Goal: Task Accomplishment & Management: Manage account settings

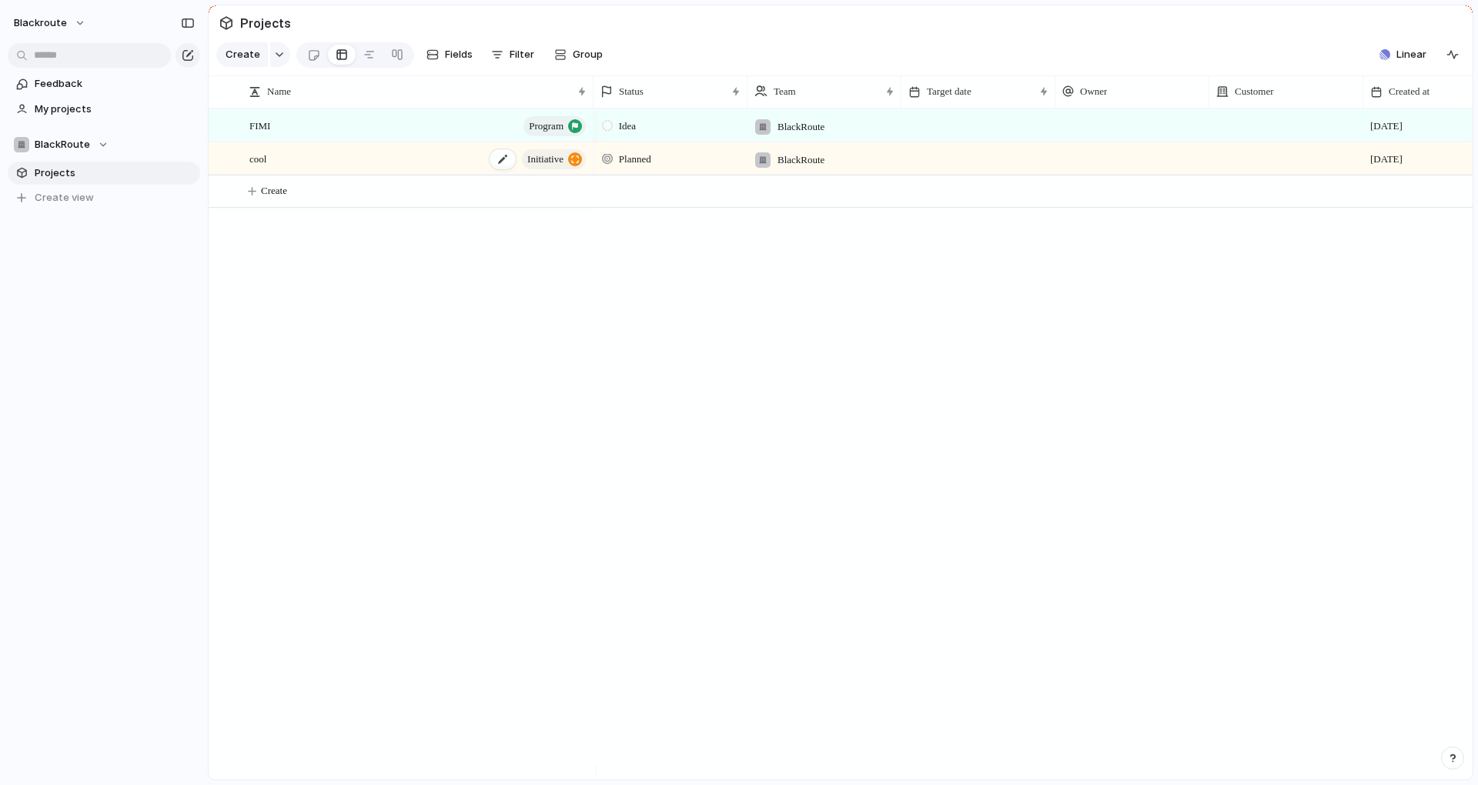
click at [316, 172] on div "cool initiative" at bounding box center [418, 159] width 339 height 32
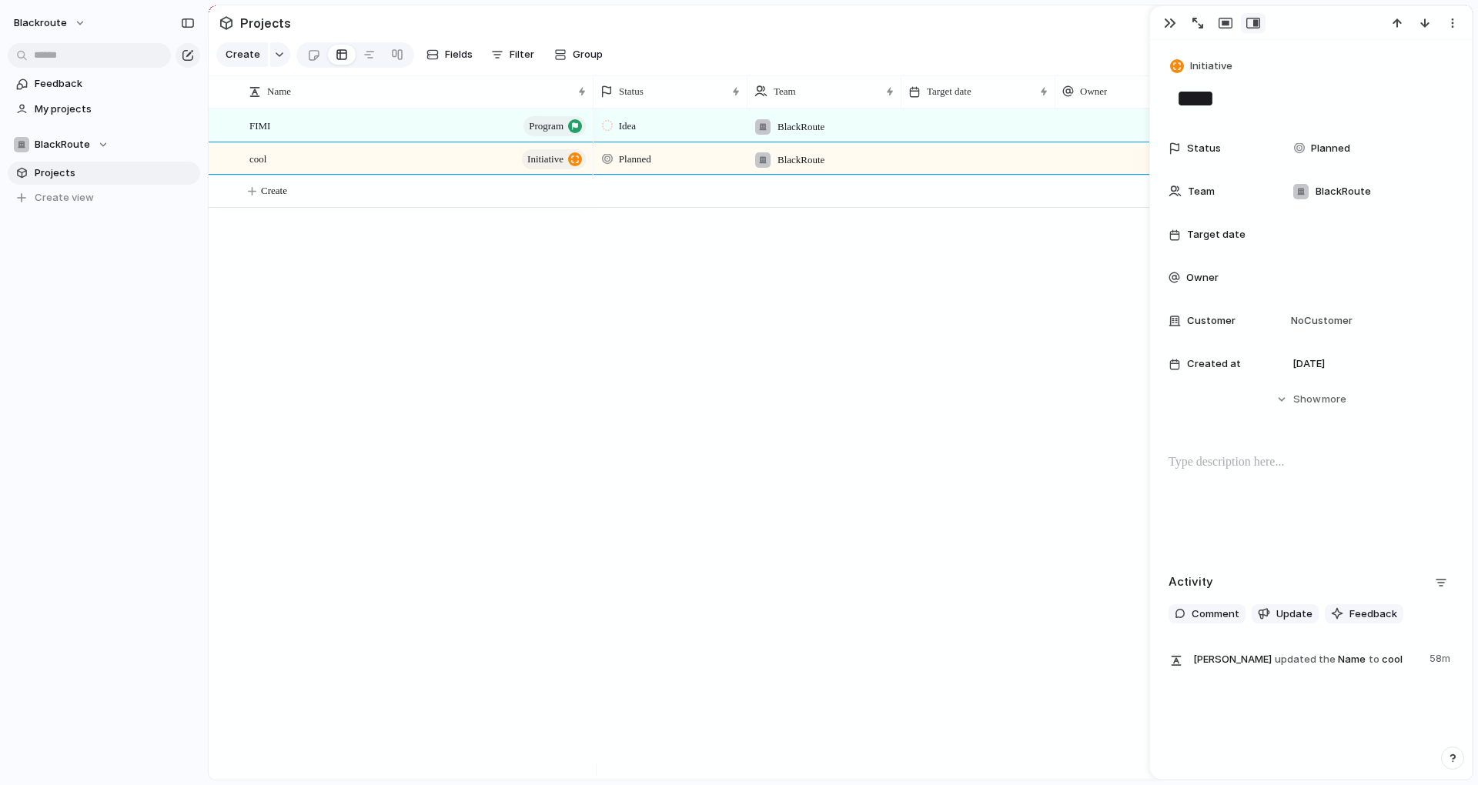
click at [1225, 102] on textarea "****" at bounding box center [1311, 98] width 272 height 32
click at [637, 312] on div "Idea BlackRoute 2 September Planned BlackRoute 2 September" at bounding box center [1032, 444] width 879 height 671
click at [292, 207] on button "Create" at bounding box center [860, 191] width 1272 height 32
click at [1338, 141] on span "Planned" at bounding box center [1330, 148] width 39 height 15
click at [1103, 282] on div "Planned Active Completed" at bounding box center [739, 392] width 1478 height 785
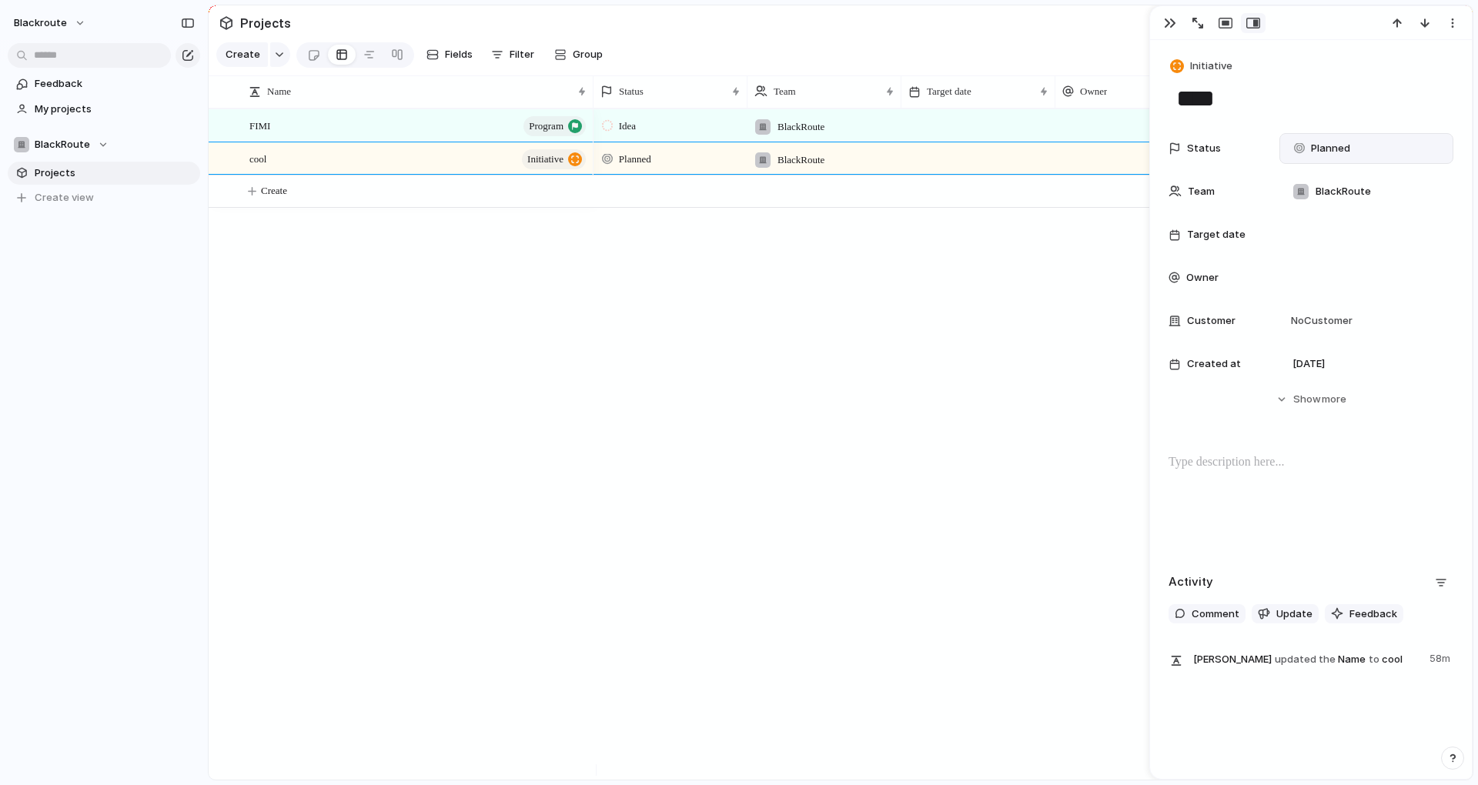
click at [1341, 153] on span "Planned" at bounding box center [1330, 148] width 39 height 15
click at [943, 309] on div "Planned Active Completed" at bounding box center [739, 392] width 1478 height 785
click at [446, 175] on div "cool initiative" at bounding box center [418, 159] width 339 height 32
click at [455, 141] on div "FIMI program" at bounding box center [418, 126] width 339 height 32
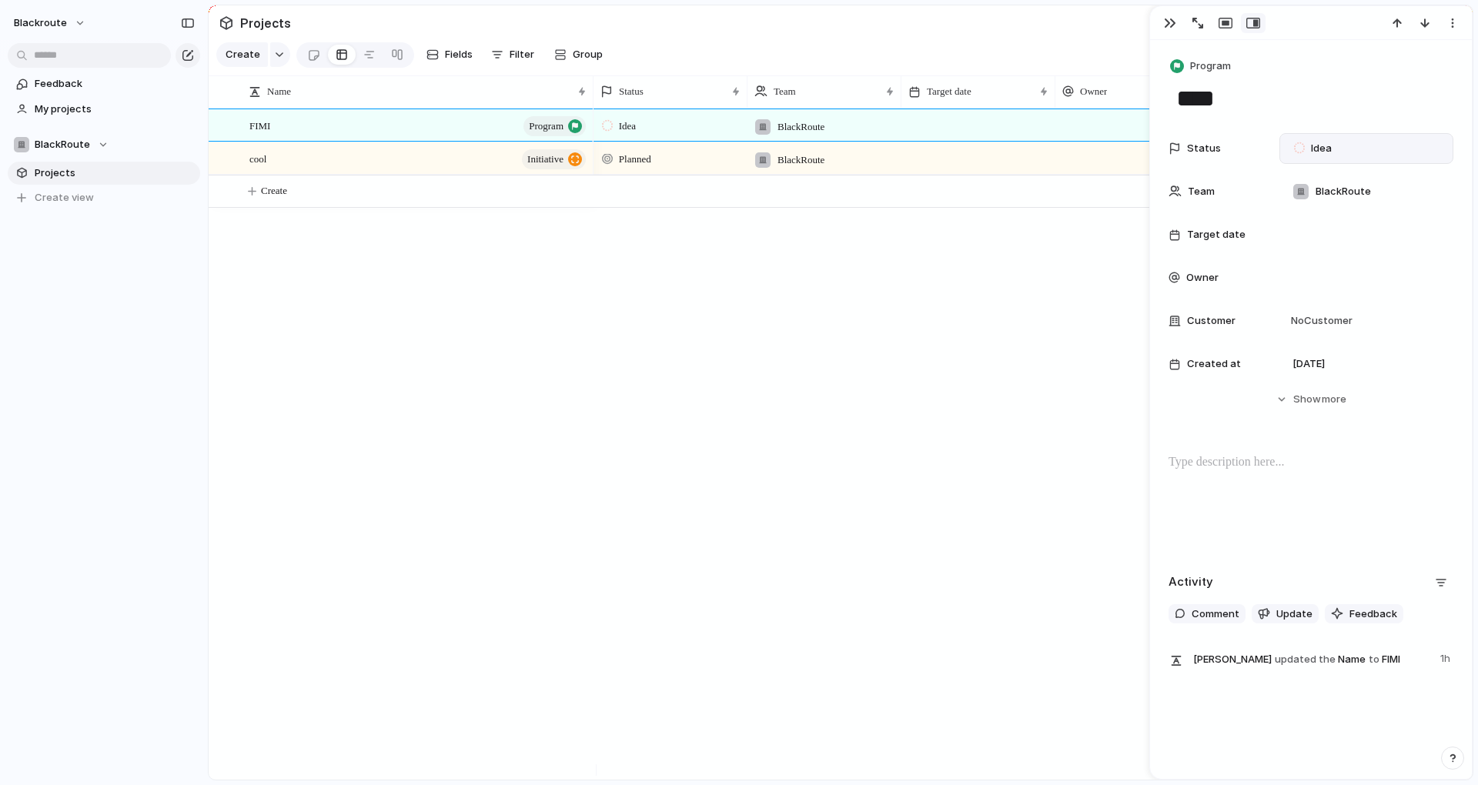
click at [1309, 145] on div "Idea" at bounding box center [1315, 148] width 42 height 18
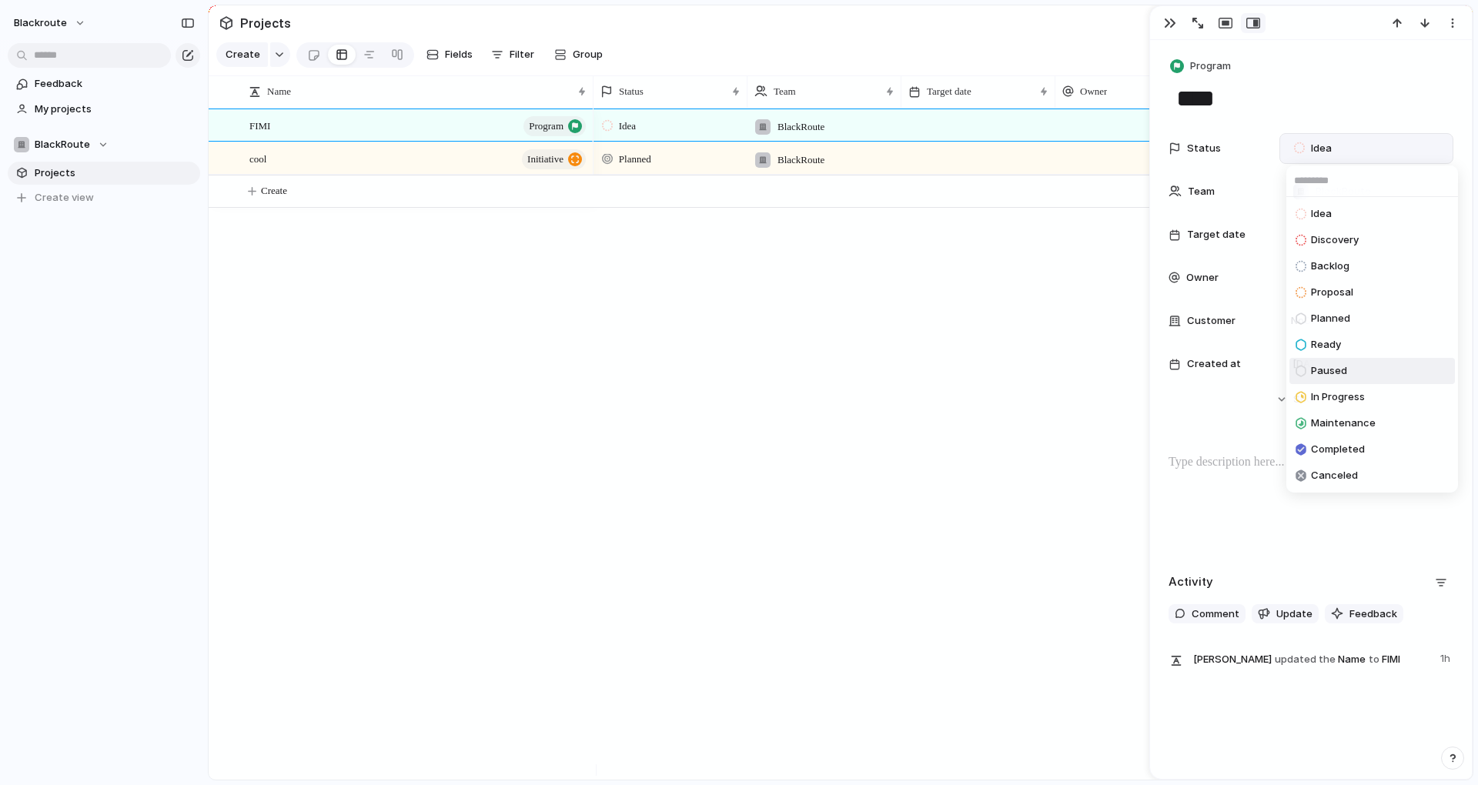
click at [842, 366] on div "Idea Discovery Backlog Proposal Planned Ready Paused In Progress Maintenance Co…" at bounding box center [739, 392] width 1478 height 785
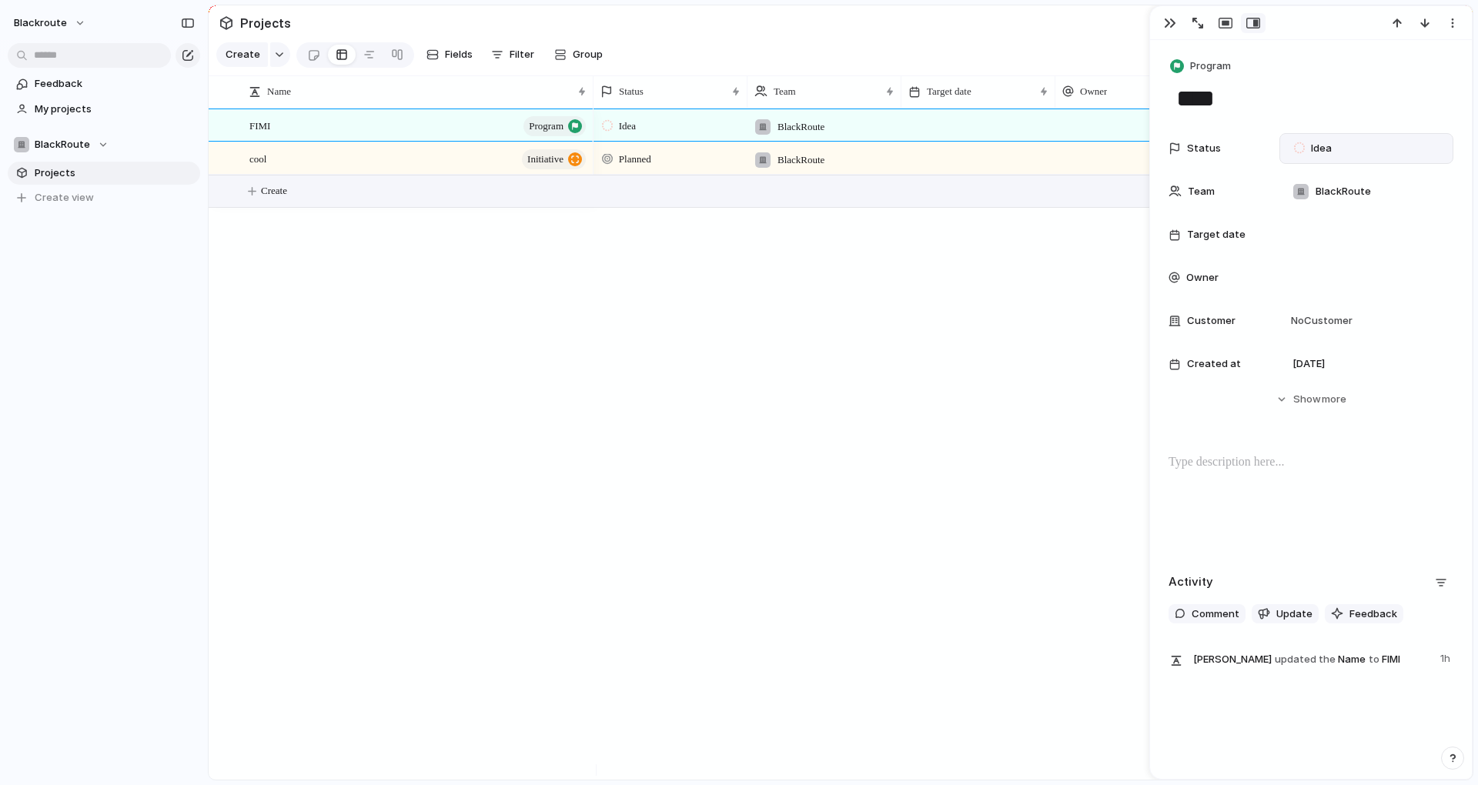
click at [453, 186] on div "Create" at bounding box center [841, 191] width 1264 height 33
click at [460, 175] on div "cool initiative" at bounding box center [418, 159] width 339 height 32
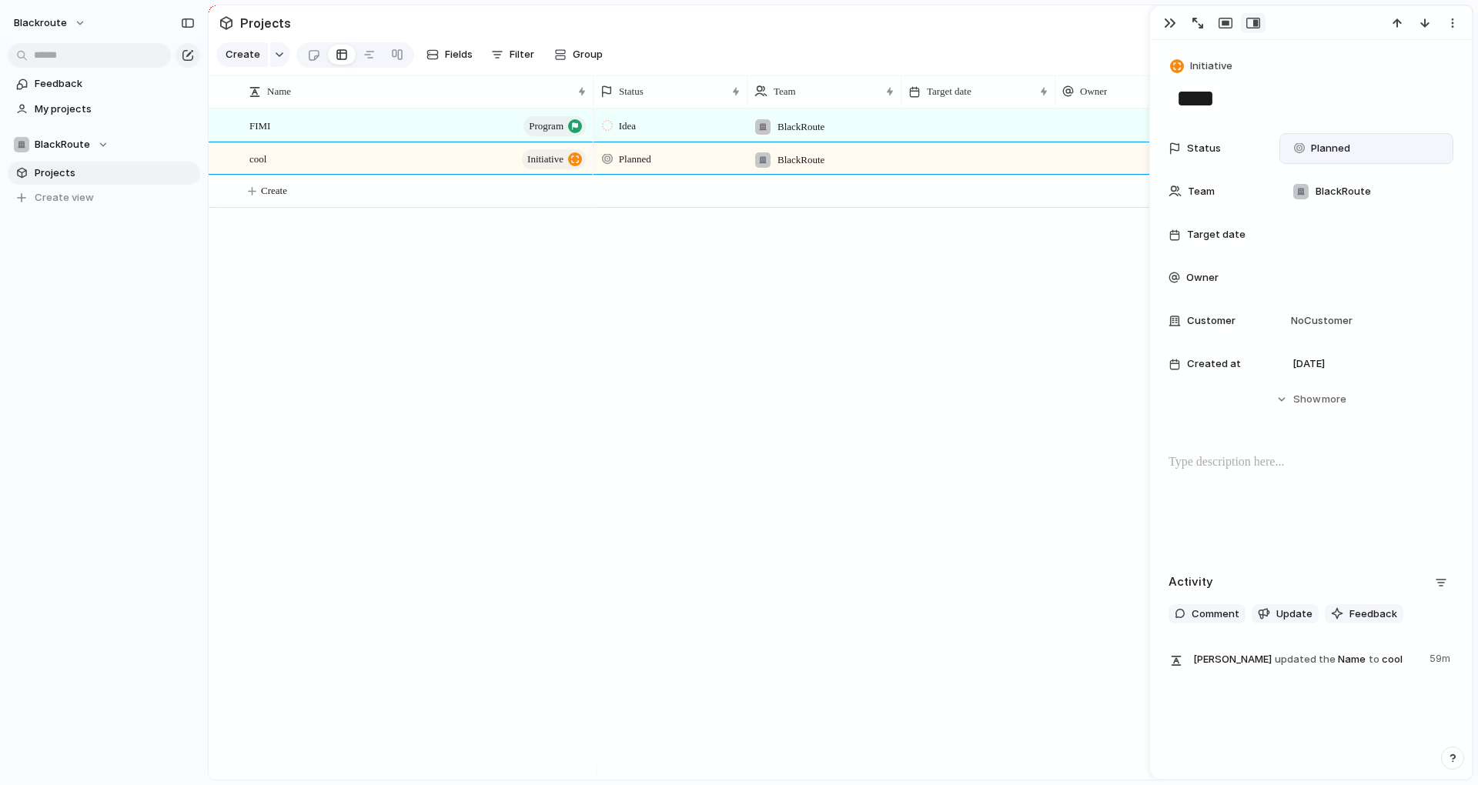
click at [1332, 146] on span "Planned" at bounding box center [1330, 148] width 39 height 15
click at [1332, 146] on div "Planned Active Completed" at bounding box center [739, 392] width 1478 height 785
click at [1333, 396] on span "more" at bounding box center [1334, 399] width 25 height 15
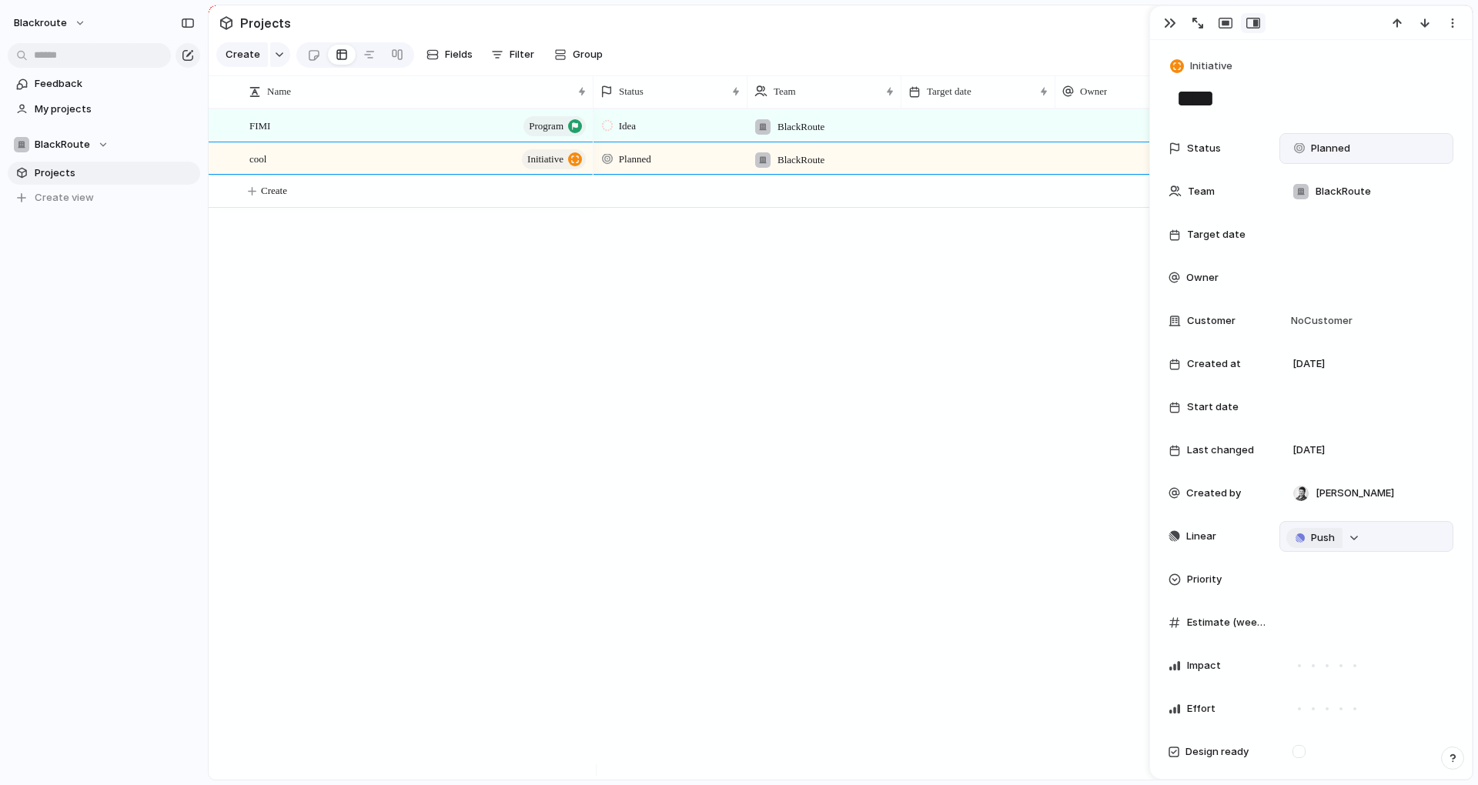
click at [1319, 539] on span "Push" at bounding box center [1323, 537] width 24 height 15
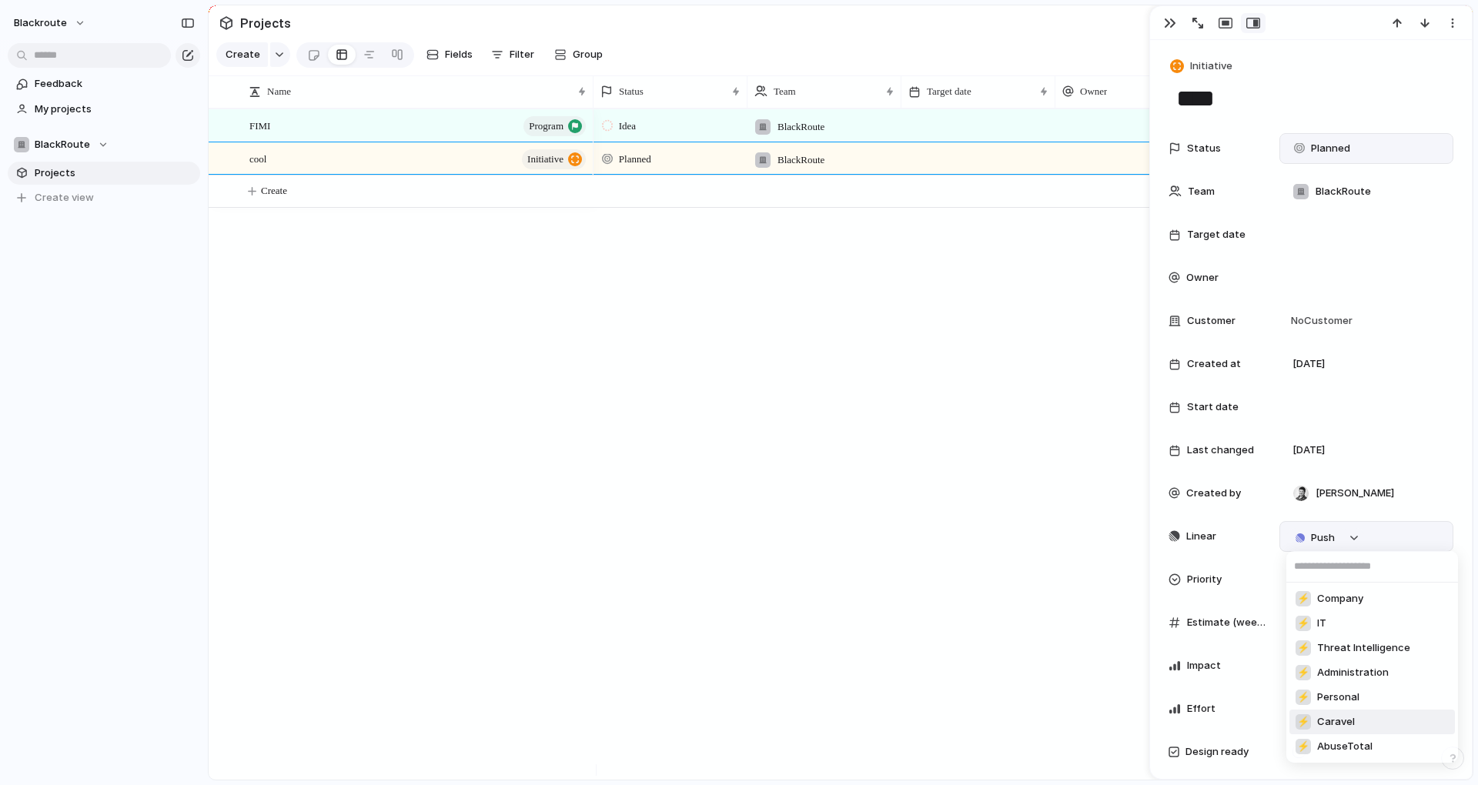
click at [1357, 722] on li "⚡ Caravel" at bounding box center [1371, 722] width 165 height 25
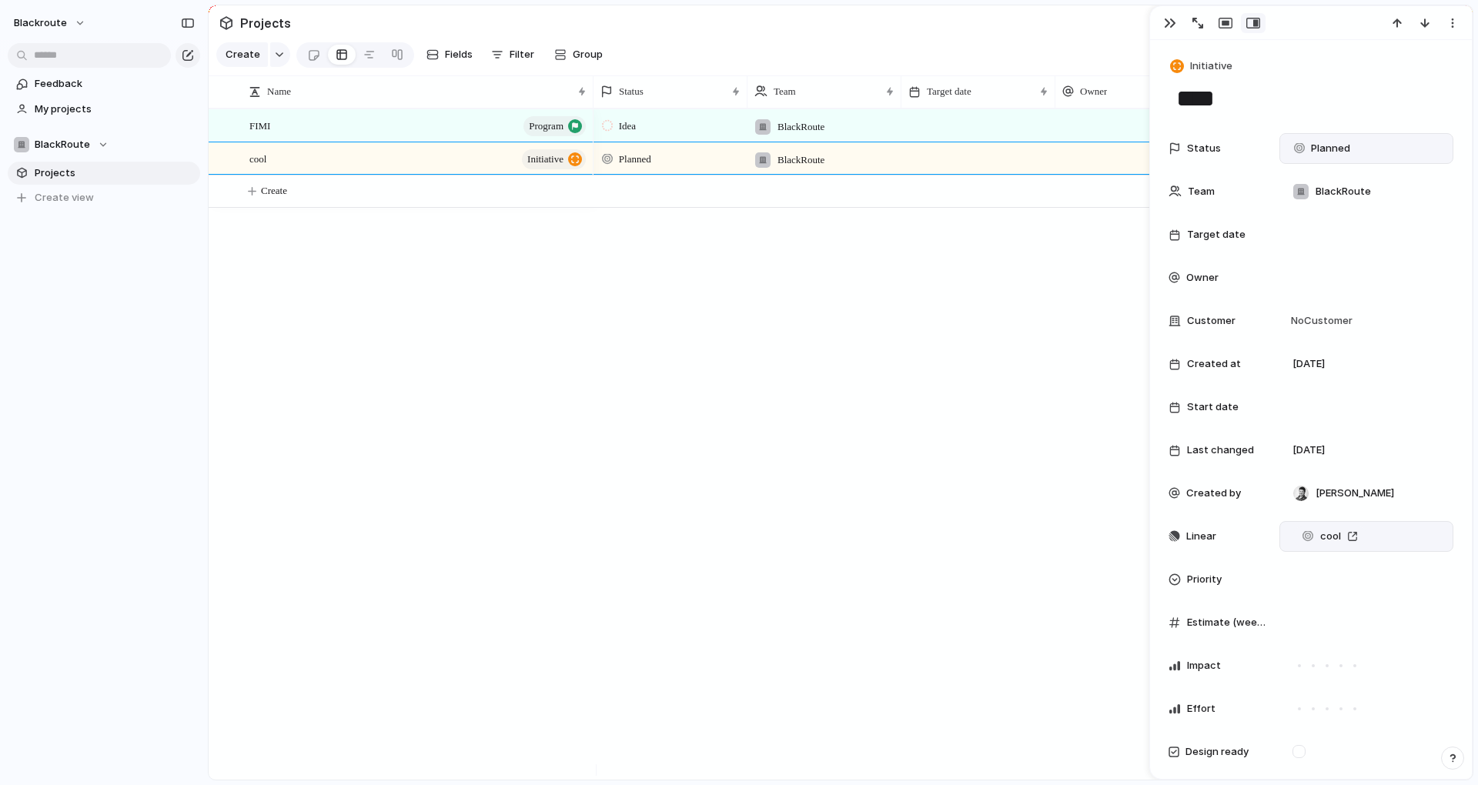
click at [679, 518] on div "Idea BlackRoute 2 September Planned BlackRoute 2 September" at bounding box center [1032, 444] width 879 height 671
click at [429, 386] on div "FIMI program cool initiative Idea BlackRoute 2 September Planned BlackRoute 2 S…" at bounding box center [841, 444] width 1264 height 671
click at [416, 135] on div "FIMI program" at bounding box center [418, 126] width 339 height 32
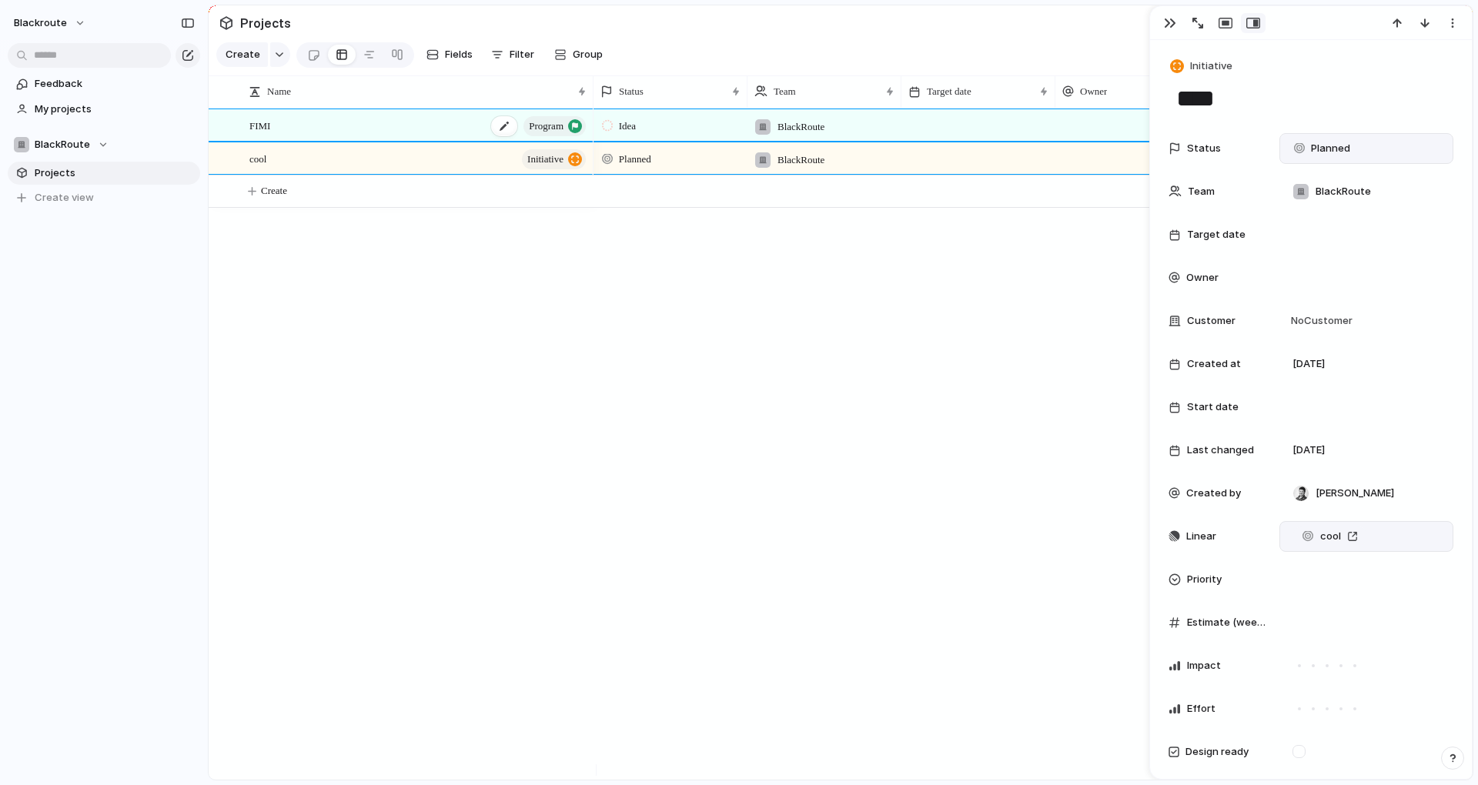
type textarea "****"
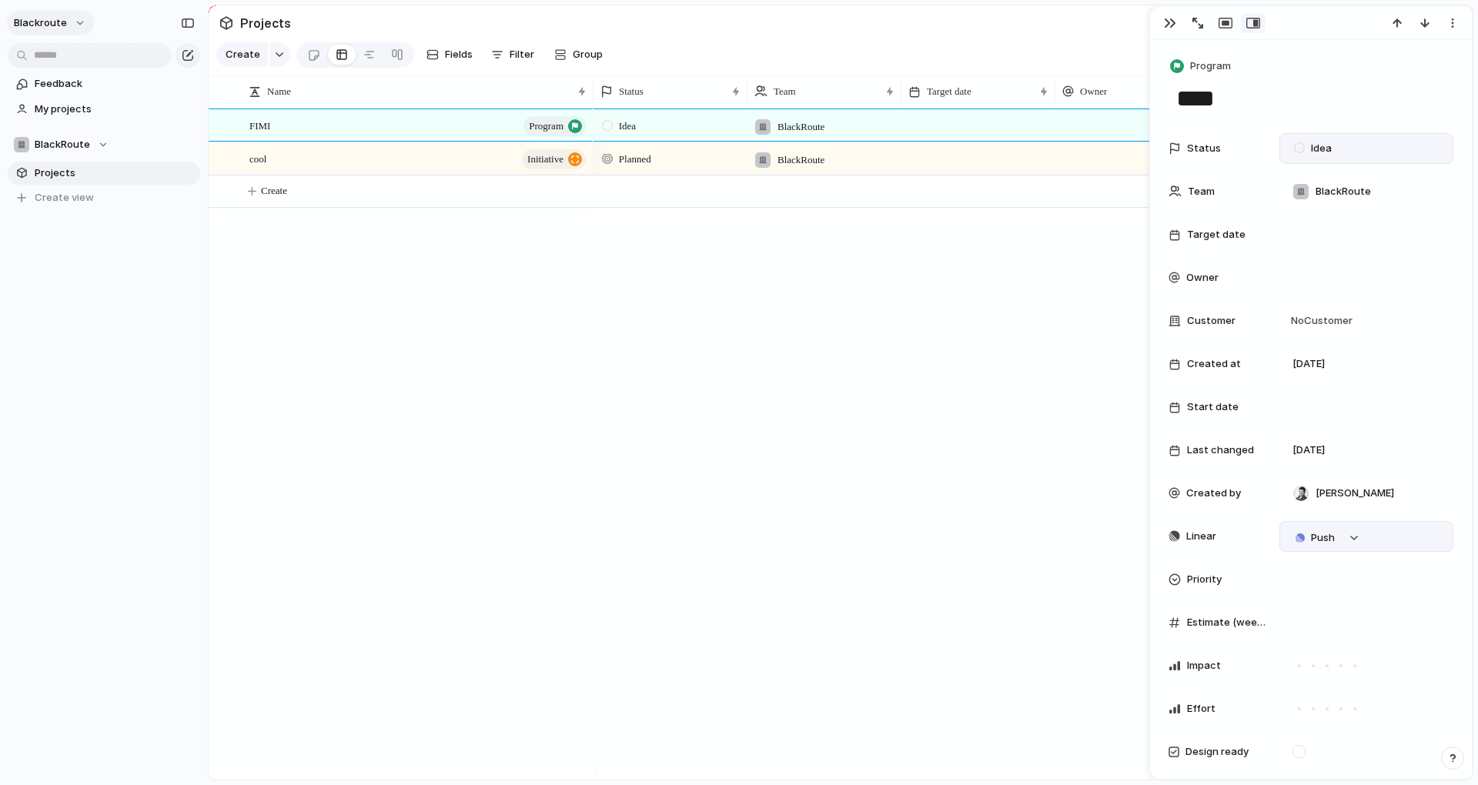
click at [38, 25] on span "blackroute" at bounding box center [40, 22] width 53 height 15
click at [93, 64] on li "Settings" at bounding box center [75, 57] width 128 height 25
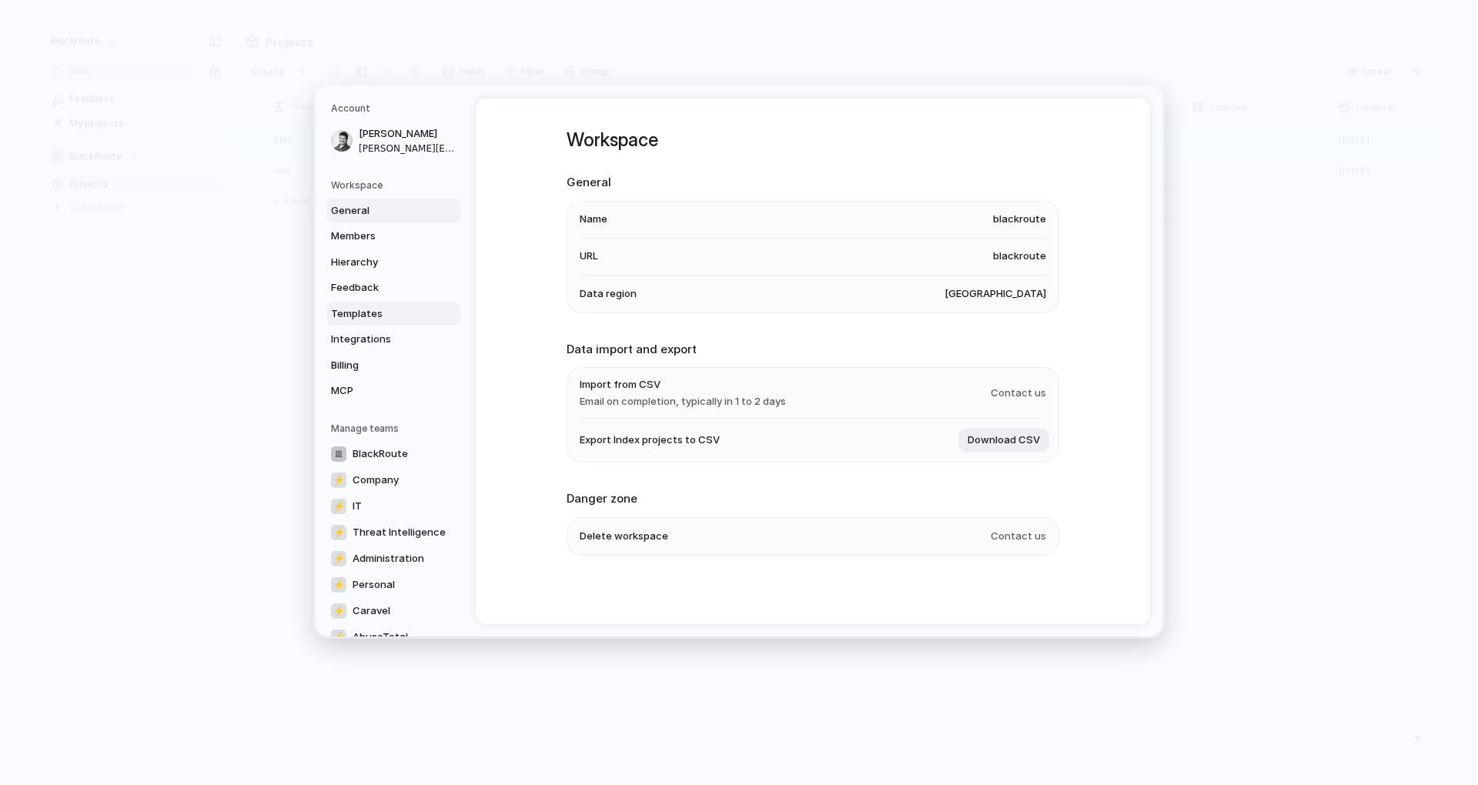
click at [385, 304] on link "Templates" at bounding box center [393, 313] width 134 height 25
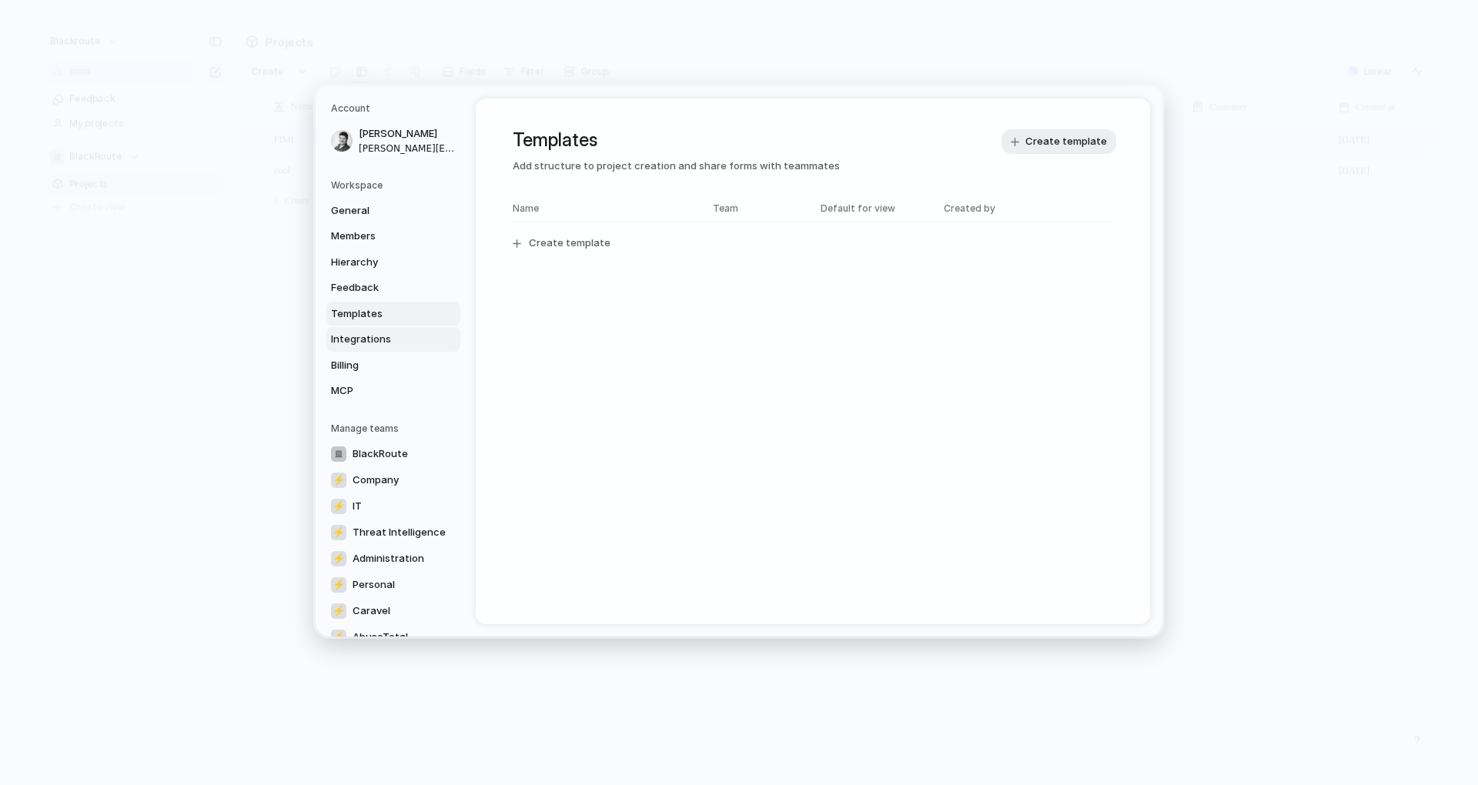
click at [376, 345] on span "Integrations" at bounding box center [380, 339] width 99 height 15
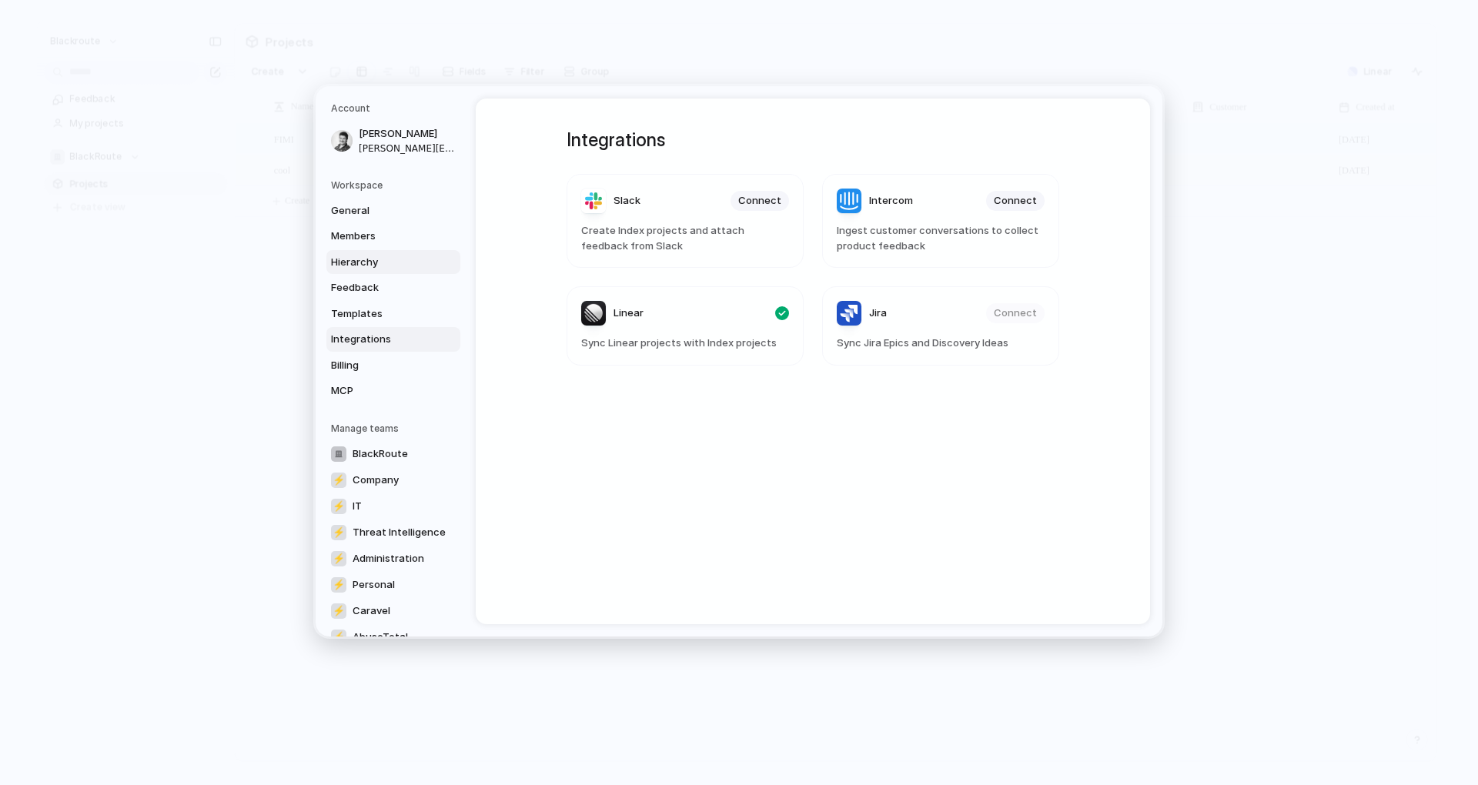
click at [371, 269] on link "Hierarchy" at bounding box center [393, 261] width 134 height 25
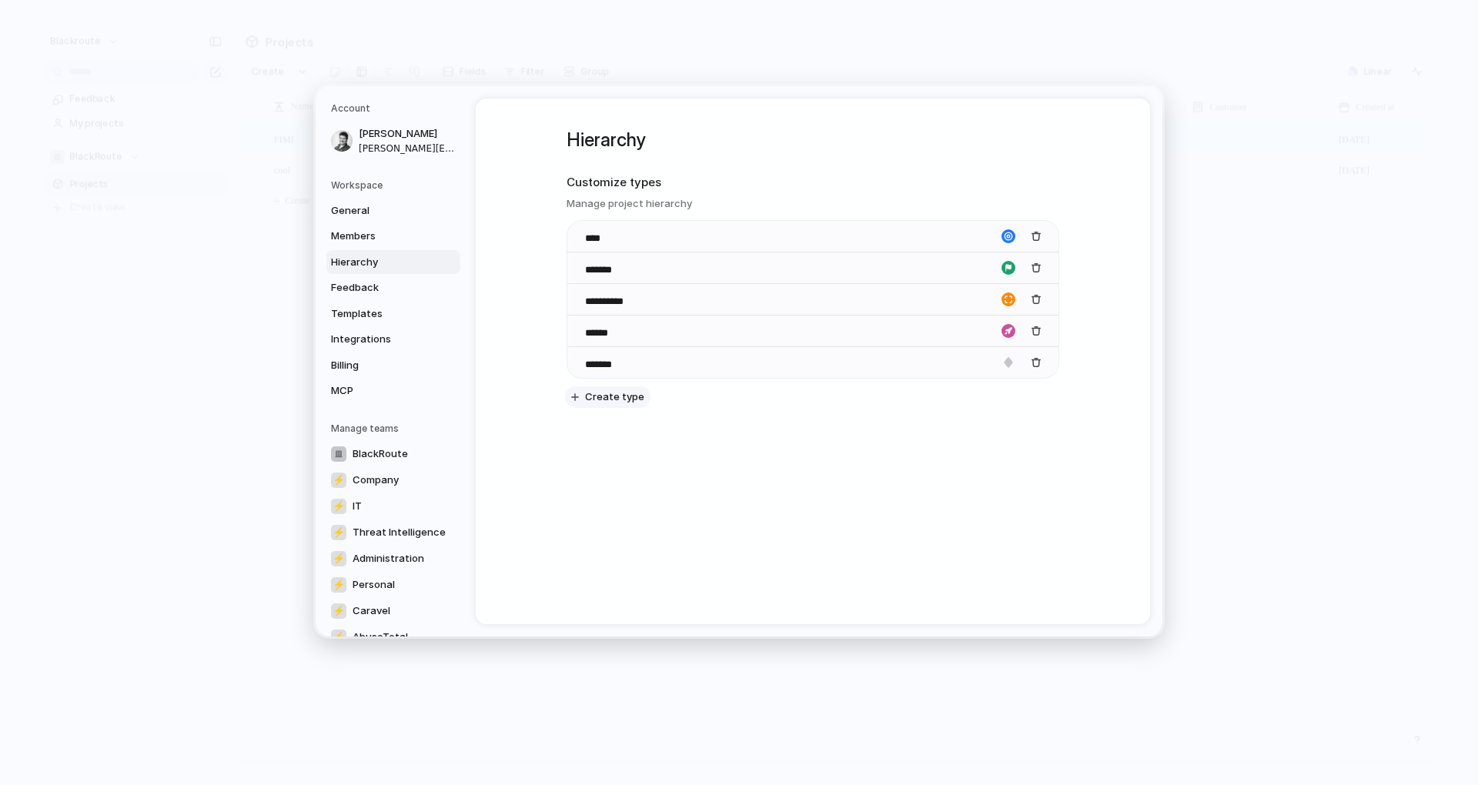
click at [636, 399] on span "Create type" at bounding box center [614, 396] width 59 height 15
click at [1004, 393] on div "button" at bounding box center [1008, 394] width 14 height 14
click at [1057, 476] on div at bounding box center [739, 392] width 1478 height 785
click at [1050, 493] on div "**********" at bounding box center [813, 297] width 493 height 396
click at [1026, 392] on button "button" at bounding box center [1036, 394] width 20 height 20
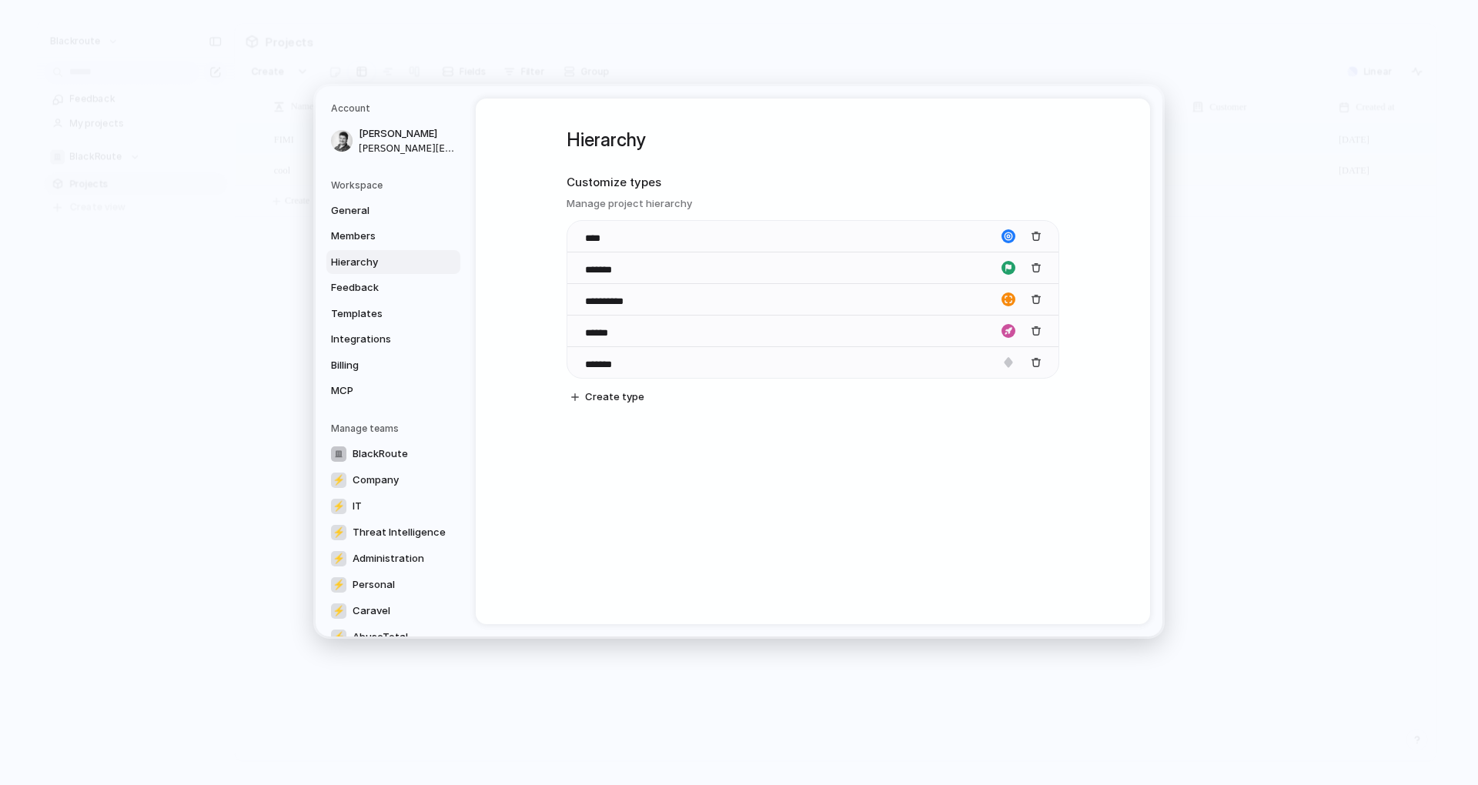
click at [1015, 464] on div "**********" at bounding box center [813, 362] width 674 height 526
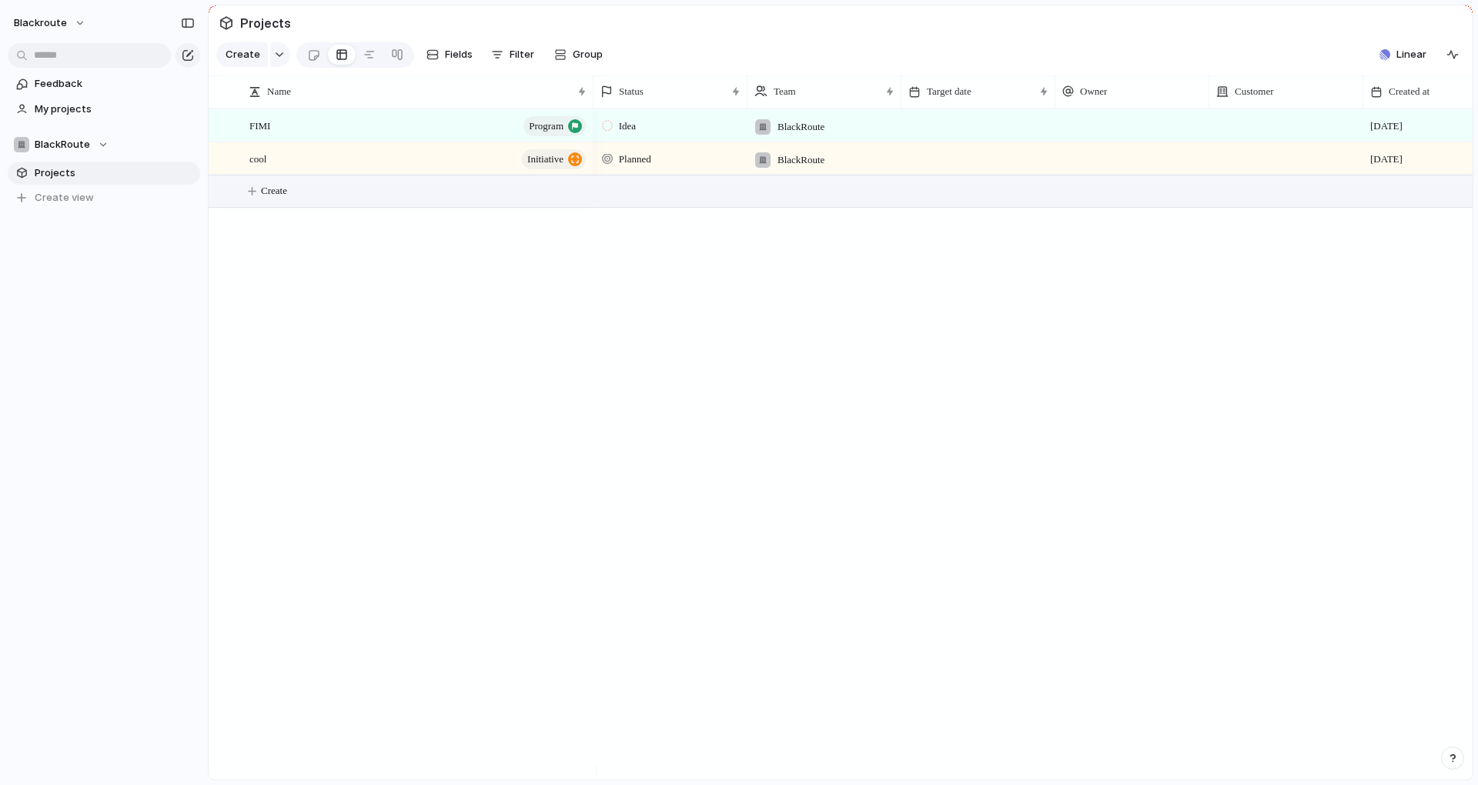
click at [278, 207] on button "Create" at bounding box center [860, 191] width 1272 height 32
click at [277, 58] on div "button" at bounding box center [279, 55] width 11 height 6
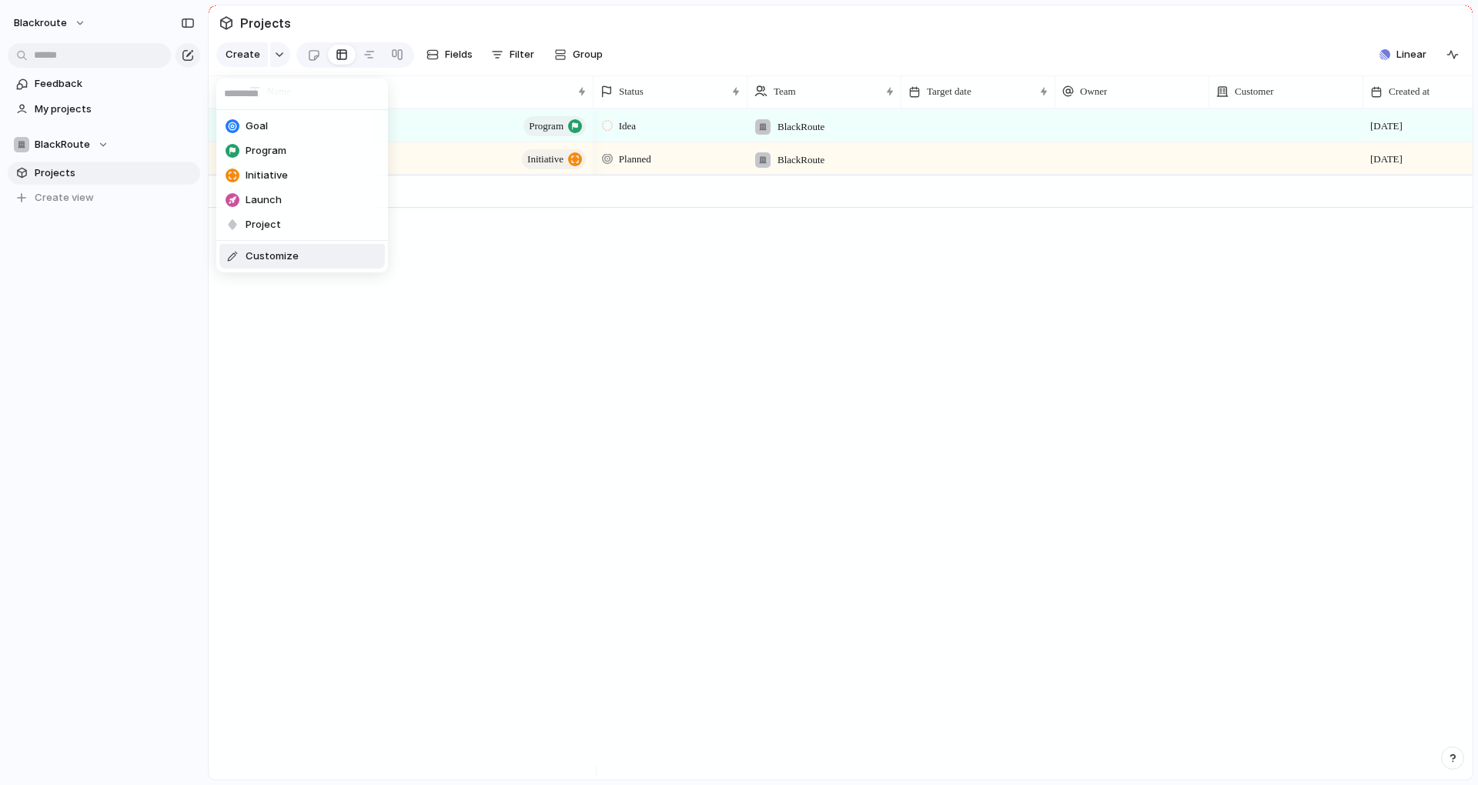
click at [402, 440] on div "Goal Program Initiative Launch Project Customize" at bounding box center [739, 392] width 1478 height 785
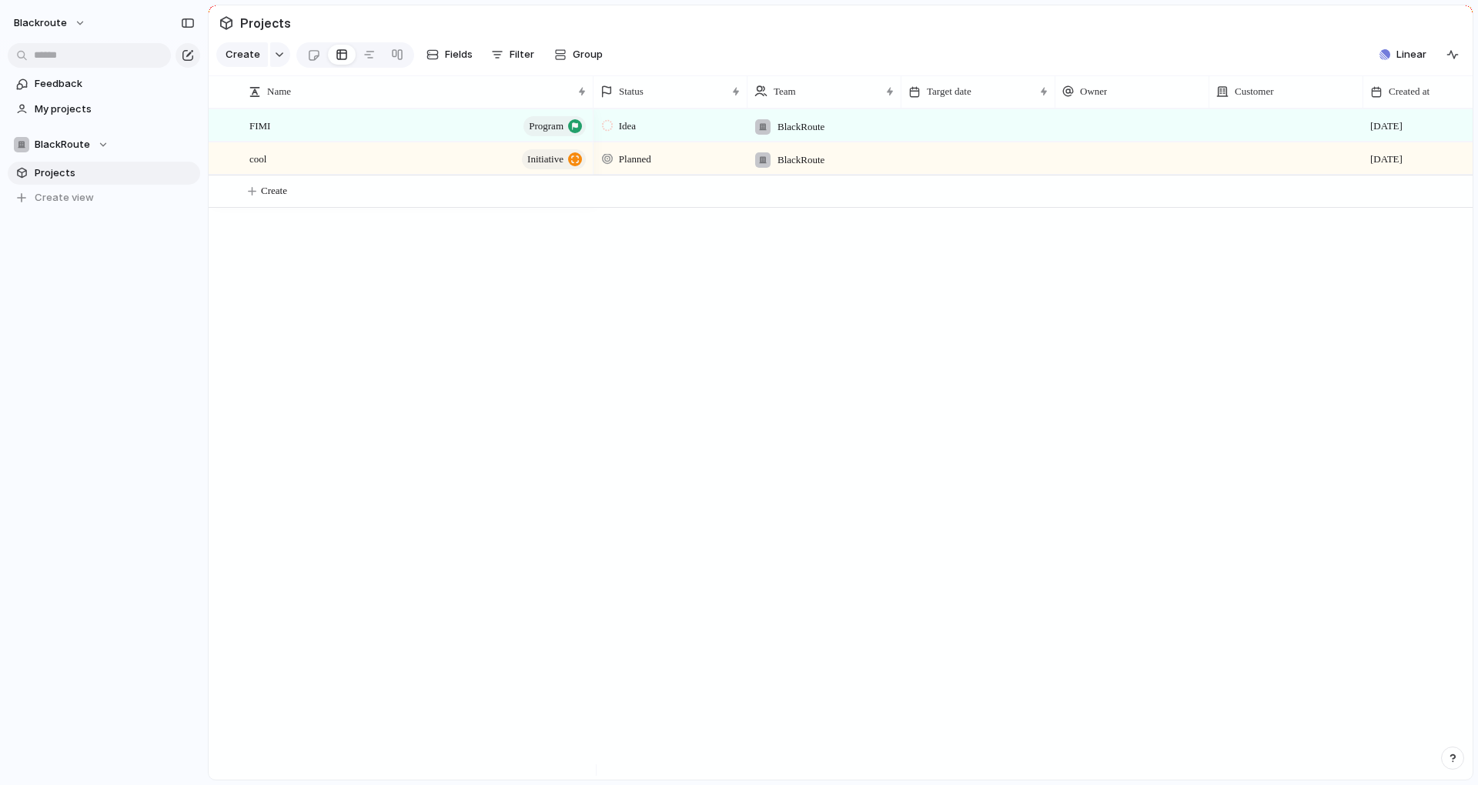
click at [136, 453] on div "blackroute Feedback My projects BlackRoute Projects To pick up a draggable item…" at bounding box center [104, 392] width 208 height 785
click at [280, 58] on div "button" at bounding box center [279, 55] width 11 height 6
click at [430, 429] on div "Goal Program Initiative Launch Project Customize" at bounding box center [739, 392] width 1478 height 785
click at [276, 55] on button "button" at bounding box center [280, 54] width 20 height 25
click at [272, 325] on div "Goal Program Initiative Launch Project Customize" at bounding box center [739, 392] width 1478 height 785
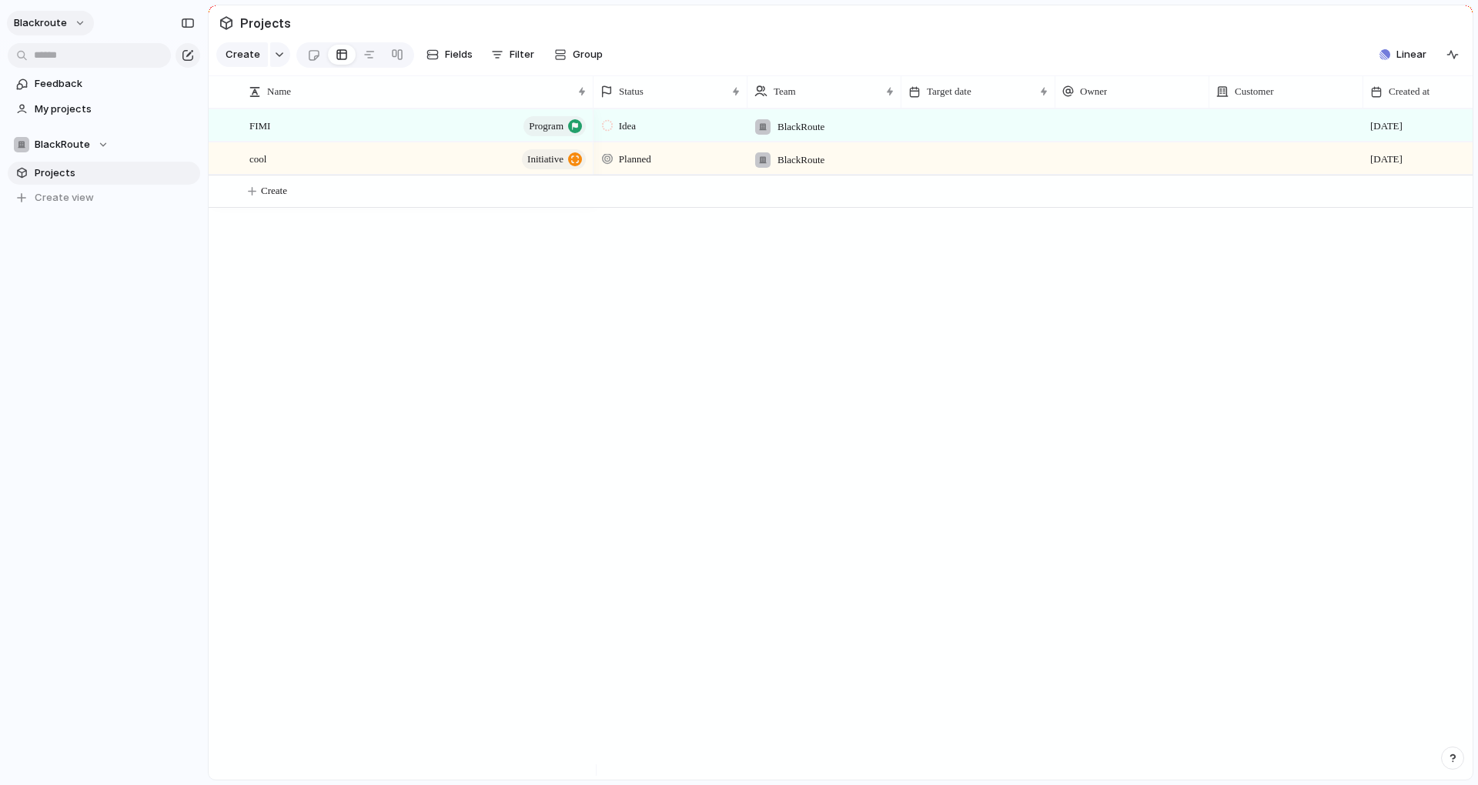
click at [28, 12] on button "blackroute" at bounding box center [50, 23] width 87 height 25
click at [79, 56] on li "Settings" at bounding box center [75, 57] width 128 height 25
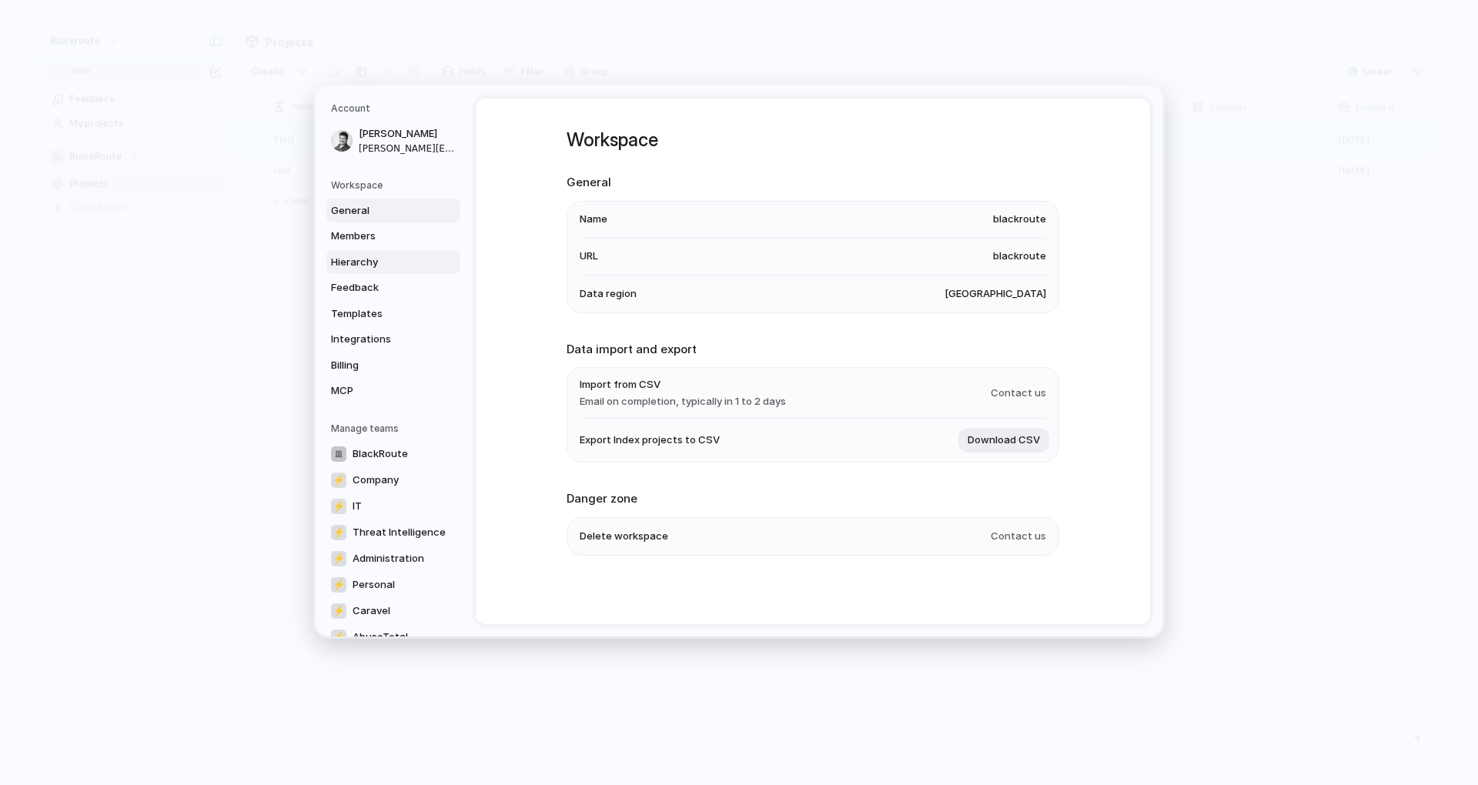
click at [373, 269] on link "Hierarchy" at bounding box center [393, 261] width 134 height 25
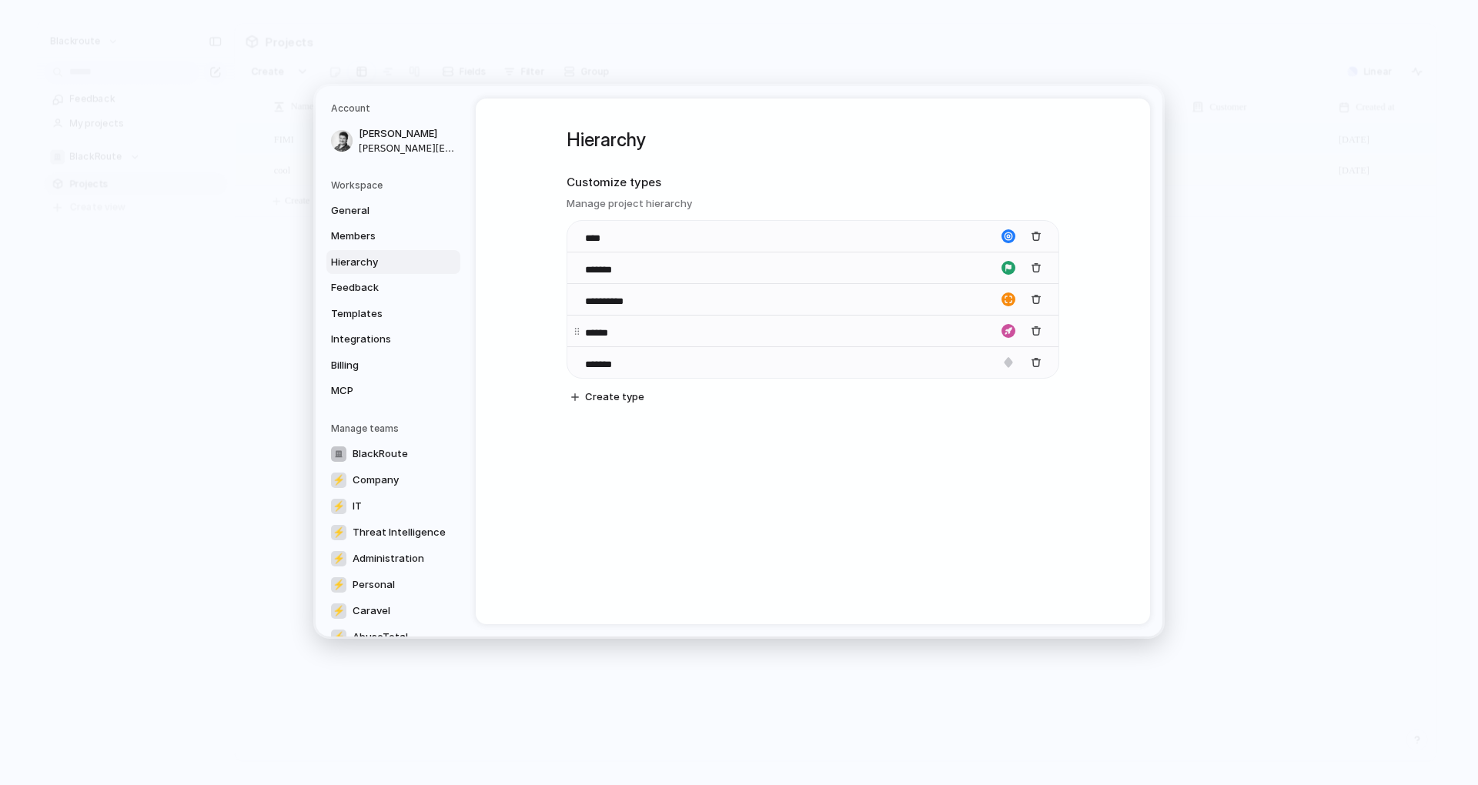
click at [1008, 329] on div "button" at bounding box center [1008, 331] width 14 height 14
click at [869, 326] on div at bounding box center [739, 392] width 1478 height 785
click at [625, 327] on input "******" at bounding box center [612, 332] width 54 height 15
click at [674, 530] on div "**********" at bounding box center [813, 362] width 674 height 526
click at [680, 327] on div "**********" at bounding box center [812, 331] width 491 height 32
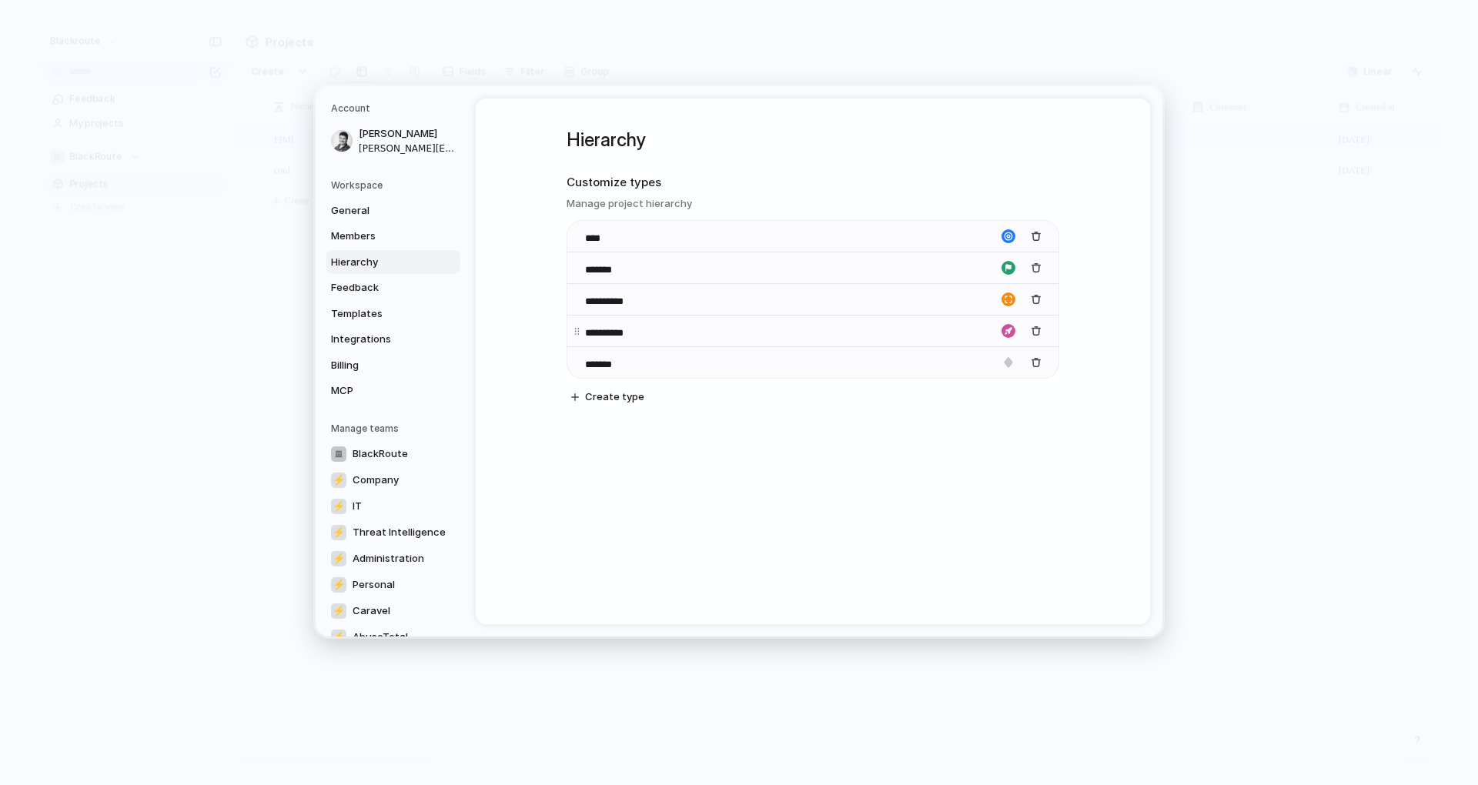
click at [641, 333] on input "**********" at bounding box center [619, 332] width 68 height 15
type input "******"
click at [668, 521] on div "**********" at bounding box center [813, 362] width 674 height 526
click at [1004, 329] on div "button" at bounding box center [1008, 331] width 14 height 14
click at [987, 424] on div "button" at bounding box center [985, 423] width 9 height 14
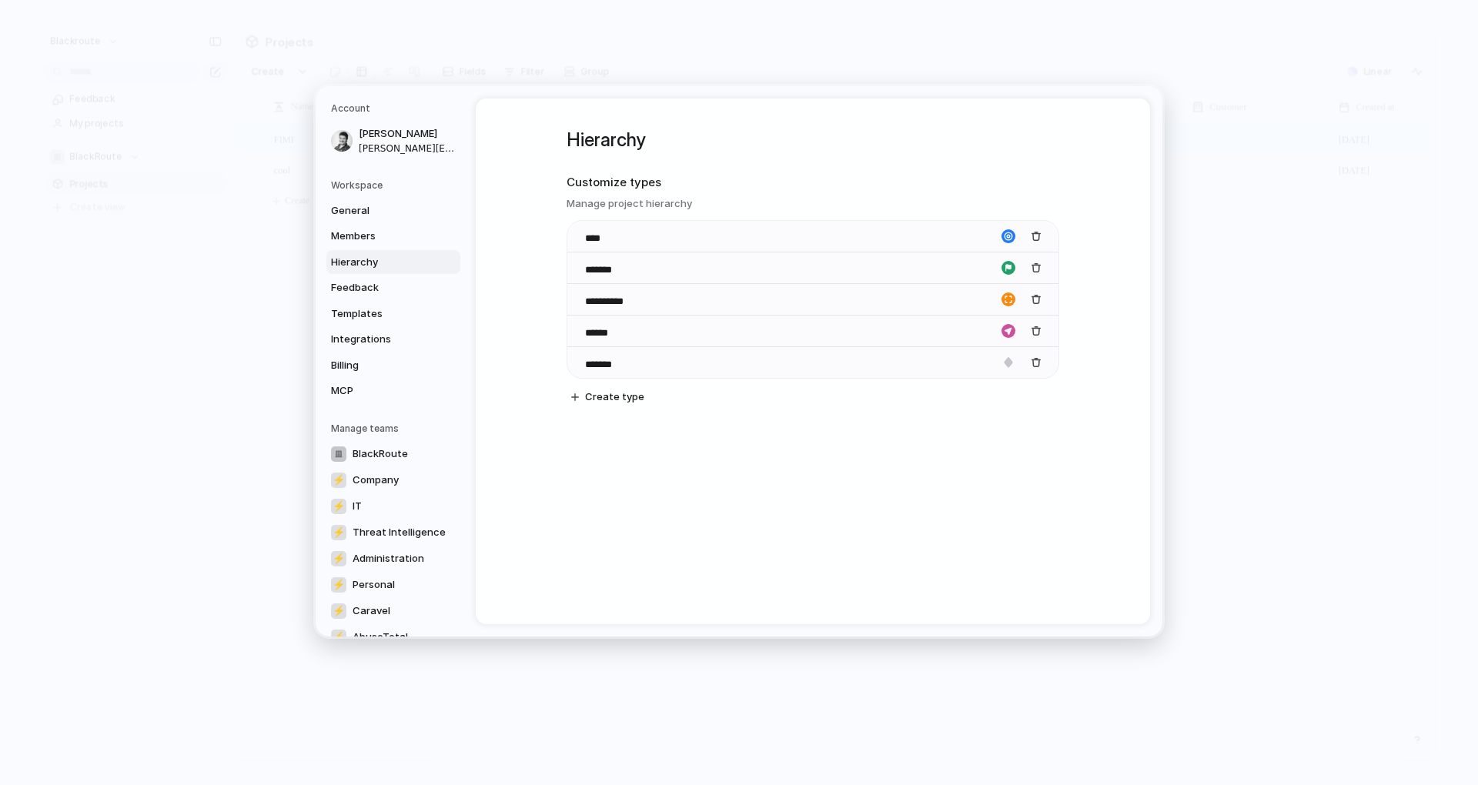
click at [1014, 436] on div "**********" at bounding box center [813, 281] width 493 height 365
click at [945, 449] on div "**********" at bounding box center [813, 281] width 493 height 365
click at [978, 454] on div "**********" at bounding box center [813, 281] width 493 height 365
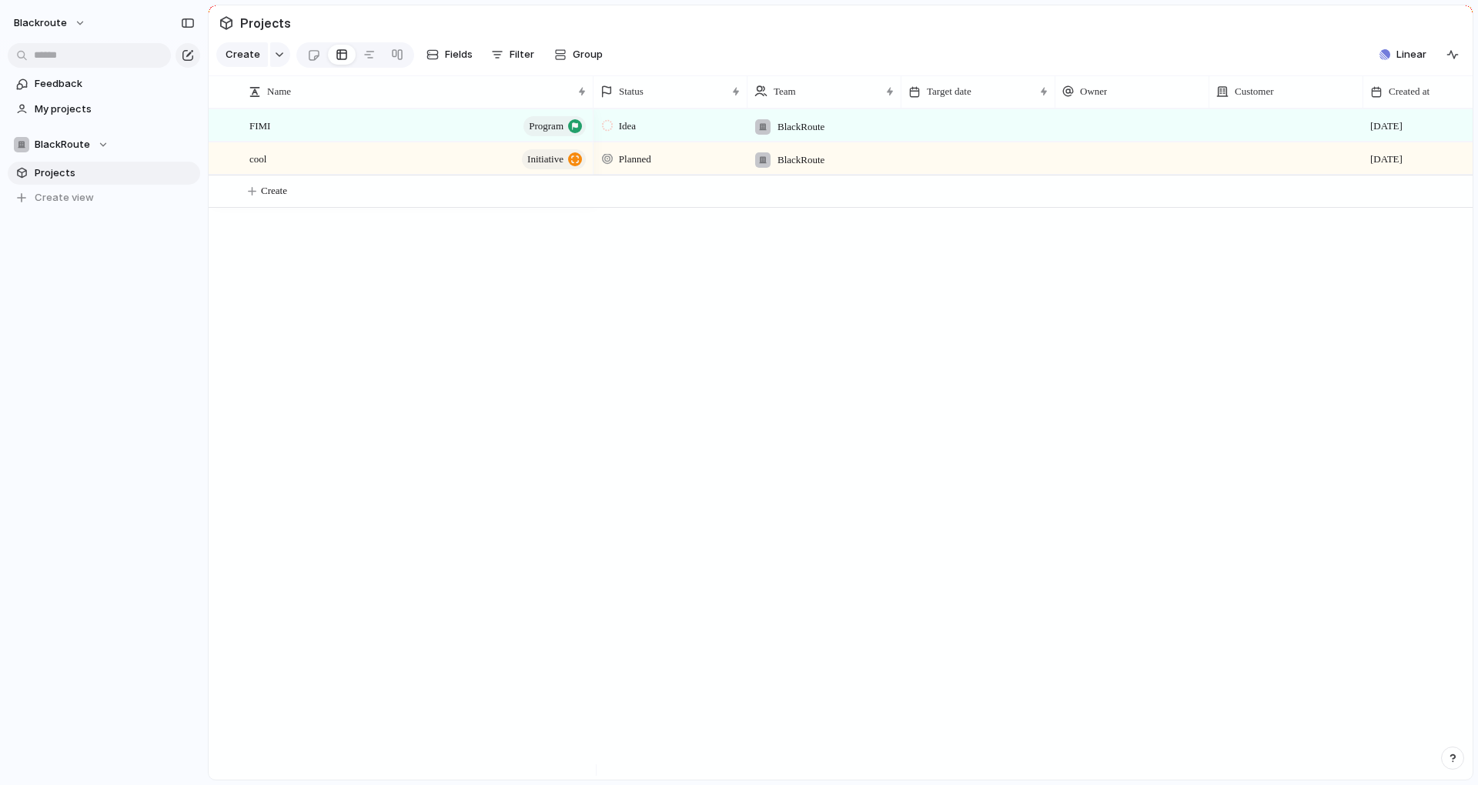
click at [390, 370] on div "FIMI program cool initiative Idea BlackRoute 2 September Planned BlackRoute 2 S…" at bounding box center [841, 444] width 1264 height 671
click at [1095, 140] on div at bounding box center [1132, 125] width 154 height 32
click at [1095, 140] on div "[PERSON_NAME]" at bounding box center [739, 392] width 1478 height 785
click at [1224, 140] on div at bounding box center [1286, 125] width 154 height 32
click at [1238, 140] on div at bounding box center [1286, 125] width 154 height 32
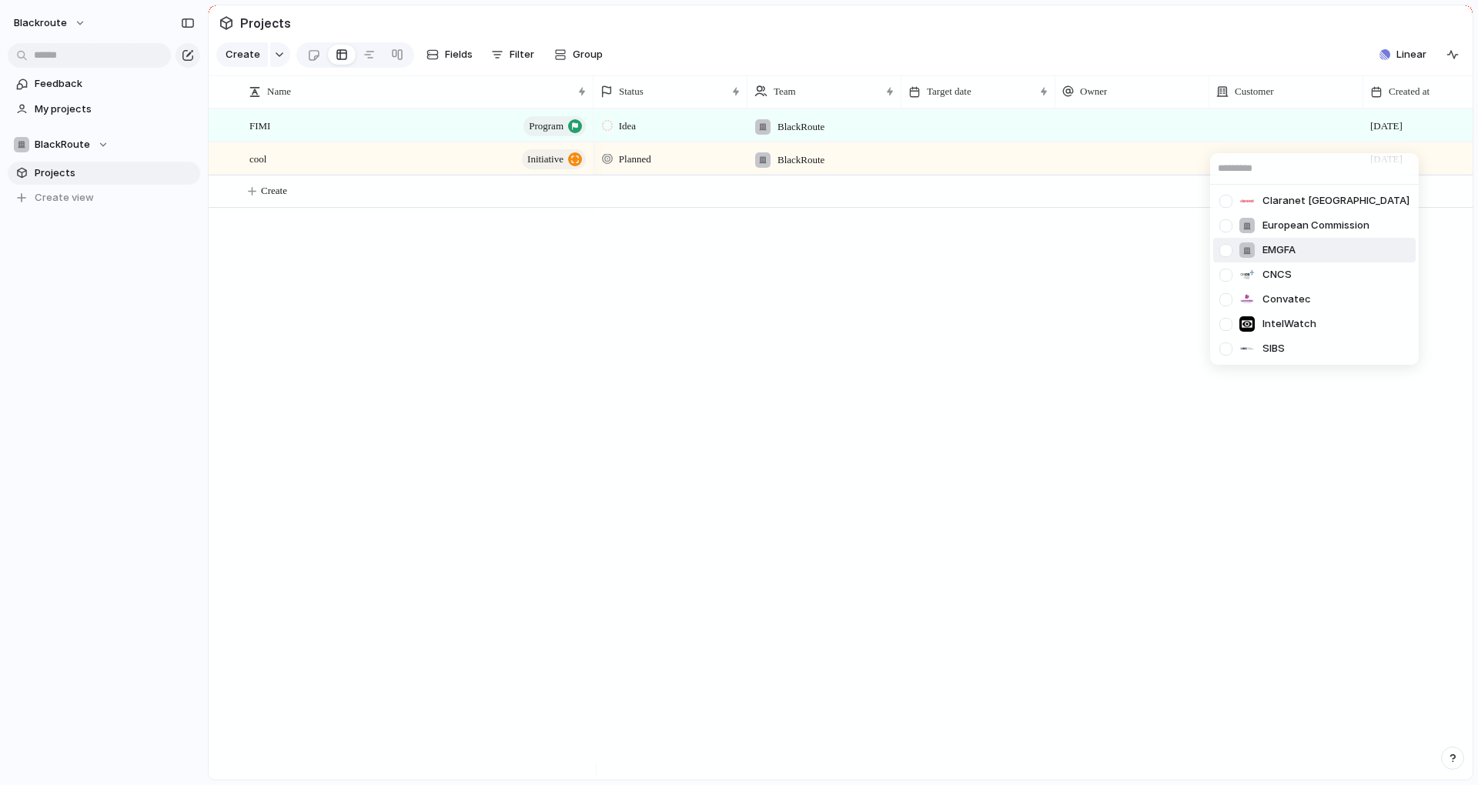
click at [1226, 252] on div at bounding box center [1225, 250] width 27 height 27
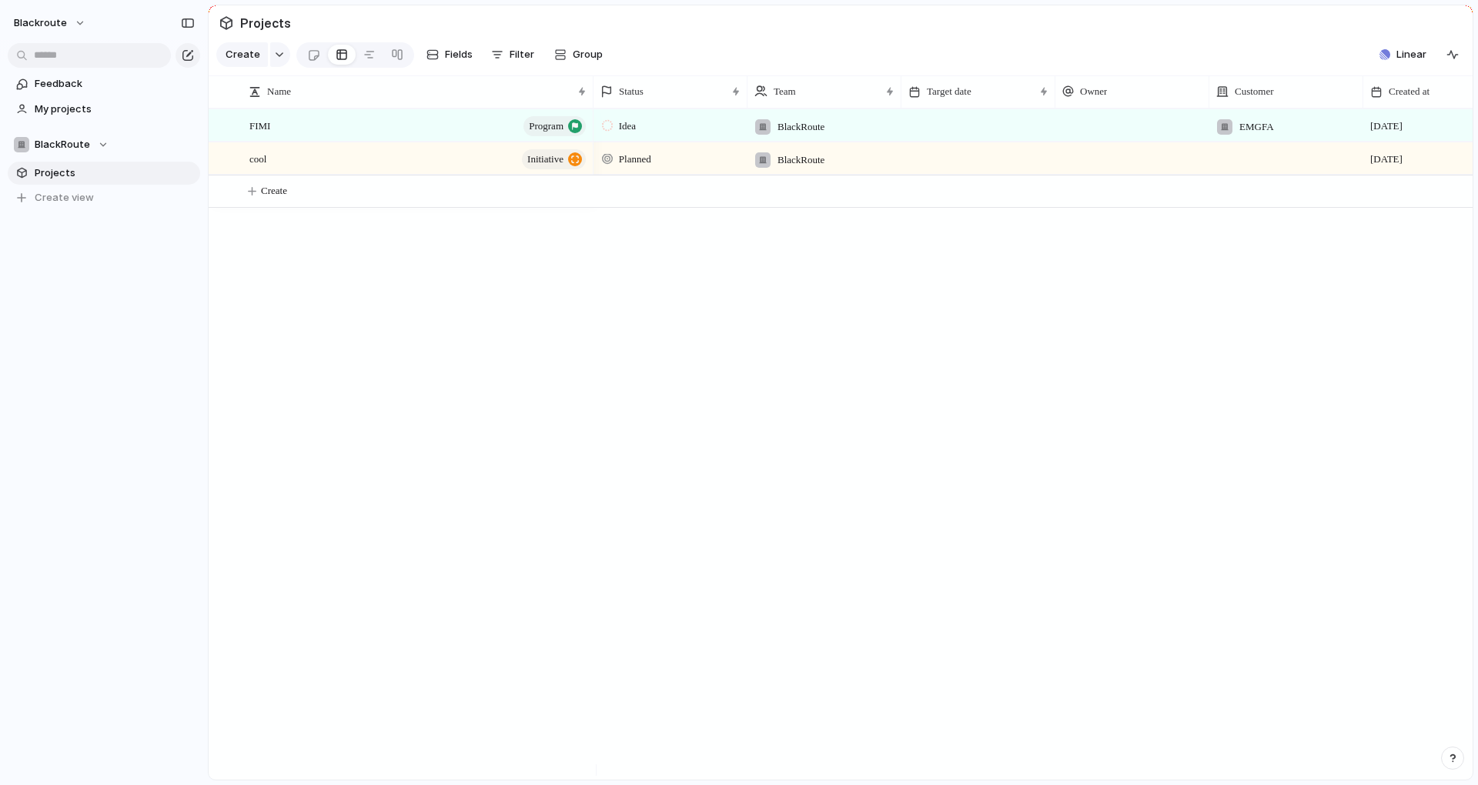
click at [1106, 377] on div "Claranet Portugal European Commission EMGFA CNCS Convatec IntelWatch SIBS" at bounding box center [739, 392] width 1478 height 785
click at [1245, 276] on div "Idea BlackRoute EMGFA 2 September Planned BlackRoute 2 September" at bounding box center [1032, 444] width 879 height 671
click at [1245, 135] on span "EMGFA" at bounding box center [1256, 126] width 35 height 15
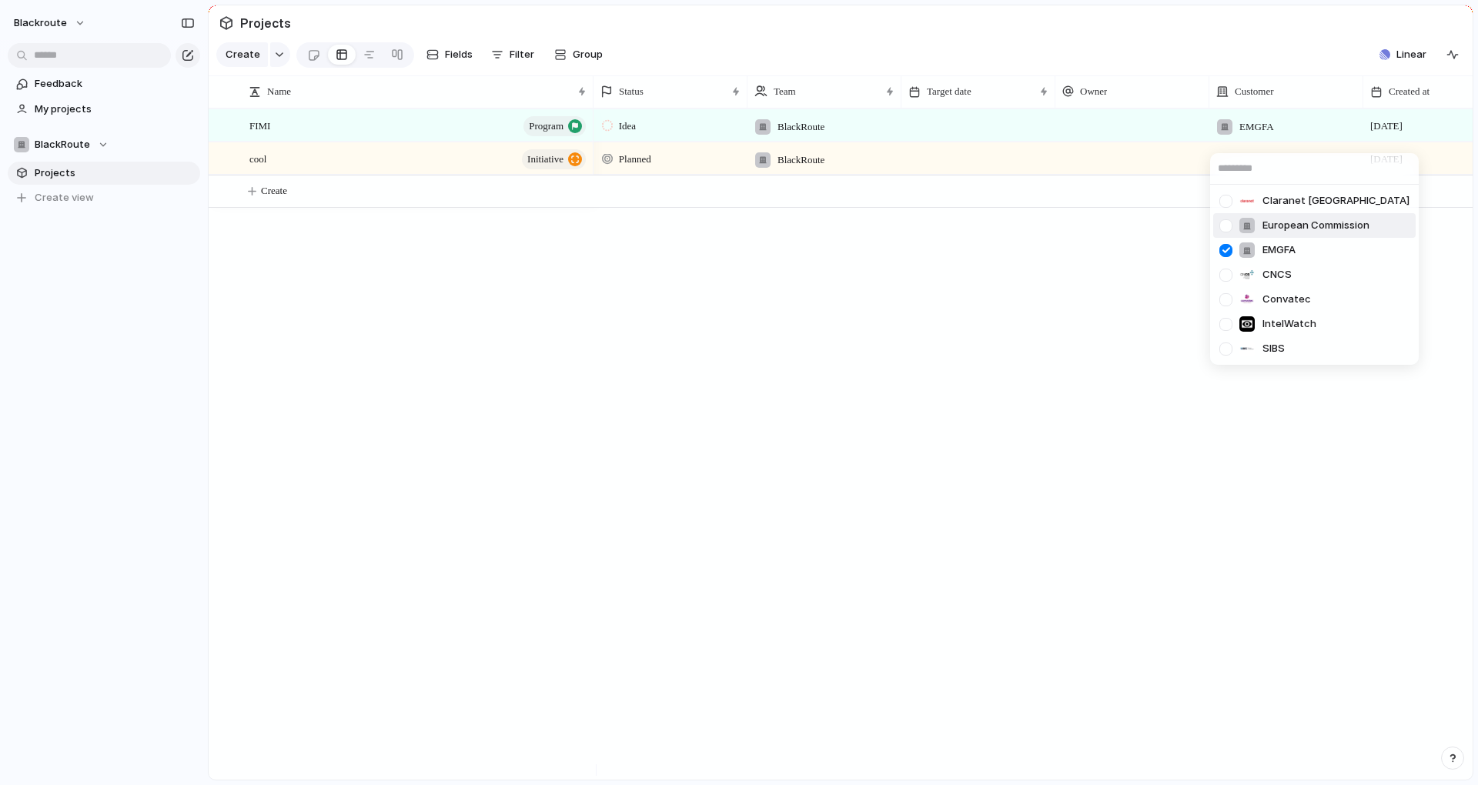
click at [936, 377] on div "Claranet Portugal European Commission EMGFA CNCS Convatec IntelWatch SIBS" at bounding box center [739, 392] width 1478 height 785
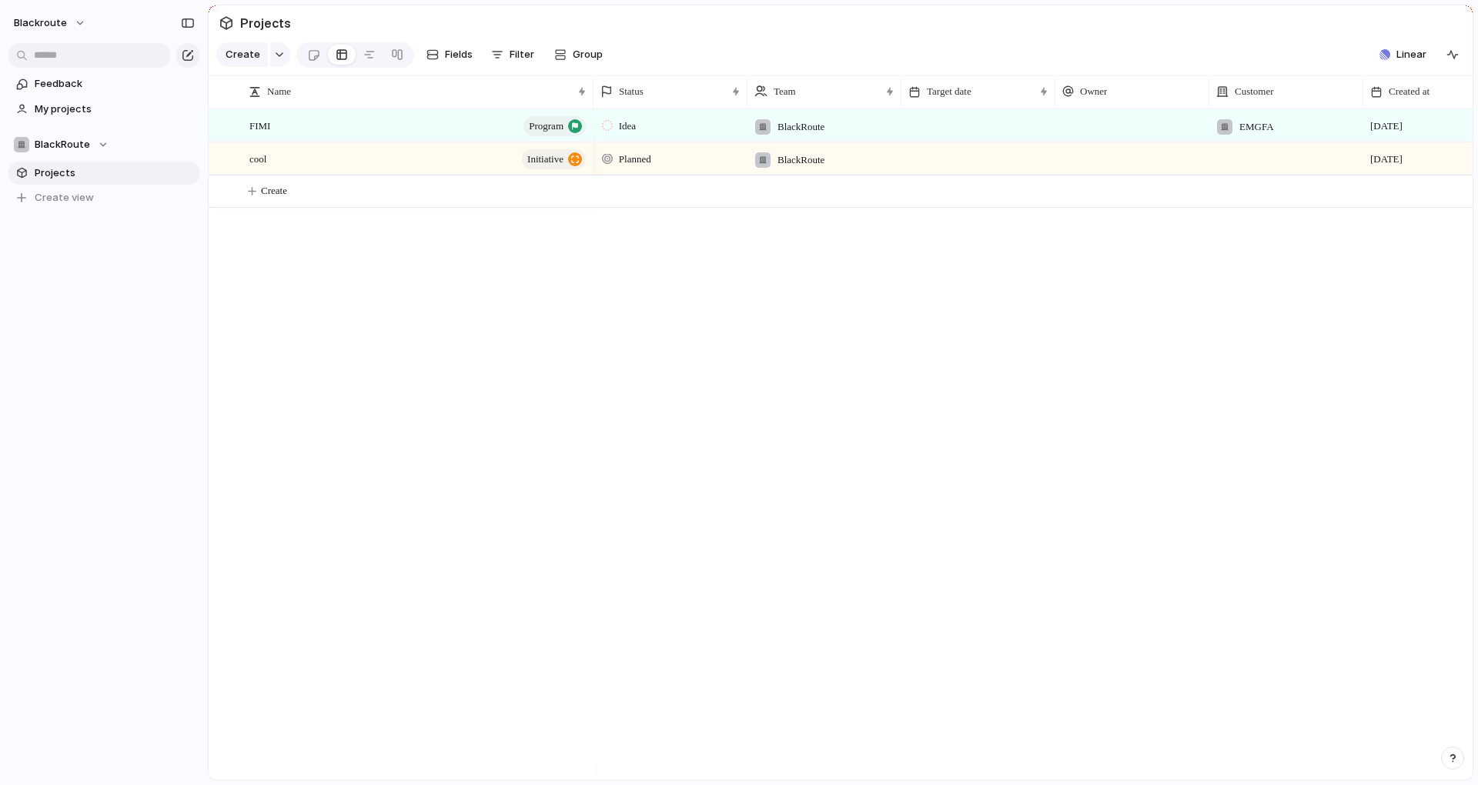
click at [1252, 135] on span "EMGFA" at bounding box center [1256, 126] width 35 height 15
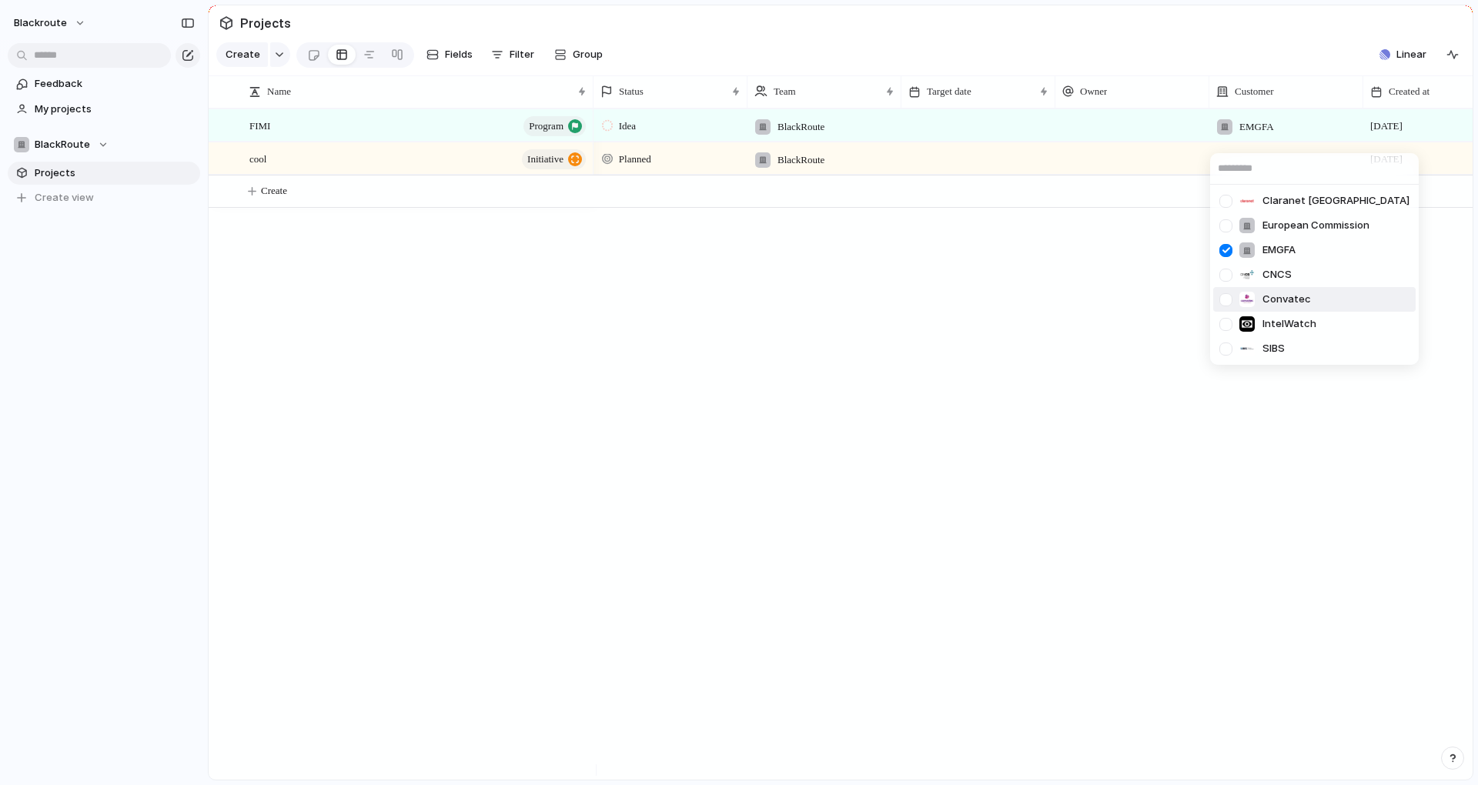
click at [1015, 416] on div "Claranet Portugal European Commission EMGFA CNCS Convatec IntelWatch SIBS" at bounding box center [739, 392] width 1478 height 785
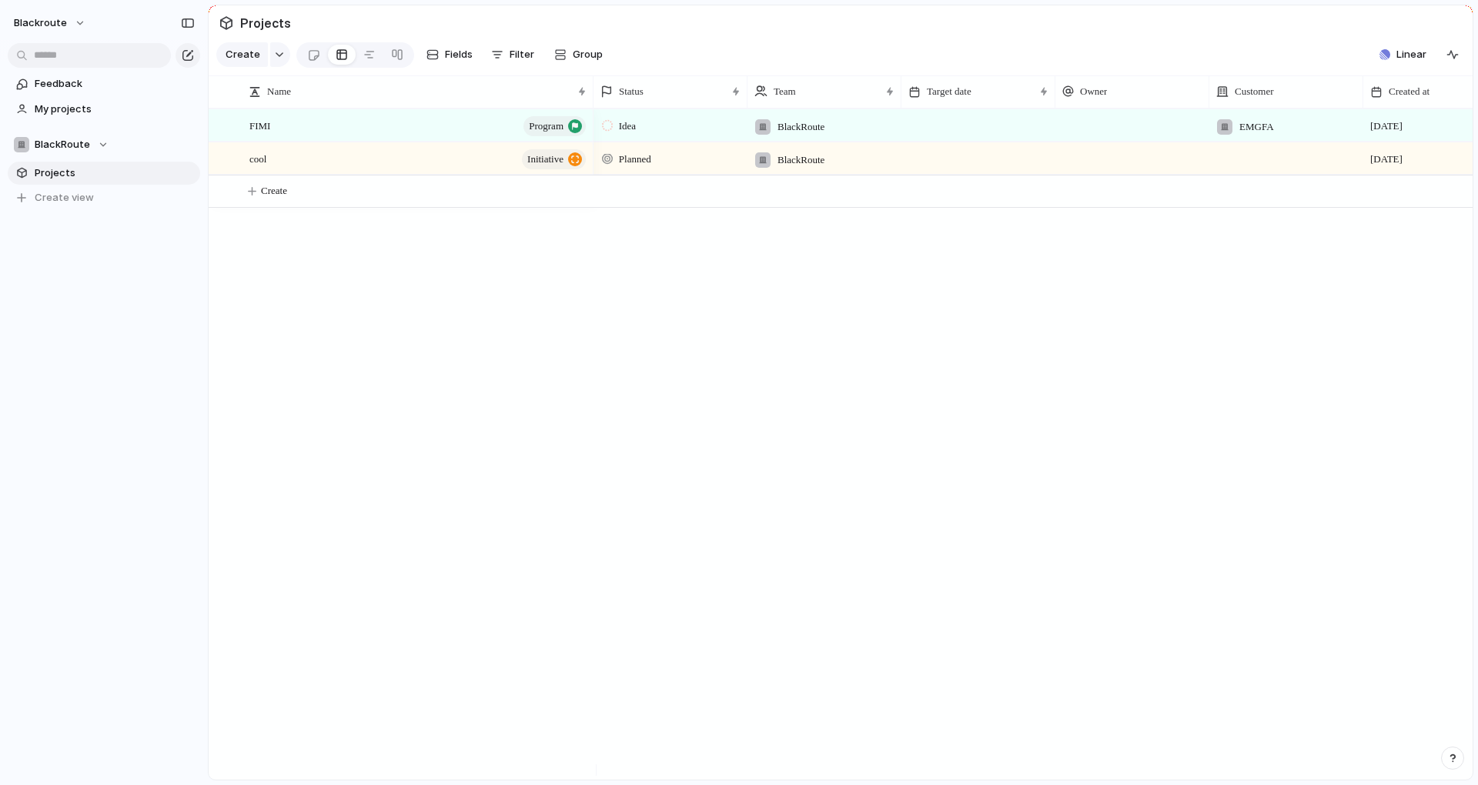
click at [441, 397] on div "FIMI program cool initiative Idea BlackRoute EMGFA 2 September Planned BlackRou…" at bounding box center [841, 444] width 1264 height 671
click at [1132, 141] on div at bounding box center [1132, 125] width 154 height 32
click at [1285, 140] on div "[PERSON_NAME]" at bounding box center [739, 392] width 1478 height 785
click at [1288, 135] on div "EMGFA" at bounding box center [1286, 122] width 152 height 25
click at [1064, 383] on div "Claranet Portugal European Commission EMGFA CNCS Convatec IntelWatch SIBS" at bounding box center [739, 392] width 1478 height 785
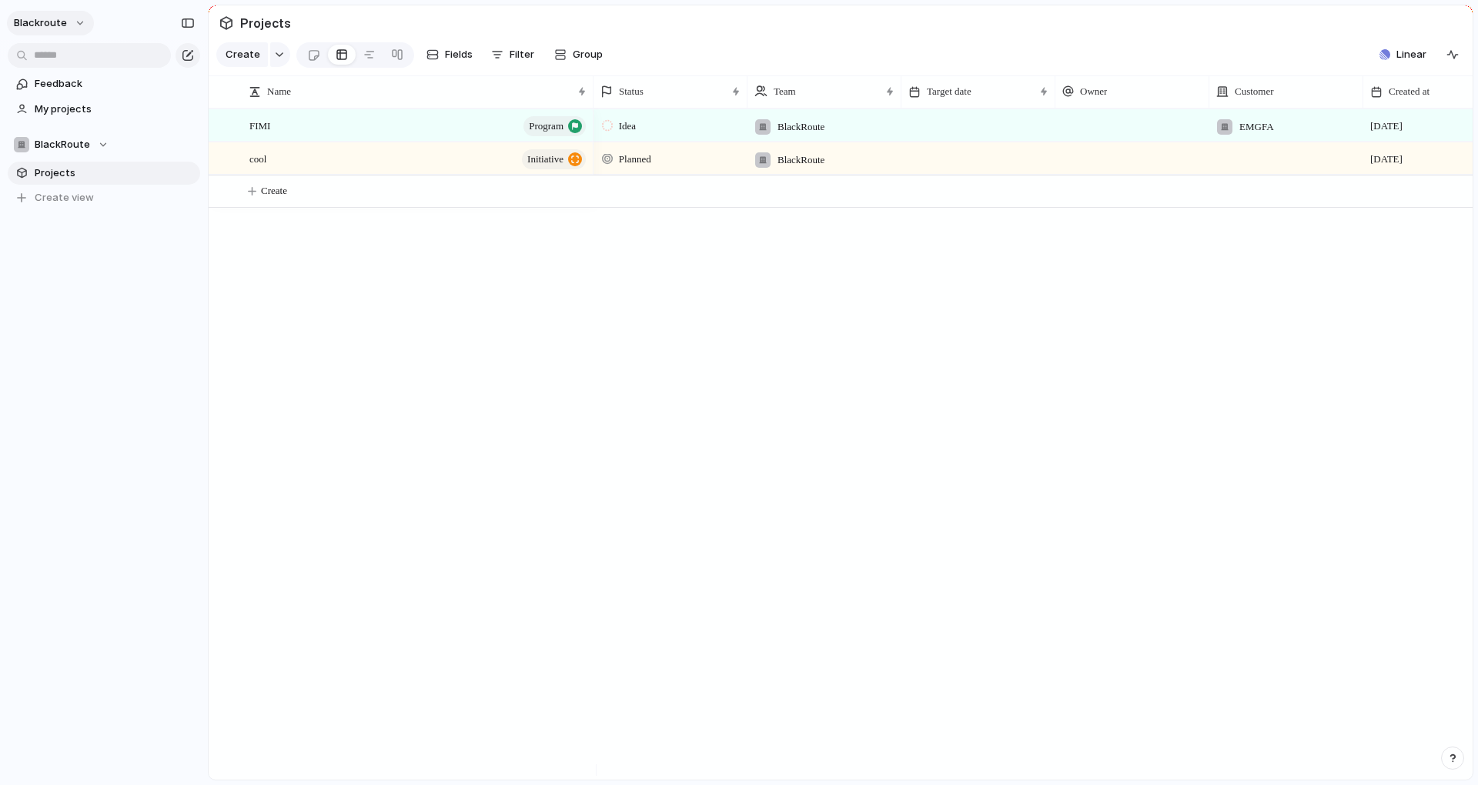
click at [39, 22] on span "blackroute" at bounding box center [40, 22] width 53 height 15
click at [54, 51] on span "Settings" at bounding box center [56, 57] width 42 height 15
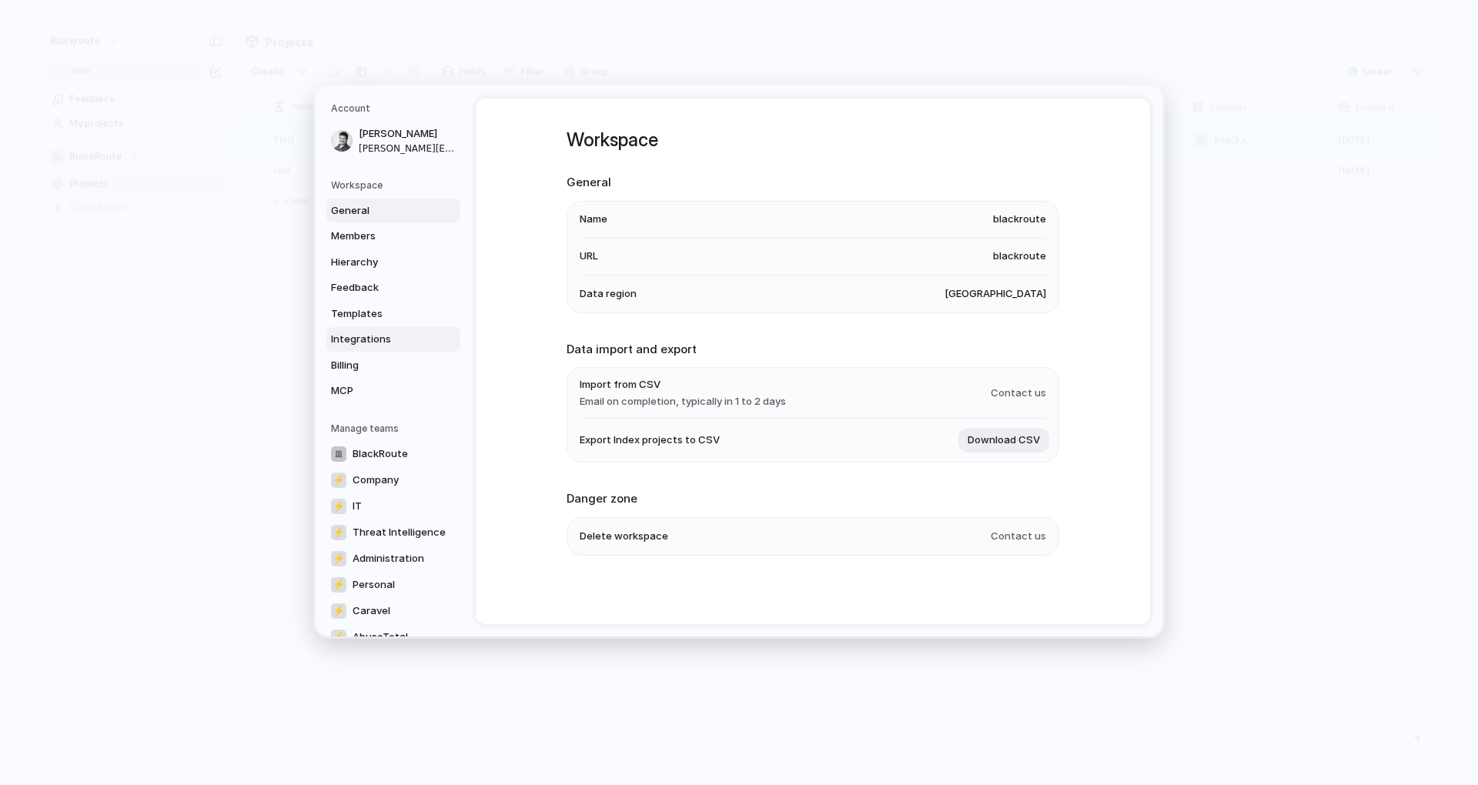
click at [387, 342] on span "Integrations" at bounding box center [380, 339] width 99 height 15
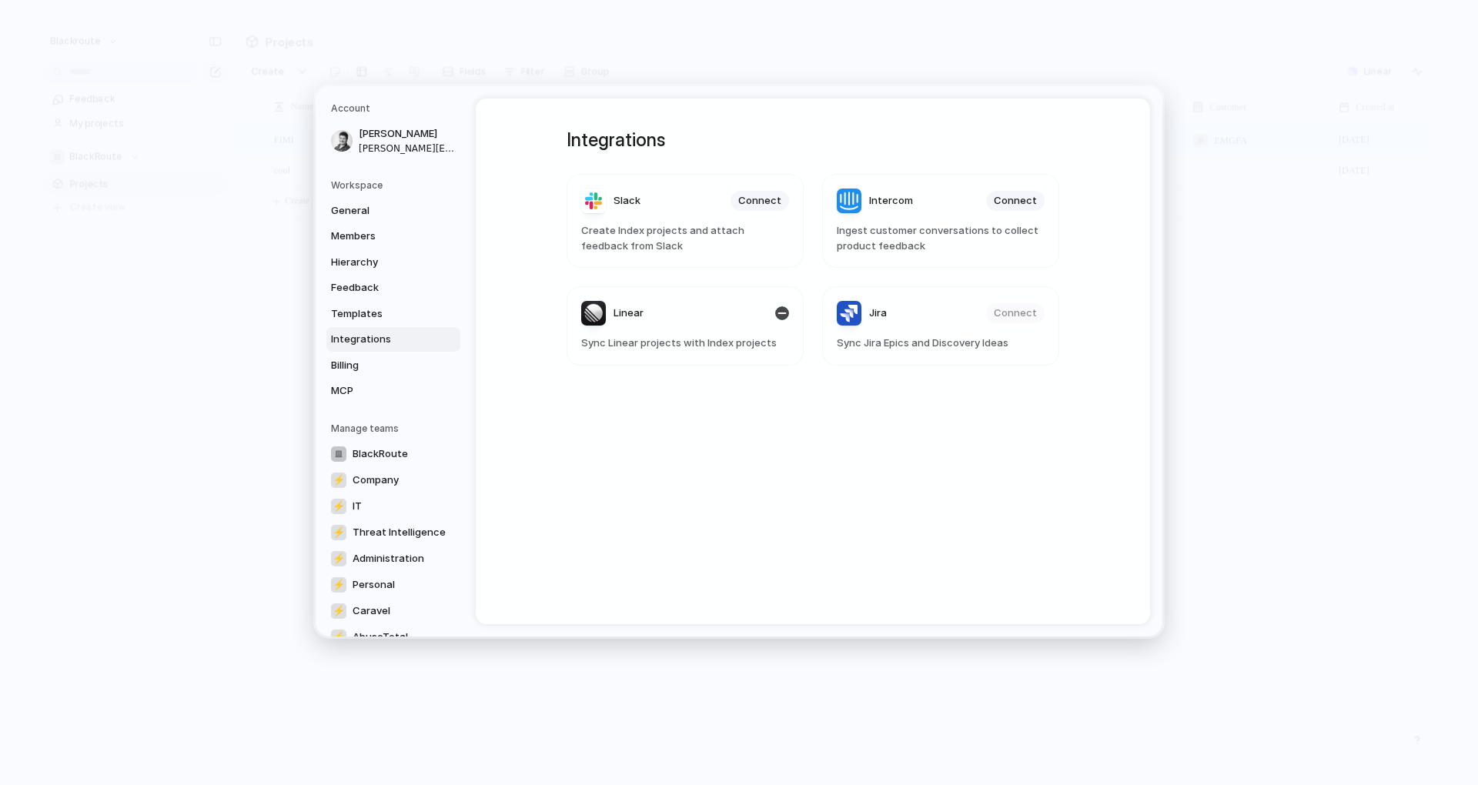
click at [711, 315] on header "Linear" at bounding box center [685, 313] width 208 height 25
click at [587, 306] on div "Linear" at bounding box center [612, 313] width 62 height 25
click at [613, 313] on span "Linear" at bounding box center [628, 313] width 30 height 15
click at [647, 313] on header "Linear" at bounding box center [685, 313] width 208 height 25
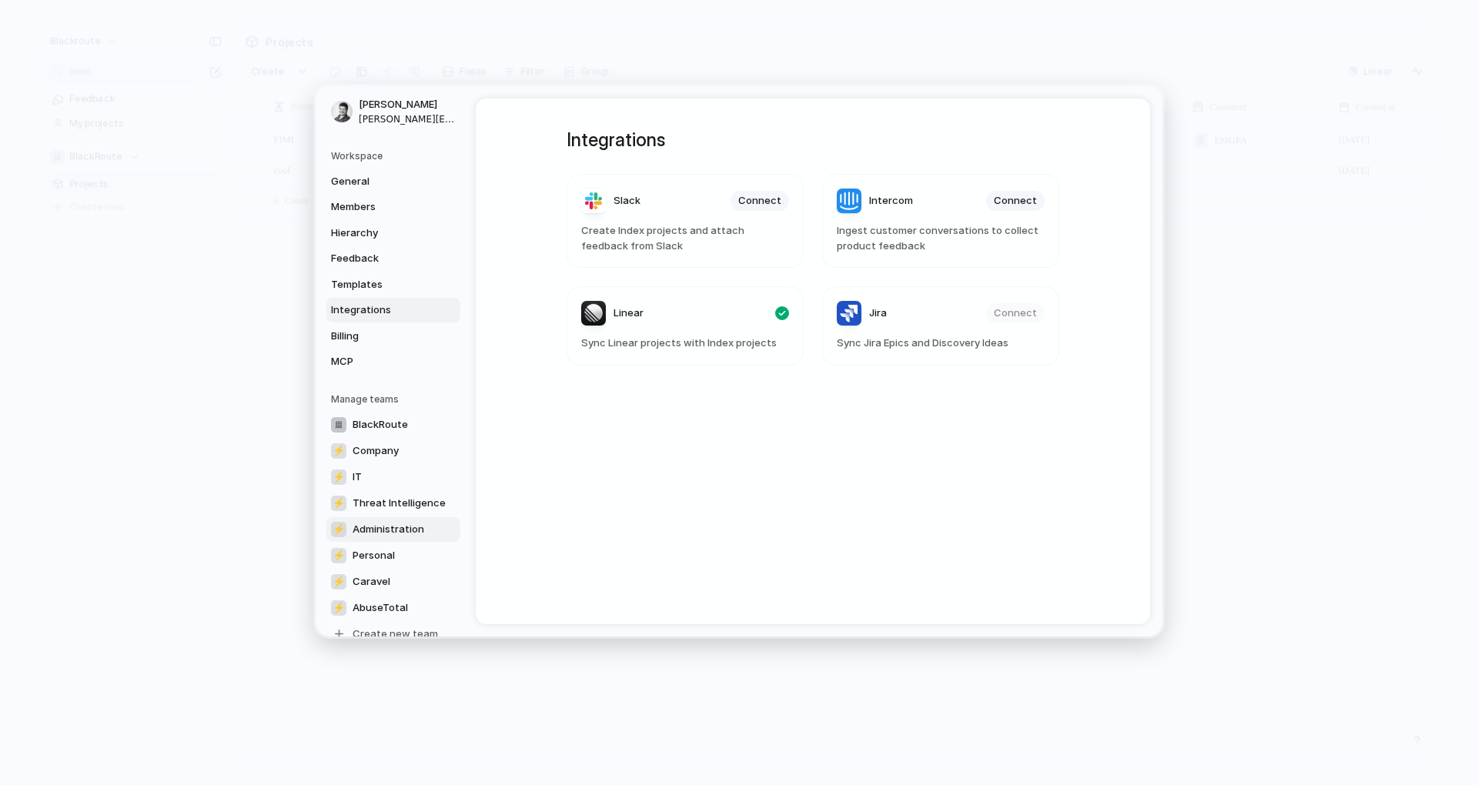
scroll to position [55, 0]
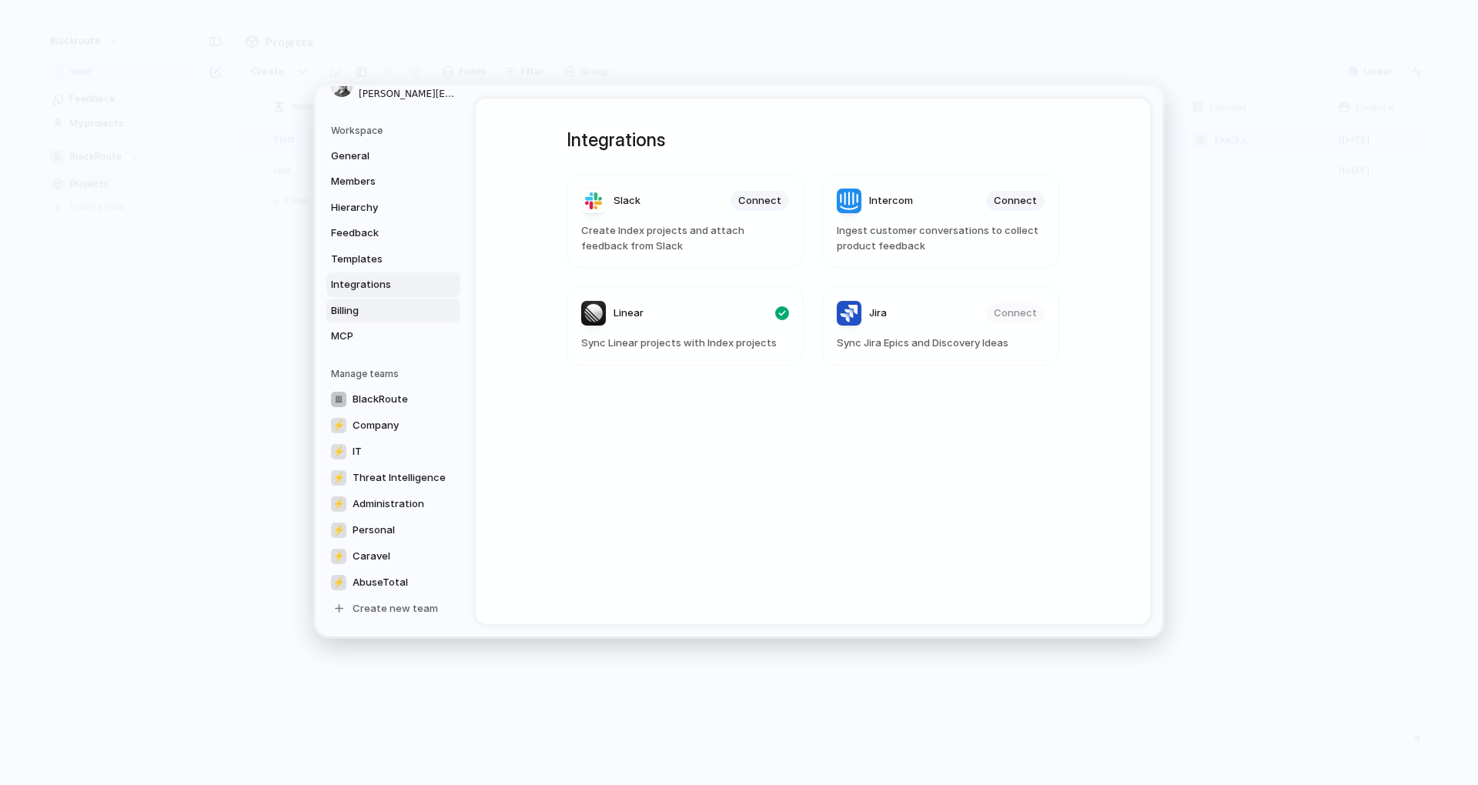
click at [359, 309] on span "Billing" at bounding box center [380, 310] width 99 height 15
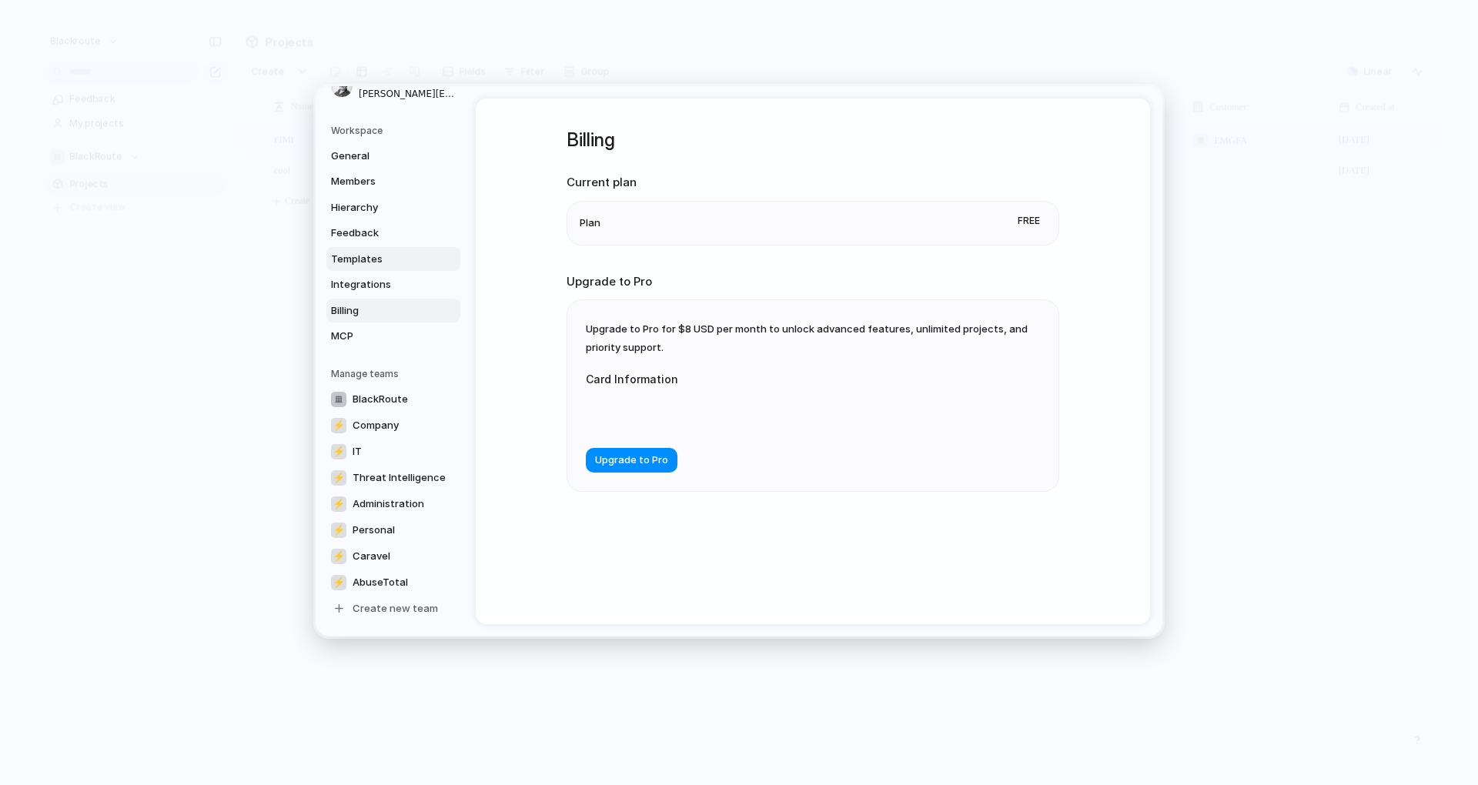
click at [367, 257] on span "Templates" at bounding box center [380, 258] width 99 height 15
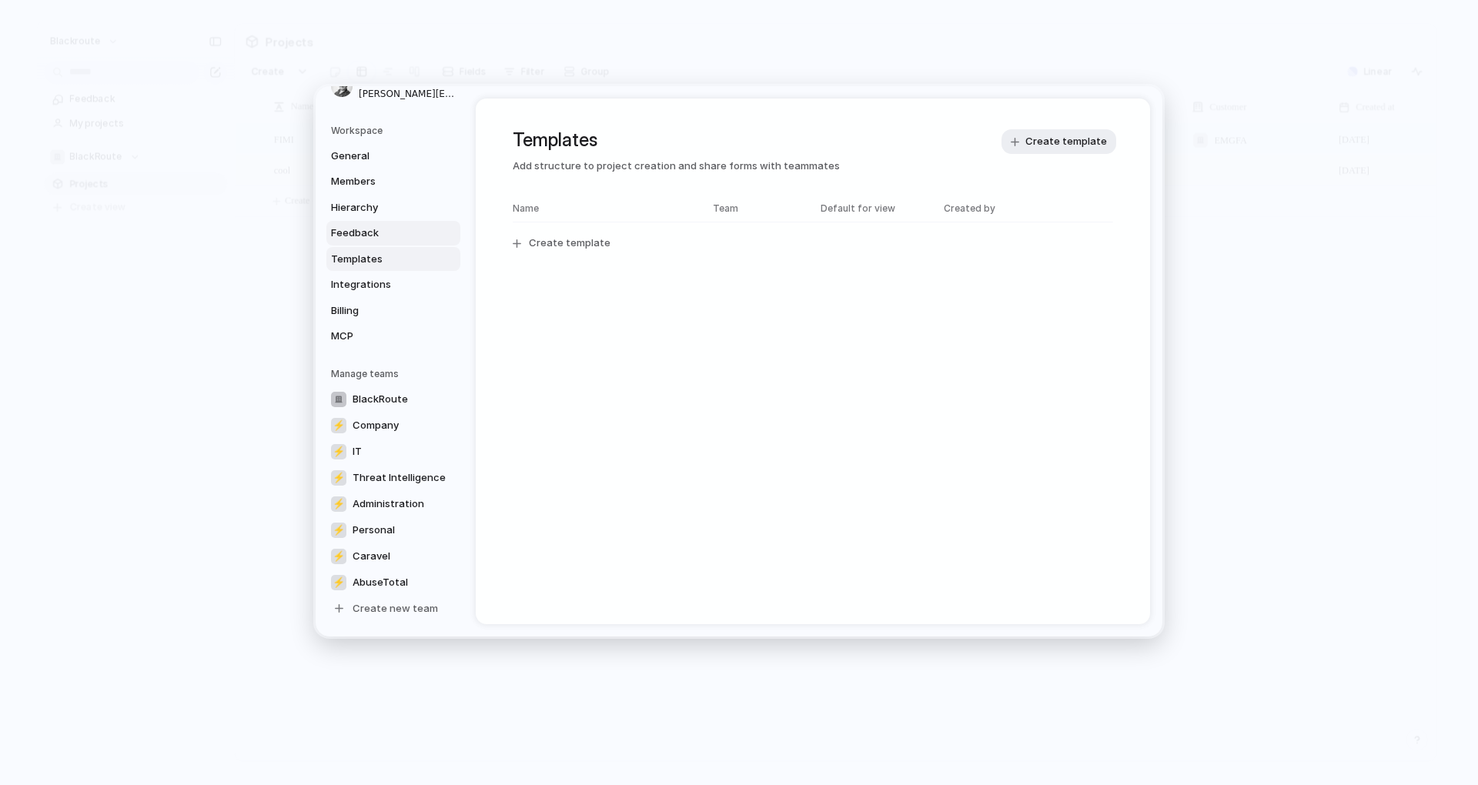
click at [371, 223] on link "Feedback" at bounding box center [393, 233] width 134 height 25
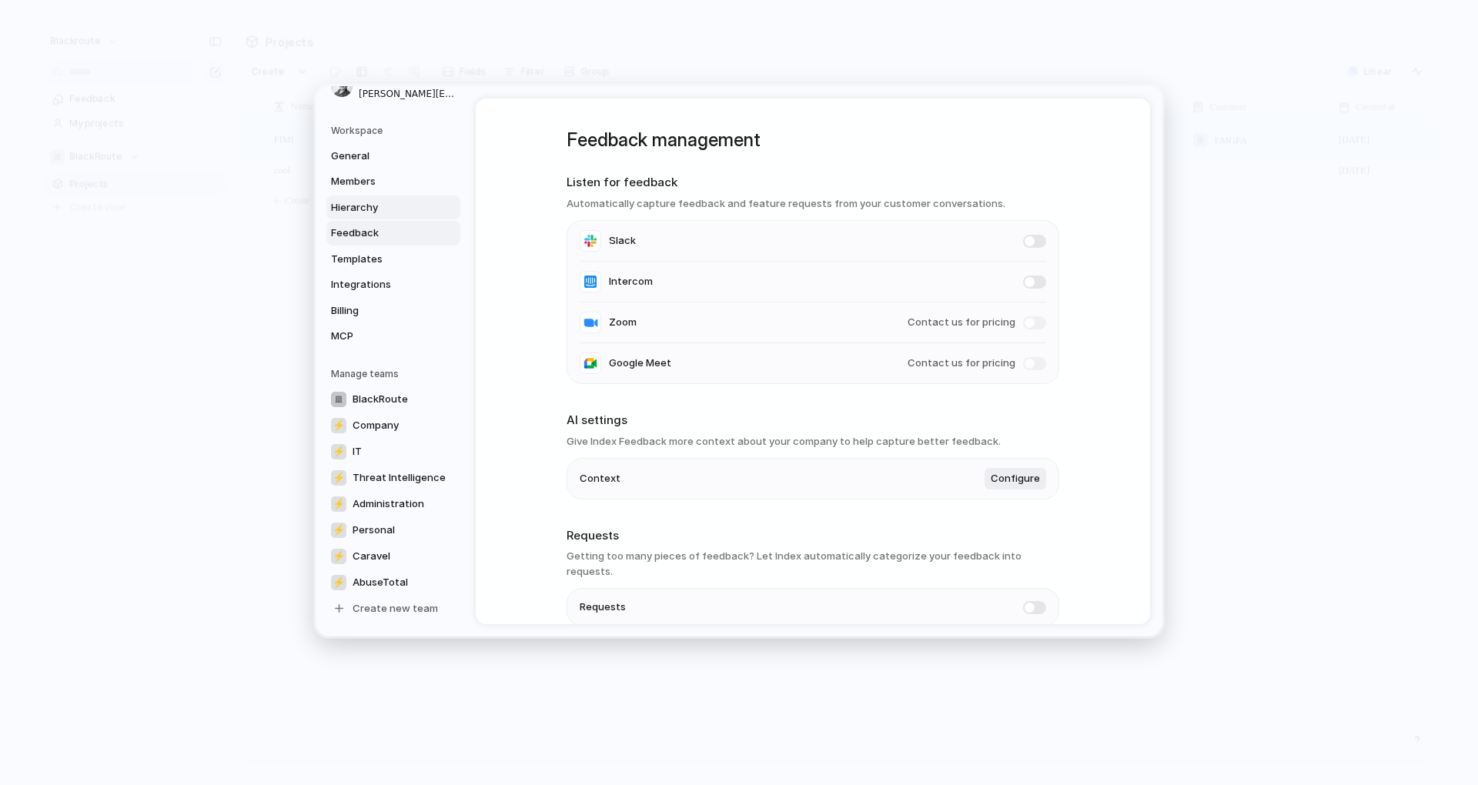
click at [374, 206] on span "Hierarchy" at bounding box center [380, 206] width 99 height 15
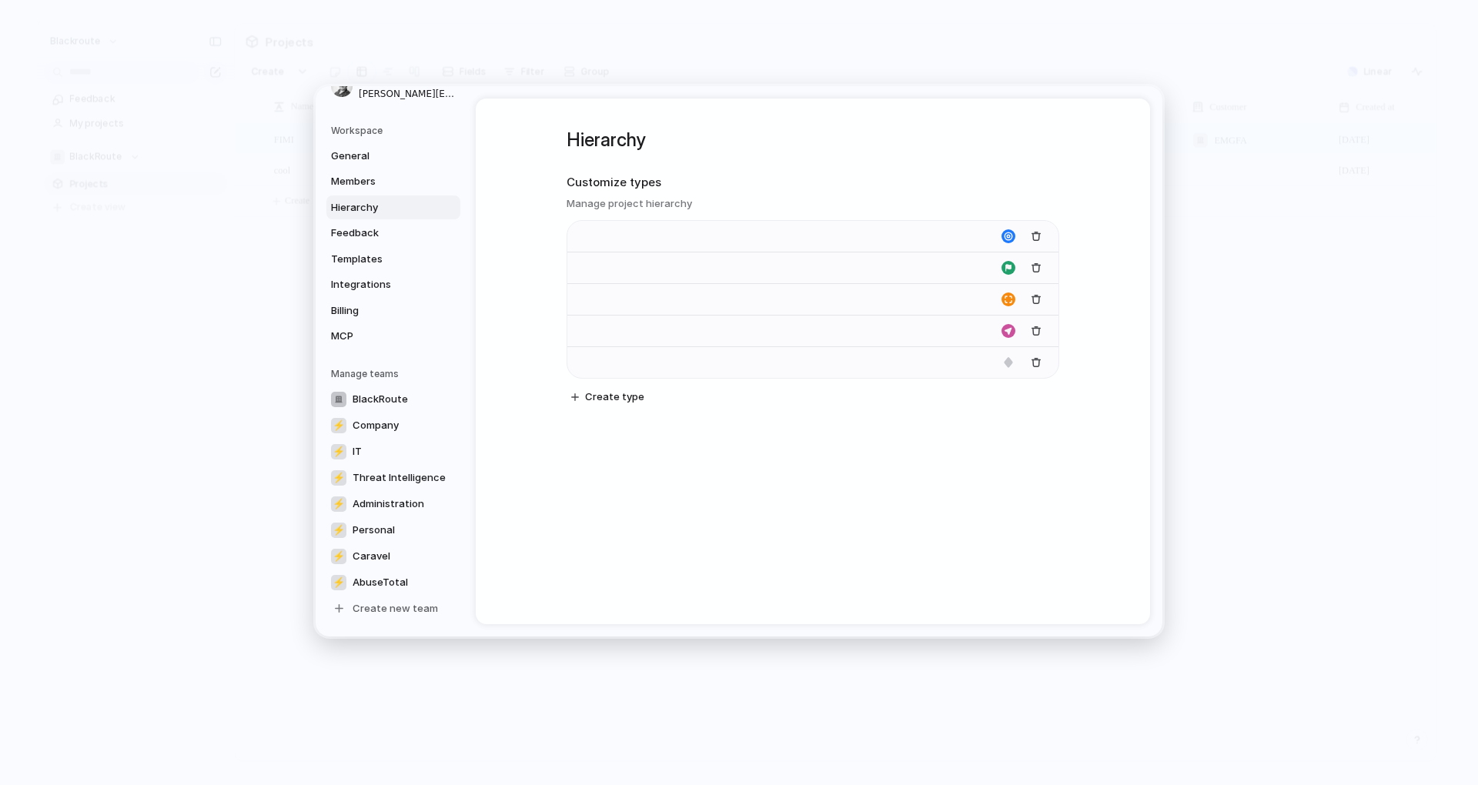
type input "****"
type input "*******"
type input "**********"
type input "*******"
click at [383, 188] on span "Members" at bounding box center [380, 181] width 99 height 15
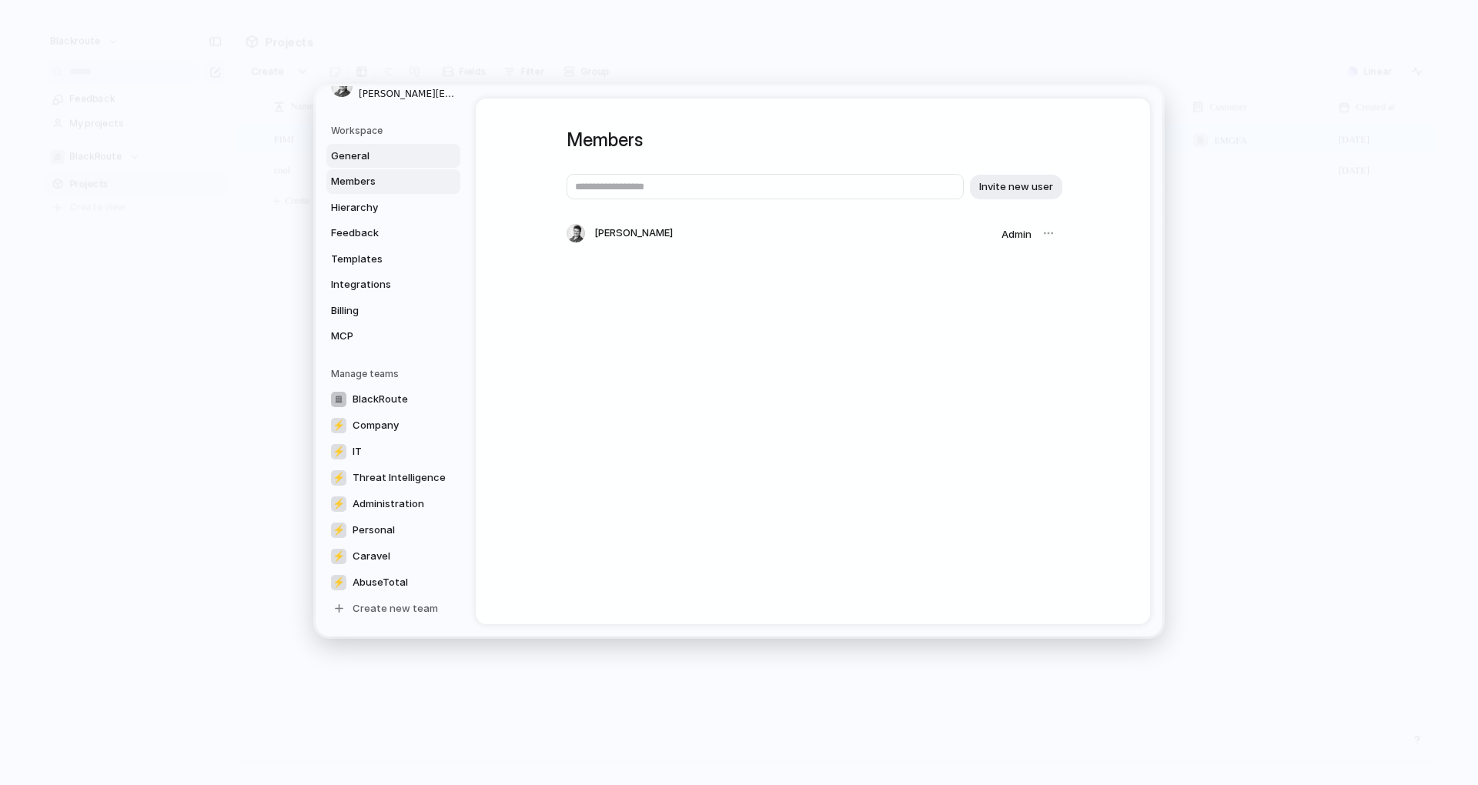
click at [399, 163] on link "General" at bounding box center [393, 155] width 134 height 25
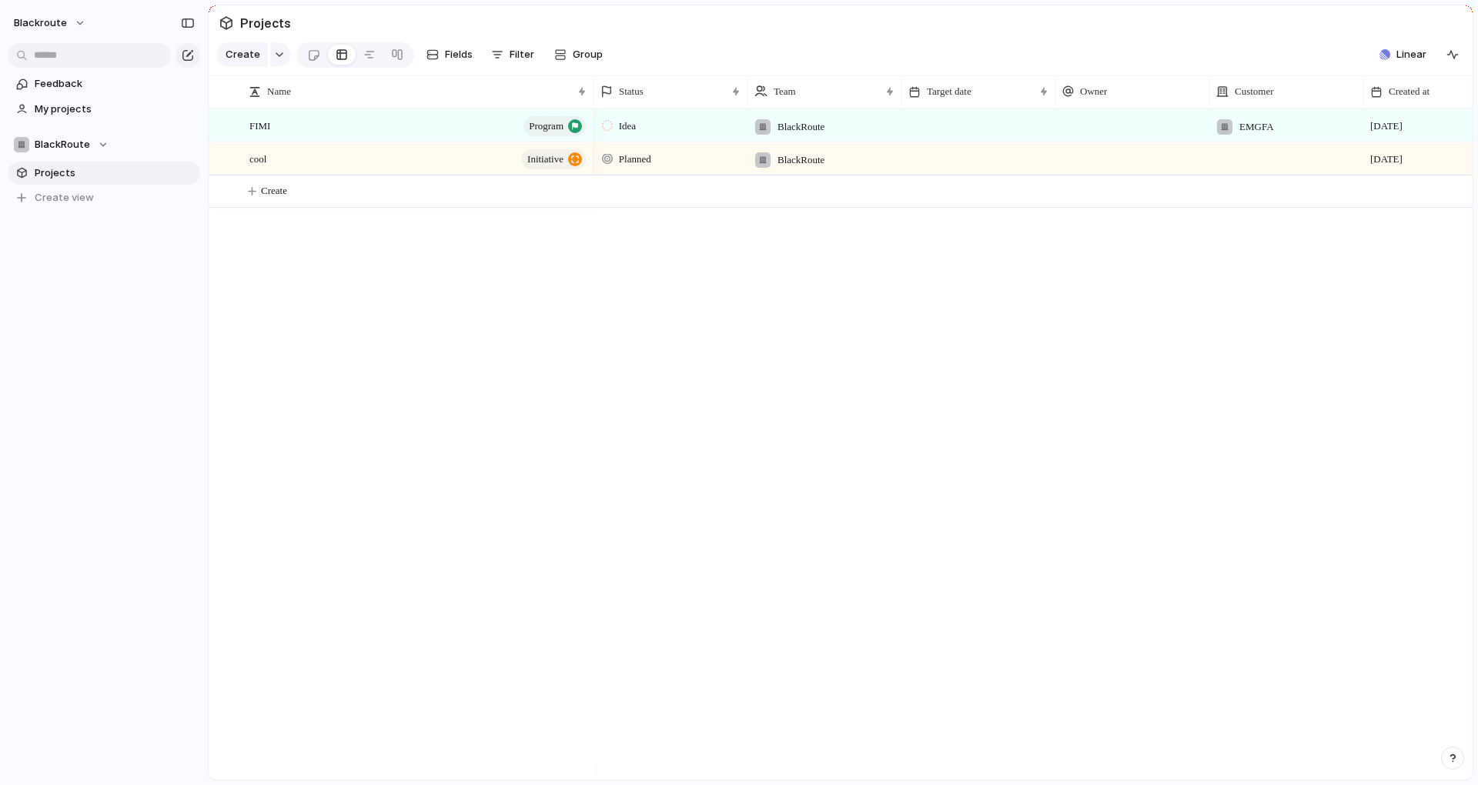
click at [918, 399] on div "Idea BlackRoute EMGFA 2 September Planned BlackRoute 2 September" at bounding box center [1032, 444] width 879 height 671
click at [274, 58] on div "button" at bounding box center [279, 55] width 11 height 6
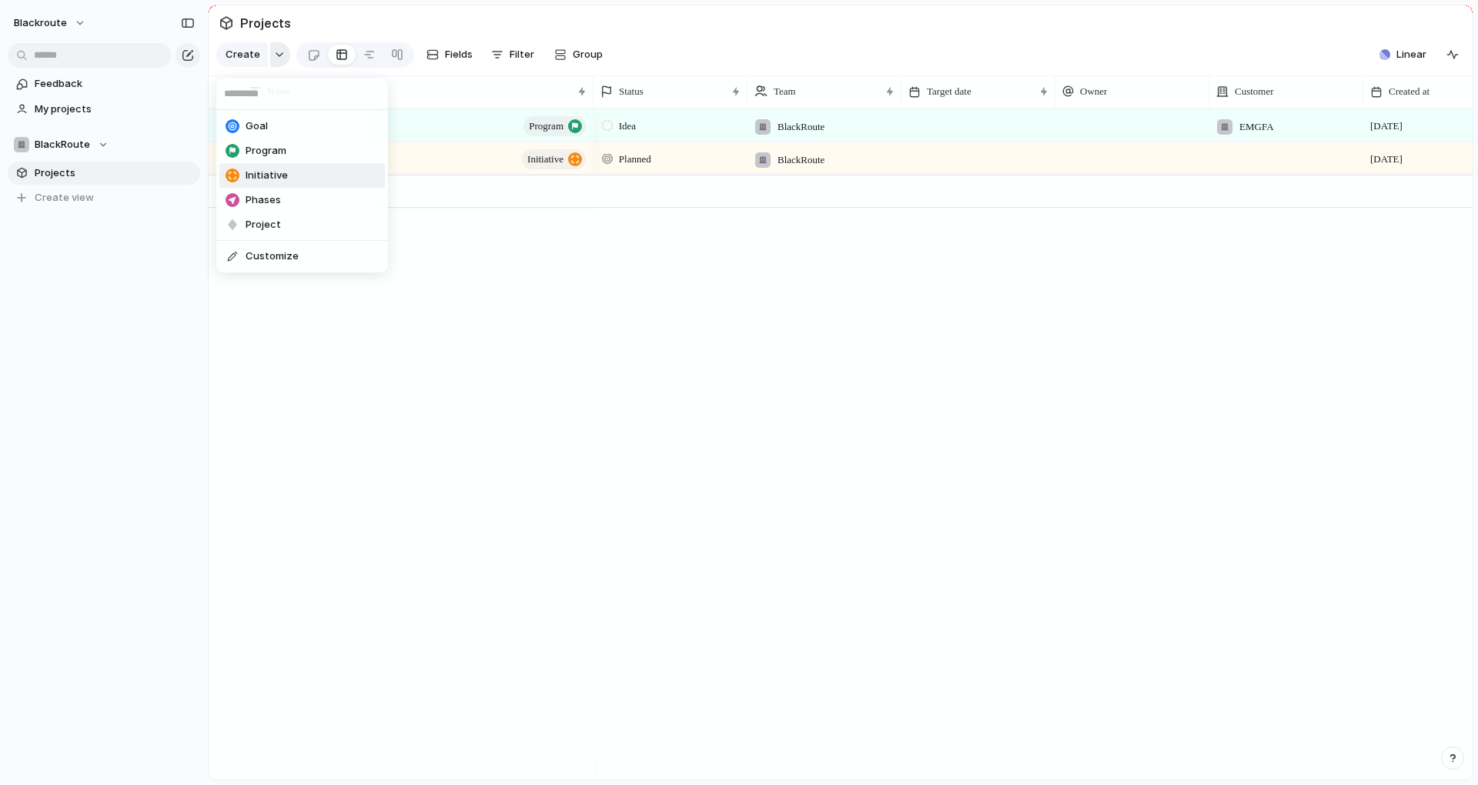
click at [272, 59] on div "Goal Program Initiative Phases Project Customize" at bounding box center [739, 392] width 1478 height 785
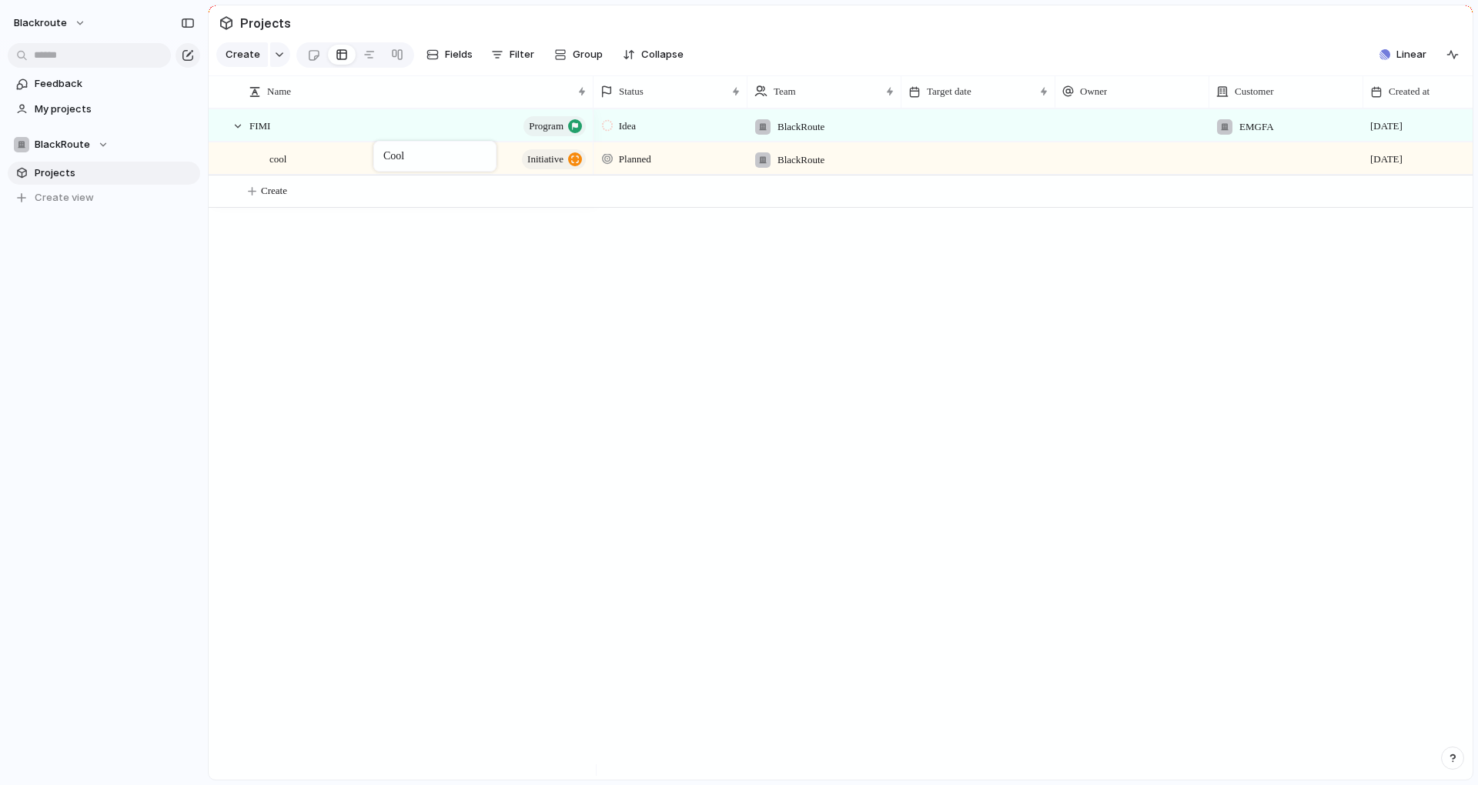
drag, startPoint x: 337, startPoint y: 168, endPoint x: 357, endPoint y: 159, distance: 22.0
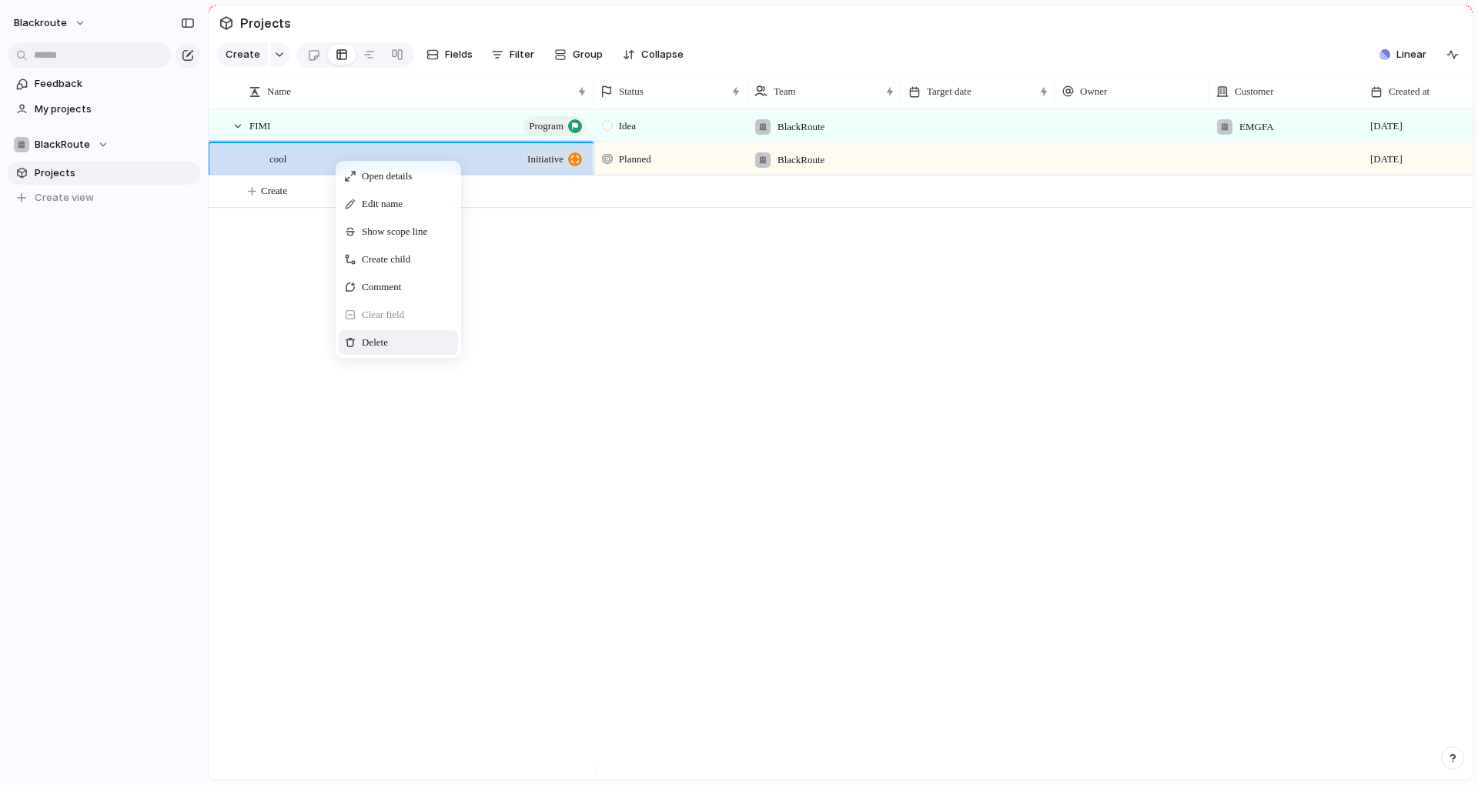
click at [395, 355] on div "Delete" at bounding box center [398, 342] width 119 height 25
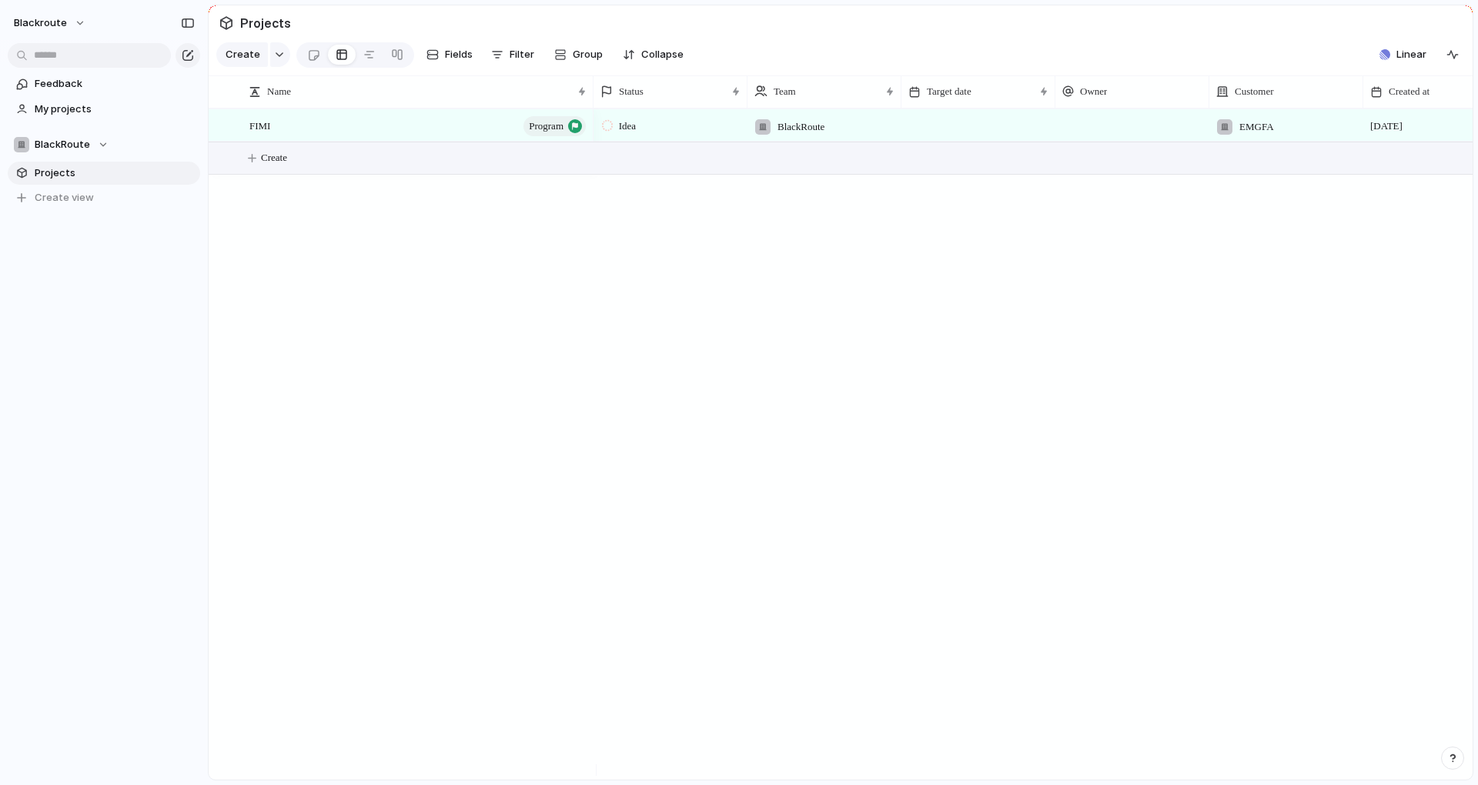
click at [535, 363] on div "FIMI program Idea BlackRoute EMGFA 2 September Create" at bounding box center [841, 444] width 1264 height 671
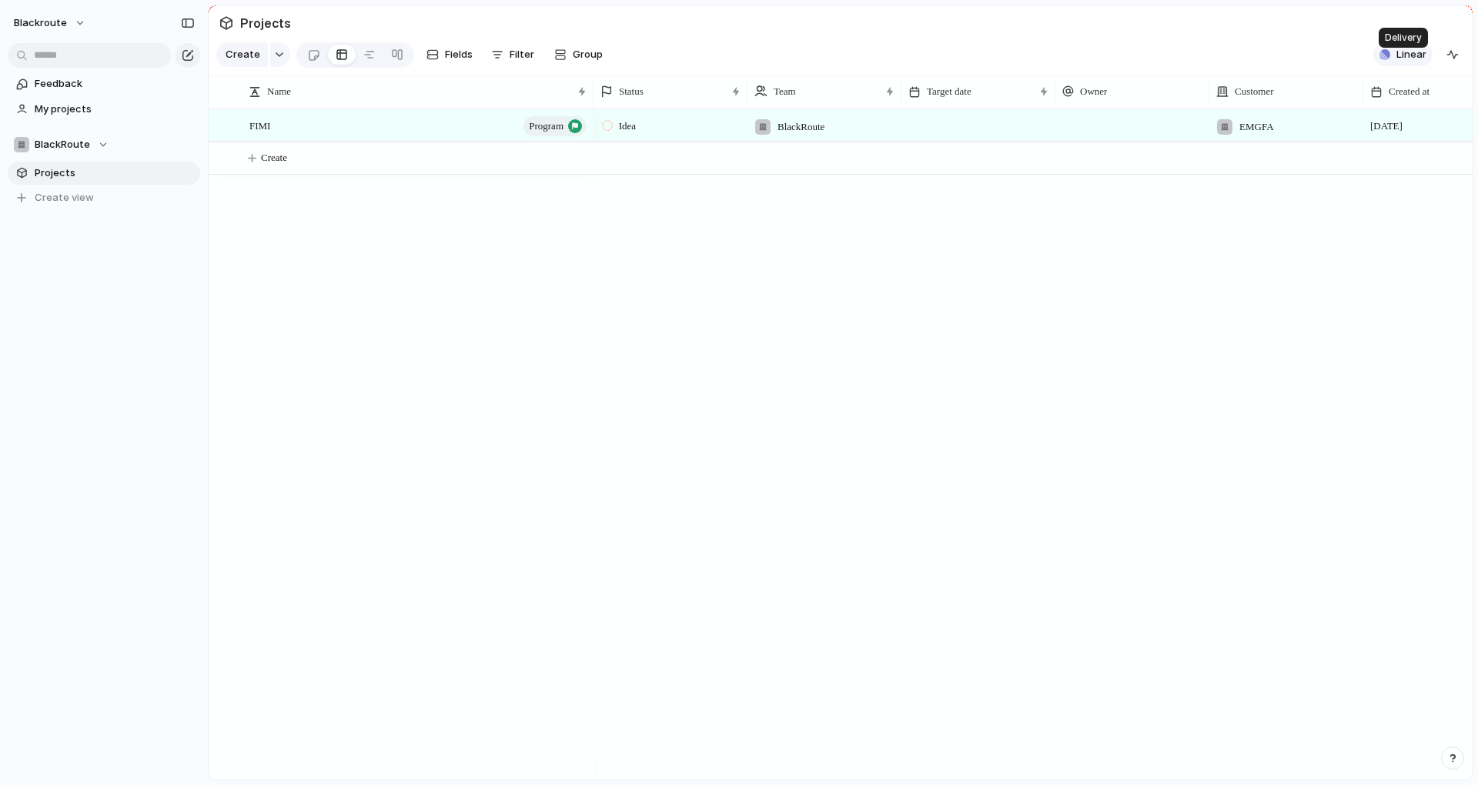
click at [1413, 62] on span "Linear" at bounding box center [1411, 54] width 30 height 15
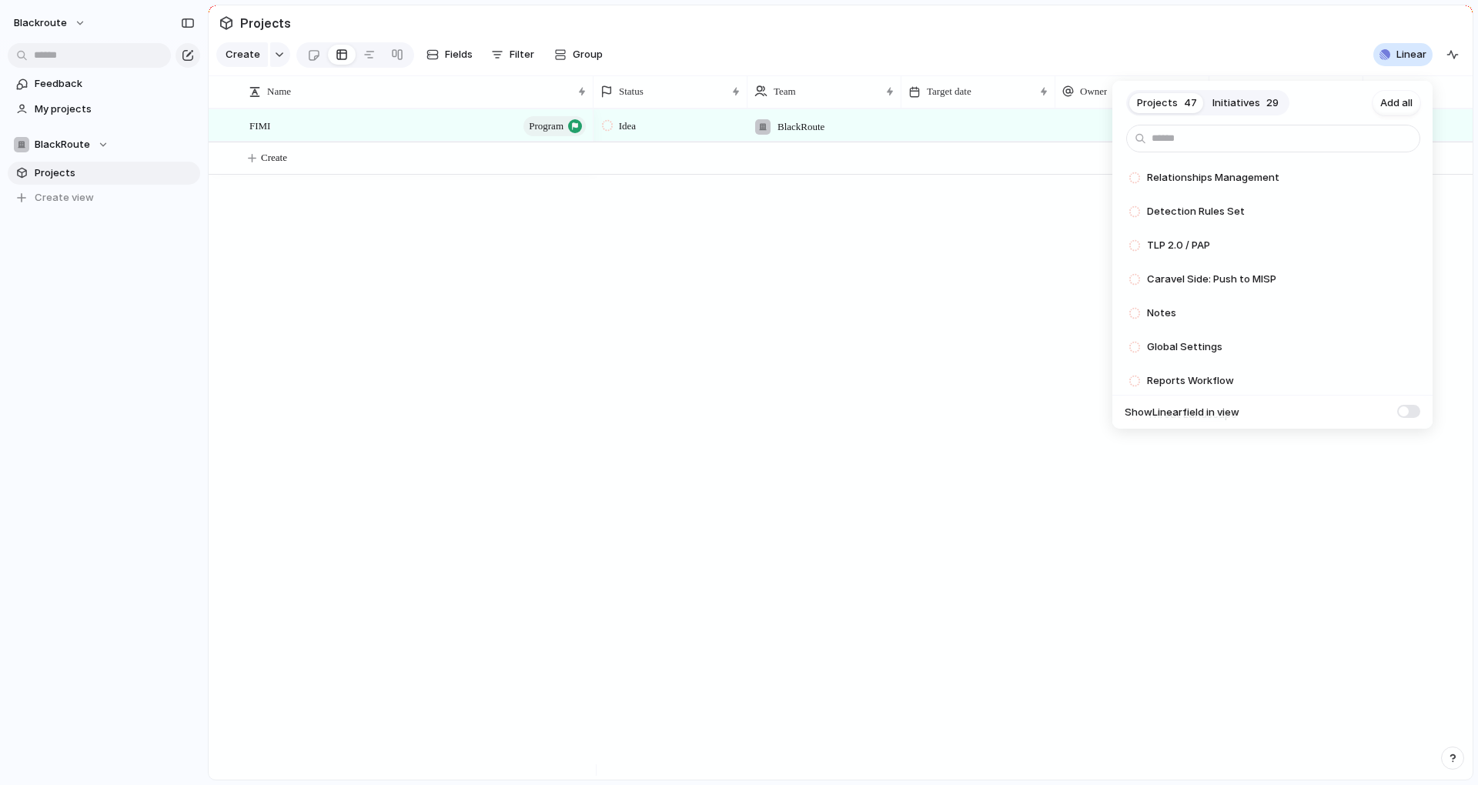
click at [1266, 103] on span "29" at bounding box center [1272, 102] width 12 height 15
click at [1410, 420] on footer "Show Linear field in view" at bounding box center [1272, 412] width 320 height 35
click at [1419, 415] on label at bounding box center [1408, 411] width 23 height 13
click at [1416, 414] on span at bounding box center [1408, 411] width 23 height 13
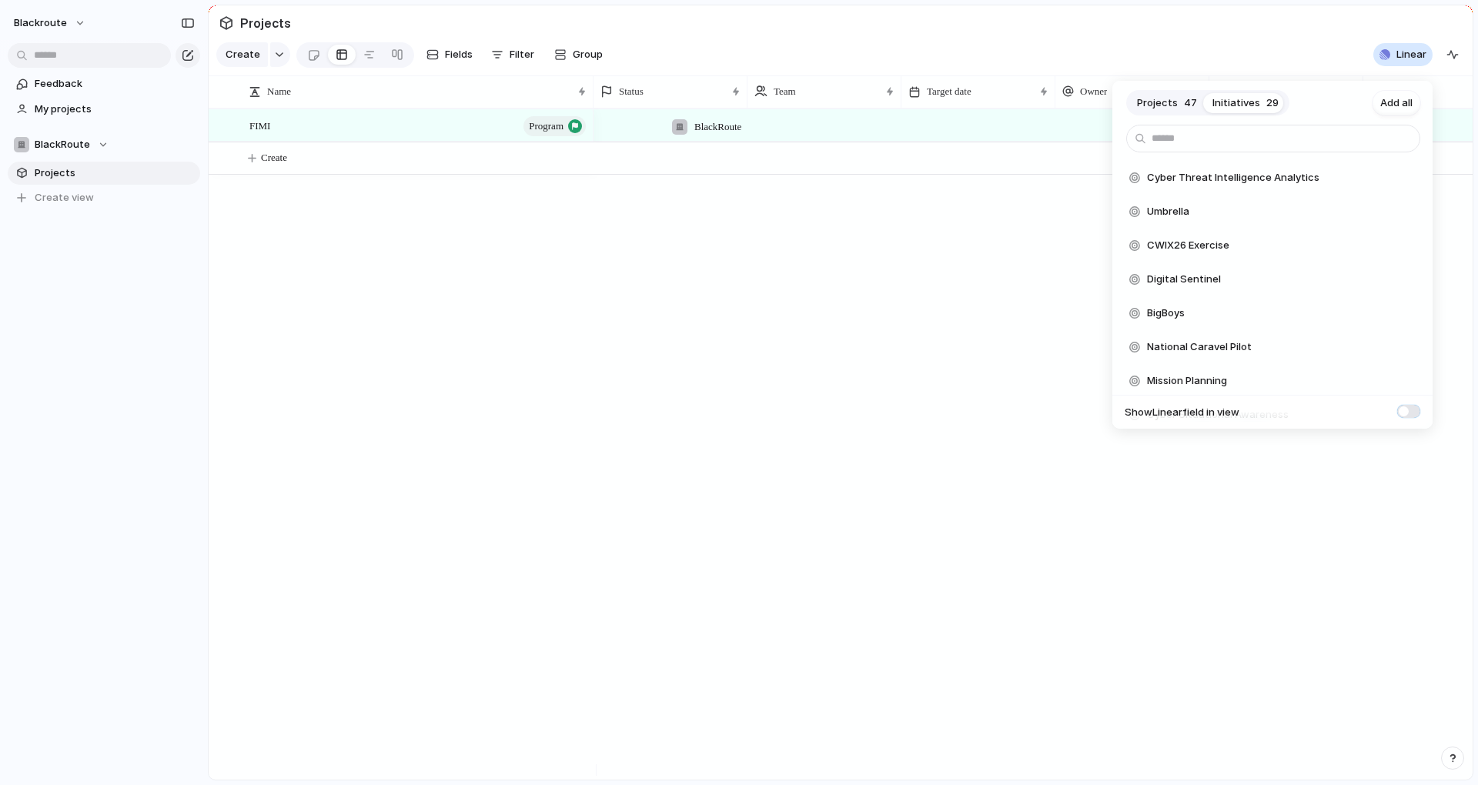
scroll to position [0, 83]
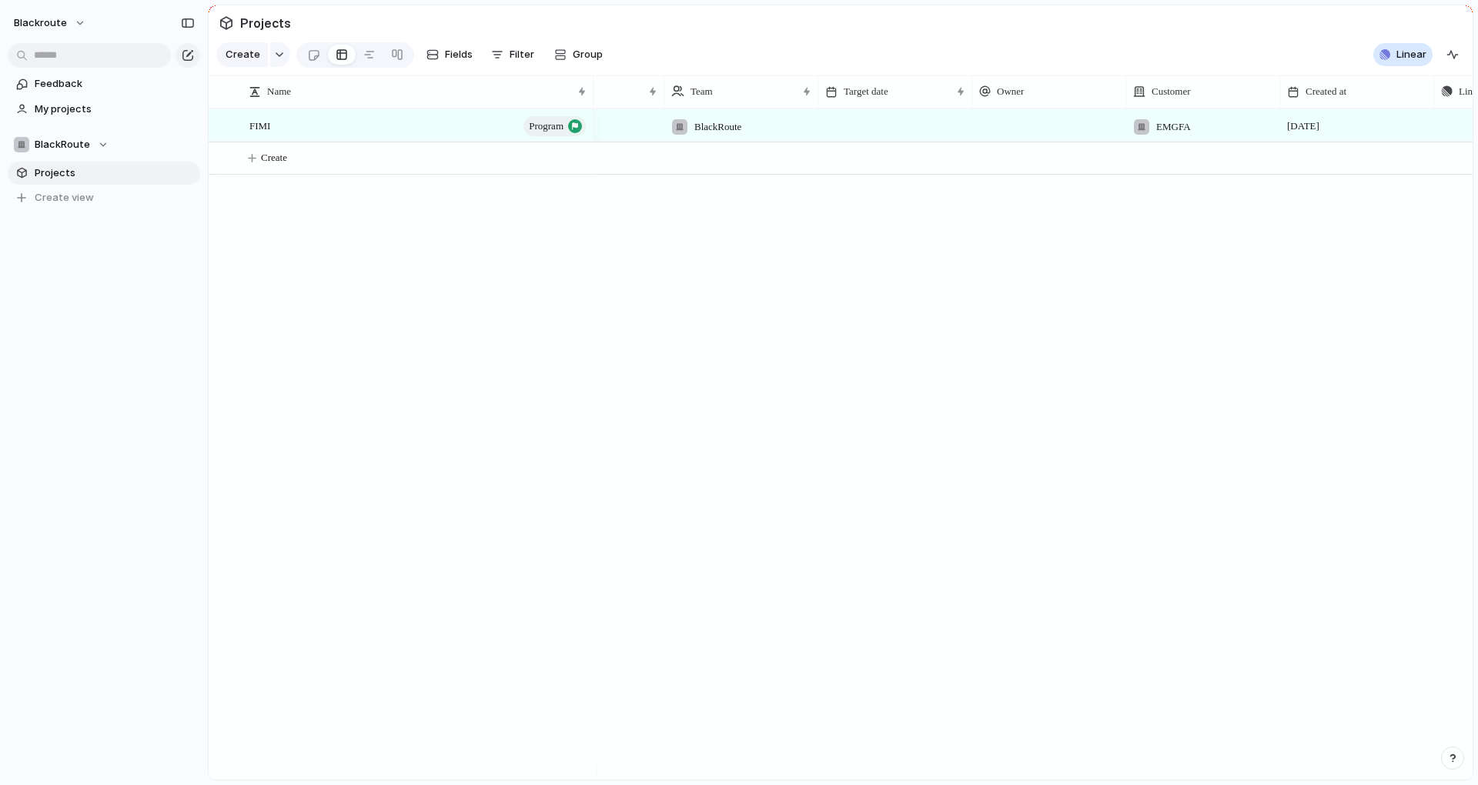
click at [1021, 287] on div "Projects 47 Initiatives 29 Add all Cyber Threat Intelligence Analytics Add Umbr…" at bounding box center [739, 392] width 1478 height 785
drag, startPoint x: 1435, startPoint y: 103, endPoint x: 1398, endPoint y: 105, distance: 37.0
click at [1398, 105] on div at bounding box center [1396, 91] width 8 height 32
click at [1402, 62] on span "Linear" at bounding box center [1411, 54] width 30 height 15
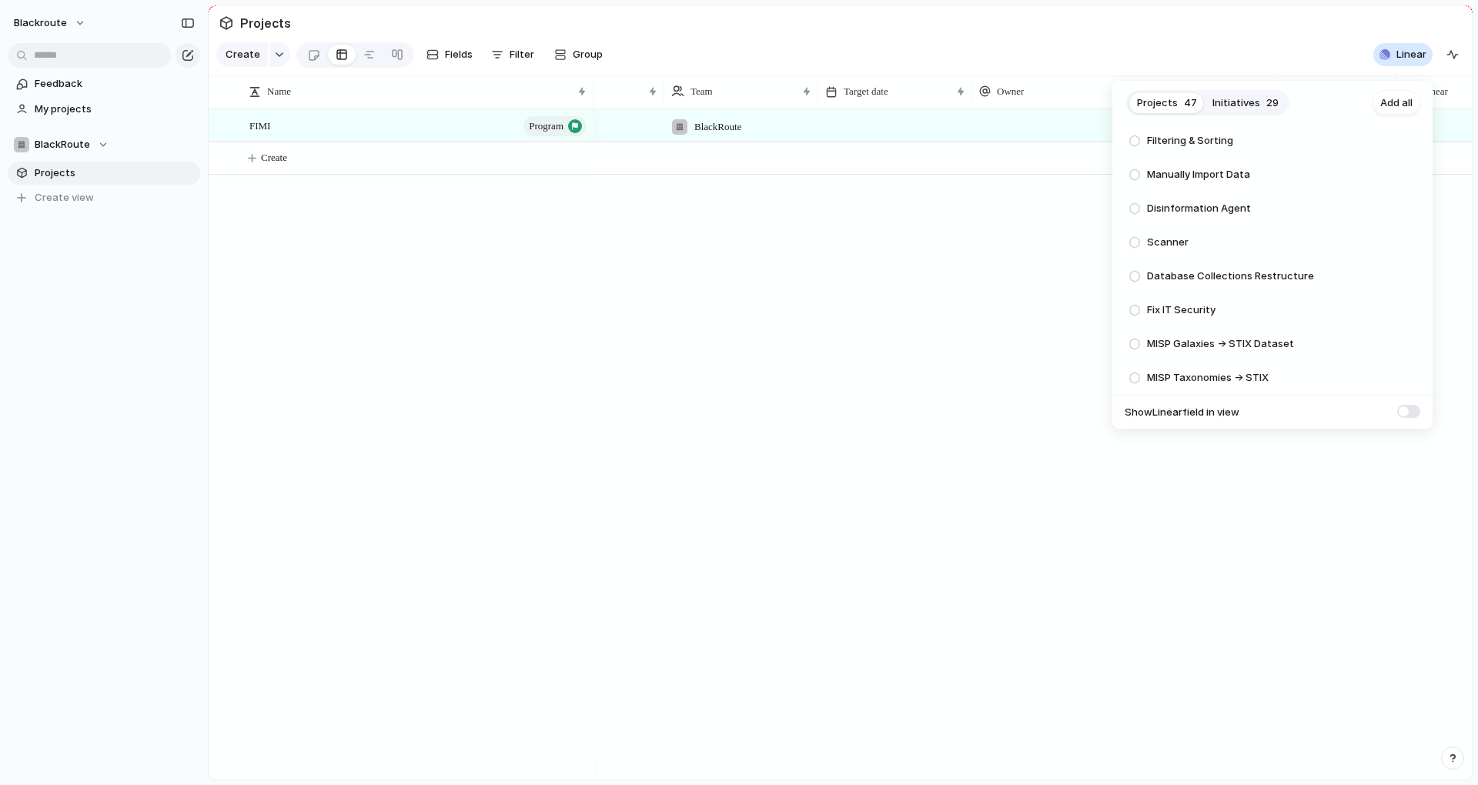
scroll to position [1359, 0]
drag, startPoint x: 1395, startPoint y: 102, endPoint x: 1220, endPoint y: 284, distance: 252.6
click at [1396, 102] on span "Add all" at bounding box center [1396, 102] width 32 height 15
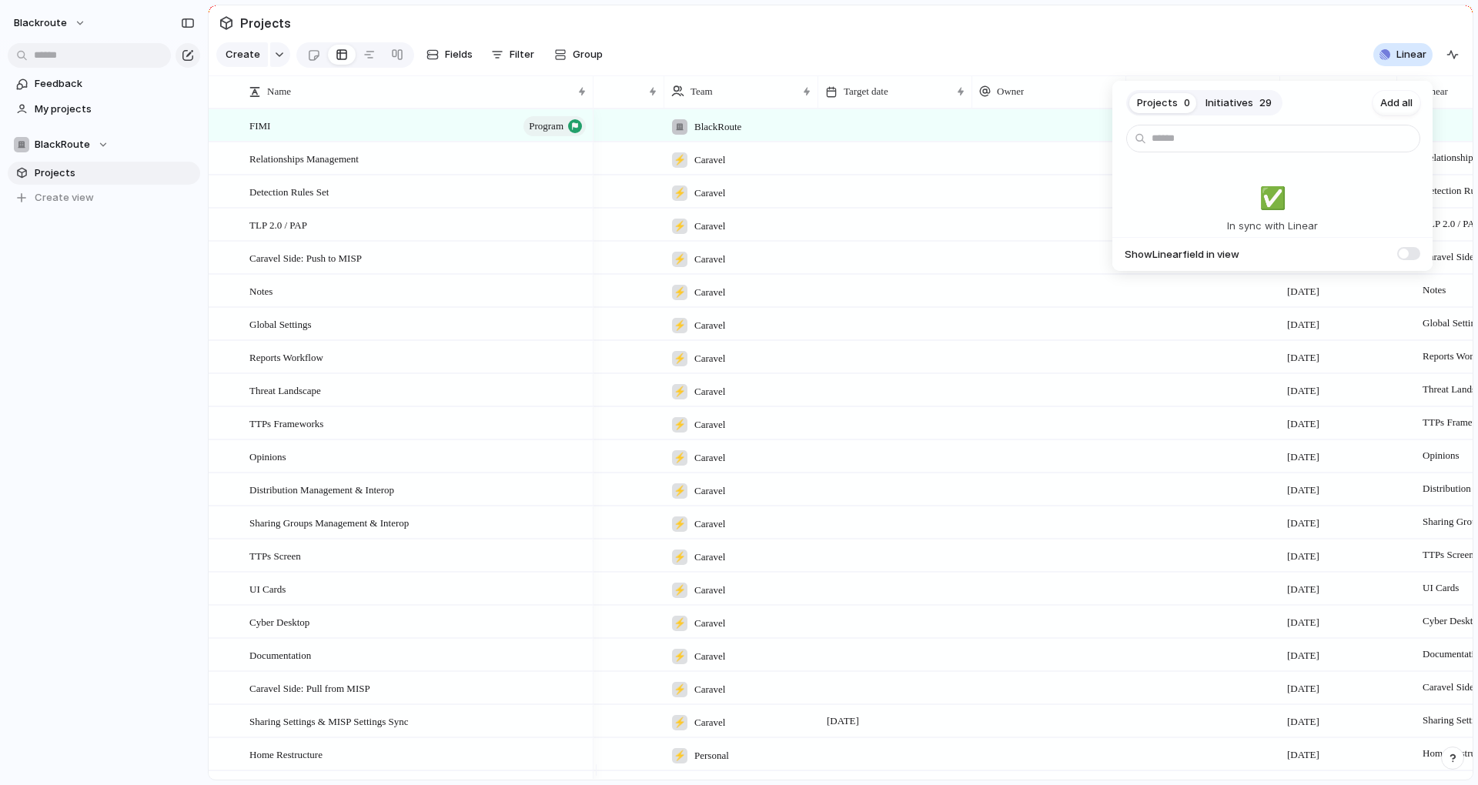
scroll to position [0, 0]
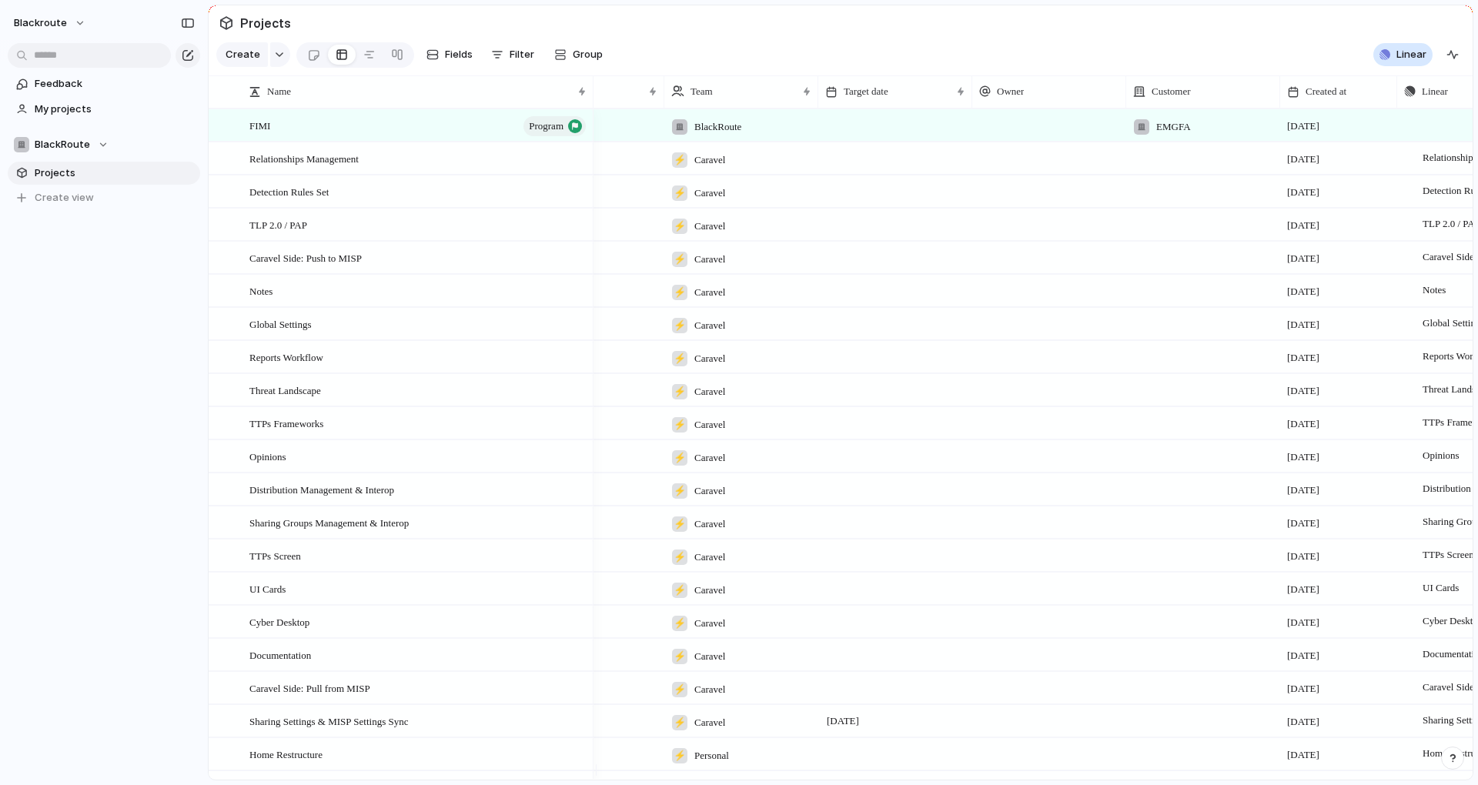
click at [1233, 12] on div "Projects 0 Initiatives 29 Add all ✅️ In sync with Linear Show Linear field in v…" at bounding box center [739, 392] width 1478 height 785
click at [276, 63] on button "button" at bounding box center [280, 54] width 20 height 25
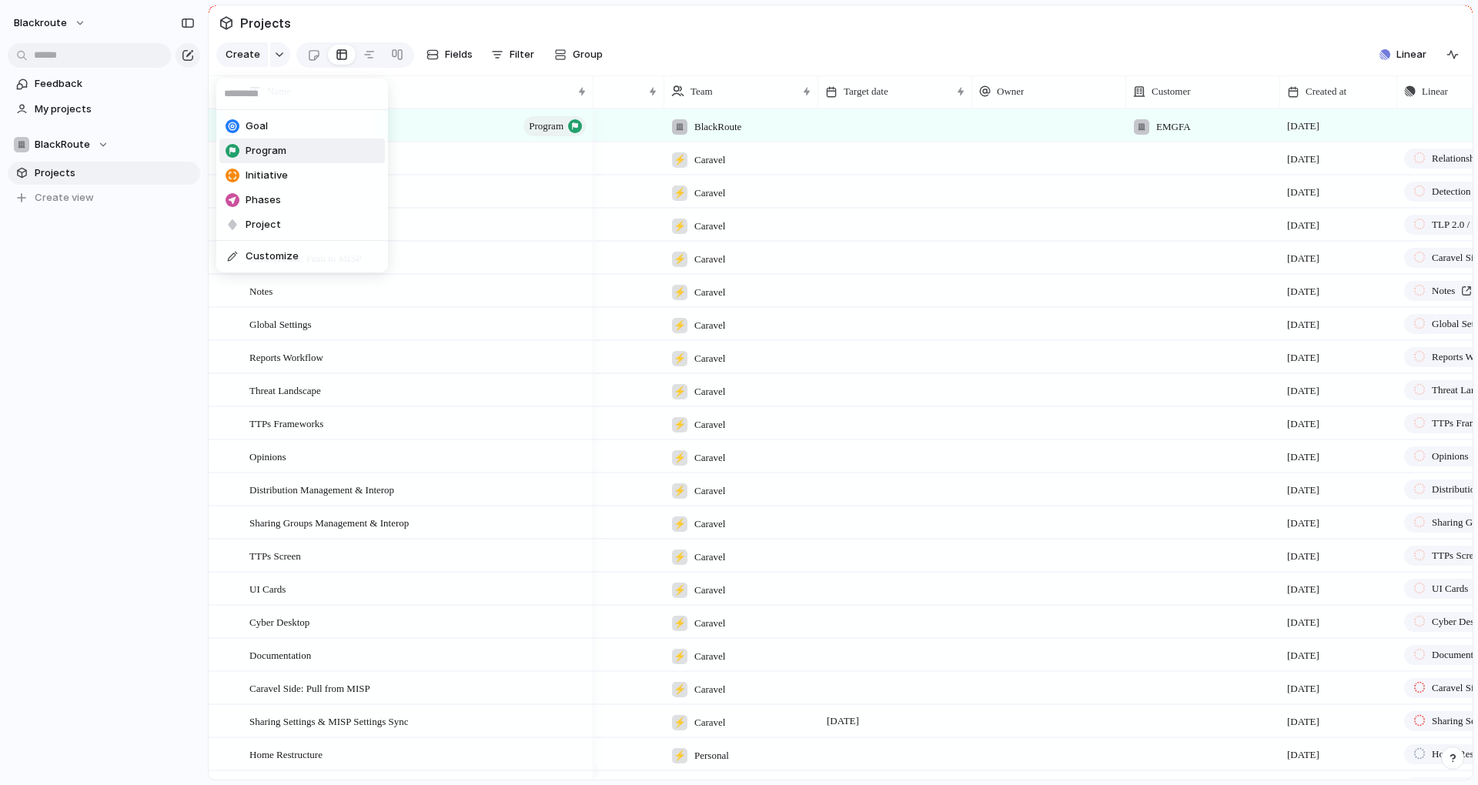
click at [266, 152] on span "Program" at bounding box center [266, 150] width 41 height 15
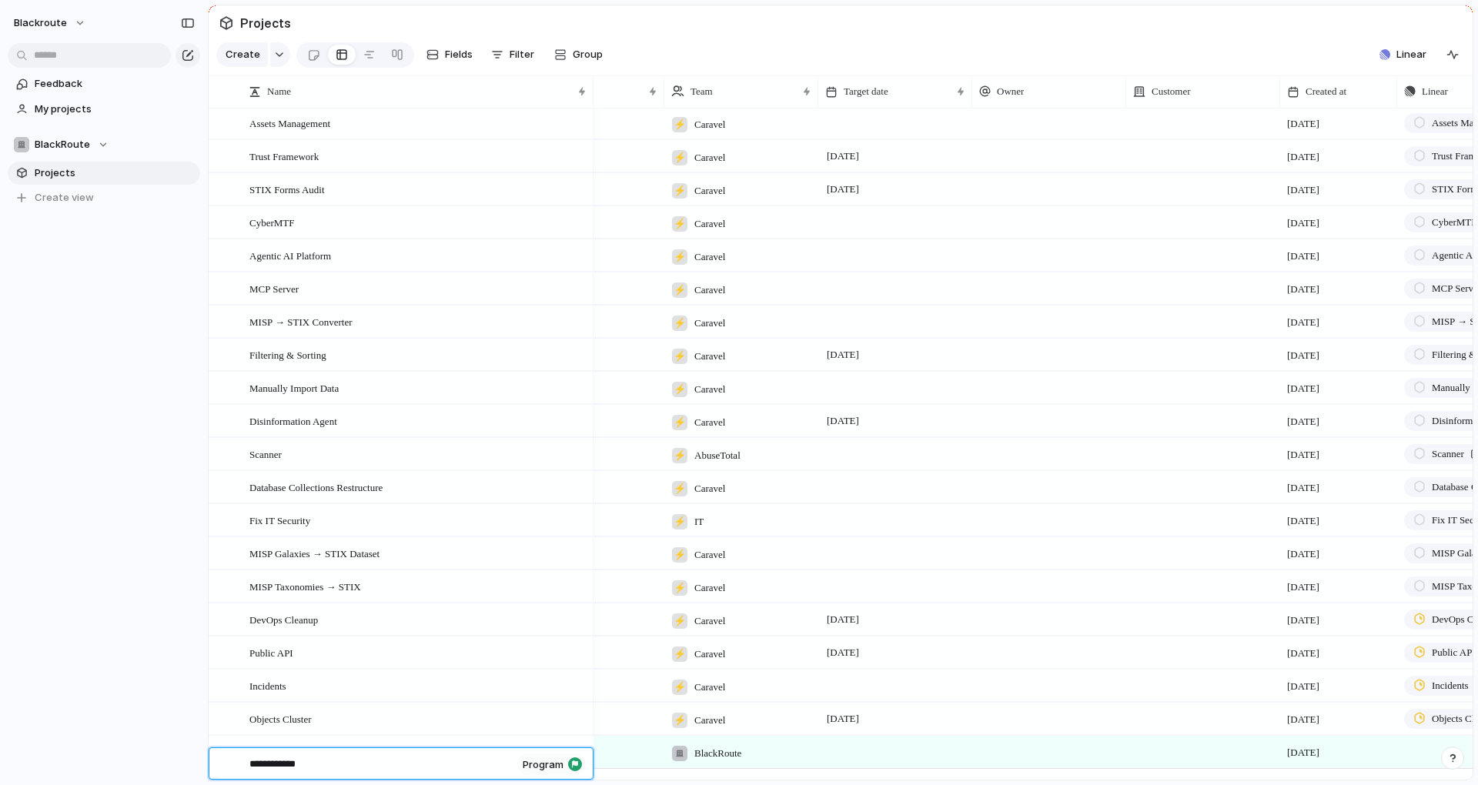
type textarea "**********"
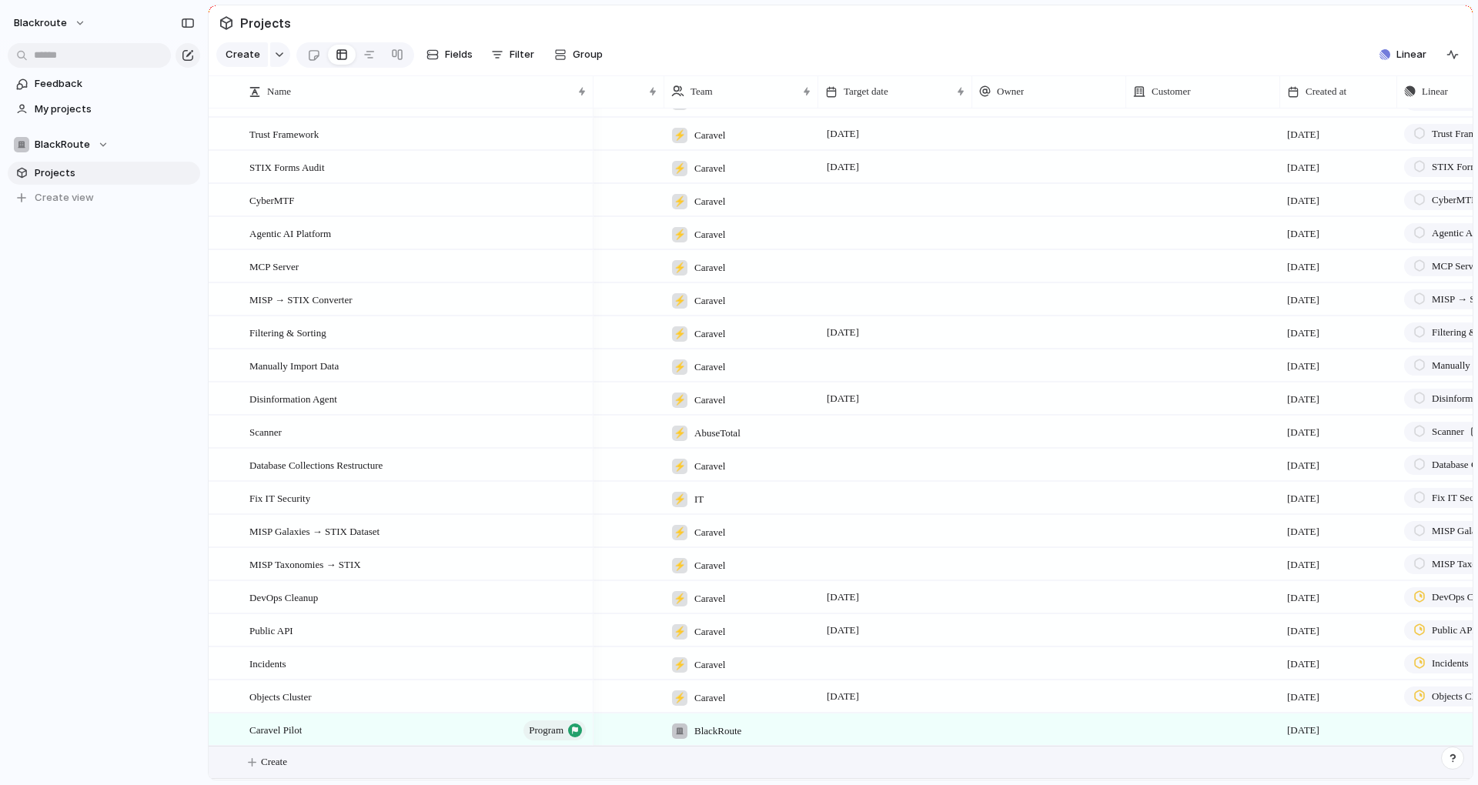
scroll to position [995, 0]
click at [1212, 736] on div at bounding box center [1203, 730] width 154 height 32
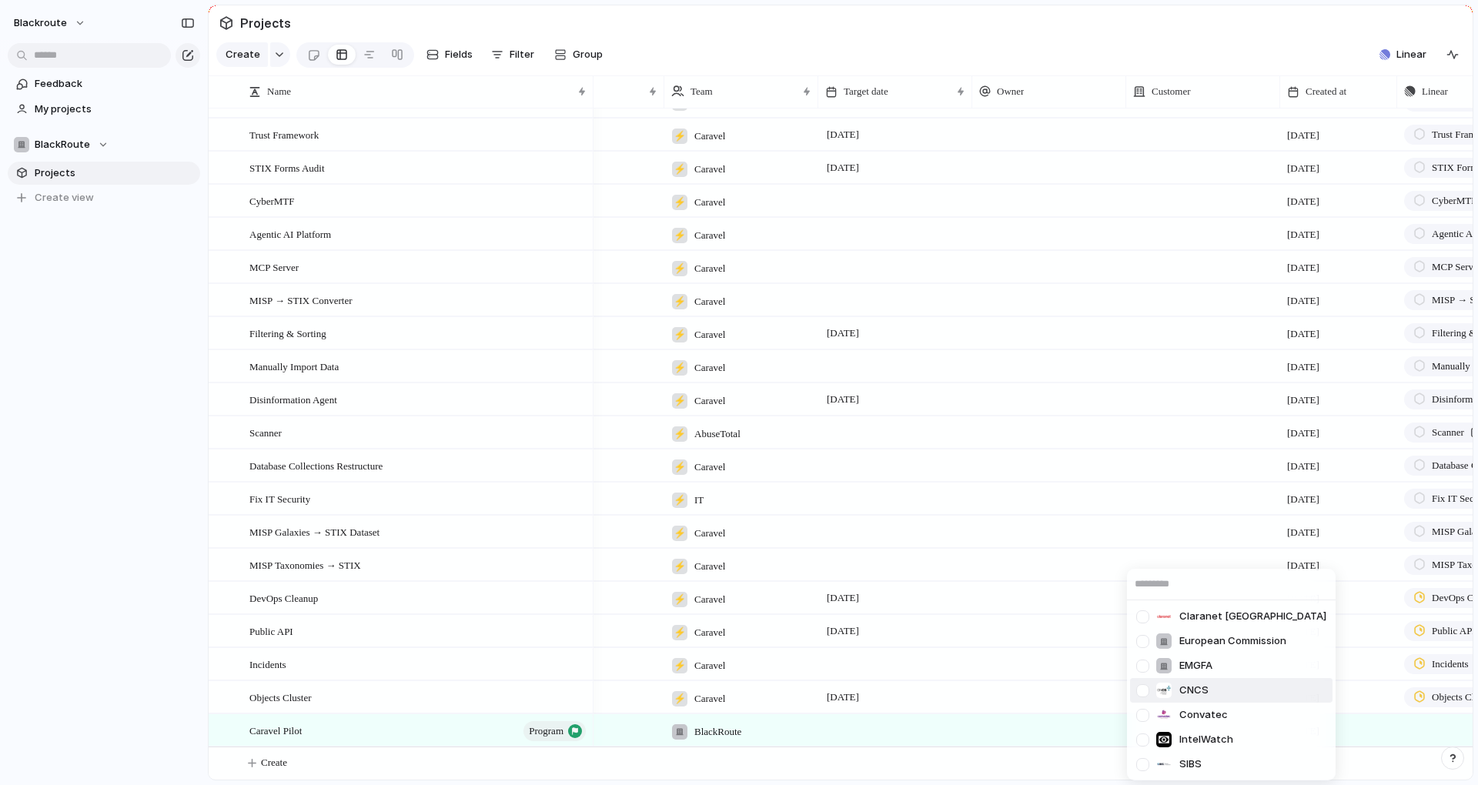
click at [1214, 695] on li "CNCS" at bounding box center [1231, 690] width 202 height 25
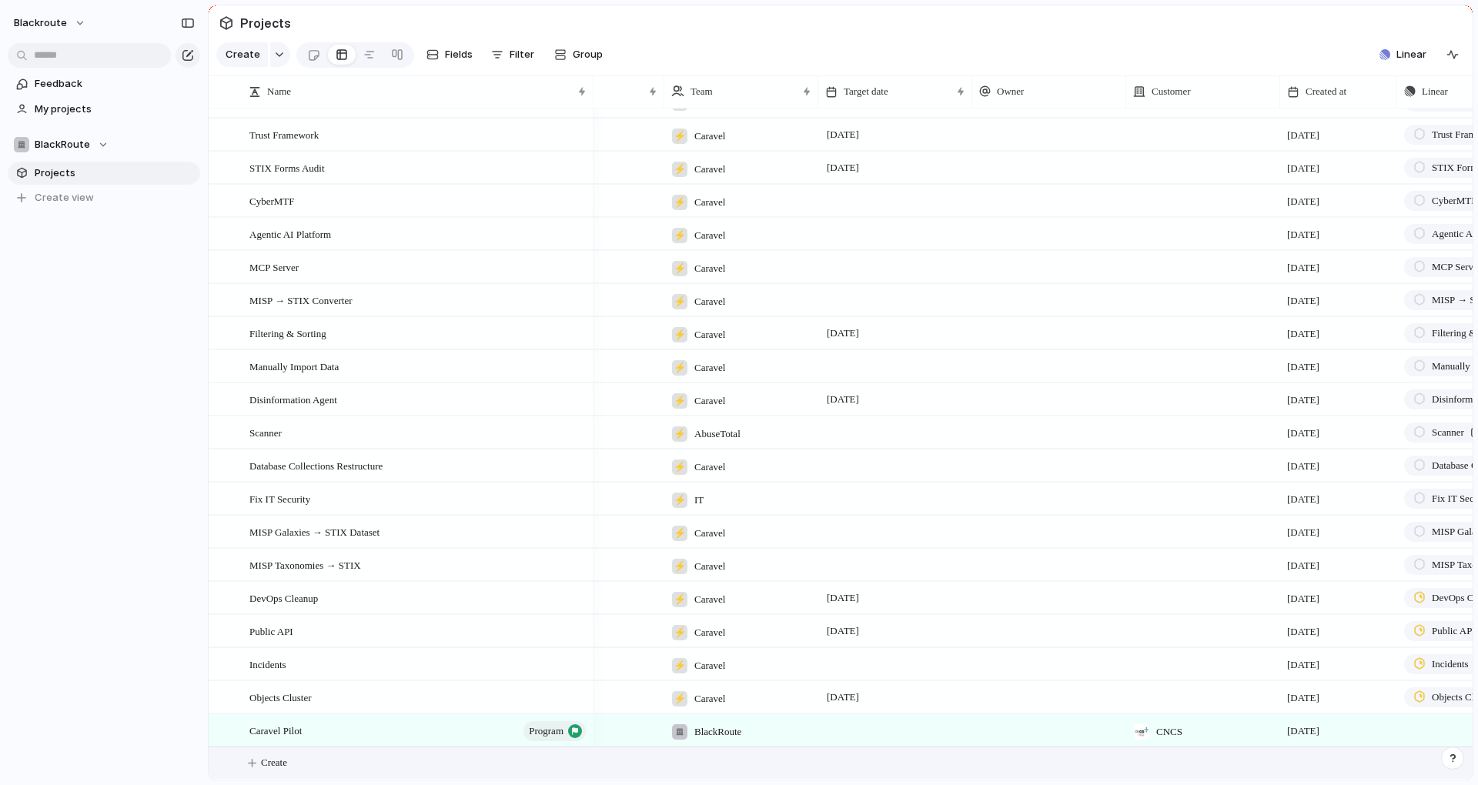
click at [324, 768] on button "Create" at bounding box center [860, 763] width 1272 height 32
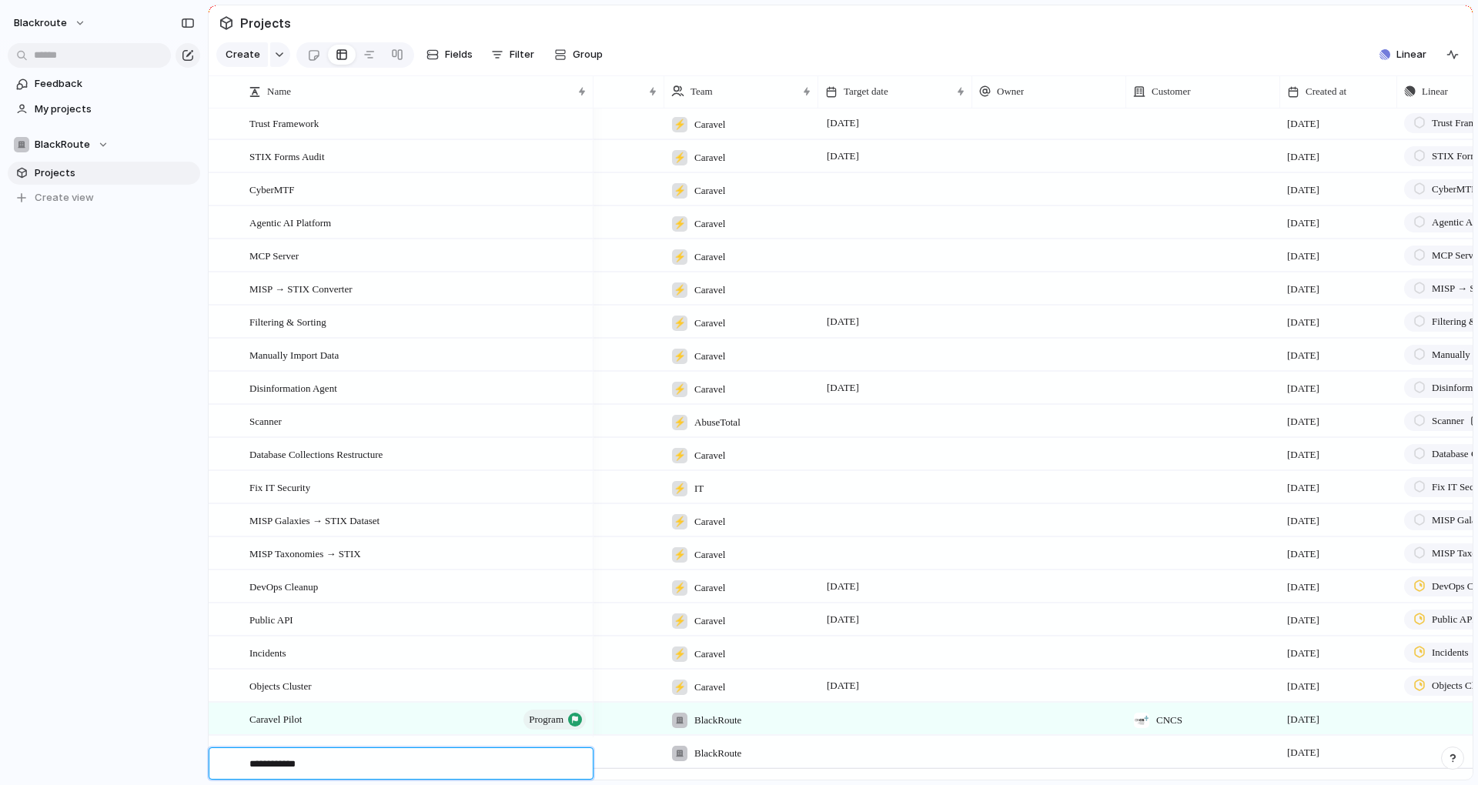
type textarea "**********"
click at [1172, 766] on div at bounding box center [1203, 750] width 154 height 32
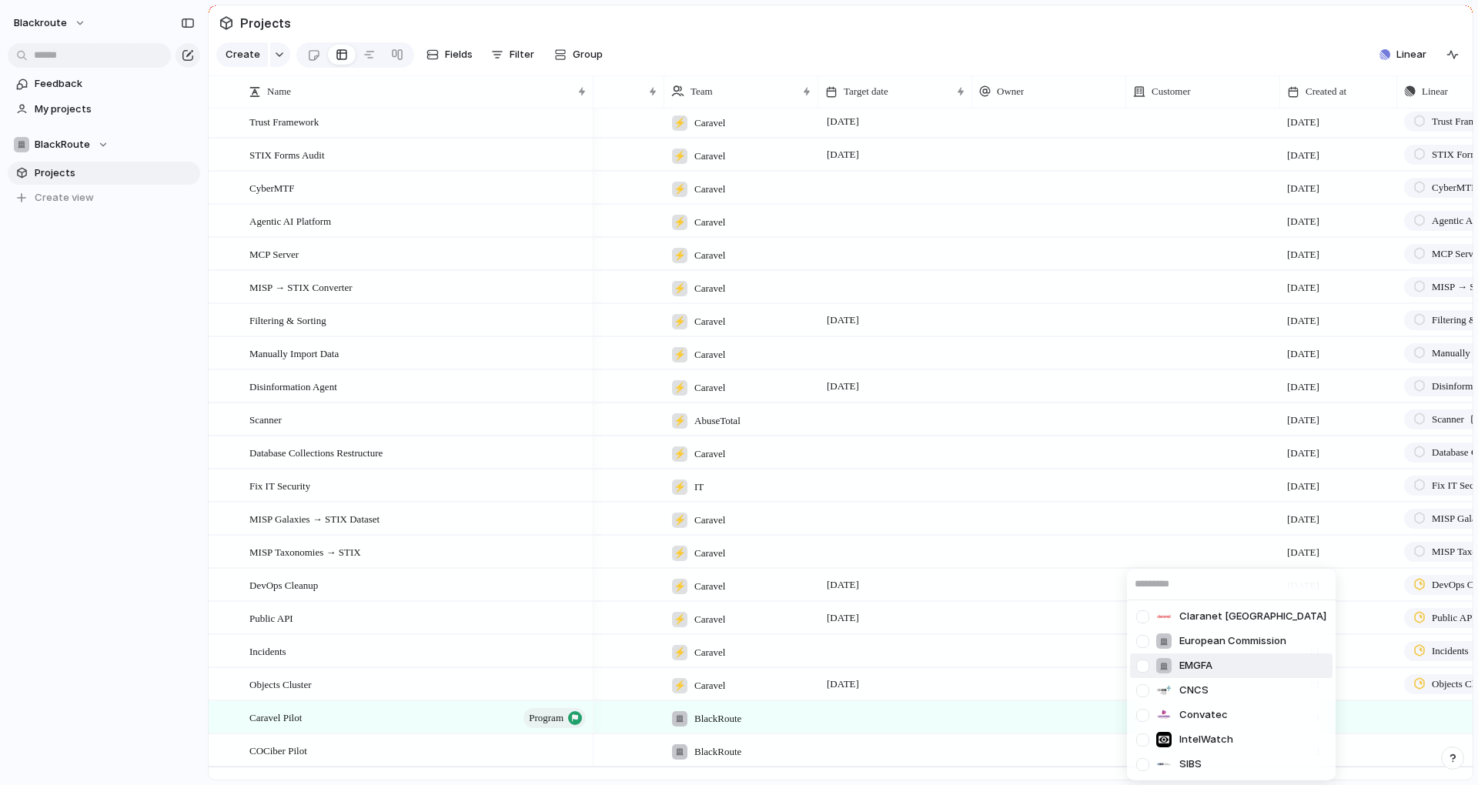
click at [1202, 669] on span "EMGFA" at bounding box center [1195, 665] width 33 height 15
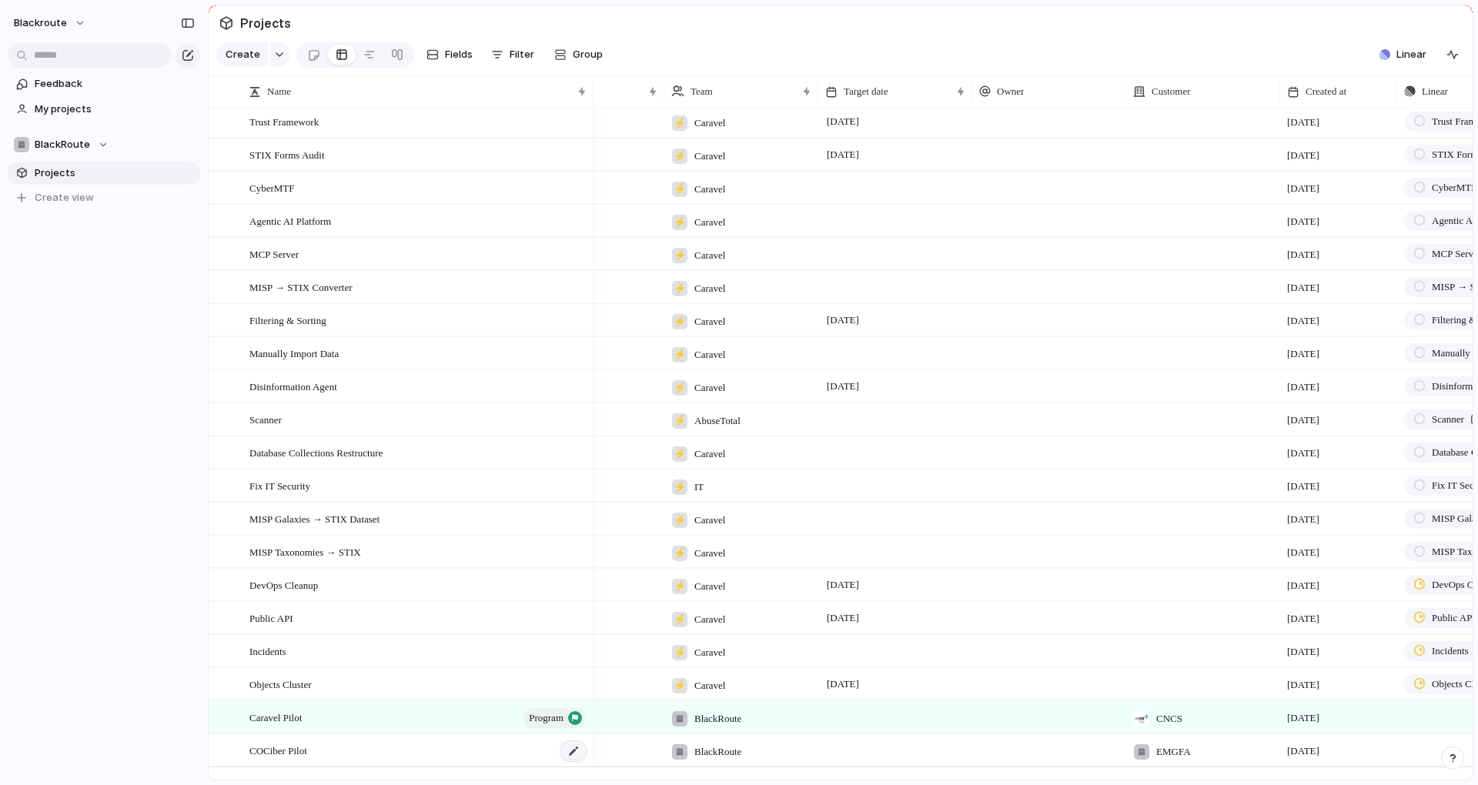
click at [569, 757] on div at bounding box center [573, 751] width 26 height 20
click at [482, 762] on textarea "**********" at bounding box center [415, 764] width 333 height 18
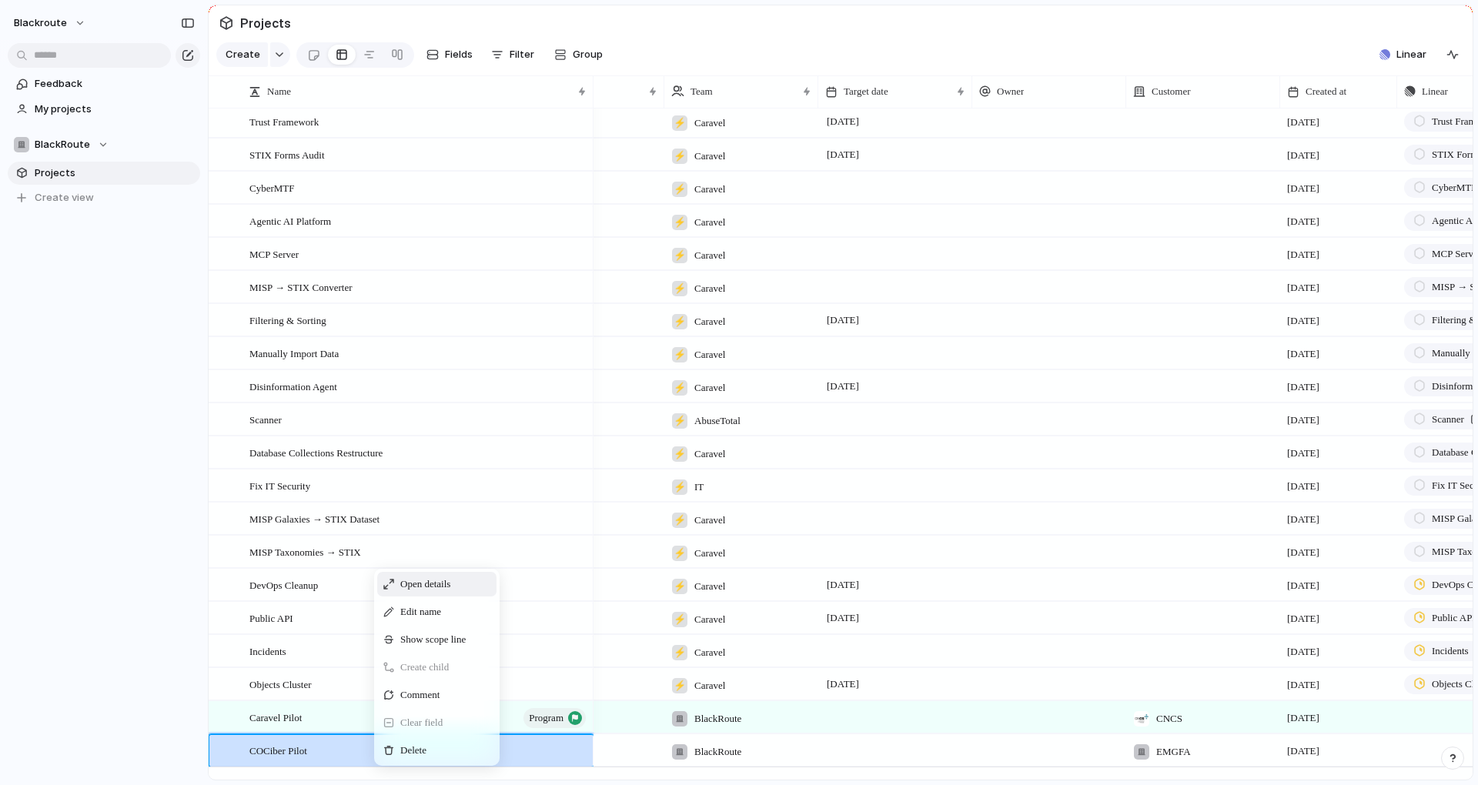
click at [463, 592] on span "Context Menu" at bounding box center [459, 584] width 6 height 15
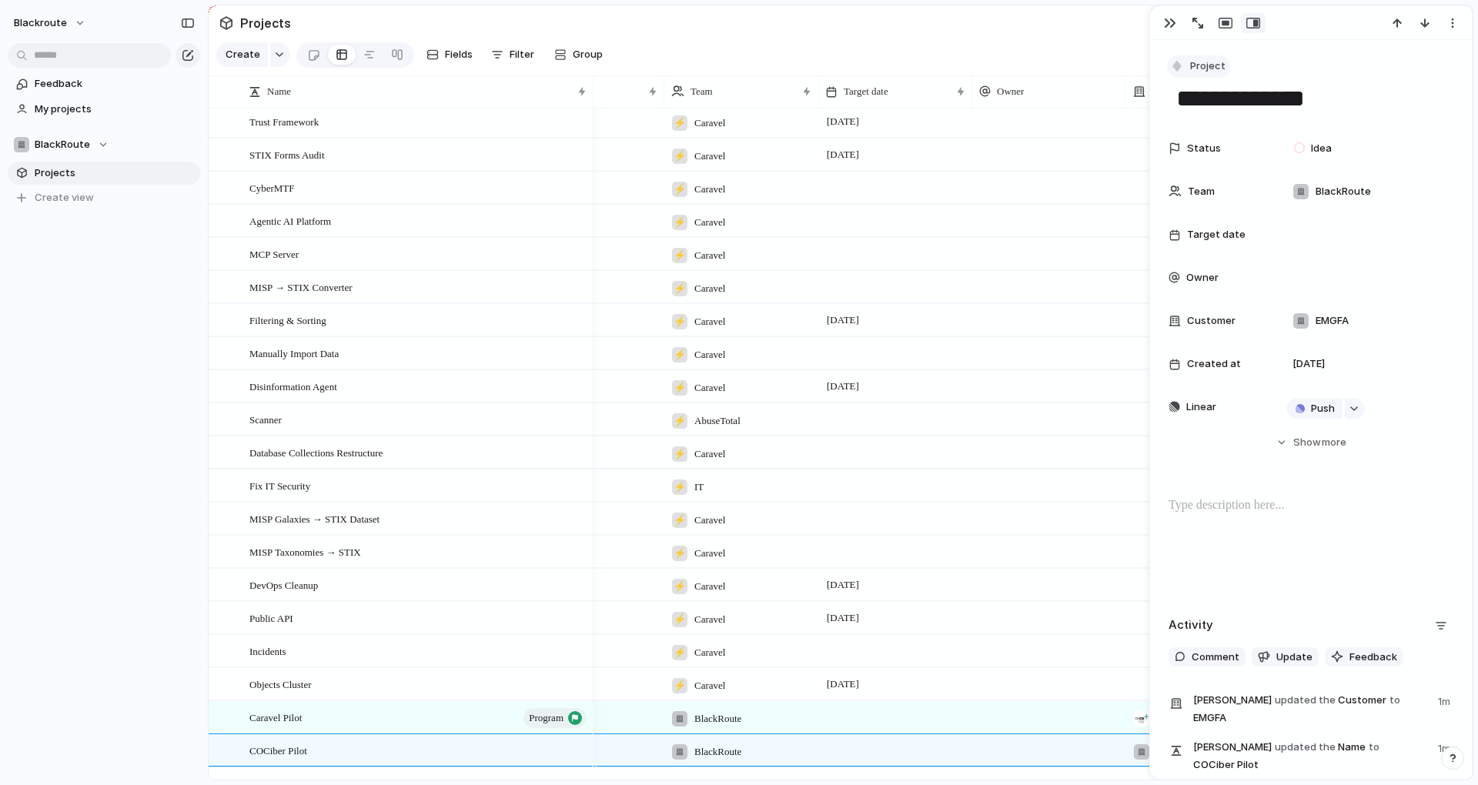
click at [1206, 69] on span "Project" at bounding box center [1207, 65] width 35 height 15
click at [1217, 161] on span "Program" at bounding box center [1218, 156] width 41 height 15
click at [111, 551] on div "blackroute Feedback My projects BlackRoute Projects To pick up a draggable item…" at bounding box center [104, 392] width 208 height 785
click at [142, 570] on div "blackroute Feedback My projects BlackRoute Projects To pick up a draggable item…" at bounding box center [104, 392] width 208 height 785
click at [1165, 22] on div "button" at bounding box center [1170, 23] width 12 height 12
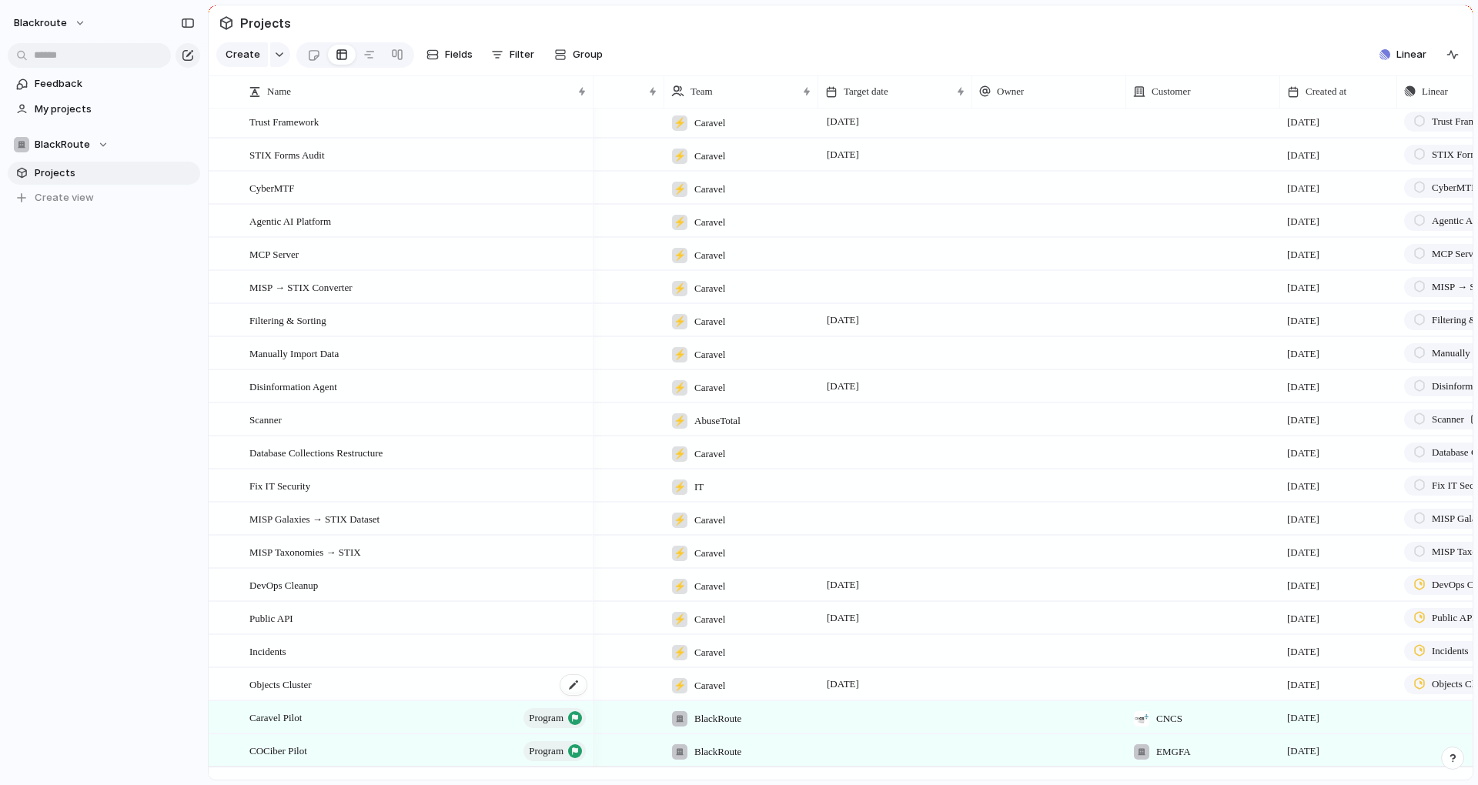
scroll to position [1028, 0]
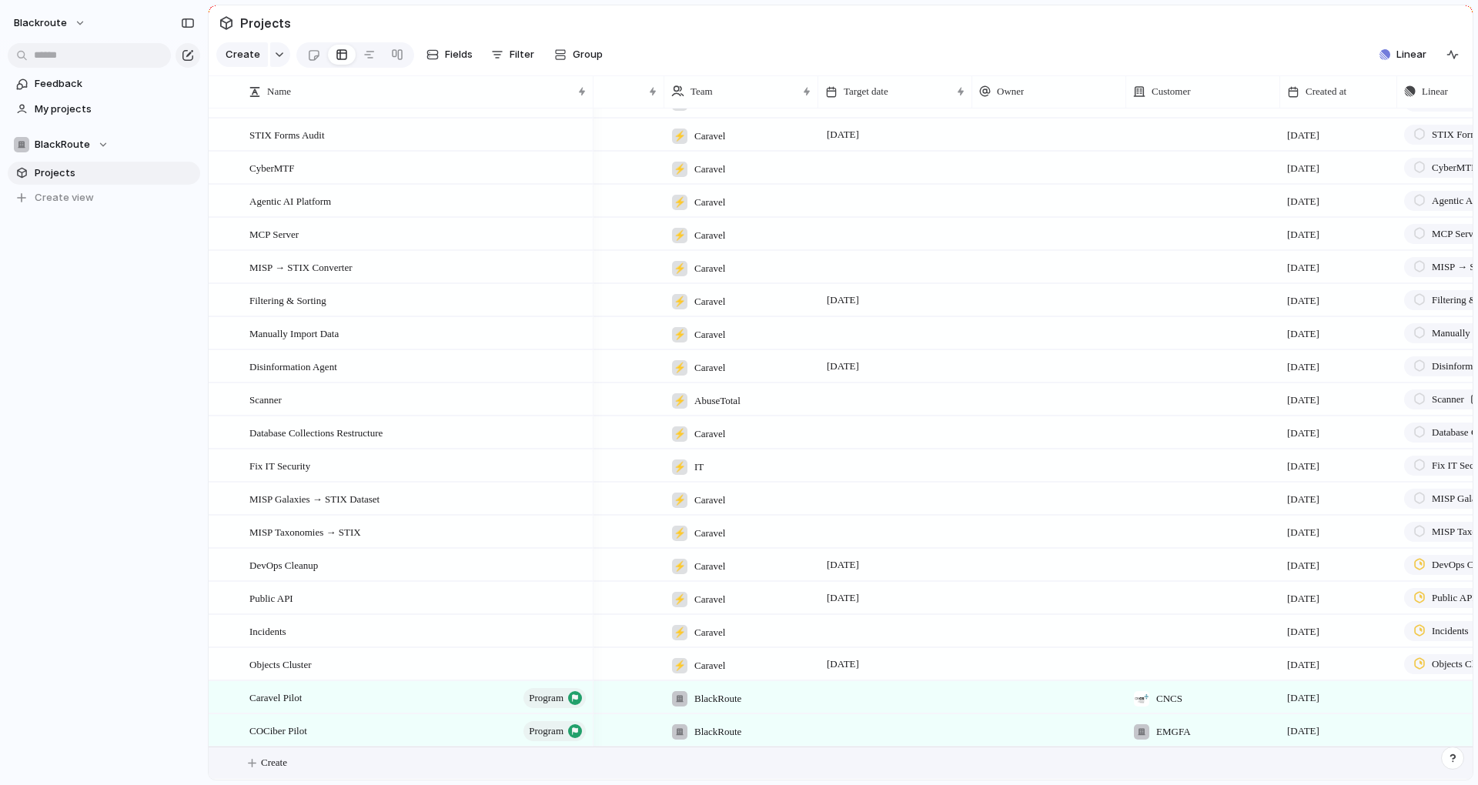
click at [295, 774] on button "Create" at bounding box center [860, 763] width 1272 height 32
click at [273, 64] on button "button" at bounding box center [280, 54] width 20 height 25
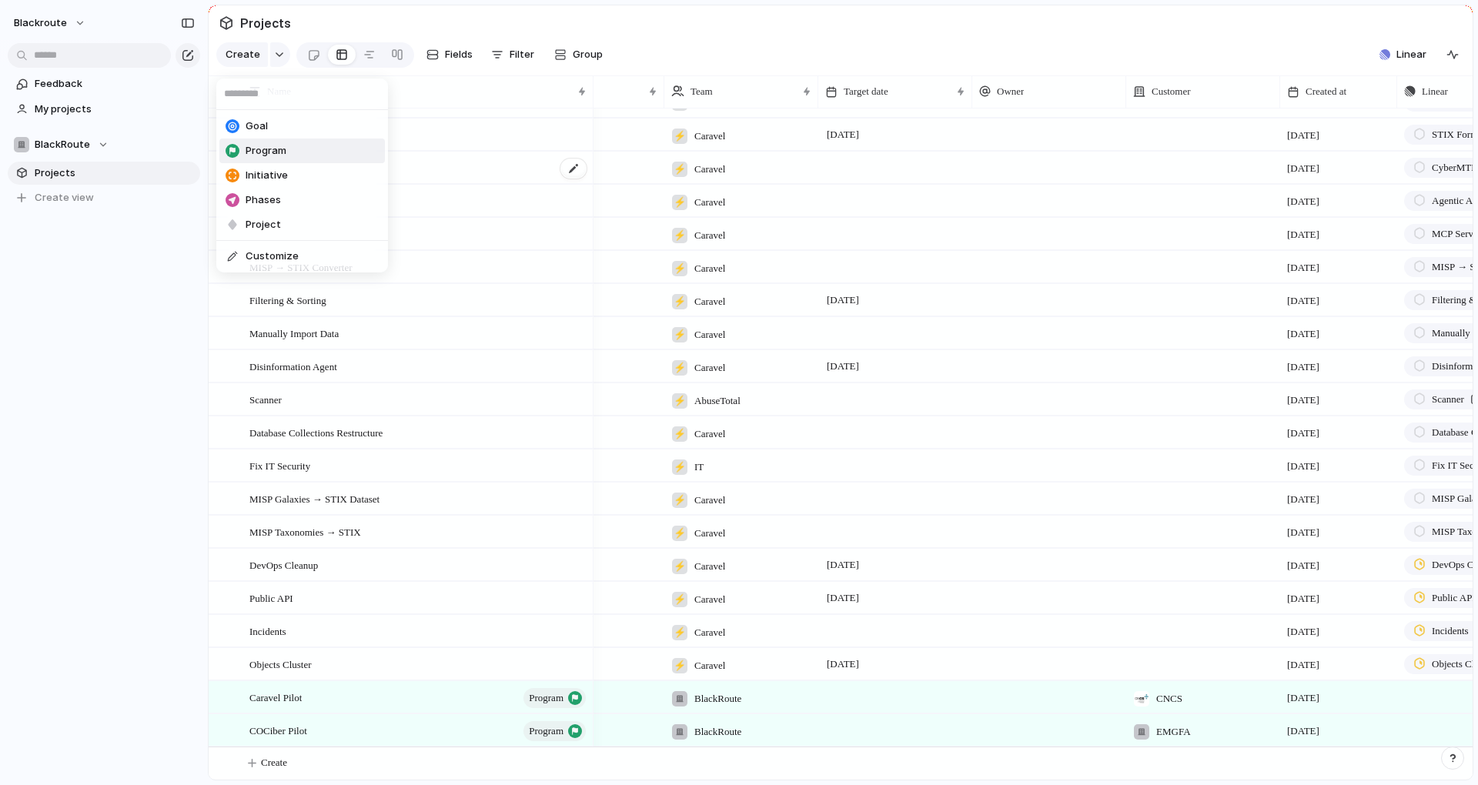
click at [257, 149] on span "Program" at bounding box center [266, 150] width 41 height 15
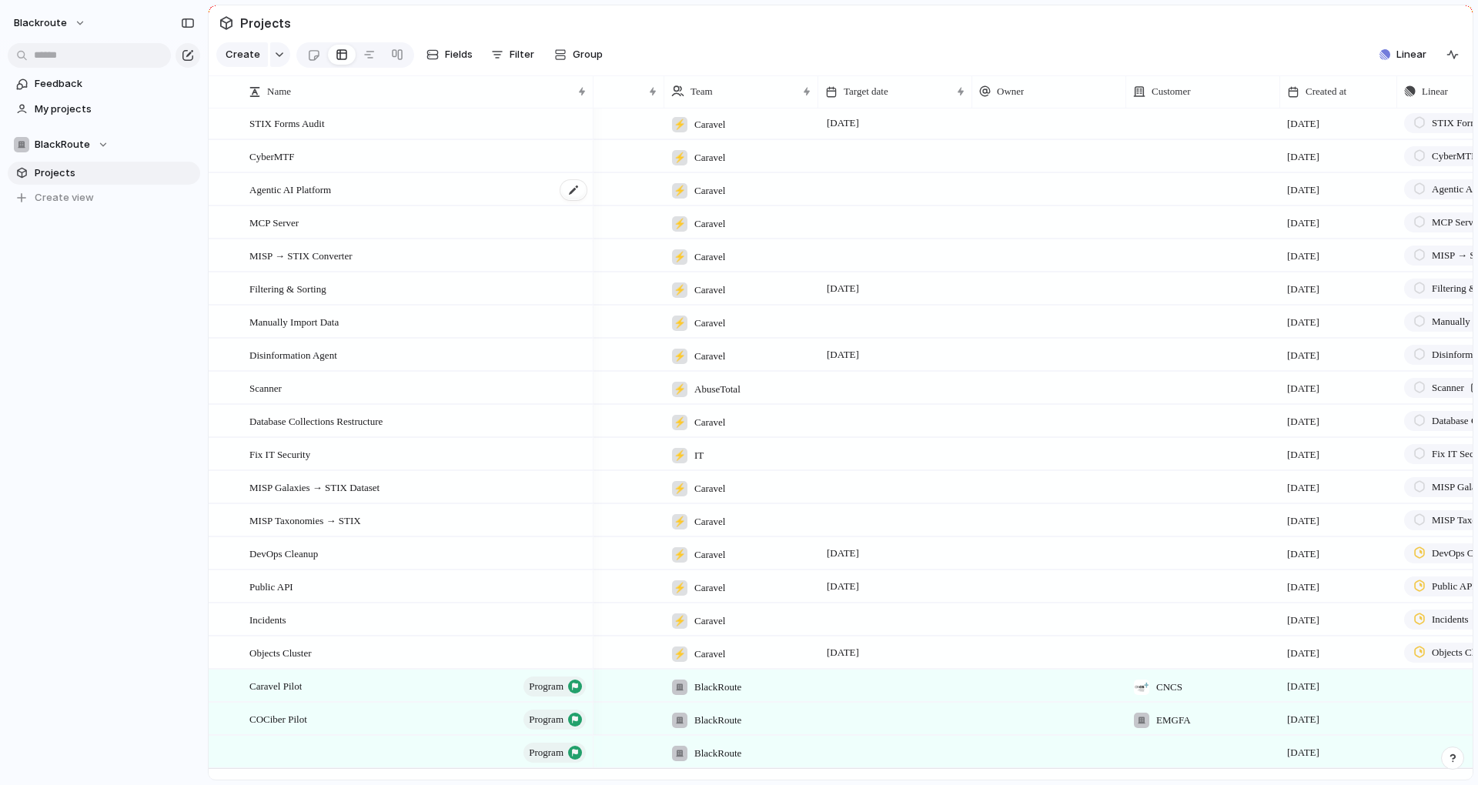
scroll to position [1030, 0]
type textarea "******"
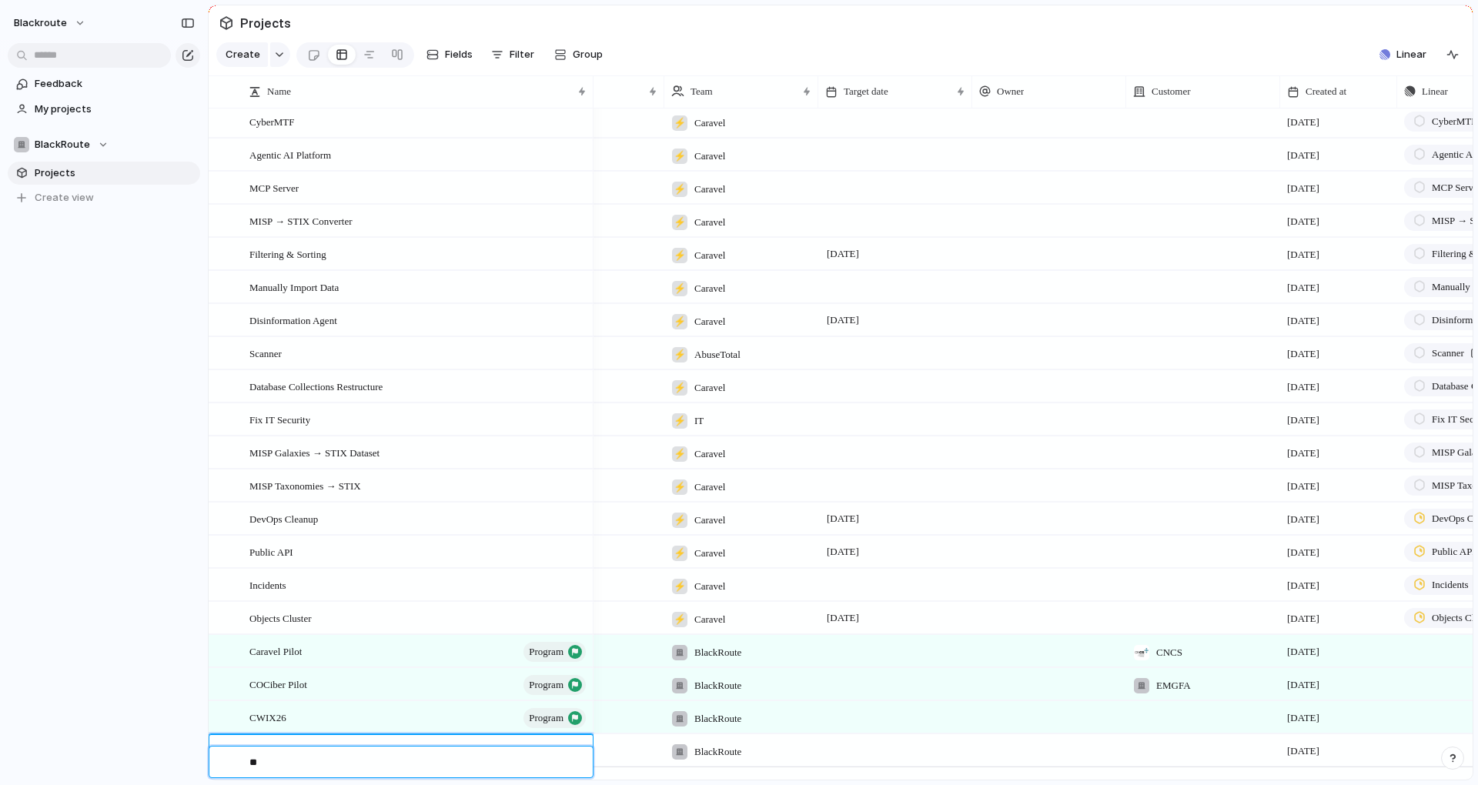
type textarea "*"
type textarea "**********"
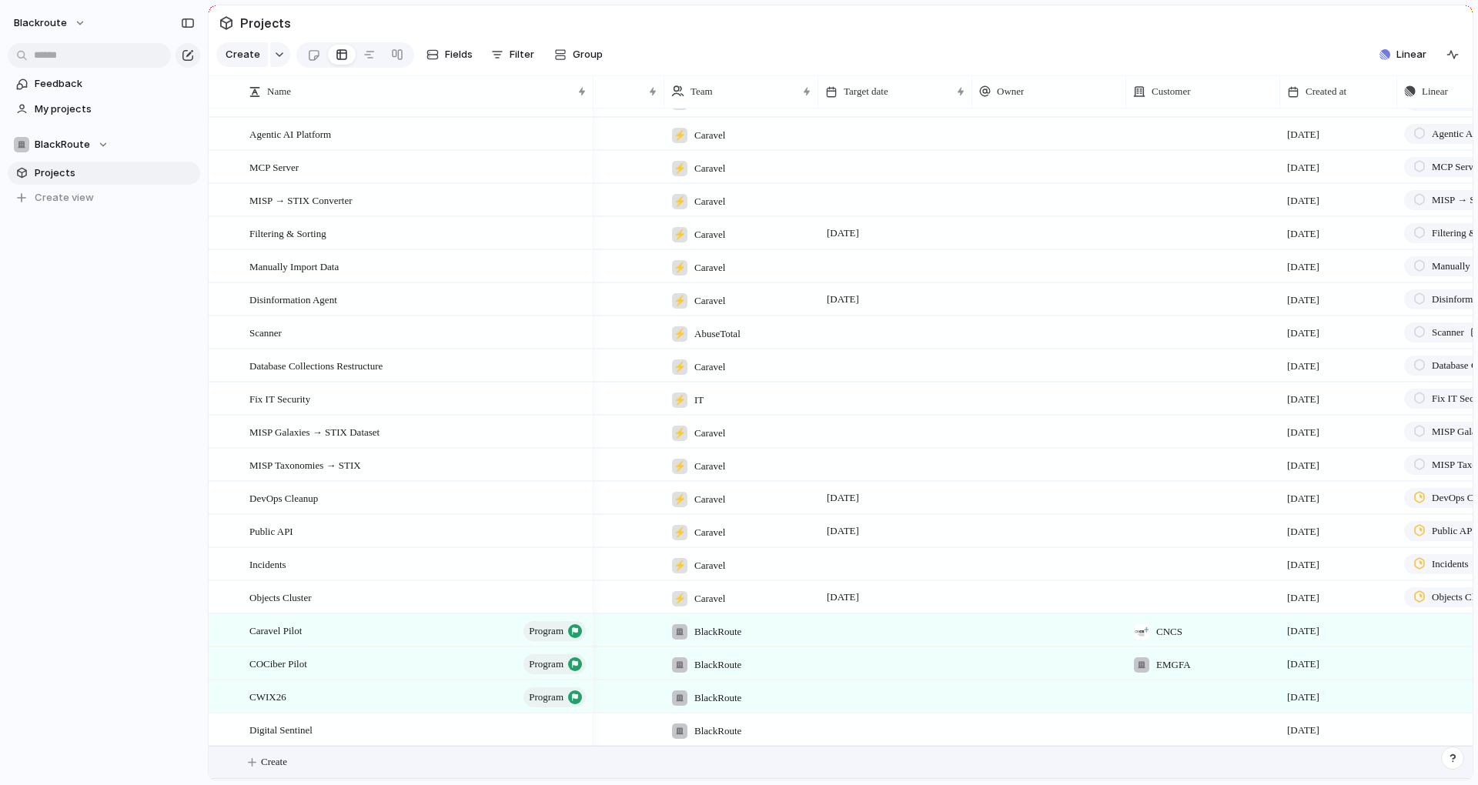
scroll to position [1095, 0]
click at [576, 730] on div at bounding box center [573, 730] width 26 height 20
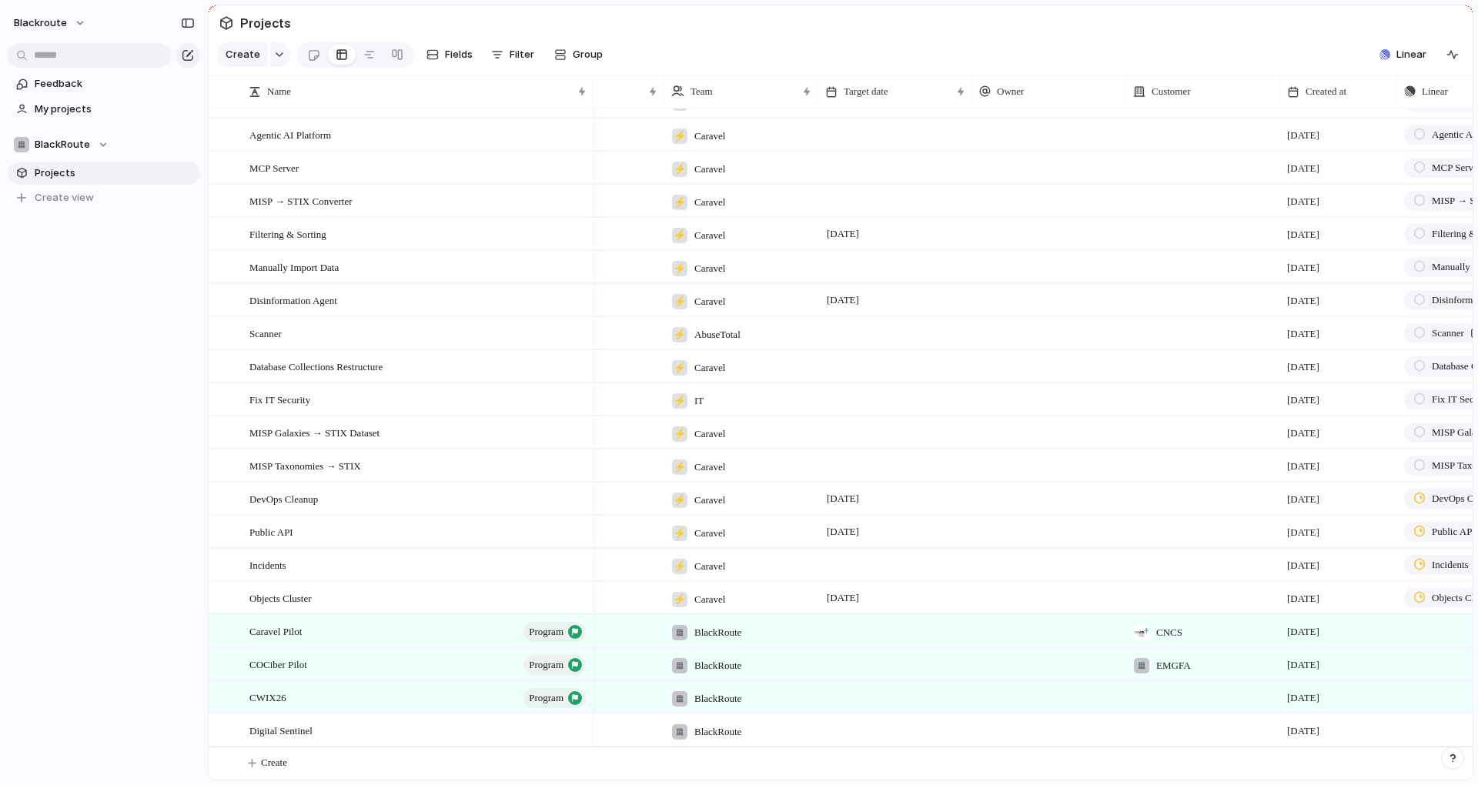
click at [396, 723] on div "Digital Sentinel" at bounding box center [418, 731] width 339 height 32
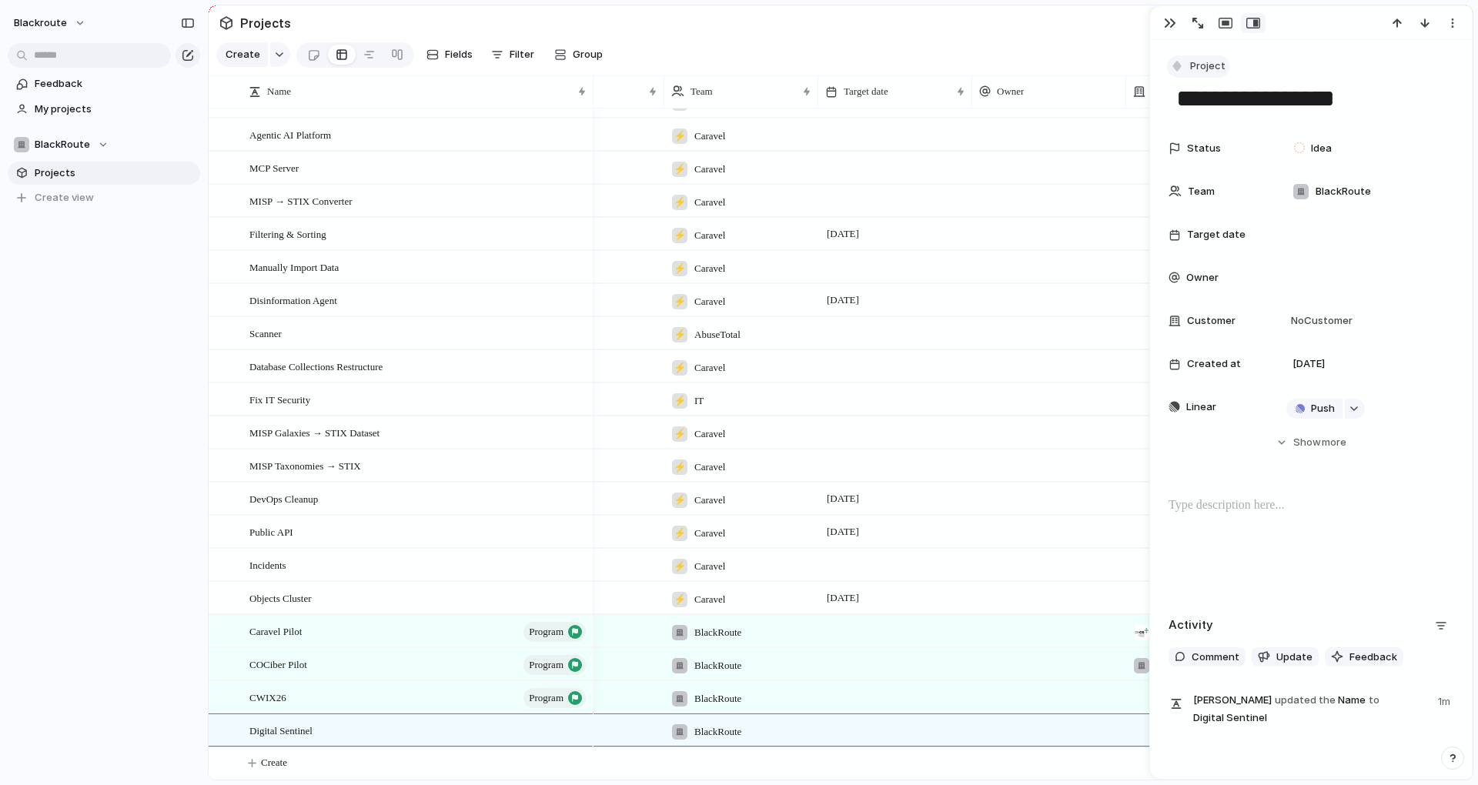
click at [1205, 69] on span "Project" at bounding box center [1207, 65] width 35 height 15
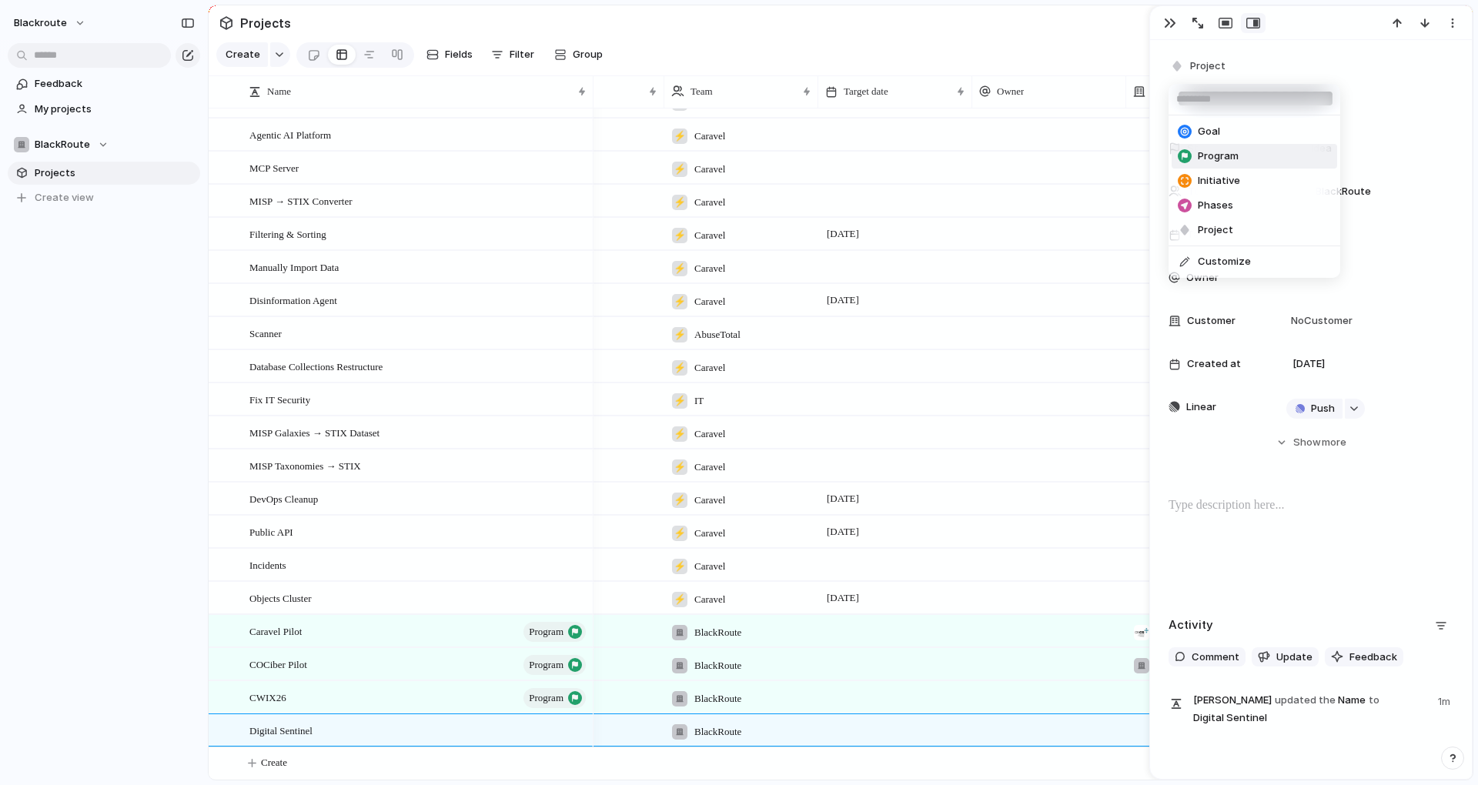
click at [1211, 153] on span "Program" at bounding box center [1218, 156] width 41 height 15
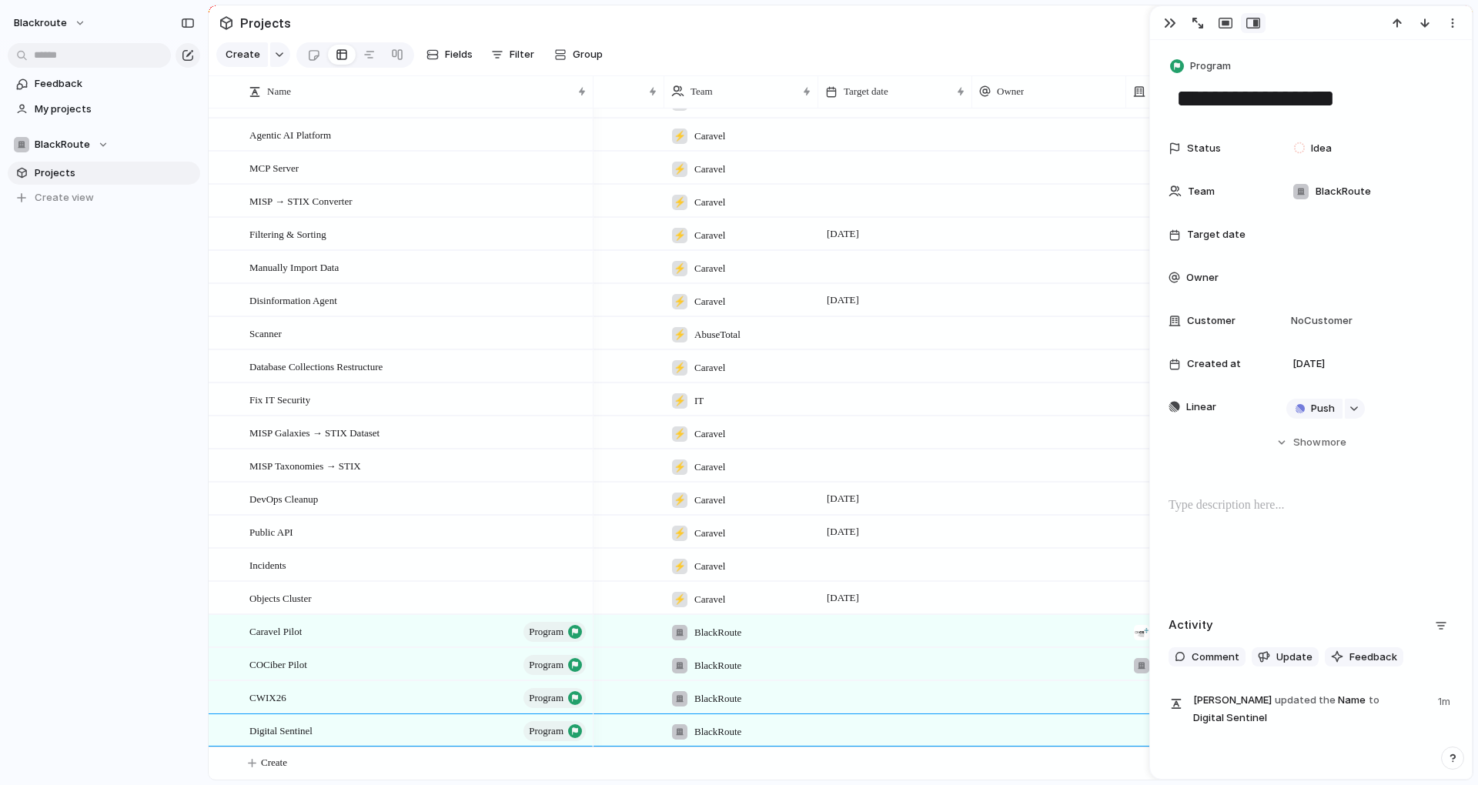
click at [149, 512] on div "blackroute Feedback My projects BlackRoute Projects To pick up a draggable item…" at bounding box center [104, 392] width 208 height 785
click at [276, 63] on button "button" at bounding box center [280, 54] width 20 height 25
click at [262, 157] on span "Program" at bounding box center [266, 150] width 41 height 15
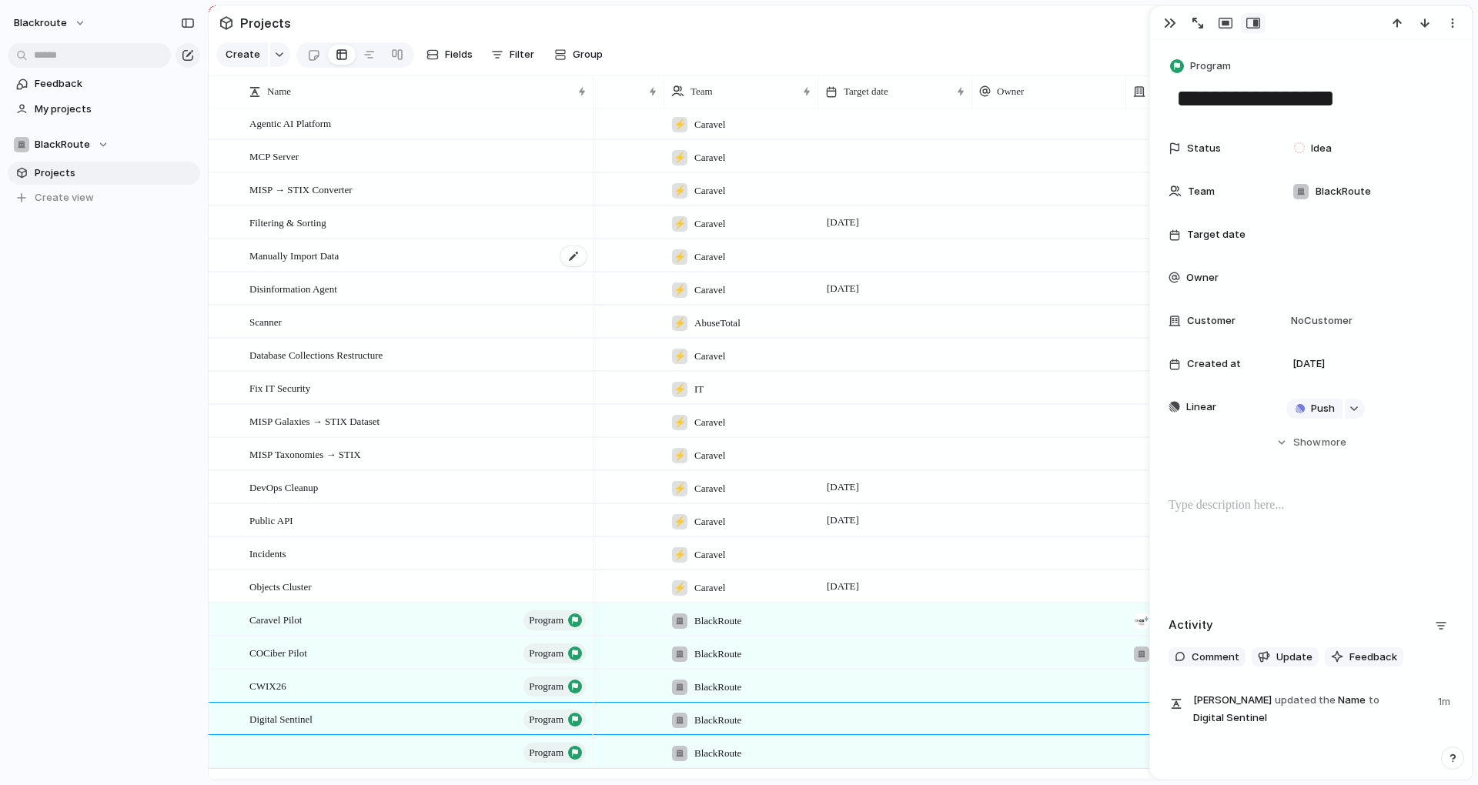
scroll to position [1096, 0]
type textarea "*********"
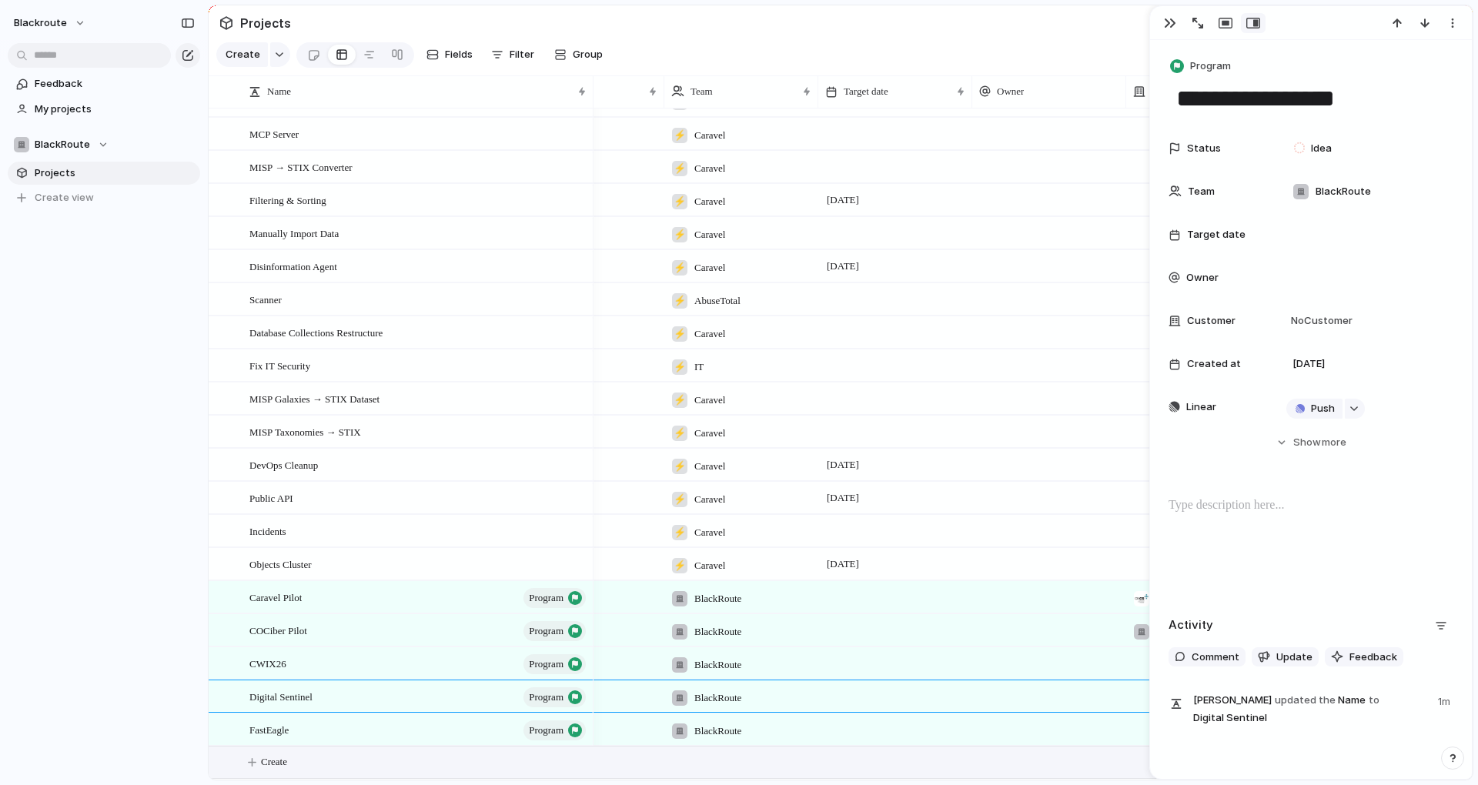
scroll to position [1128, 0]
click at [286, 63] on button "button" at bounding box center [280, 54] width 20 height 25
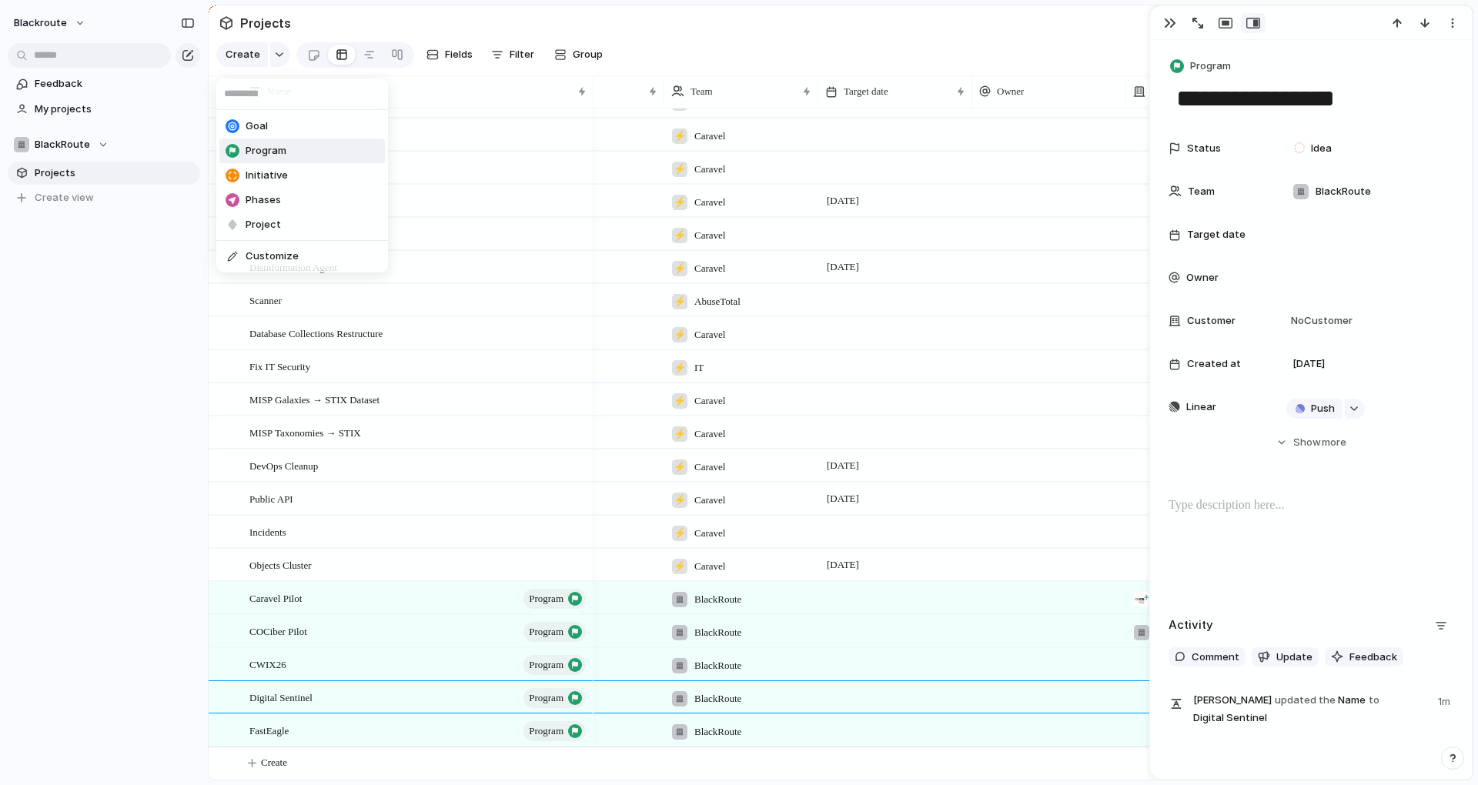
click at [271, 156] on span "Program" at bounding box center [266, 150] width 41 height 15
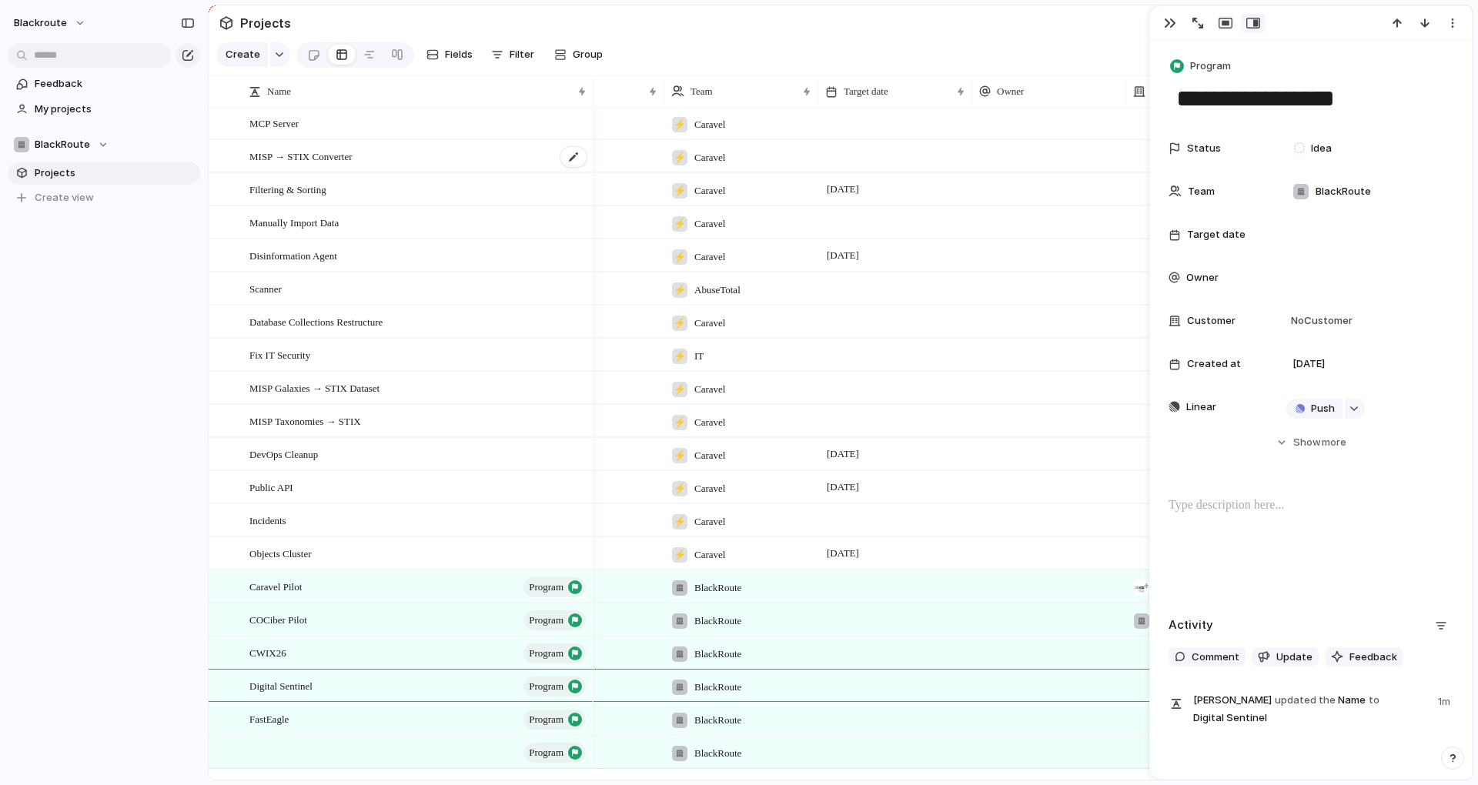
scroll to position [1129, 0]
type textarea "**********"
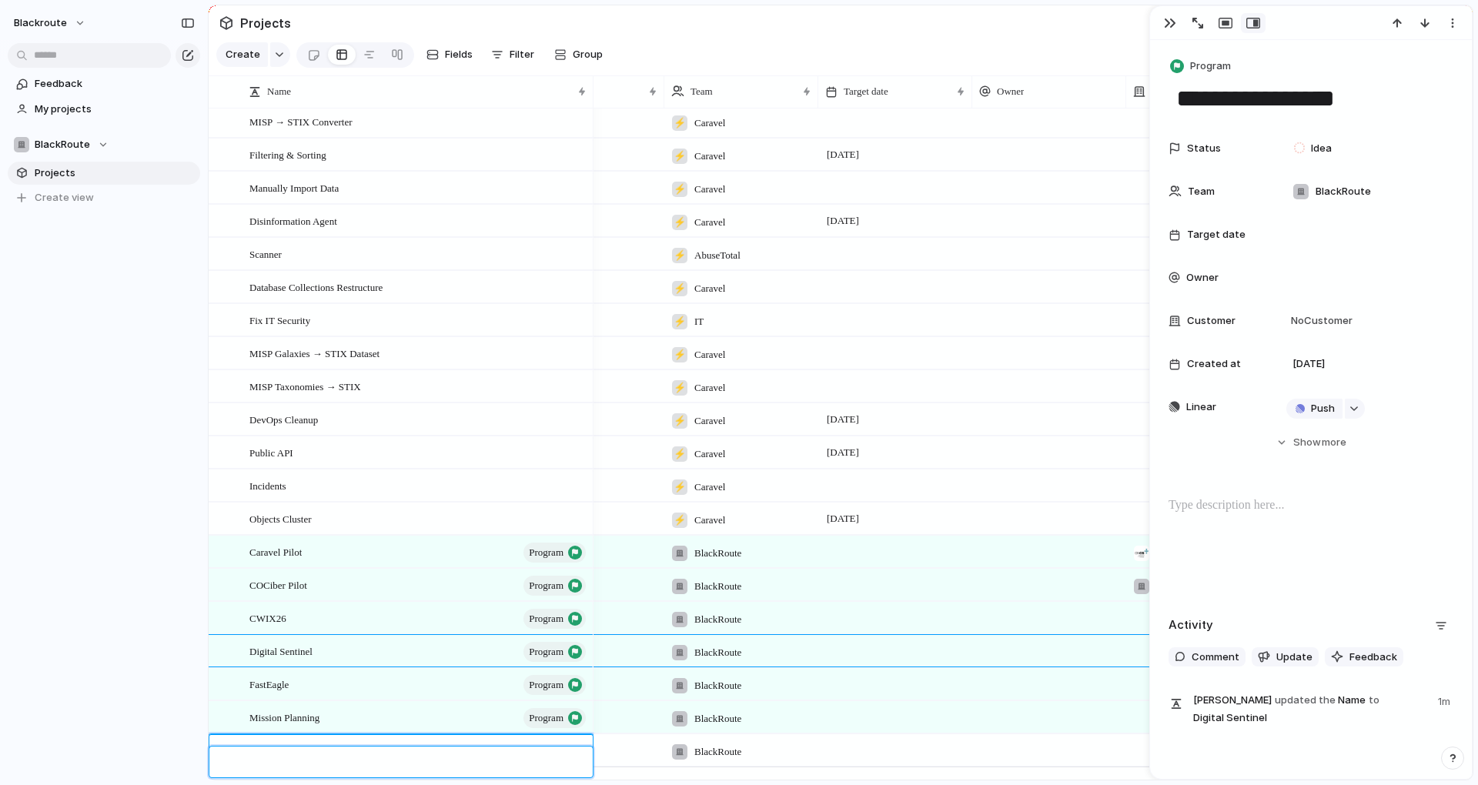
paste textarea "**********"
type textarea "**********"
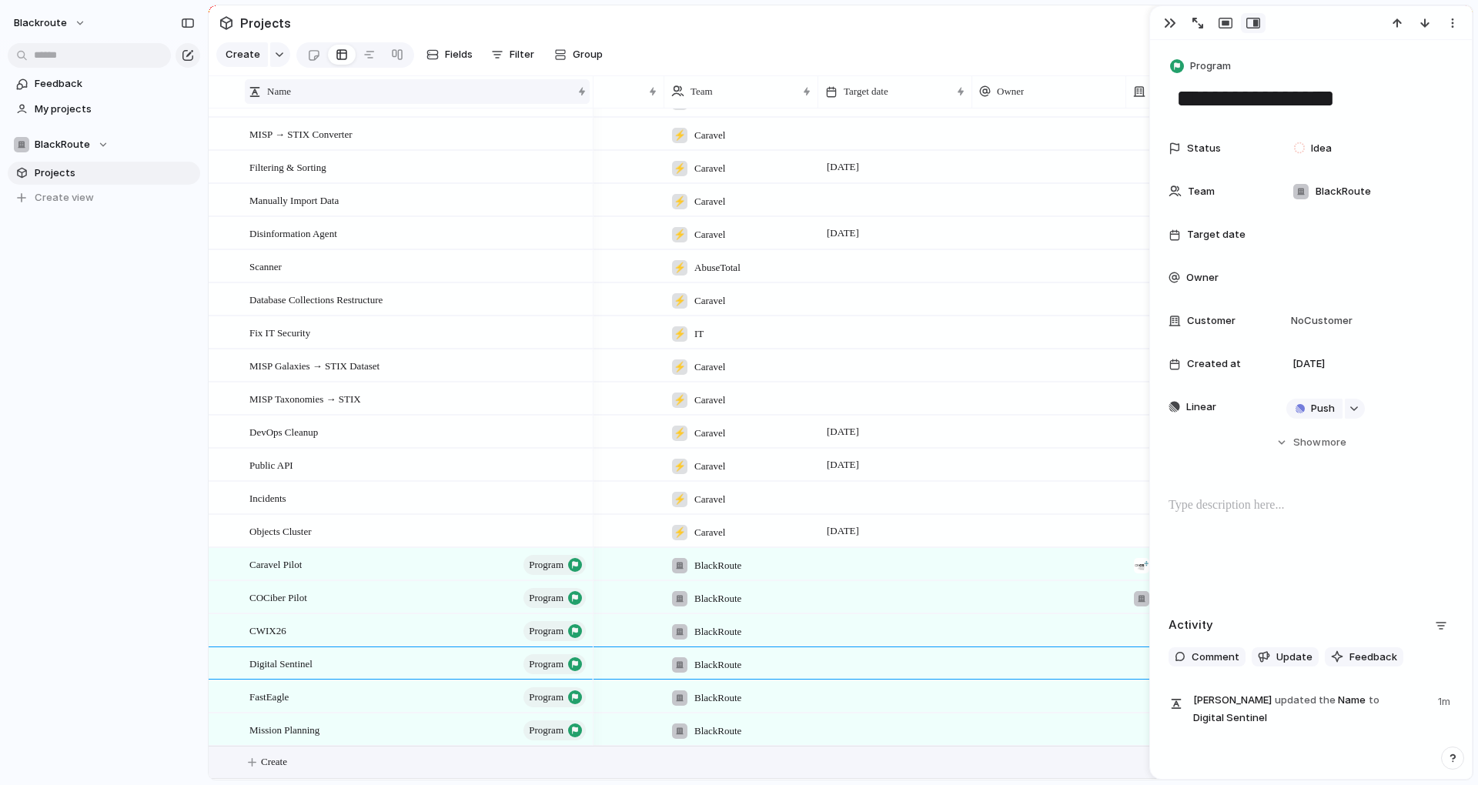
scroll to position [1161, 0]
click at [276, 58] on div "button" at bounding box center [279, 55] width 11 height 6
click at [271, 149] on span "Program" at bounding box center [266, 150] width 41 height 15
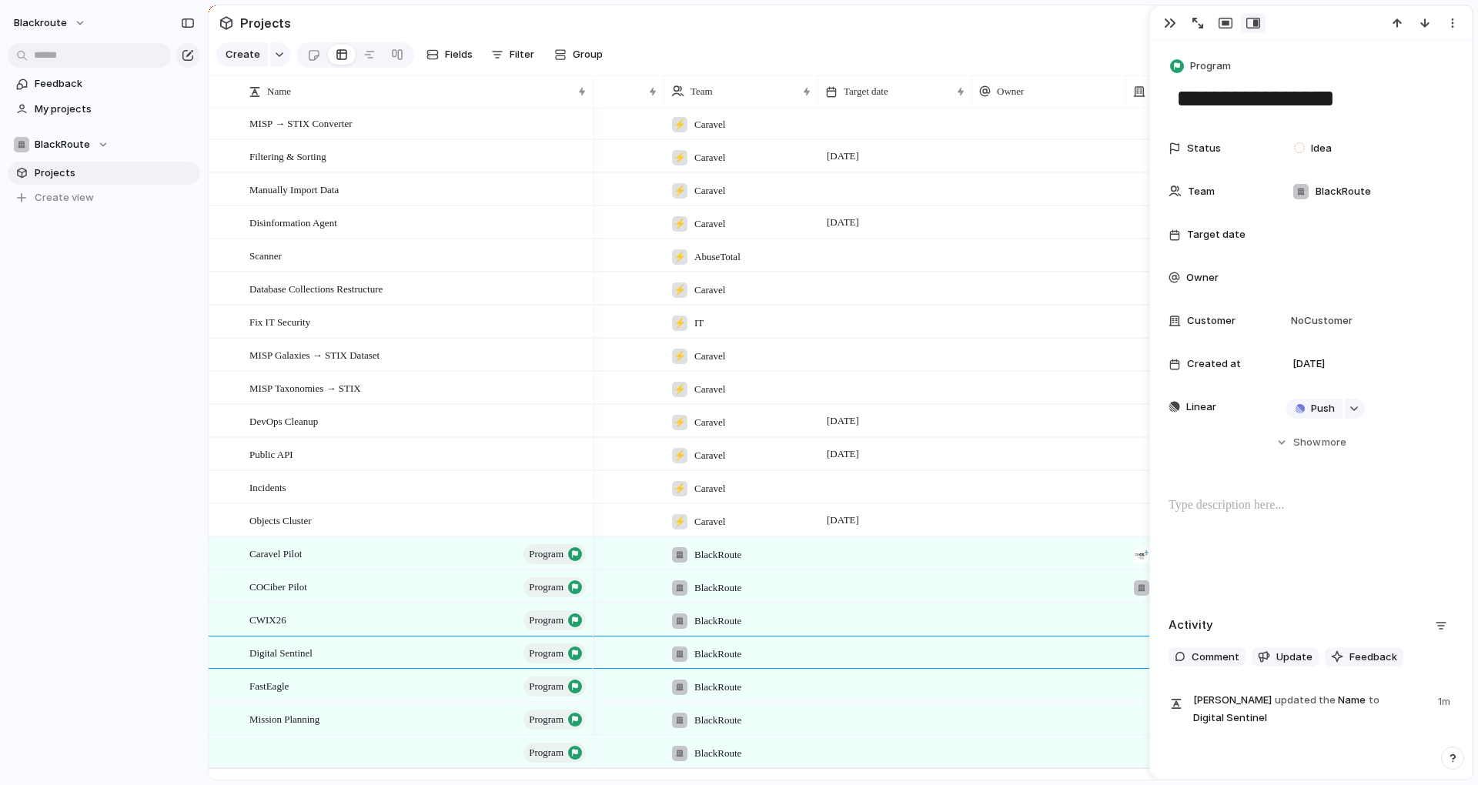
scroll to position [1162, 0]
type textarea "**********"
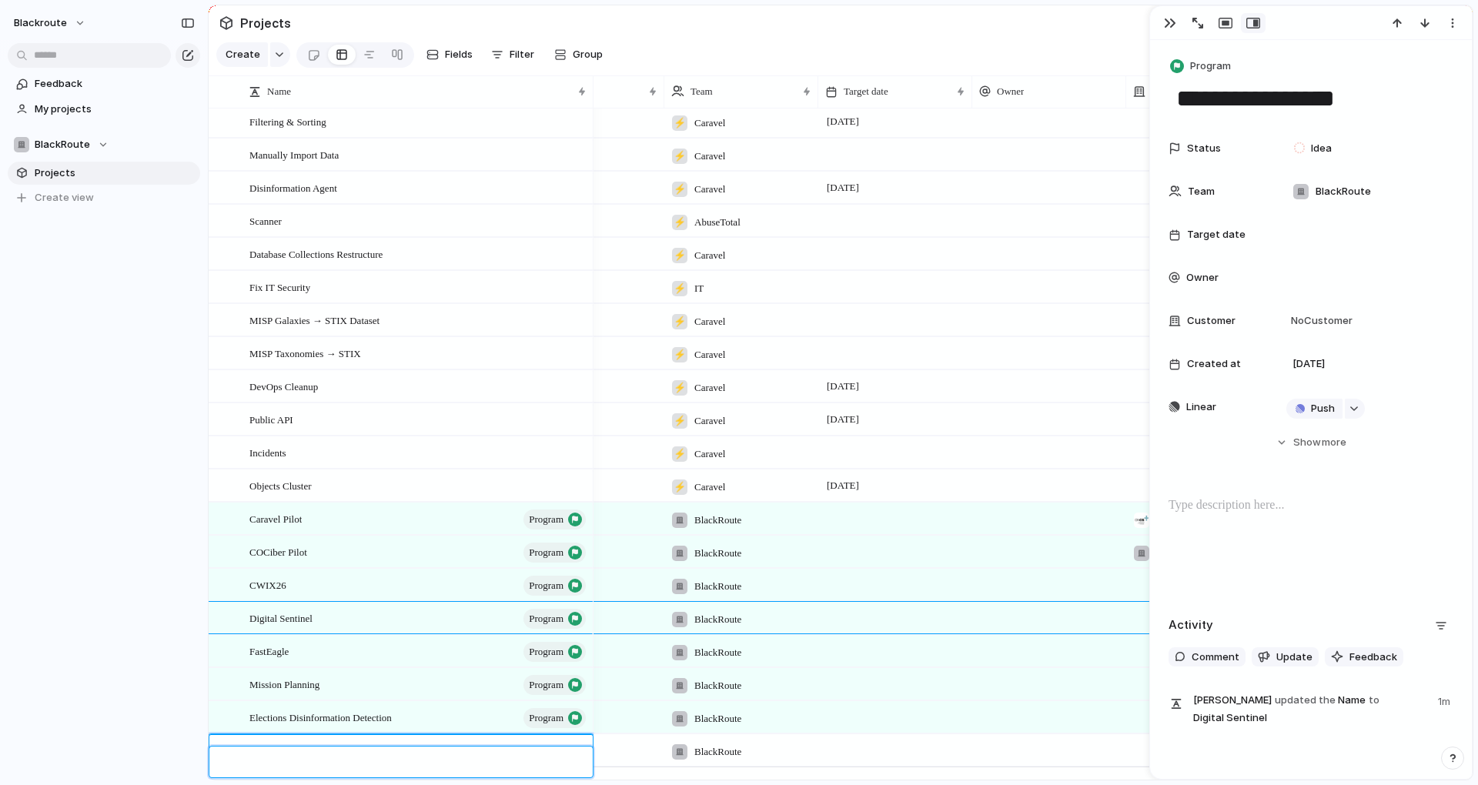
paste textarea "**********"
type textarea "**********"
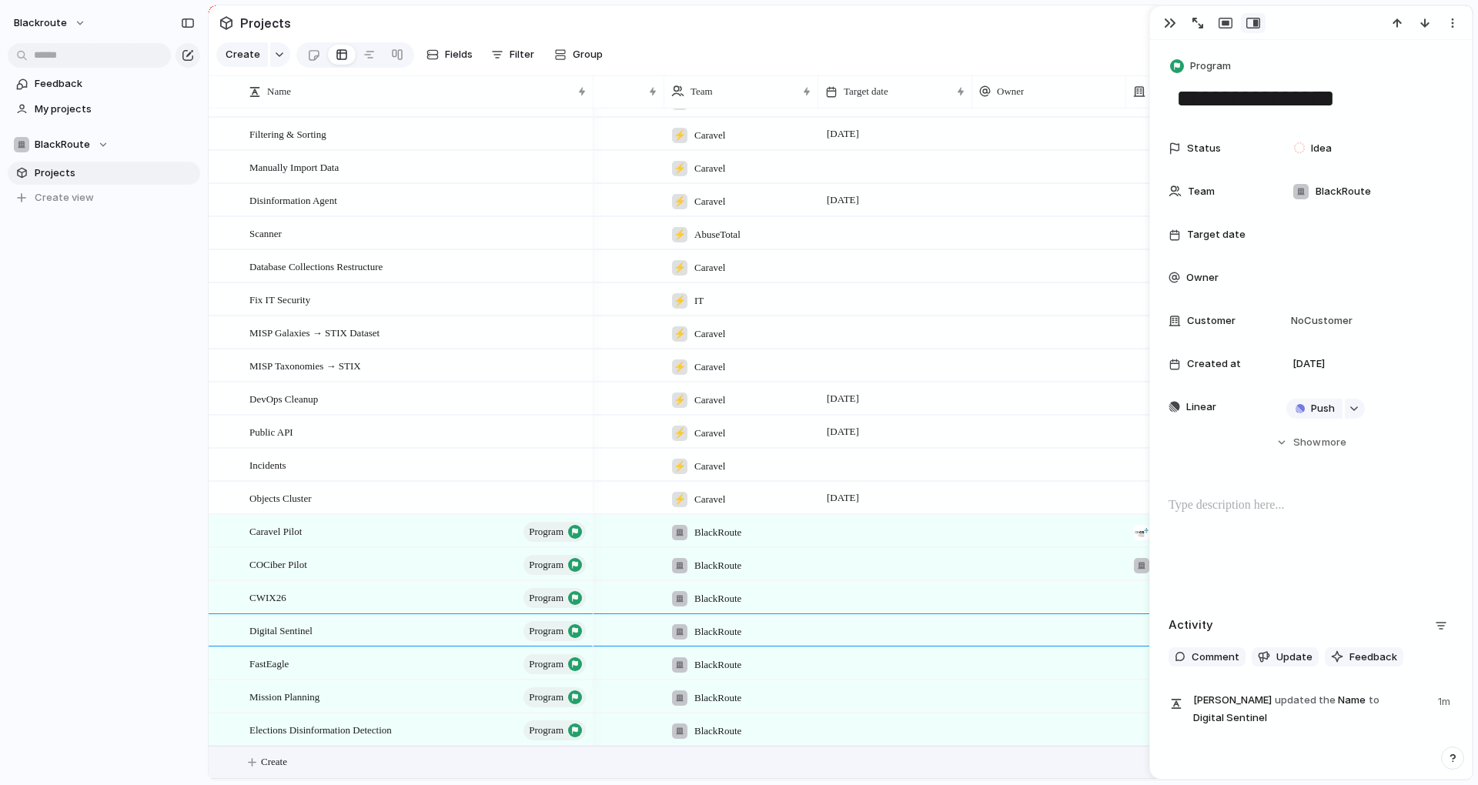
scroll to position [1194, 0]
click at [277, 67] on button "button" at bounding box center [280, 54] width 20 height 25
click at [270, 158] on span "Program" at bounding box center [266, 150] width 41 height 15
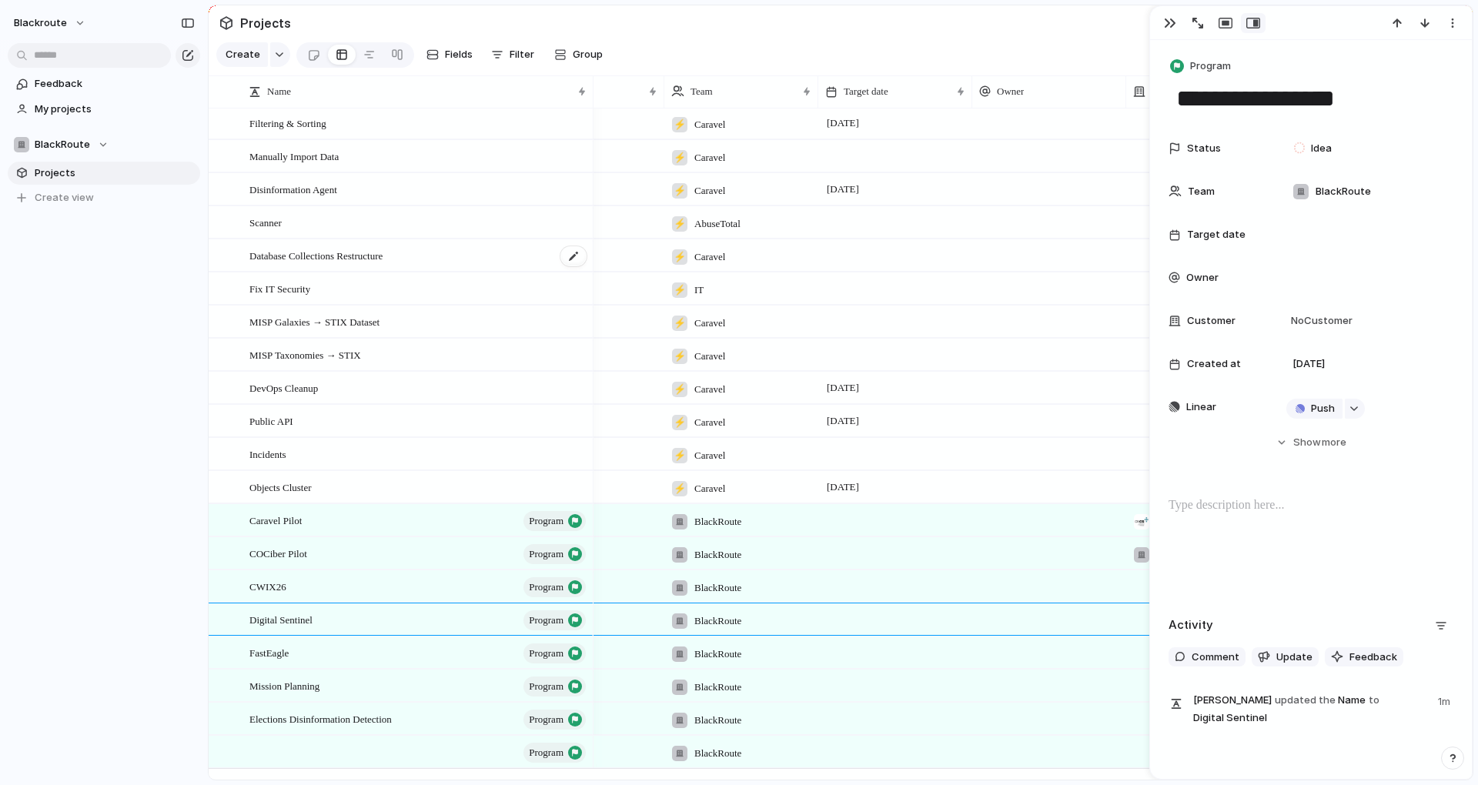
scroll to position [1195, 0]
type textarea "**********"
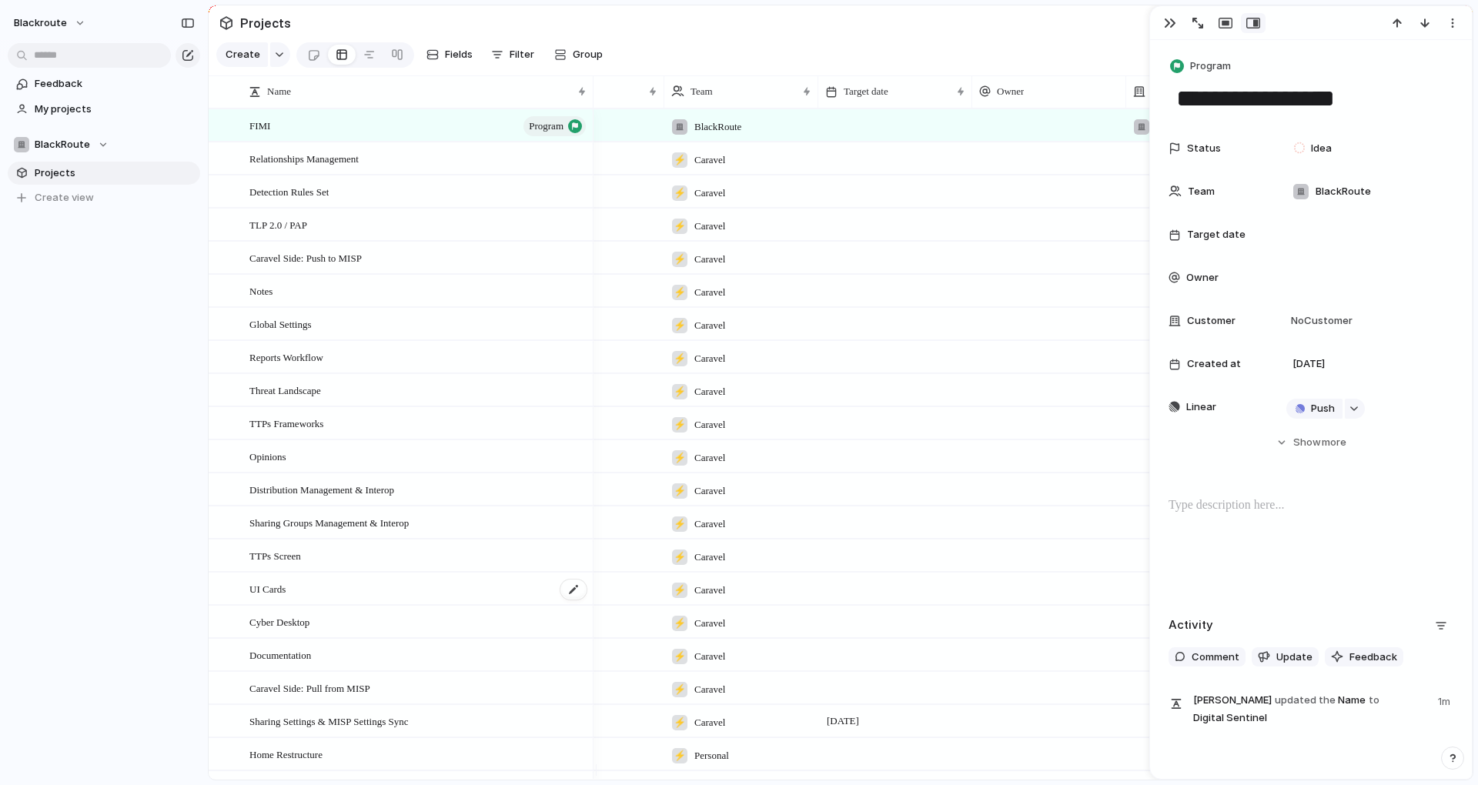
scroll to position [0, 0]
click at [994, 40] on section "Projects" at bounding box center [841, 22] width 1264 height 35
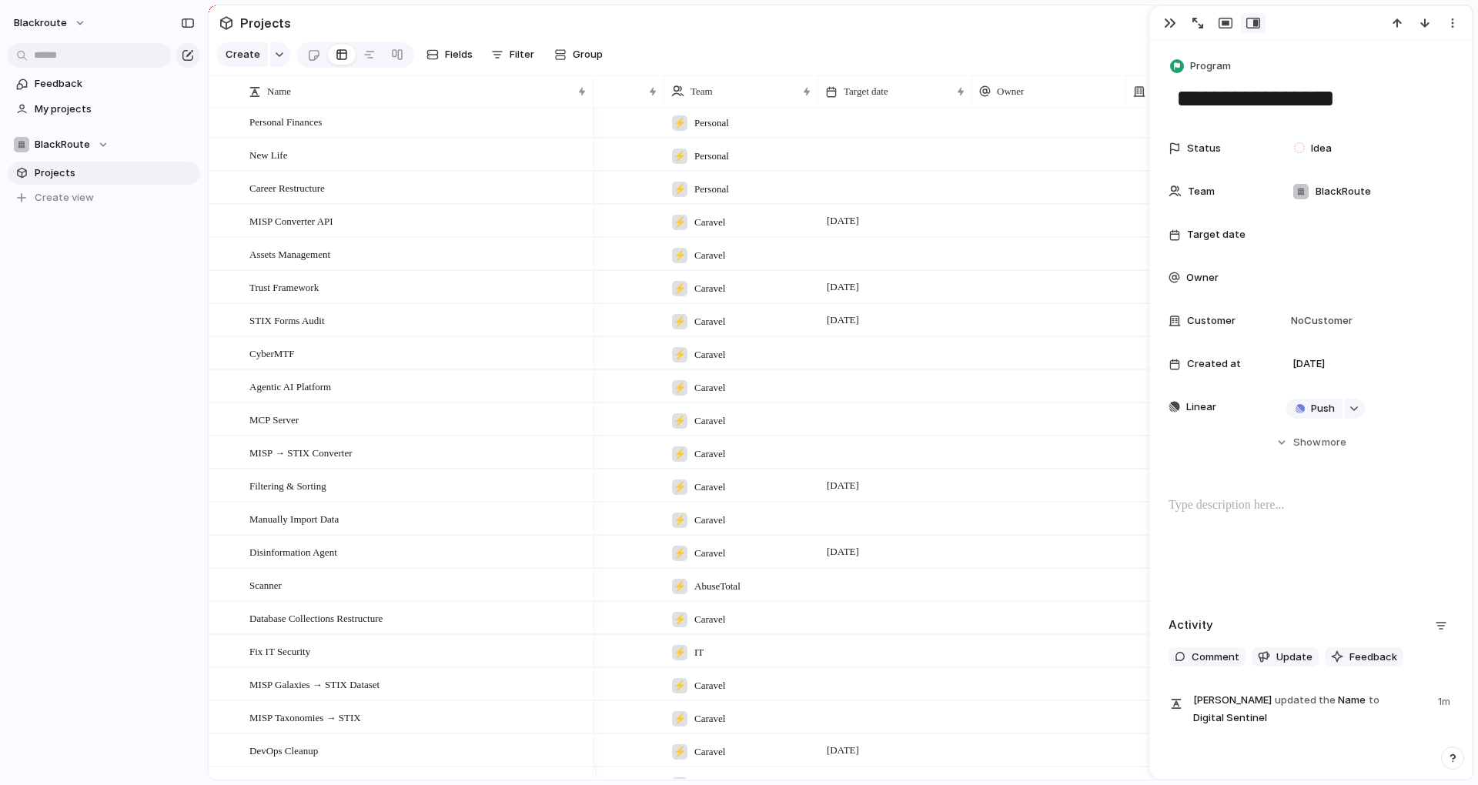
scroll to position [1227, 0]
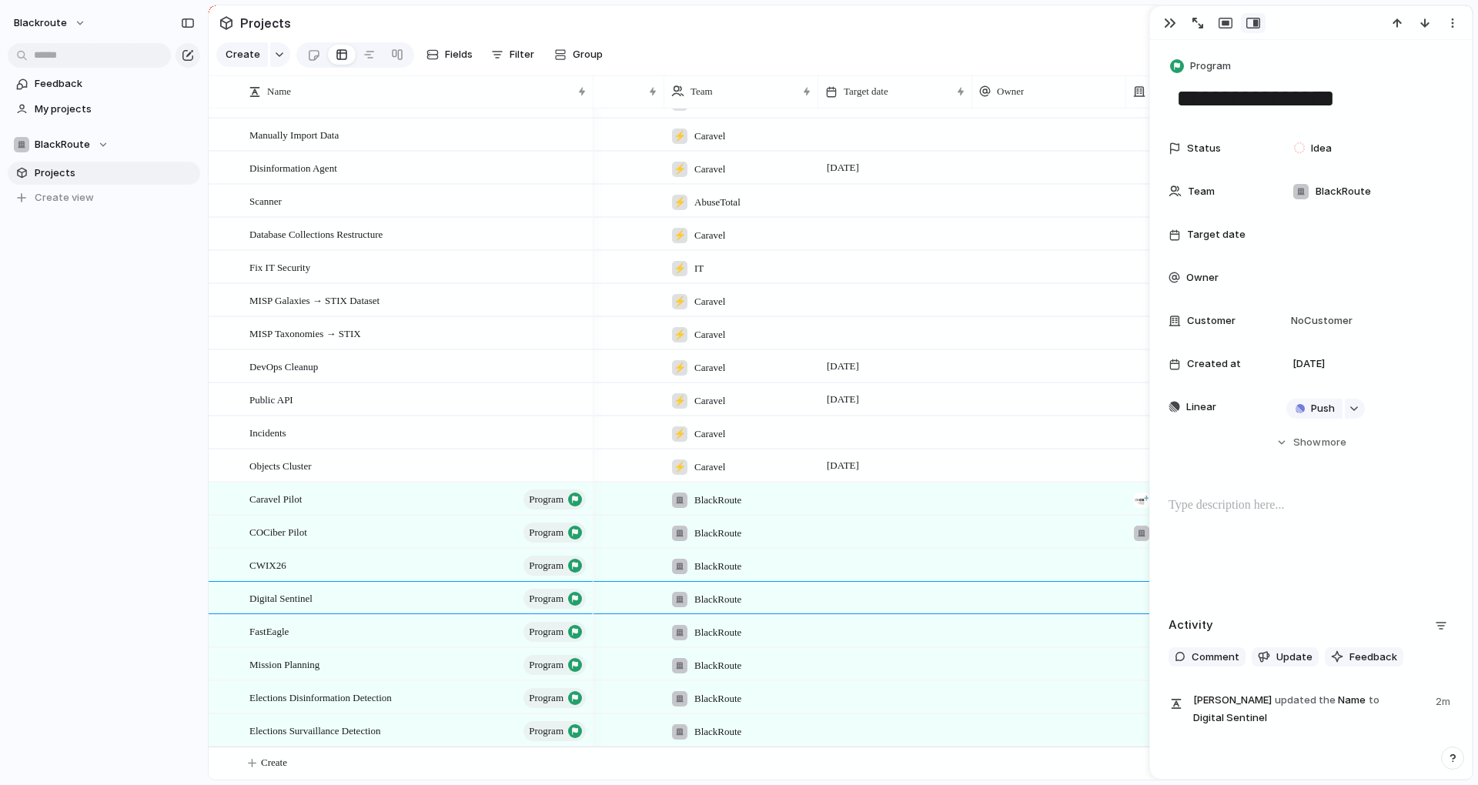
click at [82, 518] on div "blackroute Feedback My projects BlackRoute Projects To pick up a draggable item…" at bounding box center [104, 392] width 208 height 785
click at [265, 771] on button "Create" at bounding box center [860, 763] width 1272 height 32
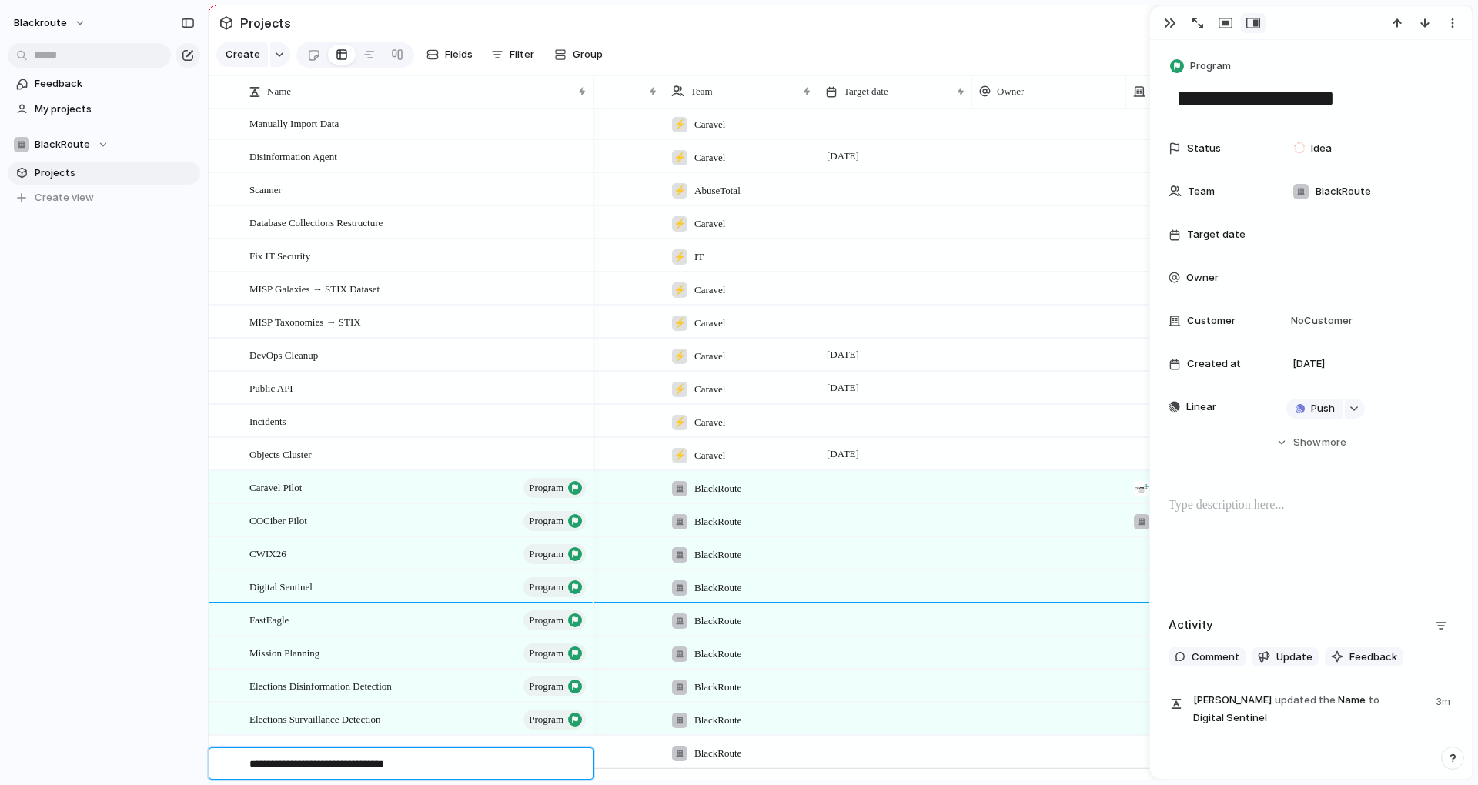
type textarea "**********"
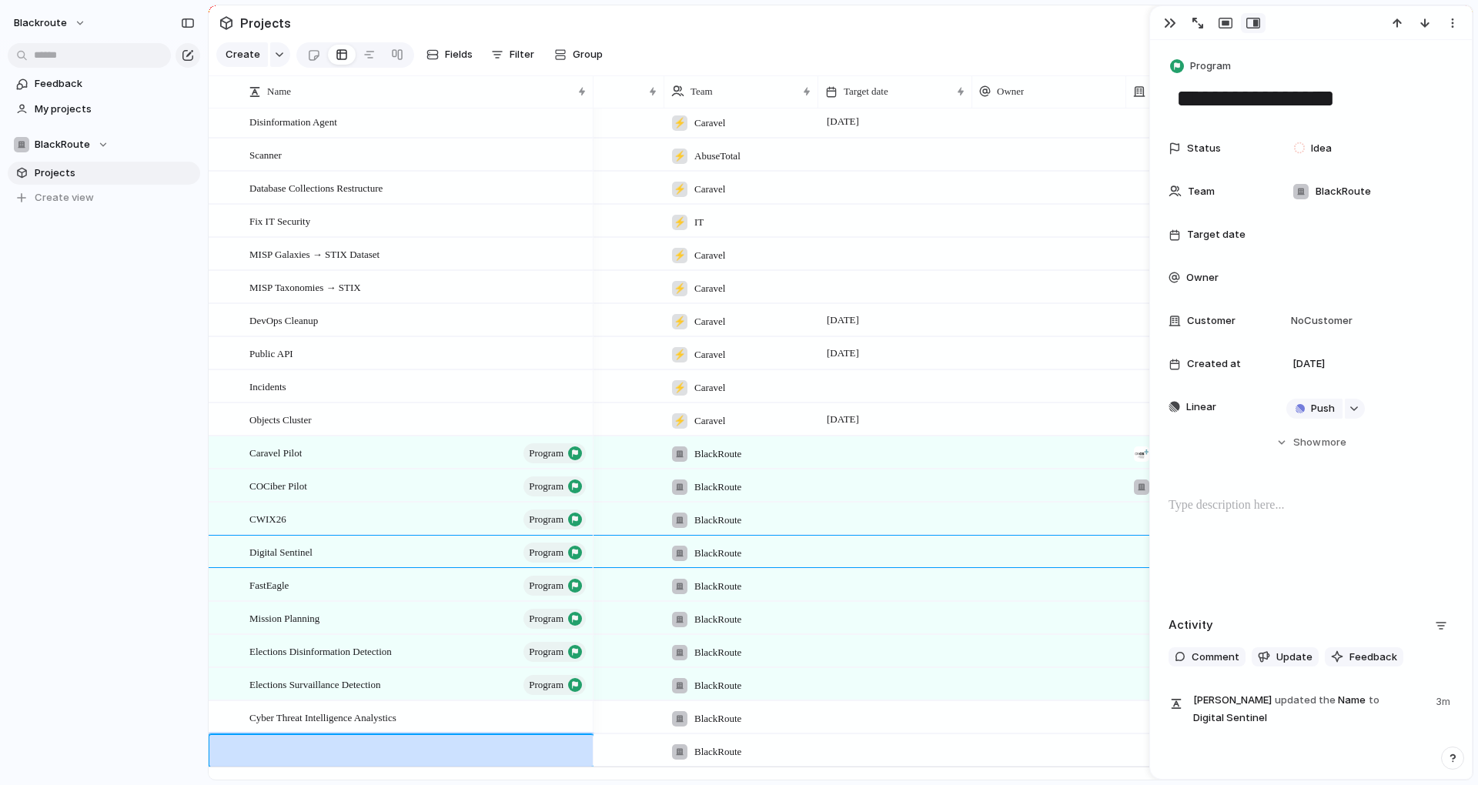
scroll to position [1262, 0]
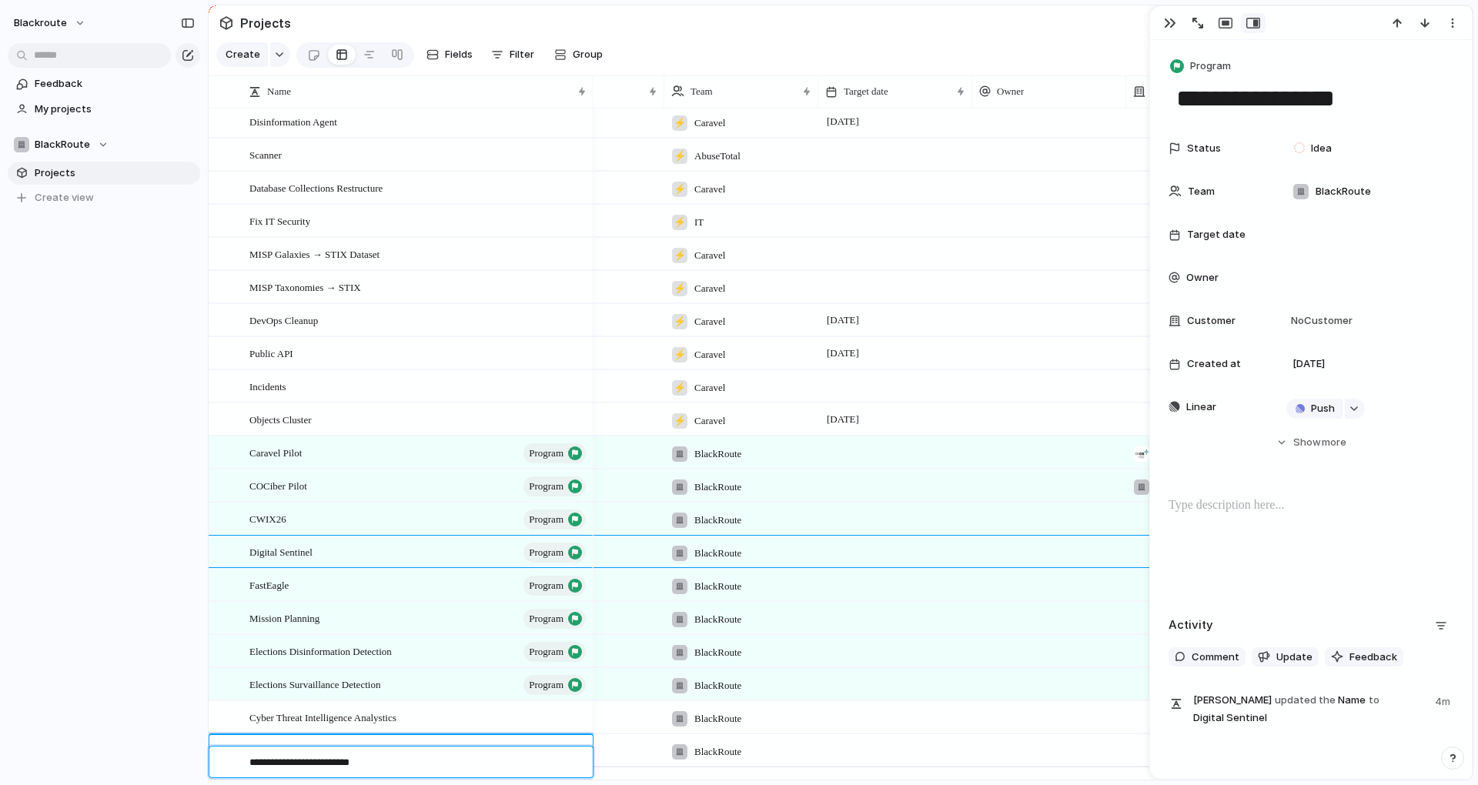
type textarea "**********"
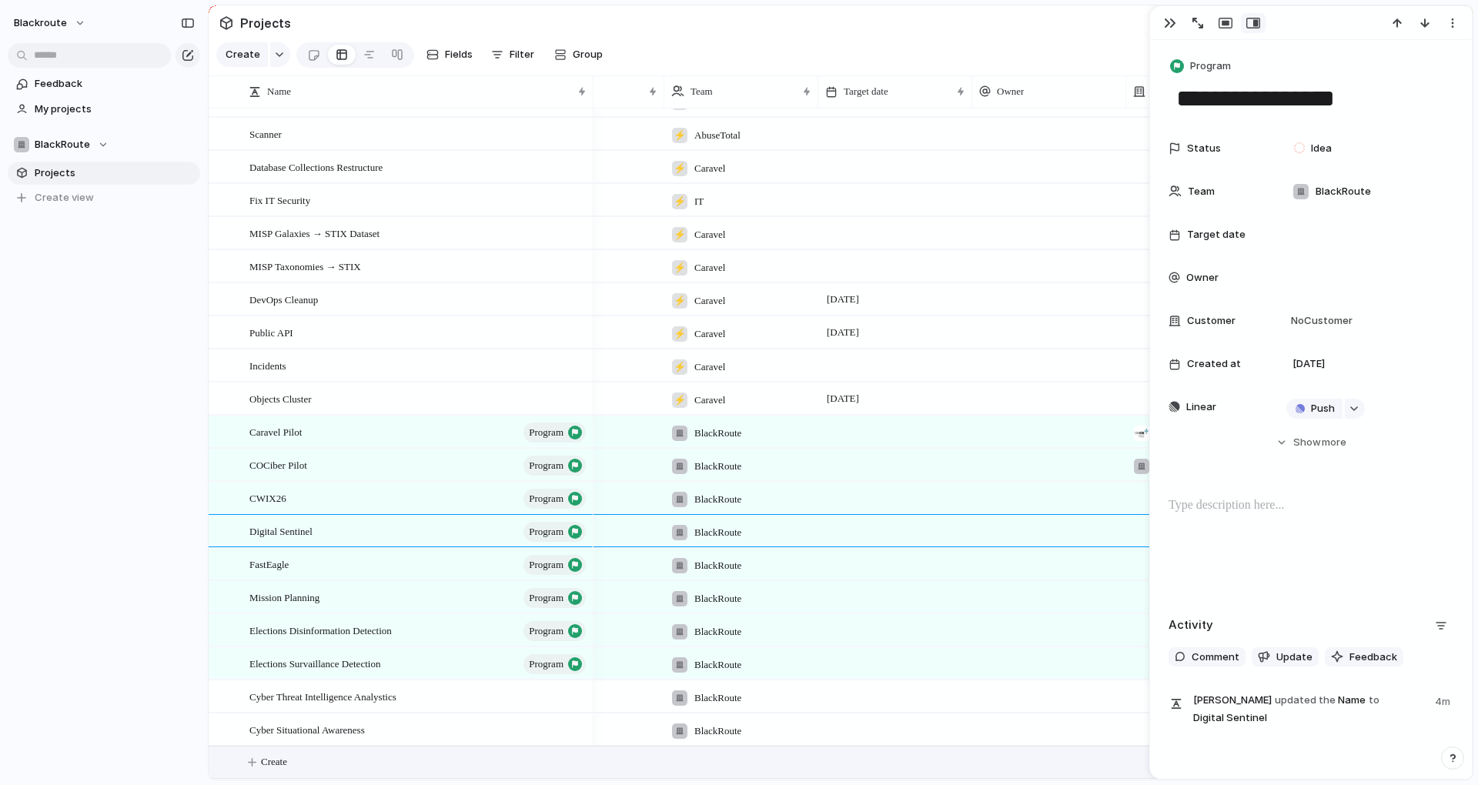
scroll to position [1293, 0]
click at [1167, 17] on div "button" at bounding box center [1170, 23] width 12 height 12
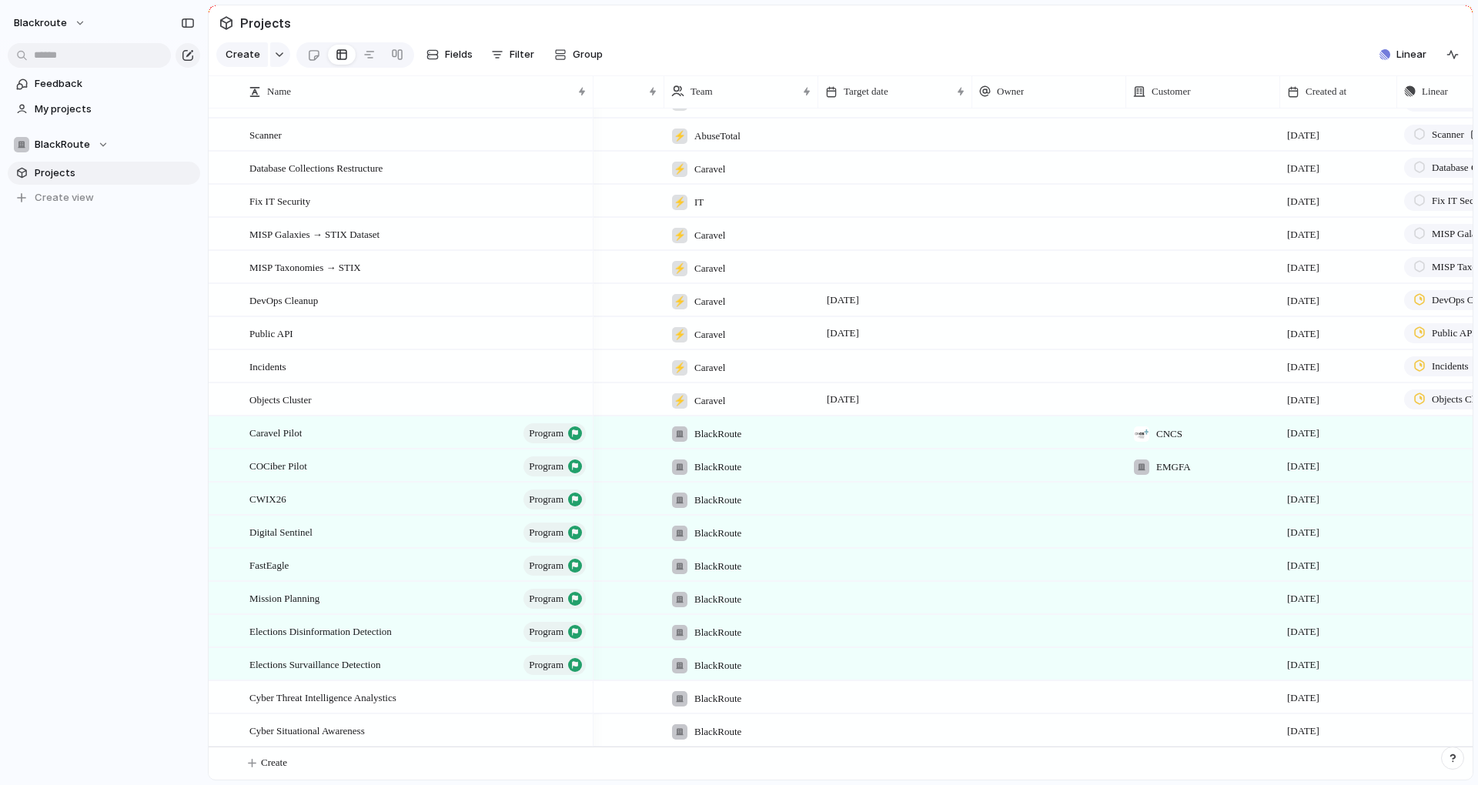
click at [885, 688] on div at bounding box center [895, 686] width 152 height 8
click at [336, 690] on span "Cyber Threat Intelligence Analystics" at bounding box center [322, 697] width 147 height 18
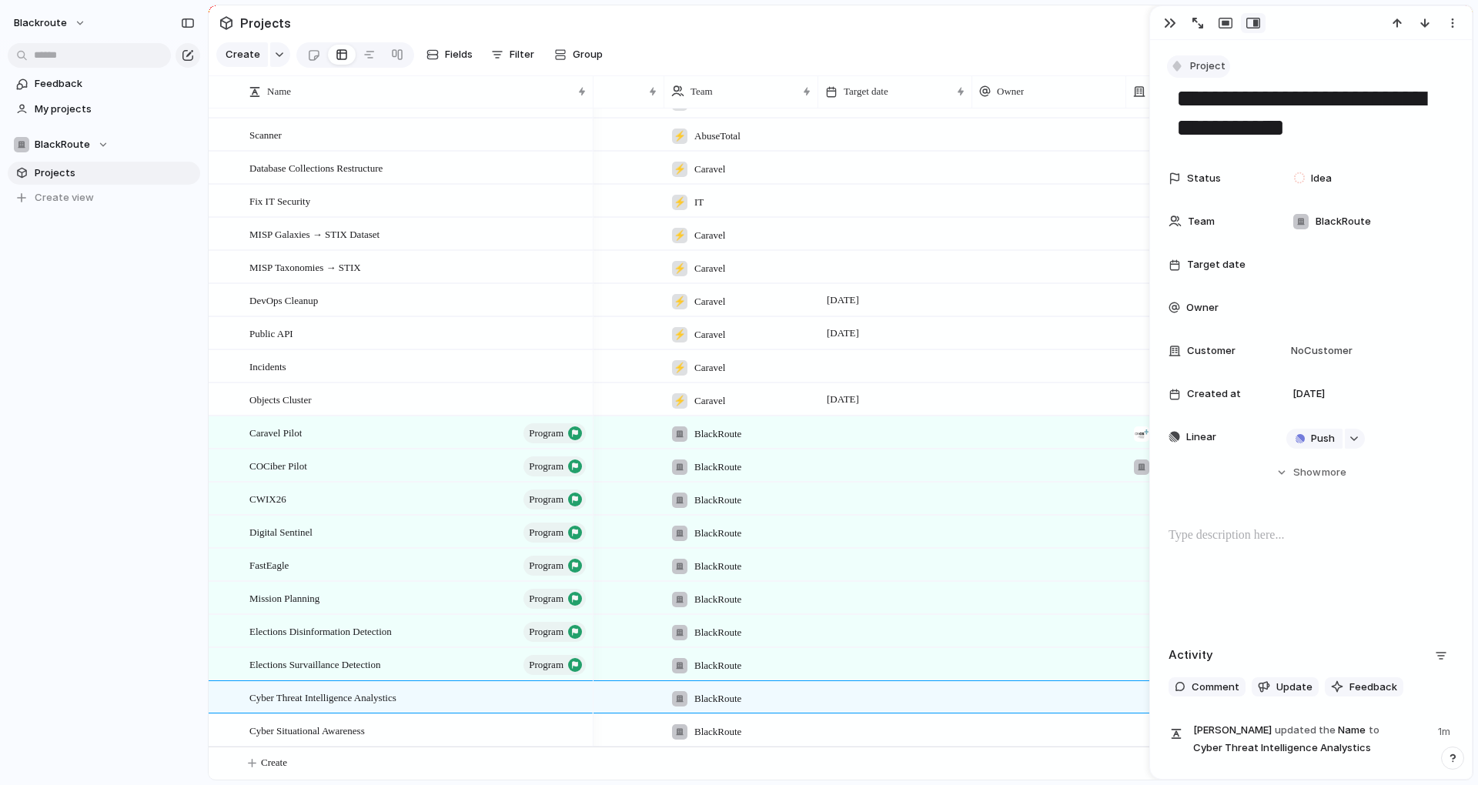
click at [1201, 63] on span "Project" at bounding box center [1207, 65] width 35 height 15
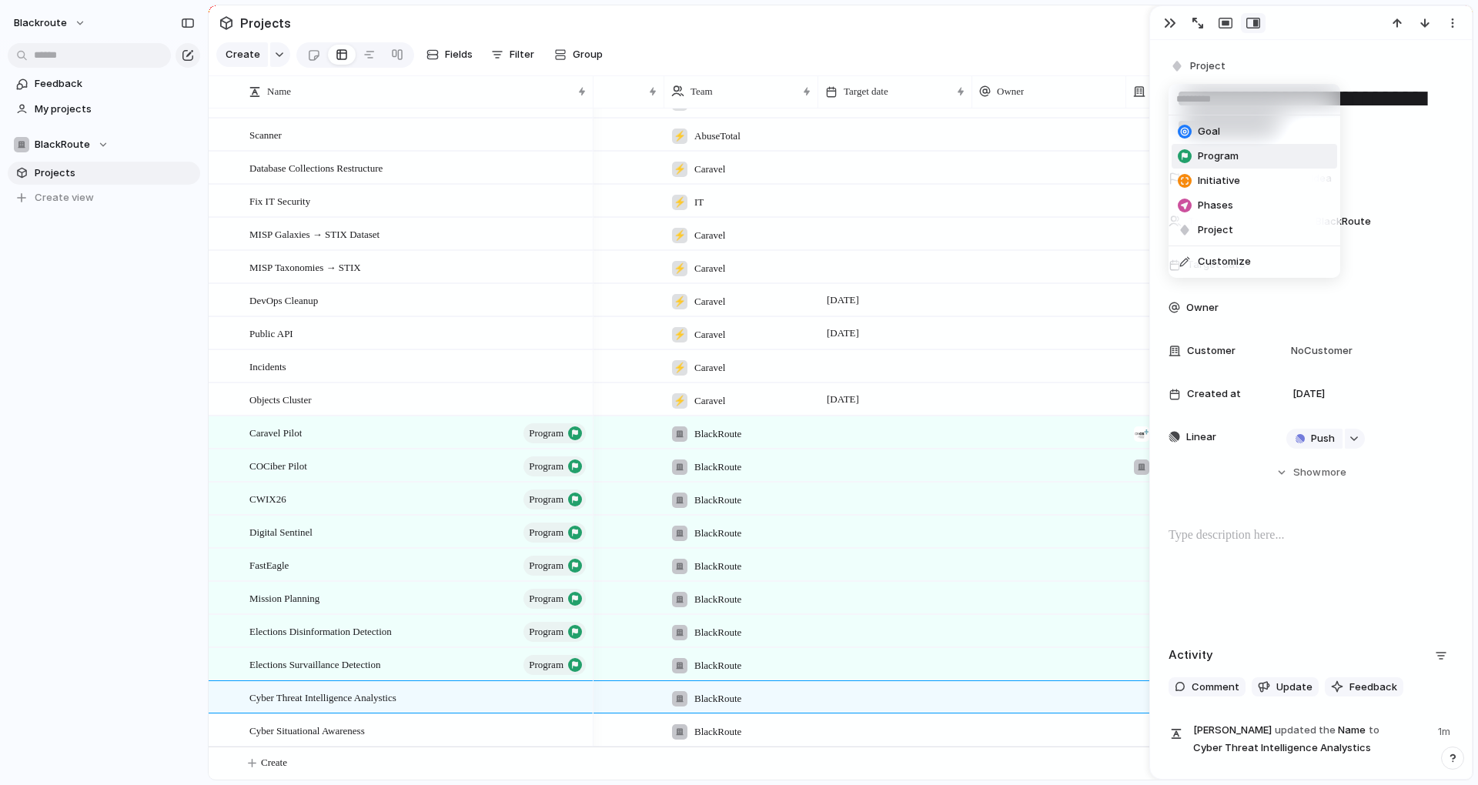
click at [1230, 152] on span "Program" at bounding box center [1218, 156] width 41 height 15
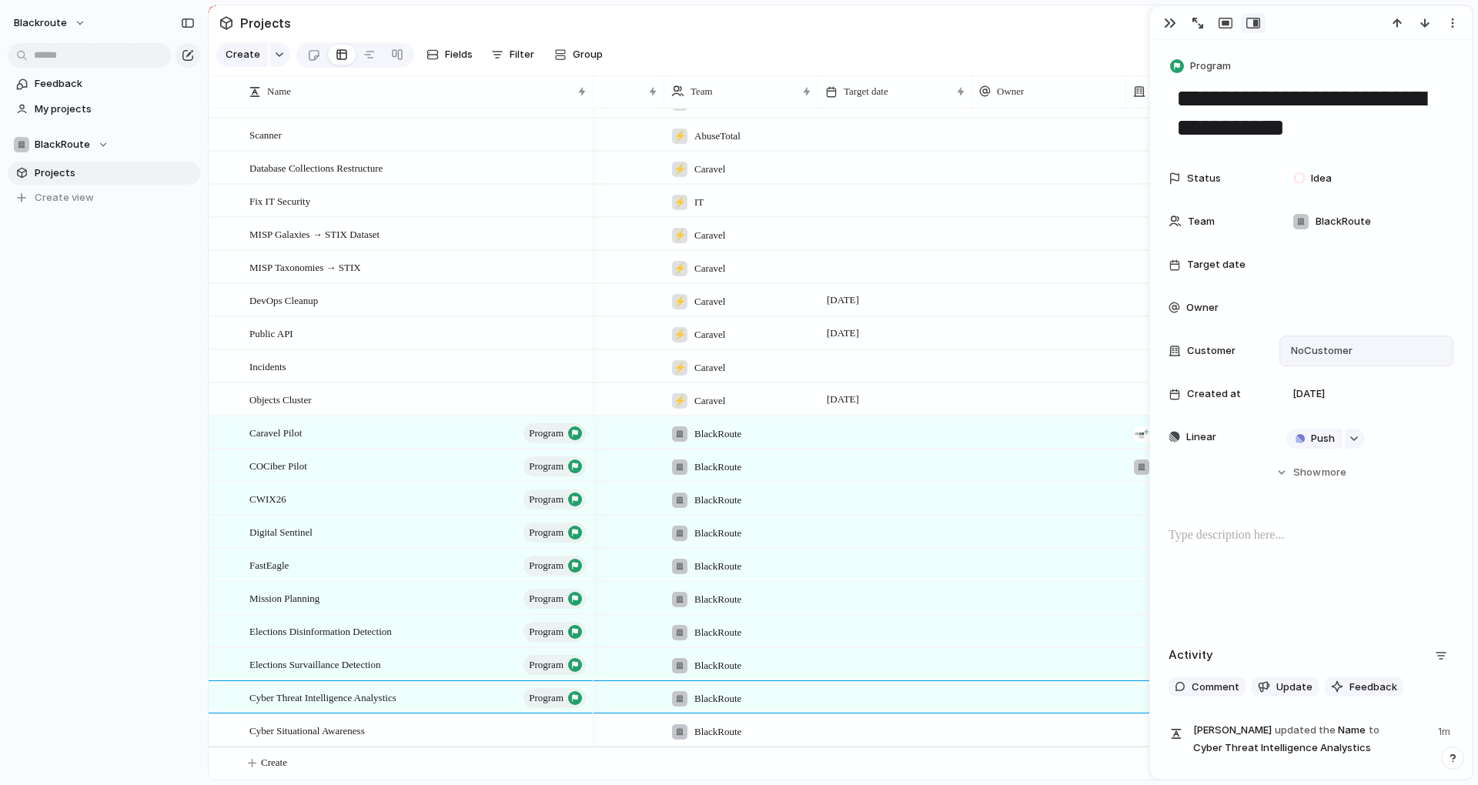
click at [1346, 352] on span "No Customer" at bounding box center [1319, 350] width 66 height 15
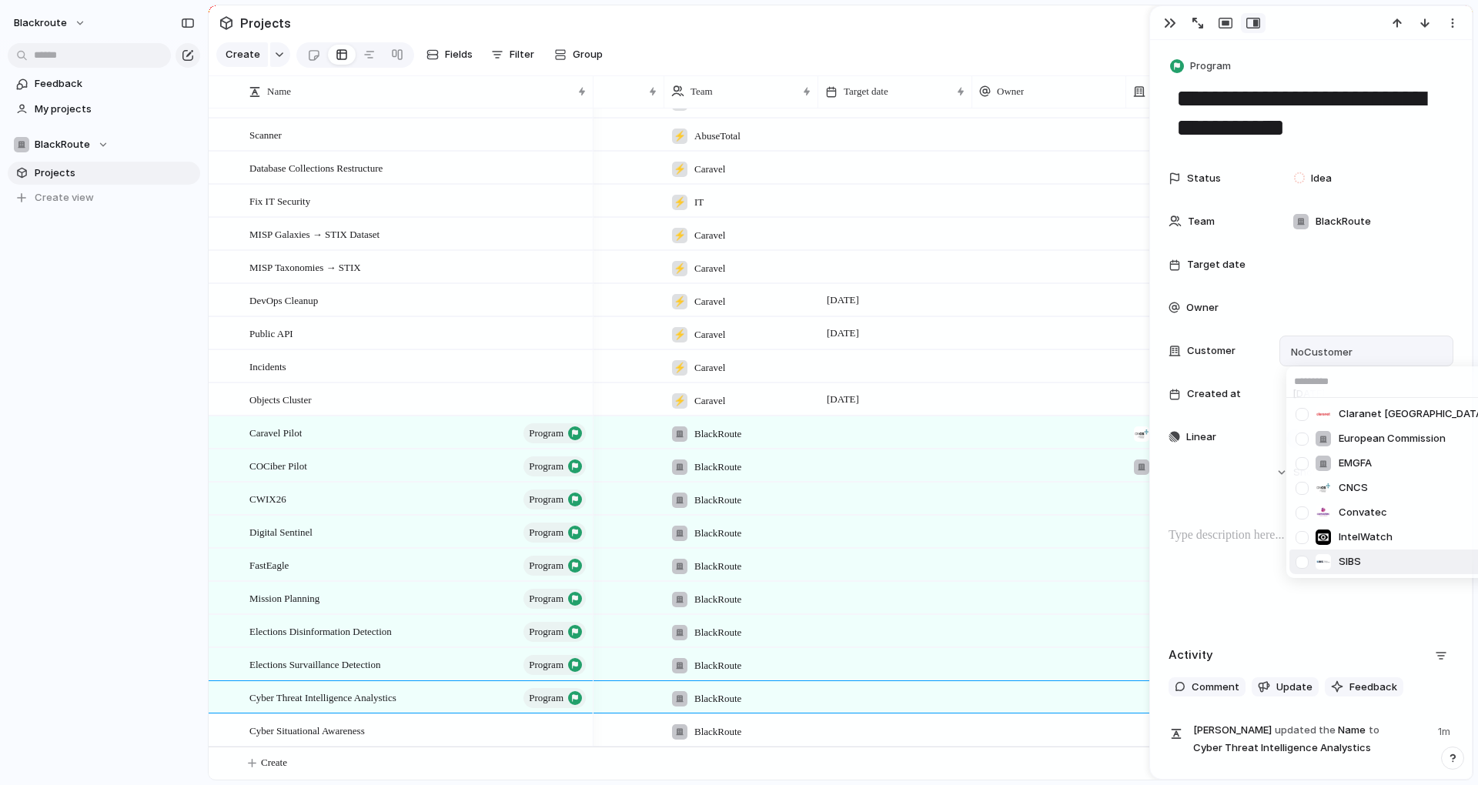
click at [1252, 614] on div "Claranet Portugal European Commission EMGFA CNCS Convatec IntelWatch SIBS" at bounding box center [739, 392] width 1478 height 785
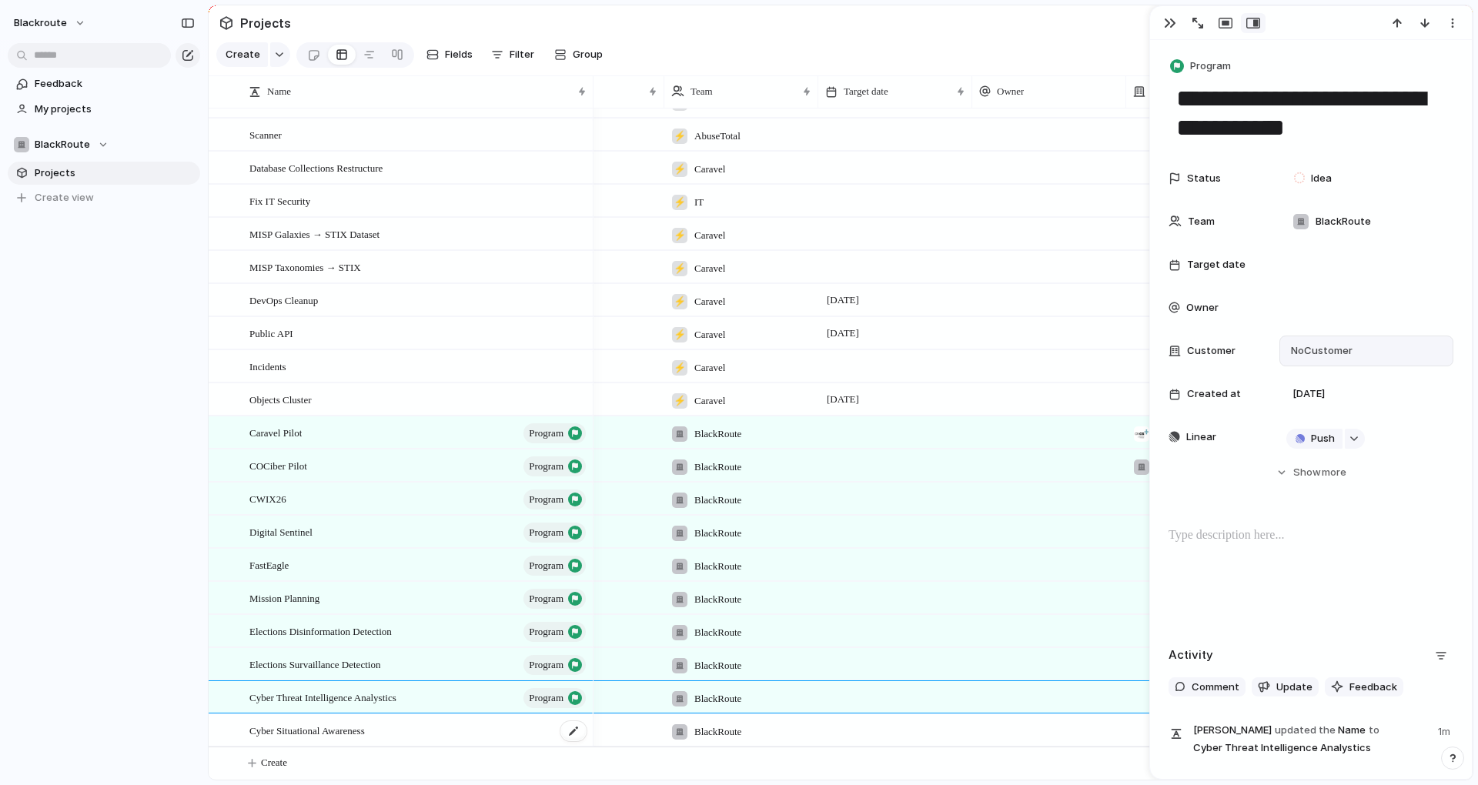
click at [526, 741] on div "Cyber Situational Awareness" at bounding box center [418, 731] width 339 height 32
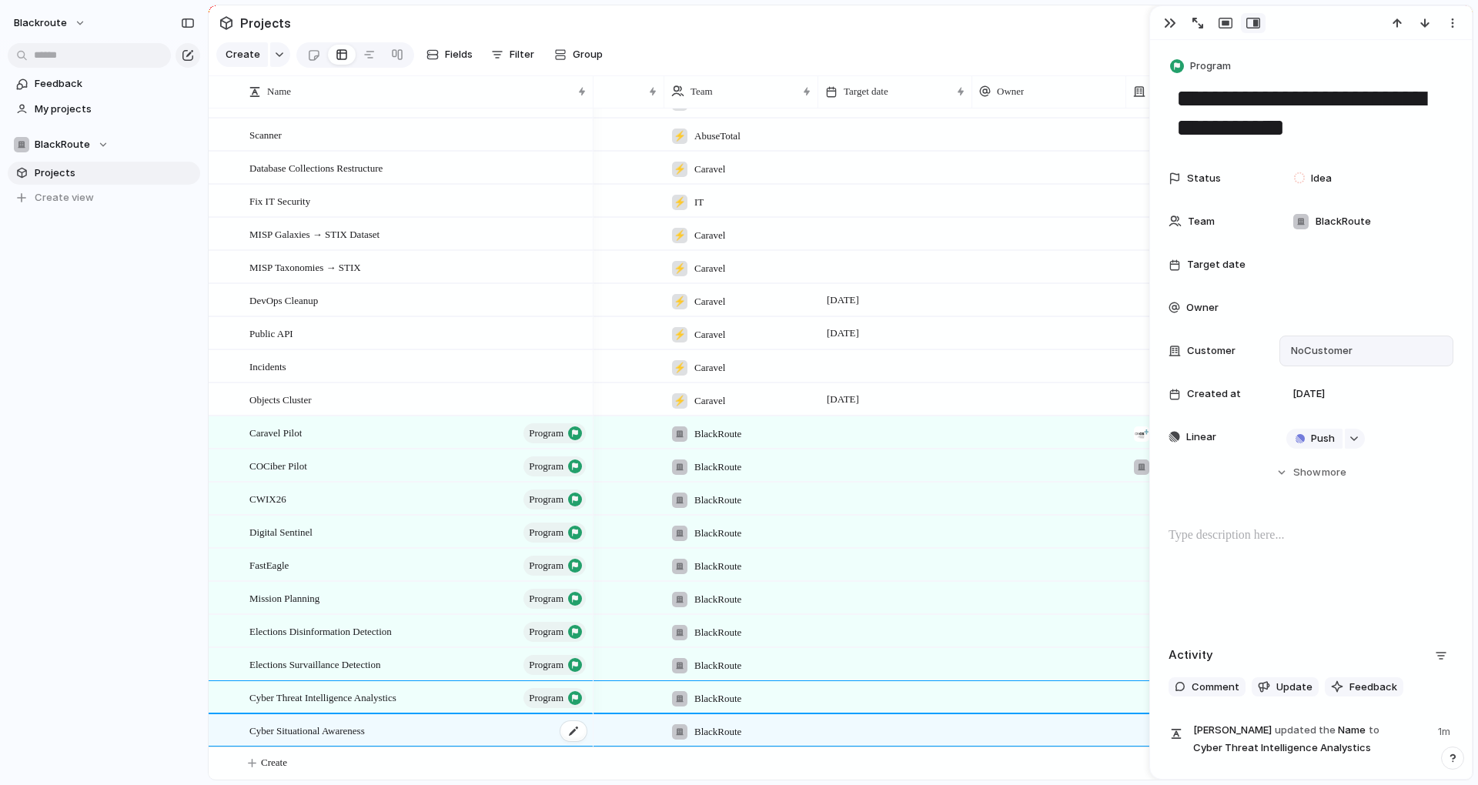
type textarea "**********"
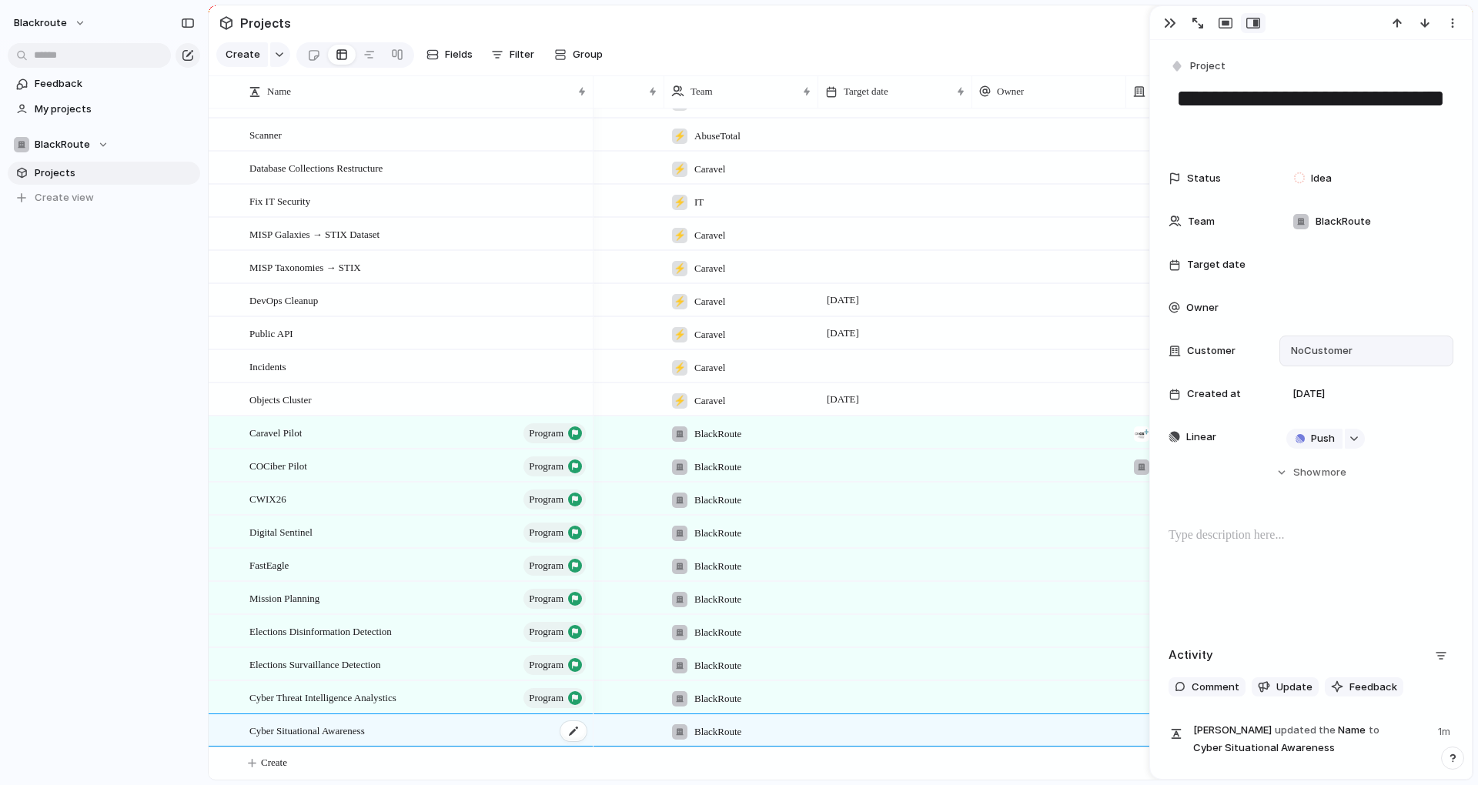
click at [395, 727] on div "Cyber Situational Awareness" at bounding box center [418, 731] width 339 height 32
click at [1193, 60] on span "Project" at bounding box center [1207, 65] width 35 height 15
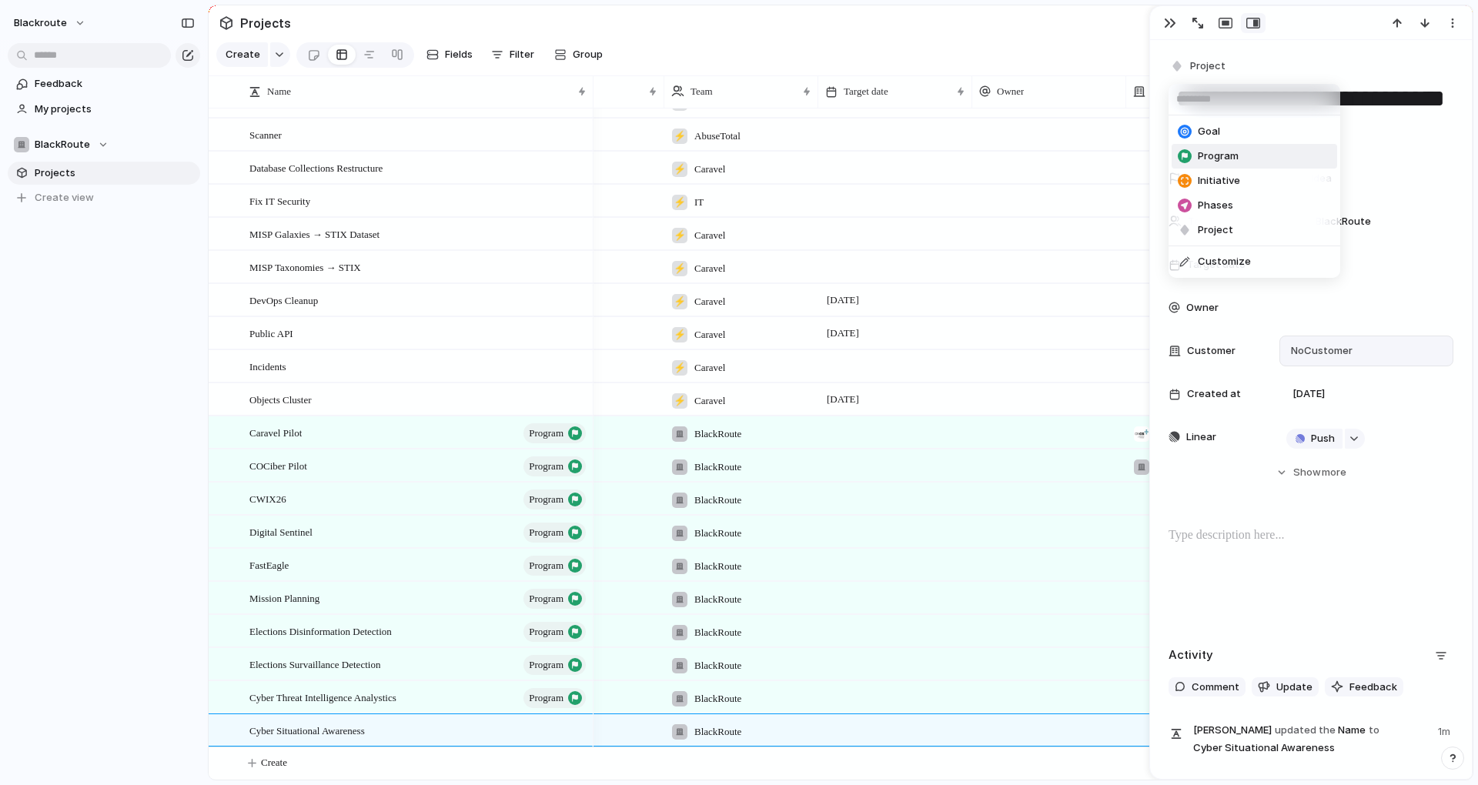
click at [1219, 155] on span "Program" at bounding box center [1218, 156] width 41 height 15
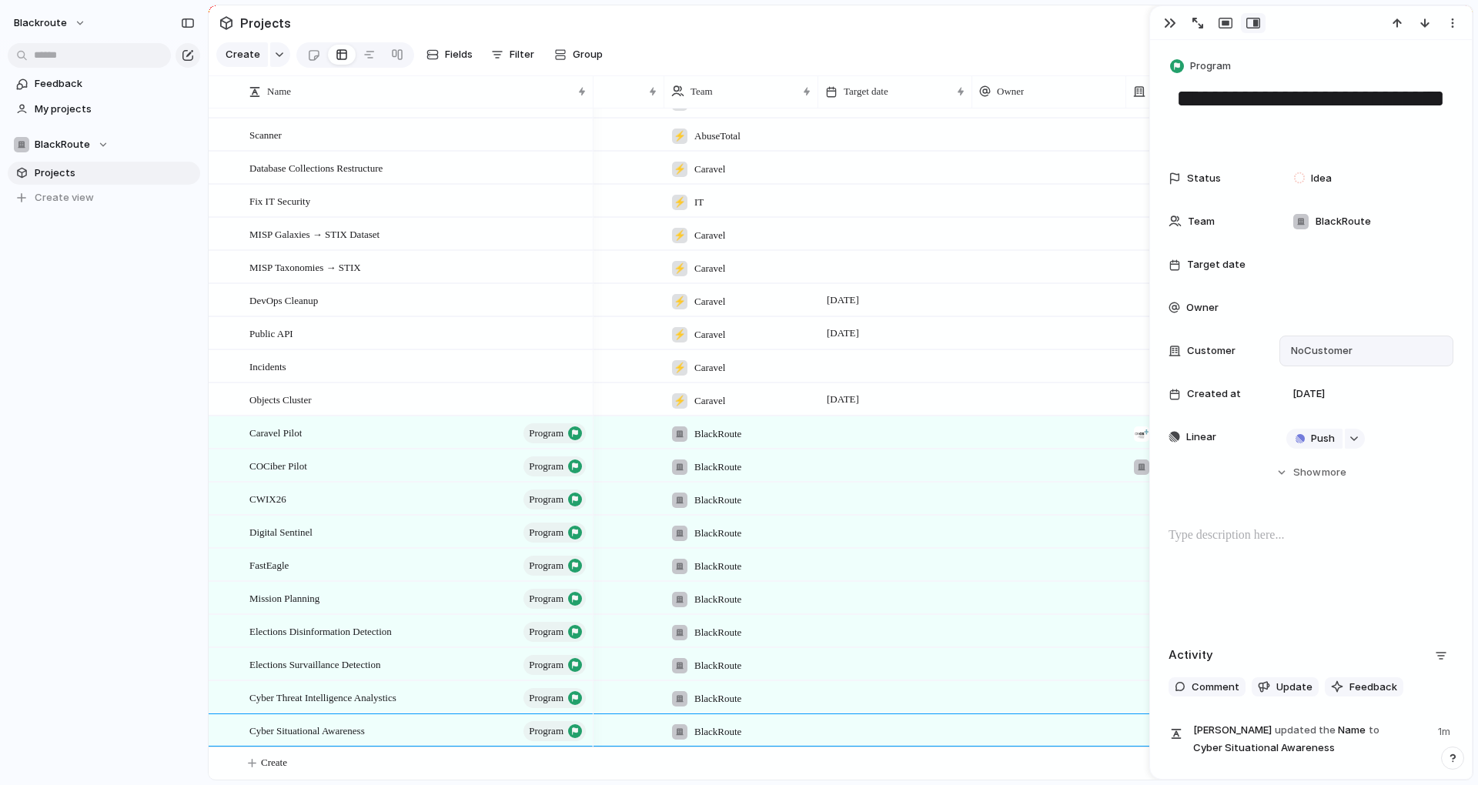
click at [156, 607] on div "blackroute Feedback My projects BlackRoute Projects To pick up a draggable item…" at bounding box center [104, 392] width 208 height 785
drag, startPoint x: 115, startPoint y: 272, endPoint x: 125, endPoint y: 248, distance: 26.3
click at [115, 271] on div "Feedback My projects BlackRoute Projects To pick up a draggable item, press the…" at bounding box center [104, 167] width 208 height 334
click at [53, 14] on button "blackroute" at bounding box center [50, 23] width 87 height 25
click at [82, 137] on li "Sign out" at bounding box center [75, 131] width 128 height 25
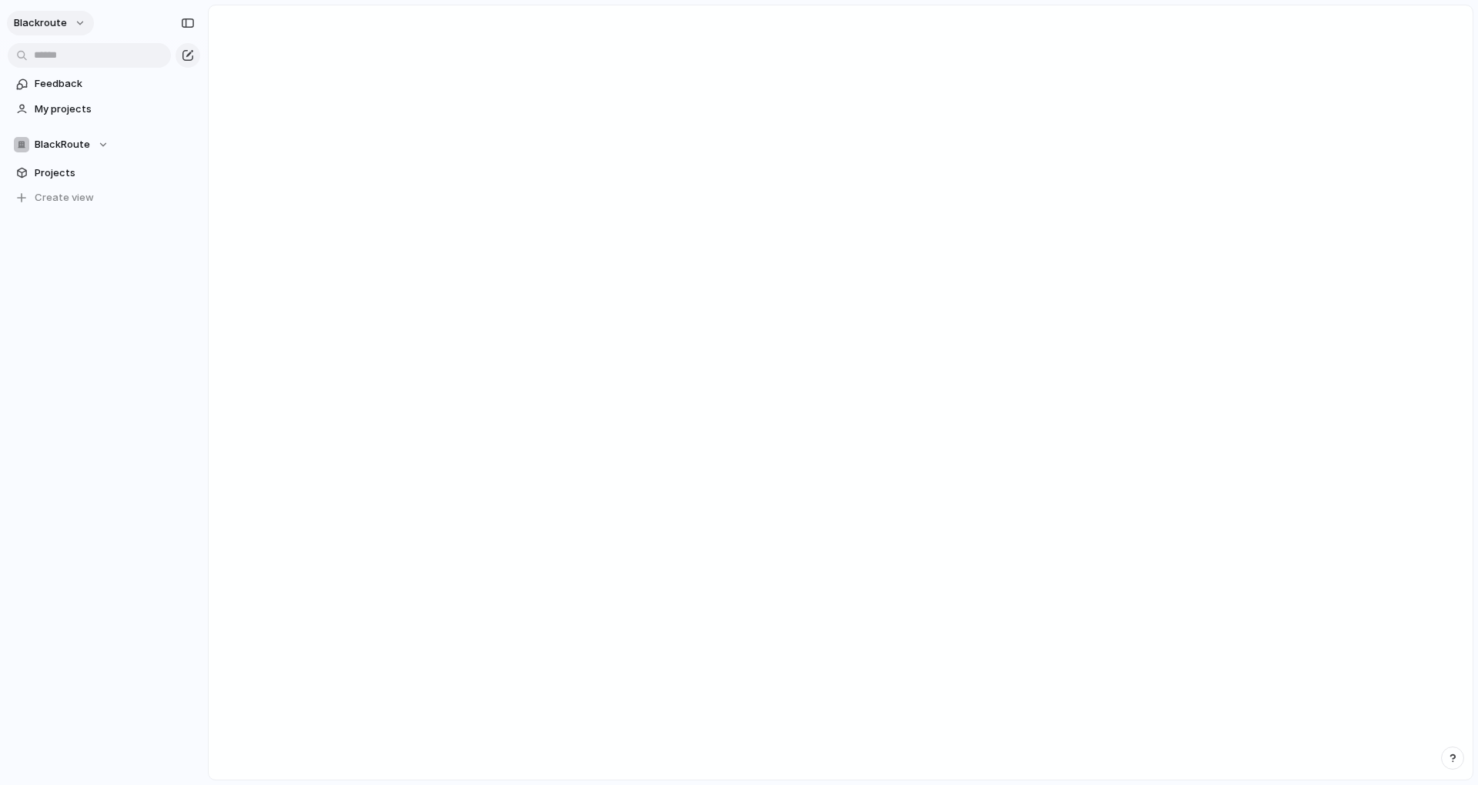
click at [46, 28] on span "blackroute" at bounding box center [40, 22] width 53 height 15
click at [51, 52] on span "Settings" at bounding box center [56, 57] width 42 height 15
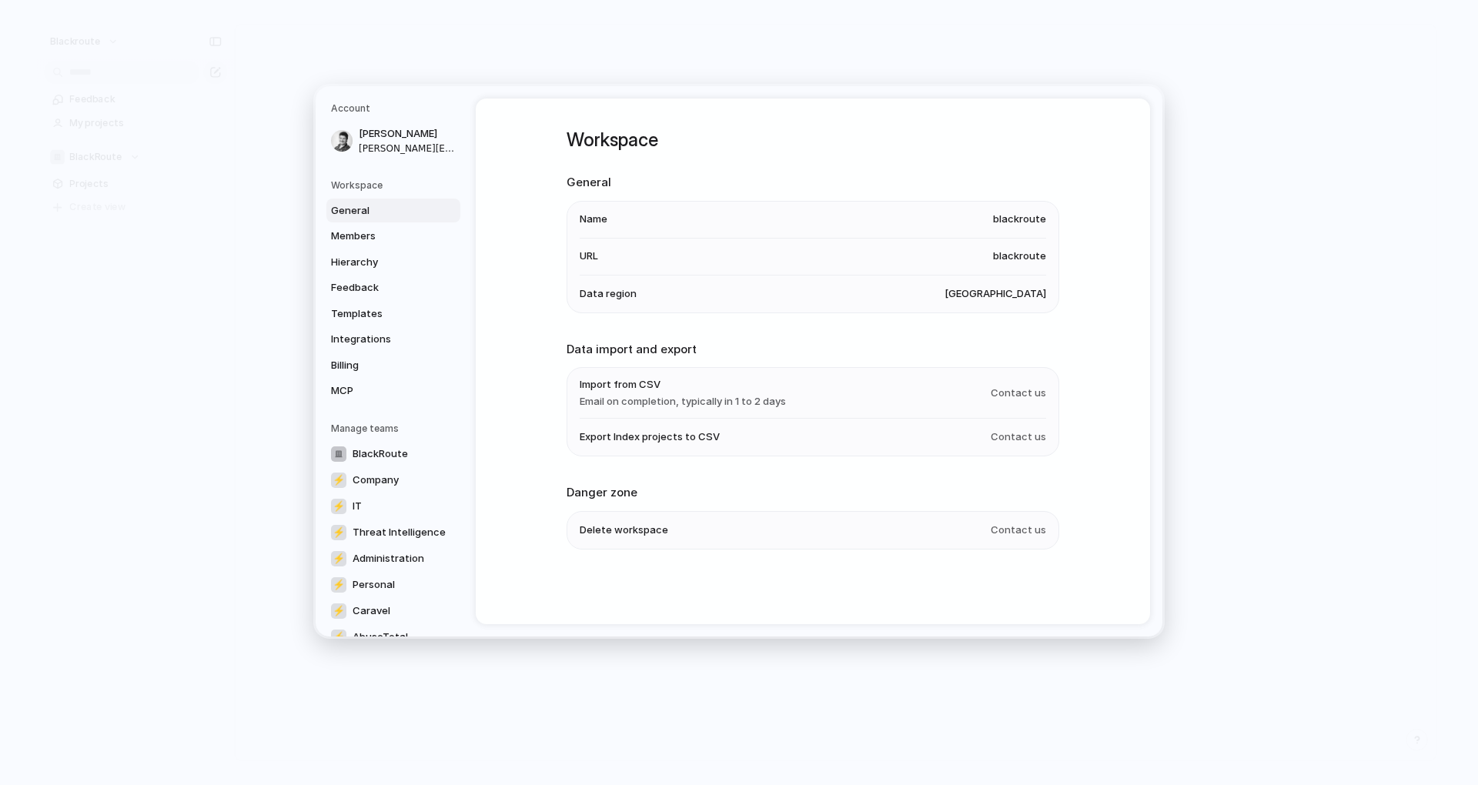
click at [754, 237] on li "Name blackroute" at bounding box center [813, 219] width 466 height 37
click at [843, 242] on li "URL blackroute" at bounding box center [813, 256] width 466 height 37
click at [843, 247] on li "URL blackroute" at bounding box center [813, 256] width 466 height 37
click at [841, 259] on li "URL blackroute" at bounding box center [813, 256] width 466 height 37
click at [703, 268] on li "URL blackroute" at bounding box center [813, 256] width 466 height 37
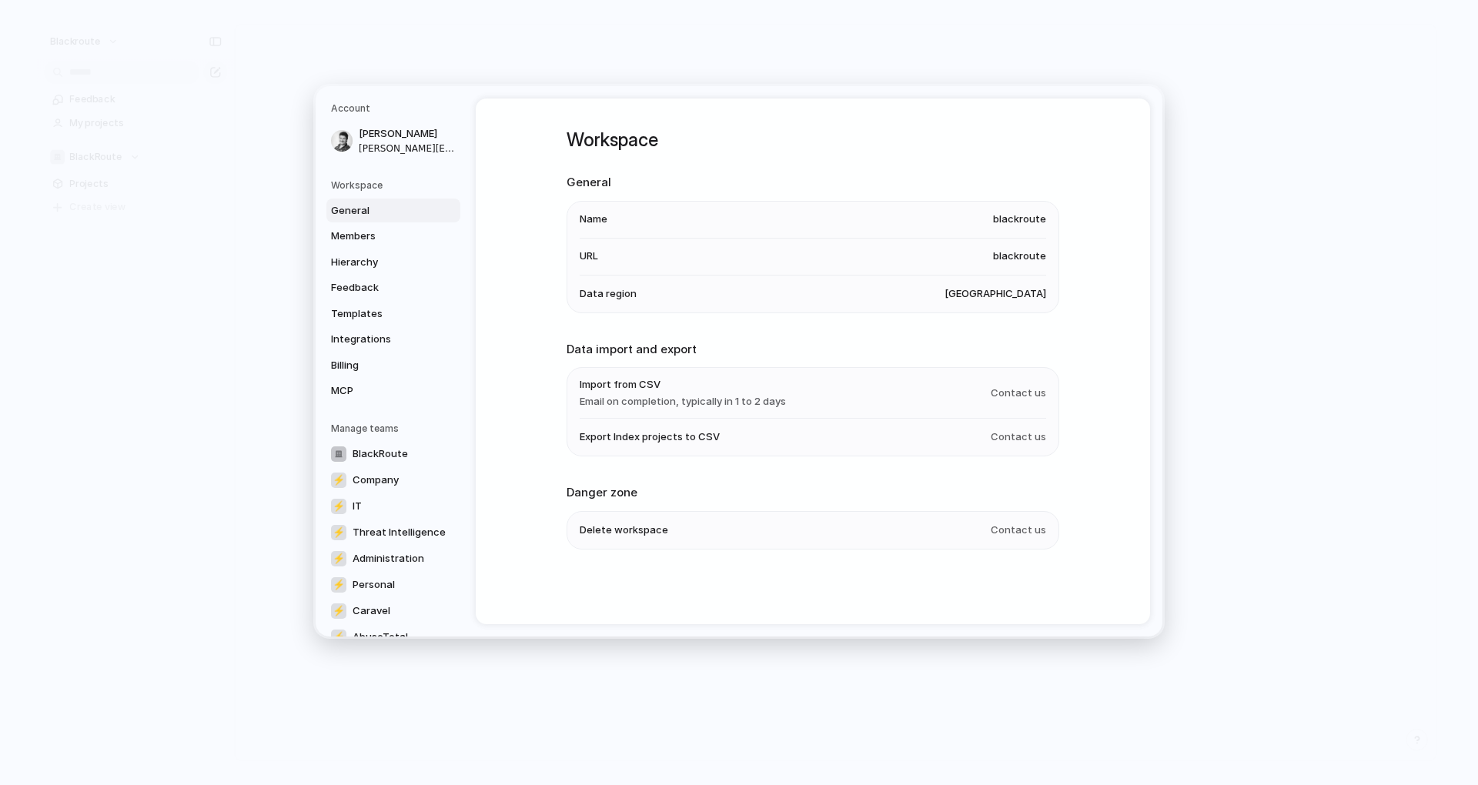
click at [623, 264] on li "URL blackroute" at bounding box center [813, 256] width 466 height 37
click at [597, 203] on li "Name blackroute" at bounding box center [813, 219] width 466 height 37
click at [591, 214] on span "Name" at bounding box center [594, 219] width 28 height 15
click at [678, 226] on li "Name blackroute" at bounding box center [813, 219] width 466 height 37
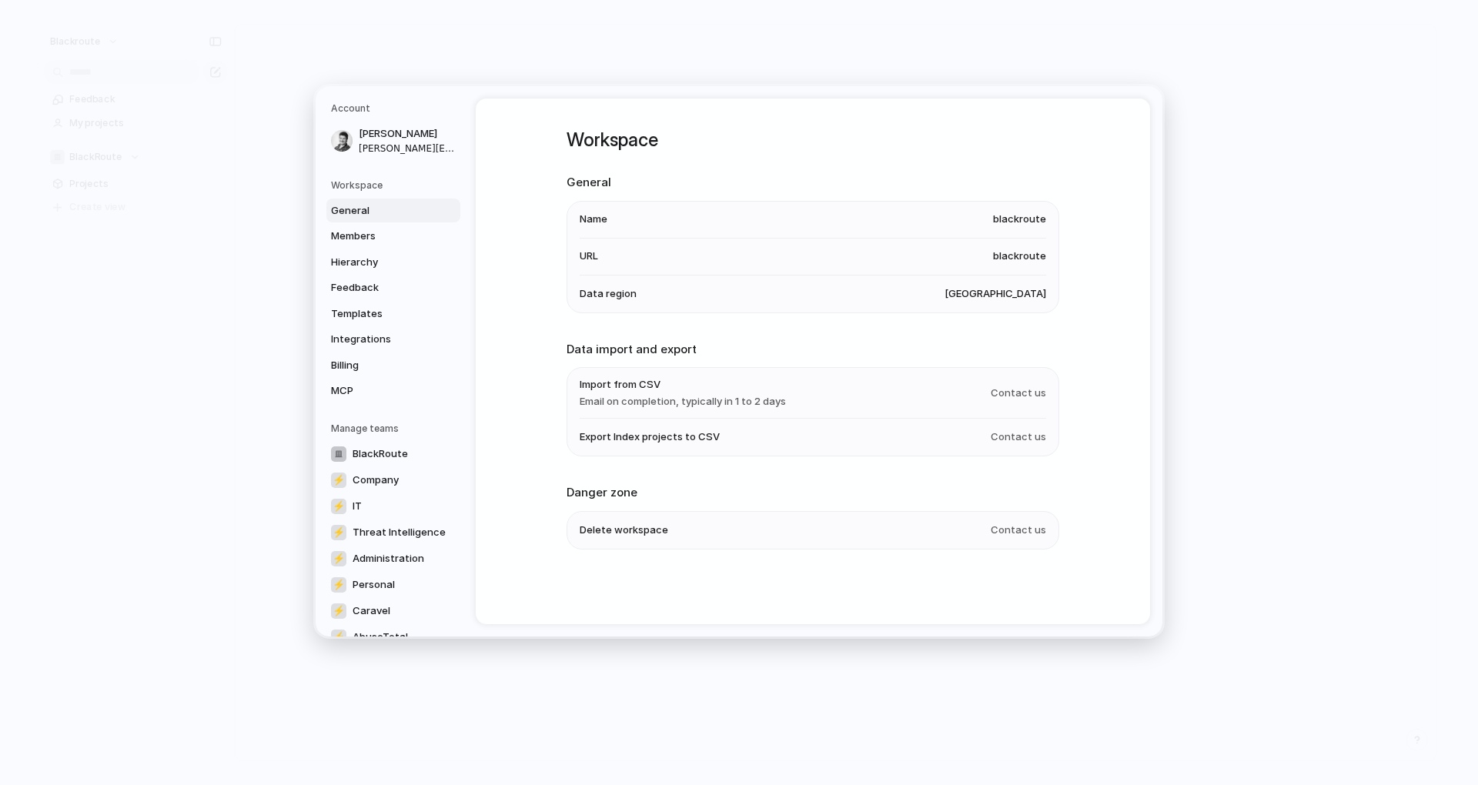
click at [678, 226] on li "Name blackroute" at bounding box center [813, 219] width 466 height 37
click at [630, 252] on li "URL blackroute" at bounding box center [813, 256] width 466 height 37
click at [379, 208] on span "General" at bounding box center [380, 209] width 99 height 15
click at [362, 232] on span "Members" at bounding box center [380, 236] width 99 height 15
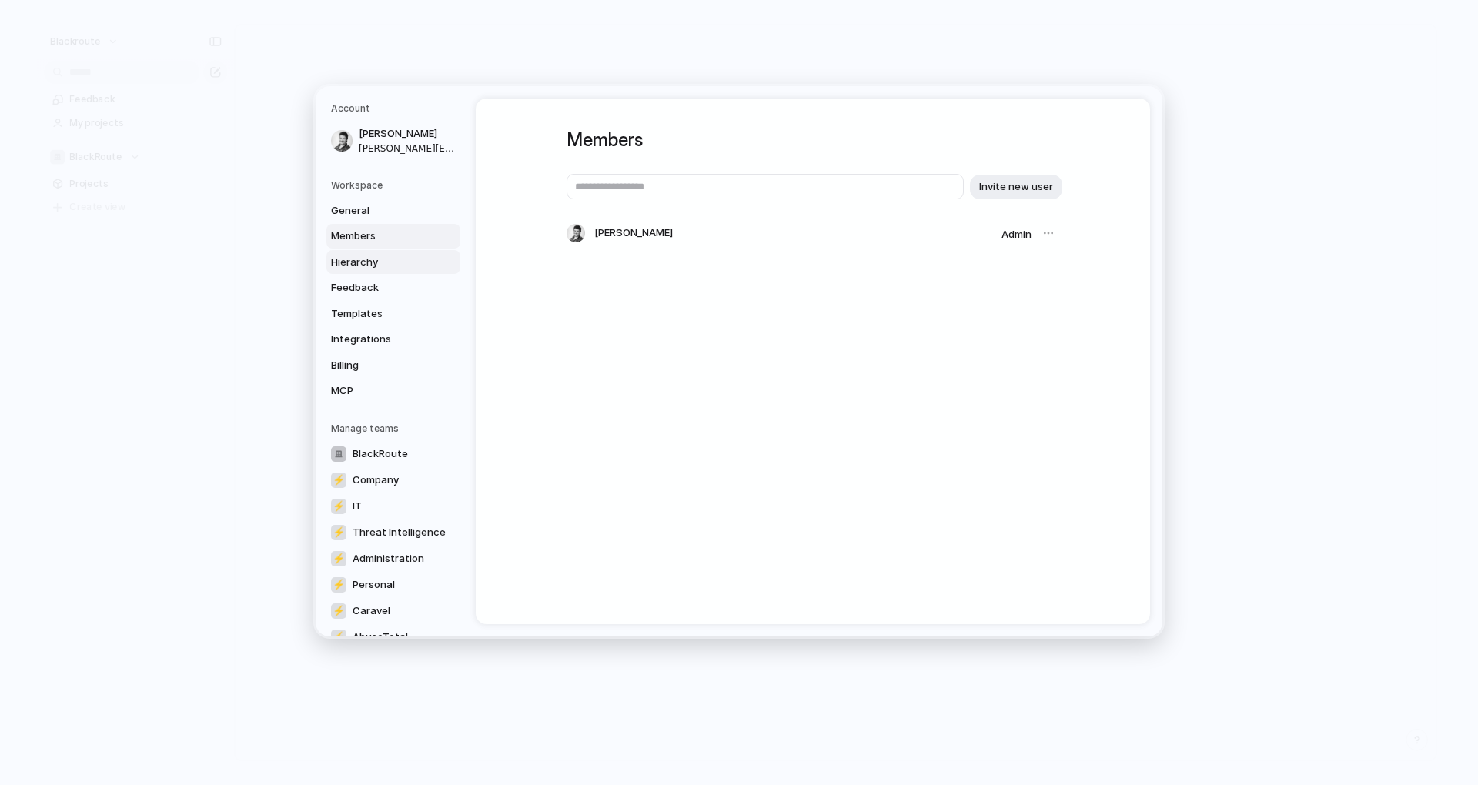
click at [362, 264] on span "Hierarchy" at bounding box center [380, 261] width 99 height 15
click at [369, 290] on span "Feedback" at bounding box center [380, 287] width 99 height 15
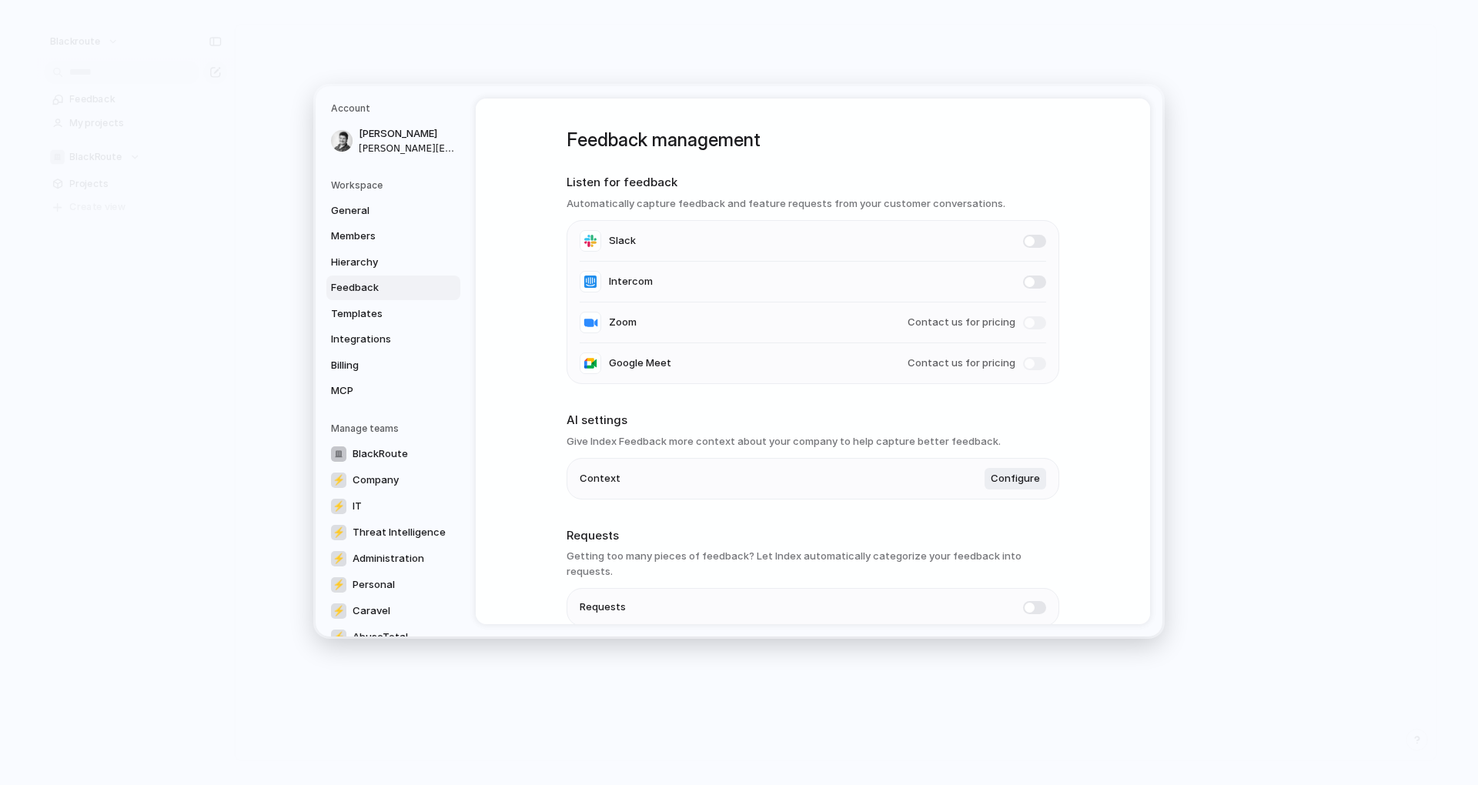
click at [369, 276] on link "Feedback" at bounding box center [393, 288] width 134 height 25
click at [376, 267] on span "Hierarchy" at bounding box center [380, 261] width 99 height 15
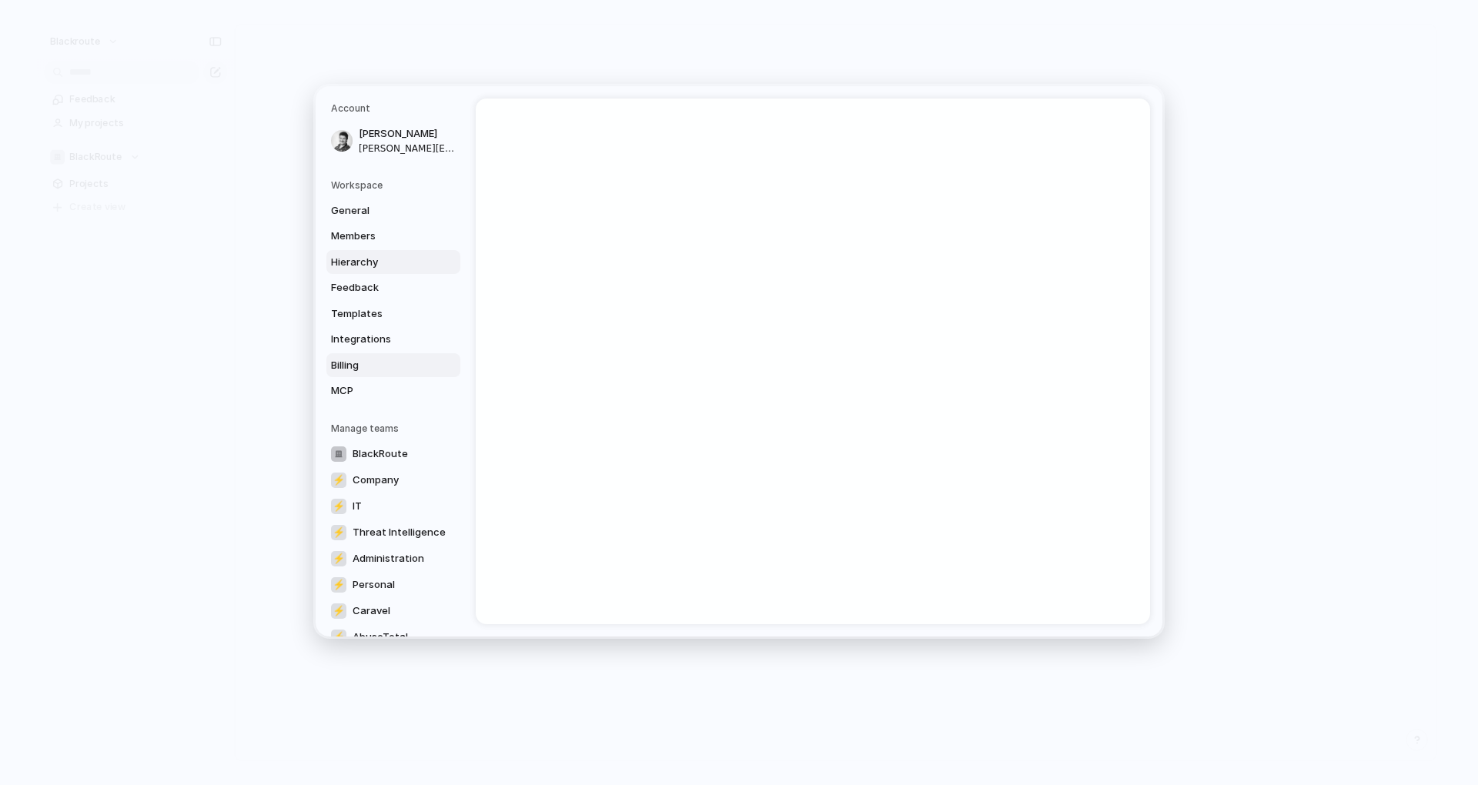
click at [368, 360] on span "Billing" at bounding box center [380, 364] width 99 height 15
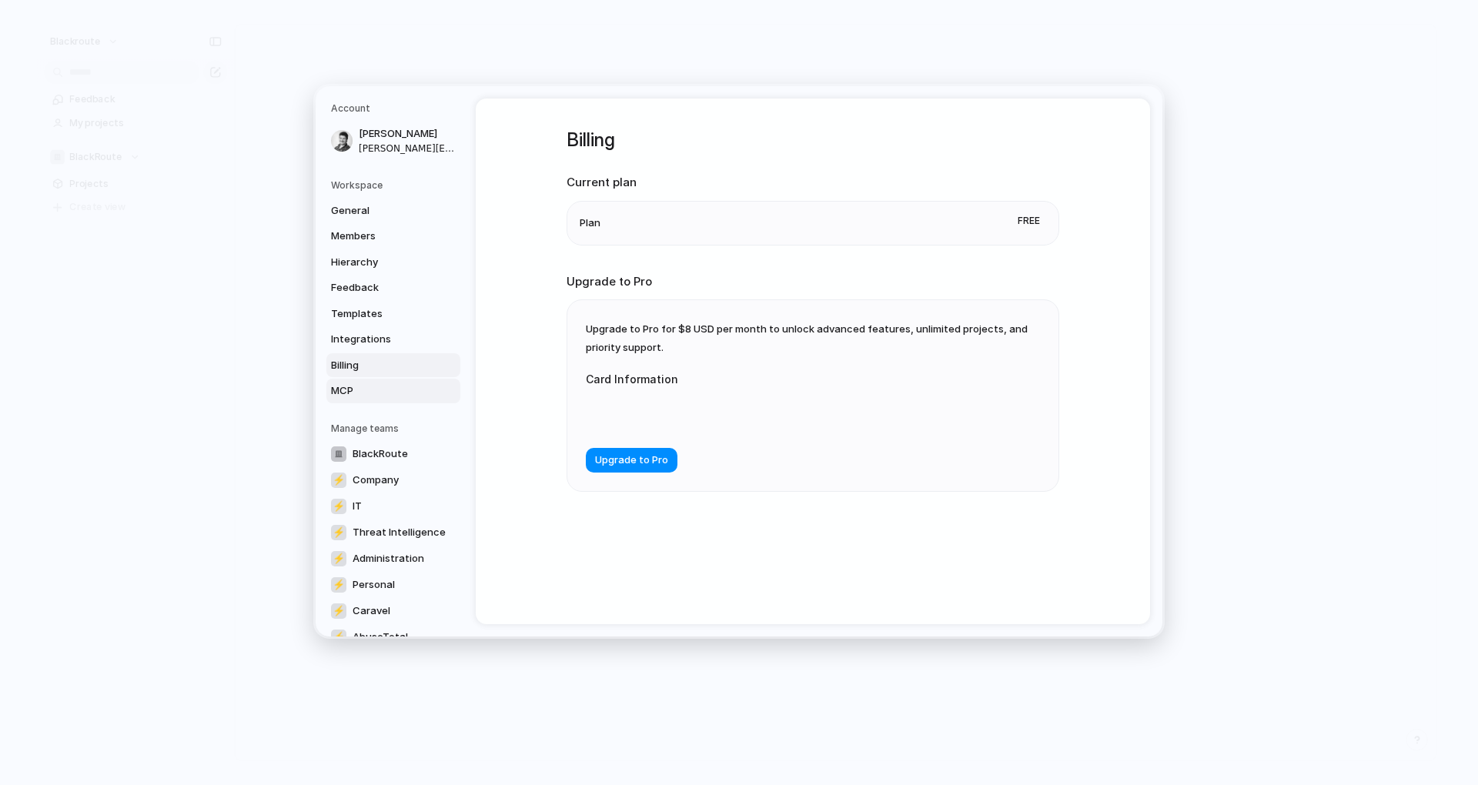
click at [368, 393] on span "MCP" at bounding box center [380, 390] width 99 height 15
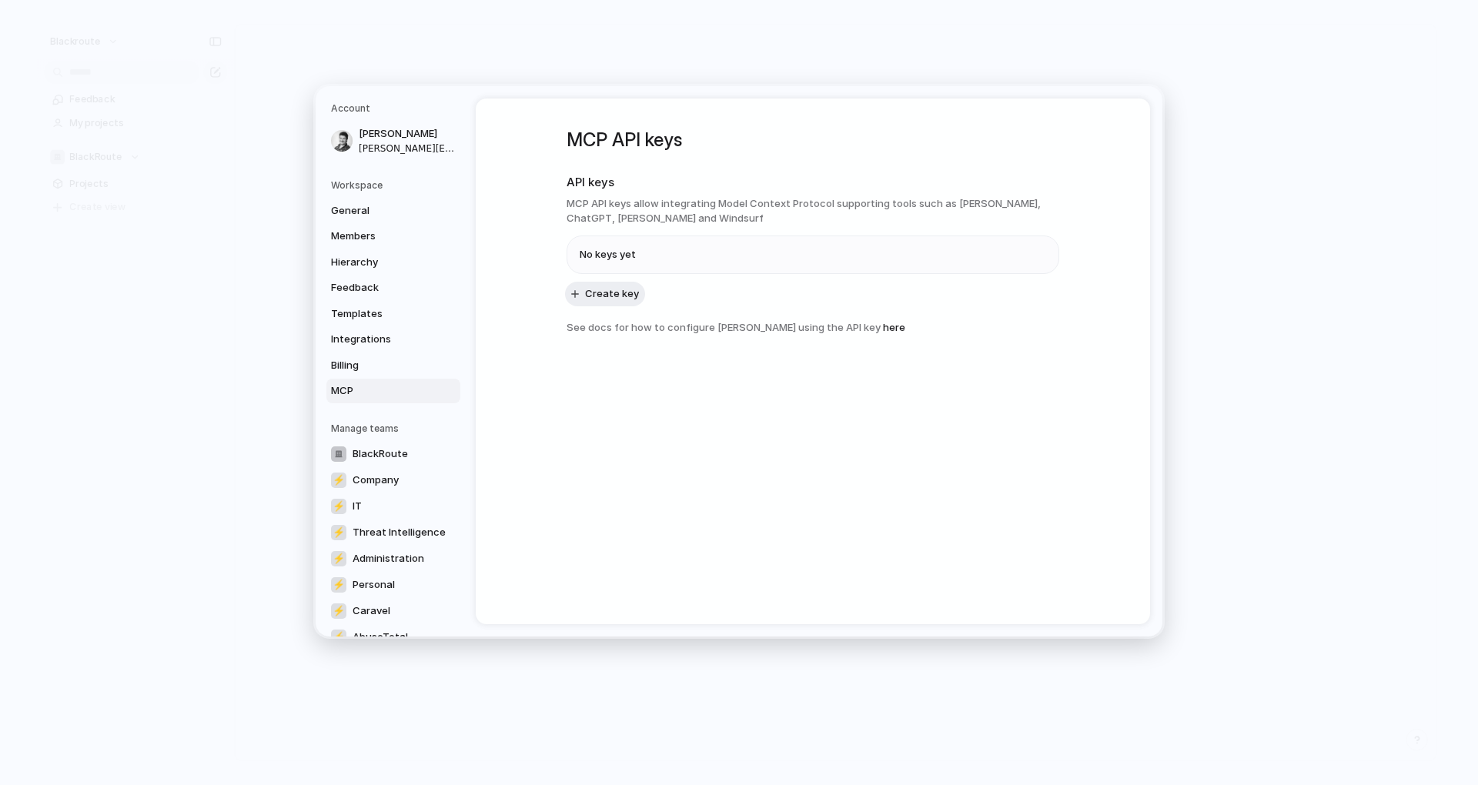
click at [373, 440] on div "Manage teams BlackRoute ⚡ Company ⚡ IT ⚡ Threat Intelligence ⚡ Administration ⚡…" at bounding box center [395, 548] width 129 height 254
click at [373, 450] on span "BlackRoute" at bounding box center [380, 453] width 55 height 15
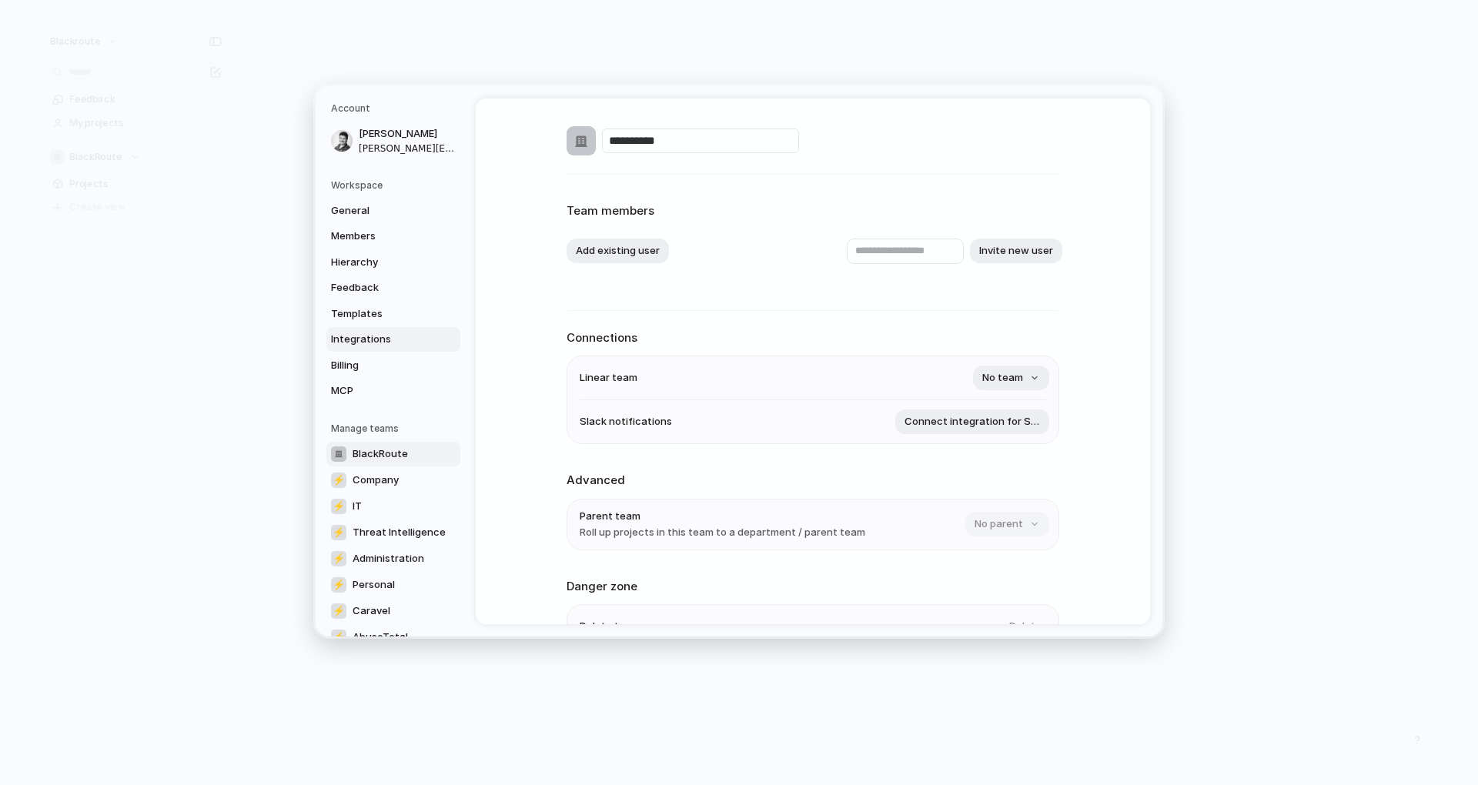
click at [368, 335] on span "Integrations" at bounding box center [380, 339] width 99 height 15
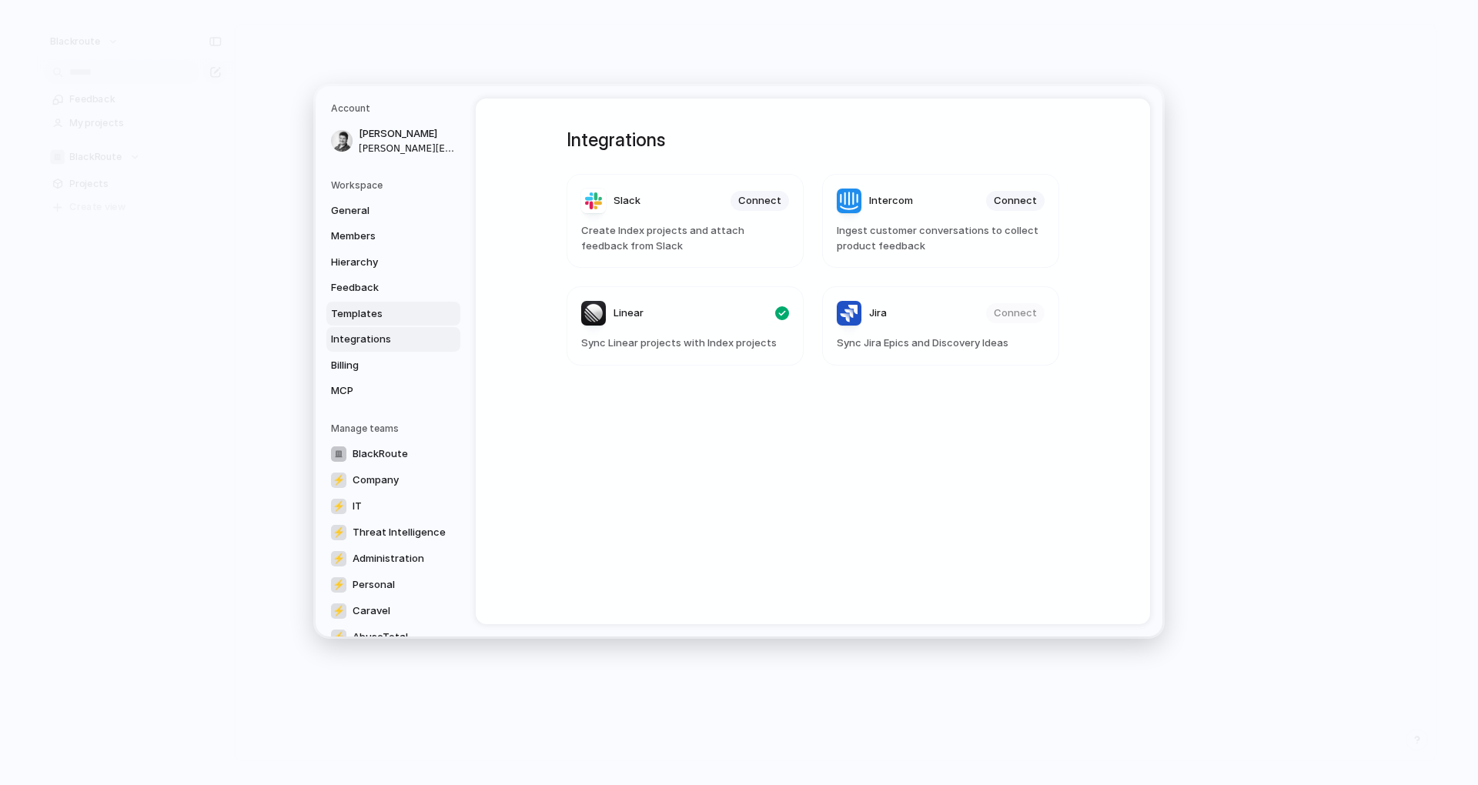
click at [385, 311] on span "Templates" at bounding box center [380, 313] width 99 height 15
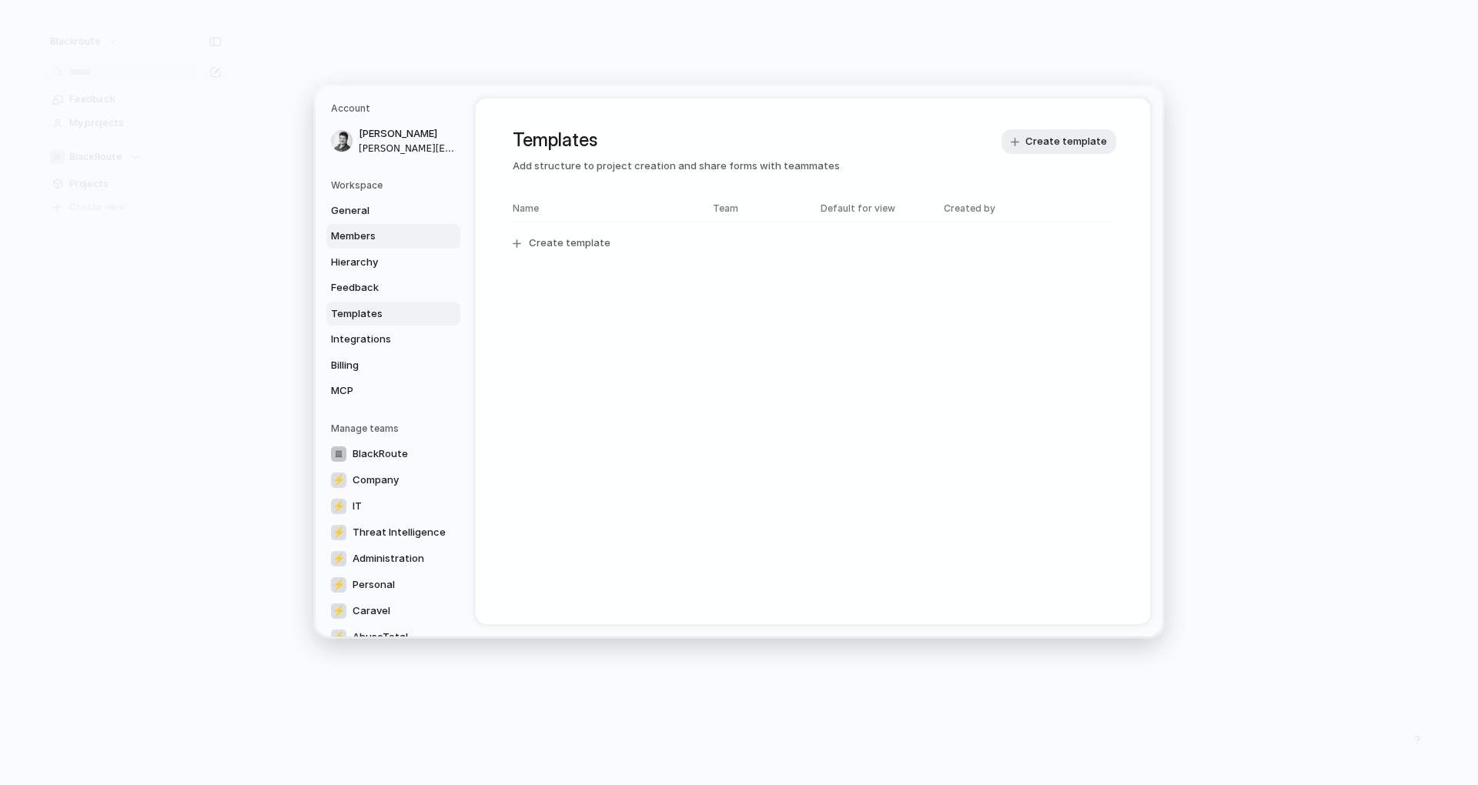
click at [385, 245] on link "Members" at bounding box center [393, 236] width 134 height 25
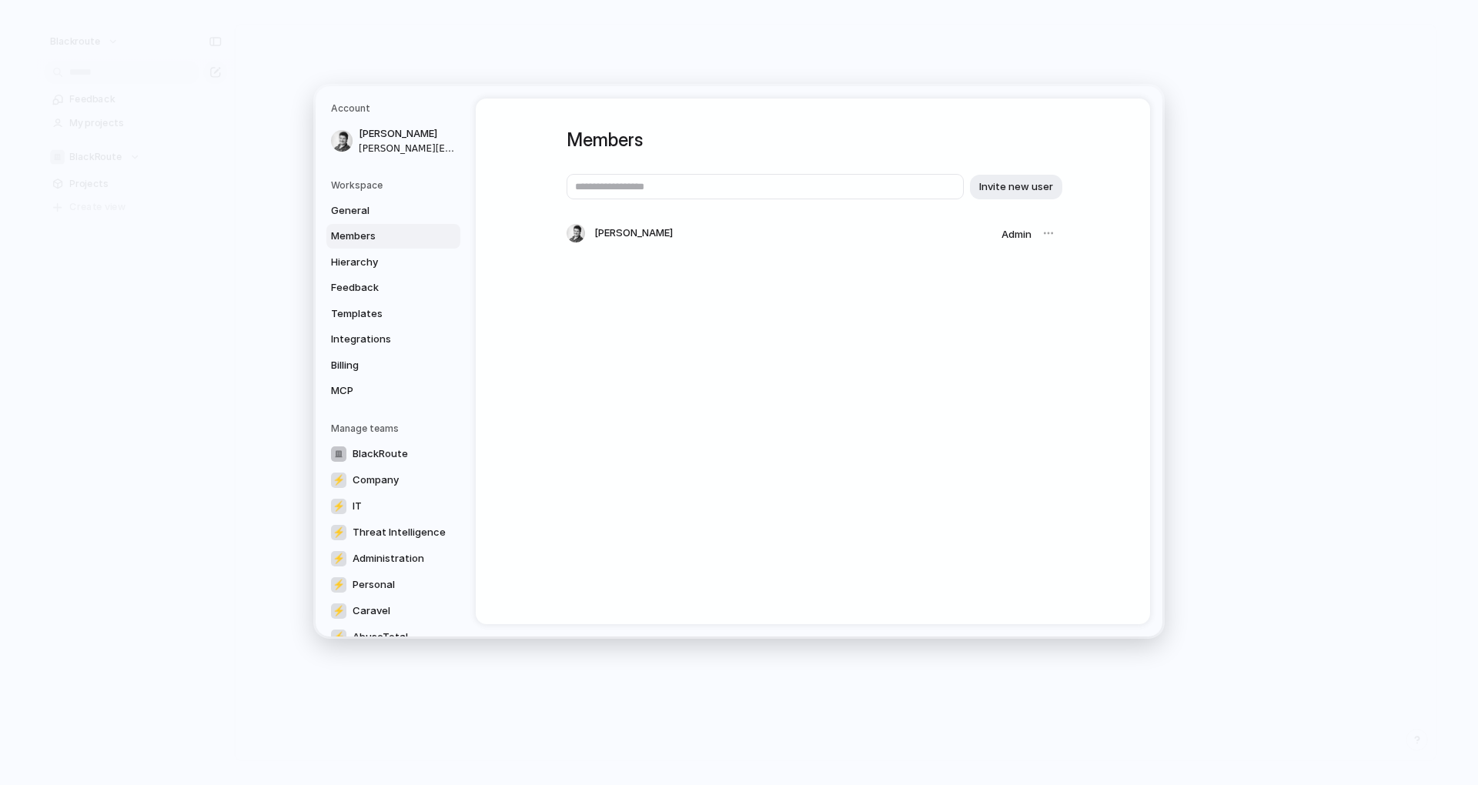
click at [379, 274] on div "General Members Hierarchy Feedback Templates Integrations Billing MCP" at bounding box center [395, 300] width 129 height 205
click at [402, 269] on link "Hierarchy" at bounding box center [393, 261] width 134 height 25
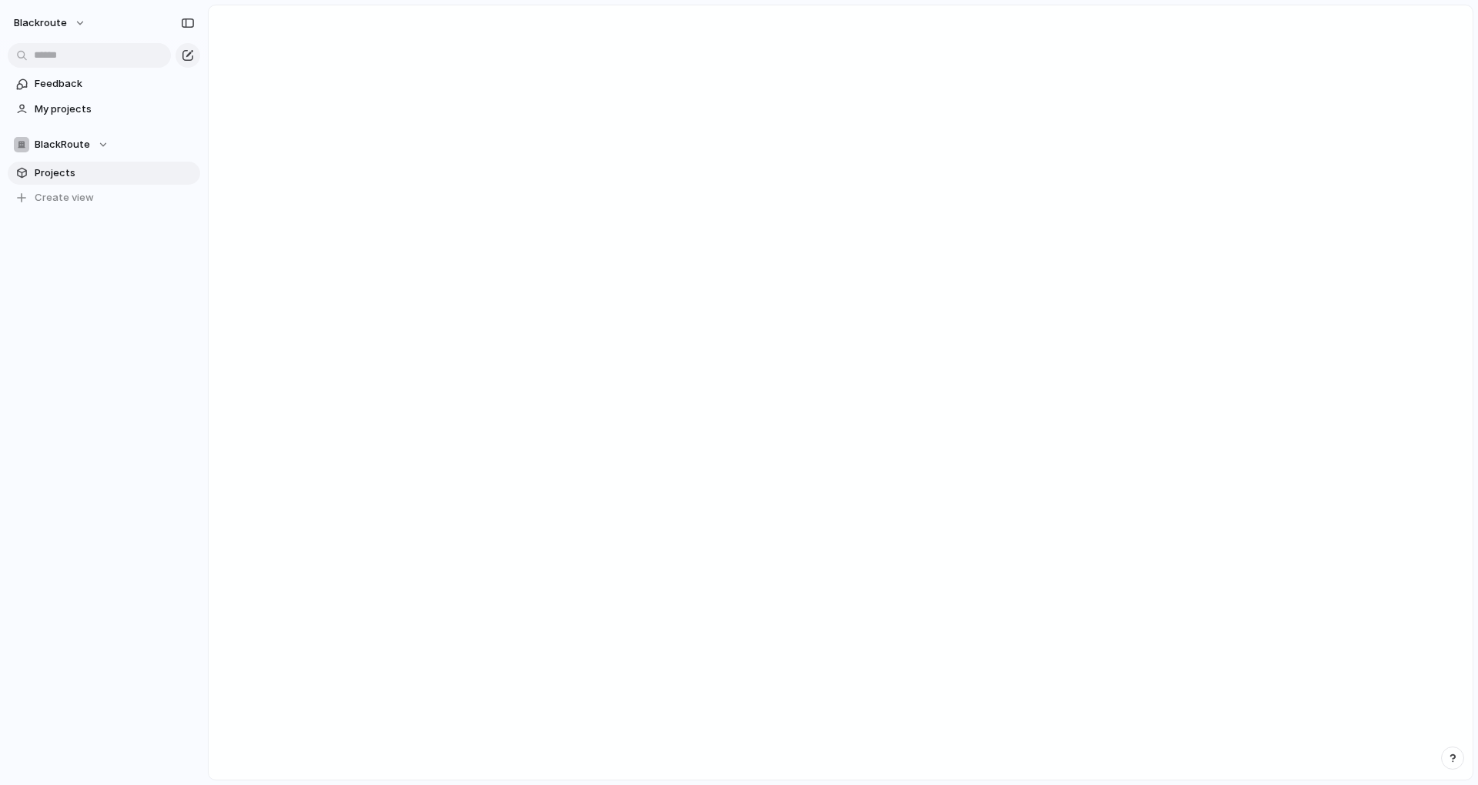
click at [93, 170] on span "Projects" at bounding box center [115, 172] width 160 height 15
click at [100, 142] on div "BlackRoute" at bounding box center [61, 144] width 95 height 15
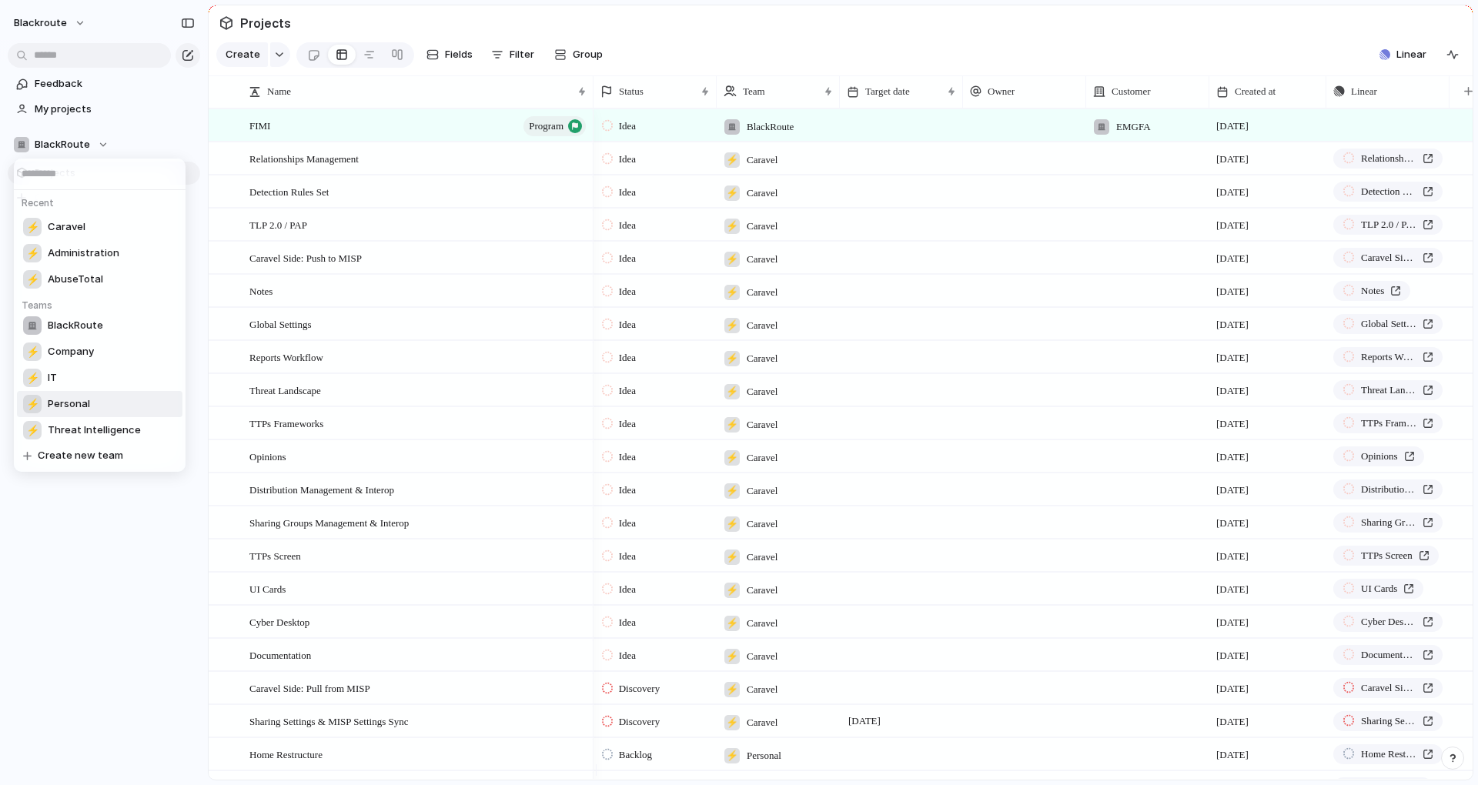
click at [85, 570] on div "Recent ⚡ Caravel ⚡ Administration ⚡ AbuseTotal Teams BlackRoute ⚡ Company ⚡ IT …" at bounding box center [739, 392] width 1478 height 785
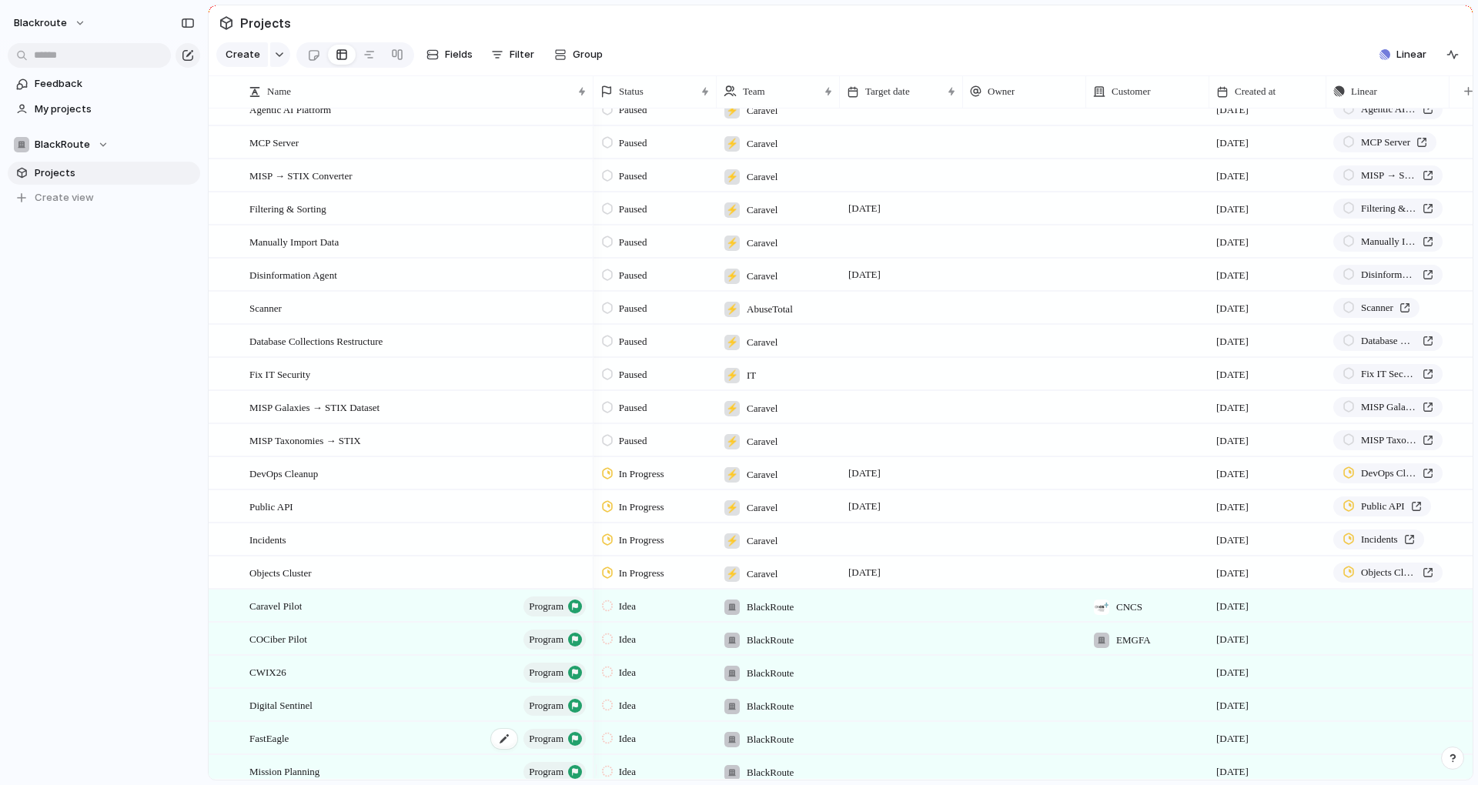
scroll to position [1293, 0]
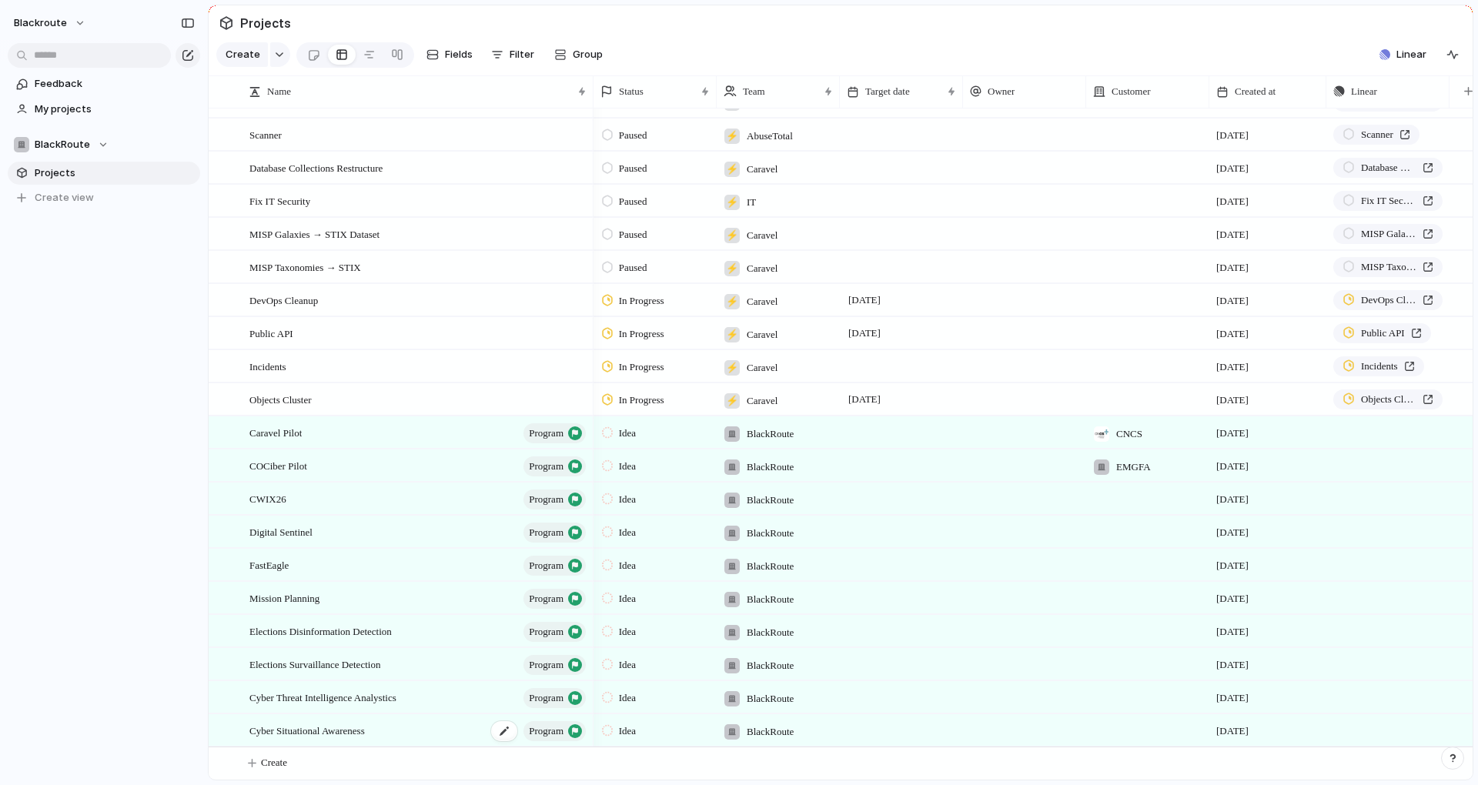
click at [383, 730] on div "Cyber Situational Awareness program" at bounding box center [418, 731] width 339 height 32
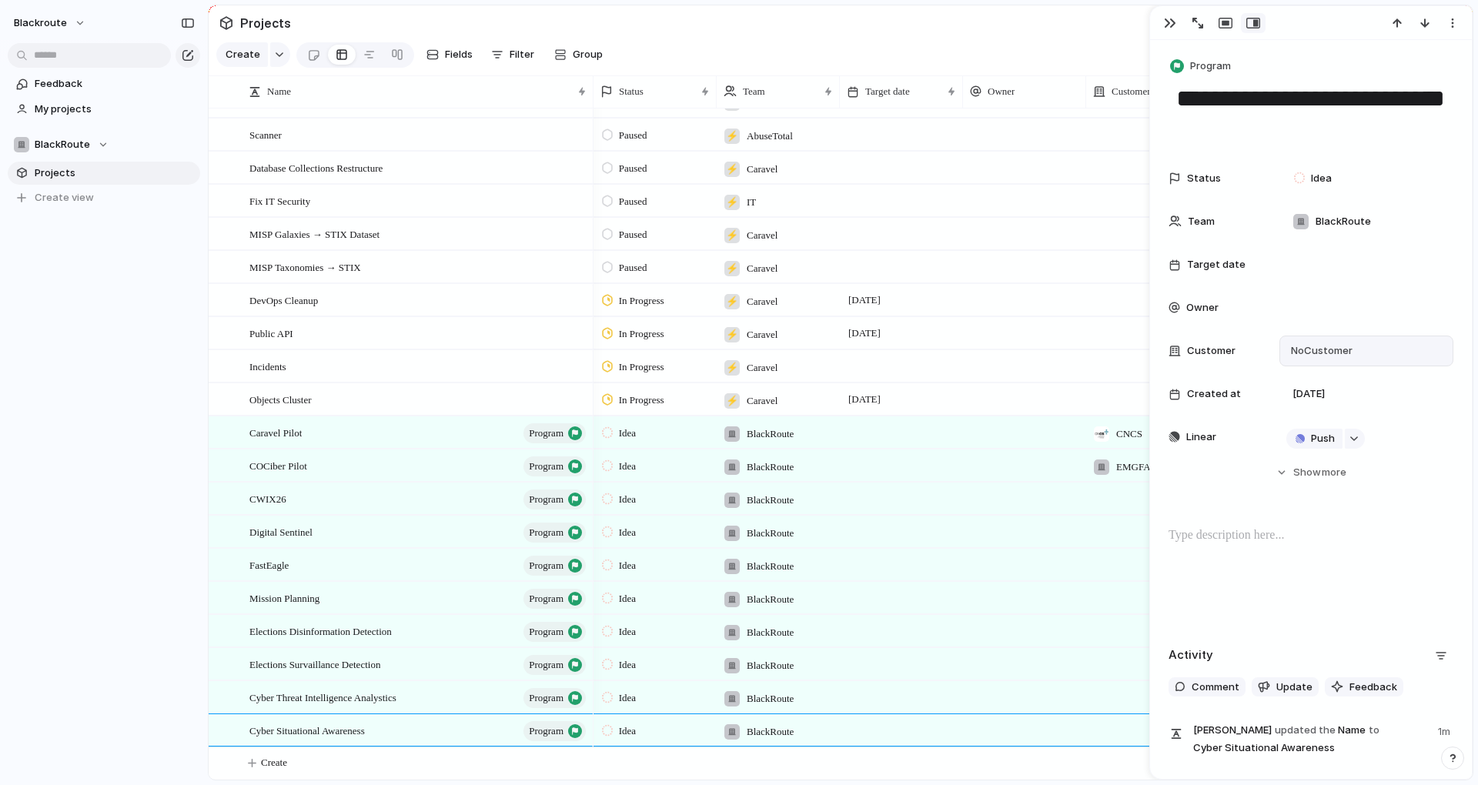
click at [1316, 352] on span "No Customer" at bounding box center [1319, 350] width 66 height 15
click at [129, 389] on div "Claranet Portugal European Commission EMGFA CNCS Convatec IntelWatch SIBS" at bounding box center [739, 392] width 1478 height 785
click at [45, 24] on span "blackroute" at bounding box center [40, 22] width 53 height 15
click at [90, 60] on li "Settings" at bounding box center [75, 57] width 128 height 25
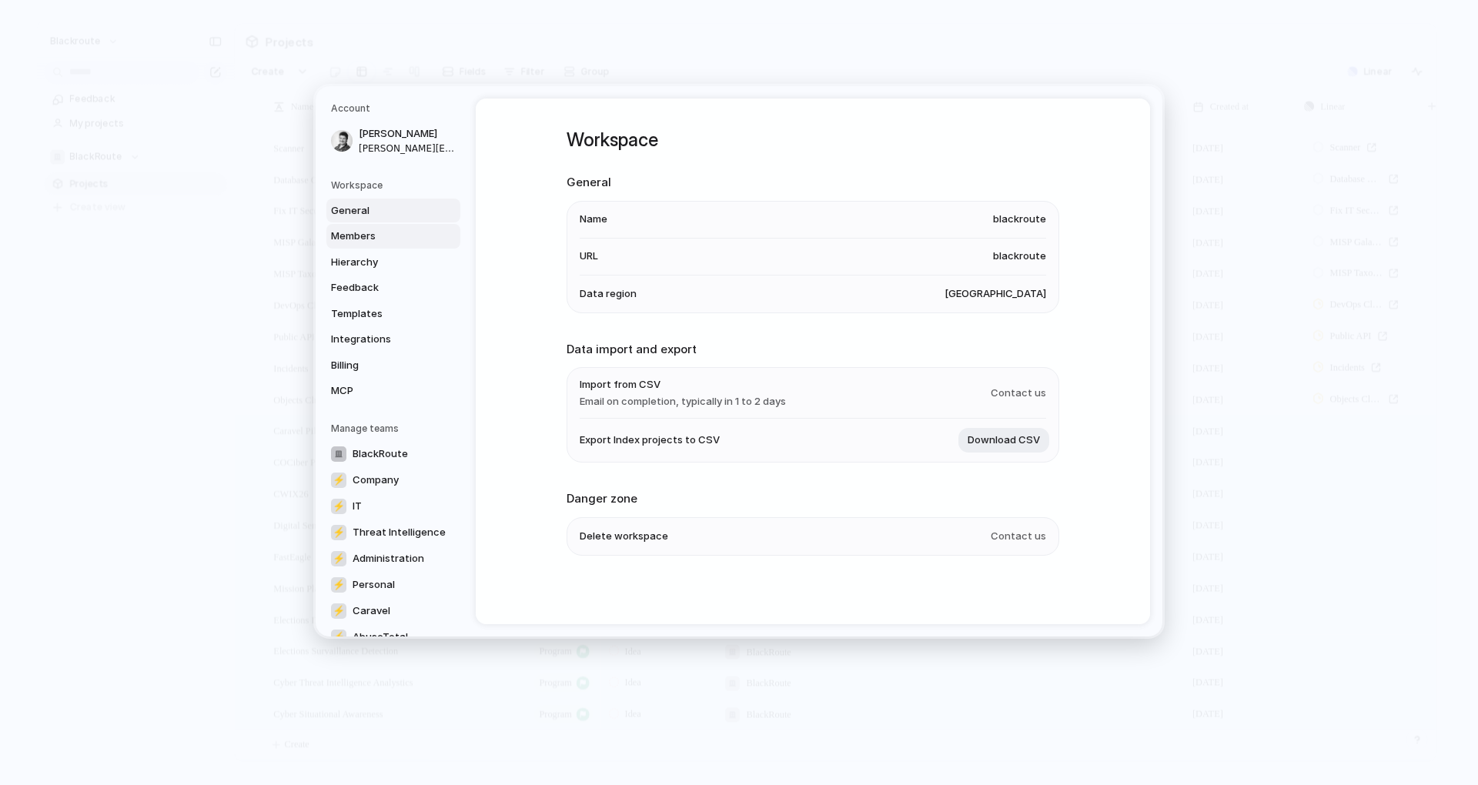
click at [373, 242] on span "Members" at bounding box center [380, 236] width 99 height 15
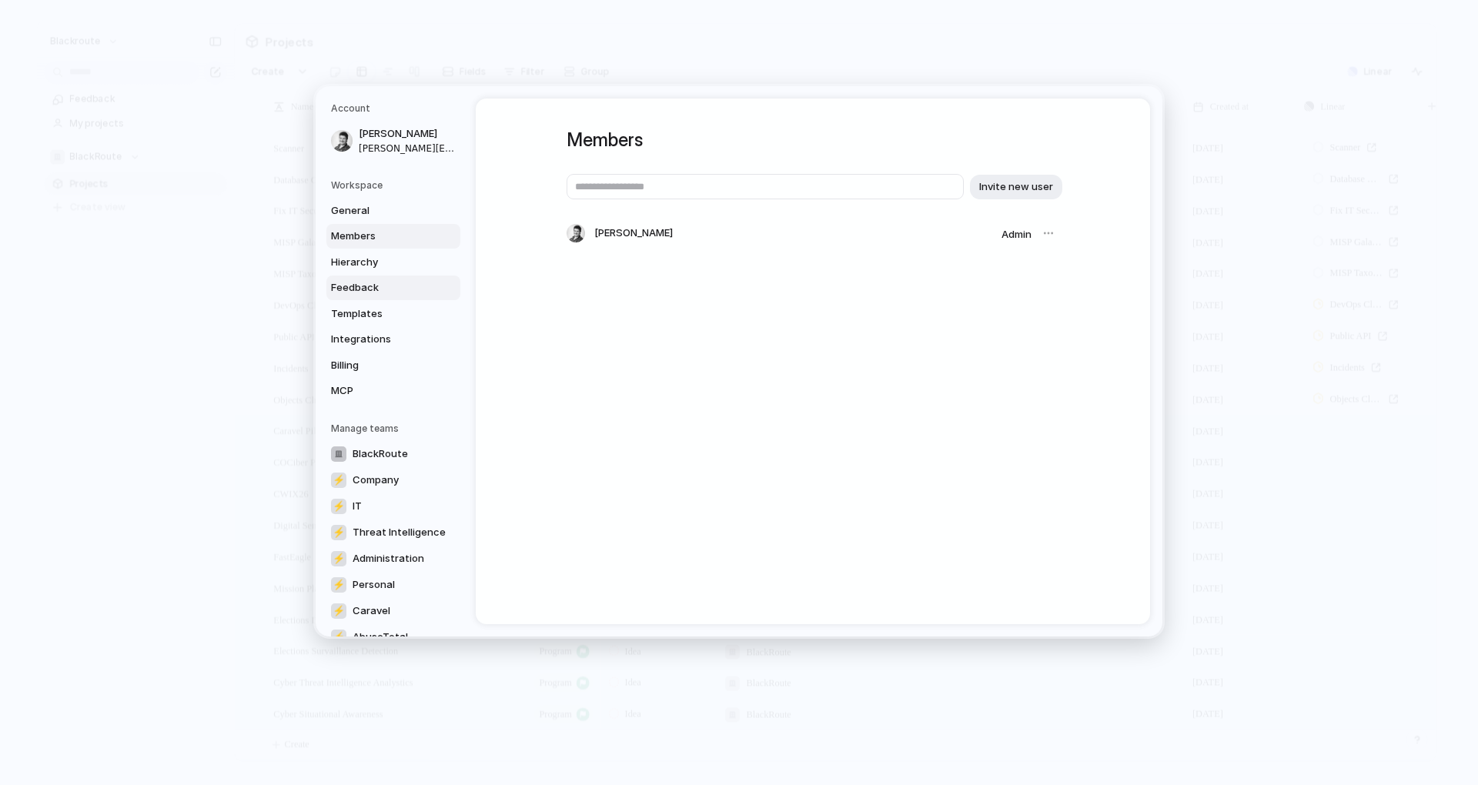
click at [376, 285] on span "Feedback" at bounding box center [380, 287] width 99 height 15
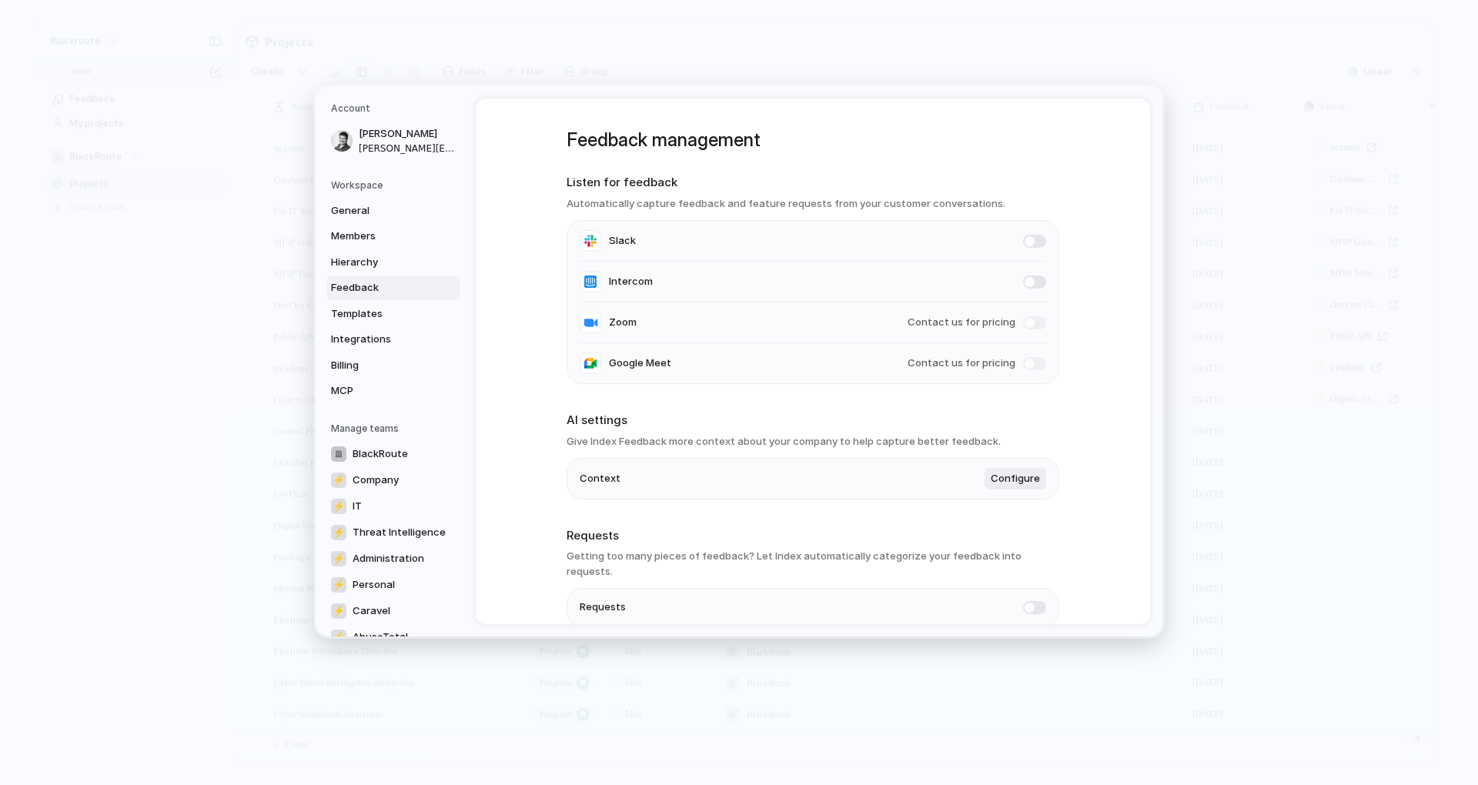
click at [371, 298] on link "Feedback" at bounding box center [393, 288] width 134 height 25
click at [371, 304] on link "Templates" at bounding box center [393, 313] width 134 height 25
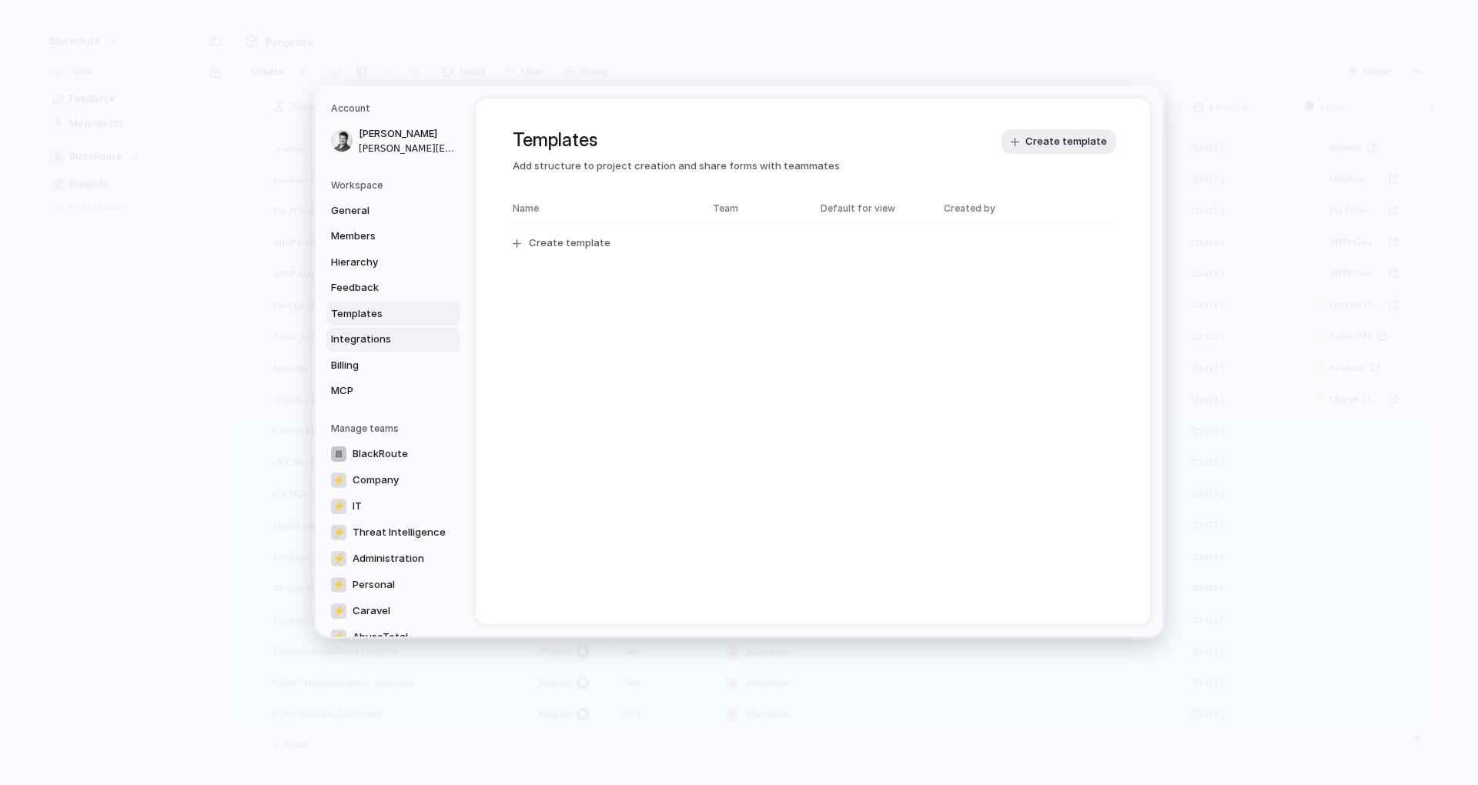
click at [376, 339] on span "Integrations" at bounding box center [380, 339] width 99 height 15
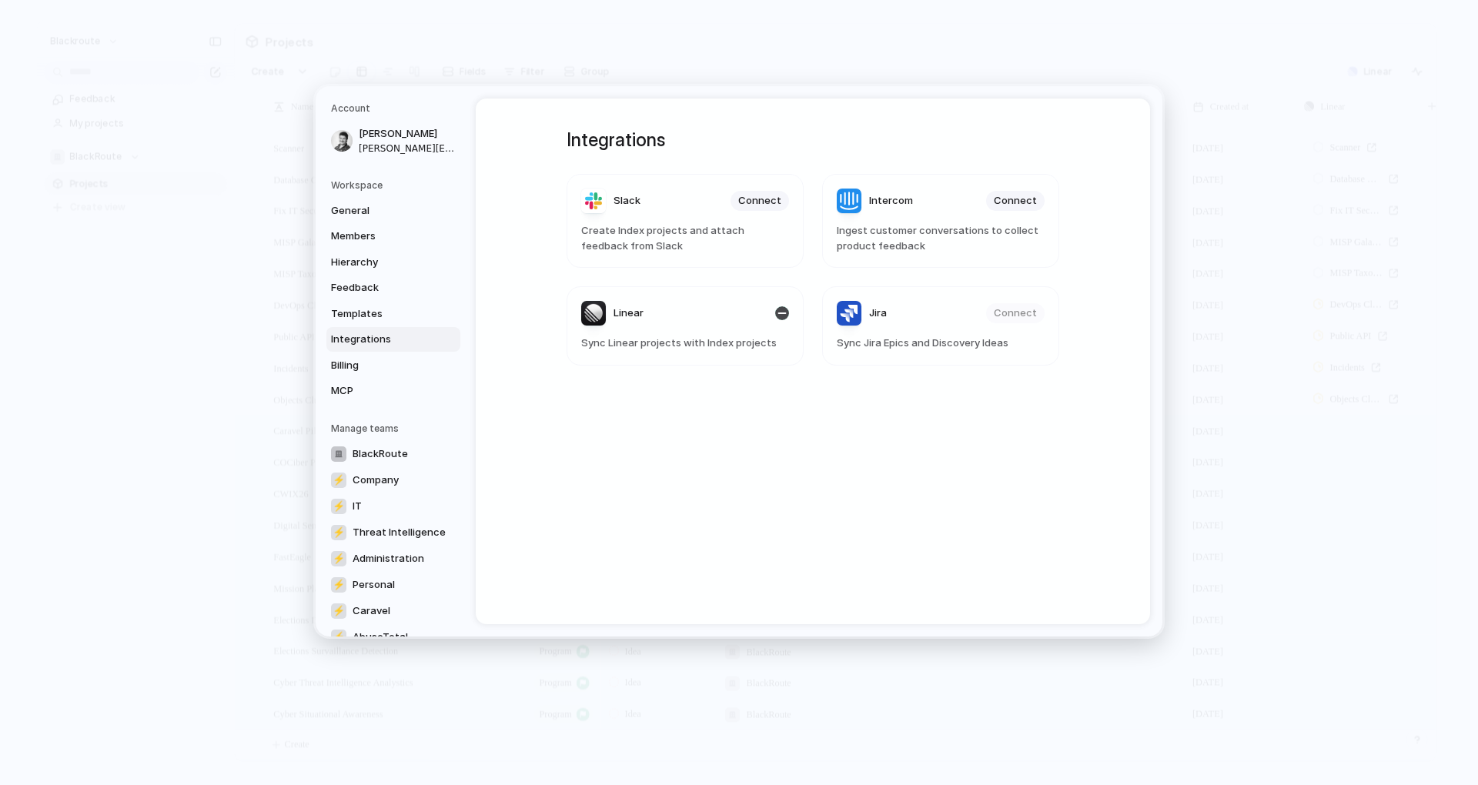
click at [734, 322] on header "Linear" at bounding box center [685, 313] width 208 height 25
click at [785, 315] on div "button" at bounding box center [782, 313] width 14 height 14
click at [777, 307] on div "button" at bounding box center [782, 313] width 14 height 14
click at [780, 310] on button "Connect" at bounding box center [759, 313] width 58 height 20
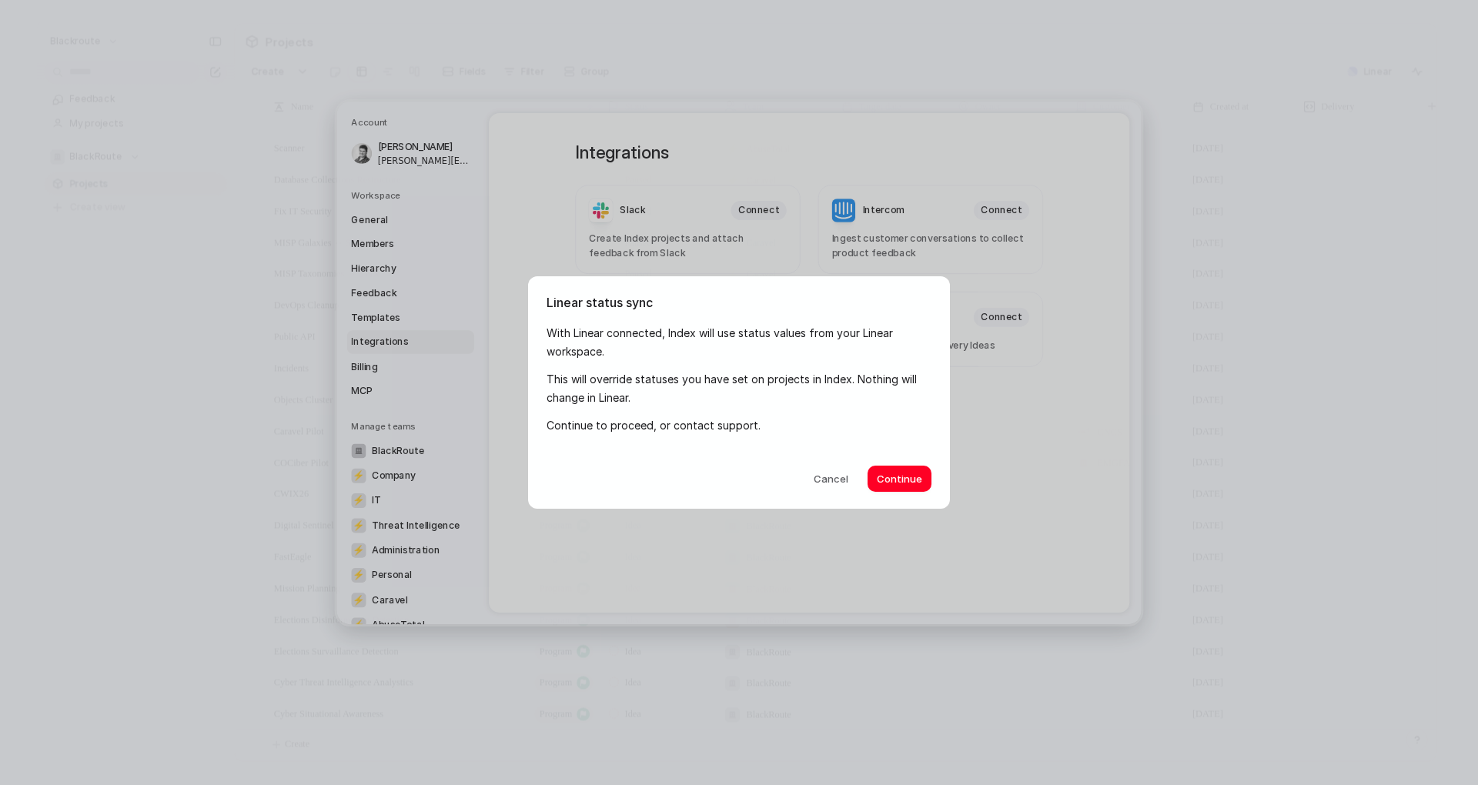
drag, startPoint x: 628, startPoint y: 334, endPoint x: 674, endPoint y: 335, distance: 45.4
click at [674, 335] on p "With Linear connected, Index will use status values from your Linear workspace." at bounding box center [739, 343] width 385 height 38
drag, startPoint x: 715, startPoint y: 336, endPoint x: 770, endPoint y: 336, distance: 55.4
click at [770, 336] on p "With Linear connected, Index will use status values from your Linear workspace." at bounding box center [739, 343] width 385 height 38
click at [818, 336] on p "With Linear connected, Index will use status values from your Linear workspace." at bounding box center [739, 343] width 385 height 38
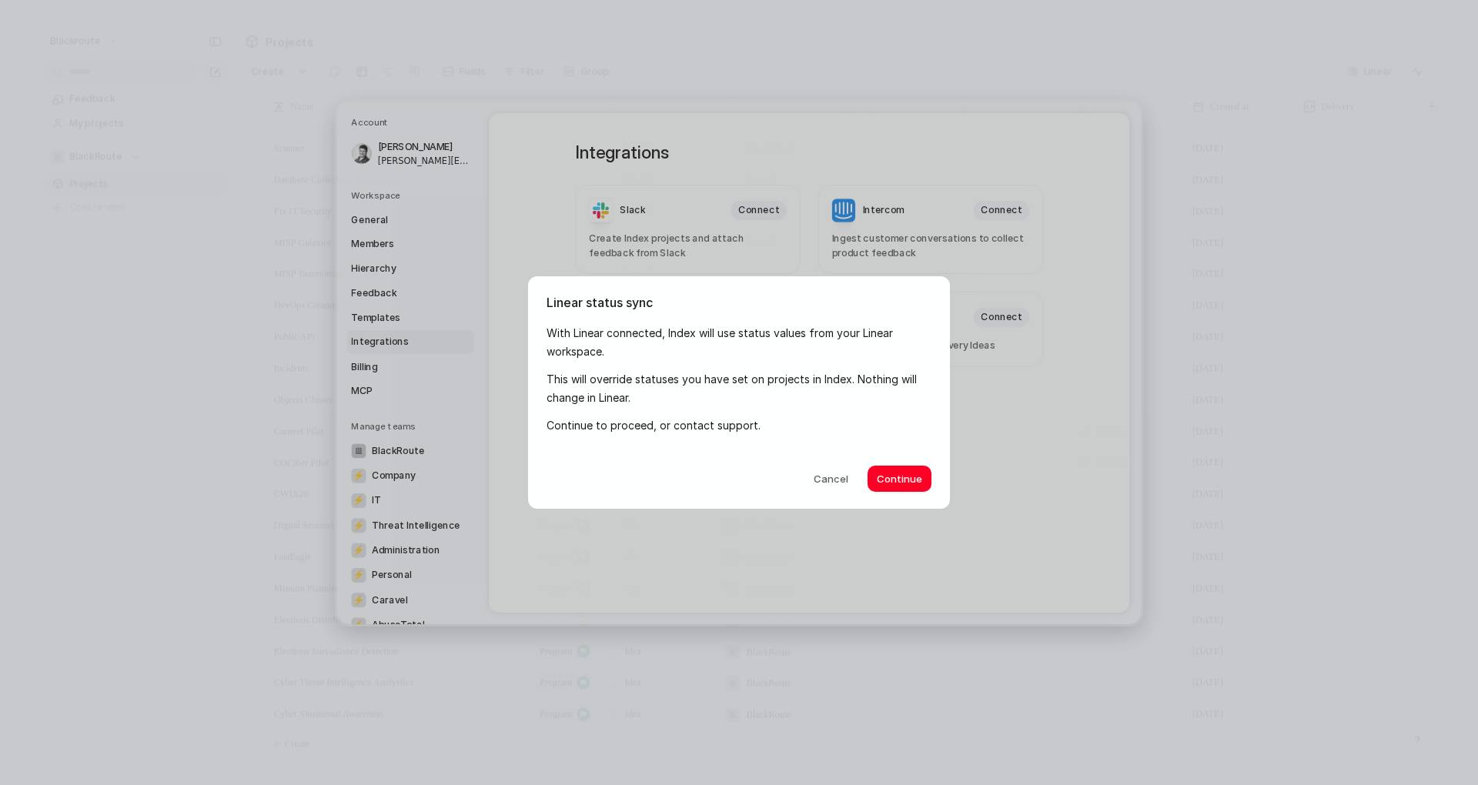
click at [603, 356] on p "With Linear connected, Index will use status values from your Linear workspace." at bounding box center [739, 343] width 385 height 38
drag, startPoint x: 583, startPoint y: 390, endPoint x: 706, endPoint y: 381, distance: 122.7
click at [706, 381] on p "This will override statuses you have set on projects in Index. Nothing will cha…" at bounding box center [739, 389] width 385 height 38
click at [753, 381] on p "This will override statuses you have set on projects in Index. Nothing will cha…" at bounding box center [739, 389] width 385 height 38
click at [867, 379] on p "This will override statuses you have set on projects in Index. Nothing will cha…" at bounding box center [739, 389] width 385 height 38
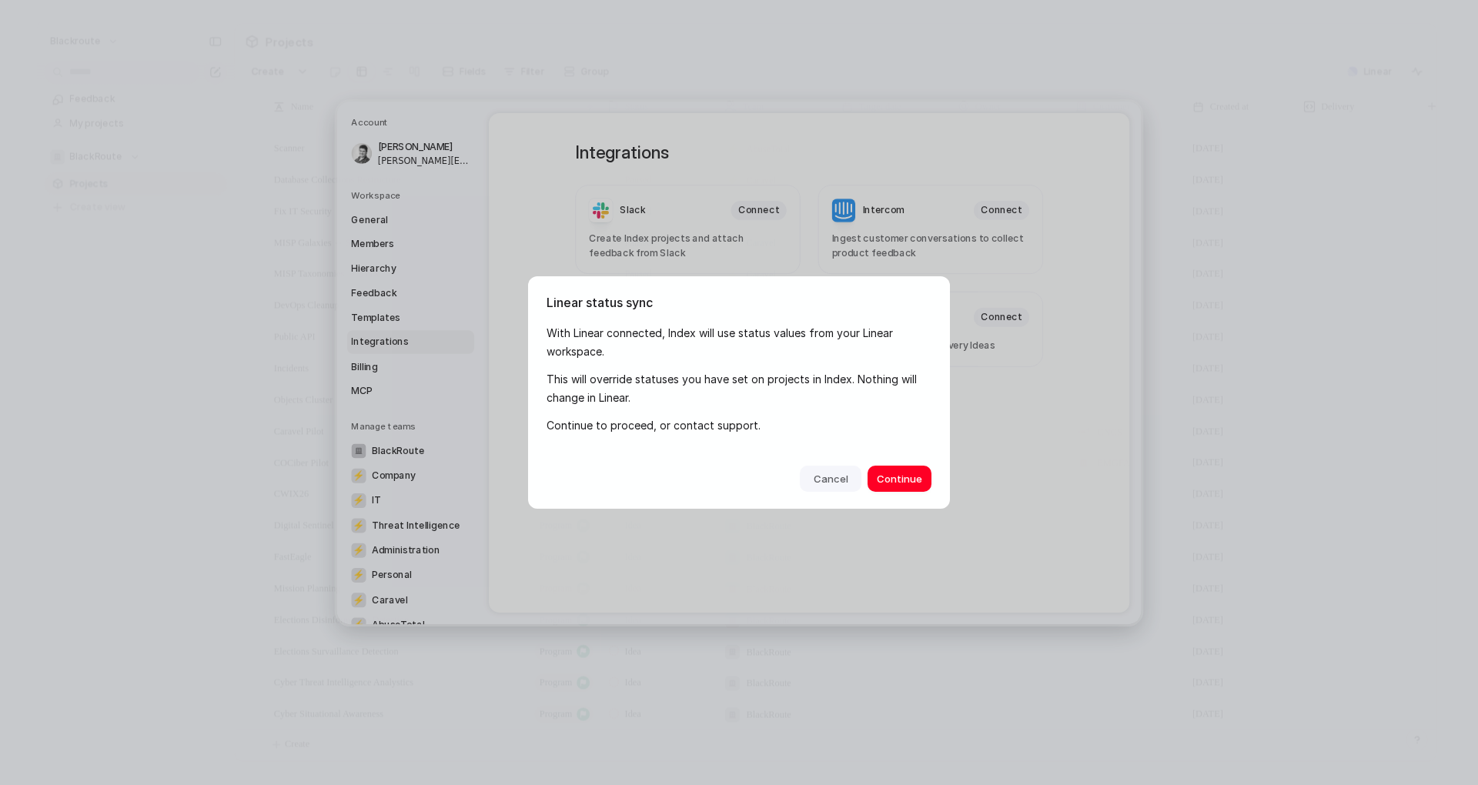
click at [831, 483] on span "Cancel" at bounding box center [831, 479] width 35 height 15
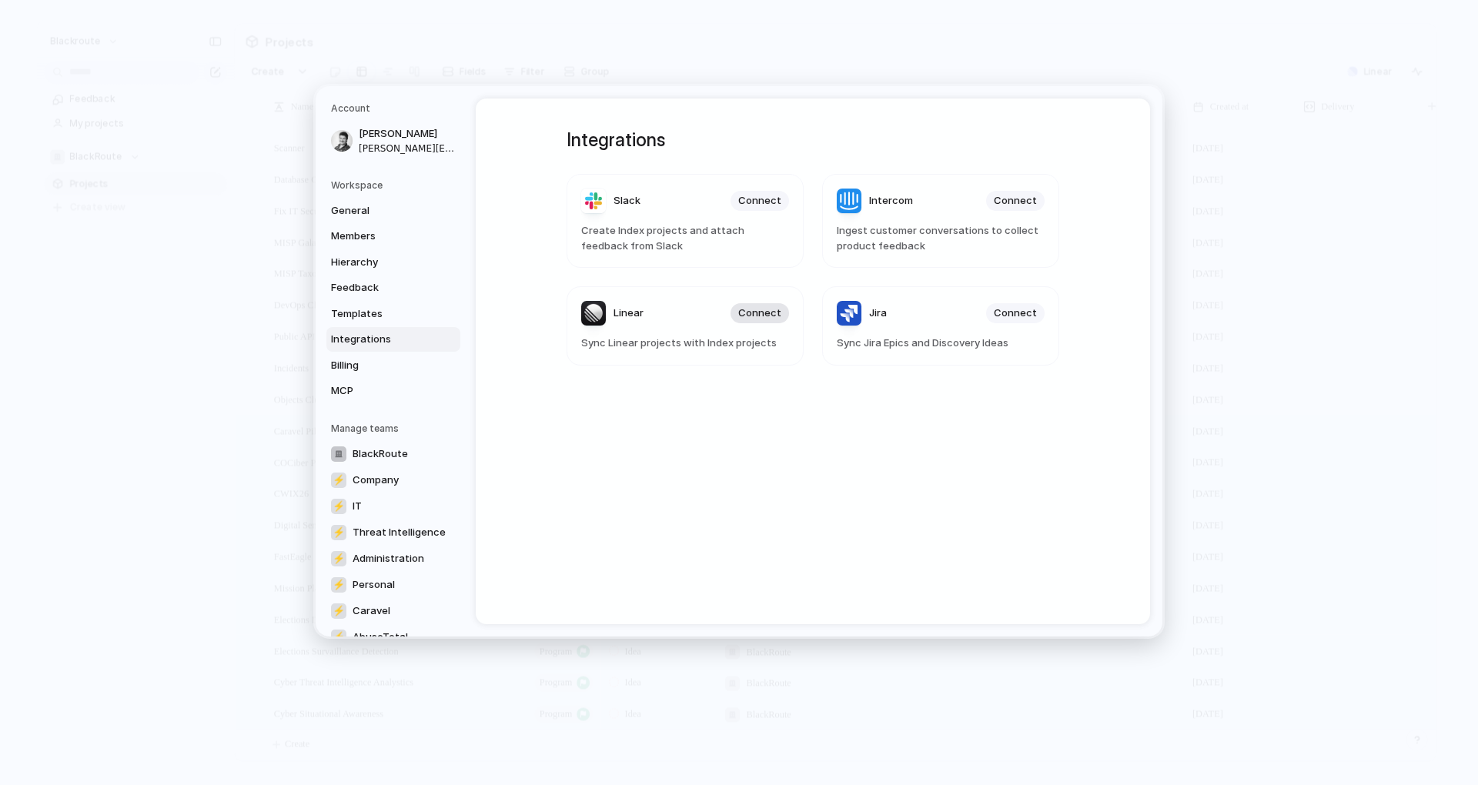
click at [765, 313] on span "Connect" at bounding box center [759, 313] width 43 height 15
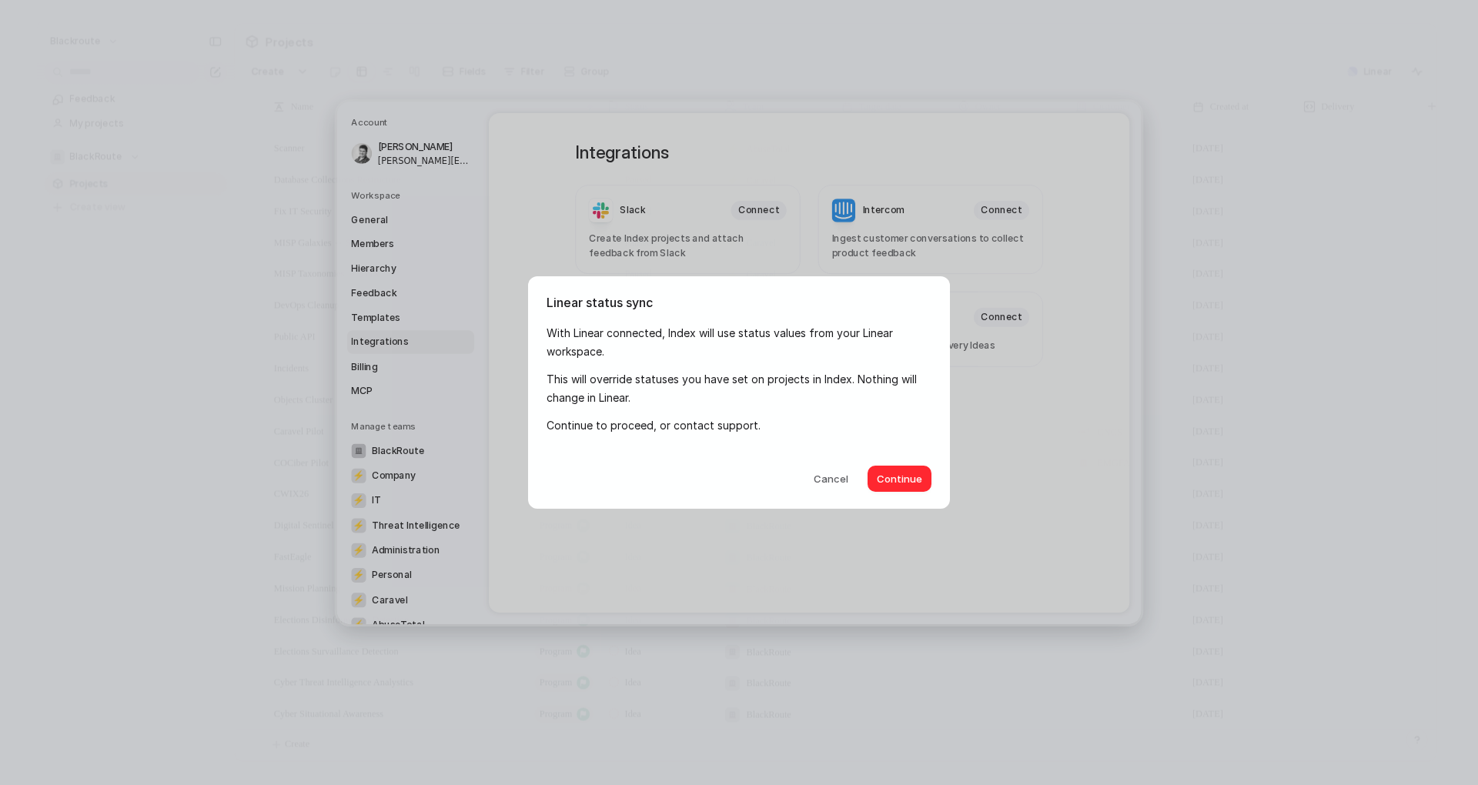
click at [890, 476] on span "Continue" at bounding box center [899, 479] width 45 height 15
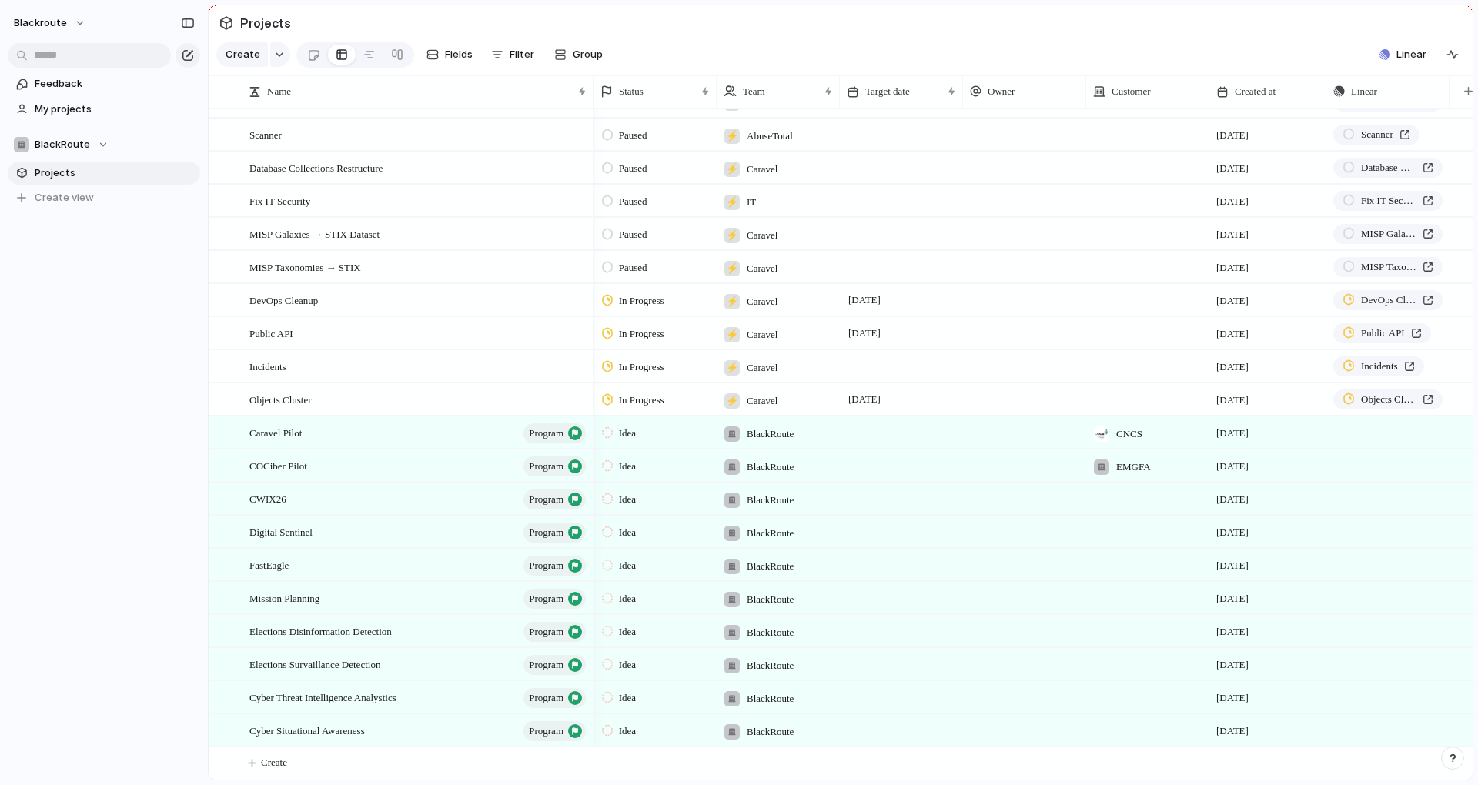
click at [1055, 40] on section "Projects" at bounding box center [841, 22] width 1264 height 35
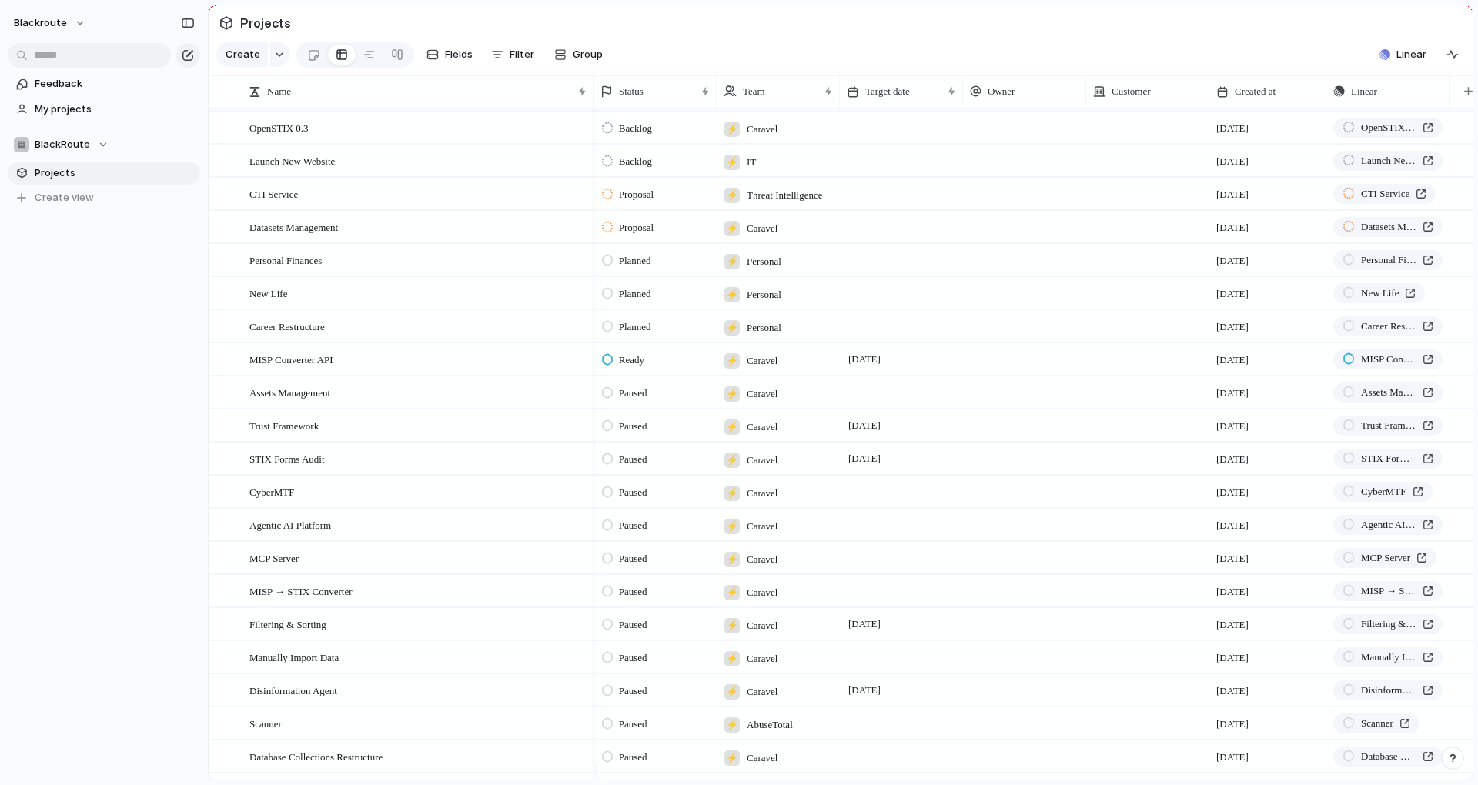
scroll to position [1293, 0]
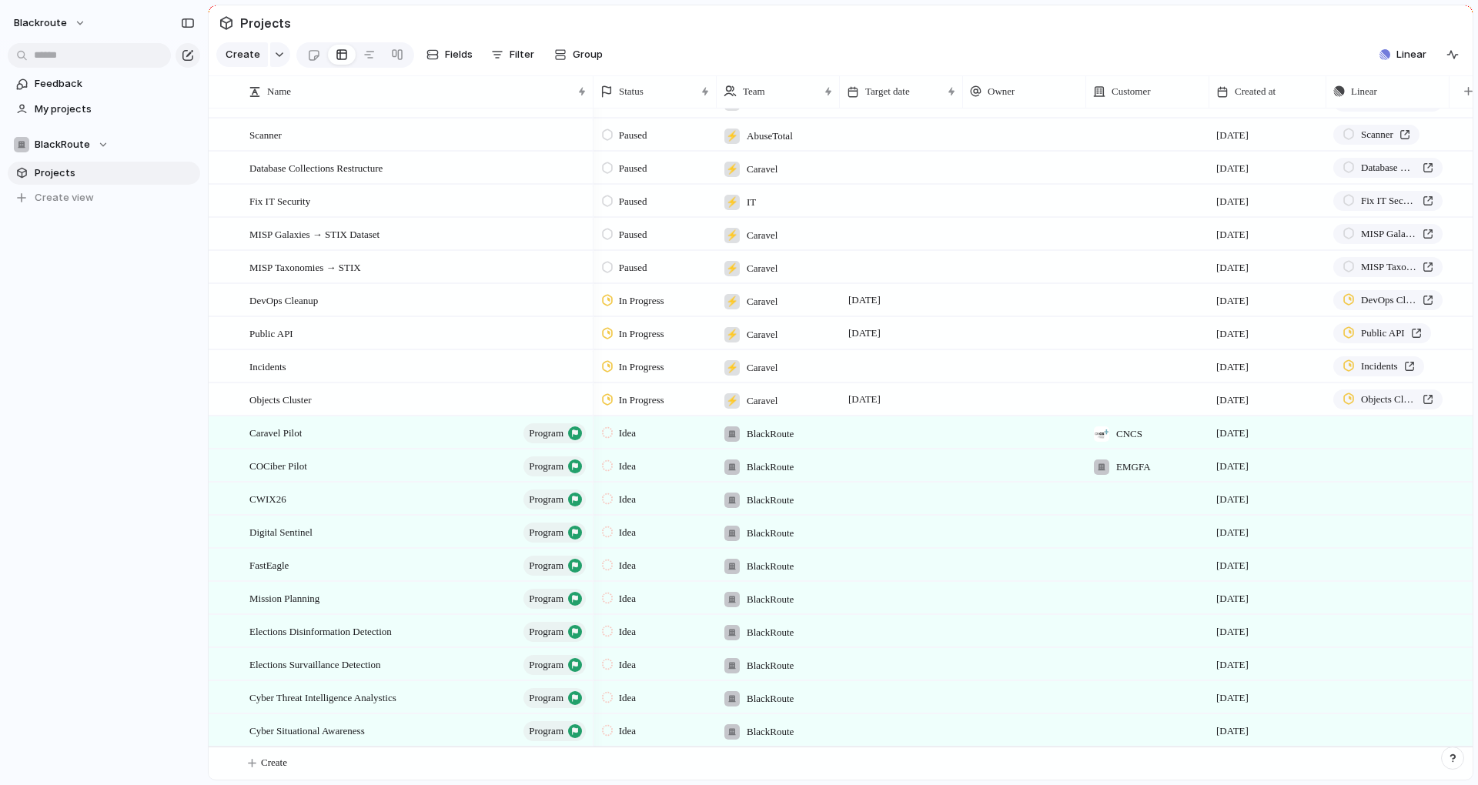
click at [911, 725] on div at bounding box center [901, 730] width 123 height 32
click at [365, 727] on span "Cyber Situational Awareness" at bounding box center [306, 730] width 115 height 18
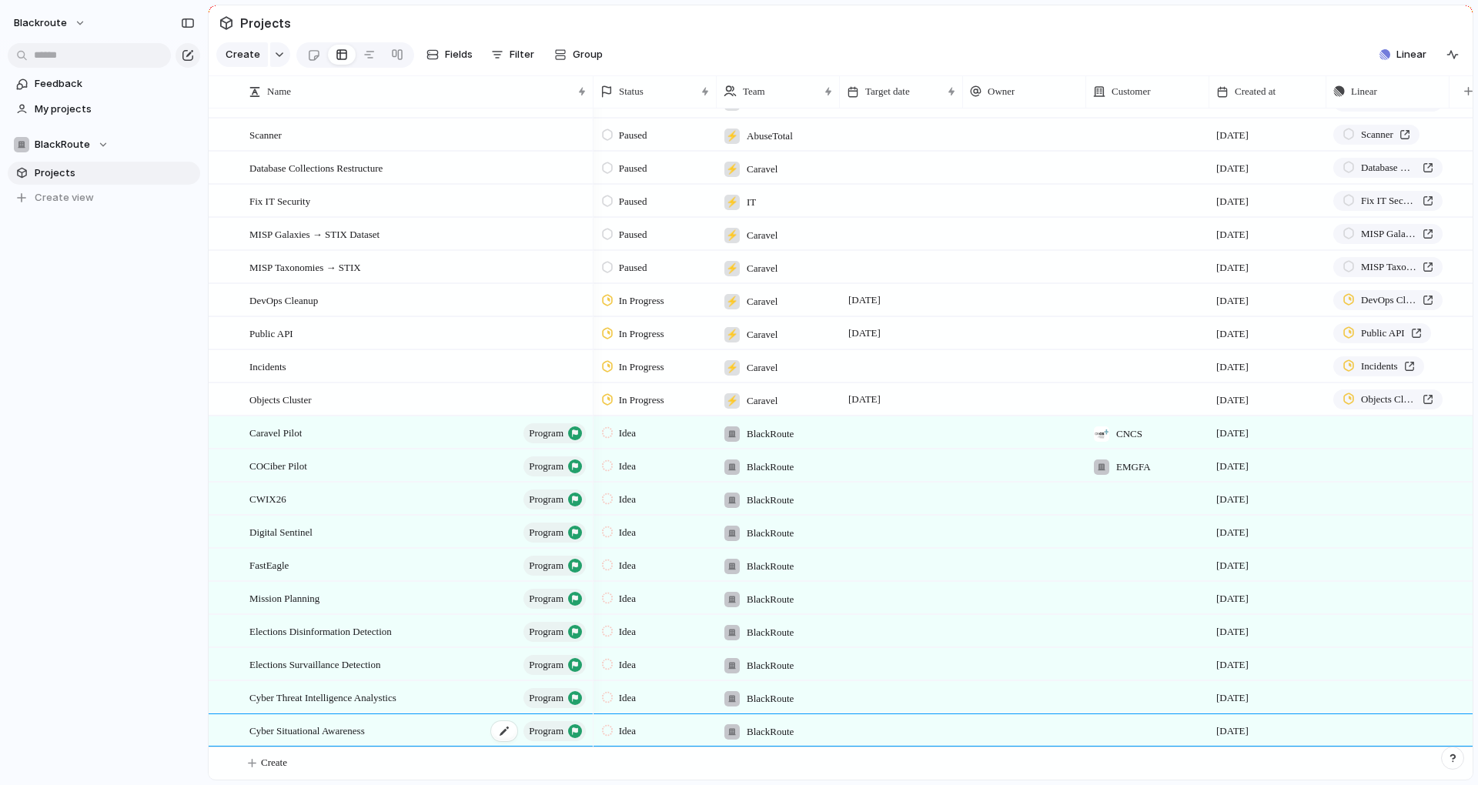
click at [365, 727] on span "Cyber Situational Awareness" at bounding box center [306, 730] width 115 height 18
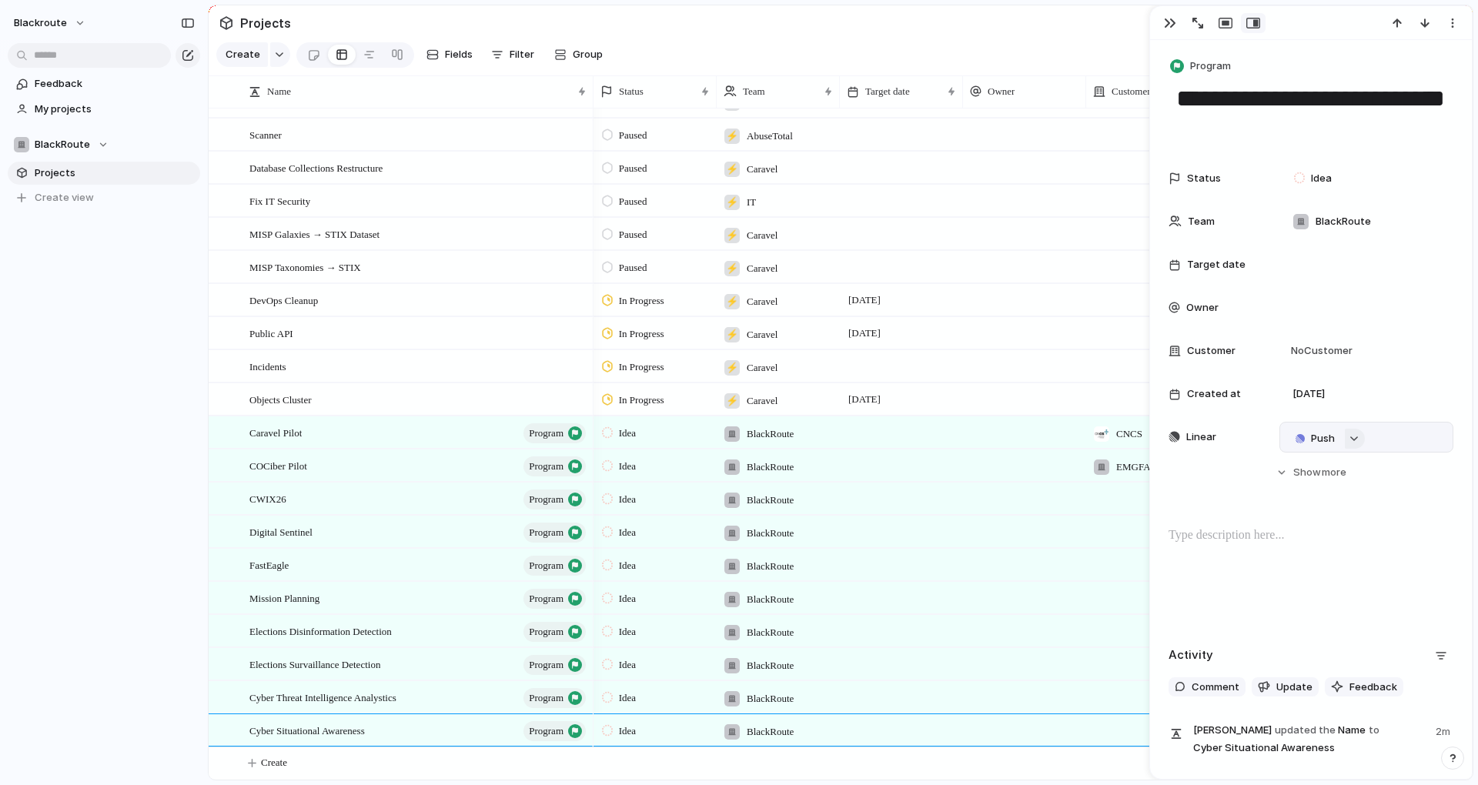
click at [1356, 440] on div "button" at bounding box center [1354, 439] width 11 height 6
click at [1356, 440] on div "Projects Issues Relationships Management Detection Rules Set TLP 2.0 / PAP Cara…" at bounding box center [739, 392] width 1478 height 785
click at [1294, 484] on button "Hide Show more" at bounding box center [1310, 473] width 285 height 28
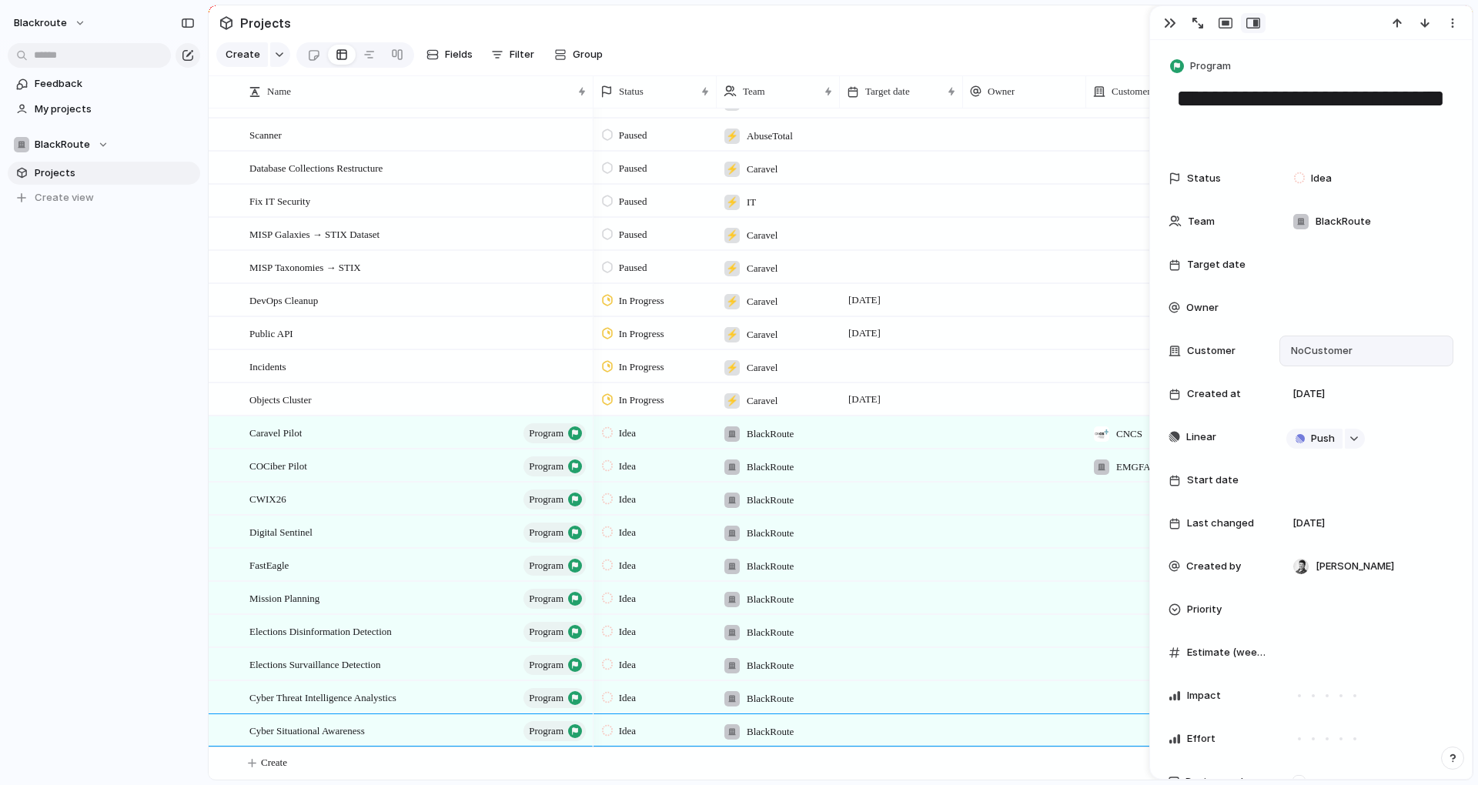
click at [1315, 350] on span "No Customer" at bounding box center [1319, 350] width 66 height 15
type input "****"
click at [1372, 415] on li "Add 'ncia'" at bounding box center [1371, 414] width 165 height 25
click at [1331, 356] on span "ncia" at bounding box center [1325, 350] width 21 height 15
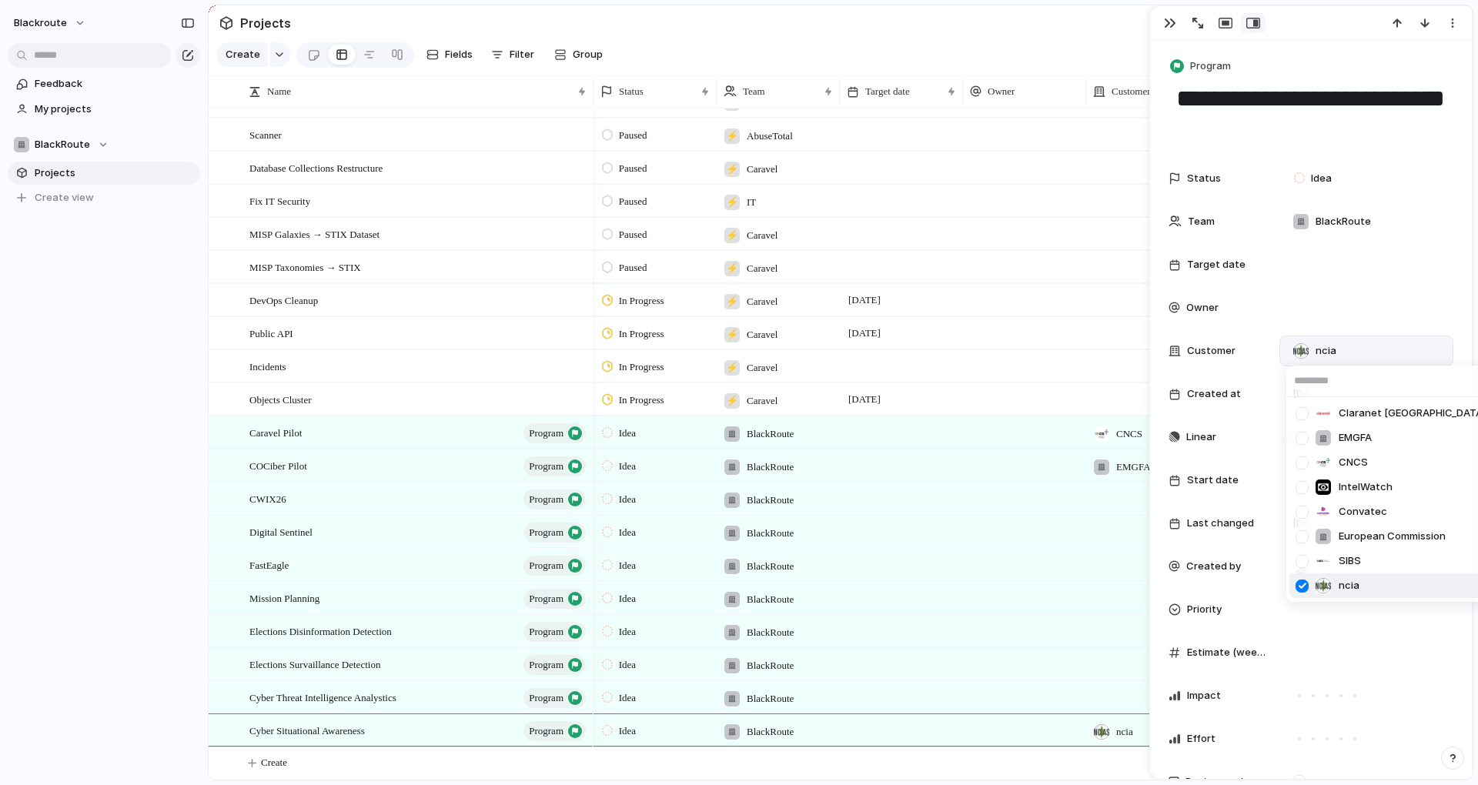
click at [1305, 586] on div at bounding box center [1302, 586] width 27 height 27
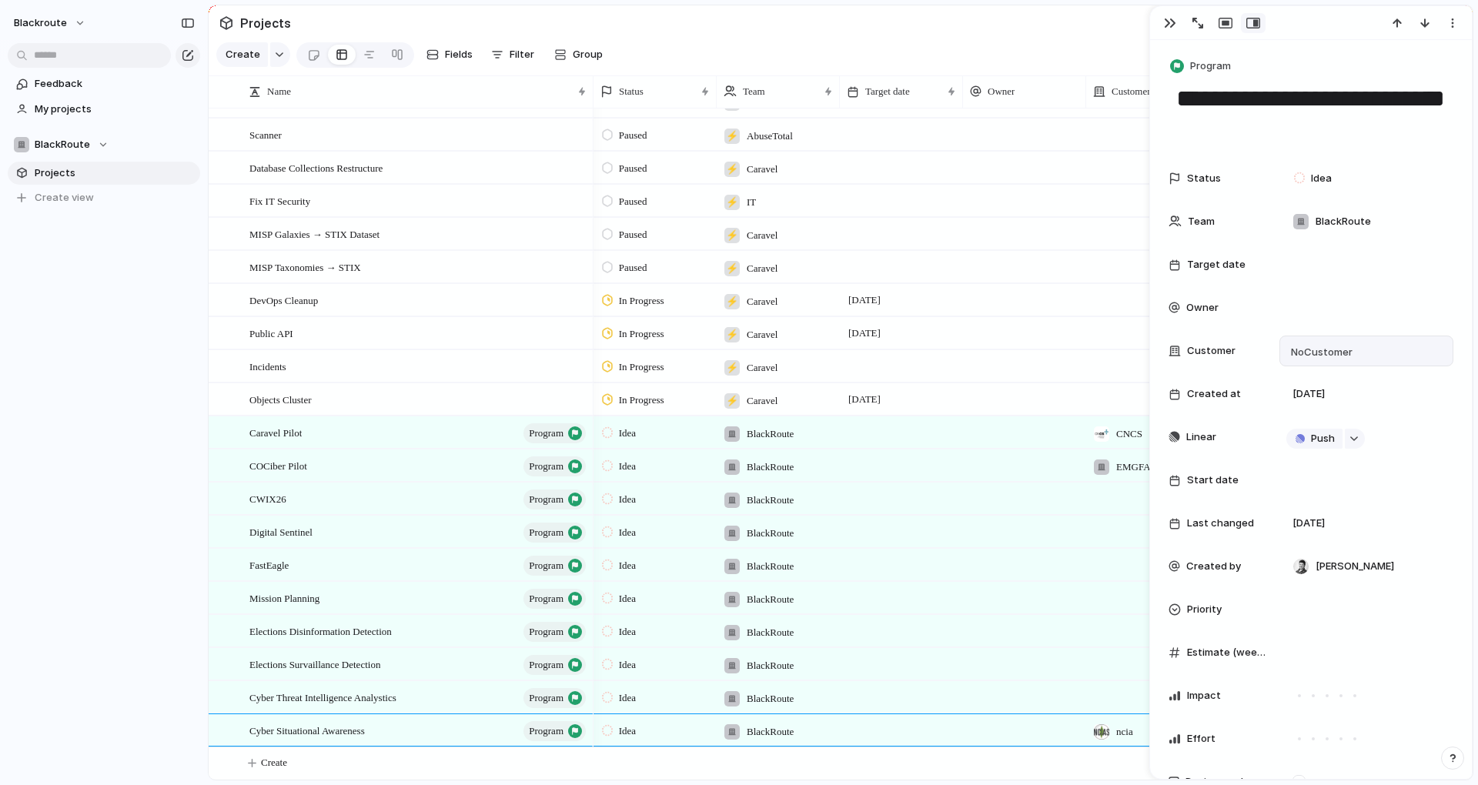
click at [1387, 334] on div "Claranet Portugal EMGFA CNCS IntelWatch Convatec European Commission SIBS ncia" at bounding box center [739, 392] width 1478 height 785
click at [1352, 352] on span "No Customer" at bounding box center [1319, 350] width 66 height 15
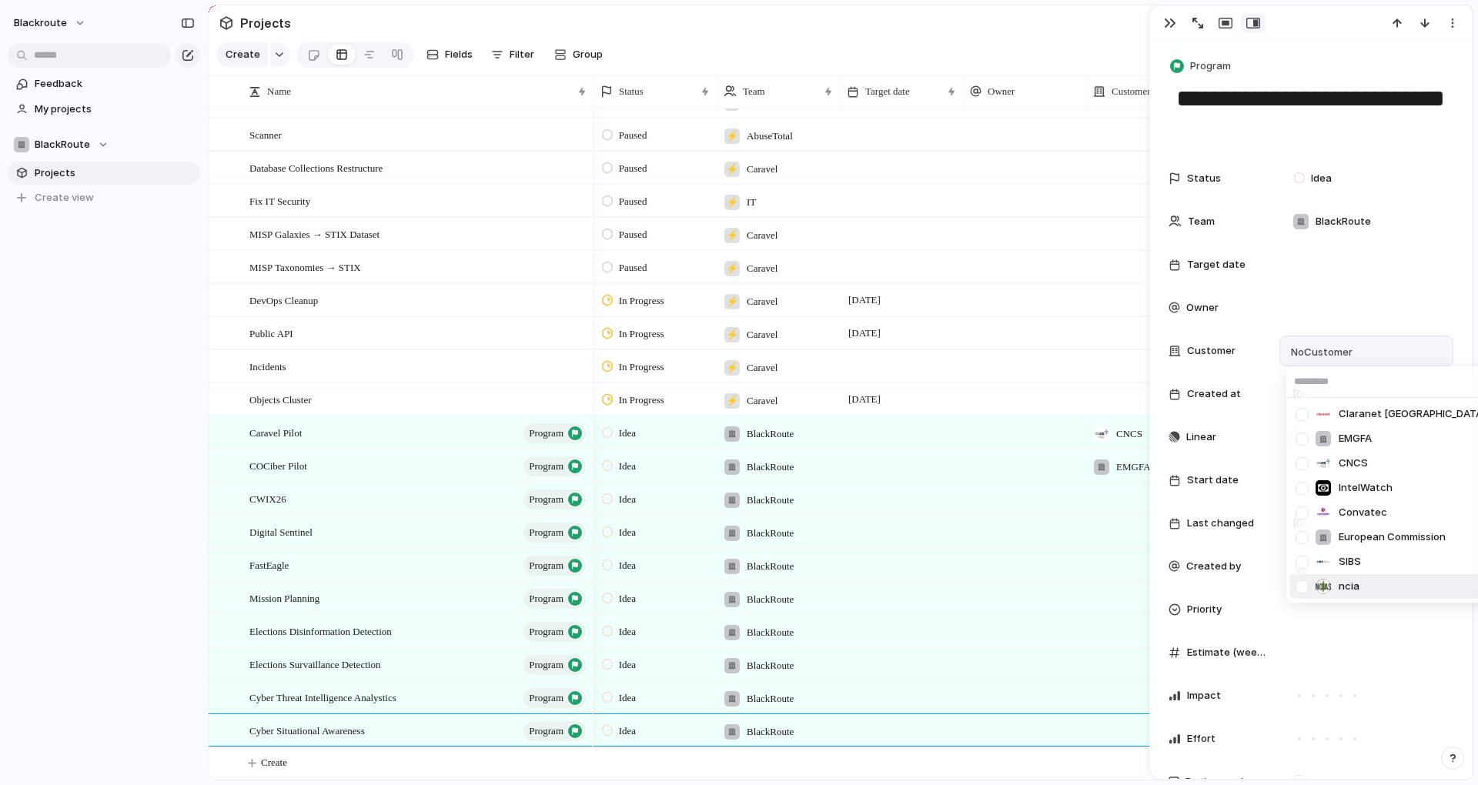
drag, startPoint x: 1349, startPoint y: 584, endPoint x: 1361, endPoint y: 614, distance: 32.4
click at [1361, 614] on div "Claranet Portugal EMGFA CNCS IntelWatch Convatec European Commission SIBS ncia" at bounding box center [739, 392] width 1478 height 785
click at [1359, 349] on div "Claranet Portugal EMGFA CNCS IntelWatch Convatec European Commission SIBS ncia" at bounding box center [739, 392] width 1478 height 785
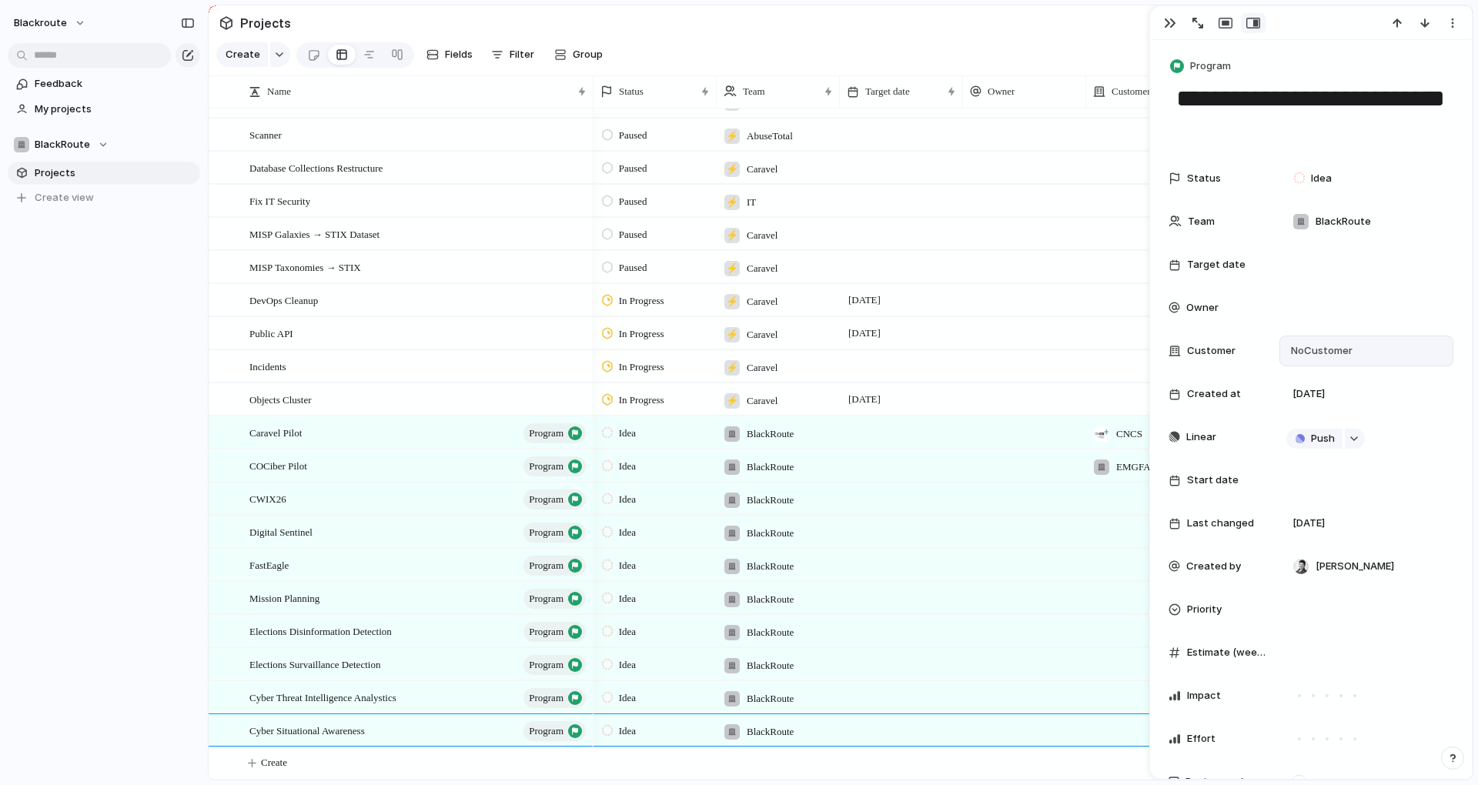
click at [100, 271] on div "Feedback My projects BlackRoute Projects To pick up a draggable item, press the…" at bounding box center [104, 167] width 208 height 334
click at [50, 28] on span "blackroute" at bounding box center [40, 22] width 53 height 15
click at [73, 59] on span "Settings" at bounding box center [56, 57] width 42 height 15
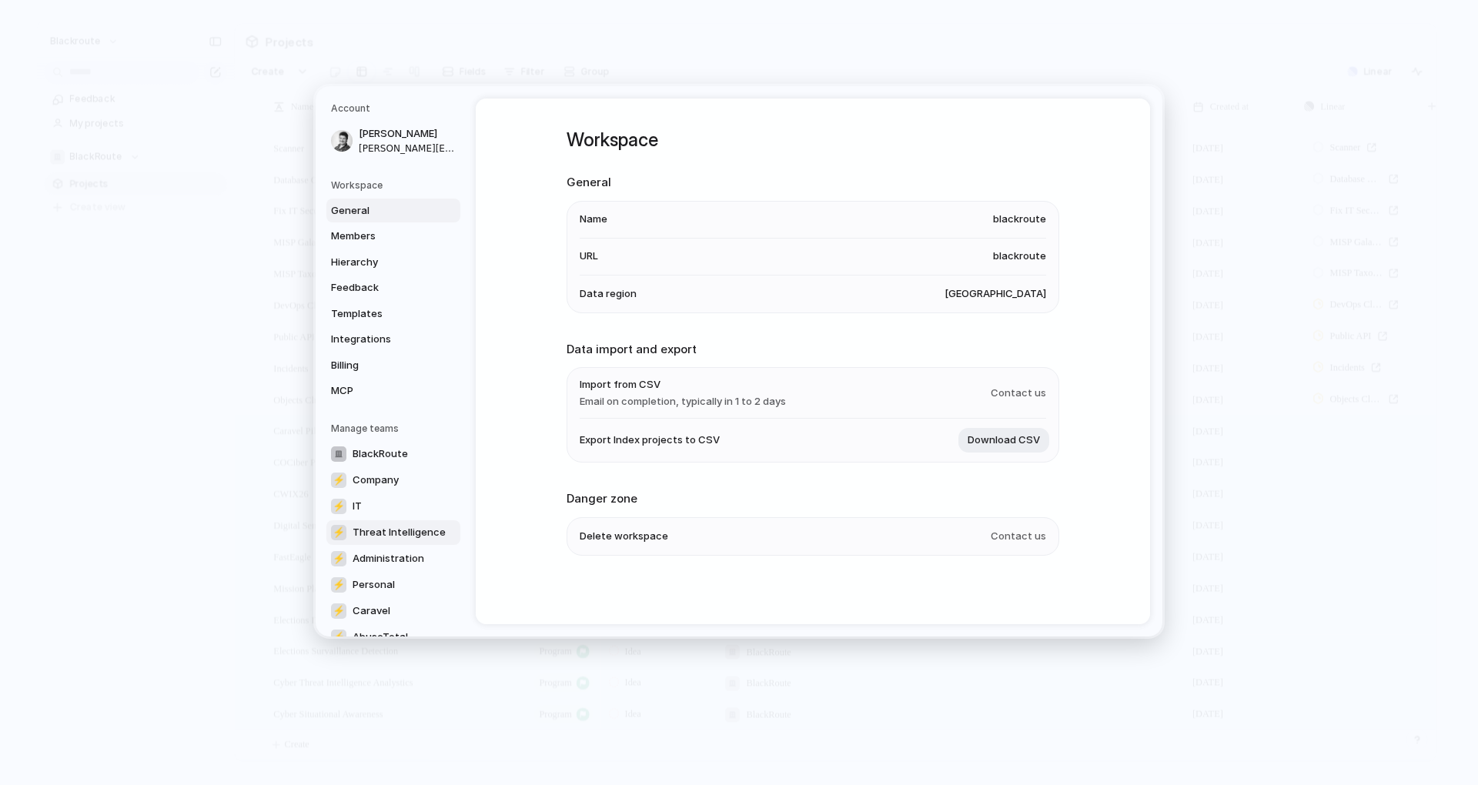
scroll to position [55, 0]
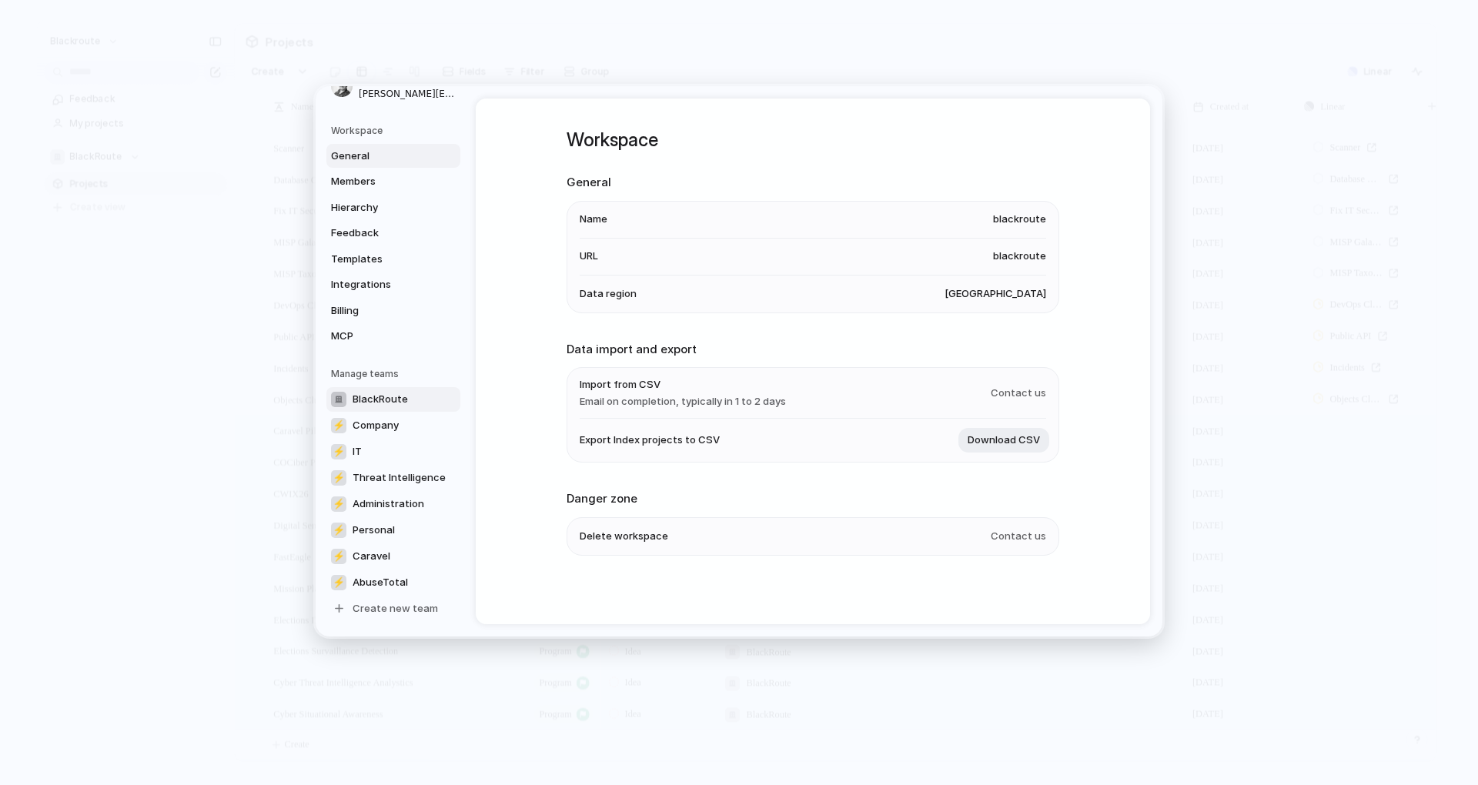
click at [385, 392] on span "BlackRoute" at bounding box center [380, 398] width 55 height 15
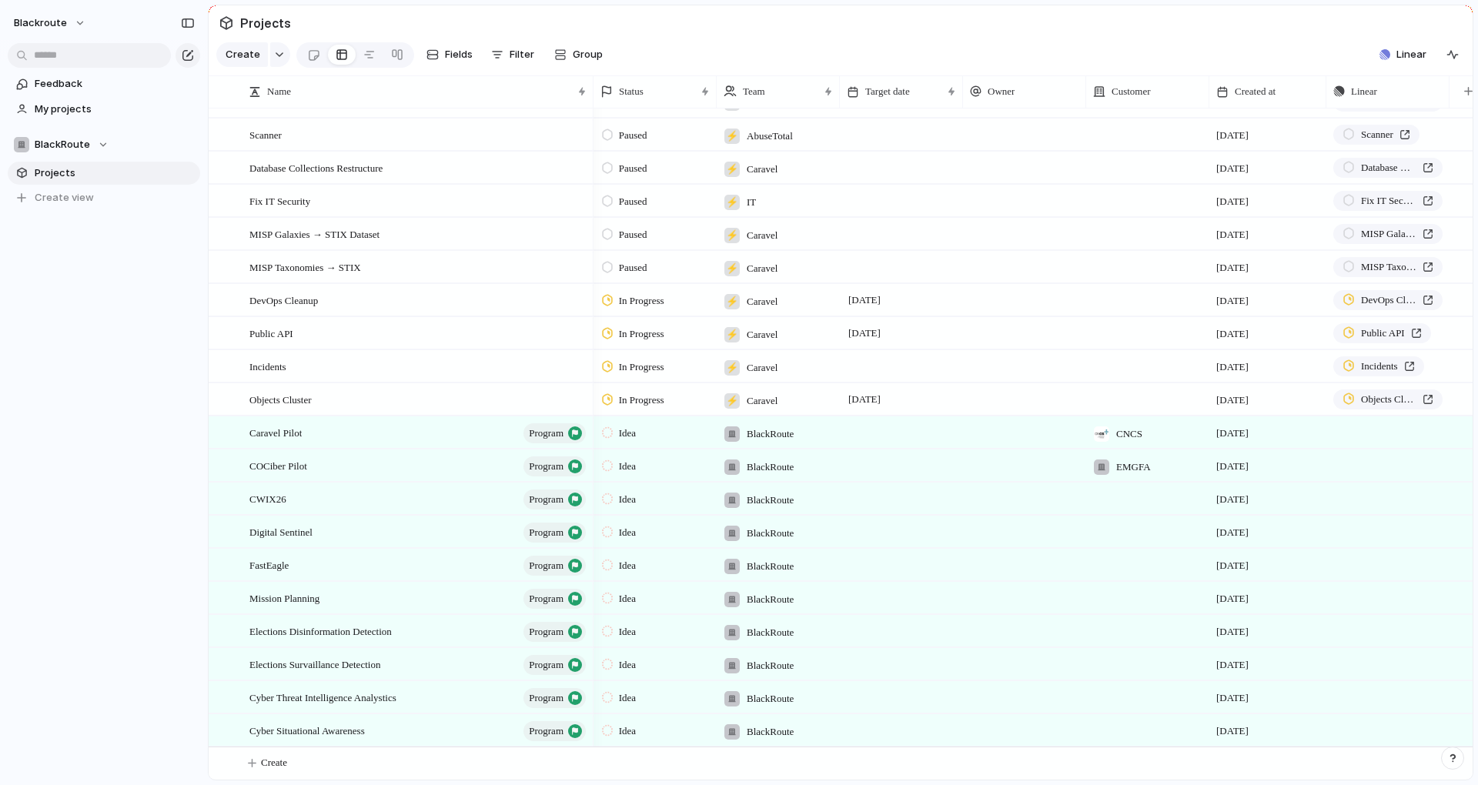
click at [118, 363] on div "blackroute Feedback My projects BlackRoute Projects To pick up a draggable item…" at bounding box center [104, 392] width 208 height 785
click at [87, 141] on span "BlackRoute" at bounding box center [62, 144] width 55 height 15
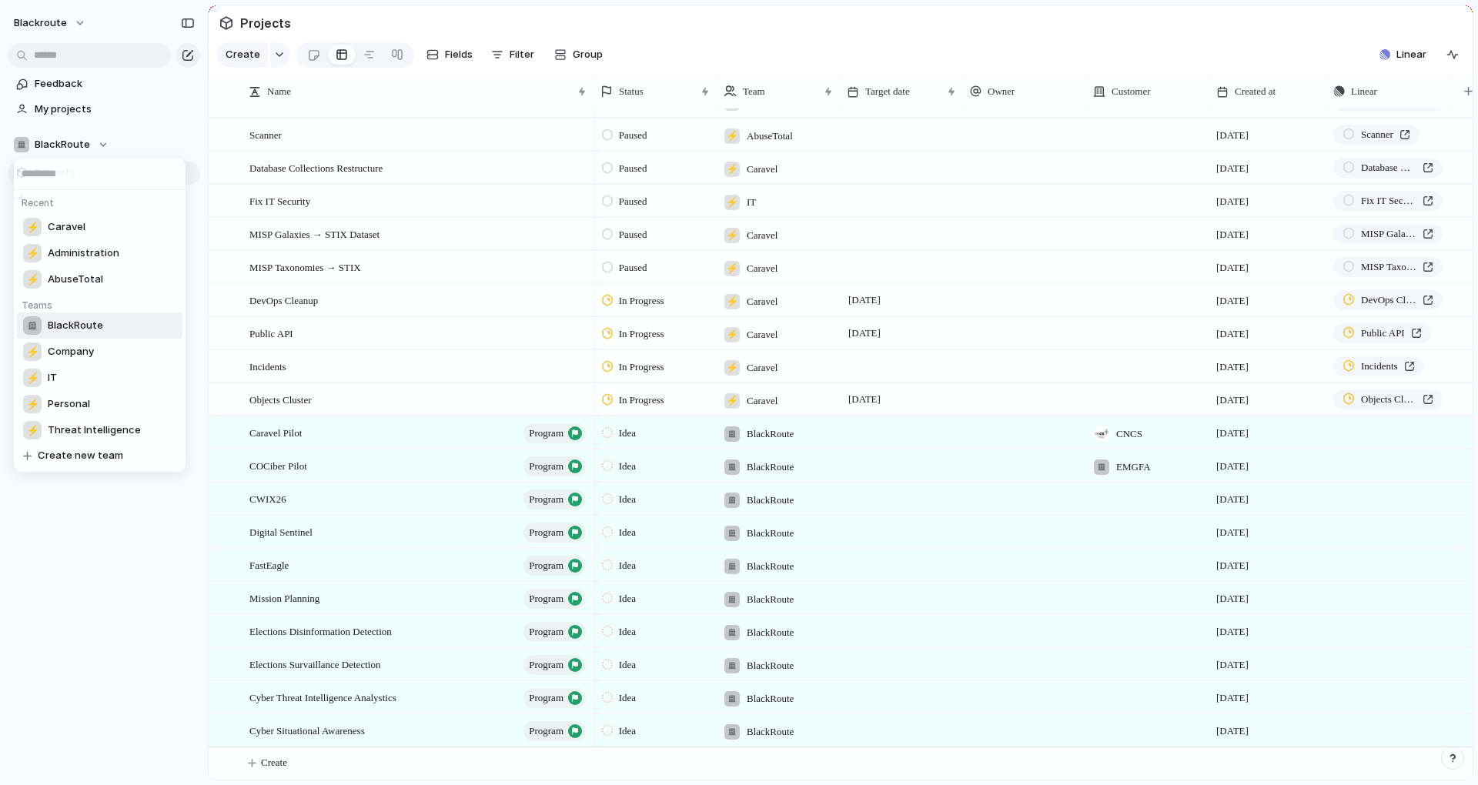
click at [151, 147] on div "Recent ⚡ Caravel ⚡ Administration ⚡ AbuseTotal Teams BlackRoute ⚡ Company ⚡ IT …" at bounding box center [739, 392] width 1478 height 785
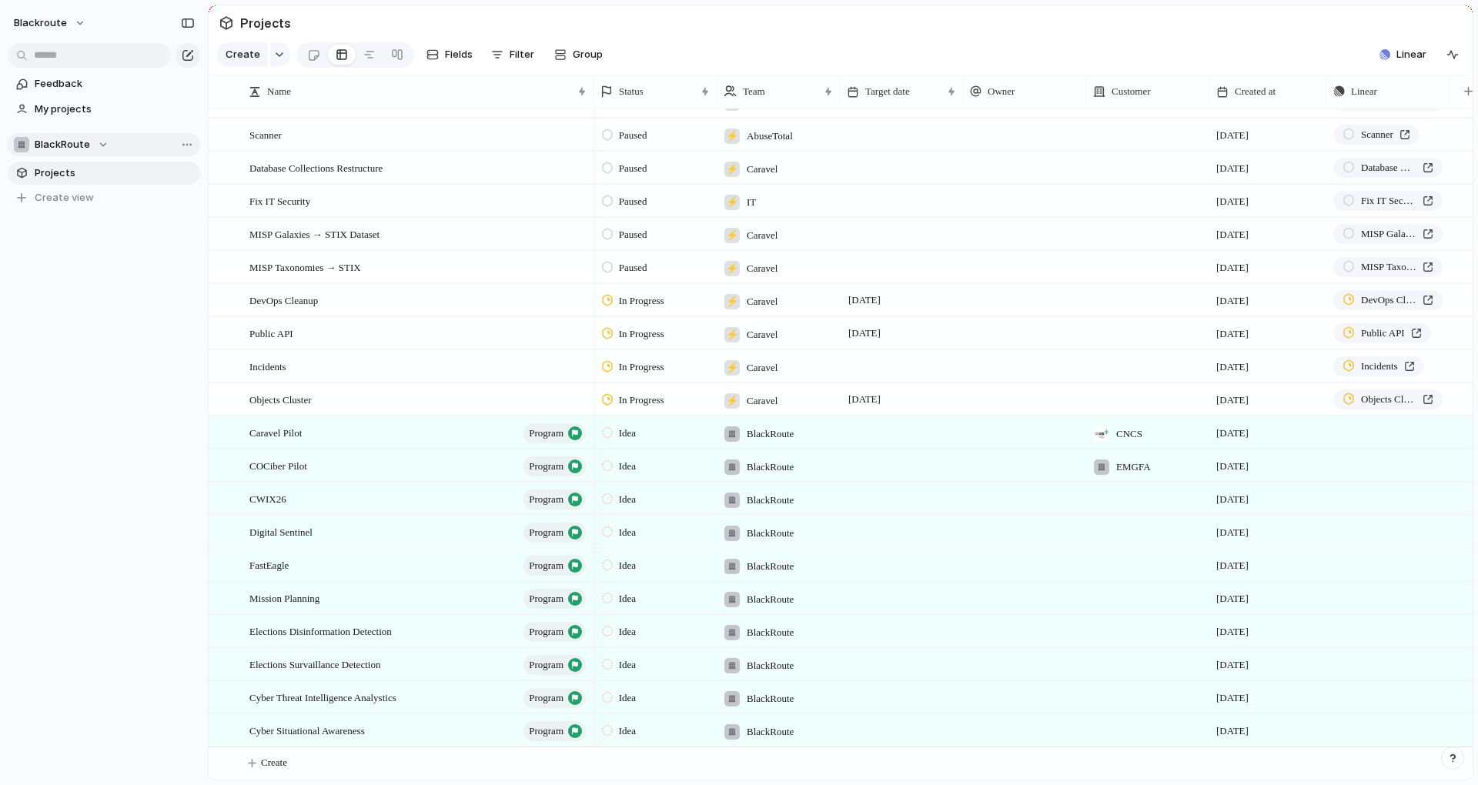
click at [169, 142] on div "button" at bounding box center [183, 144] width 28 height 18
click at [179, 142] on div "Recent ⚡ Caravel ⚡ Administration ⚡ AbuseTotal Teams BlackRoute ⚡ Company ⚡ IT …" at bounding box center [739, 392] width 1478 height 785
click at [212, 175] on span "Team settings" at bounding box center [225, 176] width 70 height 15
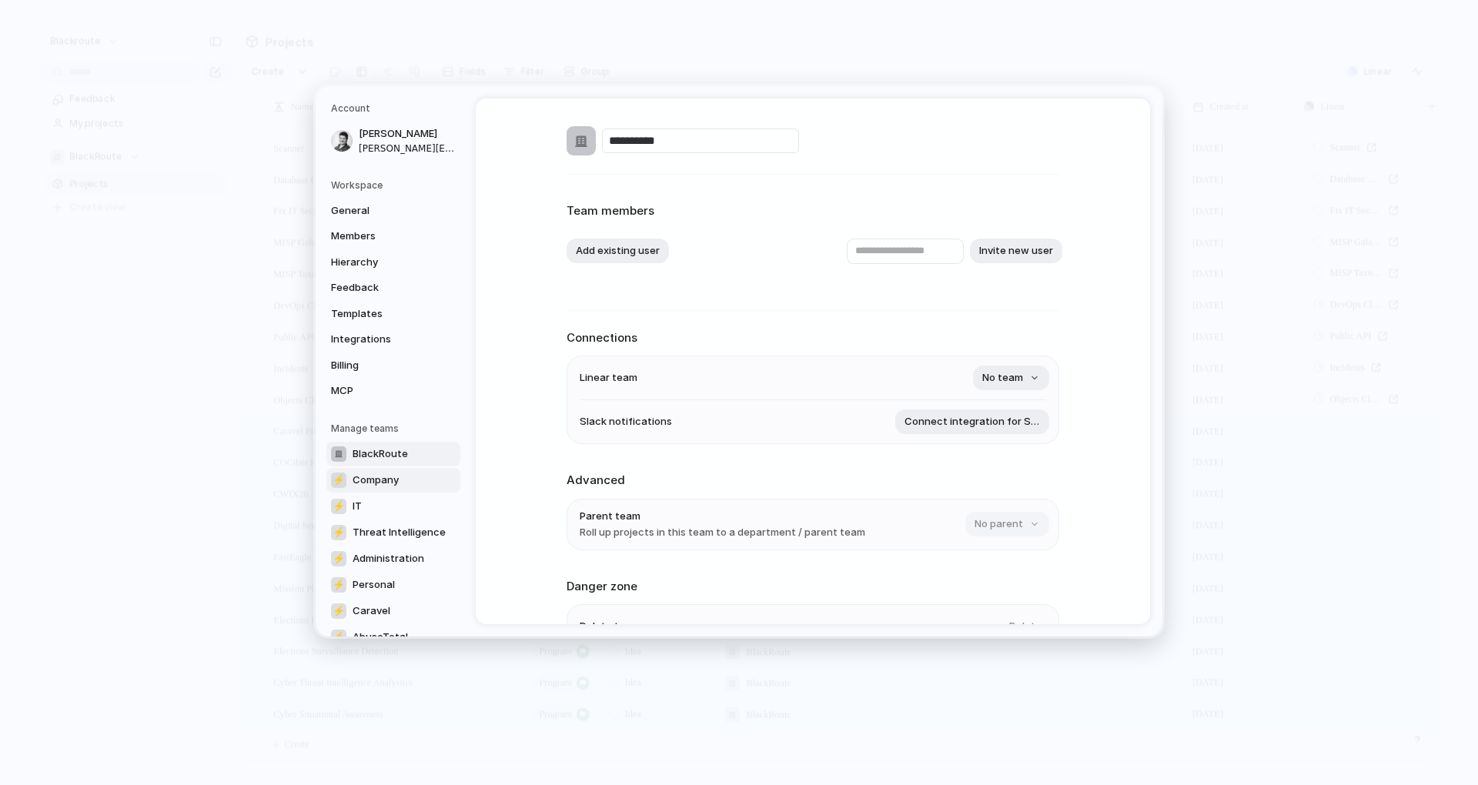
click at [388, 476] on span "Company" at bounding box center [376, 479] width 46 height 15
type input "*******"
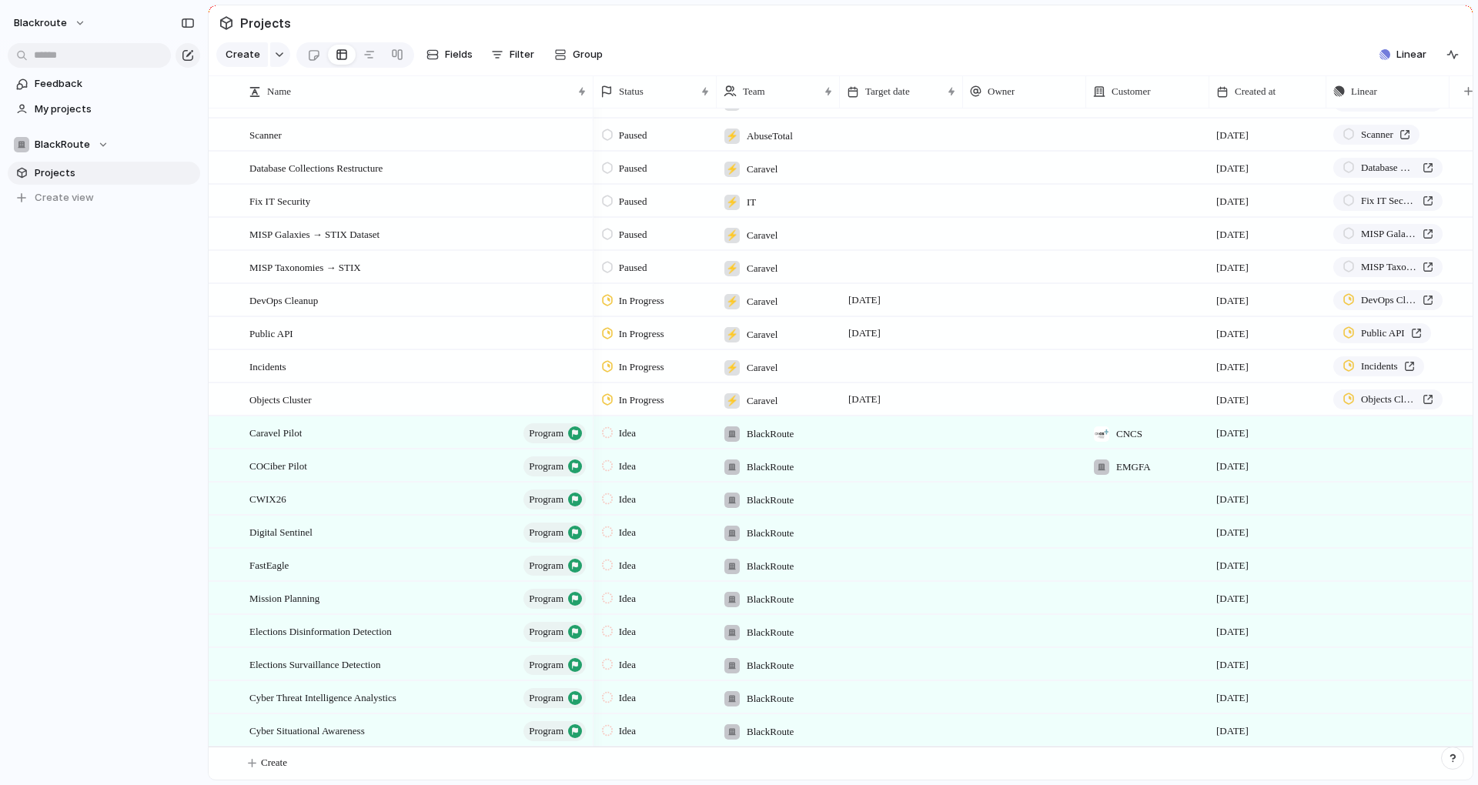
click at [65, 420] on div "blackroute Feedback My projects BlackRoute Projects To pick up a draggable item…" at bounding box center [104, 392] width 208 height 785
click at [95, 106] on span "My projects" at bounding box center [115, 109] width 160 height 15
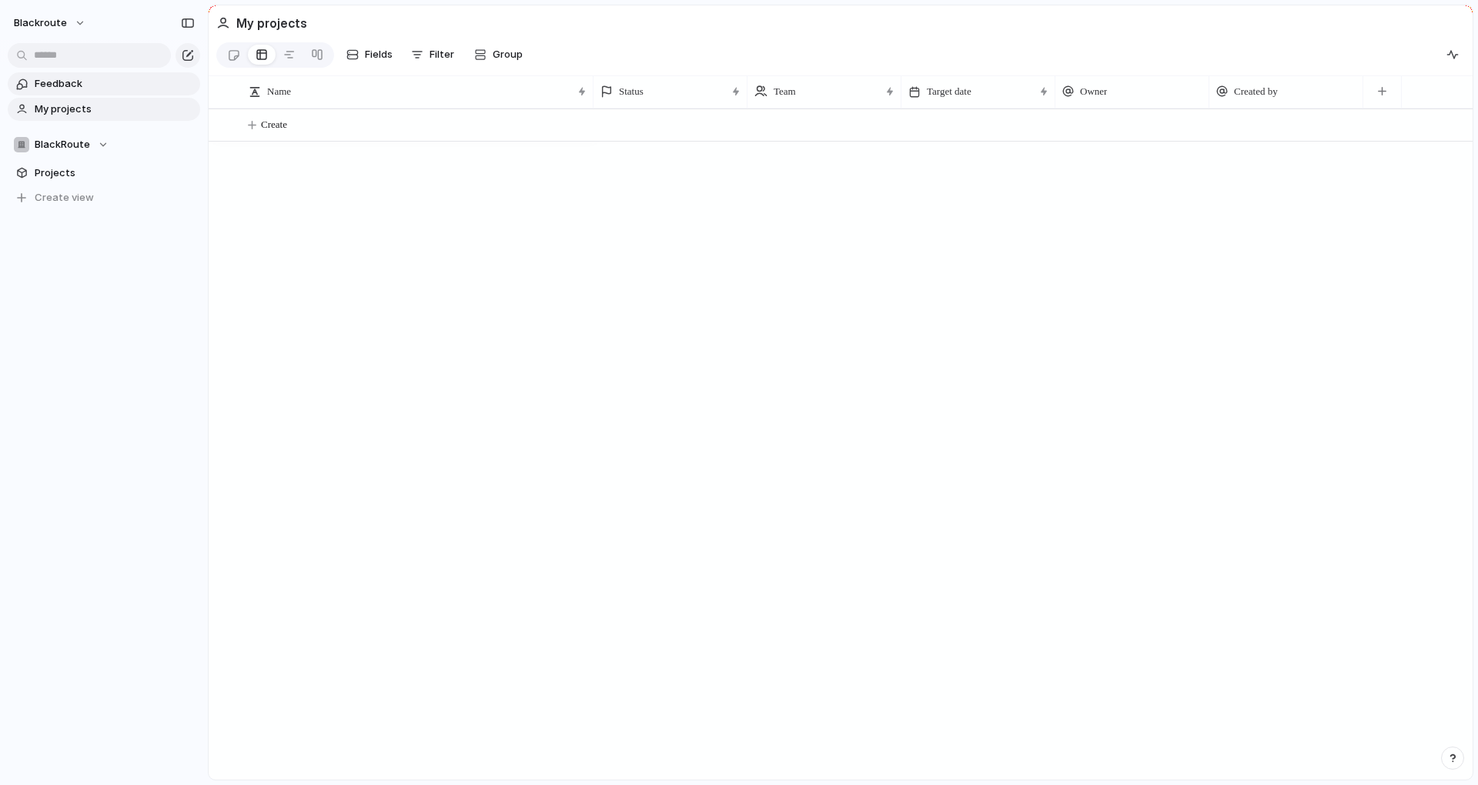
click at [92, 90] on span "Feedback" at bounding box center [115, 83] width 160 height 15
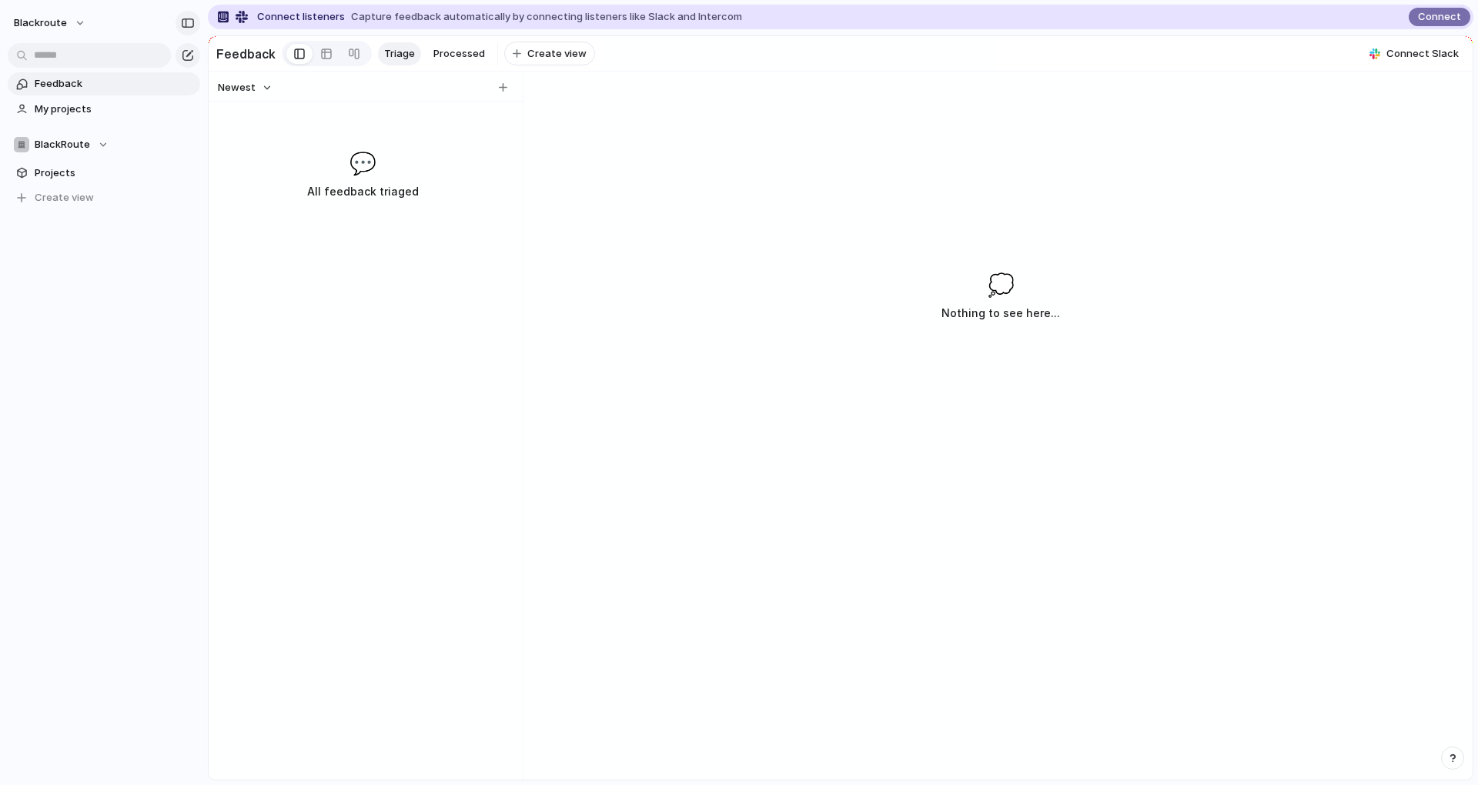
click at [193, 23] on div "button" at bounding box center [188, 23] width 14 height 11
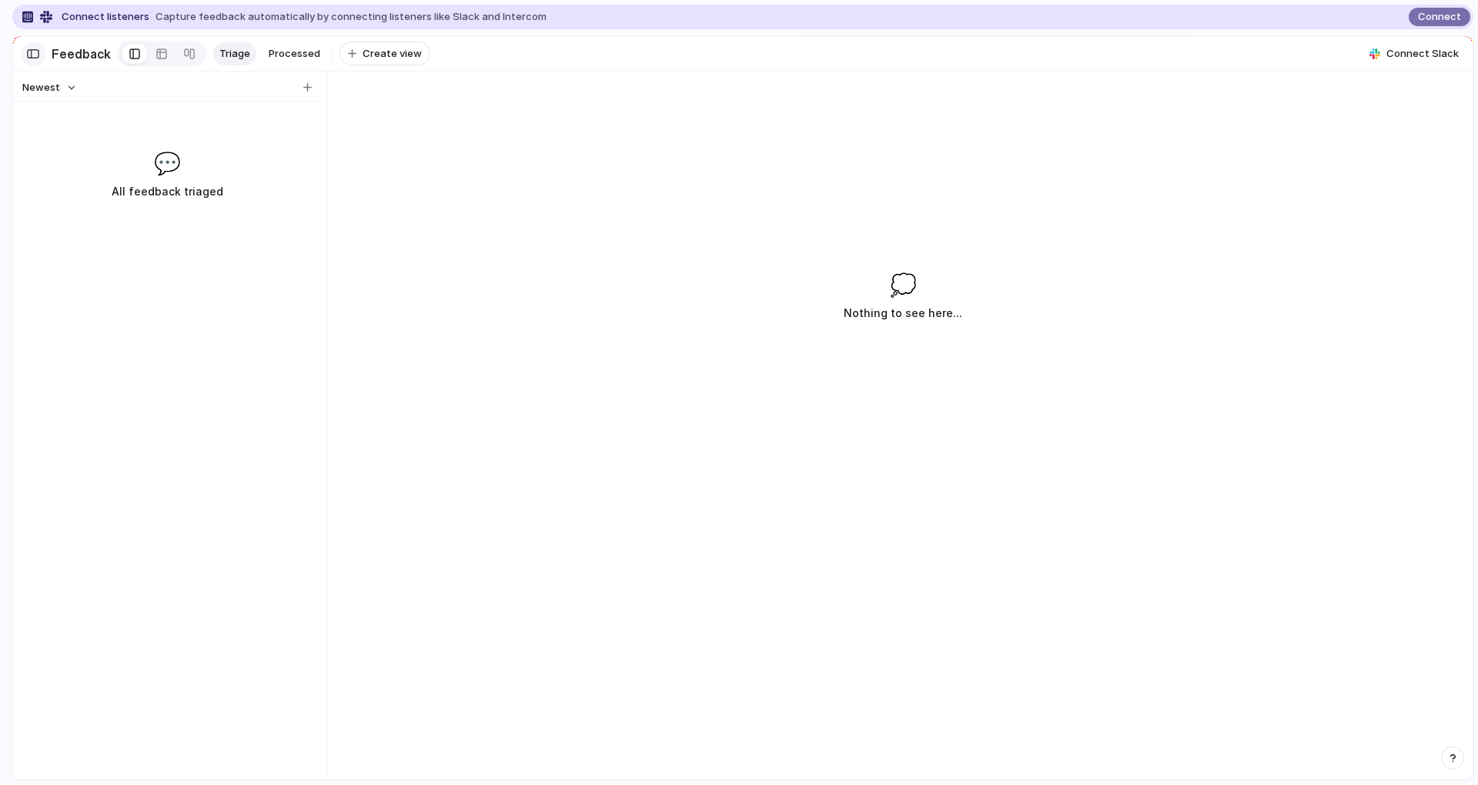
click at [37, 55] on div "button" at bounding box center [33, 53] width 14 height 11
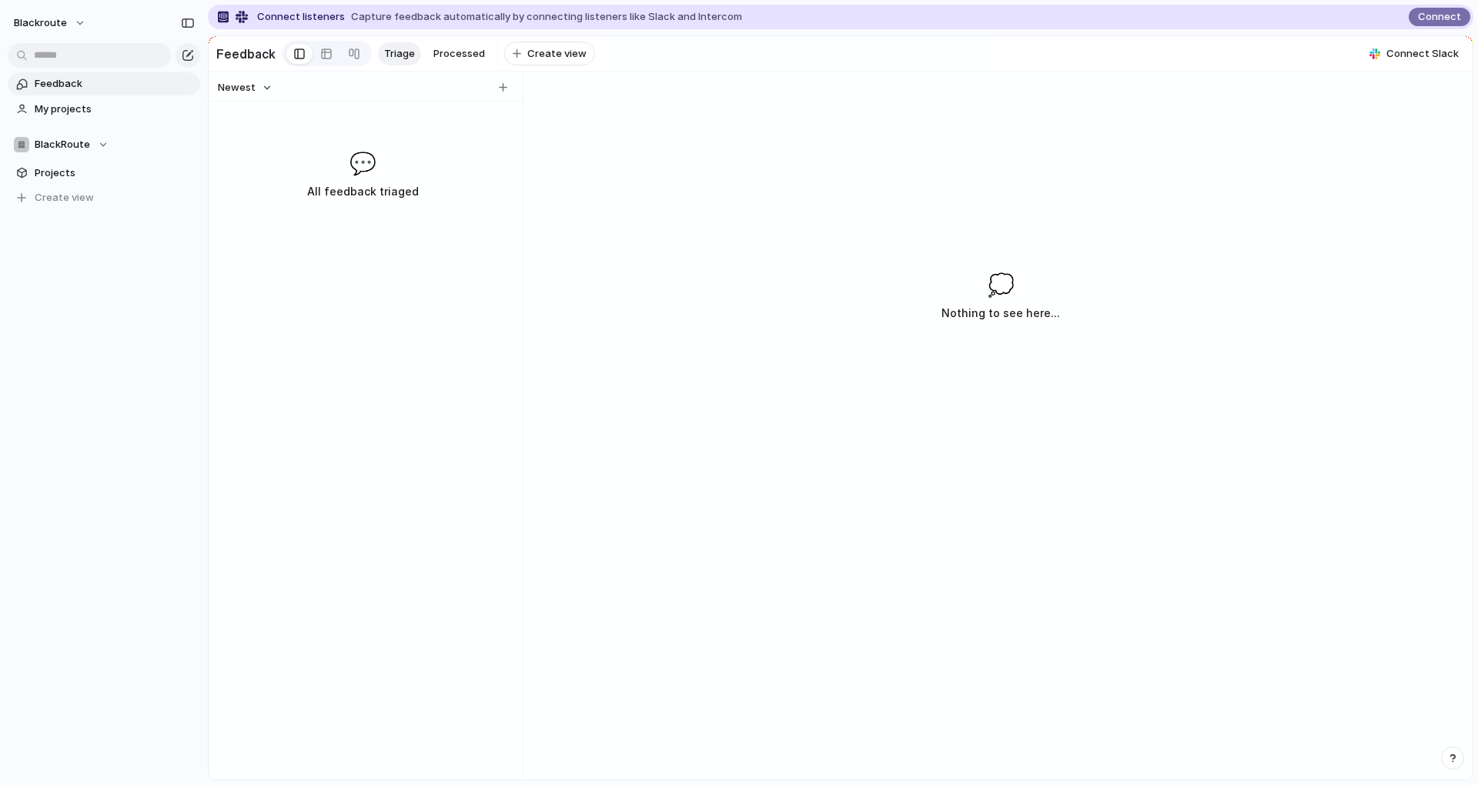
click at [18, 36] on div "blackroute" at bounding box center [104, 20] width 208 height 40
click at [35, 23] on span "blackroute" at bounding box center [40, 22] width 53 height 15
click at [48, 109] on body "blackroute Feedback My projects BlackRoute Projects To pick up a draggable item…" at bounding box center [739, 392] width 1478 height 785
click at [168, 150] on span "Dark" at bounding box center [160, 156] width 22 height 15
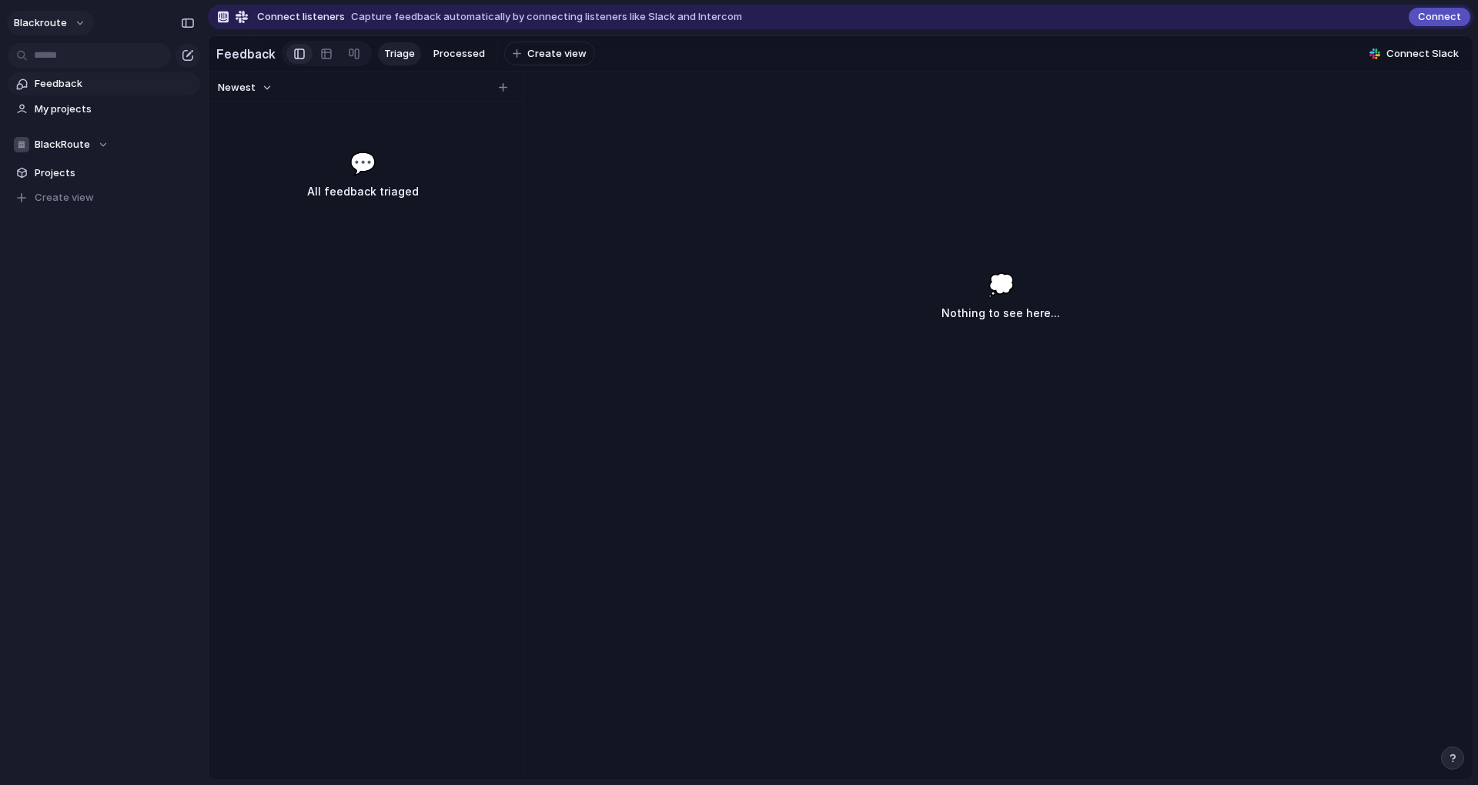
click at [75, 24] on button "blackroute" at bounding box center [50, 23] width 87 height 25
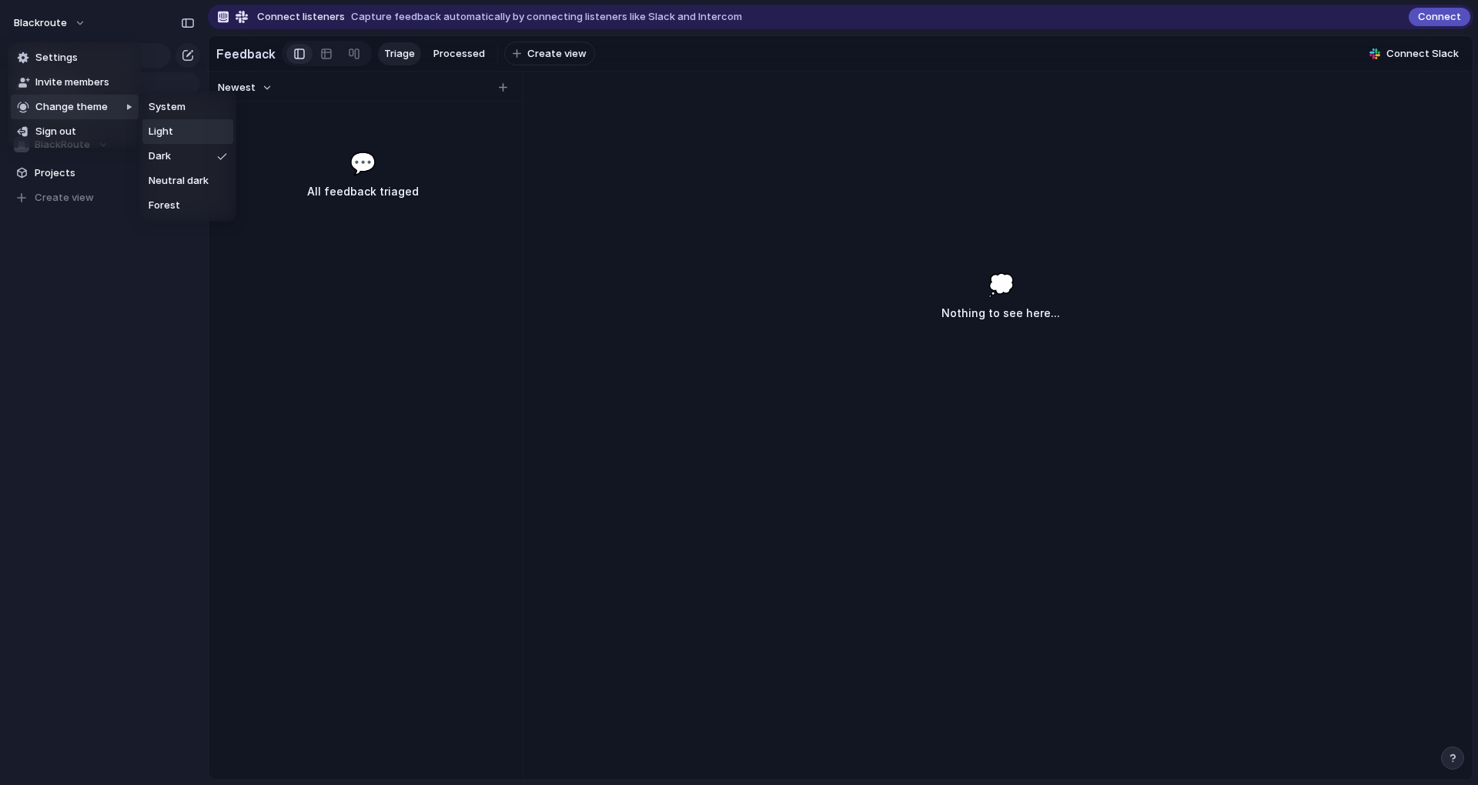
click at [168, 131] on span "Light" at bounding box center [161, 131] width 25 height 15
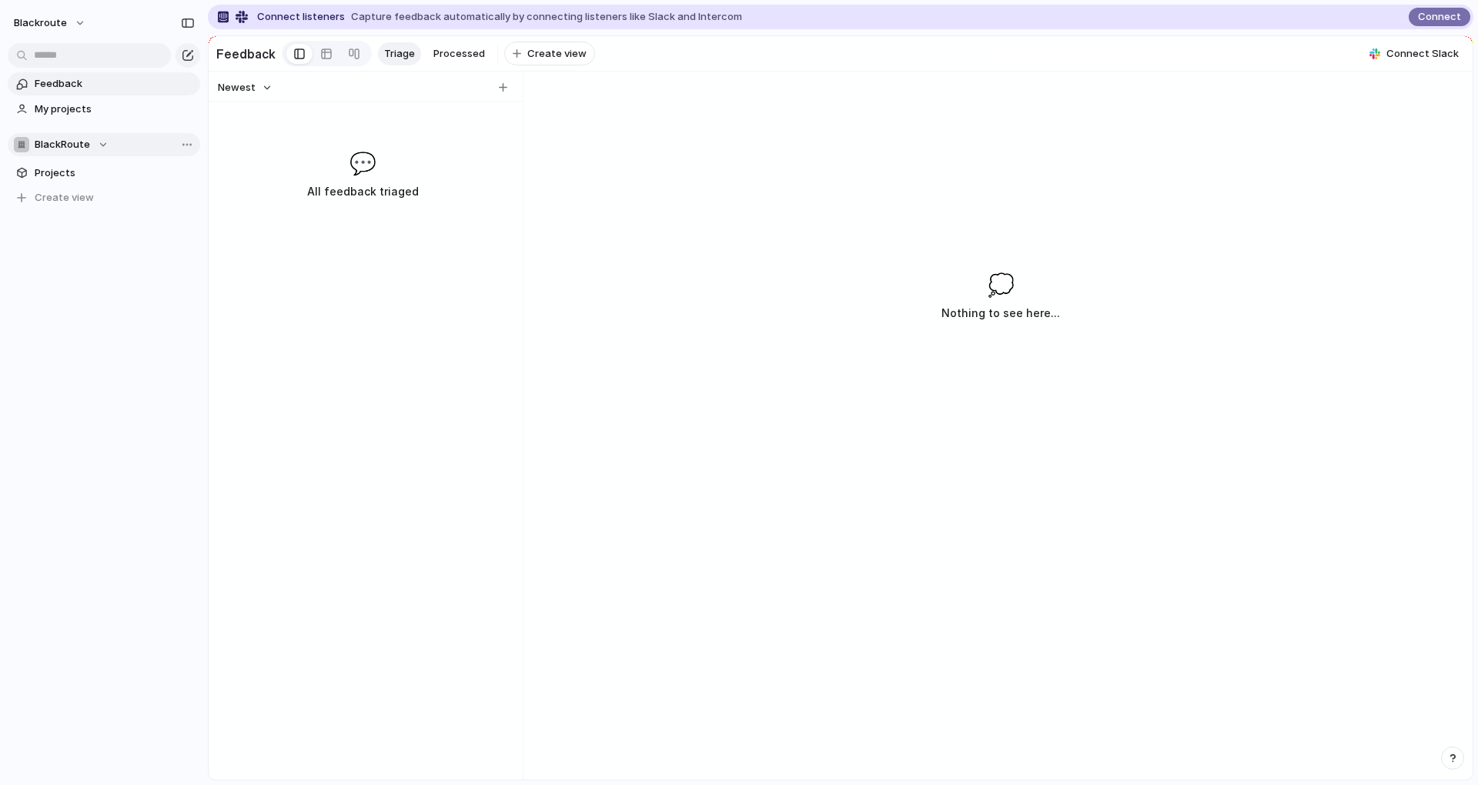
click at [50, 139] on span "BlackRoute" at bounding box center [62, 144] width 55 height 15
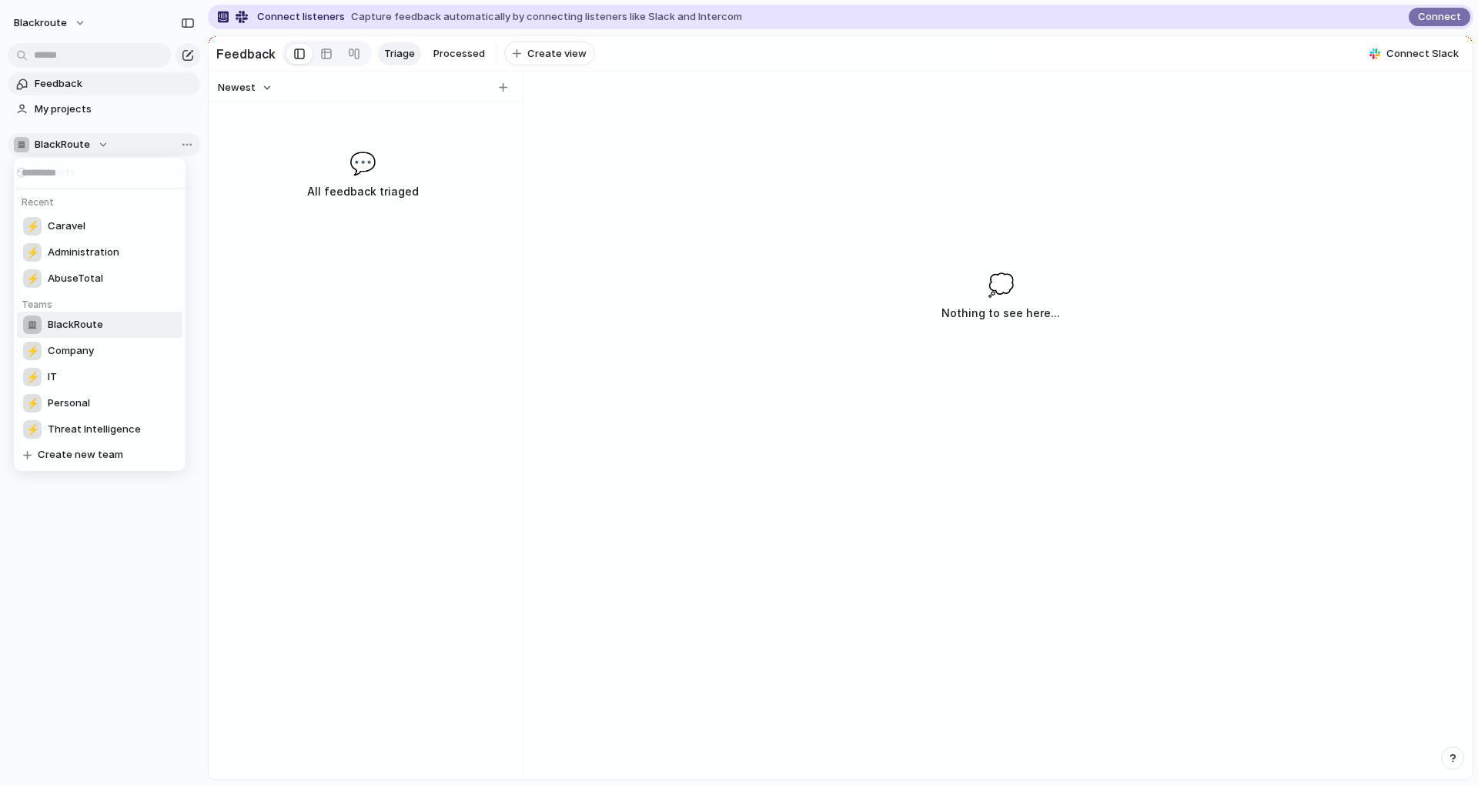
click at [50, 139] on div "Recent ⚡ Caravel ⚡ Administration ⚡ AbuseTotal Teams BlackRoute ⚡ Company ⚡ IT …" at bounding box center [739, 392] width 1478 height 785
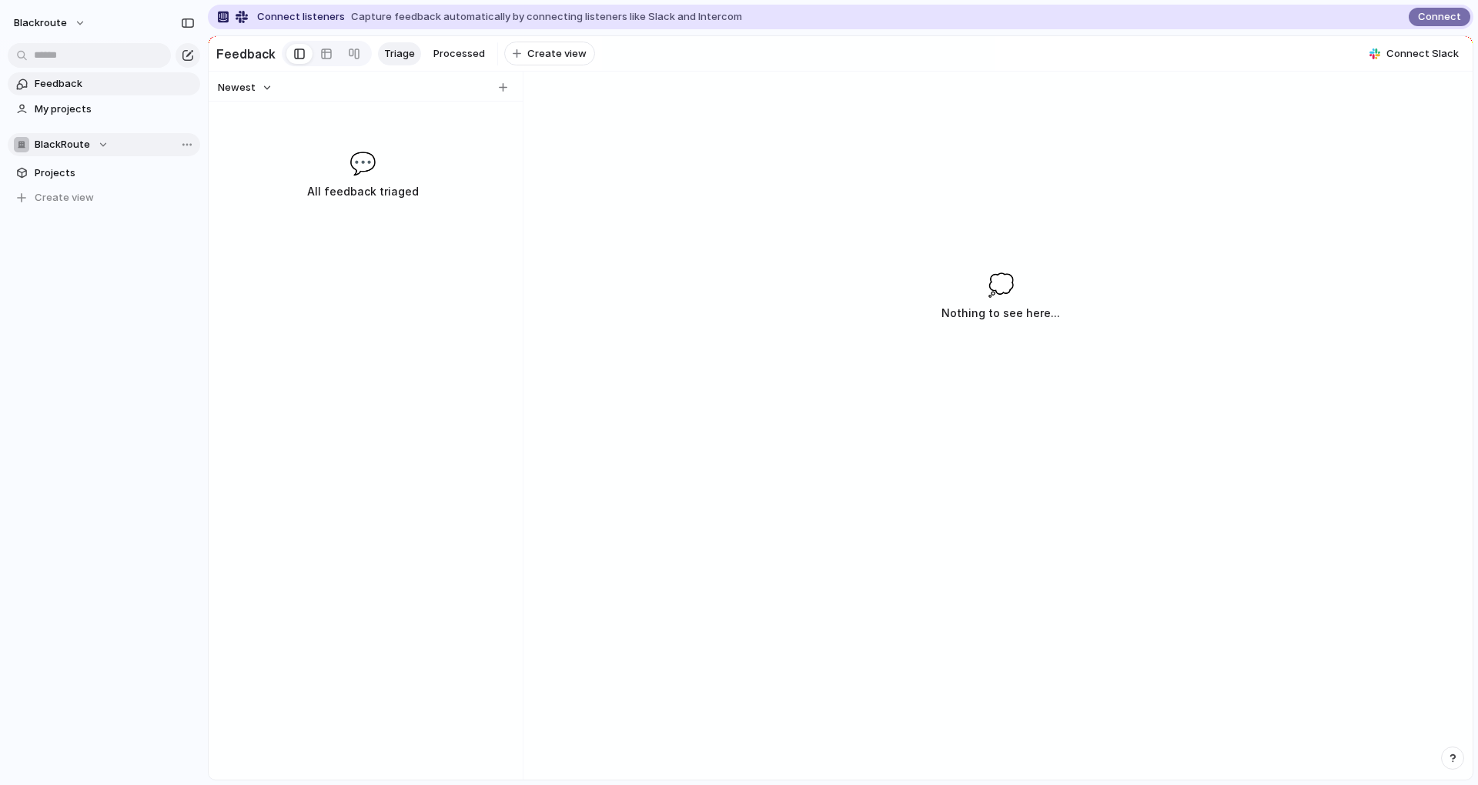
click at [50, 139] on span "BlackRoute" at bounding box center [62, 144] width 55 height 15
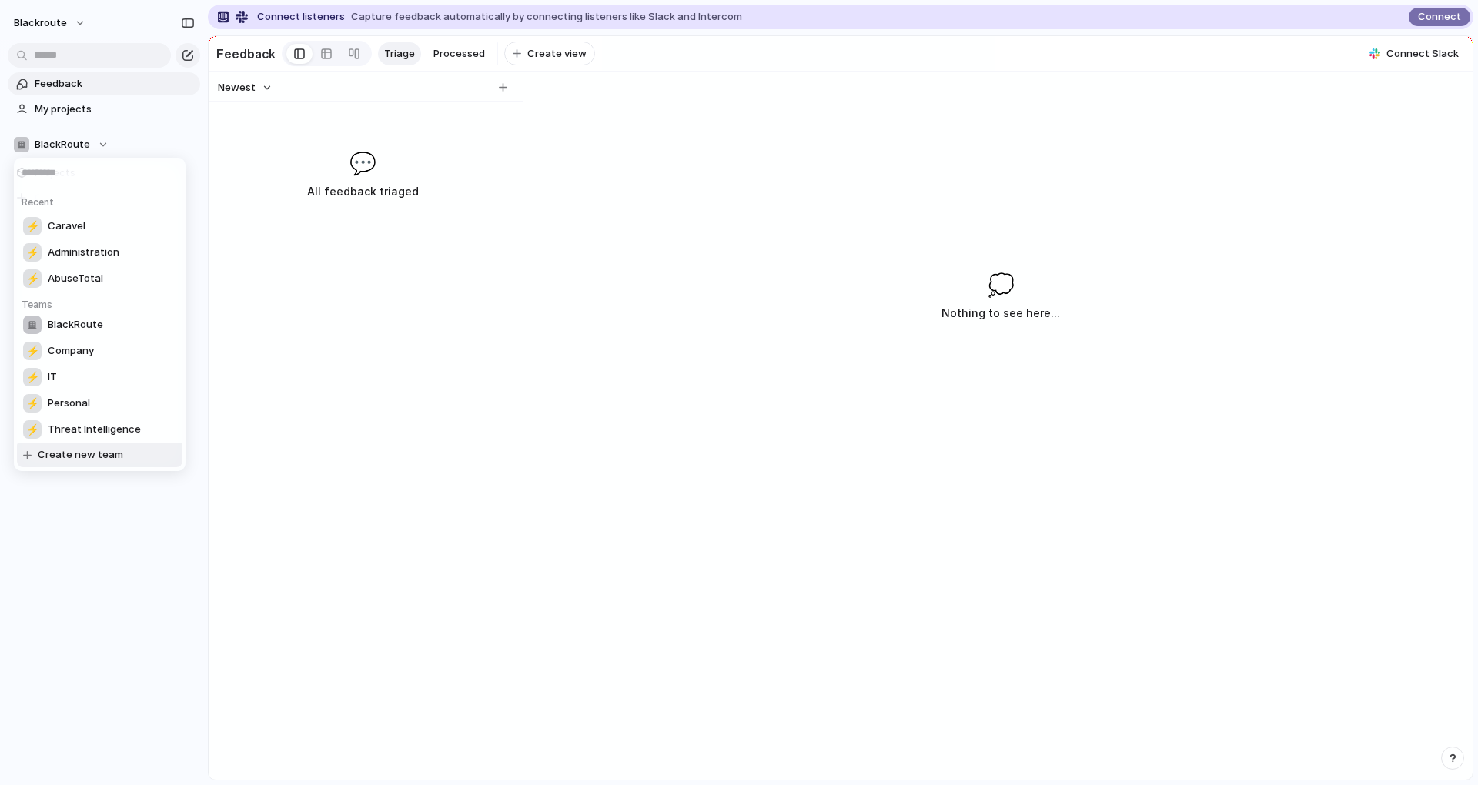
click at [85, 511] on div "Recent ⚡ Caravel ⚡ Administration ⚡ AbuseTotal Teams BlackRoute ⚡ Company ⚡ IT …" at bounding box center [739, 392] width 1478 height 785
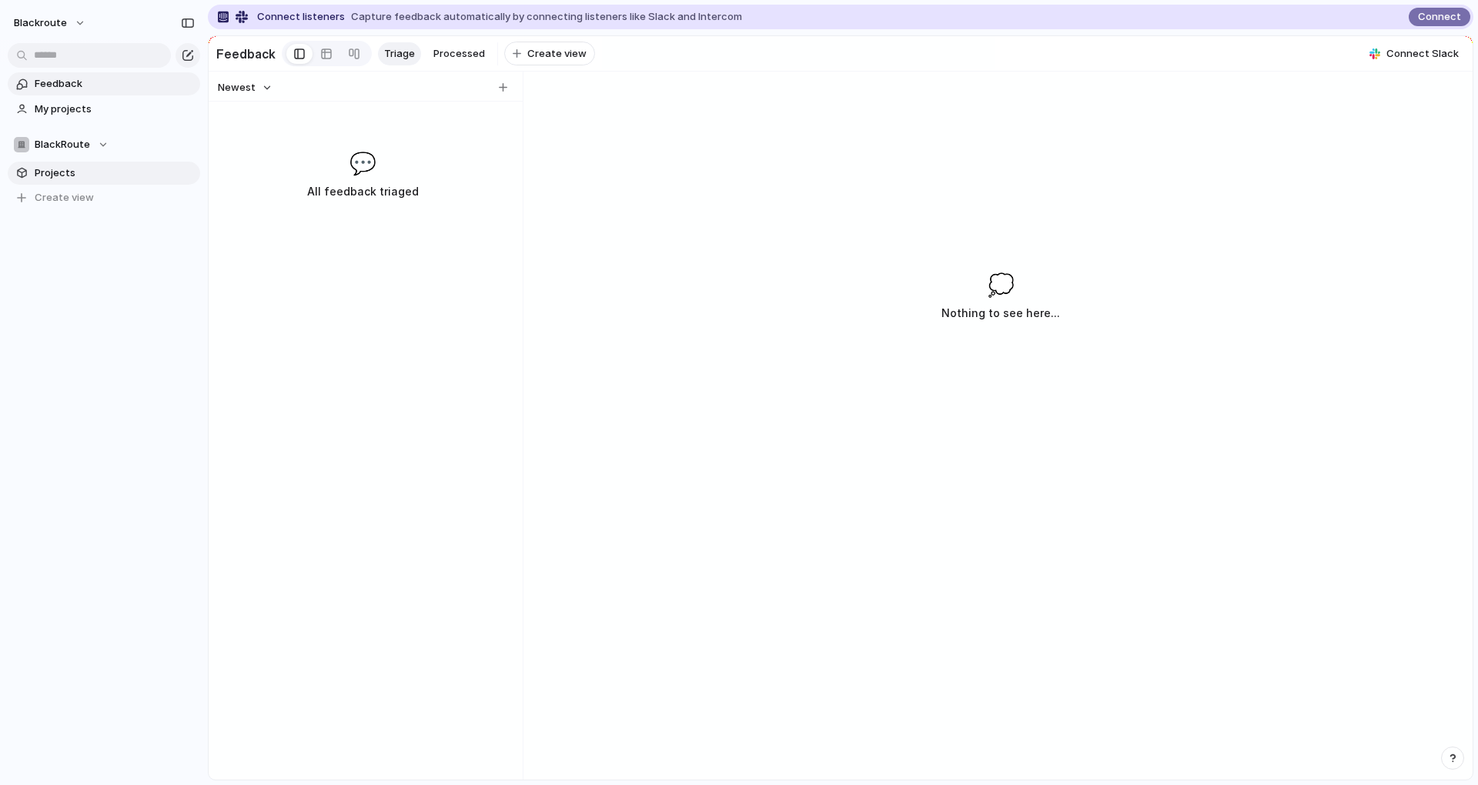
click at [66, 172] on span "Projects" at bounding box center [115, 172] width 160 height 15
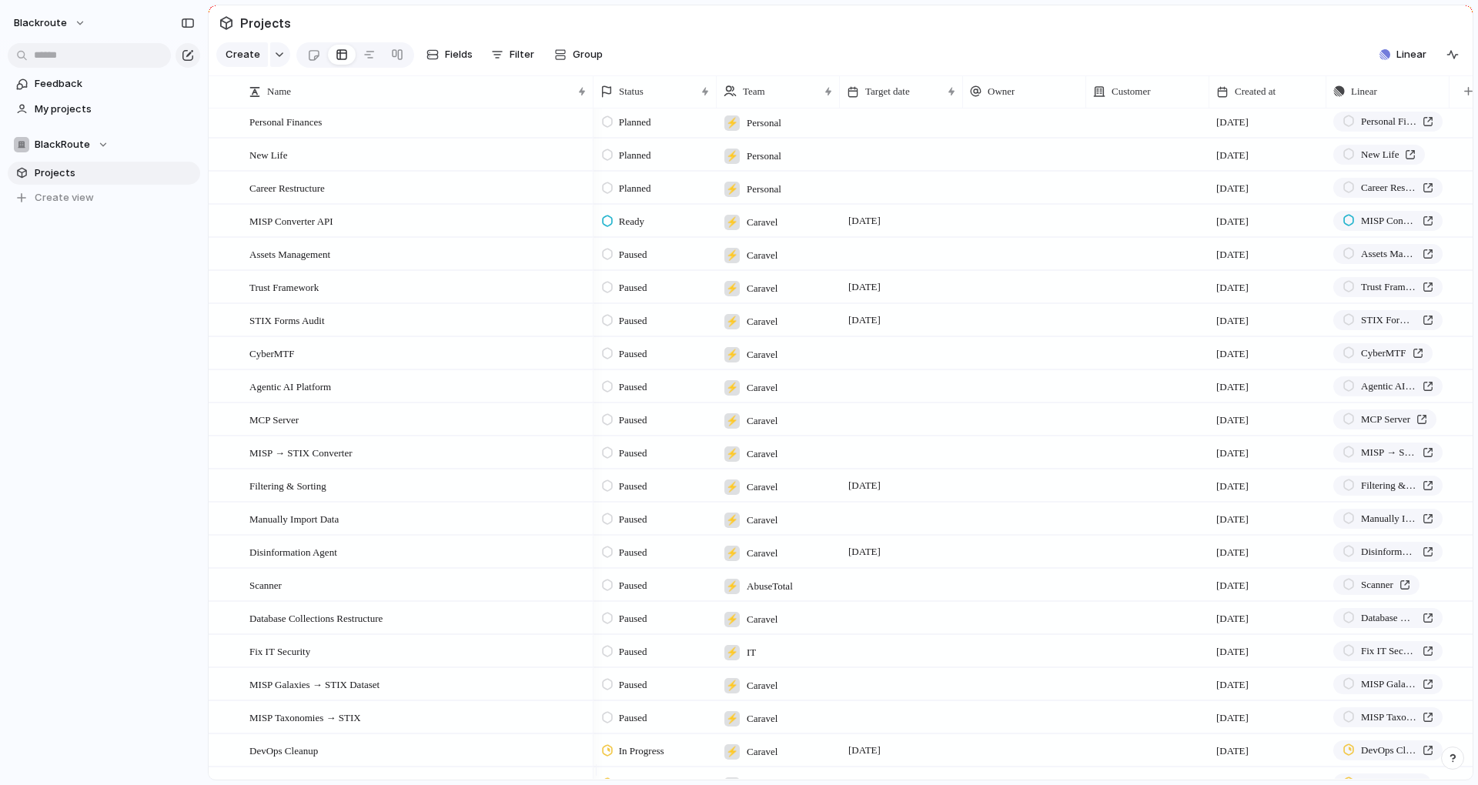
scroll to position [1293, 0]
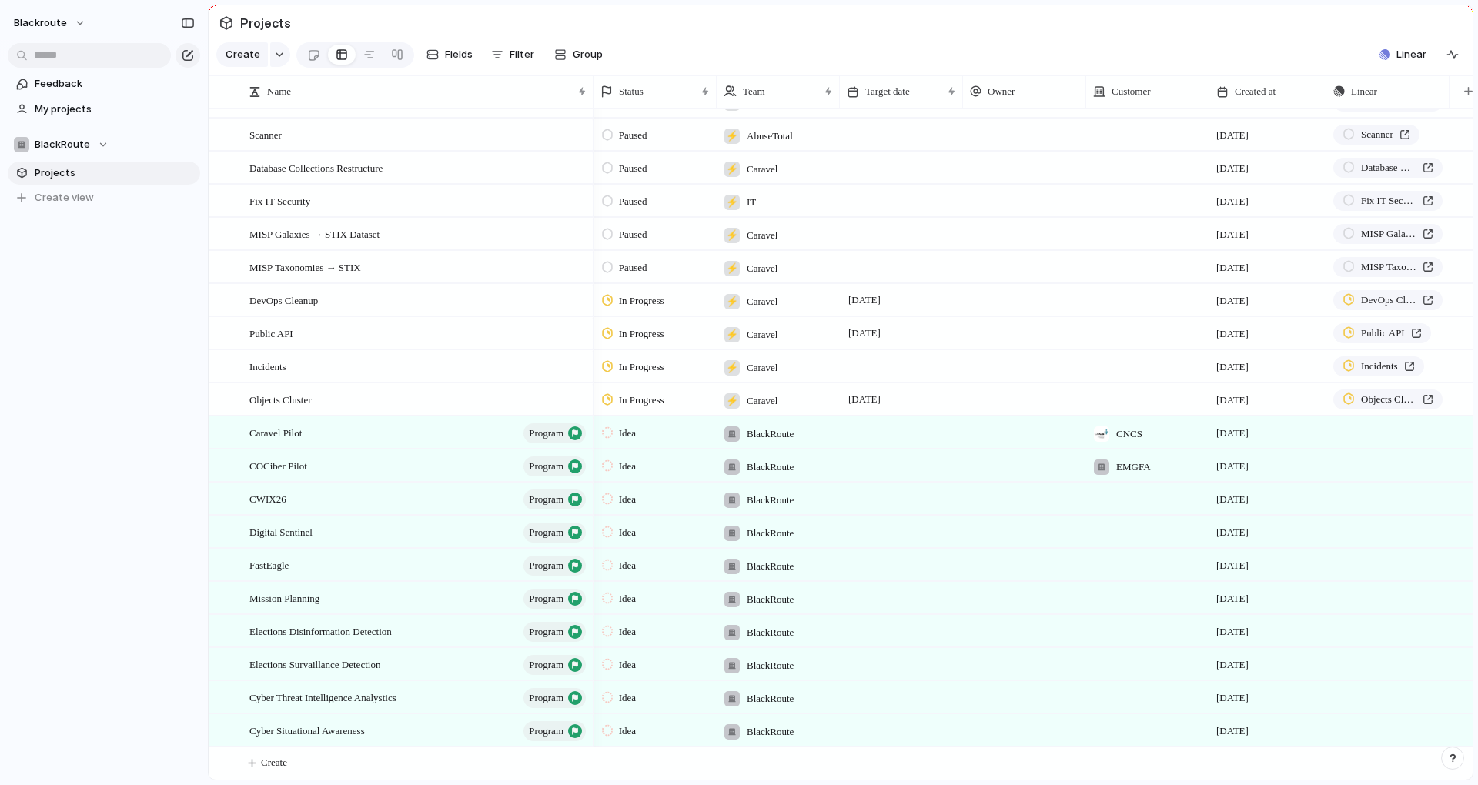
click at [1125, 724] on div at bounding box center [1147, 730] width 123 height 32
click at [1125, 724] on div "Claranet Portugal EMGFA CNCS IntelWatch Convatec European Commission SIBS ncia" at bounding box center [739, 392] width 1478 height 785
click at [1112, 729] on div at bounding box center [1147, 730] width 123 height 32
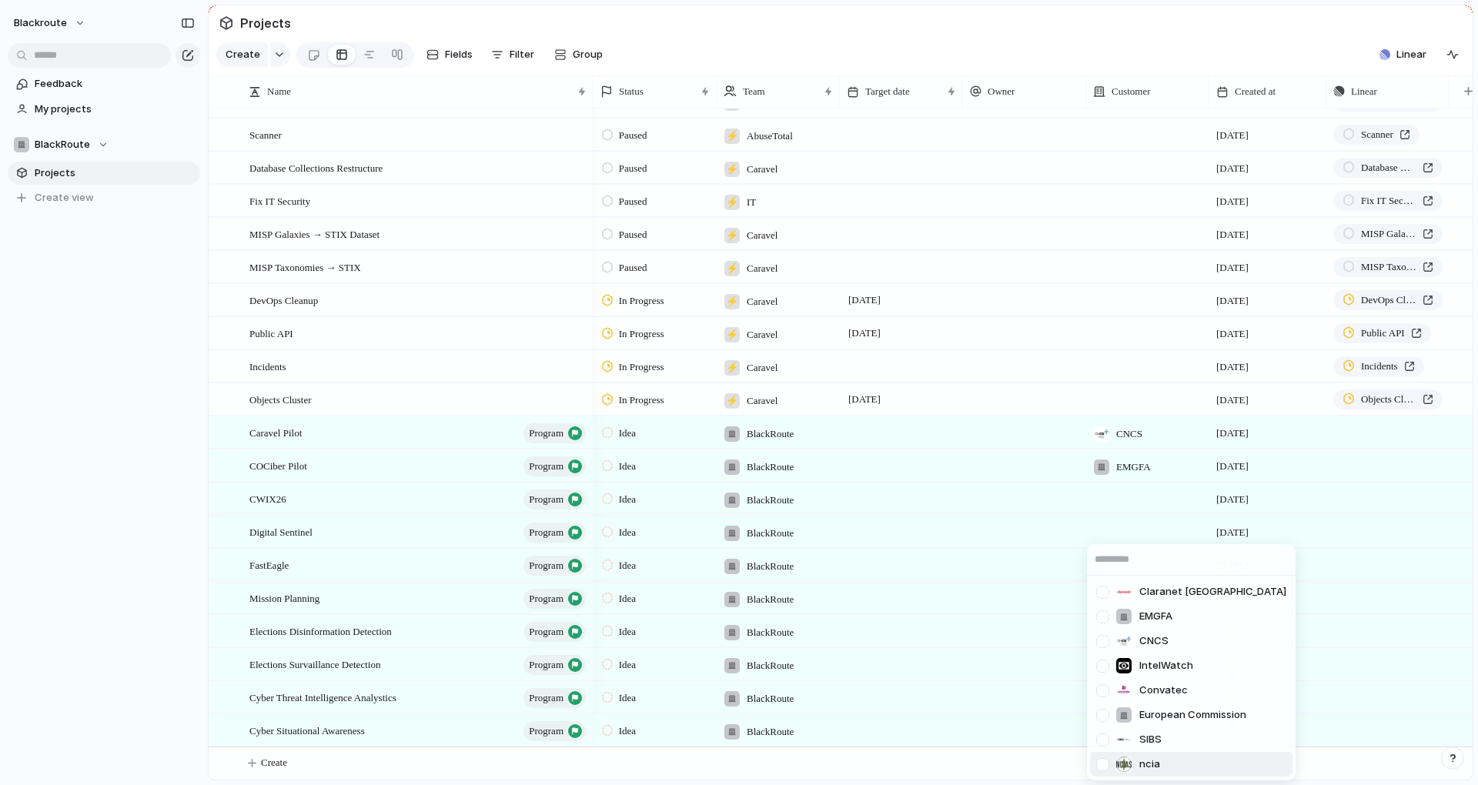
click at [1041, 766] on div "Claranet Portugal EMGFA CNCS IntelWatch Convatec European Commission SIBS ncia" at bounding box center [739, 392] width 1478 height 785
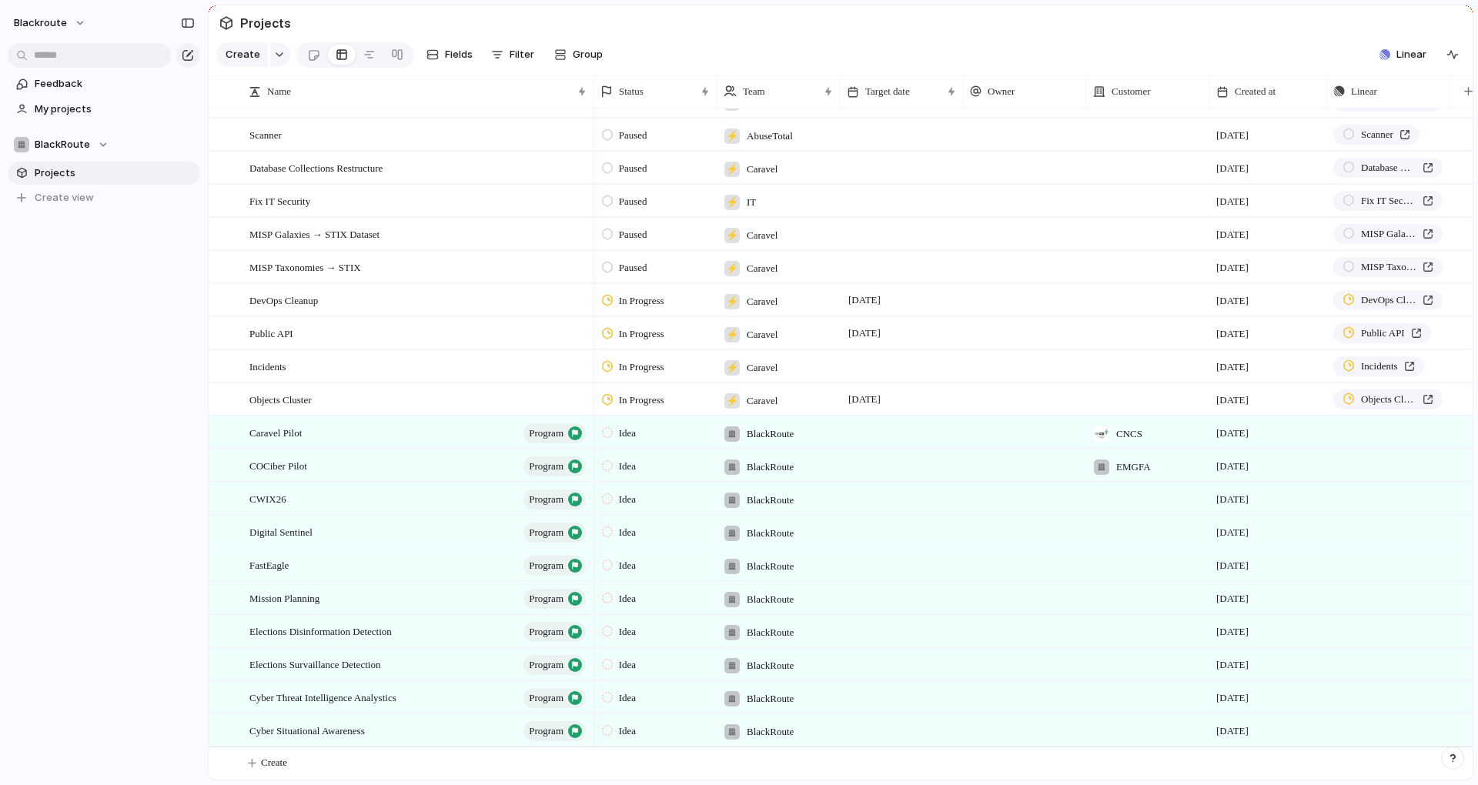
click at [1084, 735] on div at bounding box center [1024, 730] width 123 height 32
click at [1187, 734] on div "[PERSON_NAME]" at bounding box center [739, 392] width 1478 height 785
click at [1174, 734] on div at bounding box center [1147, 730] width 123 height 32
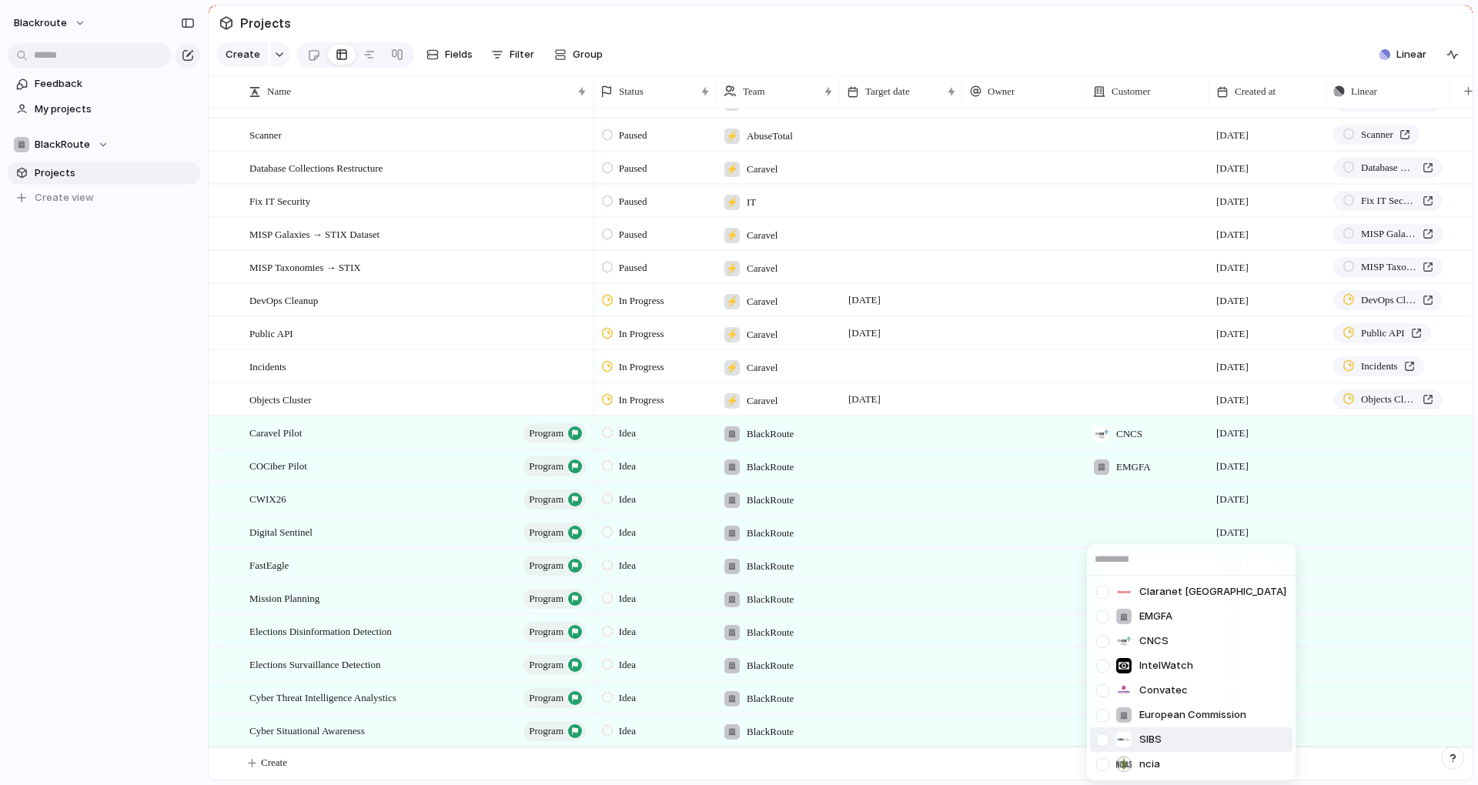
click at [1020, 772] on div "Claranet Portugal EMGFA CNCS IntelWatch Convatec European Commission SIBS ncia" at bounding box center [739, 392] width 1478 height 785
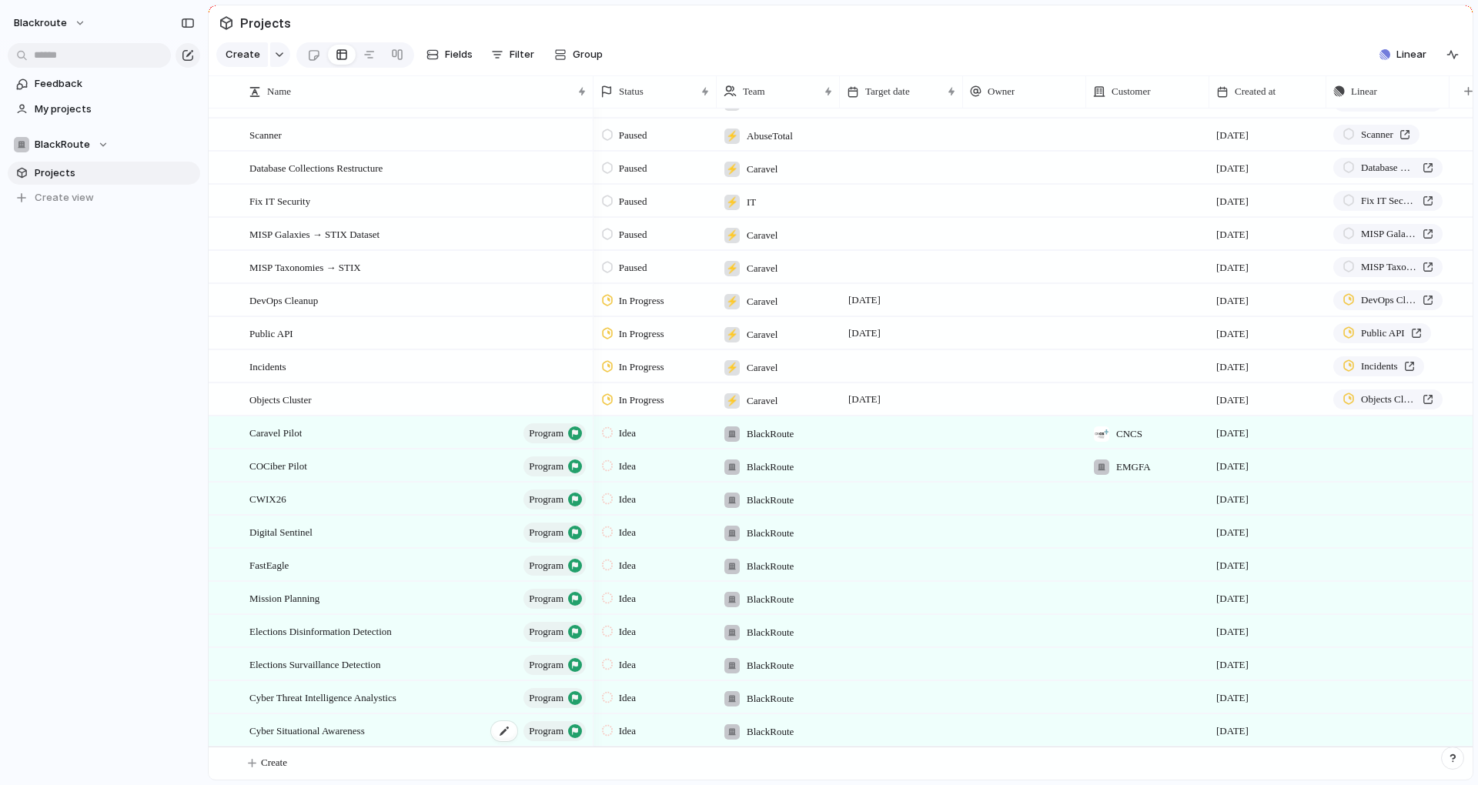
click at [426, 725] on div "Cyber Situational Awareness program" at bounding box center [418, 731] width 339 height 32
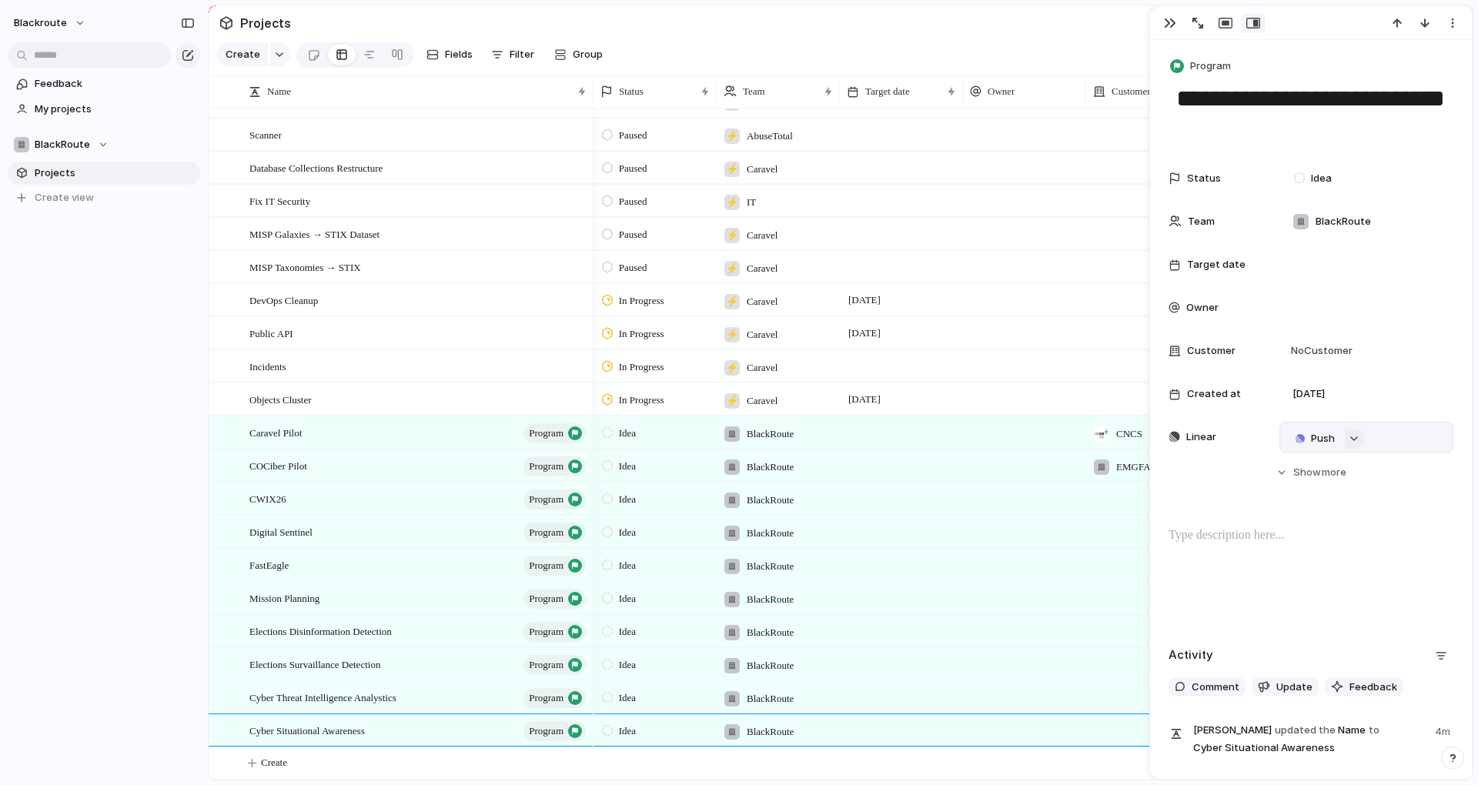
click at [1355, 436] on div "button" at bounding box center [1354, 439] width 11 height 6
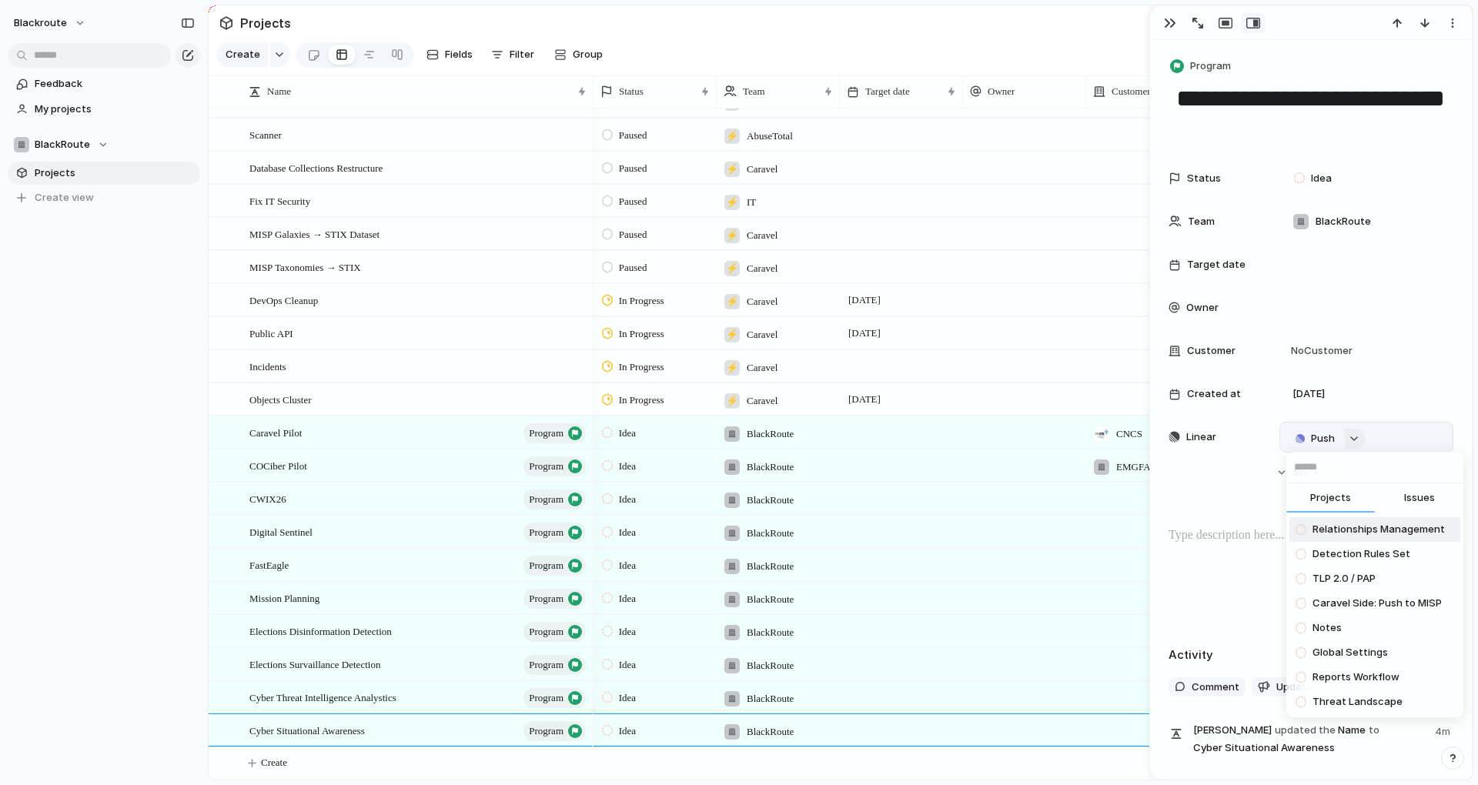
click at [1355, 436] on div "Projects Issues Relationships Management Detection Rules Set TLP 2.0 / PAP Cara…" at bounding box center [739, 392] width 1478 height 785
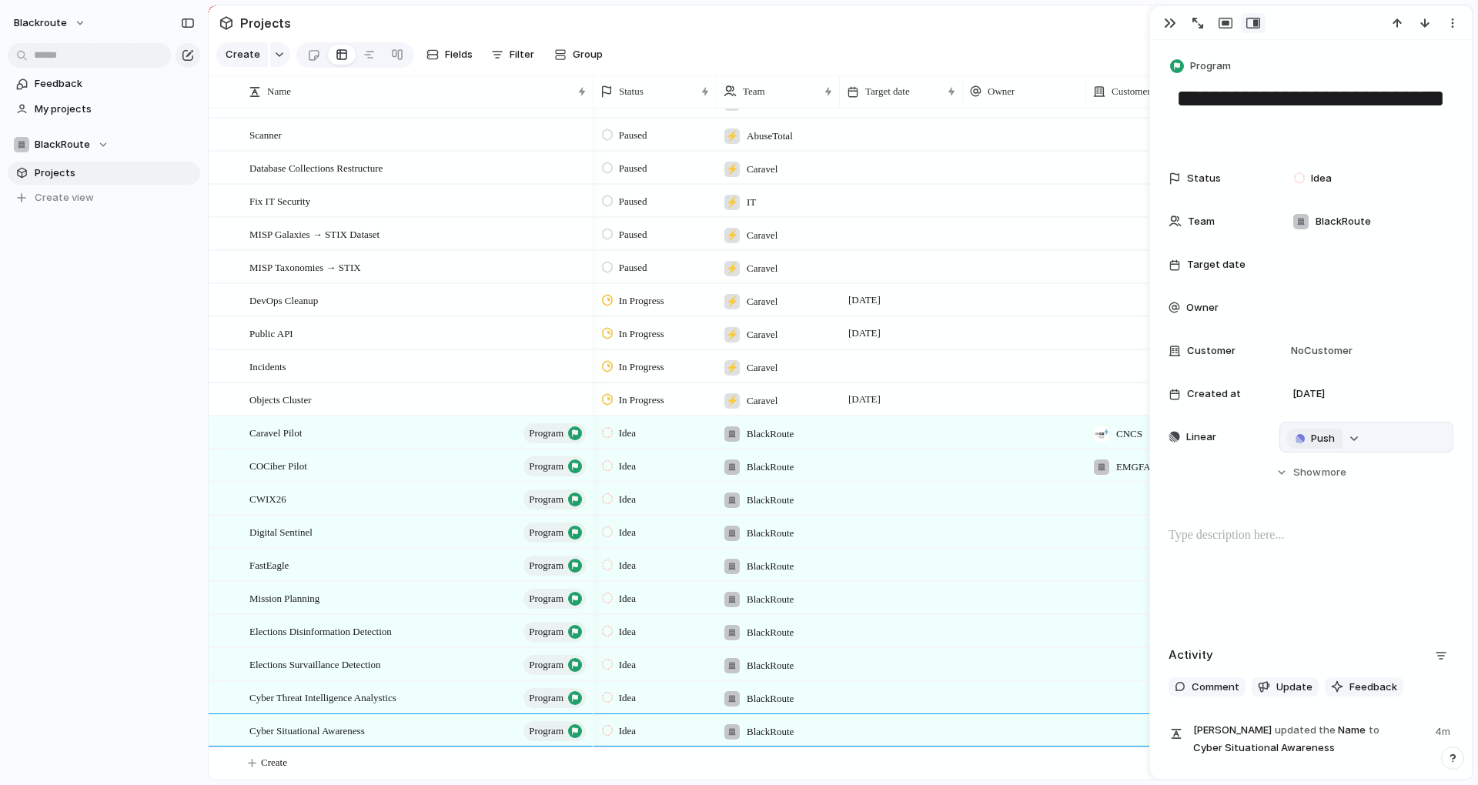
click at [1332, 440] on span "Push" at bounding box center [1323, 438] width 24 height 15
click at [1158, 486] on div "Project Issue" at bounding box center [739, 392] width 1478 height 785
click at [1262, 477] on button "Hide Show more" at bounding box center [1310, 473] width 285 height 28
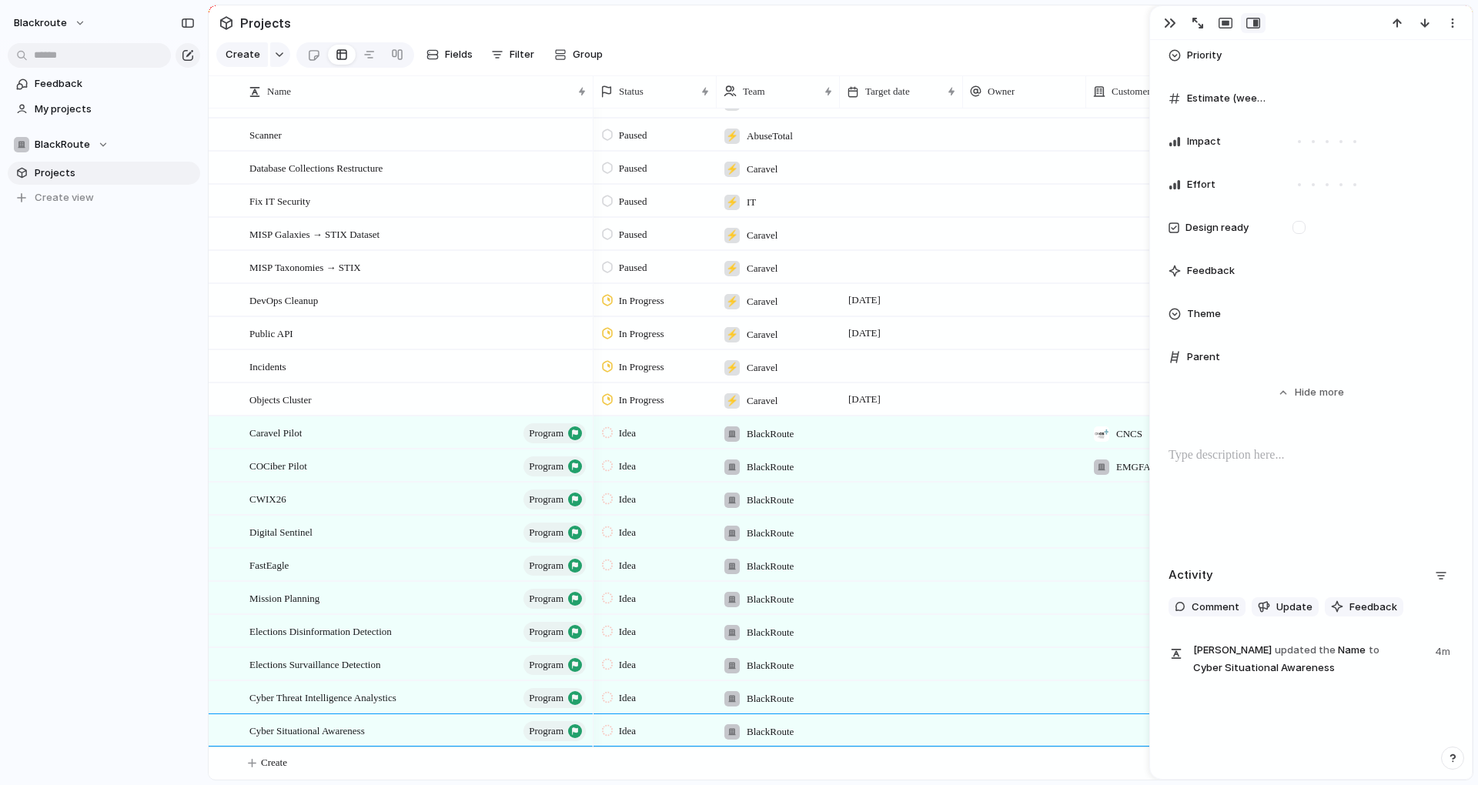
scroll to position [139, 0]
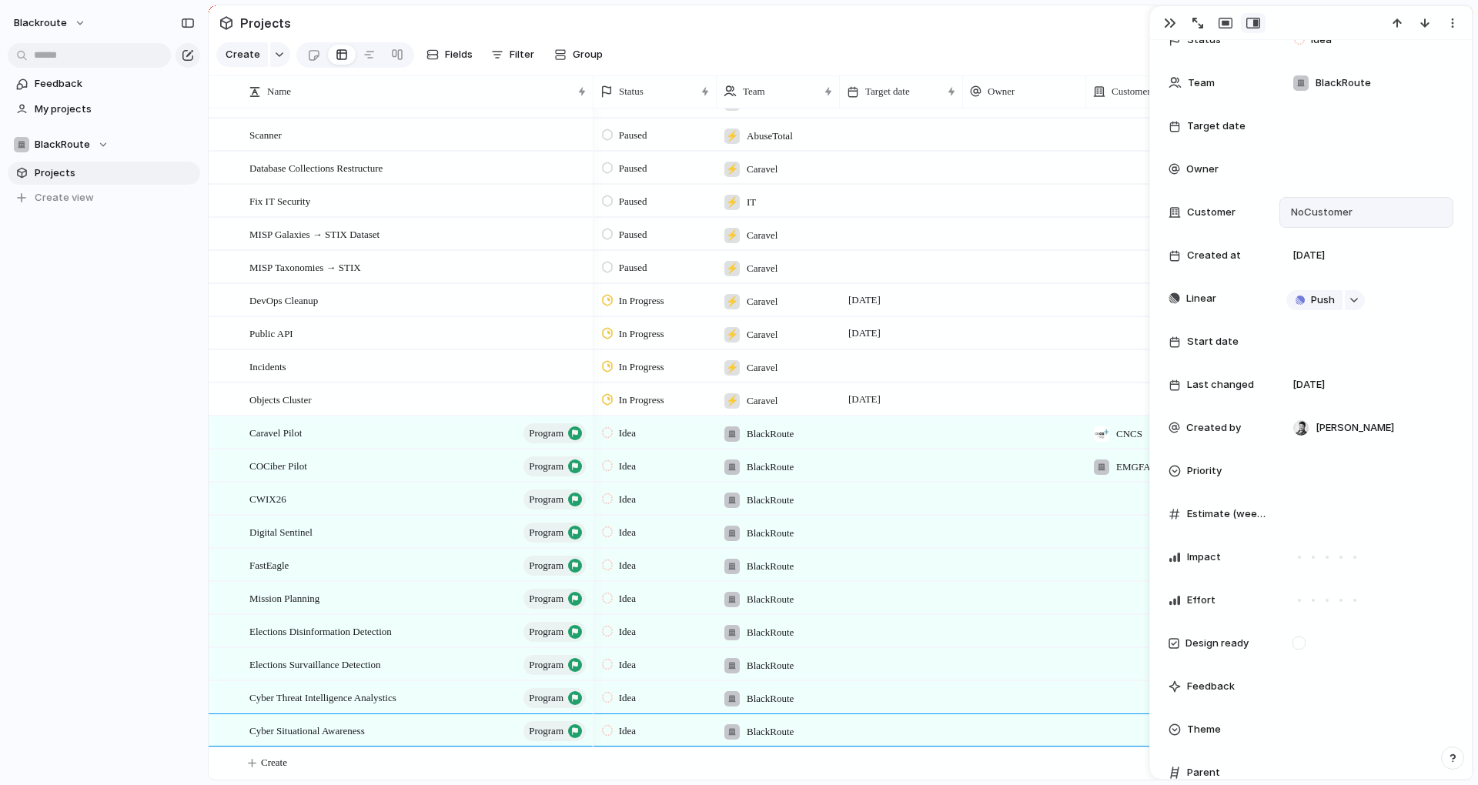
click at [1352, 213] on span "No Customer" at bounding box center [1319, 212] width 66 height 15
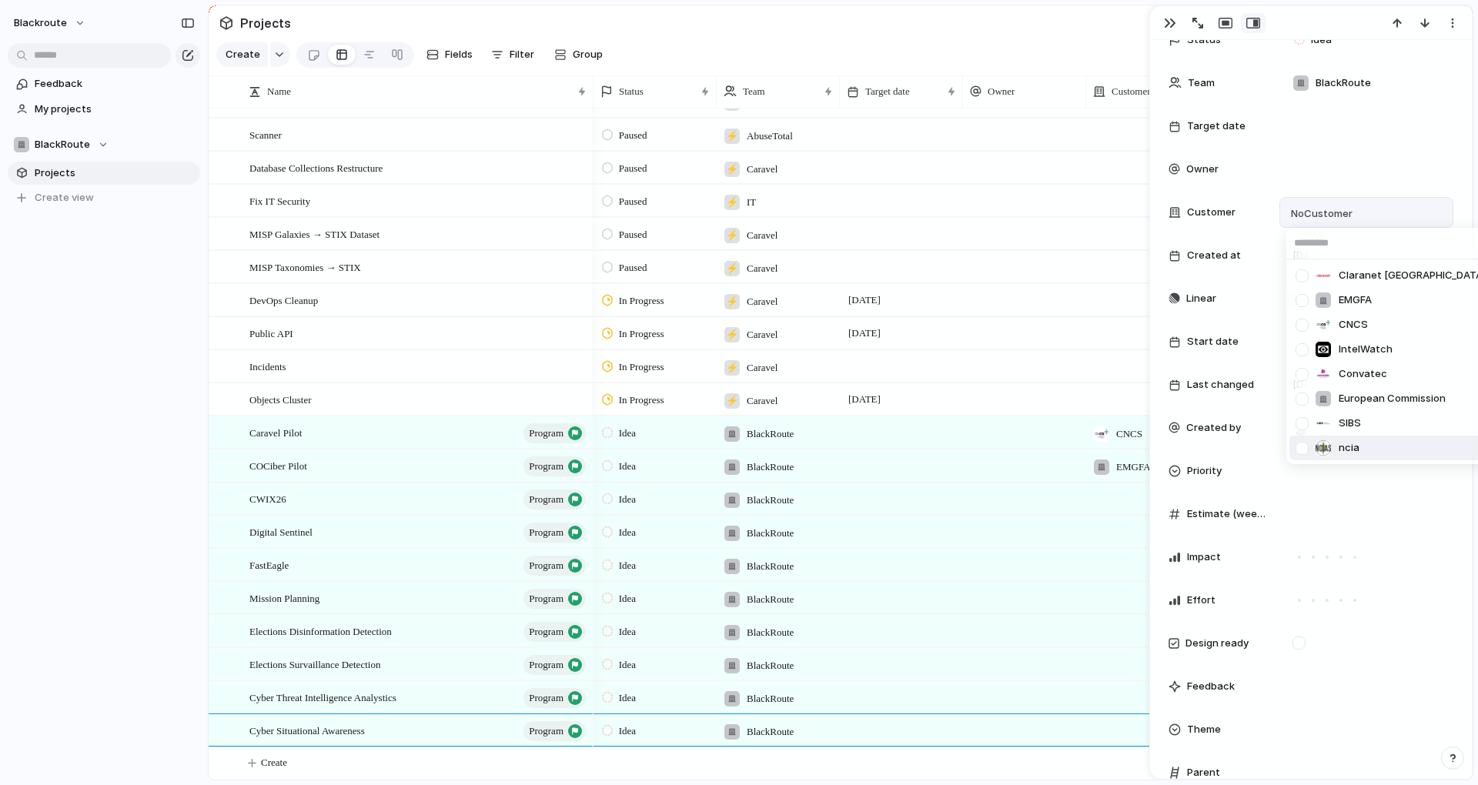
click at [1300, 476] on div "Claranet Portugal EMGFA CNCS IntelWatch Convatec European Commission SIBS ncia" at bounding box center [739, 392] width 1478 height 785
click at [1330, 247] on input "text" at bounding box center [1390, 243] width 209 height 31
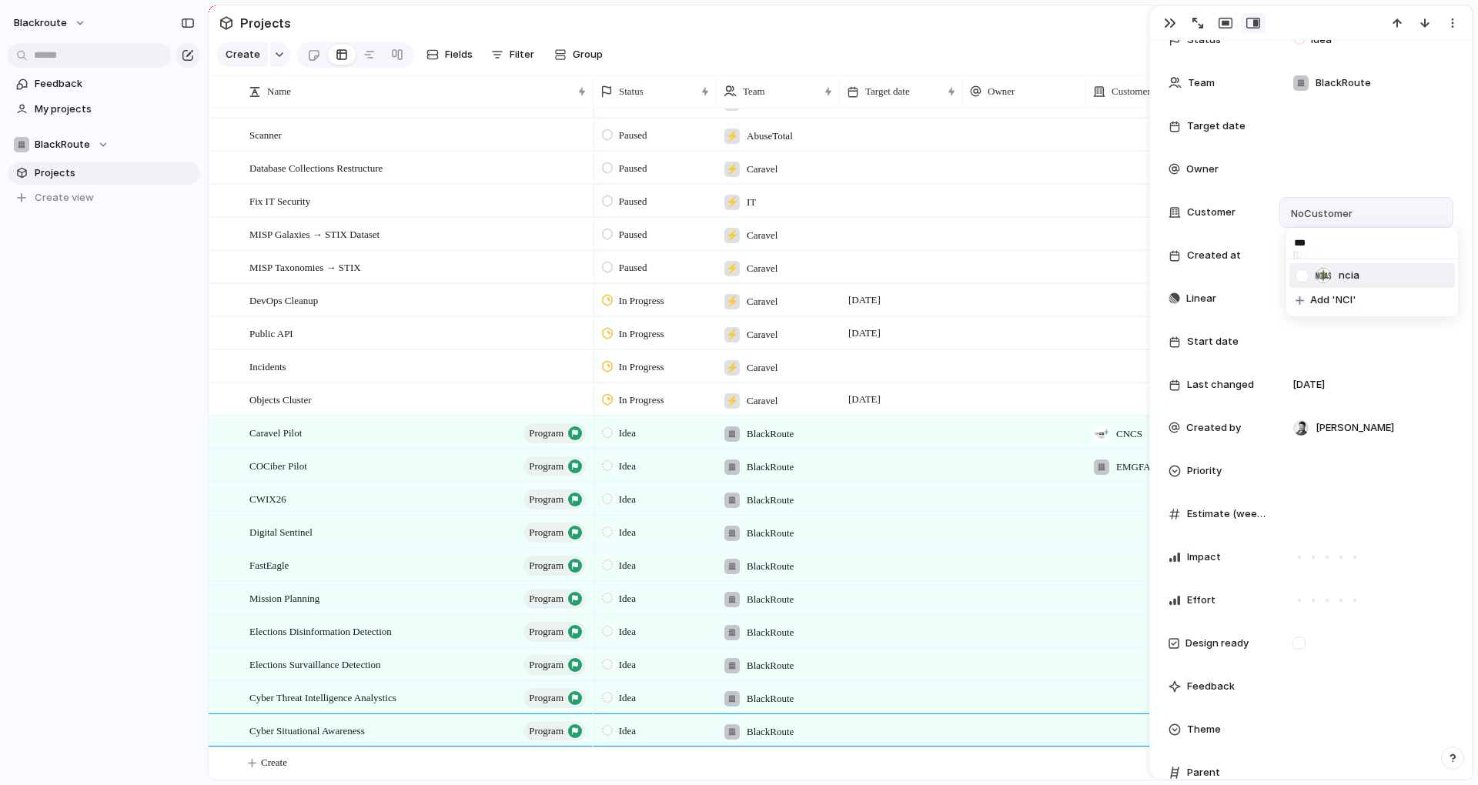
type input "****"
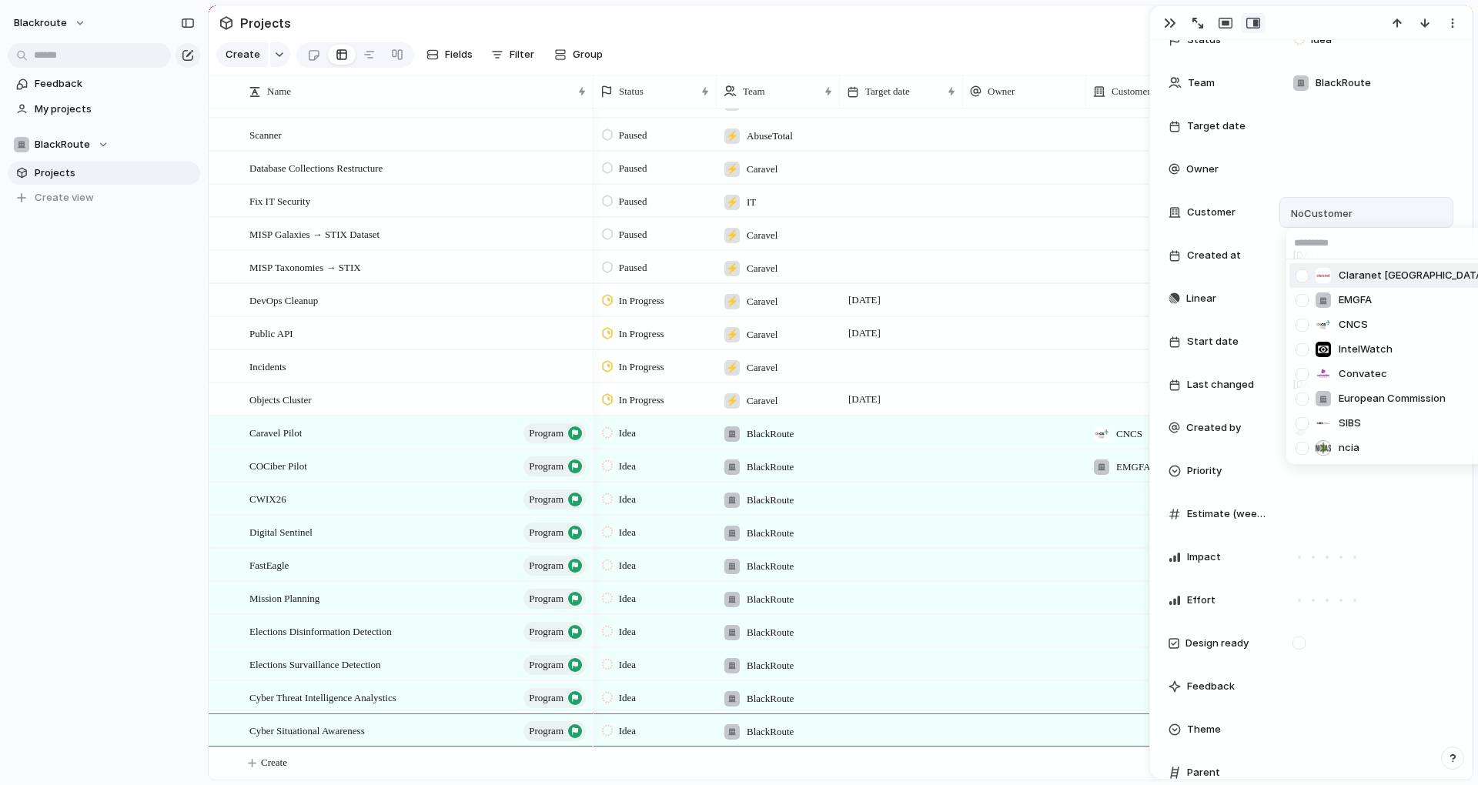
click at [1322, 212] on div "Claranet Portugal EMGFA CNCS IntelWatch Convatec European Commission SIBS ncia" at bounding box center [739, 392] width 1478 height 785
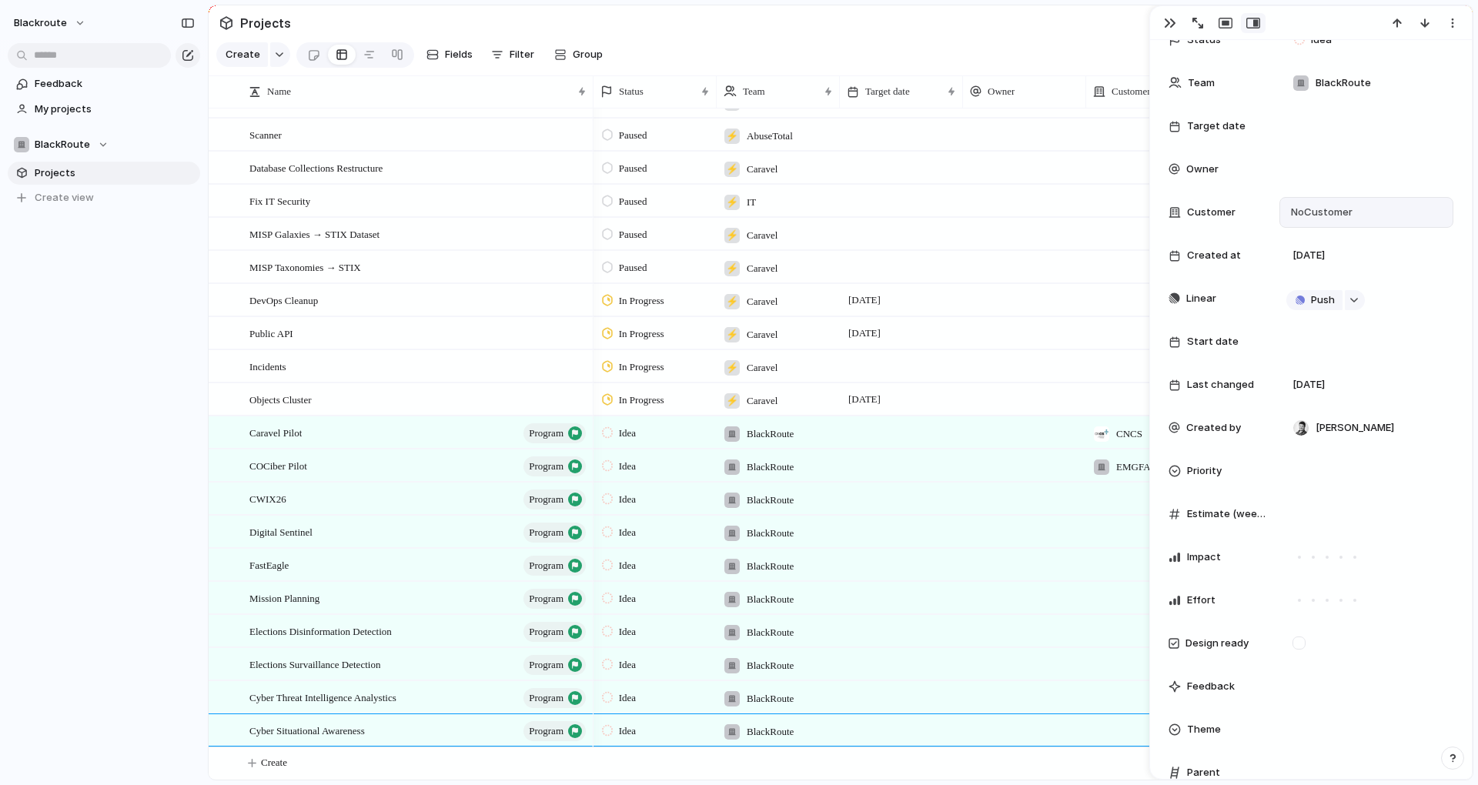
click at [1322, 212] on span "No Customer" at bounding box center [1319, 212] width 66 height 15
click at [987, 761] on button "Create" at bounding box center [860, 763] width 1272 height 32
click at [1165, 18] on div "button" at bounding box center [1170, 23] width 12 height 12
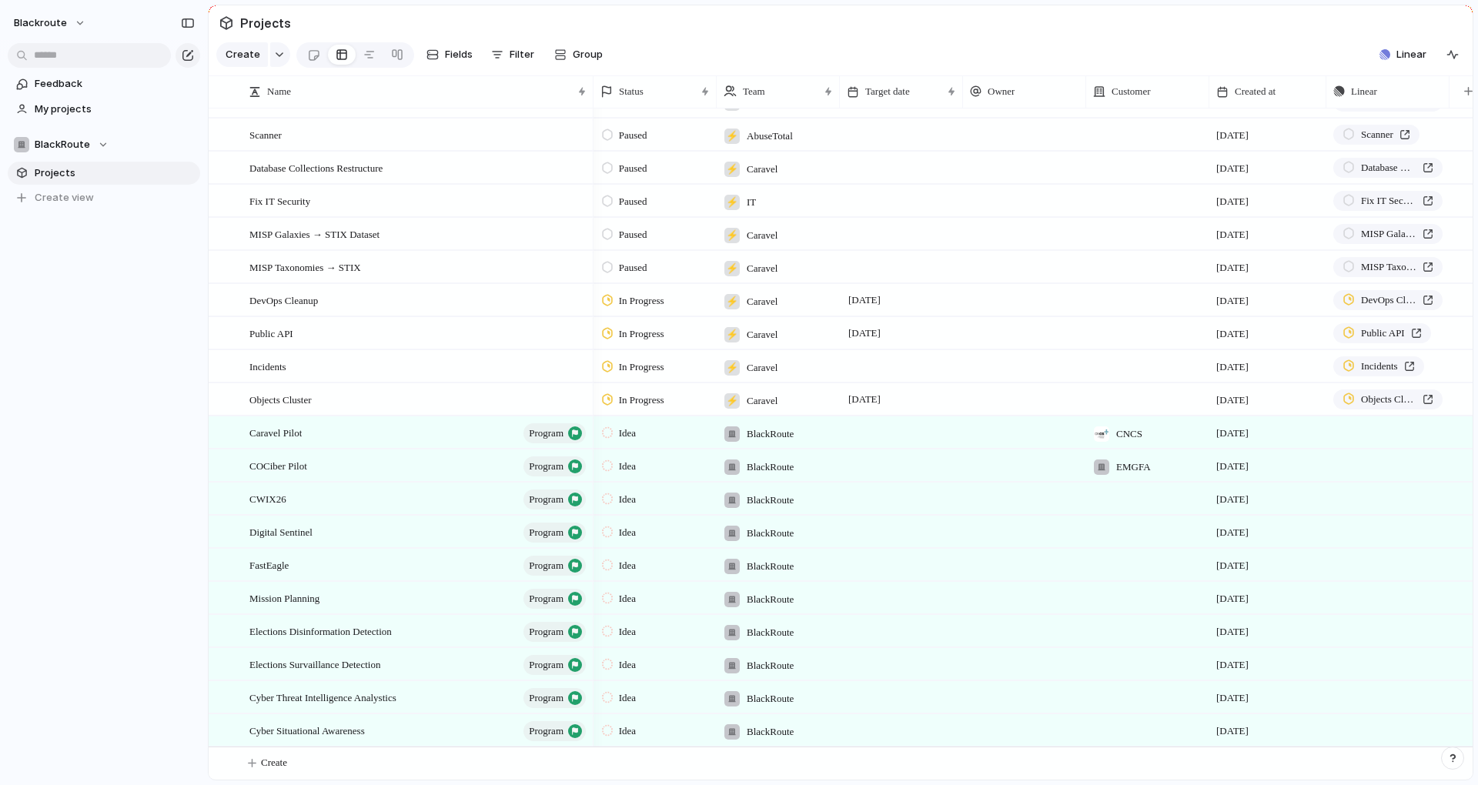
click at [1113, 493] on div at bounding box center [1147, 499] width 123 height 32
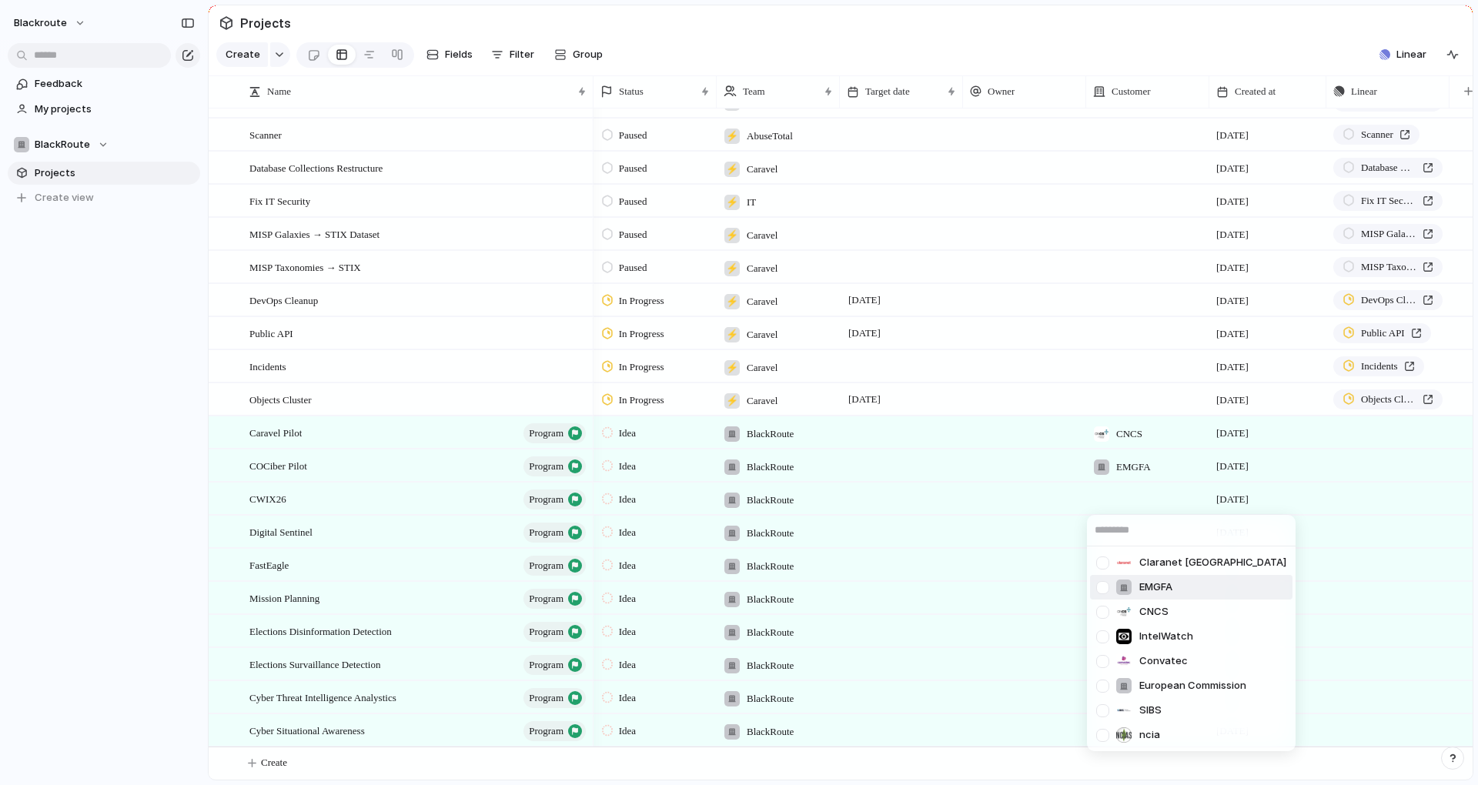
click at [1168, 597] on li "EMGFA" at bounding box center [1191, 587] width 202 height 25
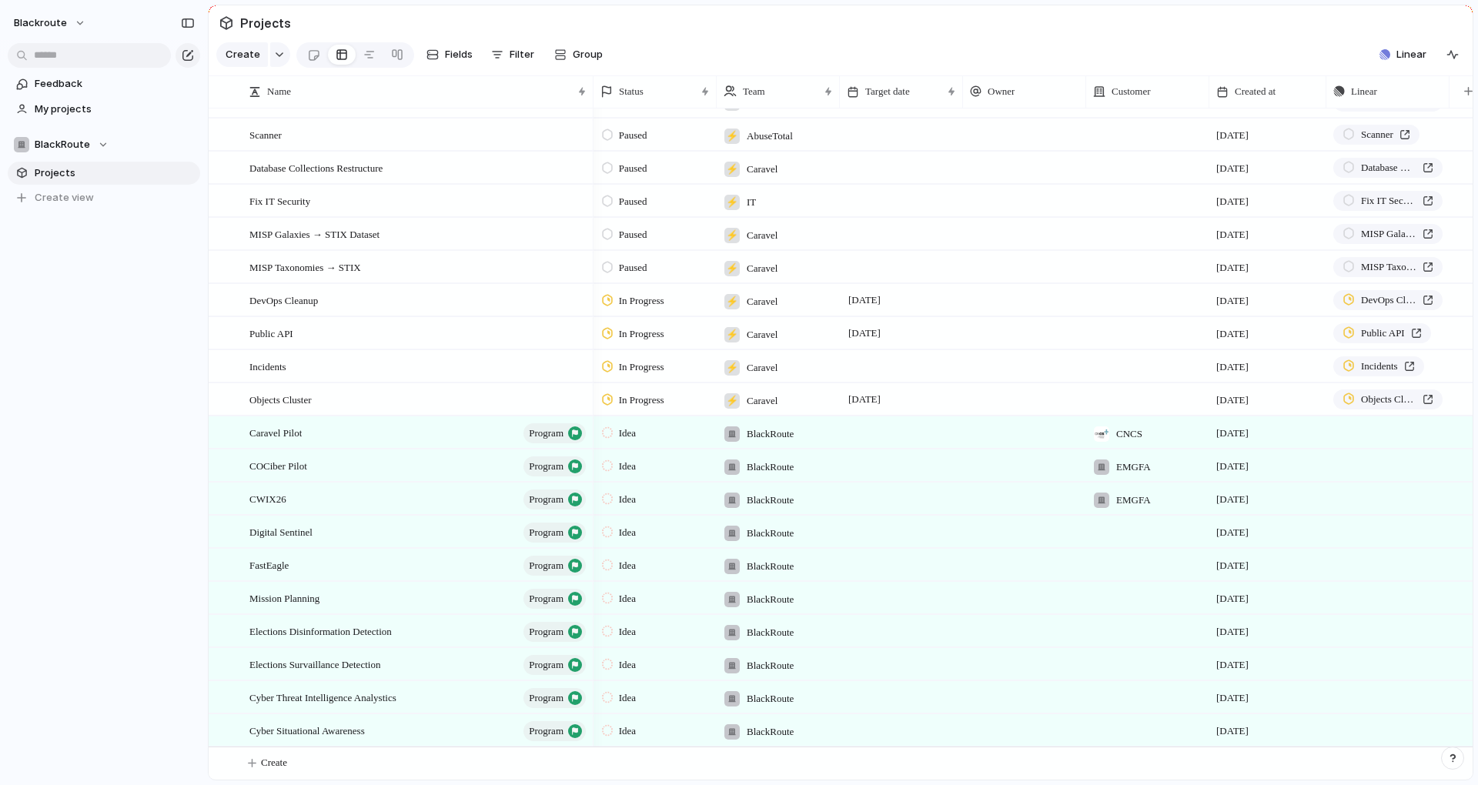
click at [1118, 518] on div at bounding box center [1148, 519] width 122 height 6
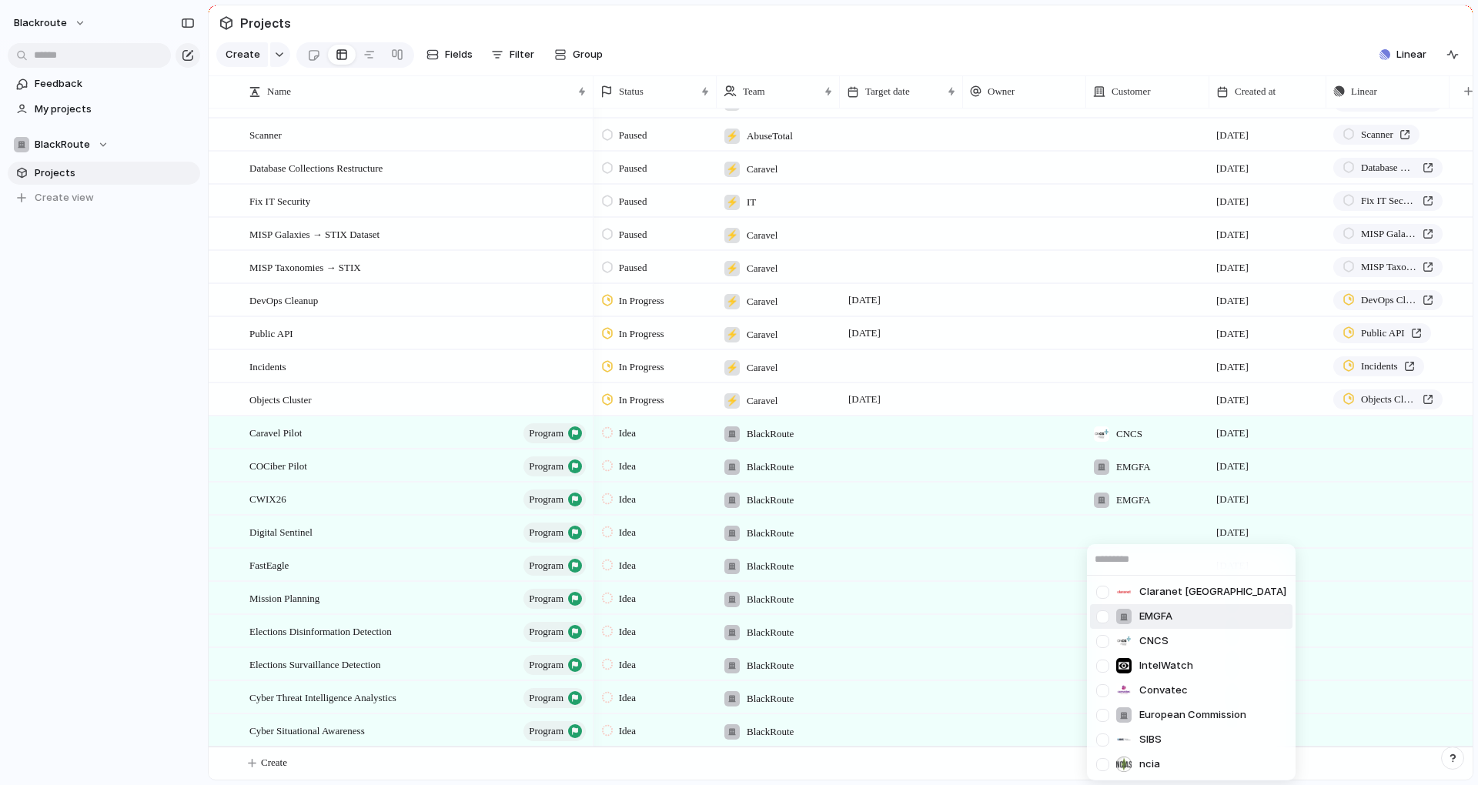
click at [1143, 616] on span "EMGFA" at bounding box center [1155, 616] width 33 height 15
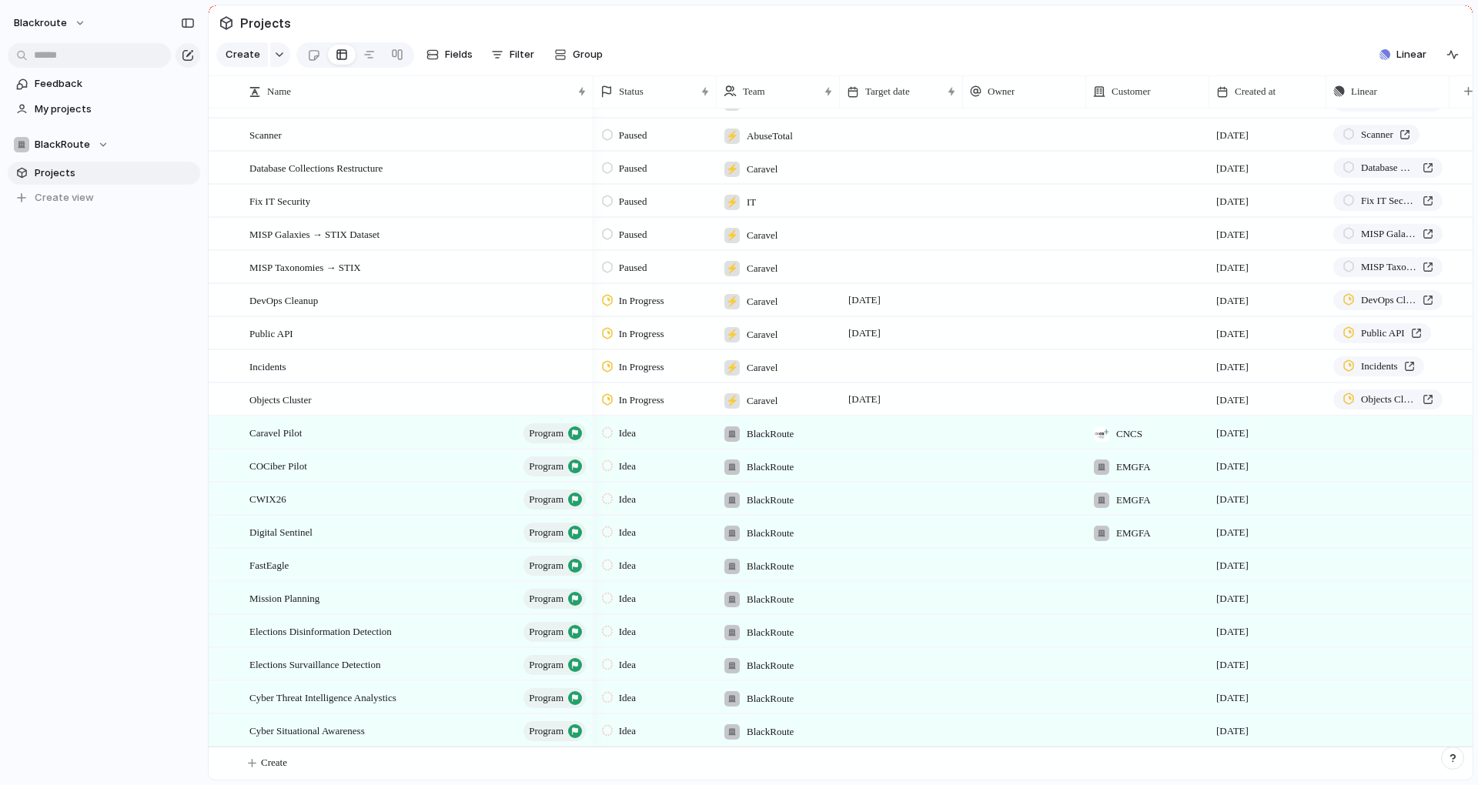
click at [1121, 554] on div at bounding box center [1148, 553] width 122 height 6
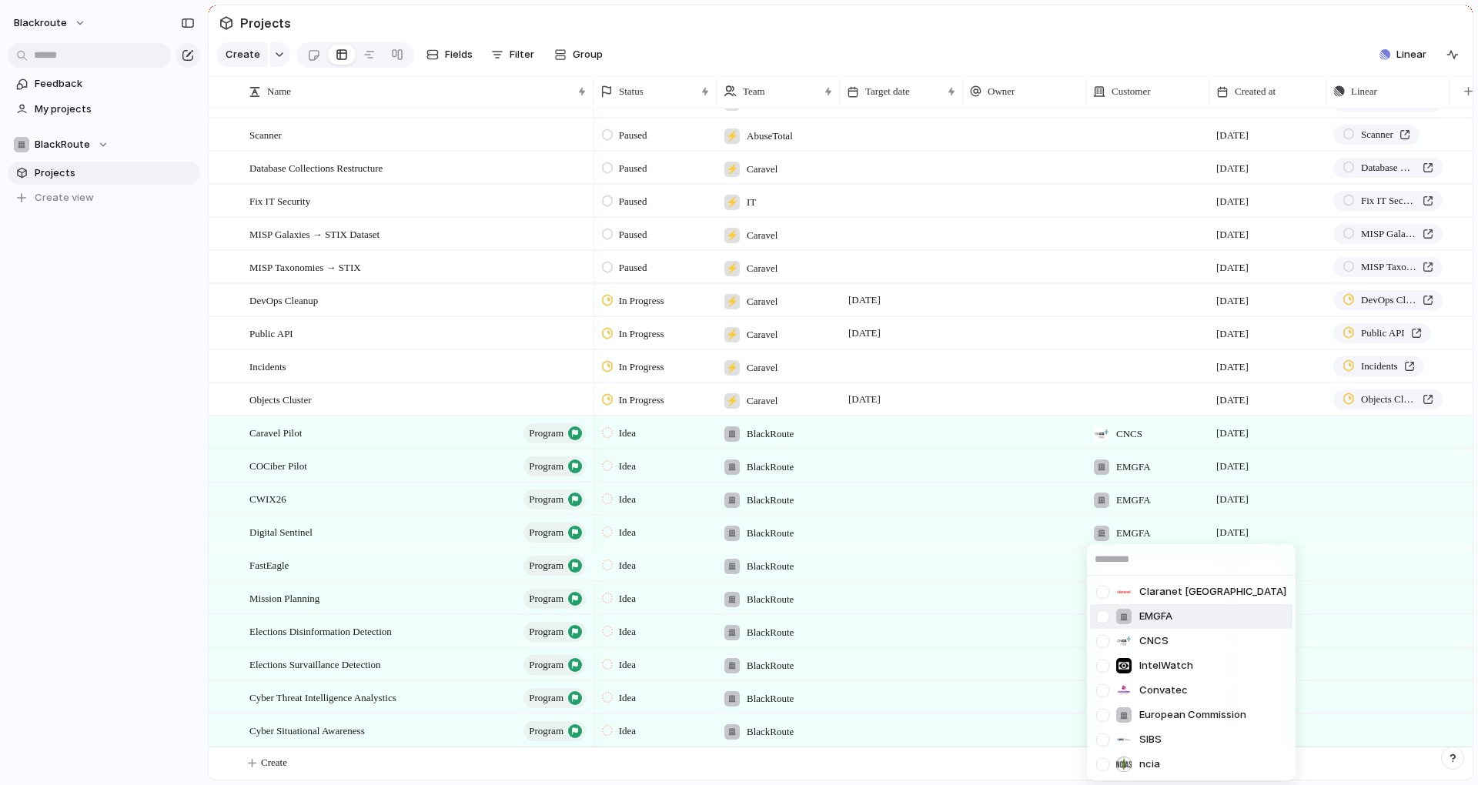
click at [1135, 609] on div "EMGFA" at bounding box center [1143, 616] width 57 height 17
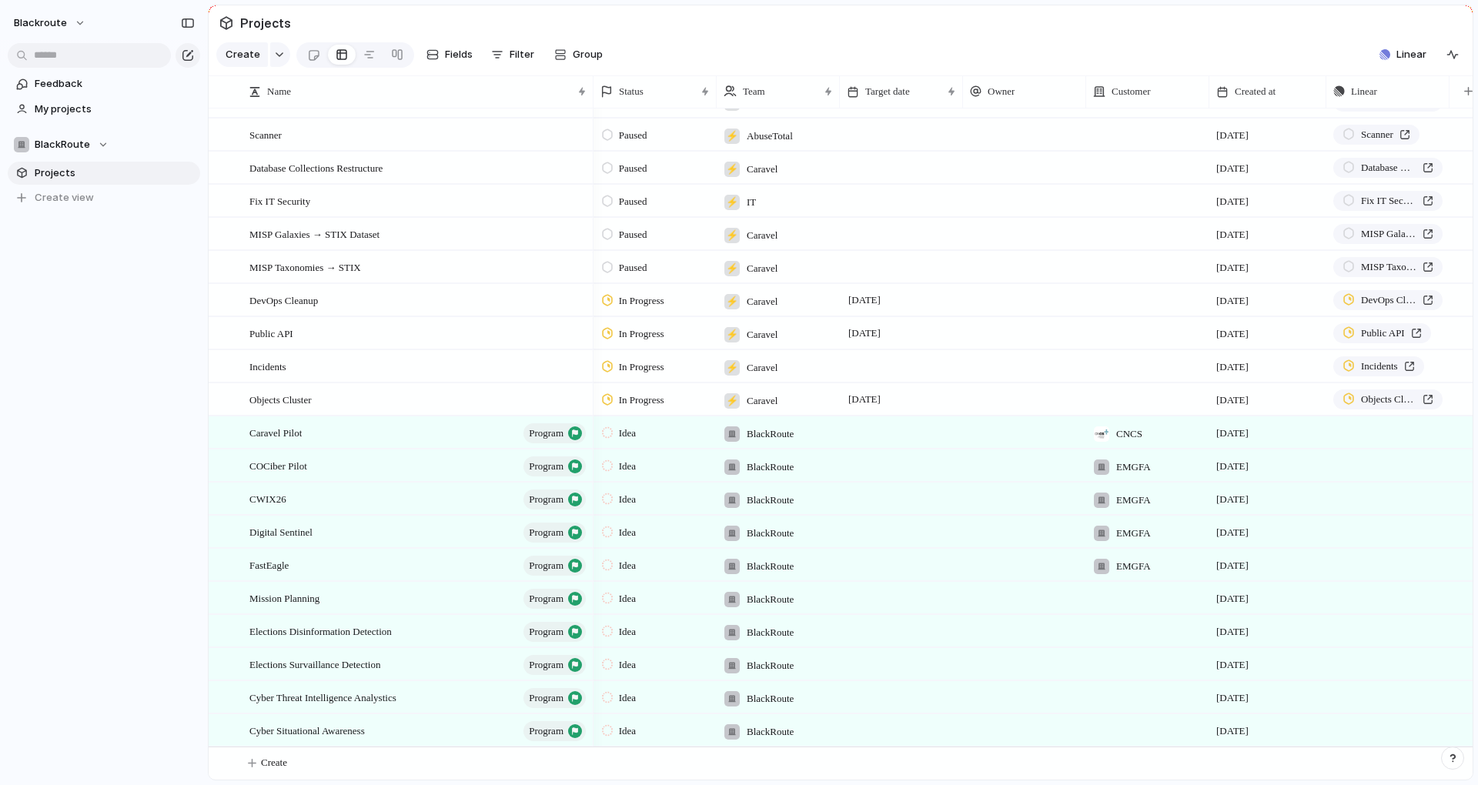
click at [1129, 593] on div at bounding box center [1147, 598] width 123 height 32
click at [1121, 637] on div at bounding box center [1147, 631] width 123 height 32
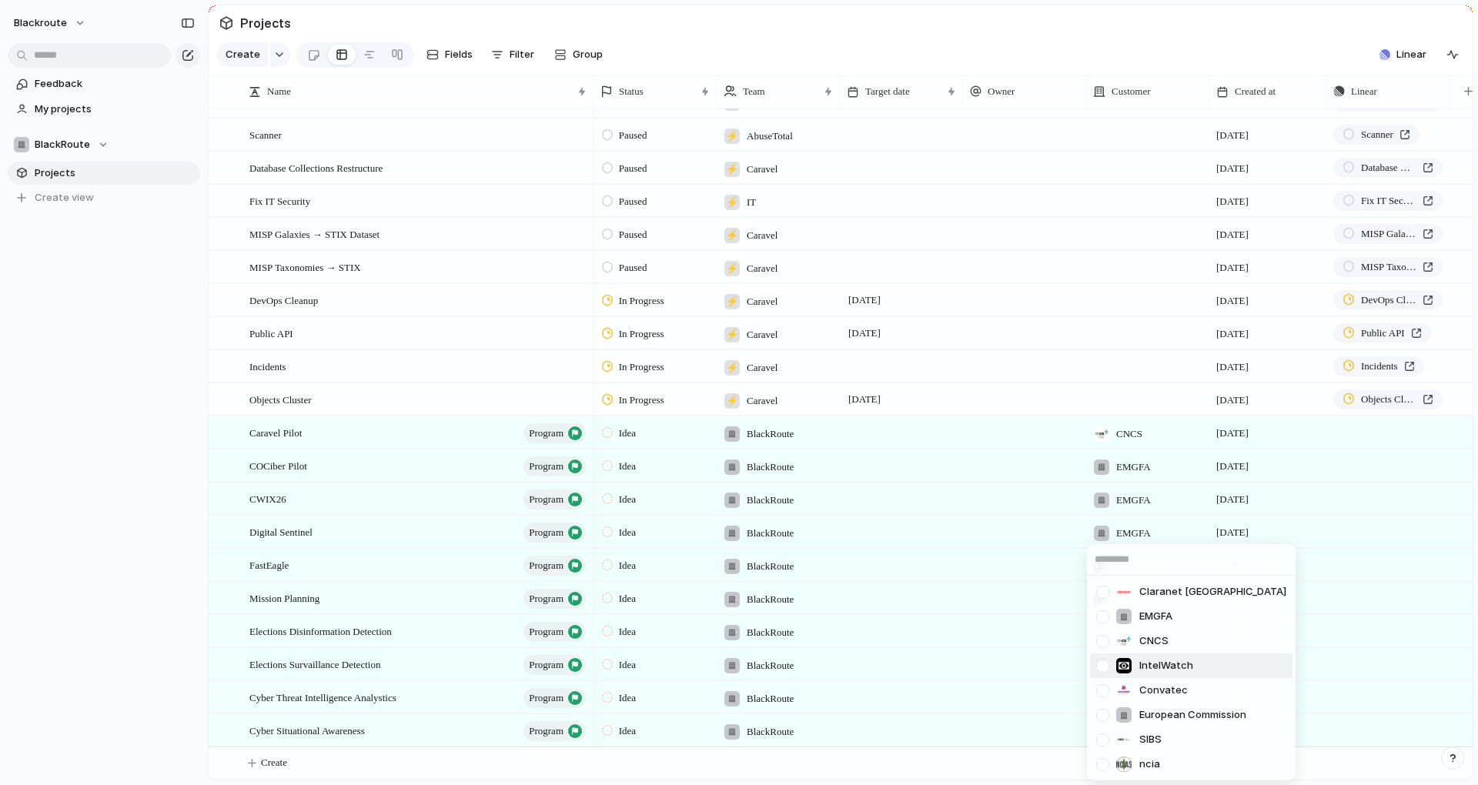
click at [1142, 664] on span "IntelWatch" at bounding box center [1166, 665] width 54 height 15
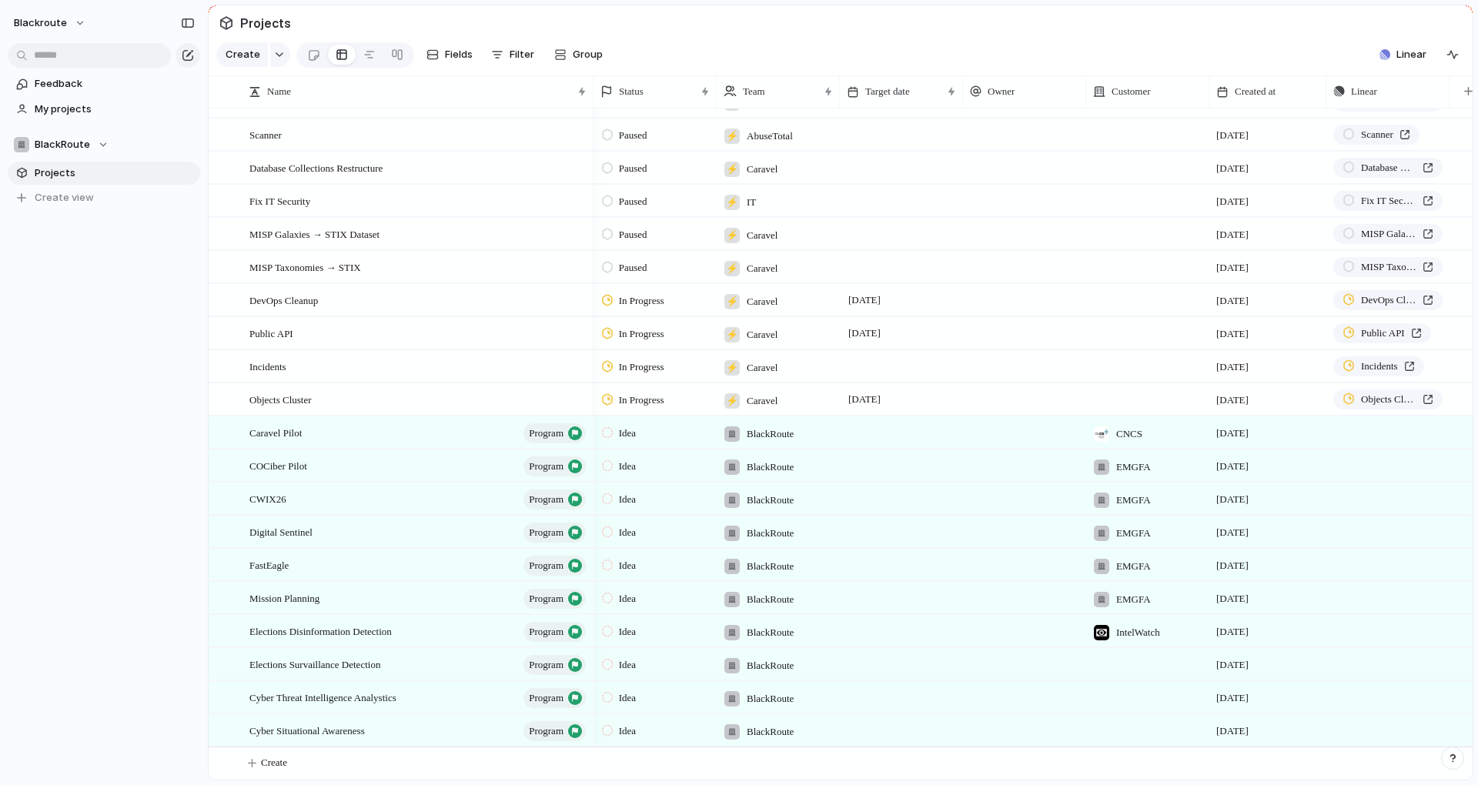
click at [1135, 659] on div at bounding box center [1147, 664] width 123 height 32
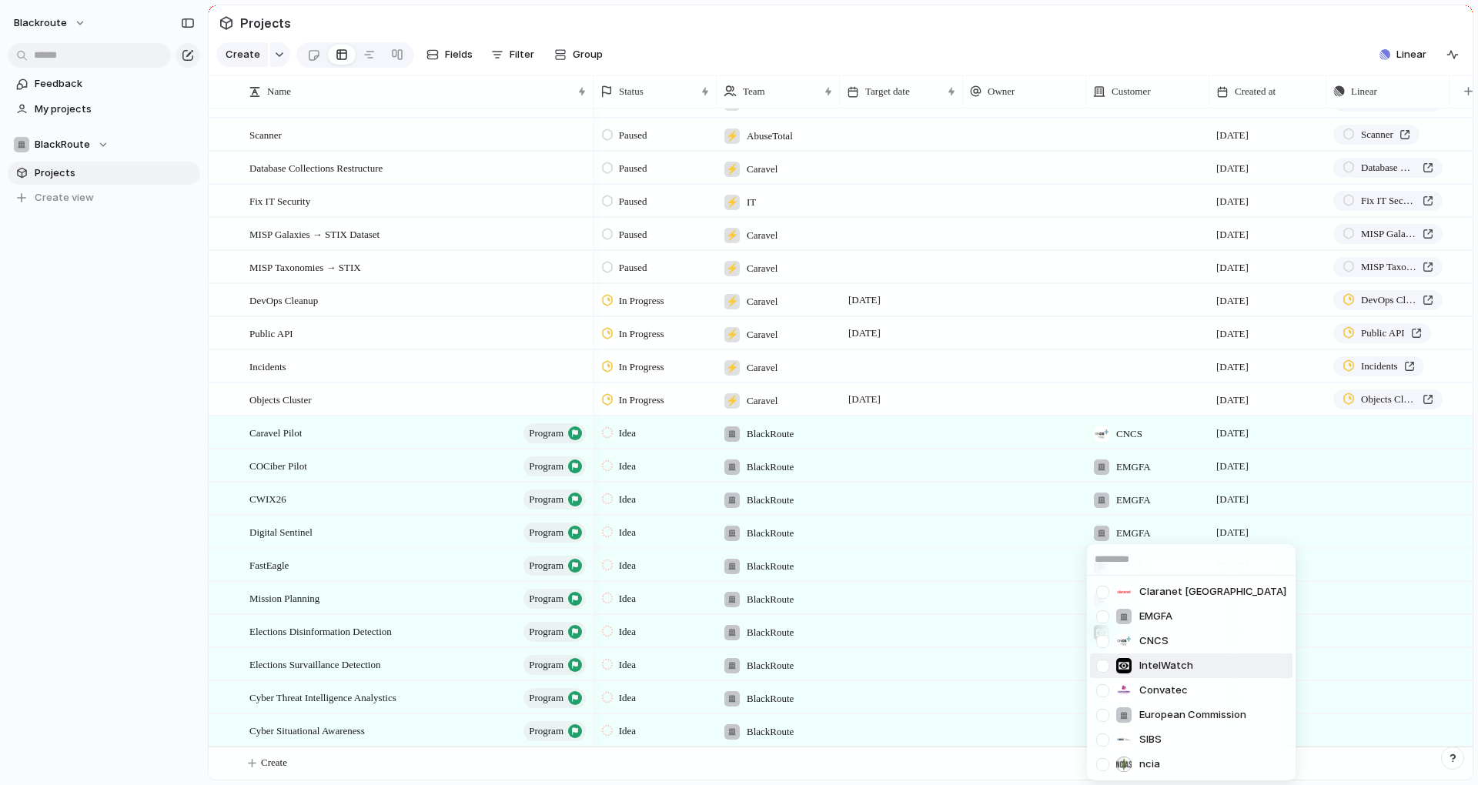
click at [1163, 670] on span "IntelWatch" at bounding box center [1166, 665] width 54 height 15
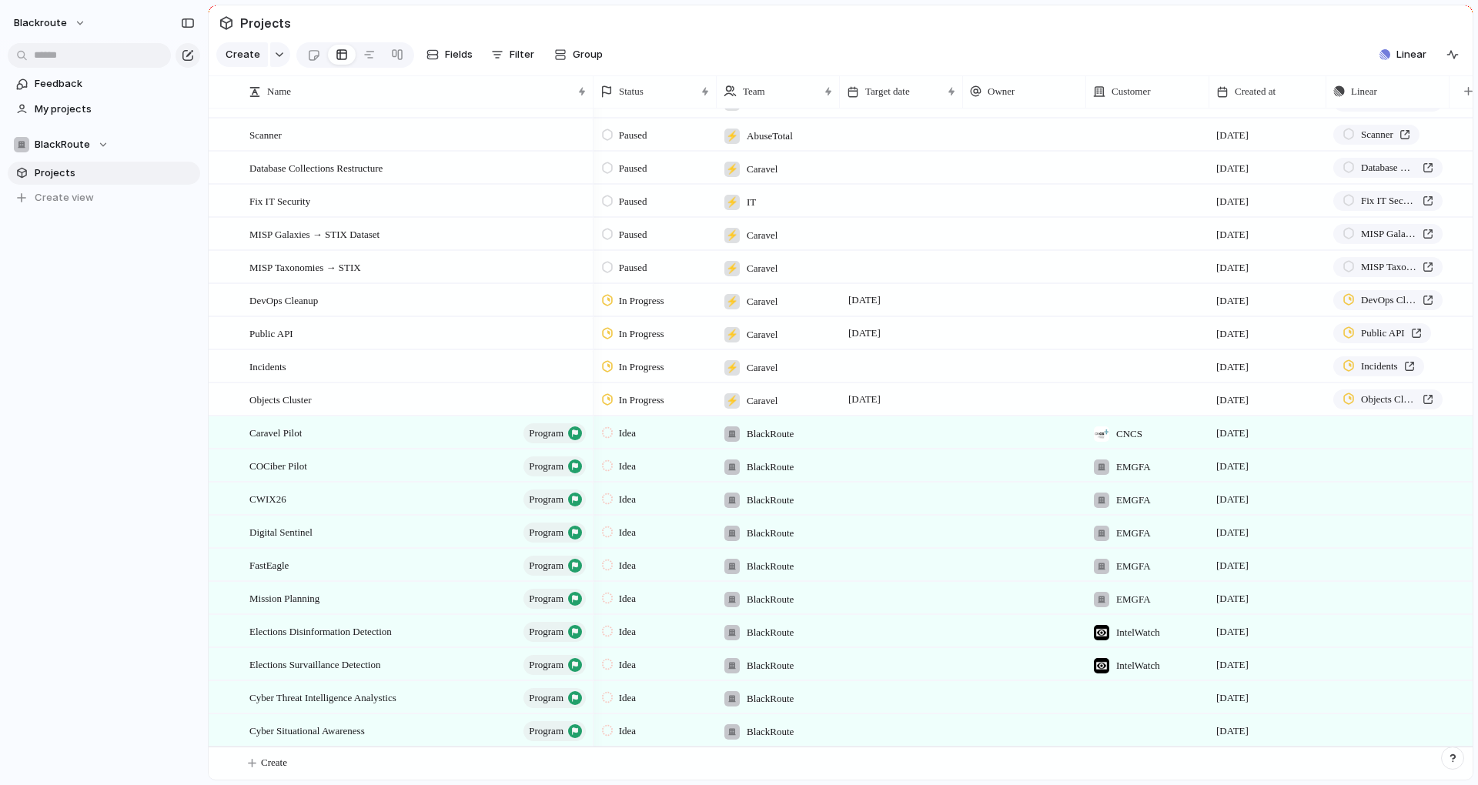
click at [1135, 694] on div at bounding box center [1147, 697] width 123 height 32
click at [1035, 774] on div "Claranet Portugal EMGFA CNCS IntelWatch Convatec European Commission SIBS ncia" at bounding box center [739, 392] width 1478 height 785
click at [36, 21] on span "blackroute" at bounding box center [40, 22] width 53 height 15
click at [69, 45] on li "Settings" at bounding box center [75, 57] width 128 height 25
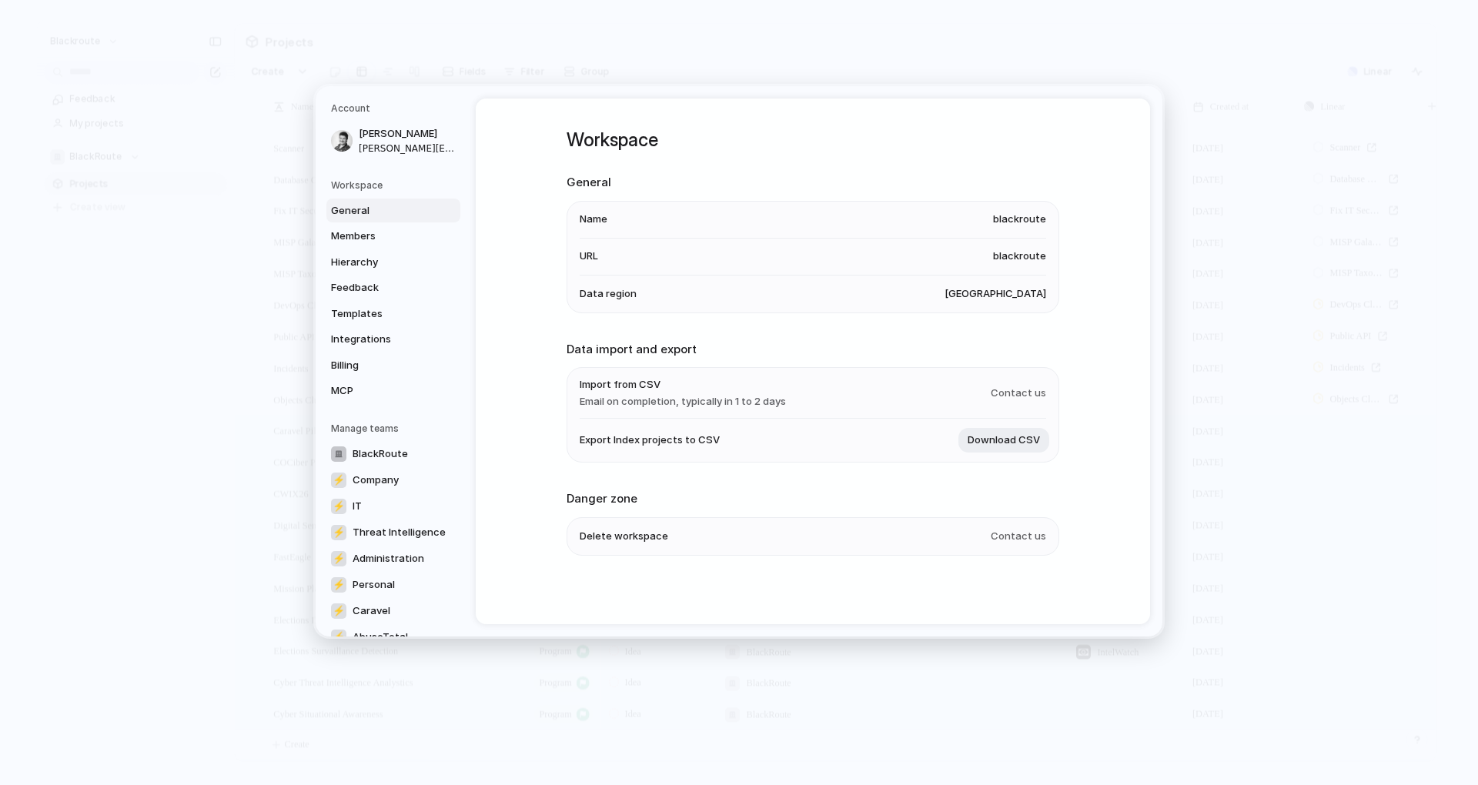
click at [374, 274] on div "General Members Hierarchy Feedback Templates Integrations Billing MCP" at bounding box center [395, 300] width 129 height 205
click at [406, 266] on span "Hierarchy" at bounding box center [380, 261] width 99 height 15
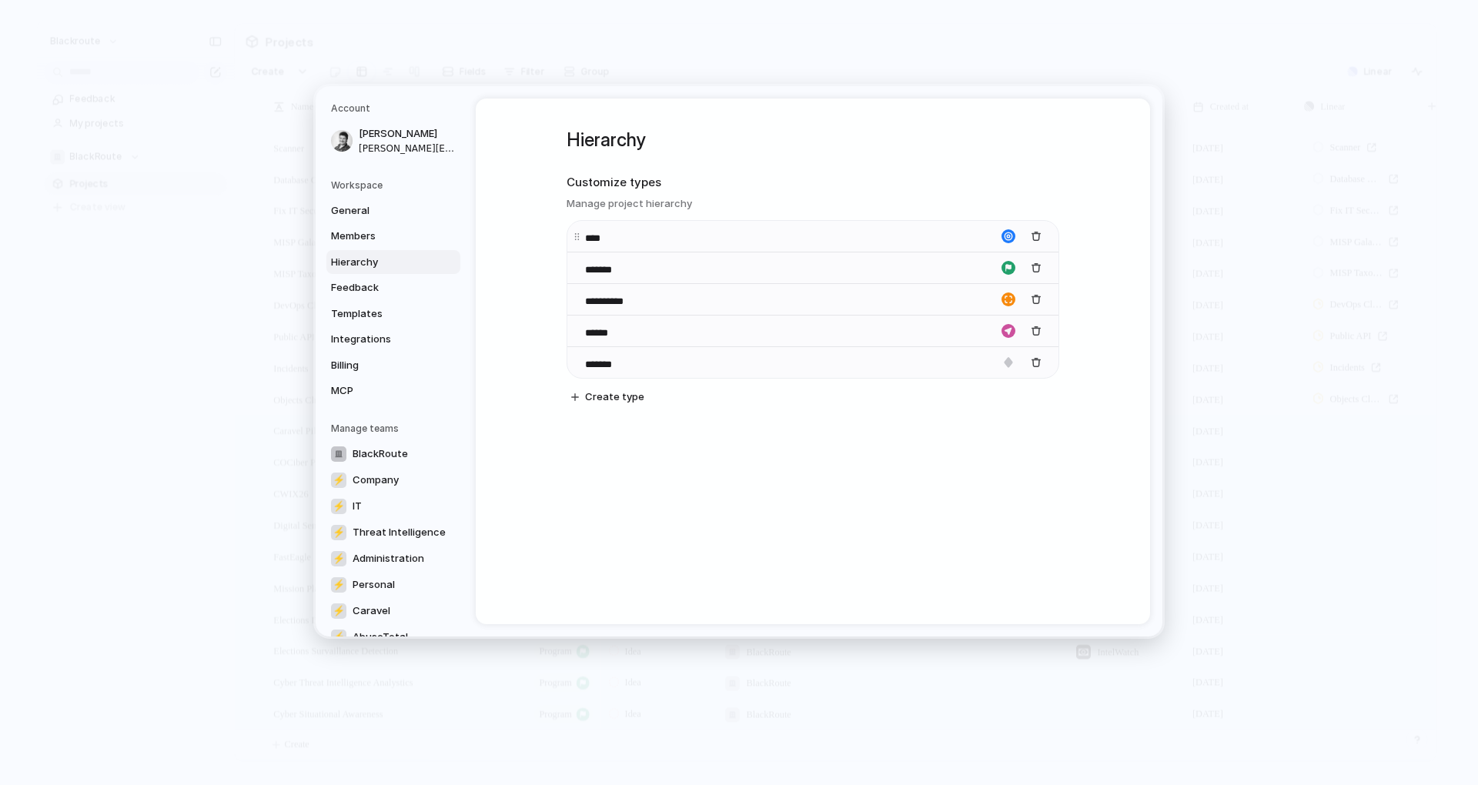
click at [667, 239] on div "****" at bounding box center [812, 236] width 491 height 32
click at [567, 240] on div "****" at bounding box center [812, 236] width 491 height 32
click at [604, 236] on input "****" at bounding box center [612, 237] width 54 height 15
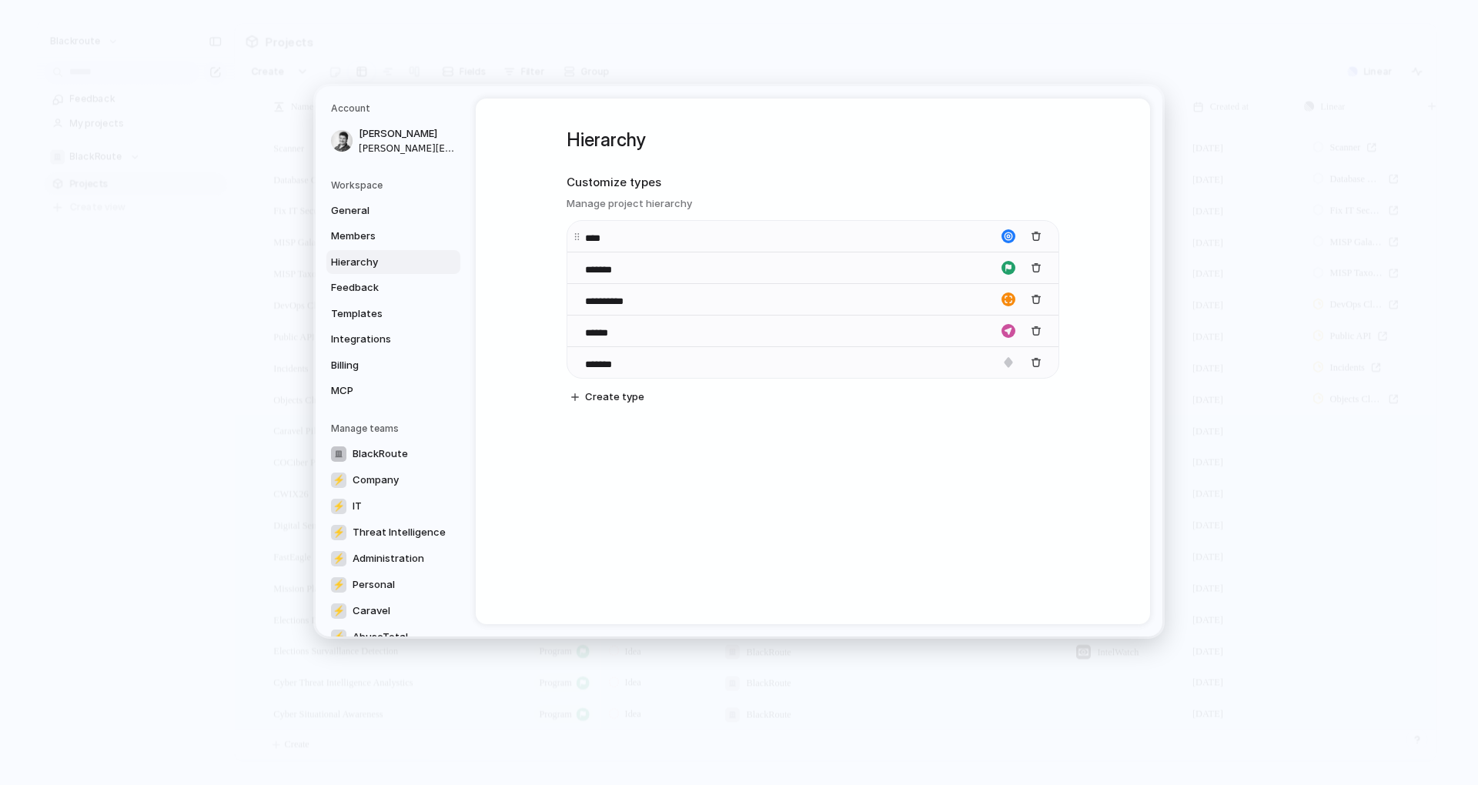
click at [624, 247] on div "****" at bounding box center [812, 236] width 491 height 32
click at [590, 189] on h2 "Customize types" at bounding box center [813, 183] width 493 height 18
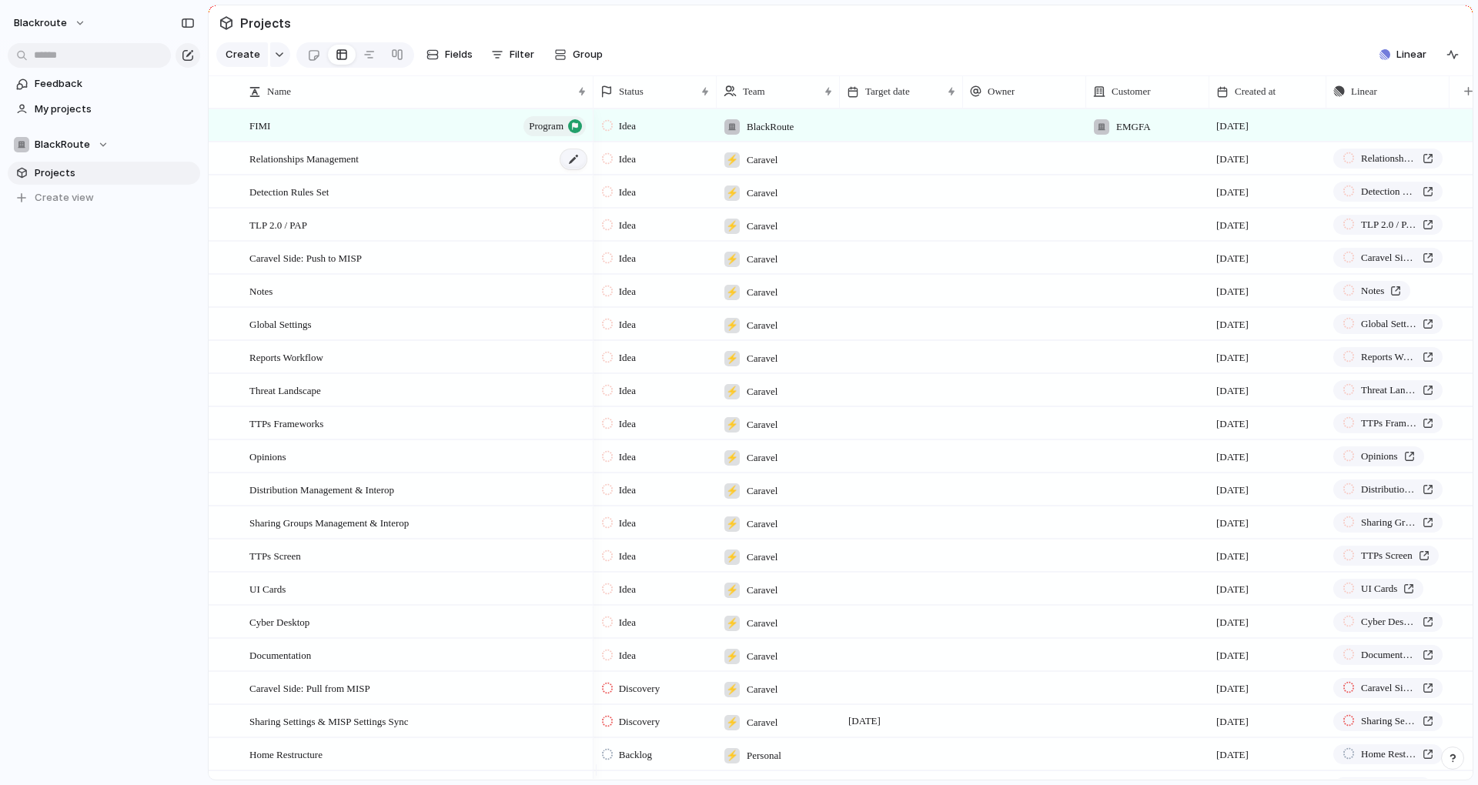
click at [578, 169] on div at bounding box center [573, 159] width 26 height 20
click at [410, 175] on div "Relationships Management" at bounding box center [418, 159] width 339 height 32
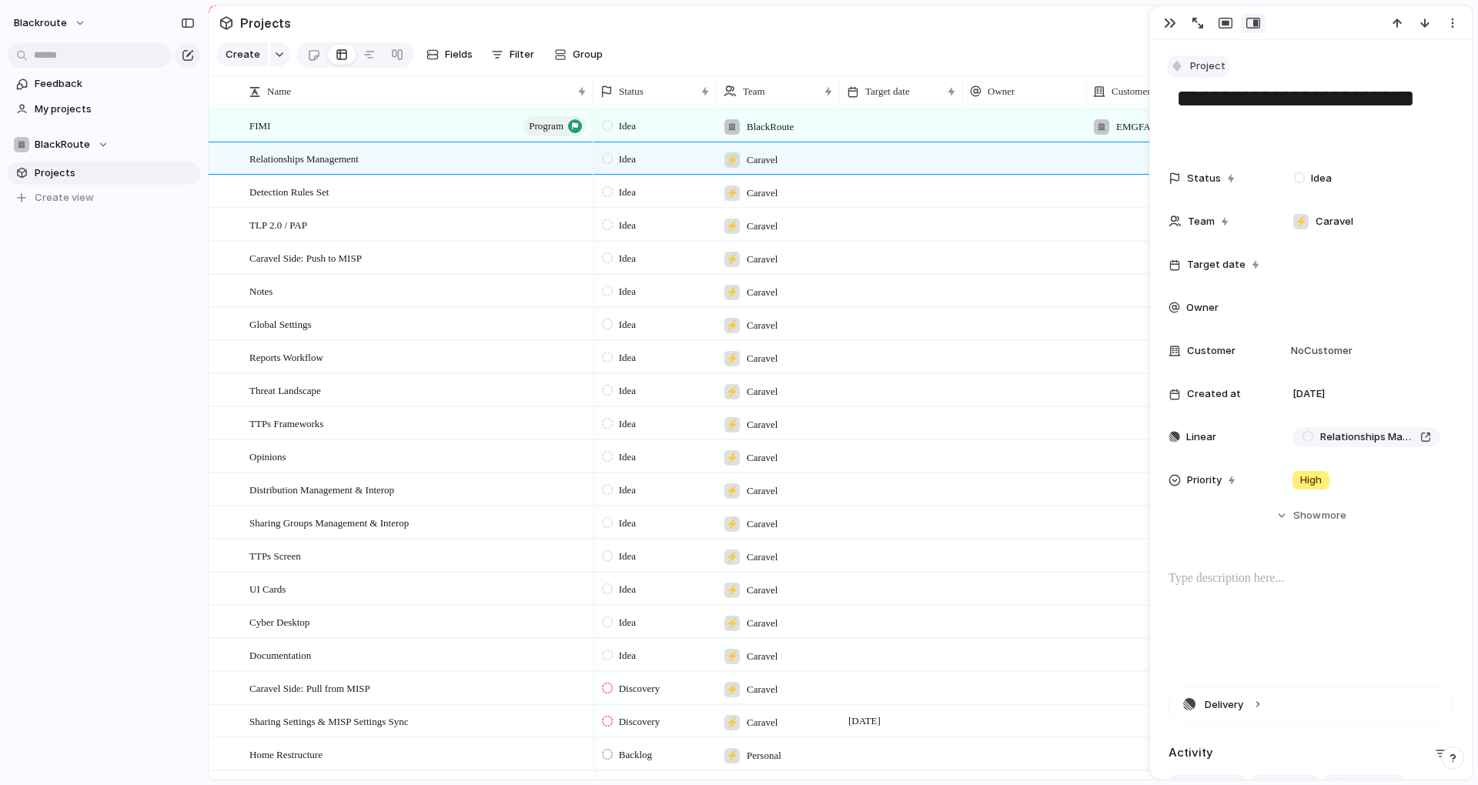
click at [1207, 67] on span "Project" at bounding box center [1207, 65] width 35 height 15
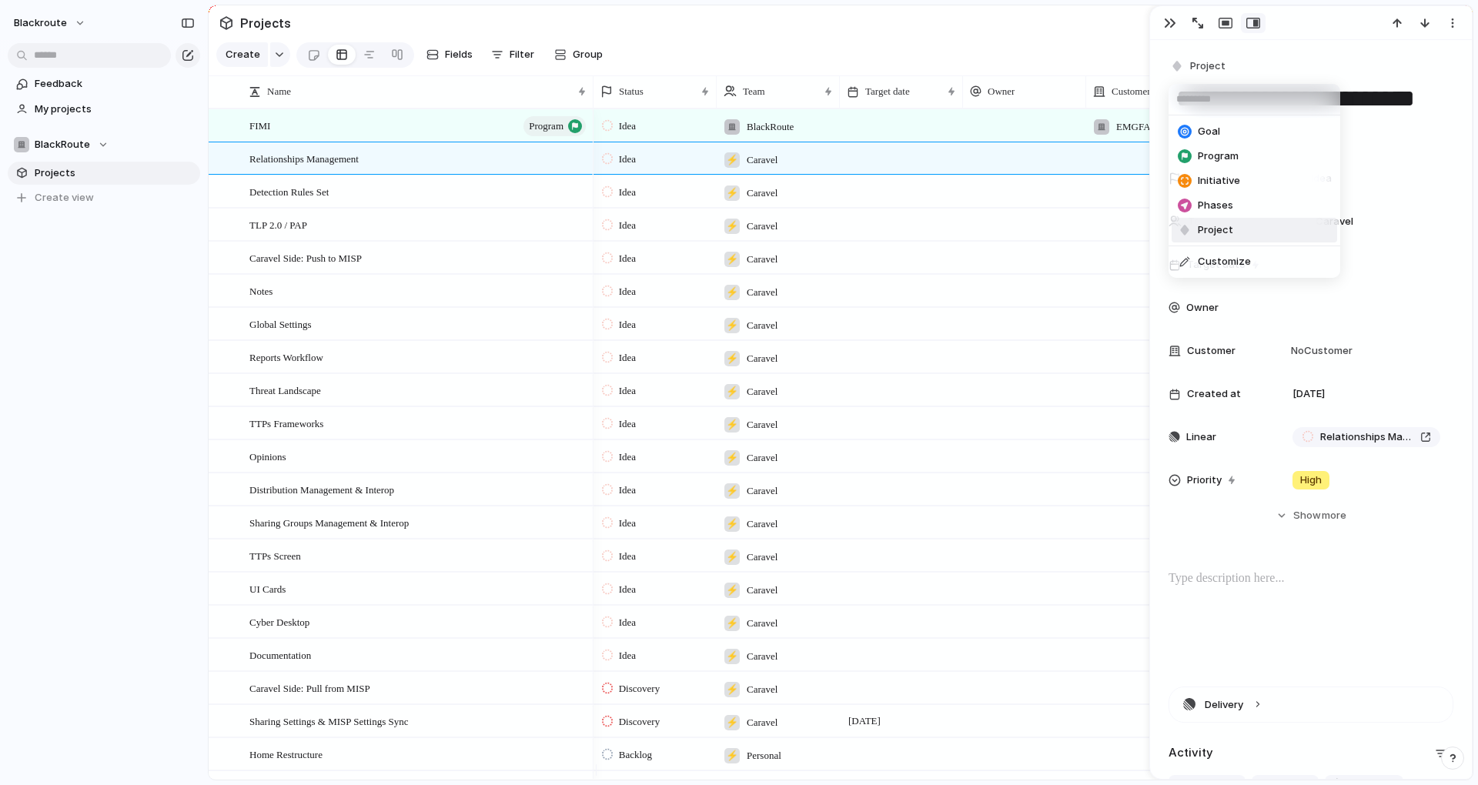
click at [1215, 232] on span "Project" at bounding box center [1215, 229] width 35 height 15
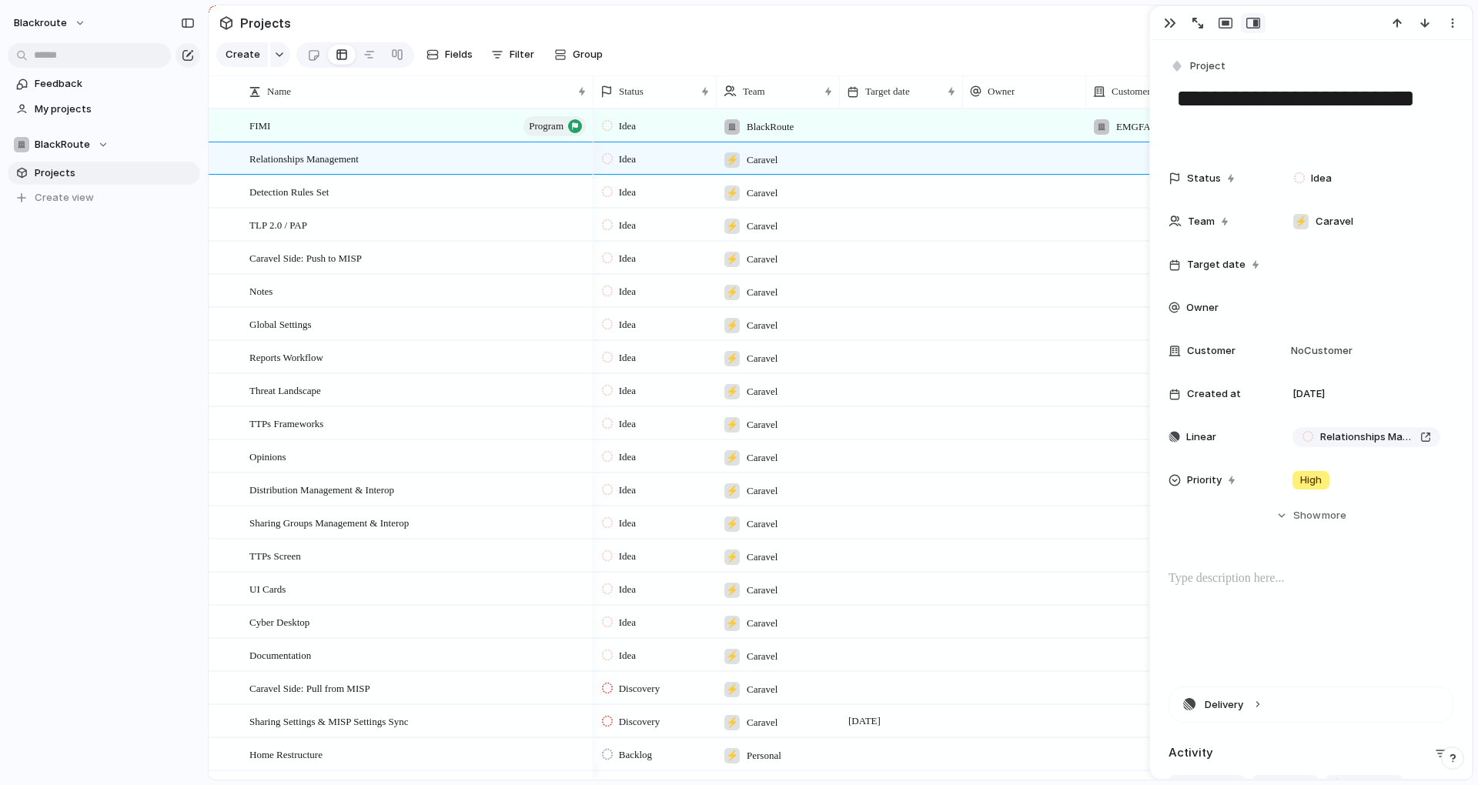
click at [1376, 139] on textarea "**********" at bounding box center [1311, 113] width 272 height 62
click at [152, 349] on div "blackroute Feedback My projects BlackRoute Projects To pick up a draggable item…" at bounding box center [104, 392] width 208 height 785
click at [104, 293] on div "Feedback My projects BlackRoute Projects To pick up a draggable item, press the…" at bounding box center [104, 167] width 208 height 334
click at [496, 240] on div "TLP 2.0 / PAP" at bounding box center [418, 225] width 339 height 32
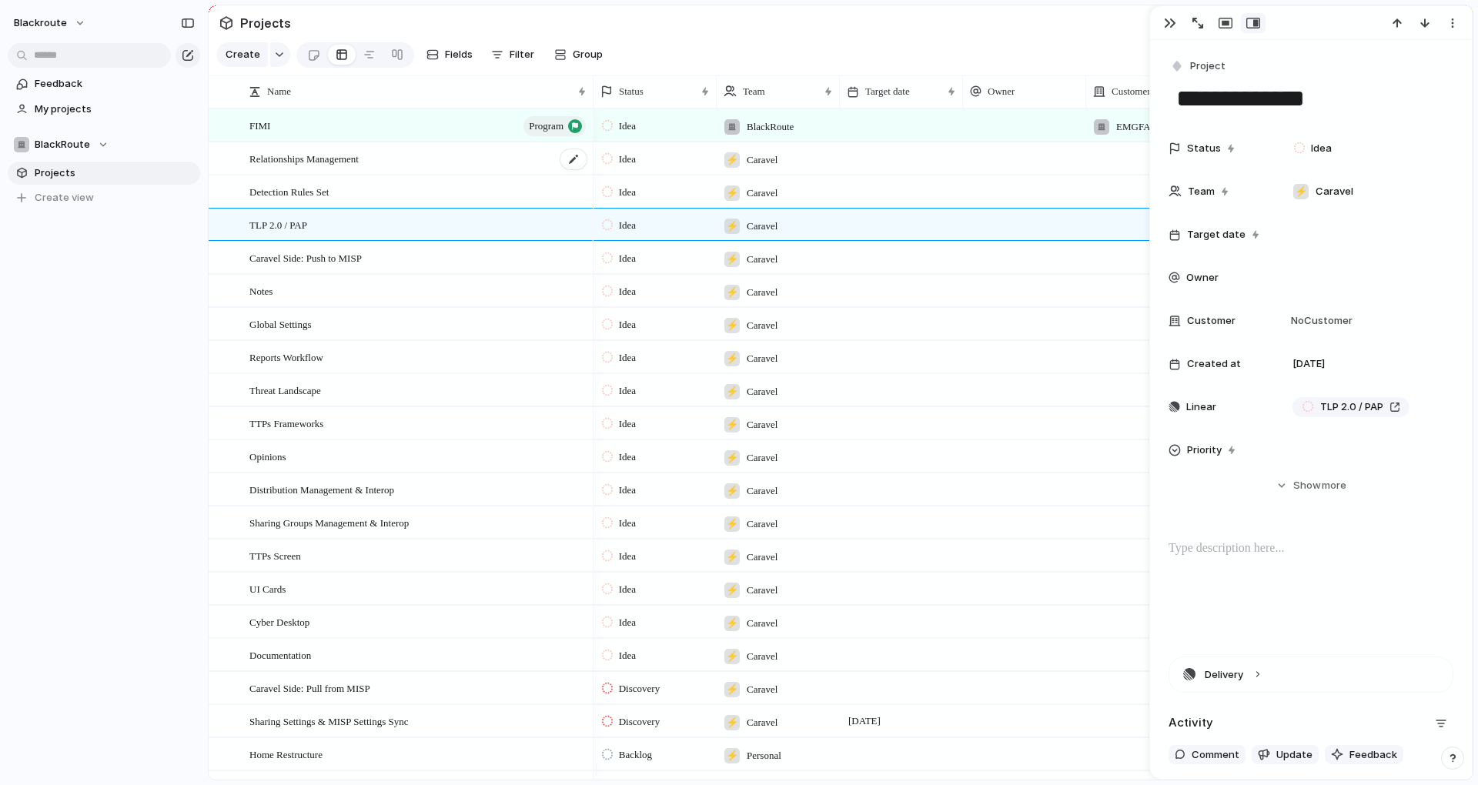
click at [497, 155] on div "Relationships Management" at bounding box center [418, 159] width 339 height 32
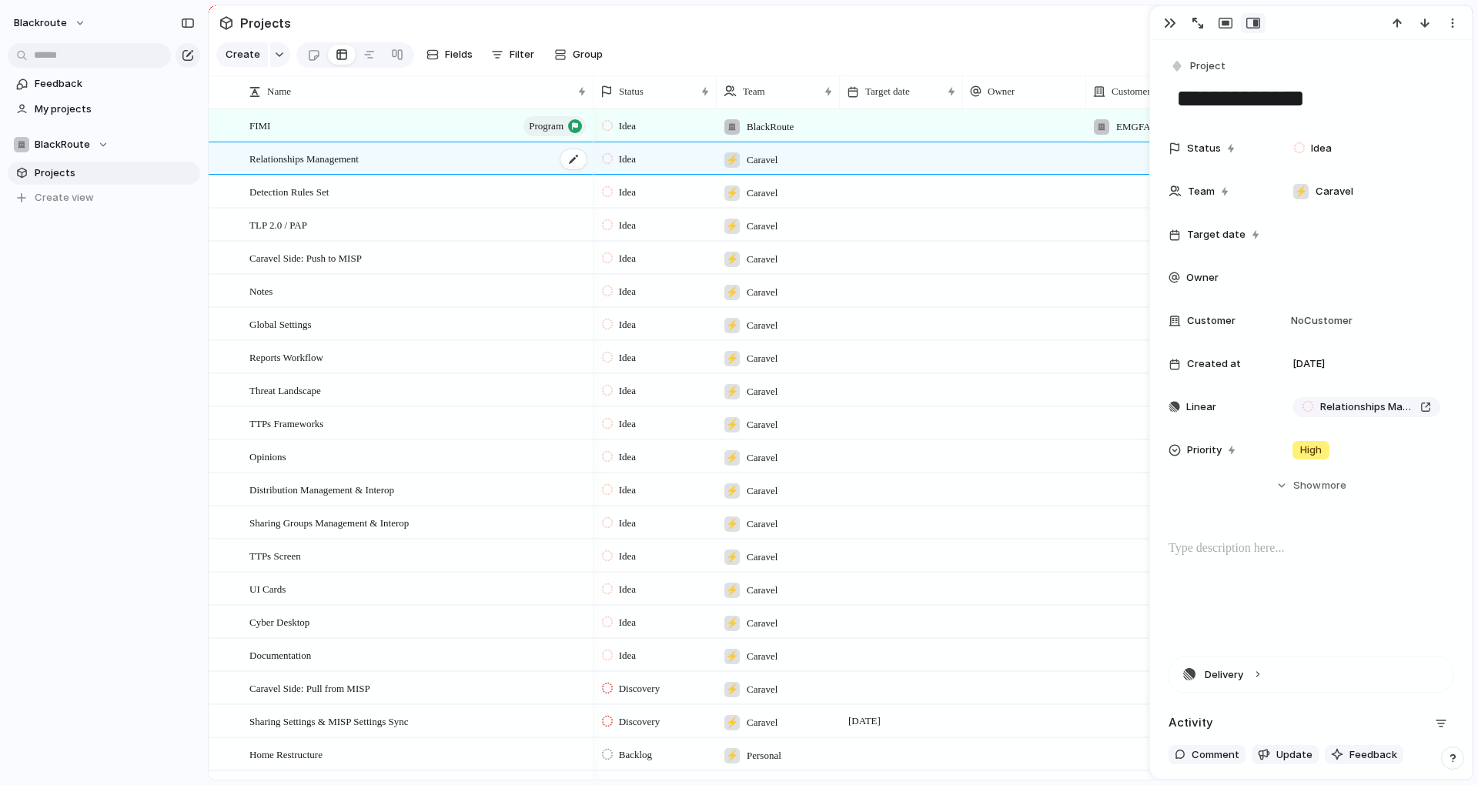
type textarea "**********"
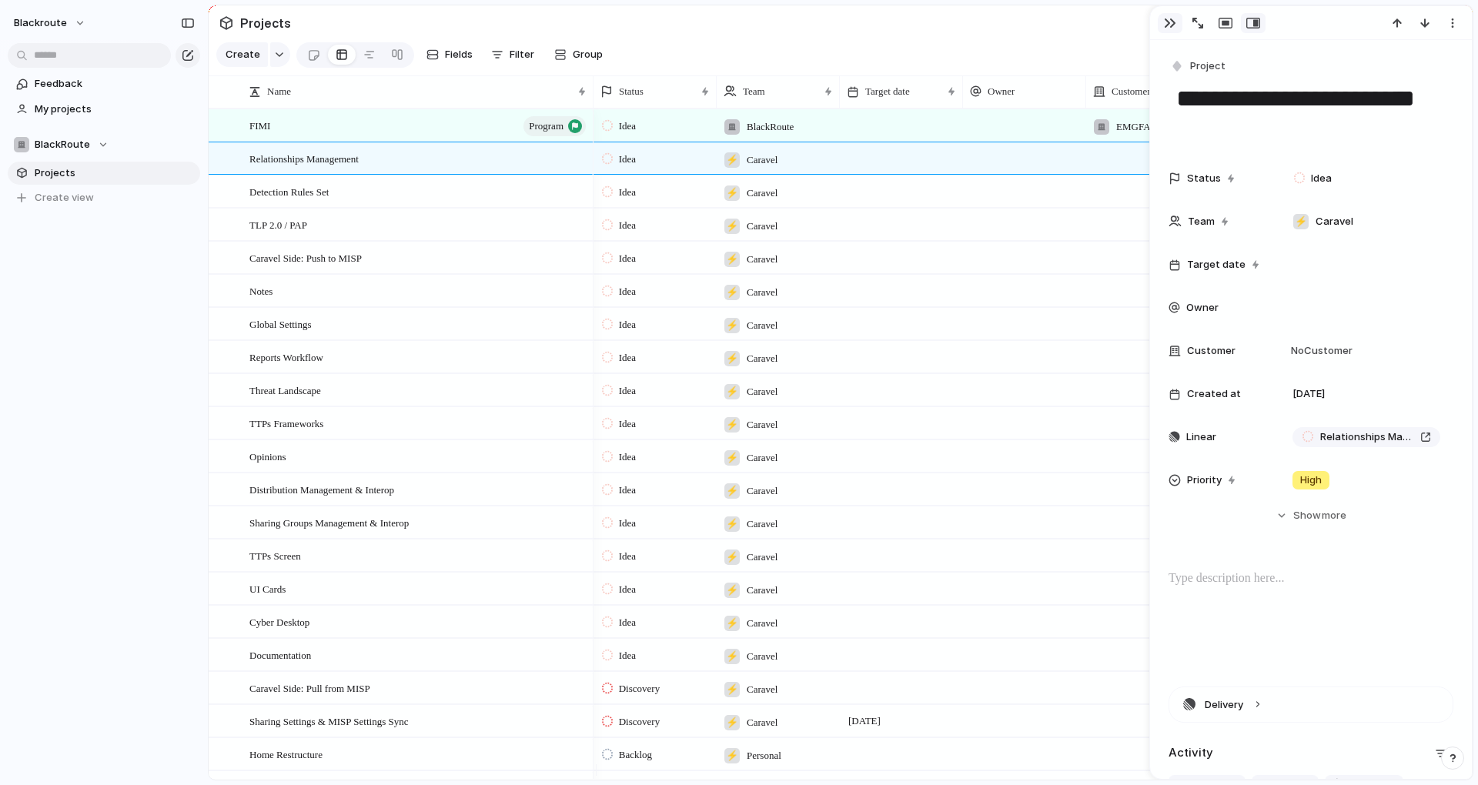
click at [1166, 23] on div "button" at bounding box center [1170, 23] width 12 height 12
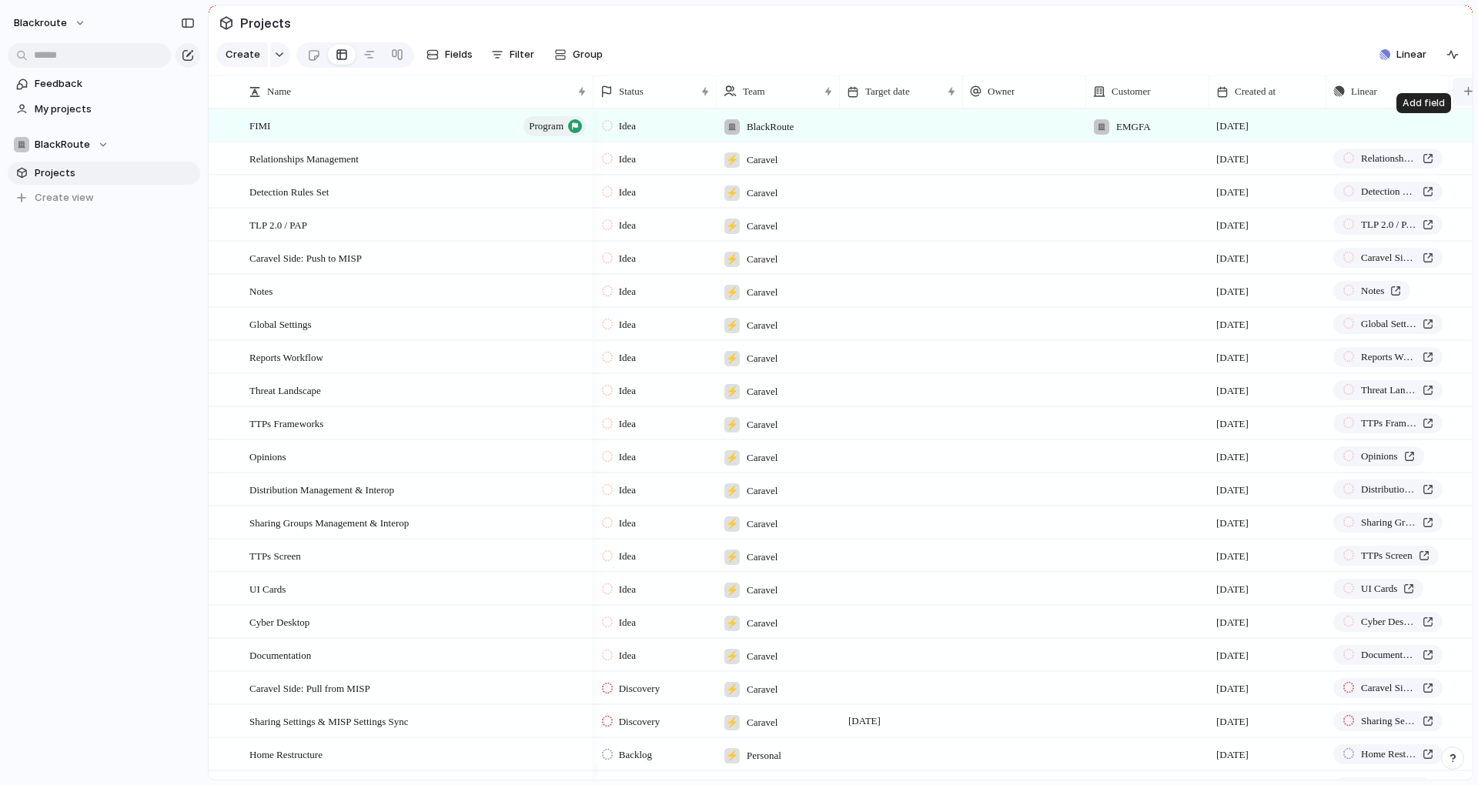
click at [1466, 95] on div "button" at bounding box center [1468, 91] width 8 height 8
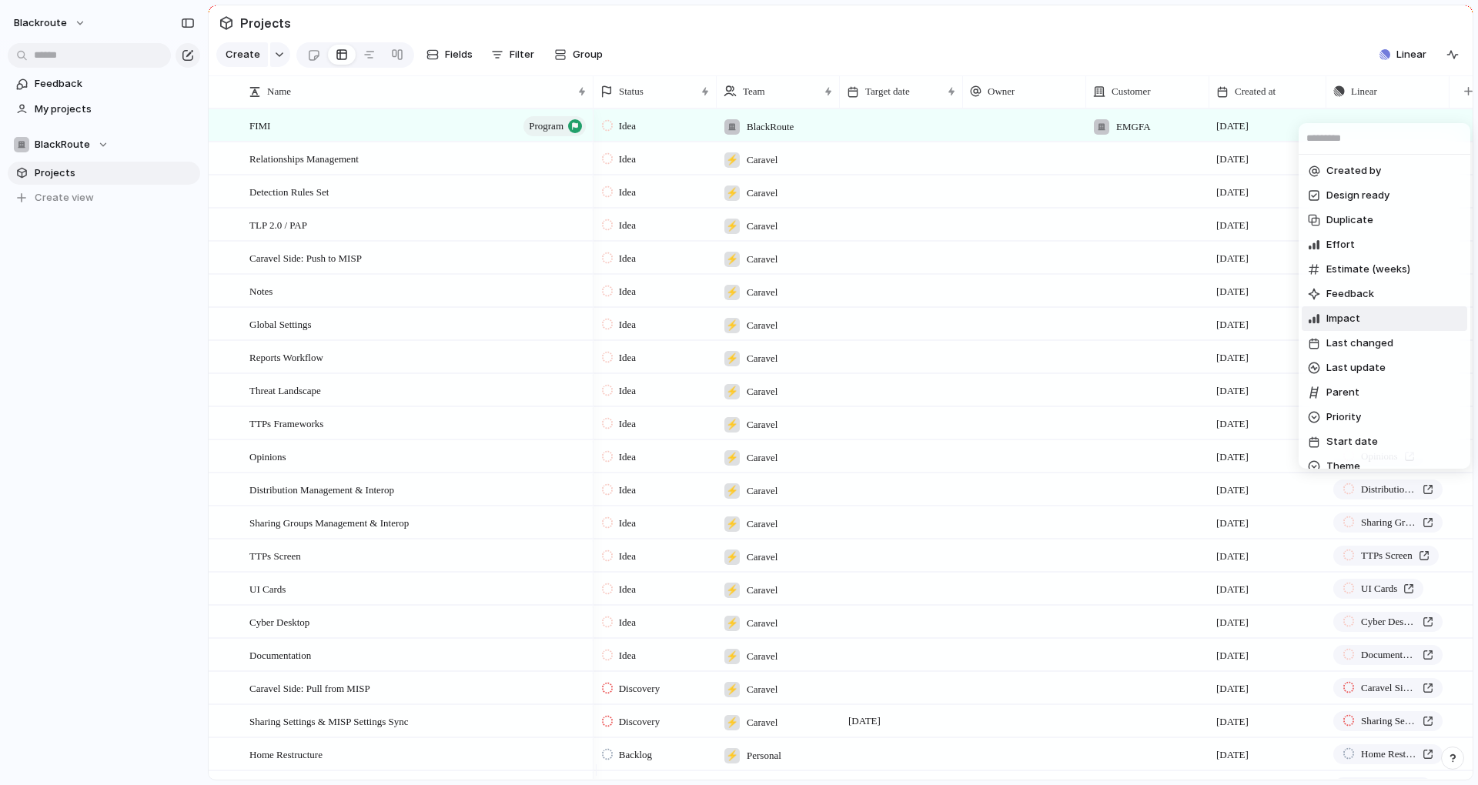
click at [1015, 48] on div "Created by Design ready Duplicate Effort Estimate (weeks) Feedback Impact Last …" at bounding box center [739, 392] width 1478 height 785
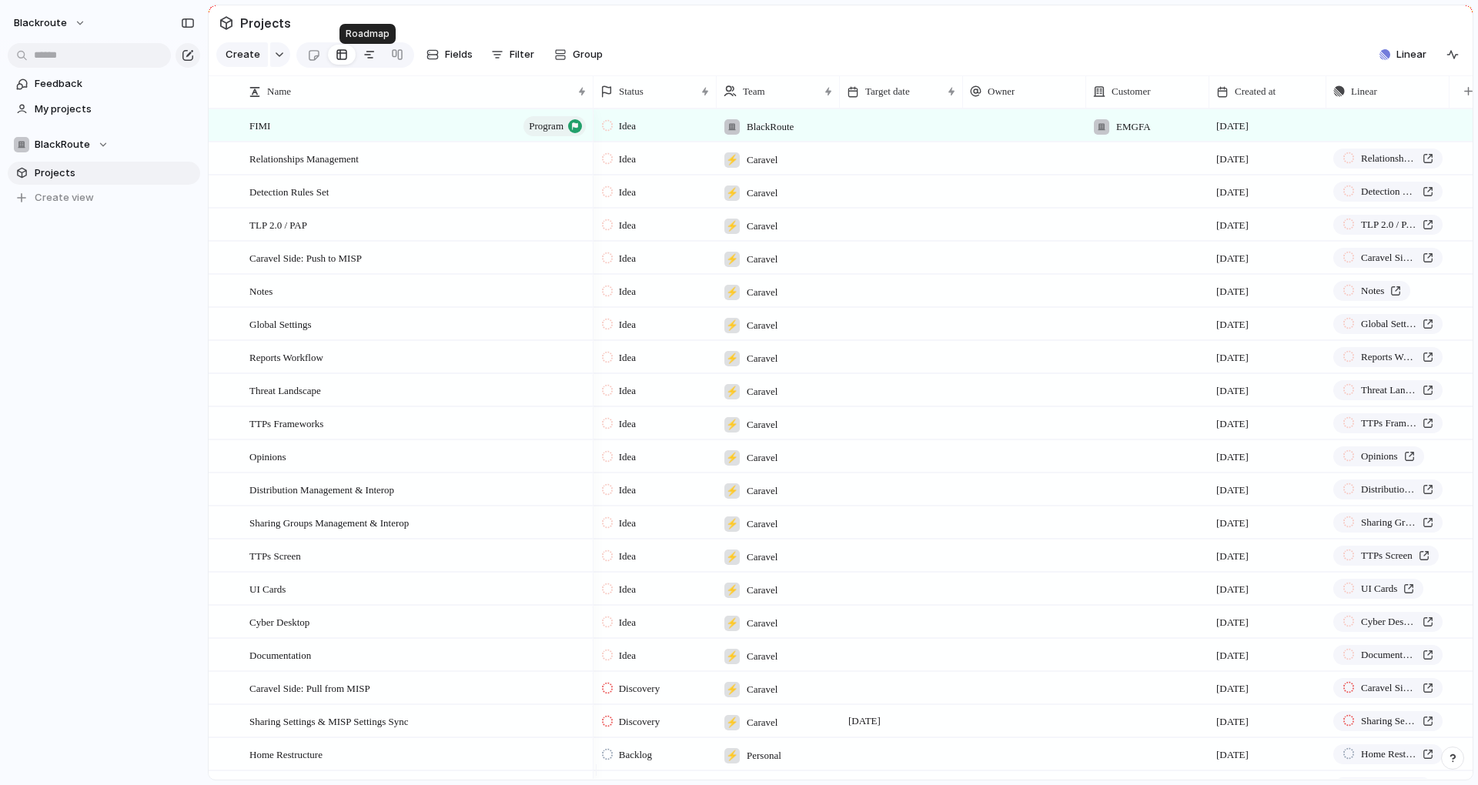
click at [357, 58] on link at bounding box center [370, 54] width 28 height 25
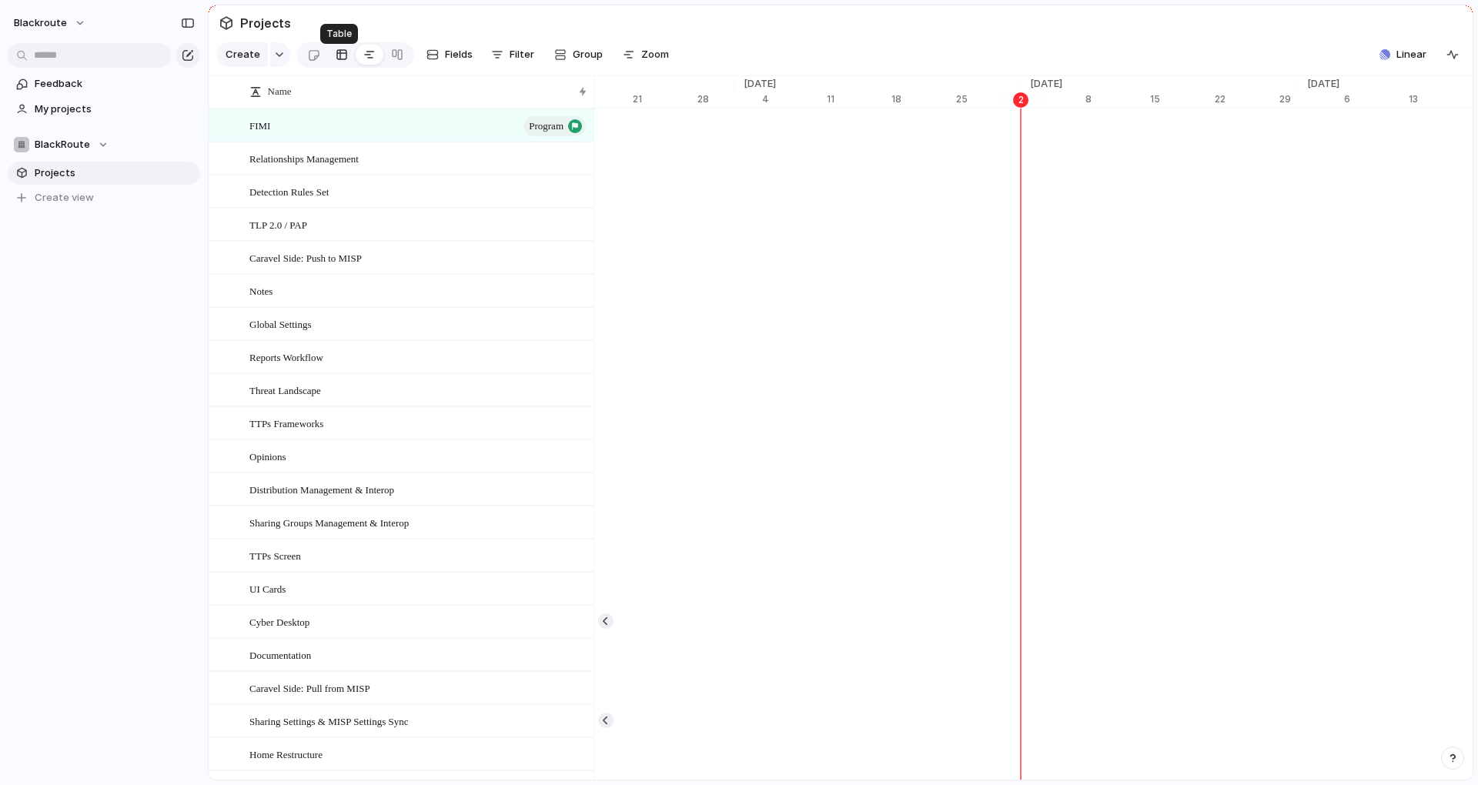
scroll to position [0, 9697]
click at [341, 58] on div at bounding box center [342, 54] width 12 height 25
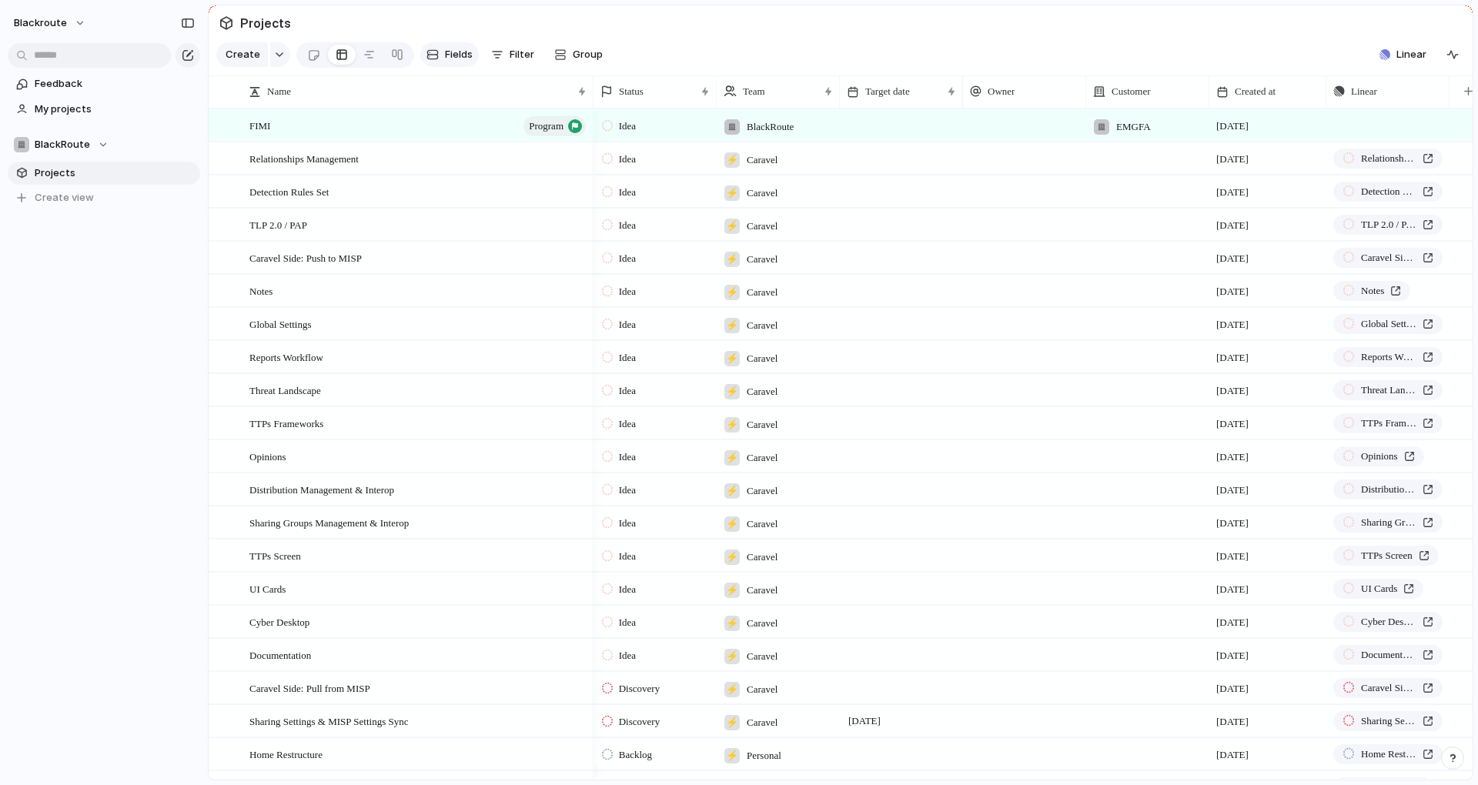
click at [466, 55] on span "Fields" at bounding box center [459, 54] width 28 height 15
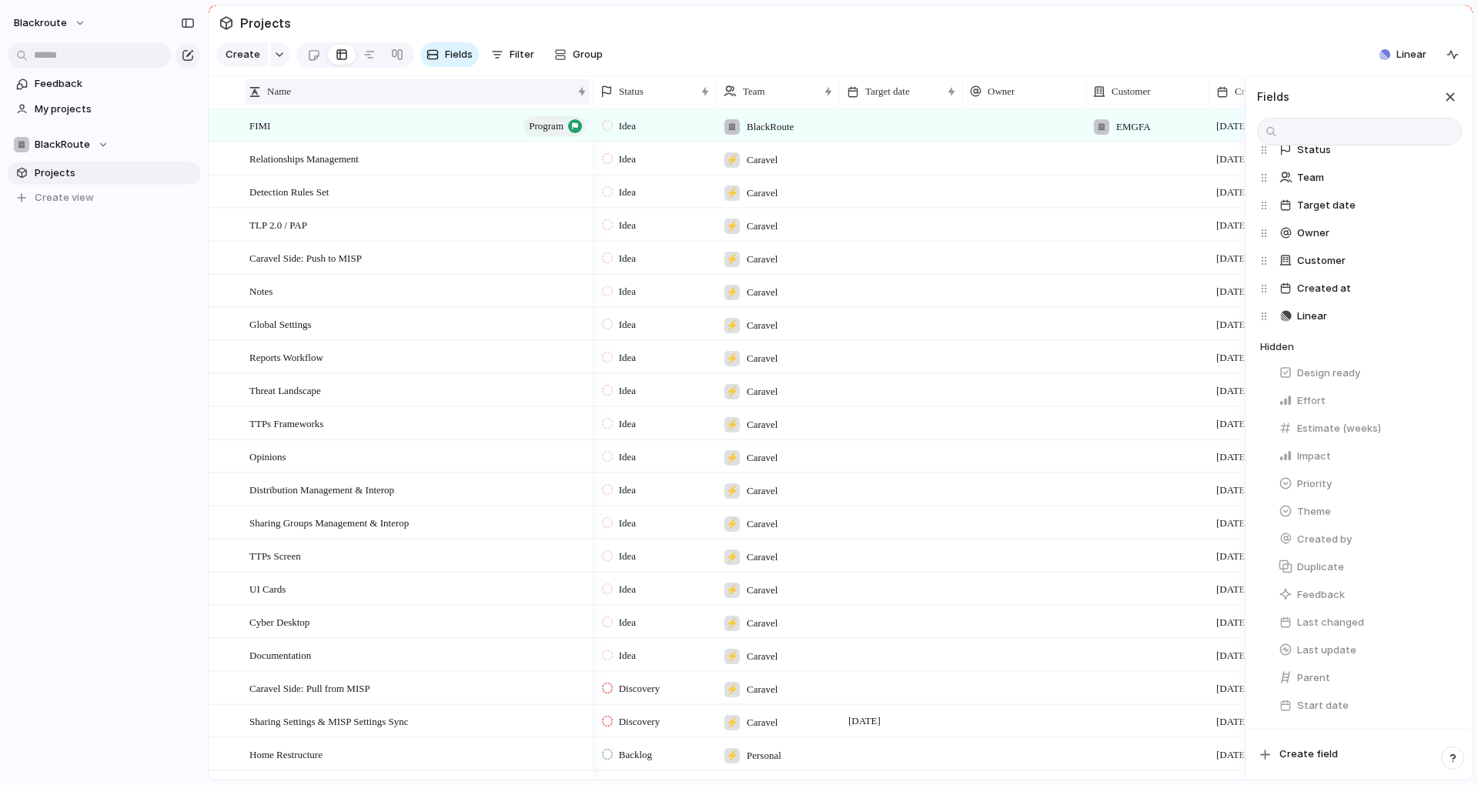
click at [584, 97] on div at bounding box center [582, 91] width 8 height 12
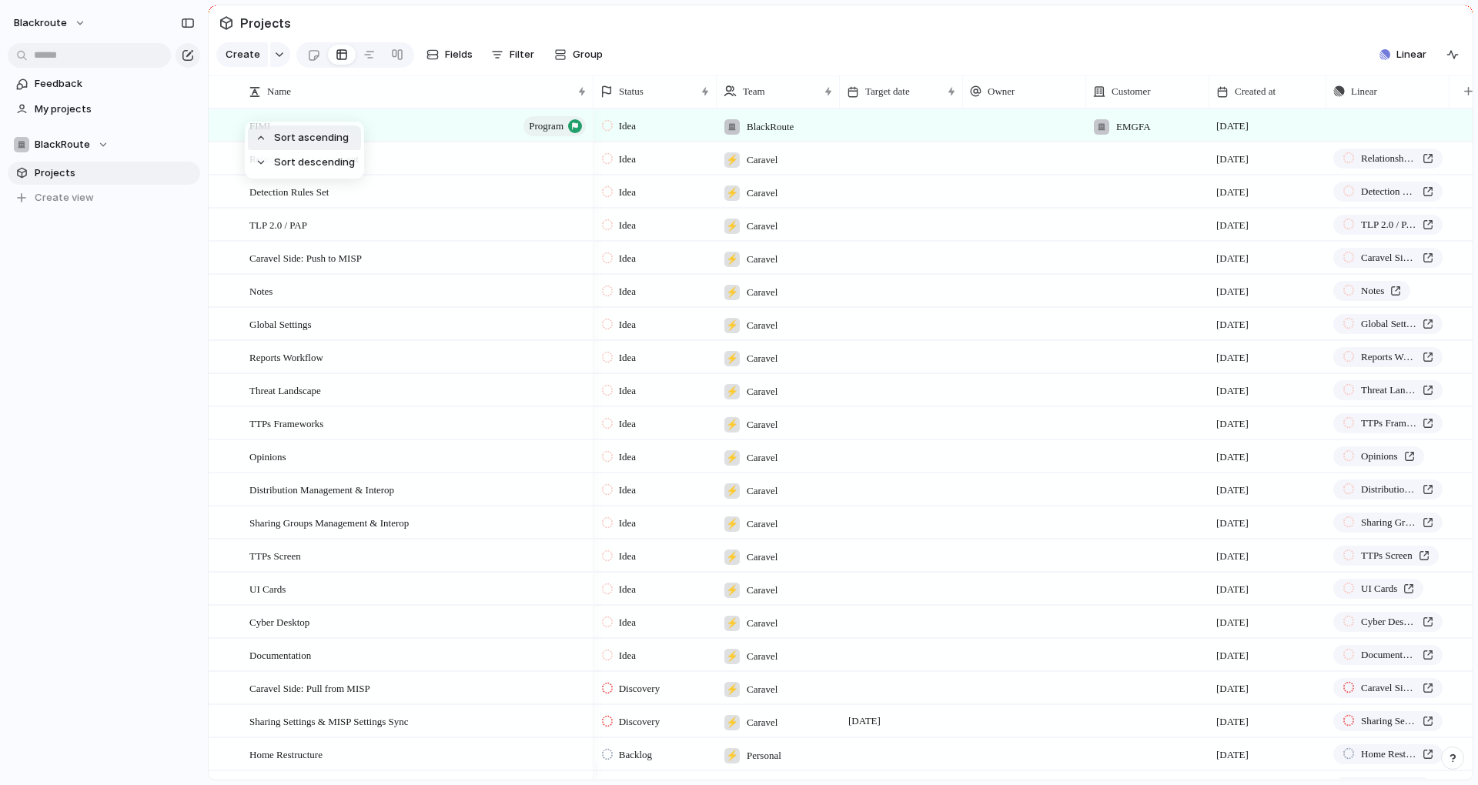
click at [326, 140] on span "Sort ascending" at bounding box center [311, 137] width 75 height 15
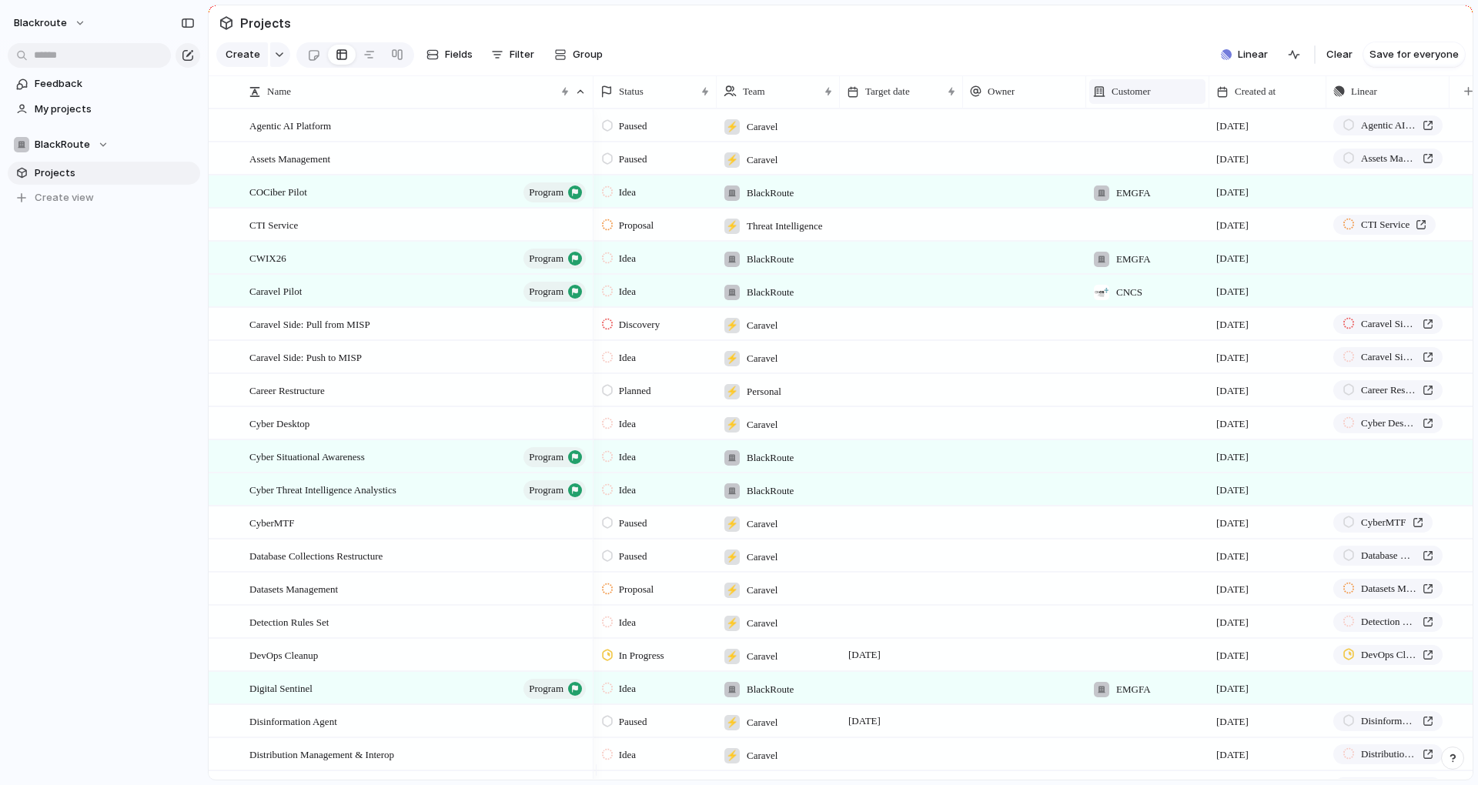
click at [1148, 99] on span "Customer" at bounding box center [1130, 91] width 39 height 15
click at [1143, 188] on span "Sort ascending" at bounding box center [1155, 186] width 75 height 15
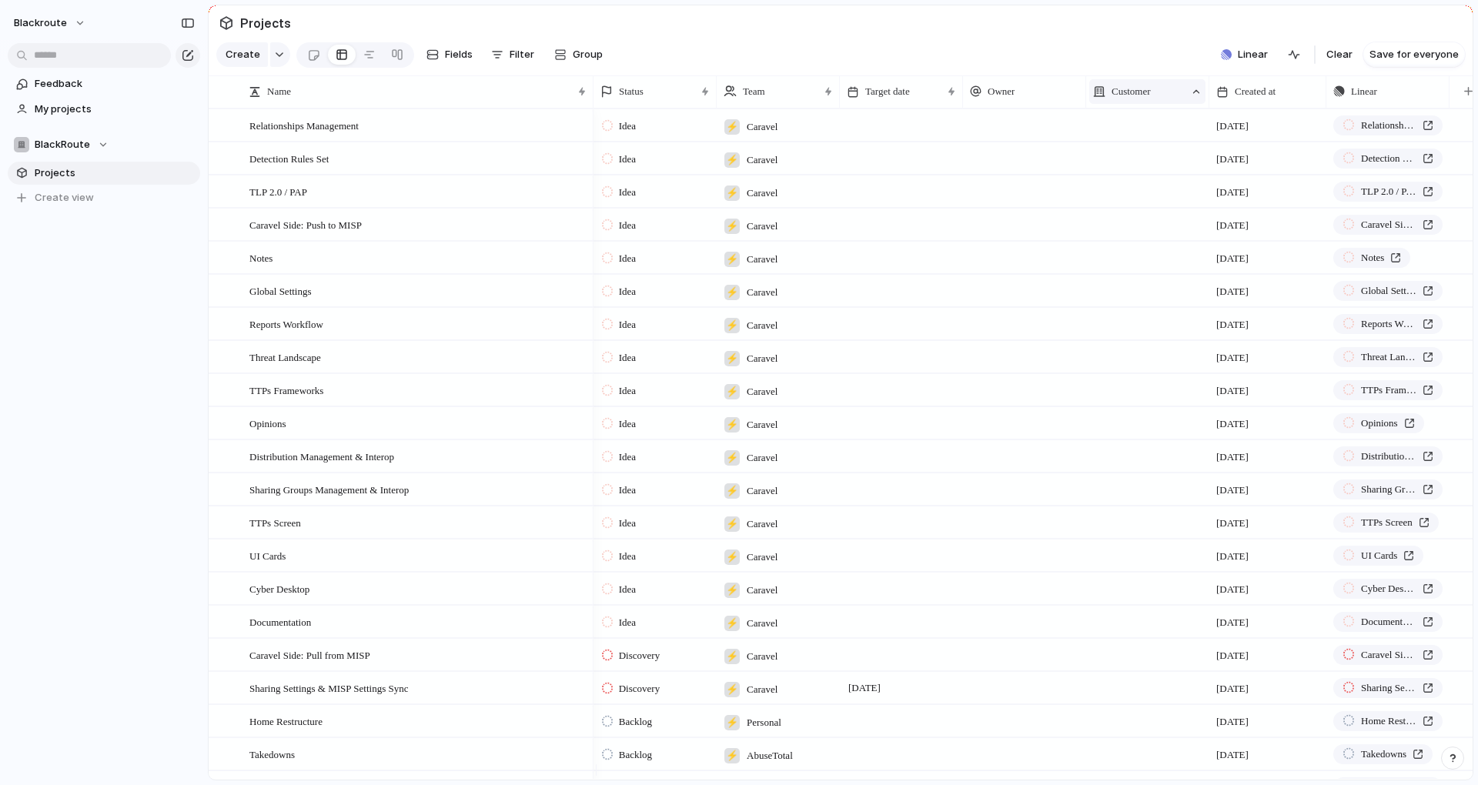
click at [1165, 95] on div "Customer" at bounding box center [1139, 91] width 92 height 15
click at [1162, 208] on span "Sort descending" at bounding box center [1158, 213] width 81 height 15
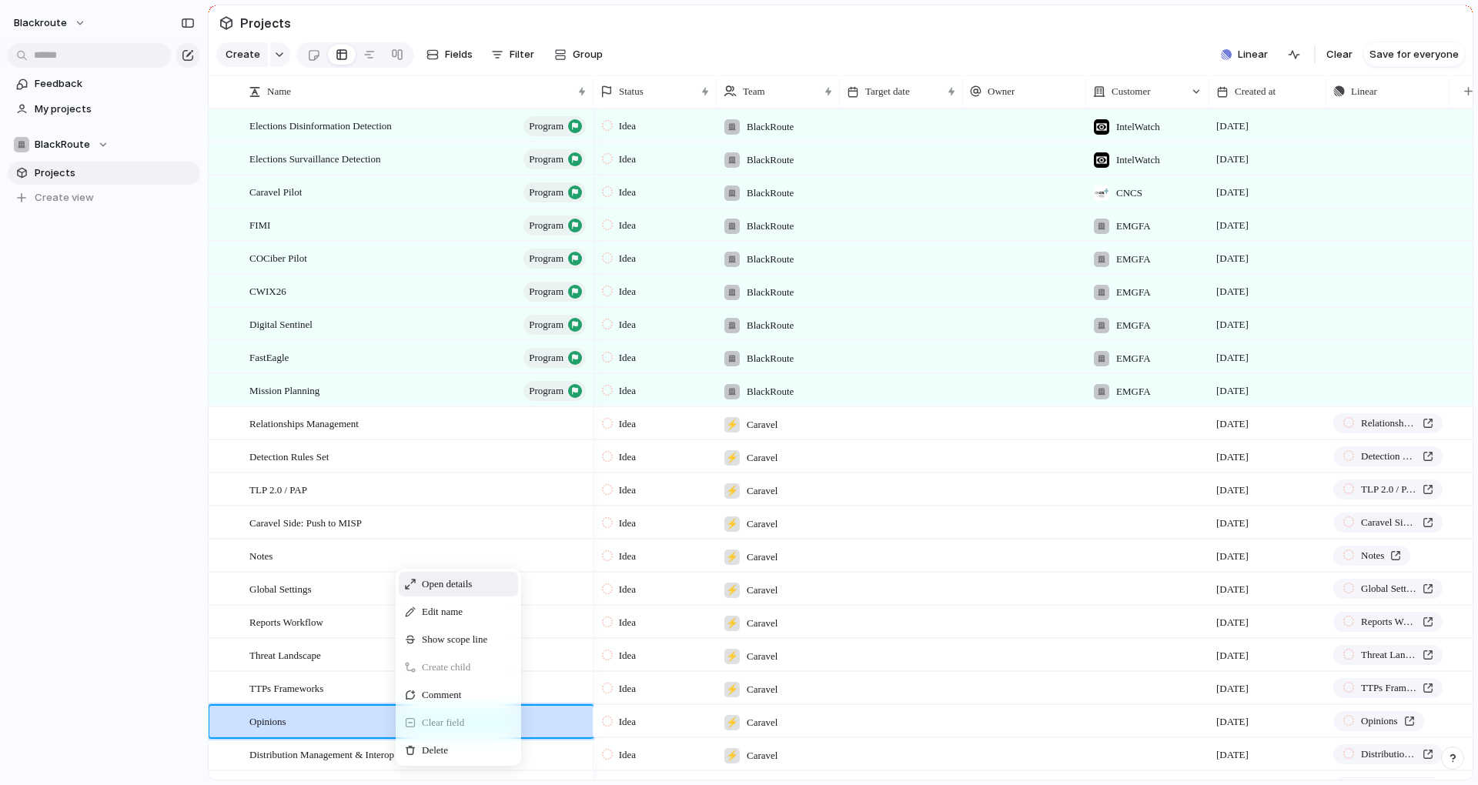
click at [471, 592] on span "Open details" at bounding box center [447, 584] width 50 height 15
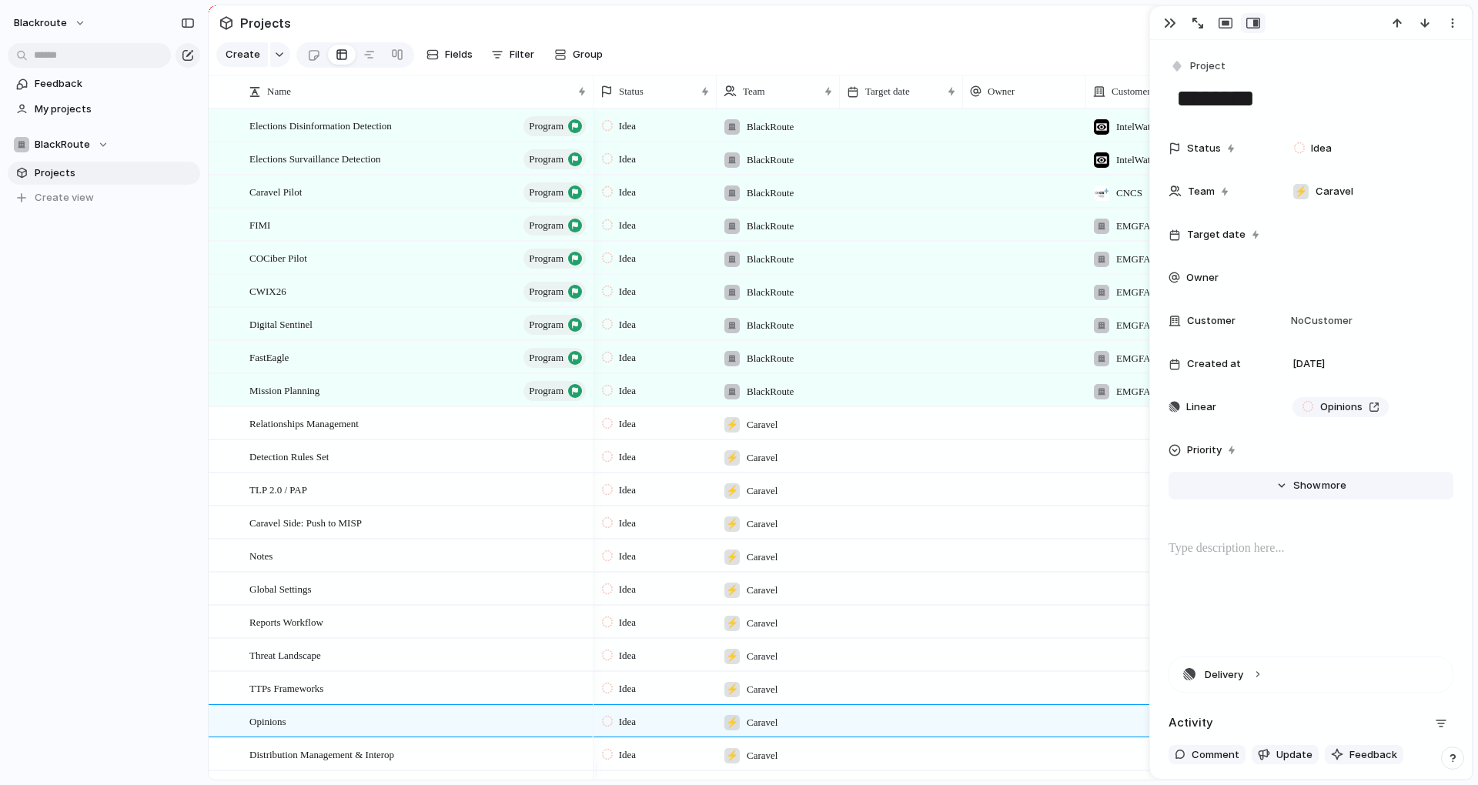
click at [1281, 483] on button "Hide Show more" at bounding box center [1310, 486] width 285 height 28
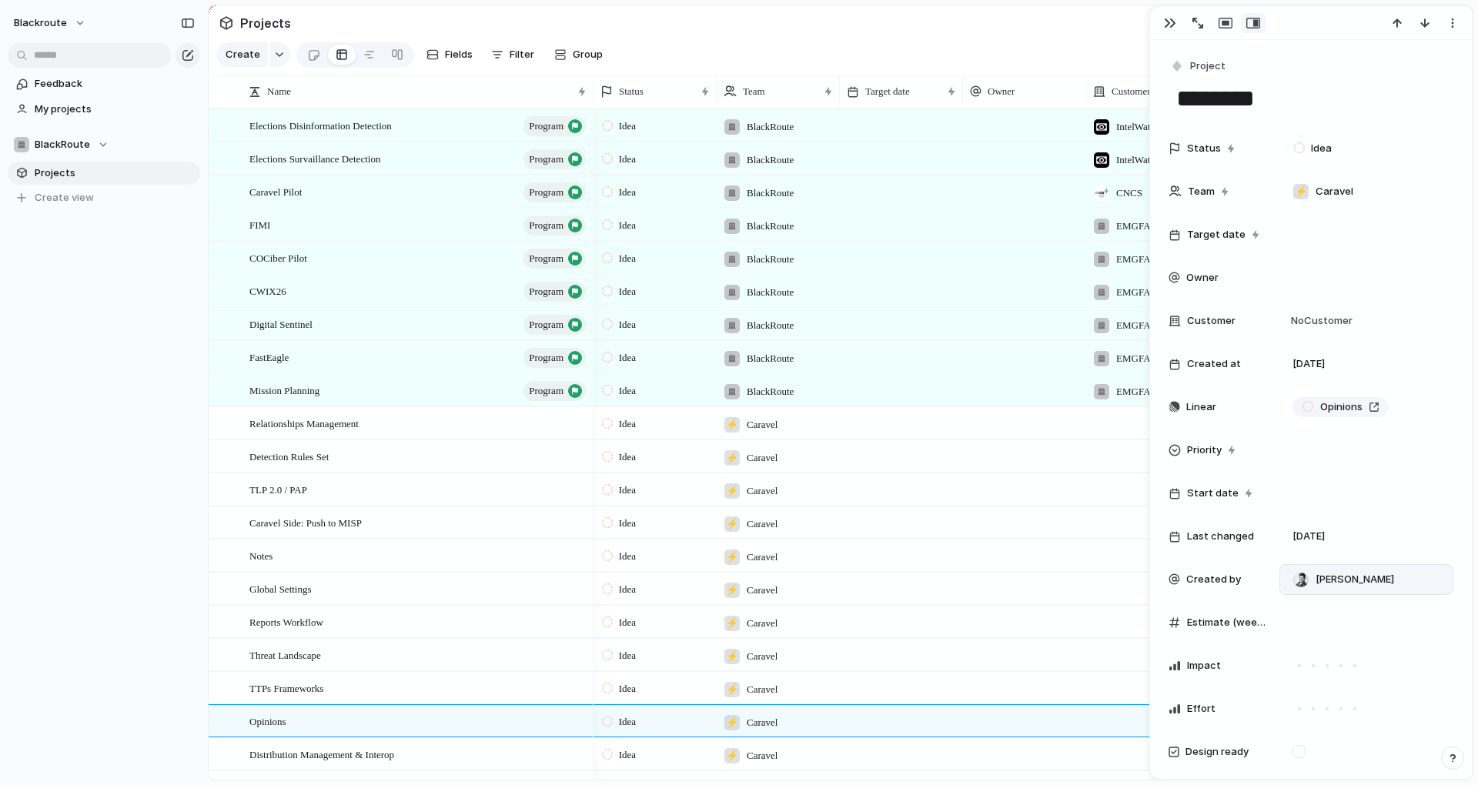
scroll to position [277, 0]
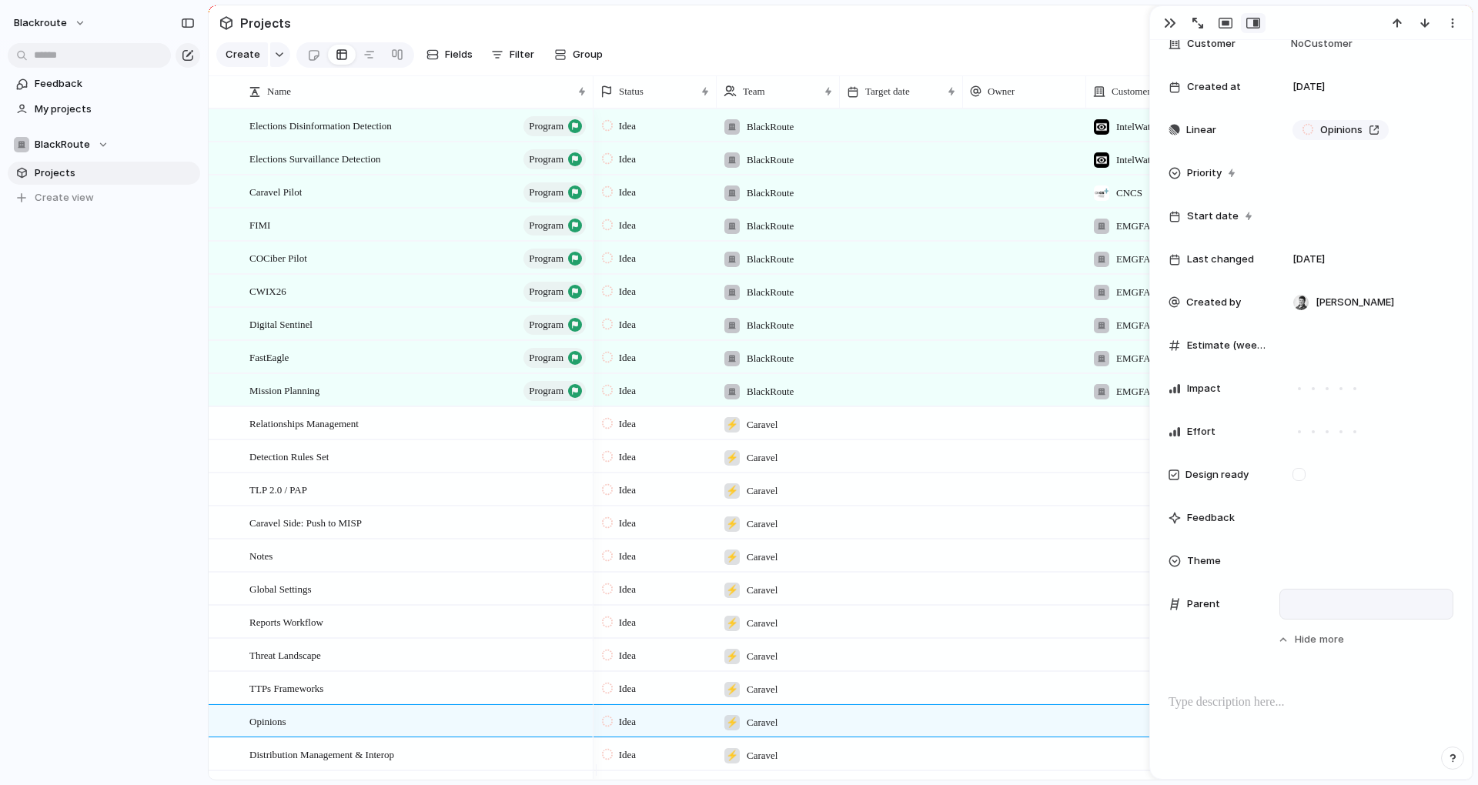
click at [1303, 607] on div at bounding box center [1366, 604] width 160 height 17
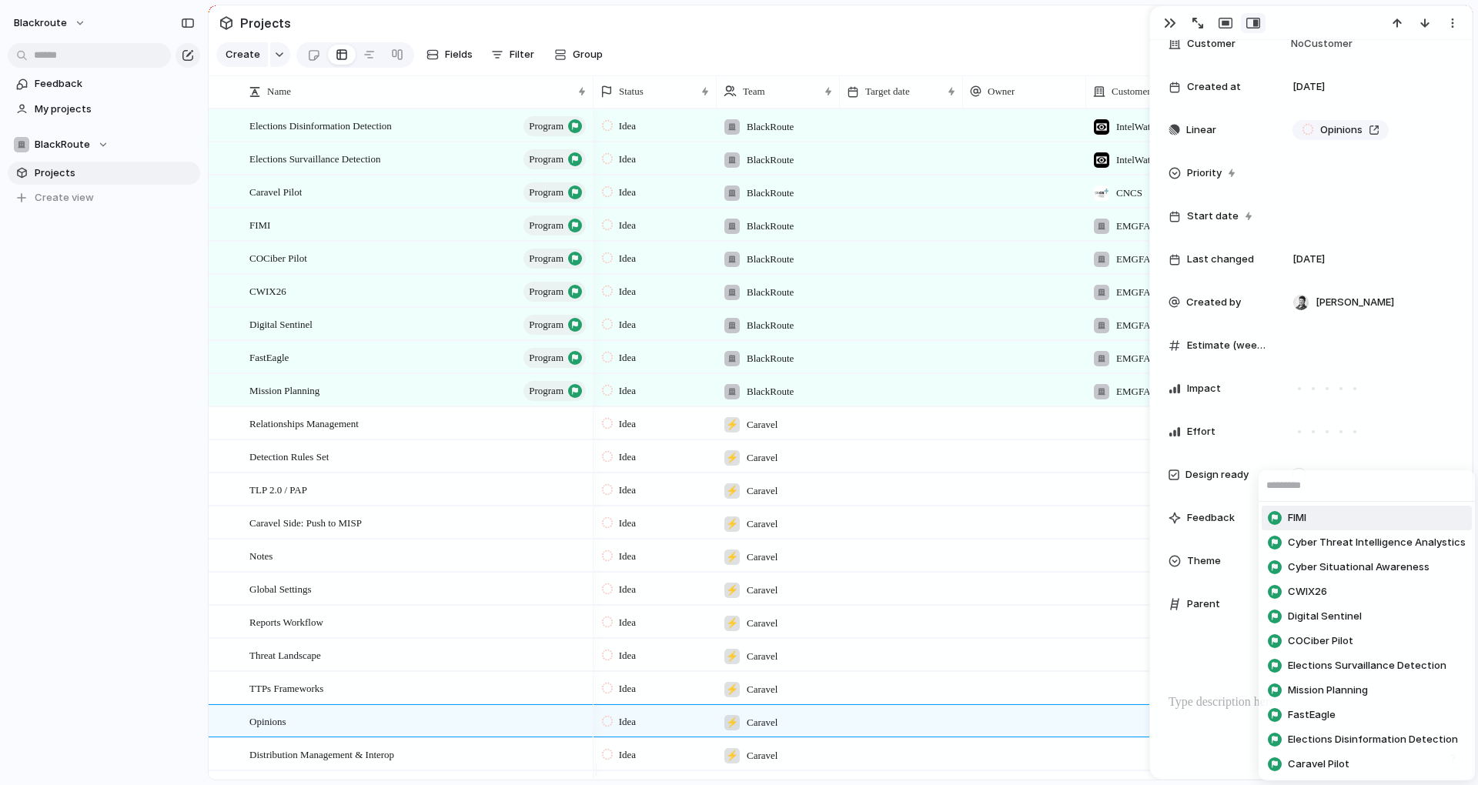
click at [1332, 521] on li "FIMI" at bounding box center [1367, 518] width 210 height 25
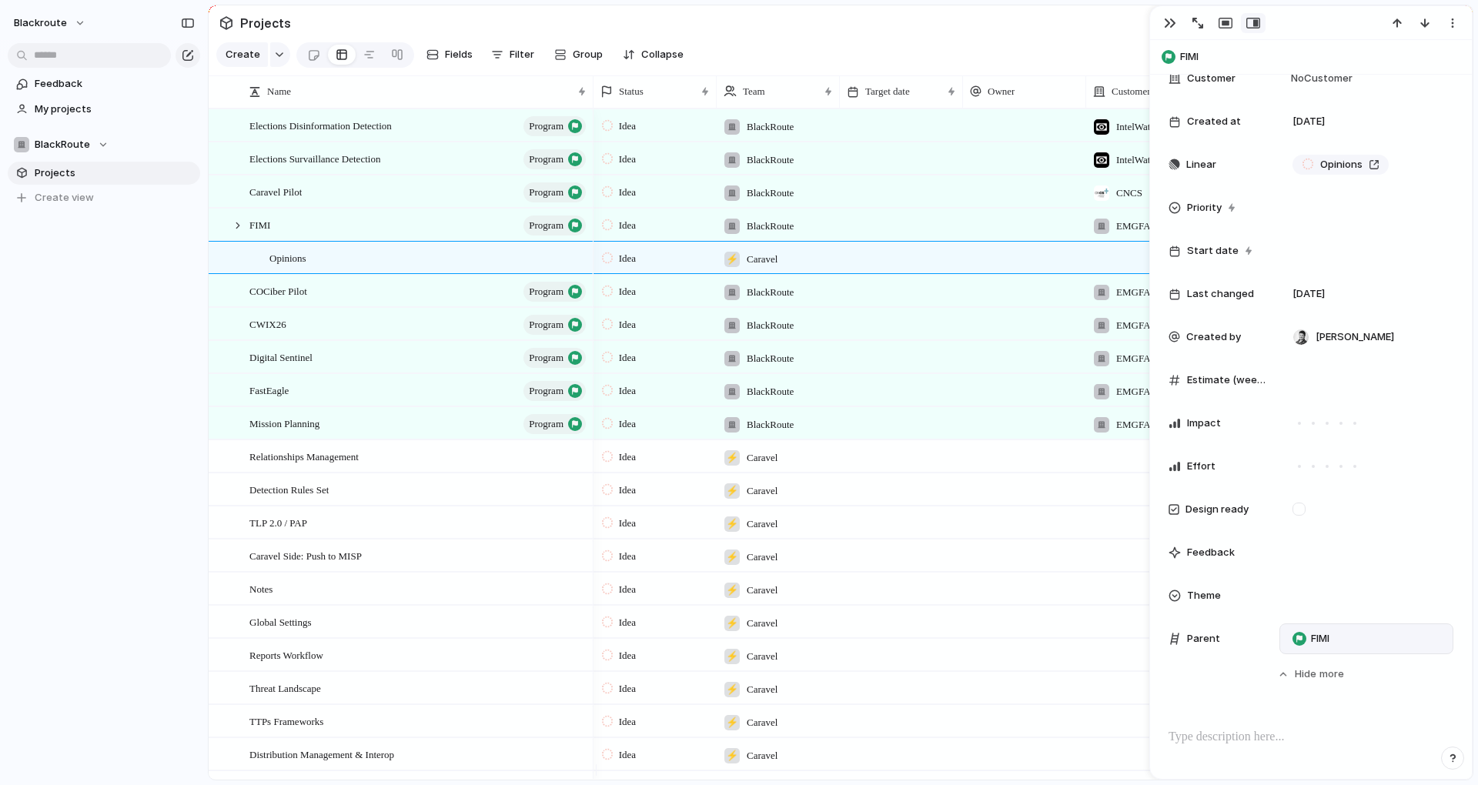
click at [1355, 641] on div "FIMI" at bounding box center [1366, 638] width 160 height 17
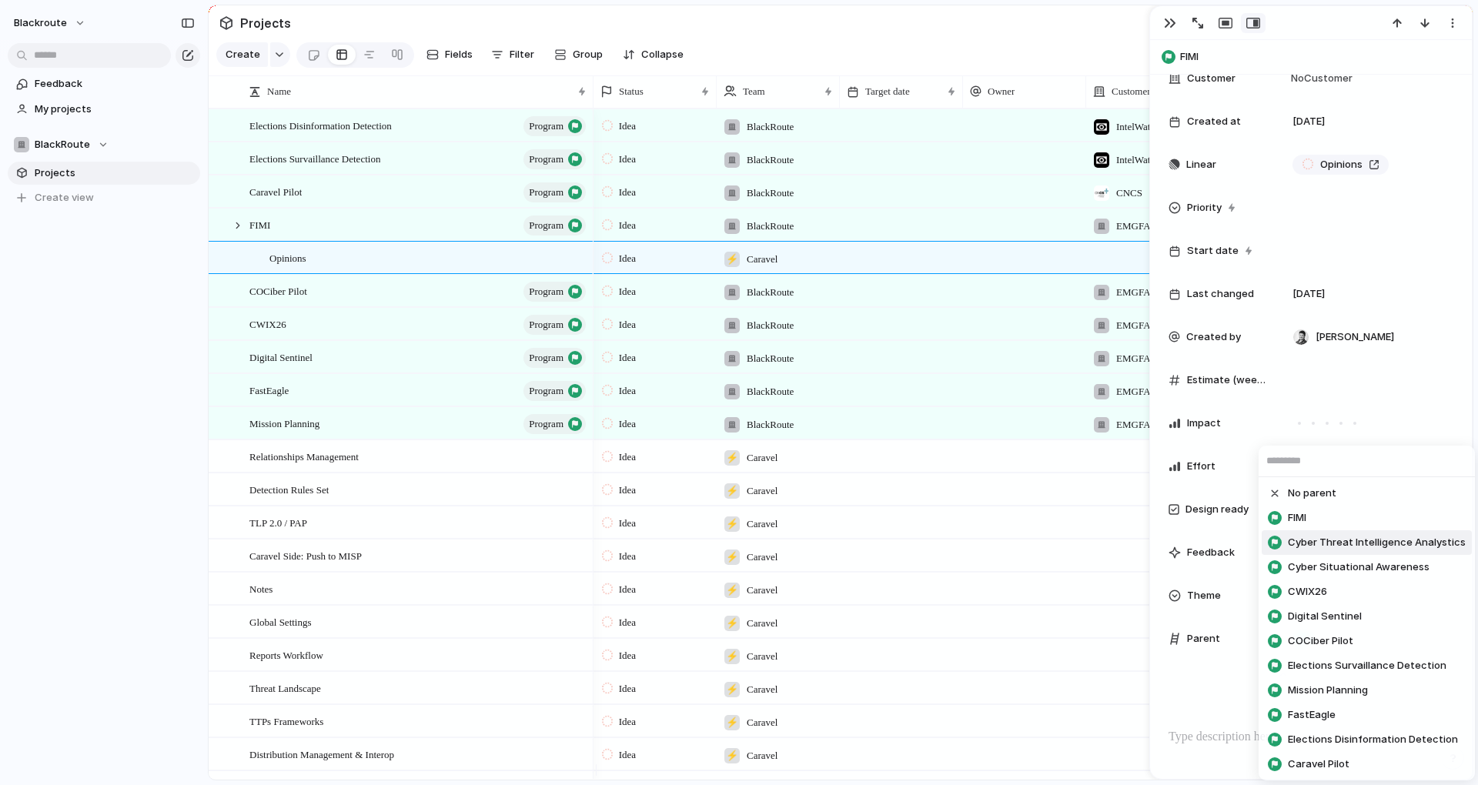
click at [1344, 537] on span "Cyber Threat Intelligence Analystics" at bounding box center [1377, 542] width 178 height 15
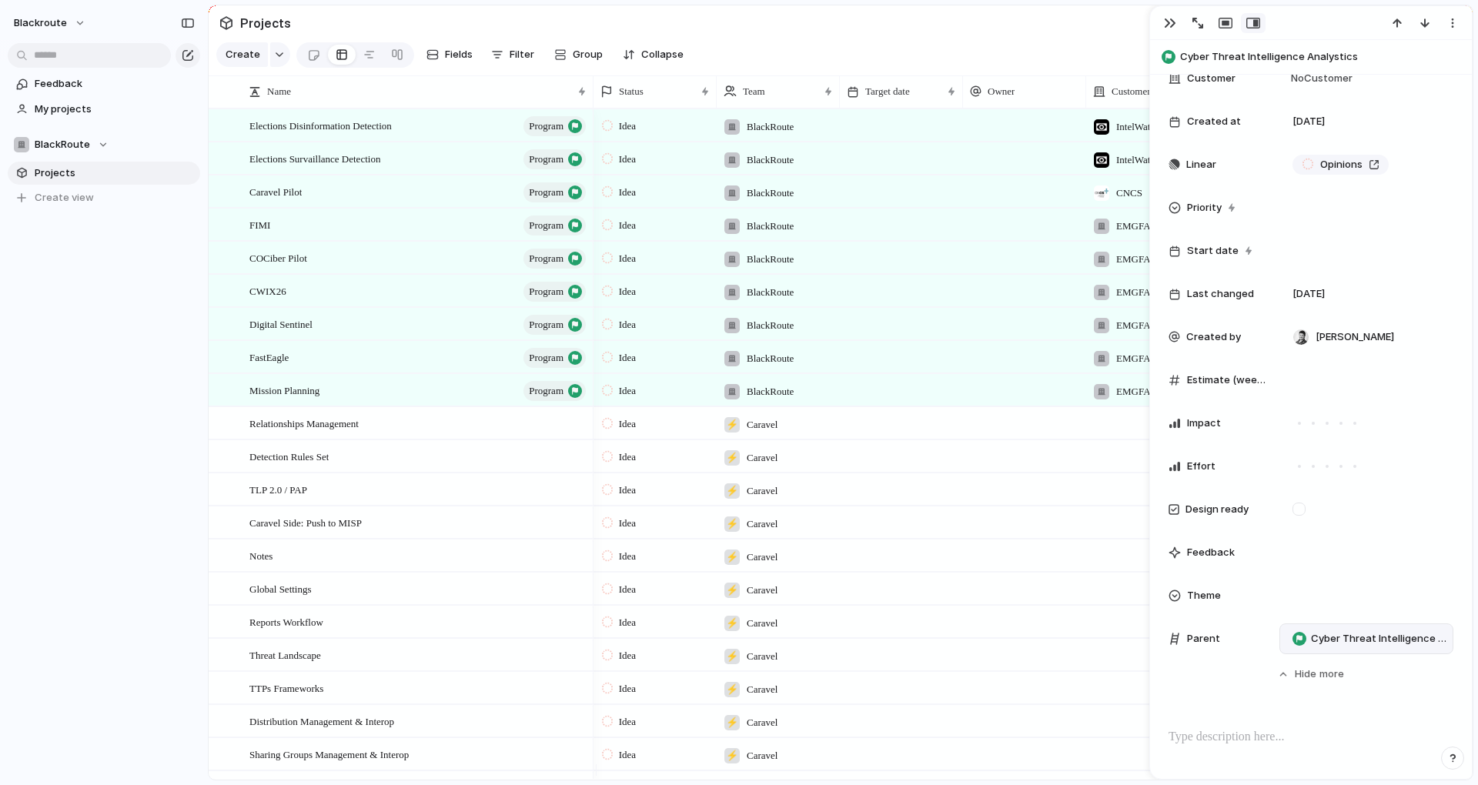
click at [163, 494] on div "blackroute Feedback My projects BlackRoute Projects To pick up a draggable item…" at bounding box center [104, 392] width 208 height 785
click at [111, 383] on div "blackroute Feedback My projects BlackRoute Projects To pick up a draggable item…" at bounding box center [104, 392] width 208 height 785
click at [1019, 52] on section "Create Fields Filter Group Zoom Collapse Linear Clear Save for everyone" at bounding box center [841, 57] width 1264 height 37
click at [1369, 634] on span "Cyber Threat Intelligence Analystics" at bounding box center [1378, 638] width 135 height 15
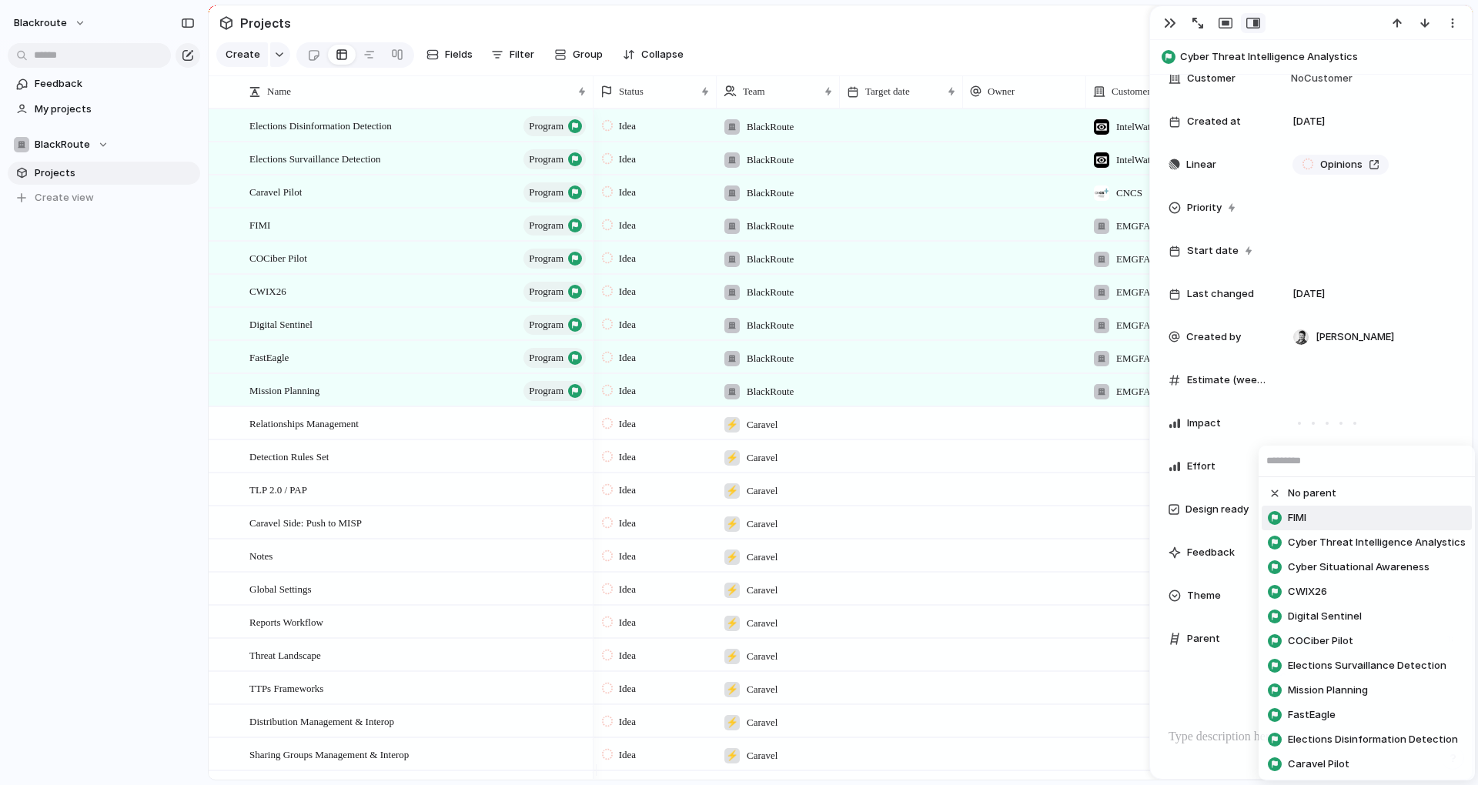
click at [1343, 523] on li "FIMI" at bounding box center [1367, 518] width 210 height 25
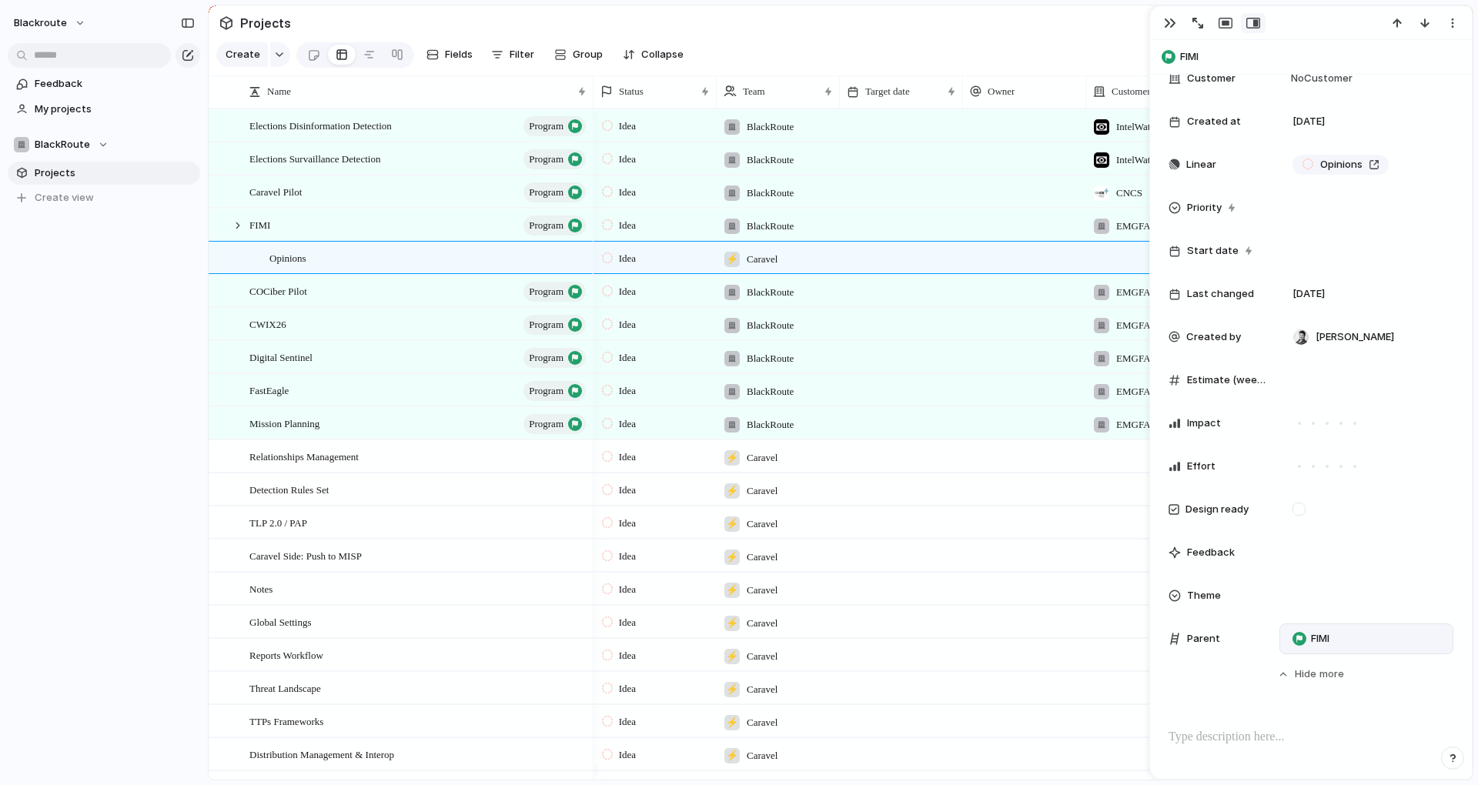
click at [141, 479] on div "blackroute Feedback My projects BlackRoute Projects To pick up a draggable item…" at bounding box center [104, 392] width 208 height 785
click at [162, 322] on div "Feedback My projects BlackRoute Projects To pick up a draggable item, press the…" at bounding box center [104, 167] width 208 height 334
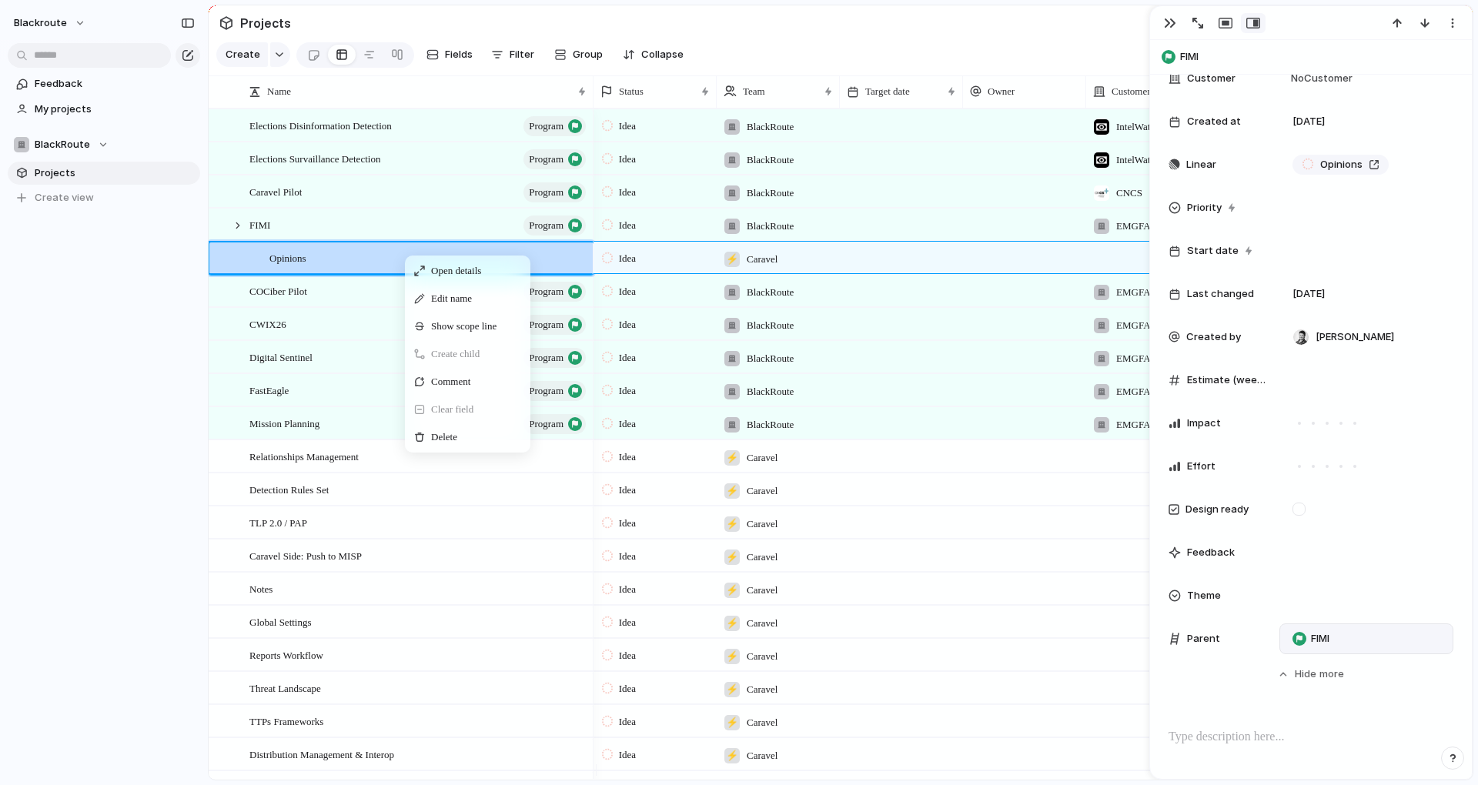
click at [146, 412] on div "blackroute Feedback My projects BlackRoute Projects To pick up a draggable item…" at bounding box center [104, 392] width 208 height 785
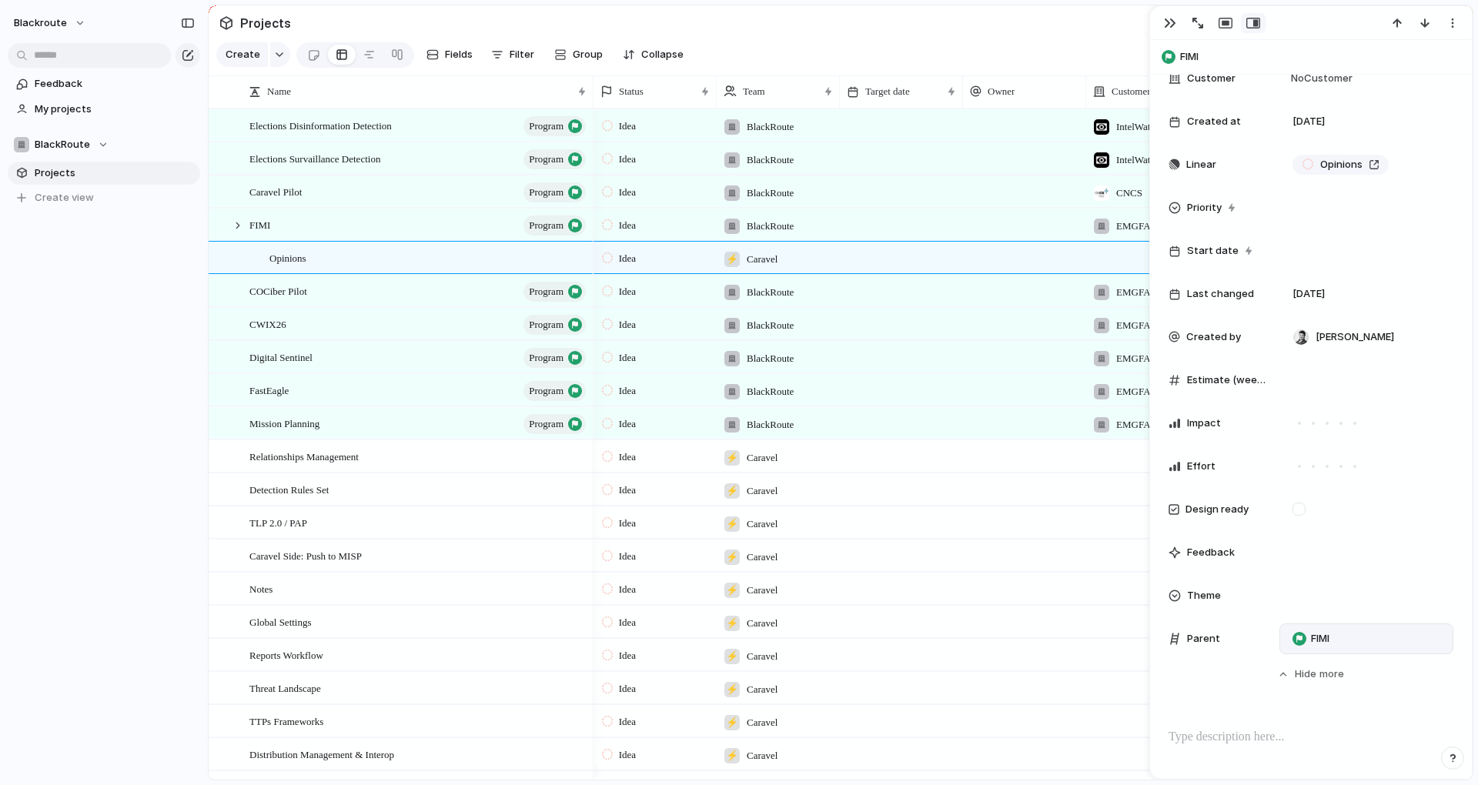
click at [140, 564] on div "blackroute Feedback My projects BlackRoute Projects To pick up a draggable item…" at bounding box center [104, 392] width 208 height 785
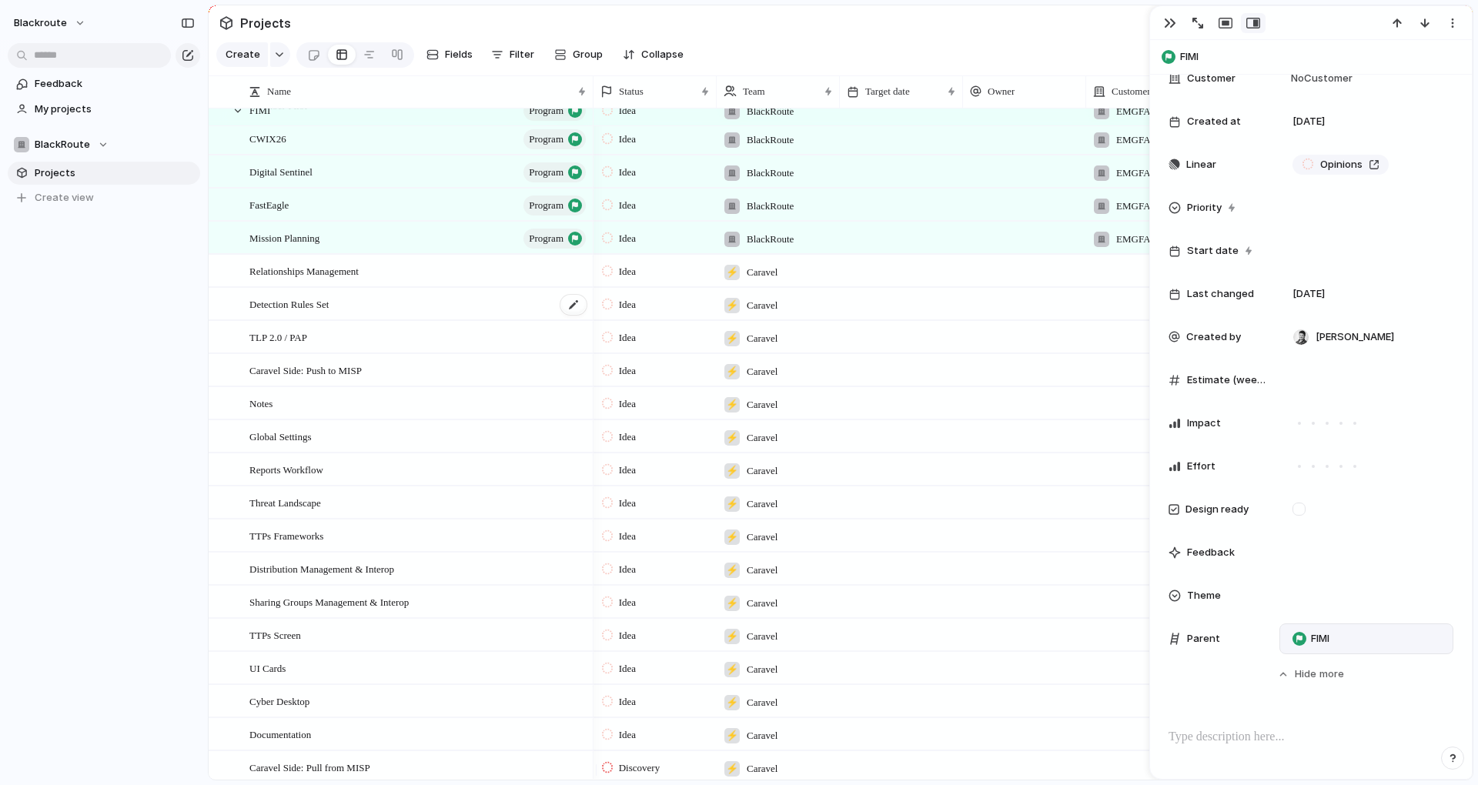
scroll to position [0, 0]
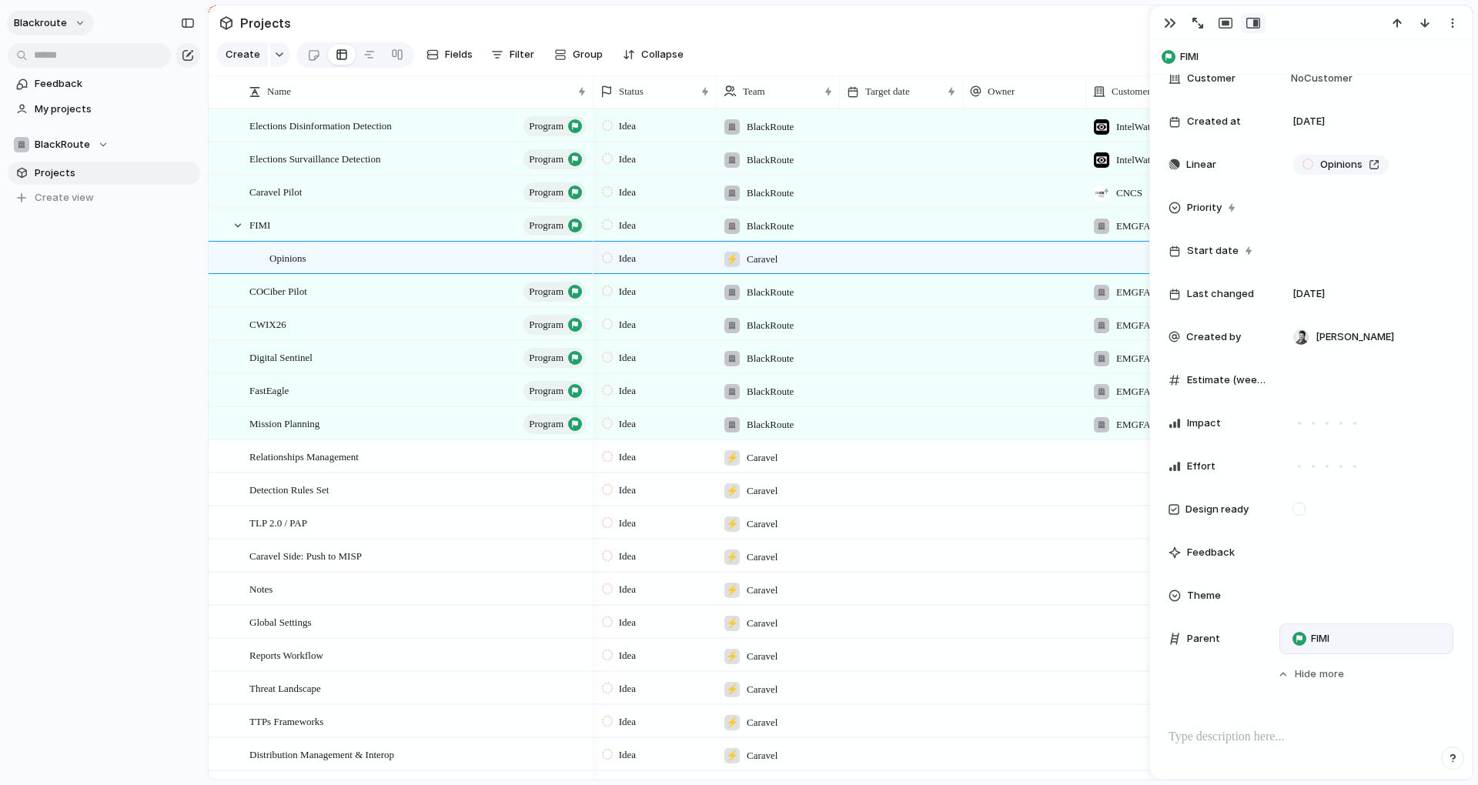
click at [65, 30] on button "blackroute" at bounding box center [50, 23] width 87 height 25
click at [72, 59] on span "Settings" at bounding box center [56, 57] width 42 height 15
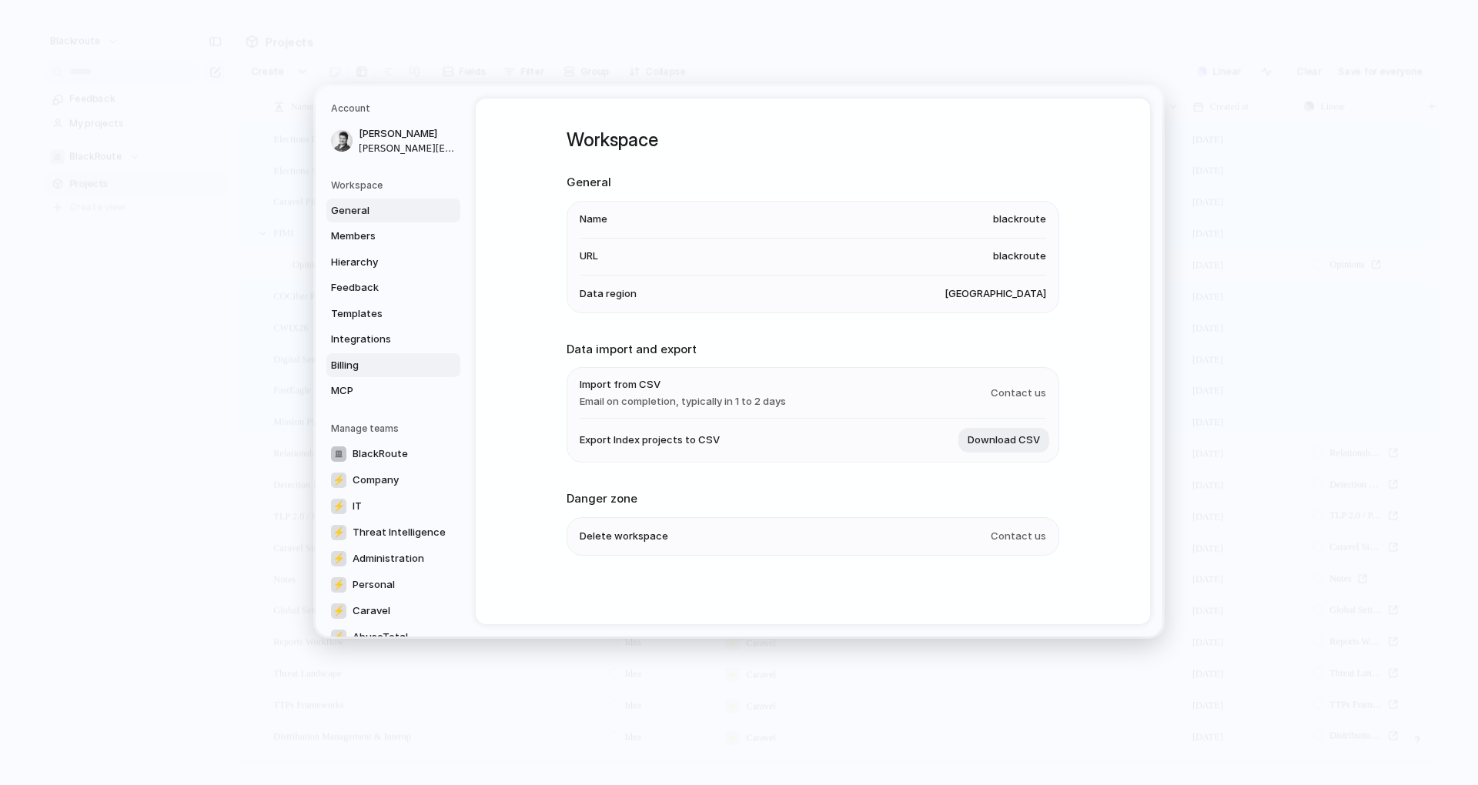
click at [359, 354] on link "Billing" at bounding box center [393, 365] width 134 height 25
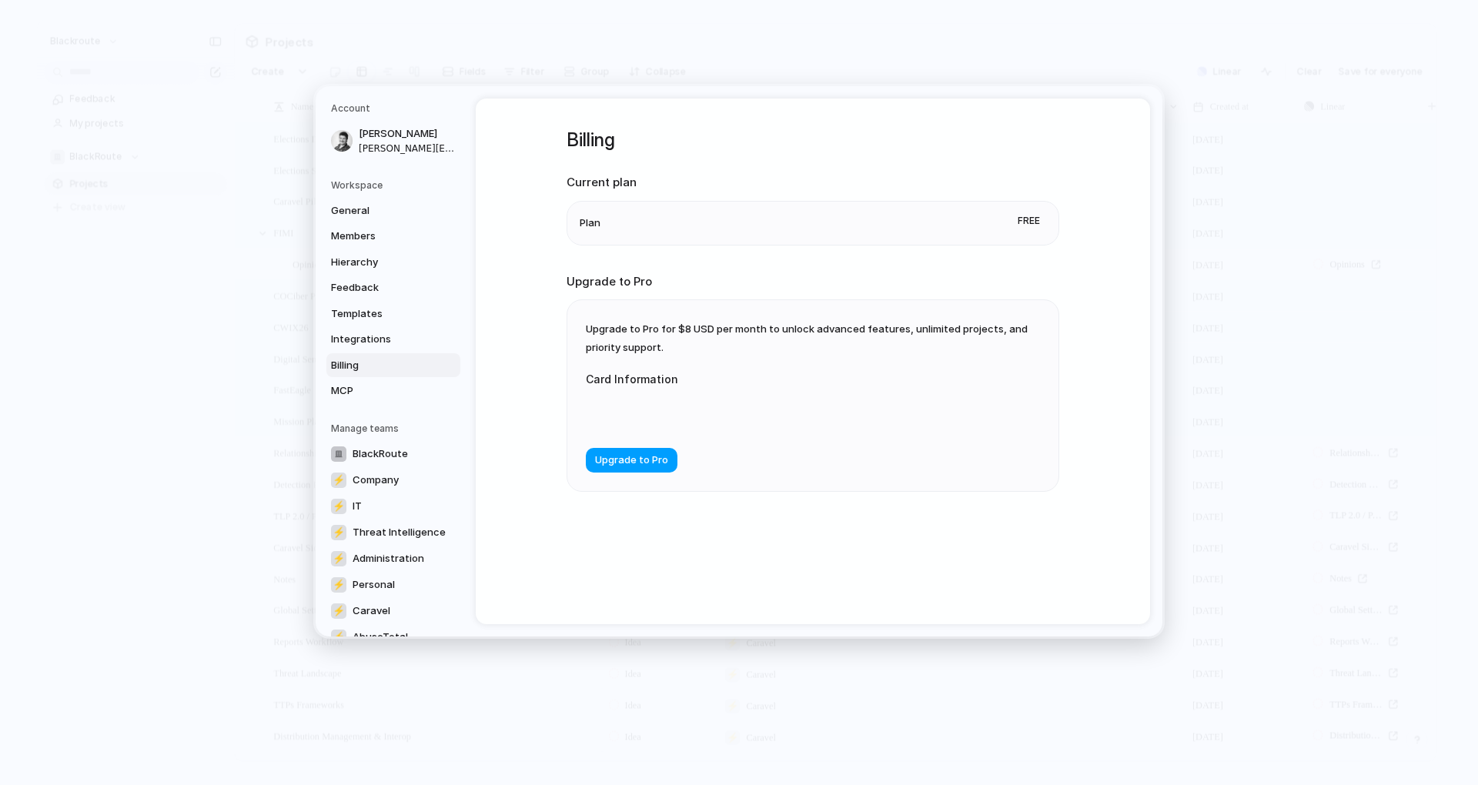
click at [651, 463] on span "Upgrade to Pro" at bounding box center [631, 460] width 73 height 15
click at [622, 510] on span "Upgrade to Pro" at bounding box center [631, 508] width 73 height 15
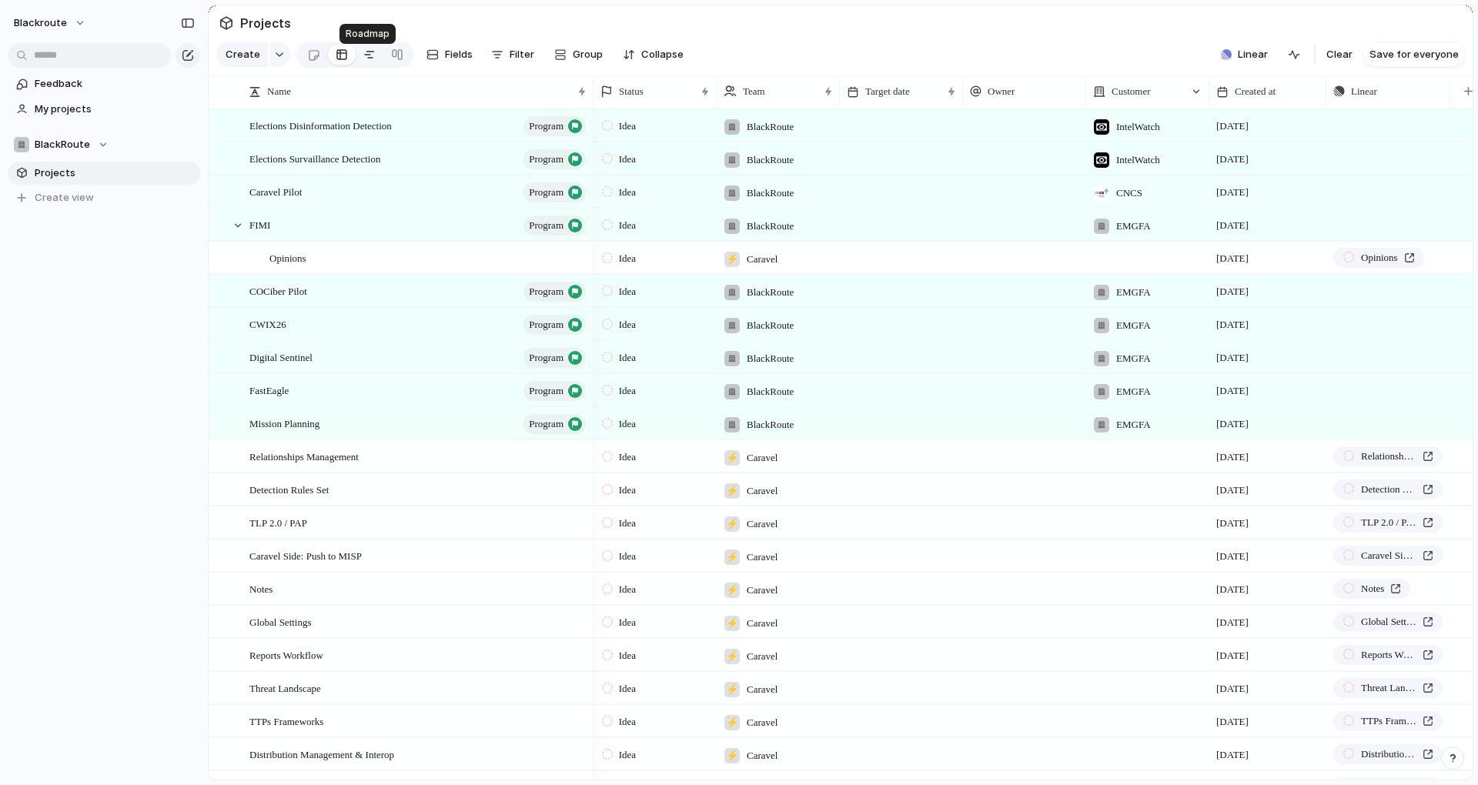
click at [367, 64] on div at bounding box center [369, 54] width 12 height 25
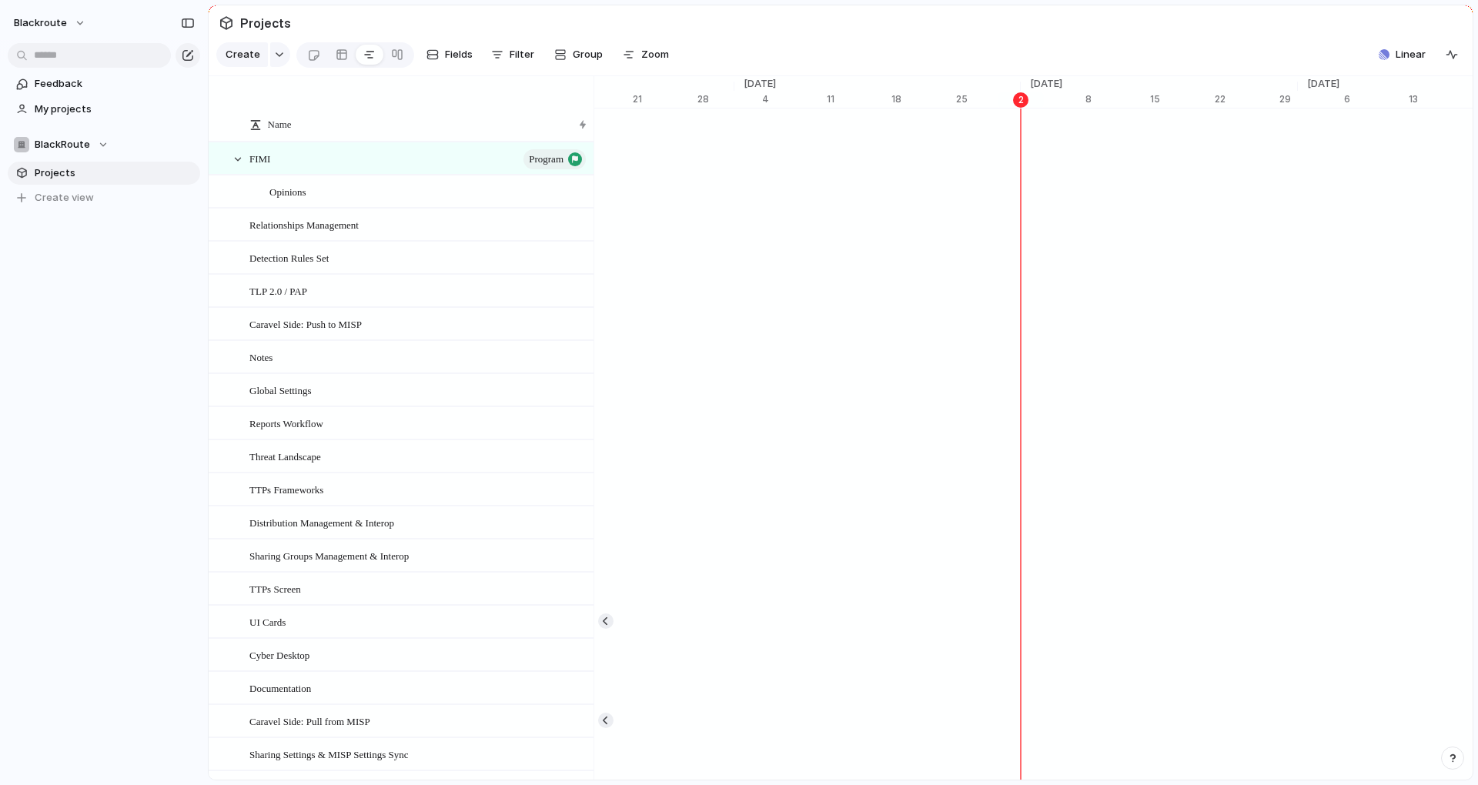
scroll to position [0, 9697]
click at [1021, 104] on div "Sep 1" at bounding box center [1024, 99] width 46 height 15
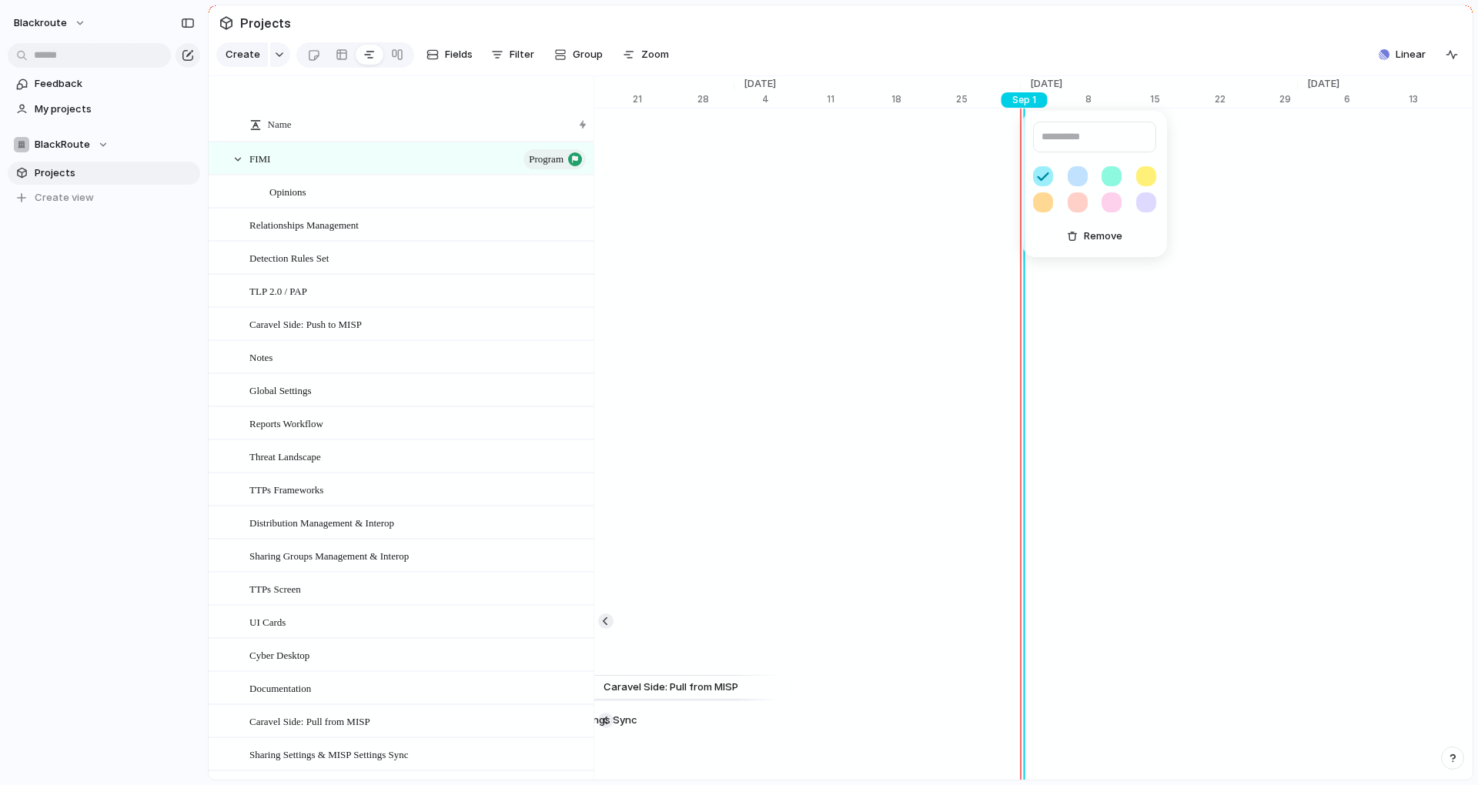
click at [1068, 133] on input "text" at bounding box center [1094, 137] width 123 height 31
click at [1011, 70] on div "Remove" at bounding box center [739, 392] width 1478 height 785
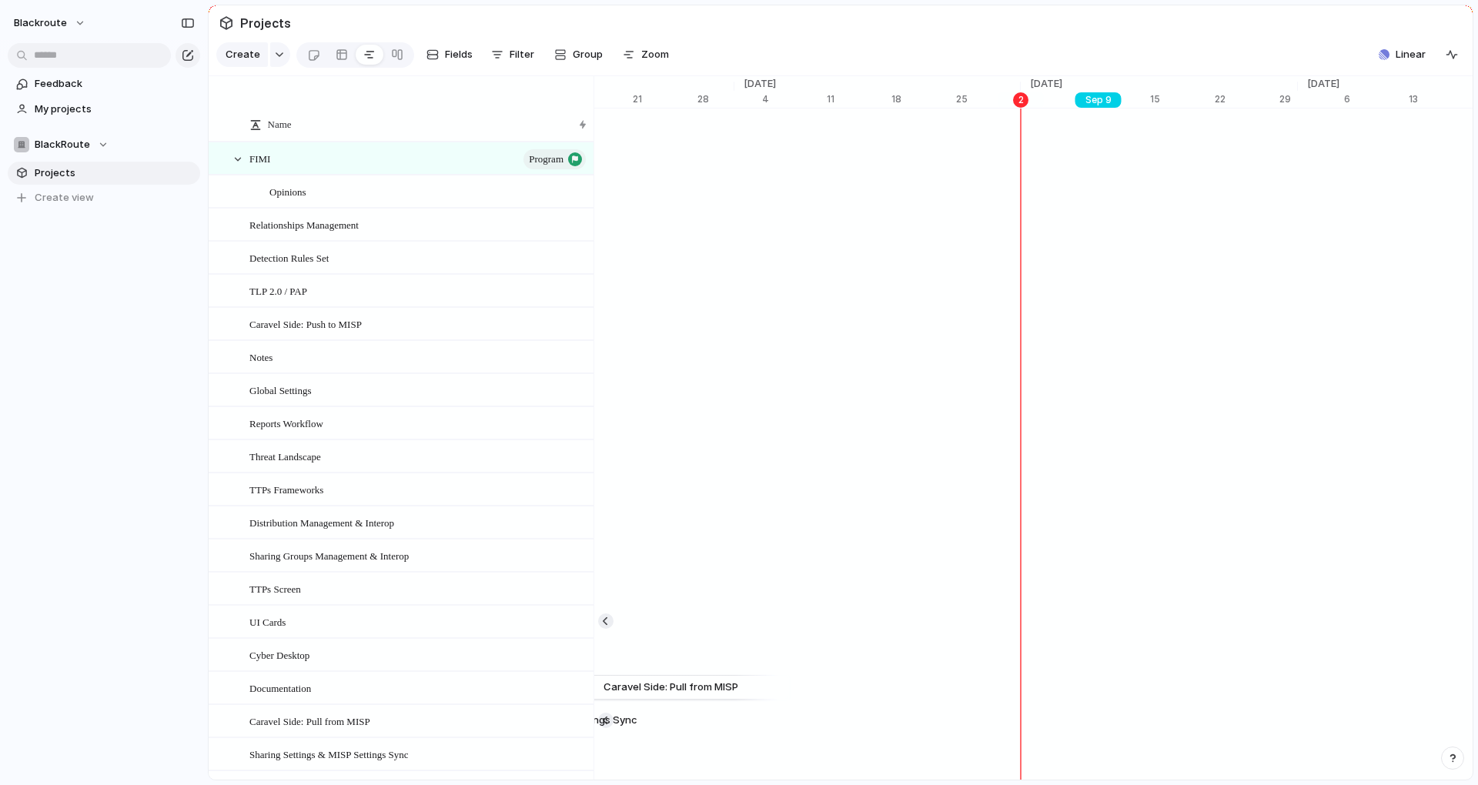
click at [1102, 108] on div "Sep 9" at bounding box center [1098, 99] width 46 height 15
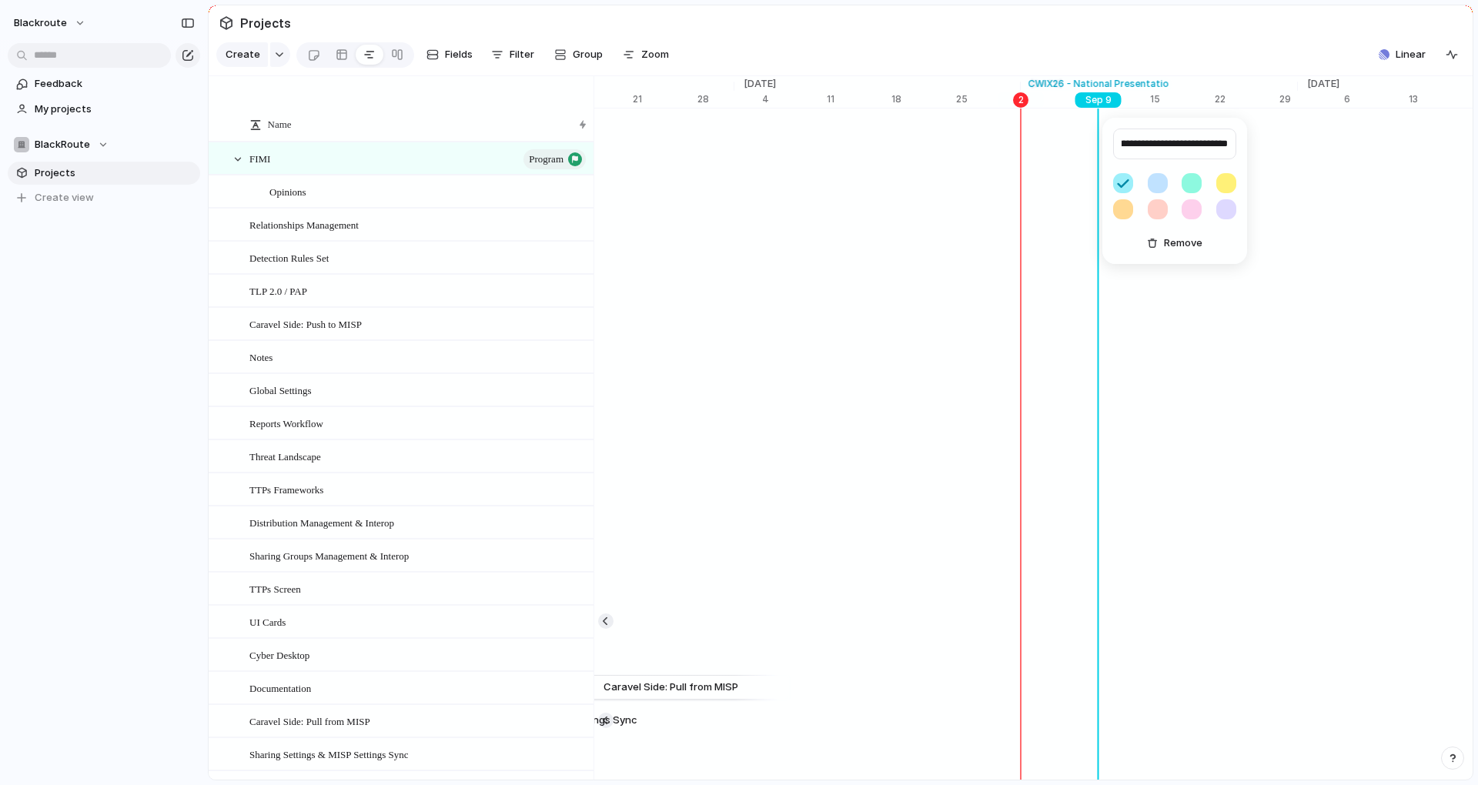
scroll to position [0, 45]
type input "**********"
click at [1156, 210] on button "button" at bounding box center [1158, 209] width 20 height 20
click at [1249, 62] on div "**********" at bounding box center [739, 392] width 1478 height 785
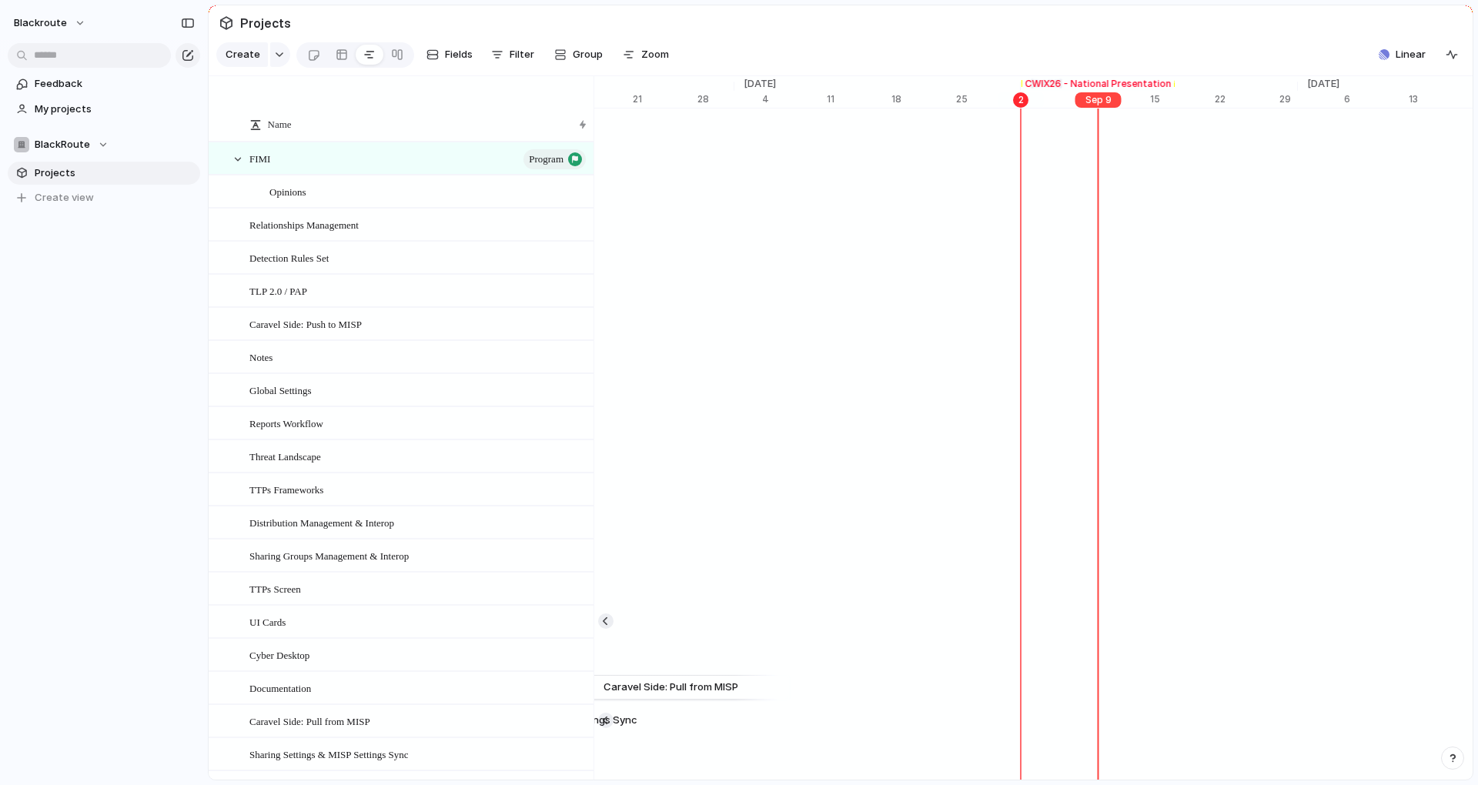
click at [1218, 53] on section "Create Fields Filter Group Zoom Linear Clear Save for everyone" at bounding box center [841, 57] width 1264 height 37
click at [954, 45] on section "Create Fields Filter Group Zoom Linear Clear Save for everyone" at bounding box center [841, 57] width 1264 height 37
click at [867, 252] on div "Aug 15 TLP 2.0 / PAP Sep 8" at bounding box center [1159, 257] width 20524 height 33
click at [1011, 108] on div "Sep 2" at bounding box center [1034, 99] width 46 height 15
click at [1021, 111] on div "Remove" at bounding box center [739, 392] width 1478 height 785
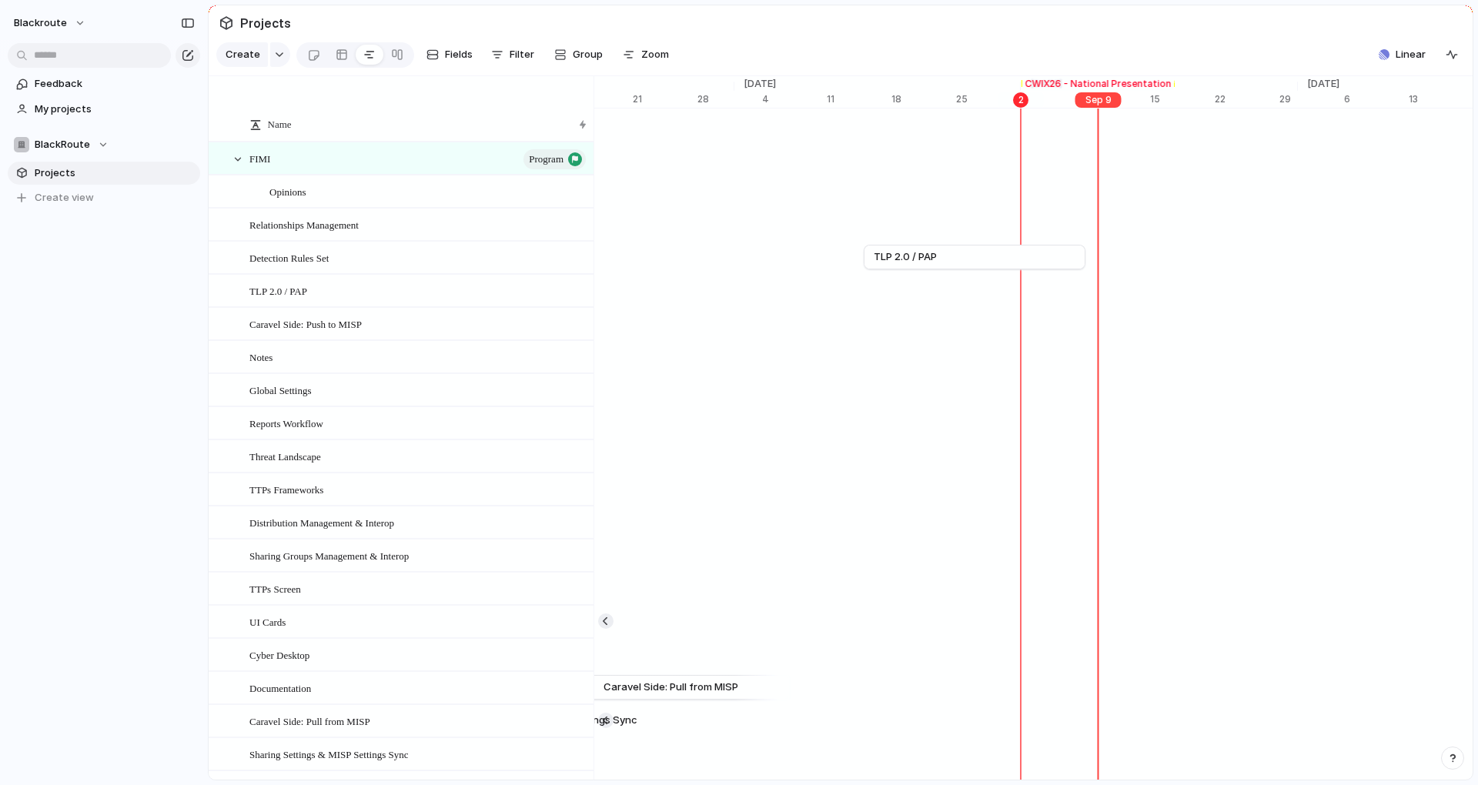
click at [977, 63] on section "Create Fields Filter Group Zoom Linear Clear Save for everyone" at bounding box center [841, 57] width 1264 height 37
click at [1032, 108] on div "Sep 2" at bounding box center [1034, 99] width 46 height 15
click at [764, 265] on div "Aug 15 TLP 2.0 / PAP Sep 8" at bounding box center [1159, 257] width 20524 height 33
click at [964, 265] on link "TLP 2.0 / PAP" at bounding box center [975, 257] width 202 height 23
drag, startPoint x: 901, startPoint y: 272, endPoint x: 926, endPoint y: 271, distance: 24.6
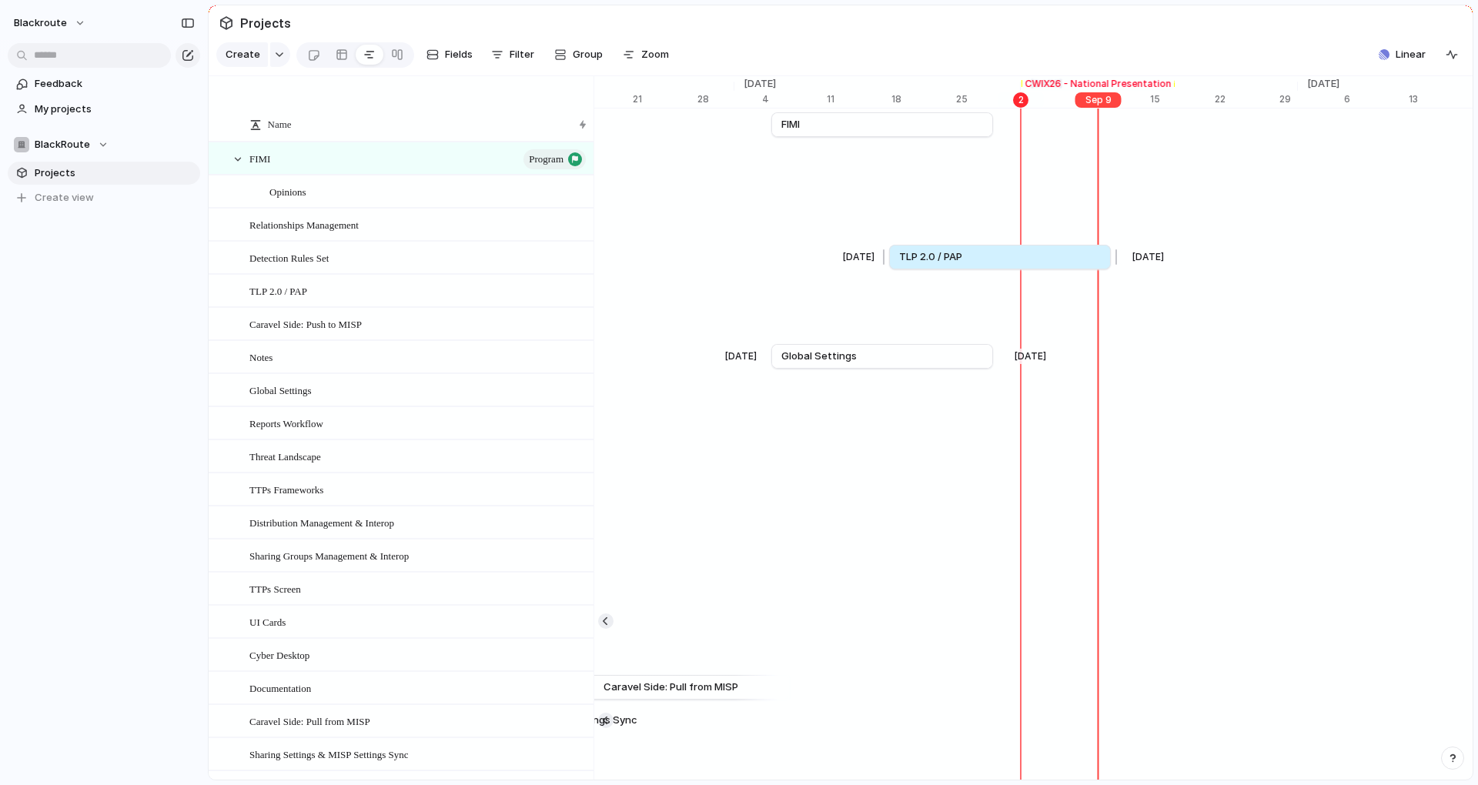
click at [926, 265] on span "TLP 2.0 / PAP" at bounding box center [930, 256] width 63 height 15
click at [71, 25] on button "blackroute" at bounding box center [50, 23] width 87 height 25
click at [101, 125] on li "Sign out" at bounding box center [75, 131] width 128 height 25
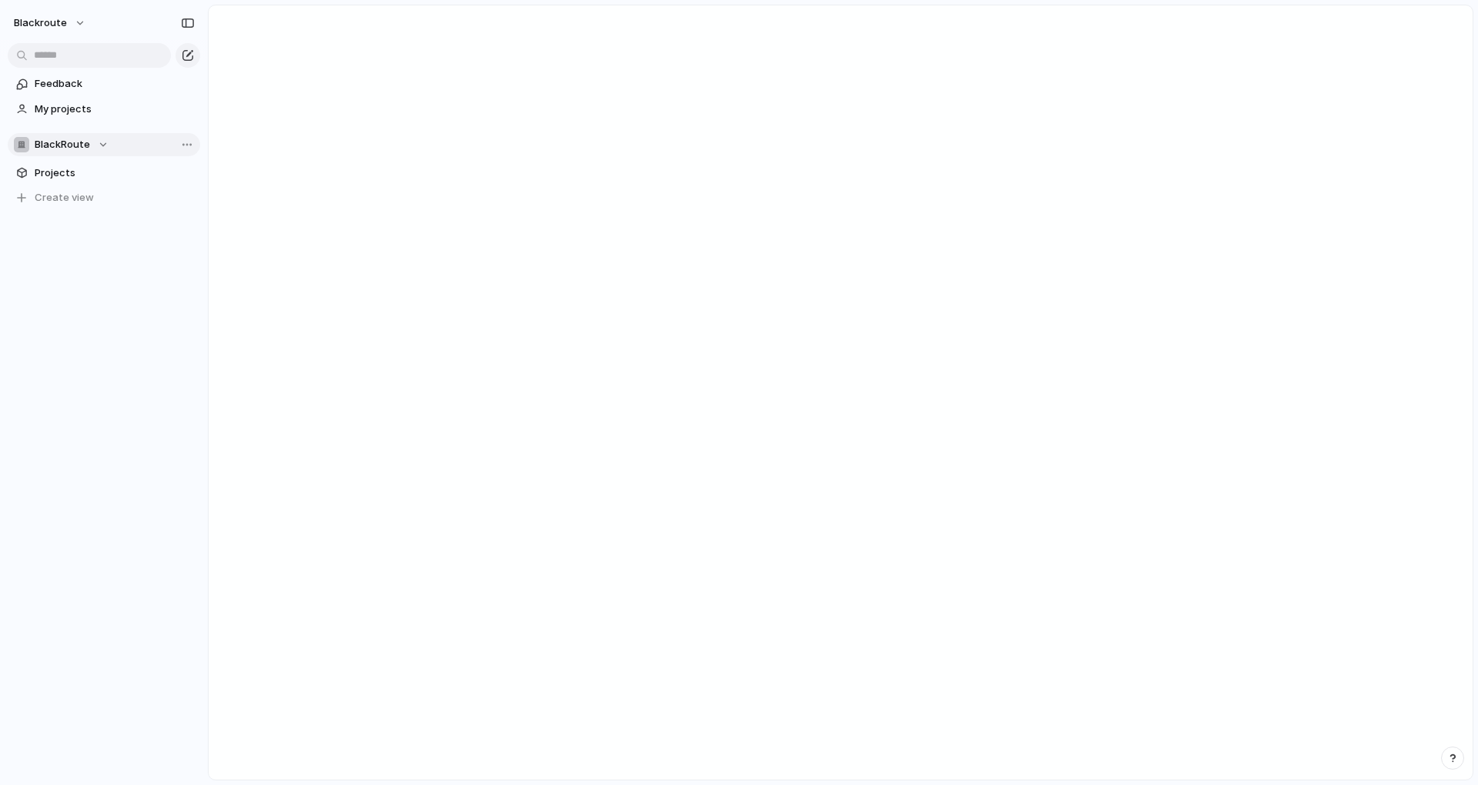
click at [86, 142] on span "BlackRoute" at bounding box center [62, 144] width 55 height 15
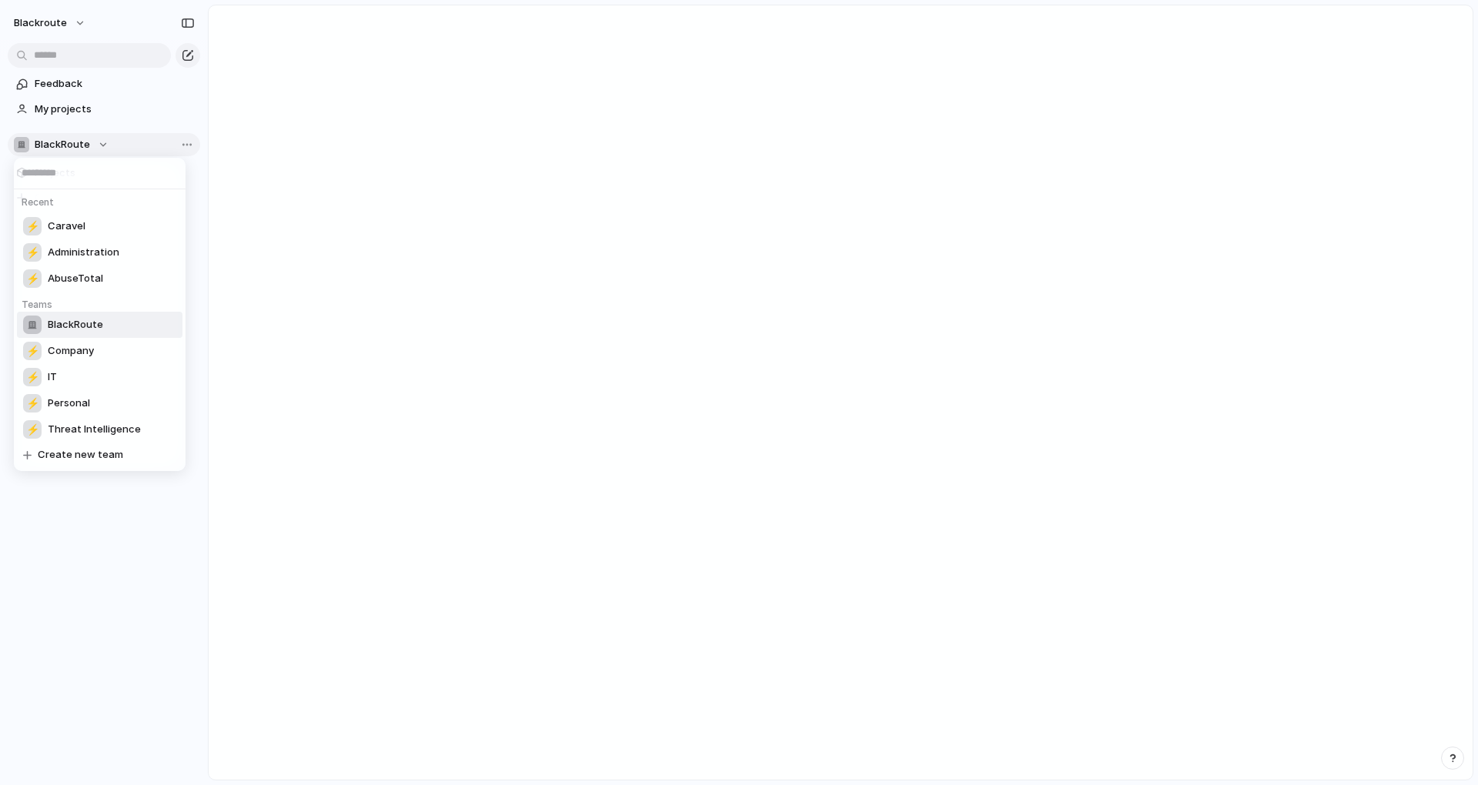
click at [86, 142] on div "Recent ⚡ Caravel ⚡ Administration ⚡ AbuseTotal Teams BlackRoute ⚡ Company ⚡ IT …" at bounding box center [739, 392] width 1478 height 785
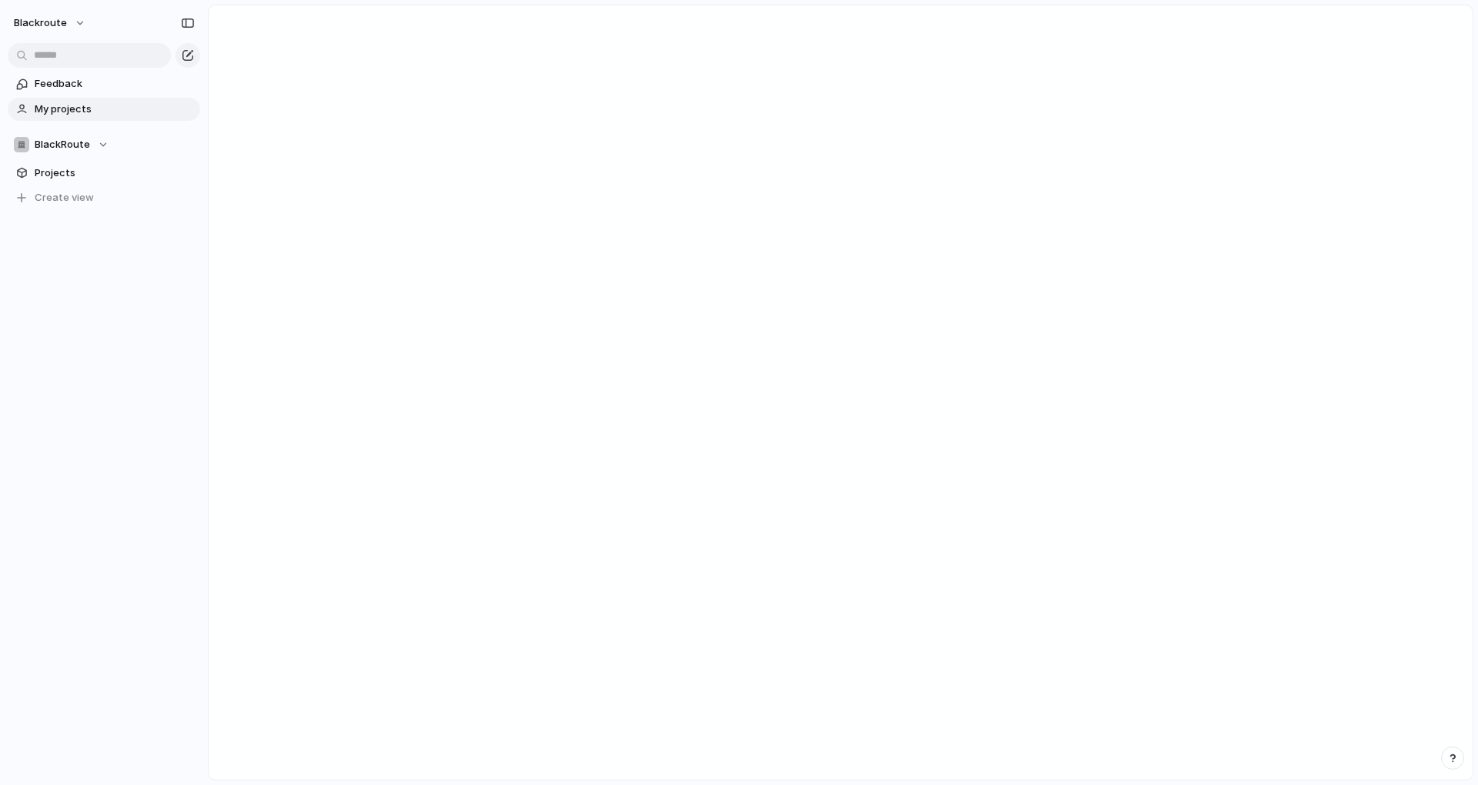
click at [76, 107] on span "My projects" at bounding box center [115, 109] width 160 height 15
click at [80, 92] on link "Feedback" at bounding box center [104, 83] width 192 height 23
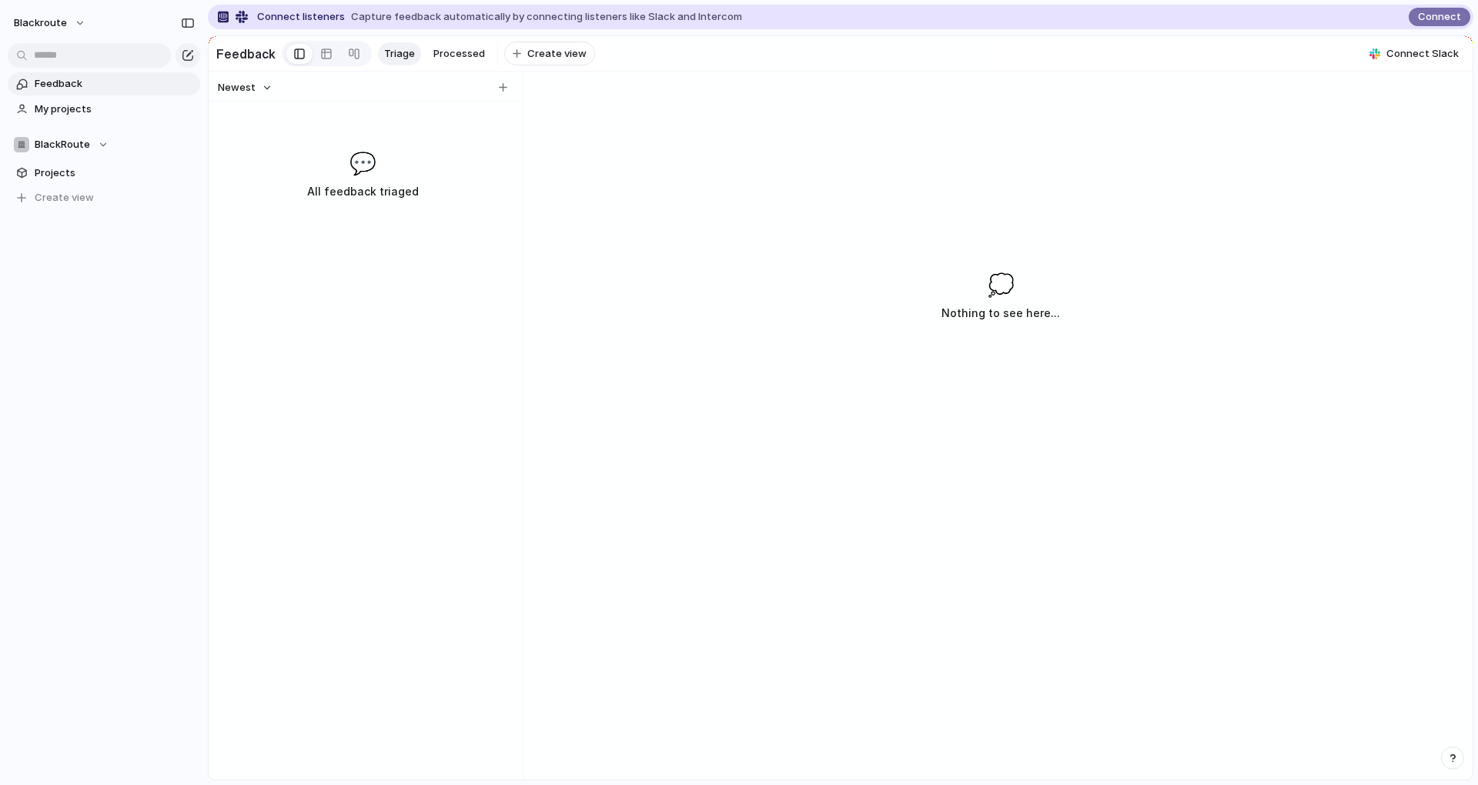
click at [80, 91] on link "Feedback" at bounding box center [104, 83] width 192 height 23
click at [68, 108] on span "My projects" at bounding box center [115, 109] width 160 height 15
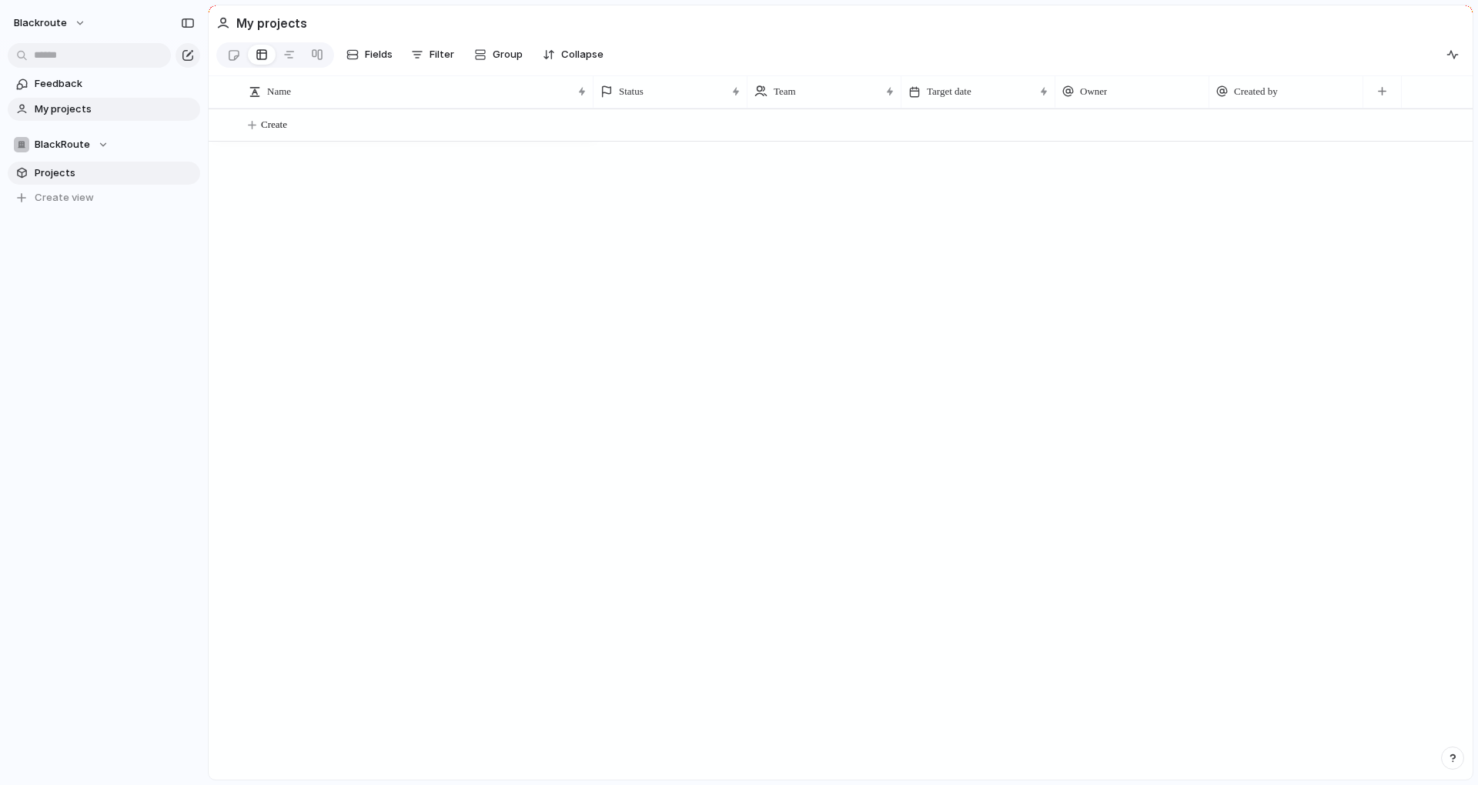
click at [47, 172] on span "Projects" at bounding box center [115, 172] width 160 height 15
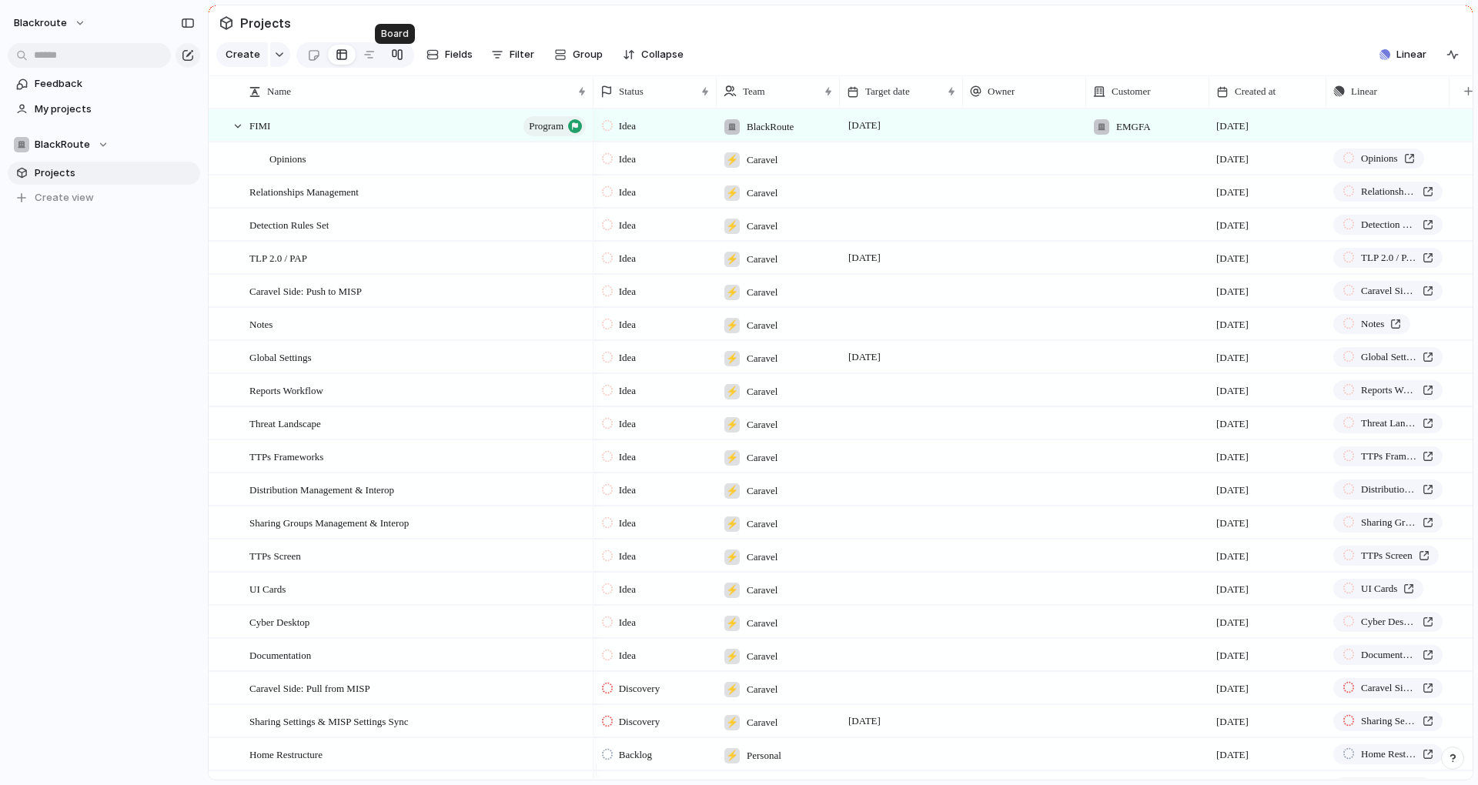
click at [391, 62] on div at bounding box center [397, 54] width 12 height 25
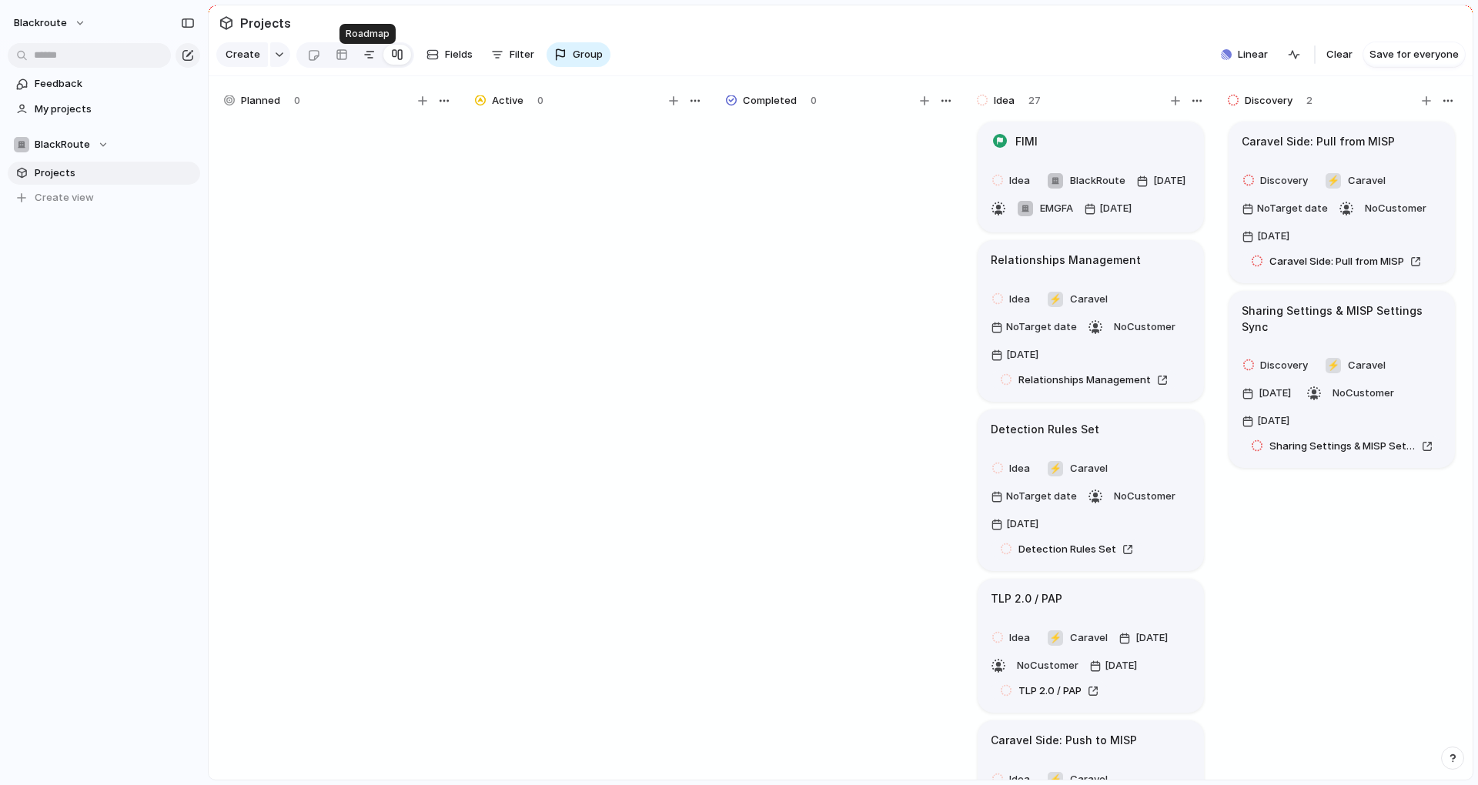
click at [359, 63] on link at bounding box center [370, 54] width 28 height 25
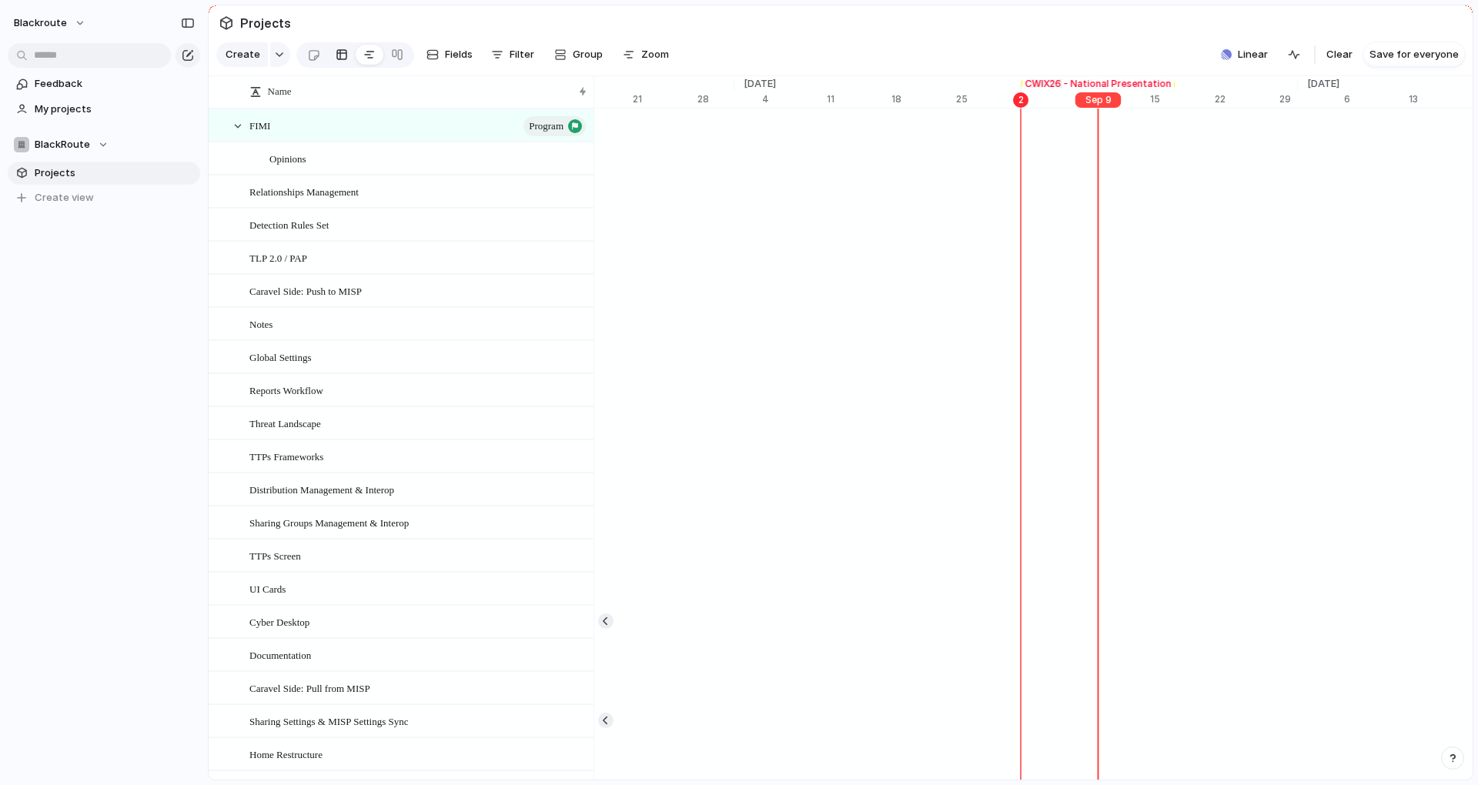
click at [336, 66] on div at bounding box center [342, 54] width 12 height 25
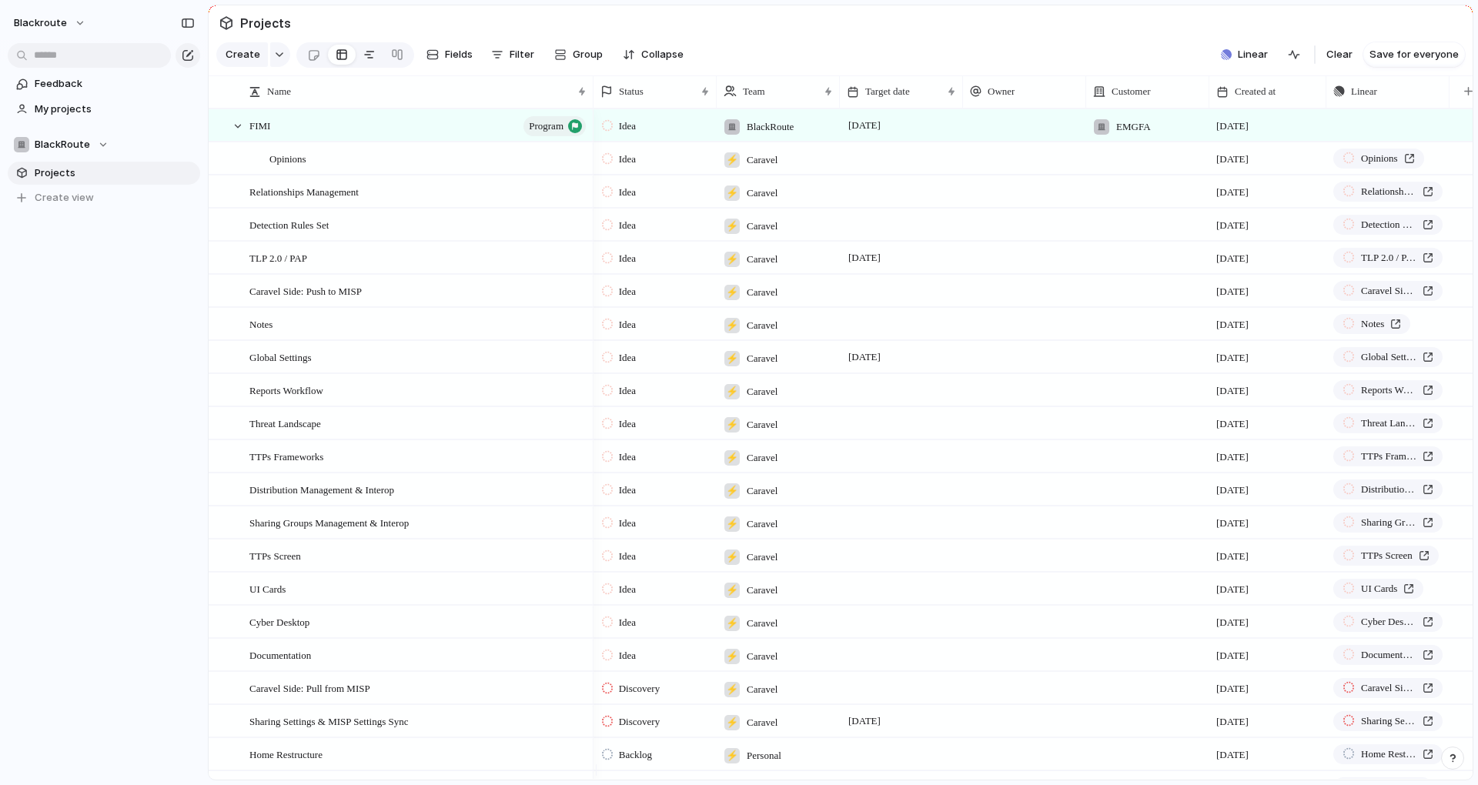
click at [363, 66] on div at bounding box center [369, 54] width 12 height 25
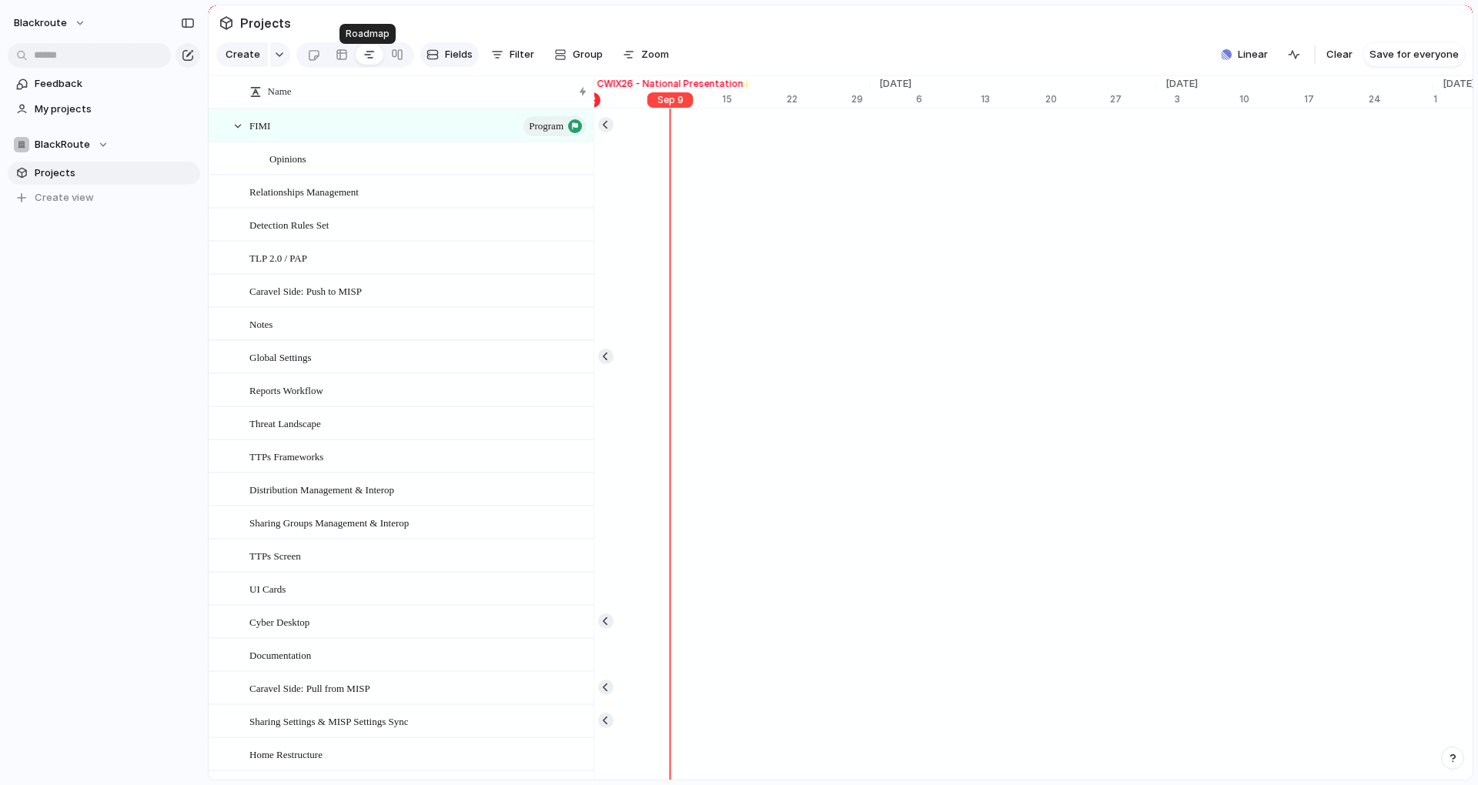
scroll to position [0, 10125]
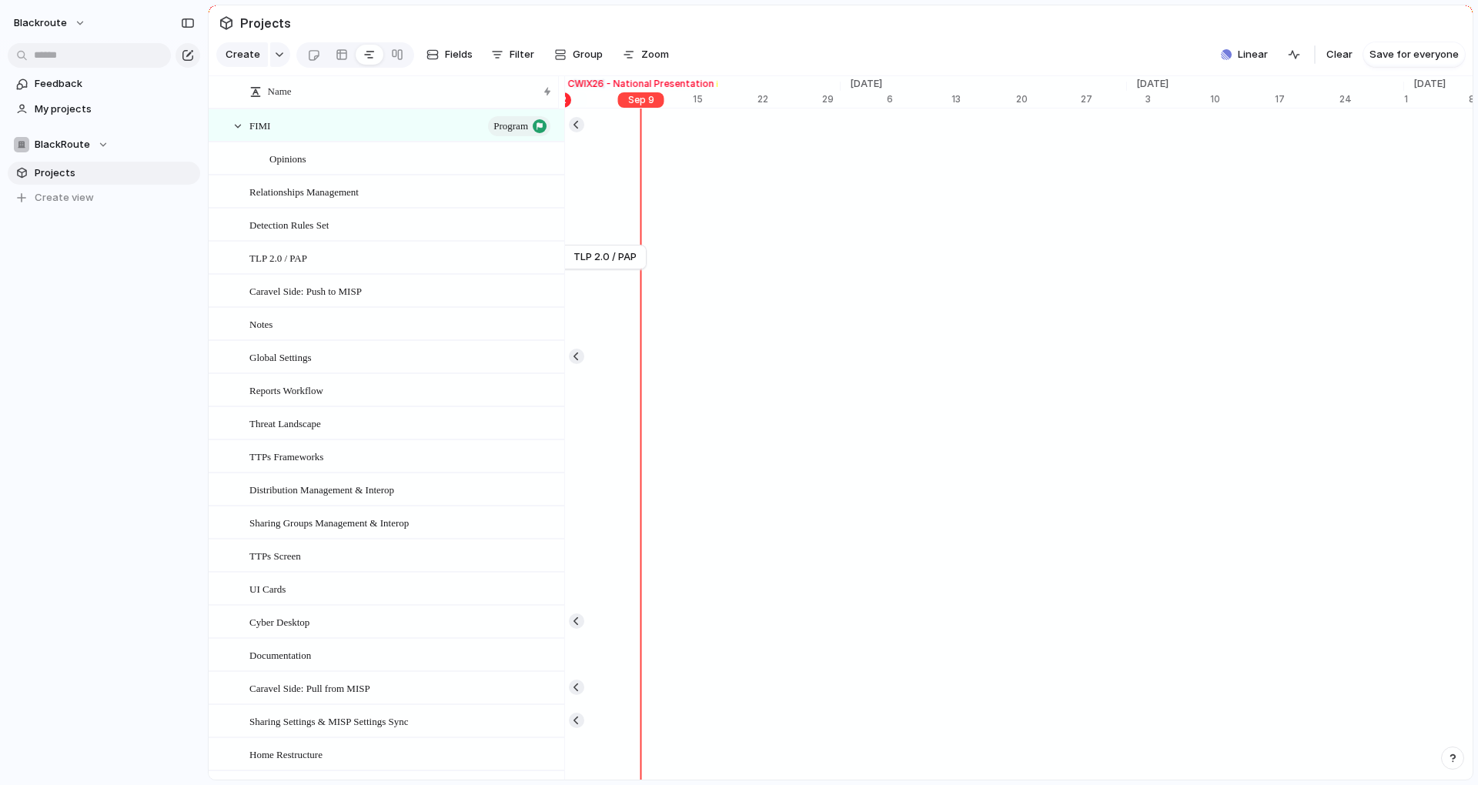
drag, startPoint x: 593, startPoint y: 115, endPoint x: 556, endPoint y: 119, distance: 37.1
click at [556, 108] on div at bounding box center [558, 91] width 8 height 32
drag, startPoint x: 802, startPoint y: 223, endPoint x: 844, endPoint y: 78, distance: 151.3
click at [844, 80] on main "Projects Create Fields Filter Group Zoom Linear Clear Save for everyone Press E…" at bounding box center [840, 393] width 1265 height 776
click at [818, 48] on section "Create Fields Filter Group Zoom Linear Clear Save for everyone" at bounding box center [841, 57] width 1264 height 37
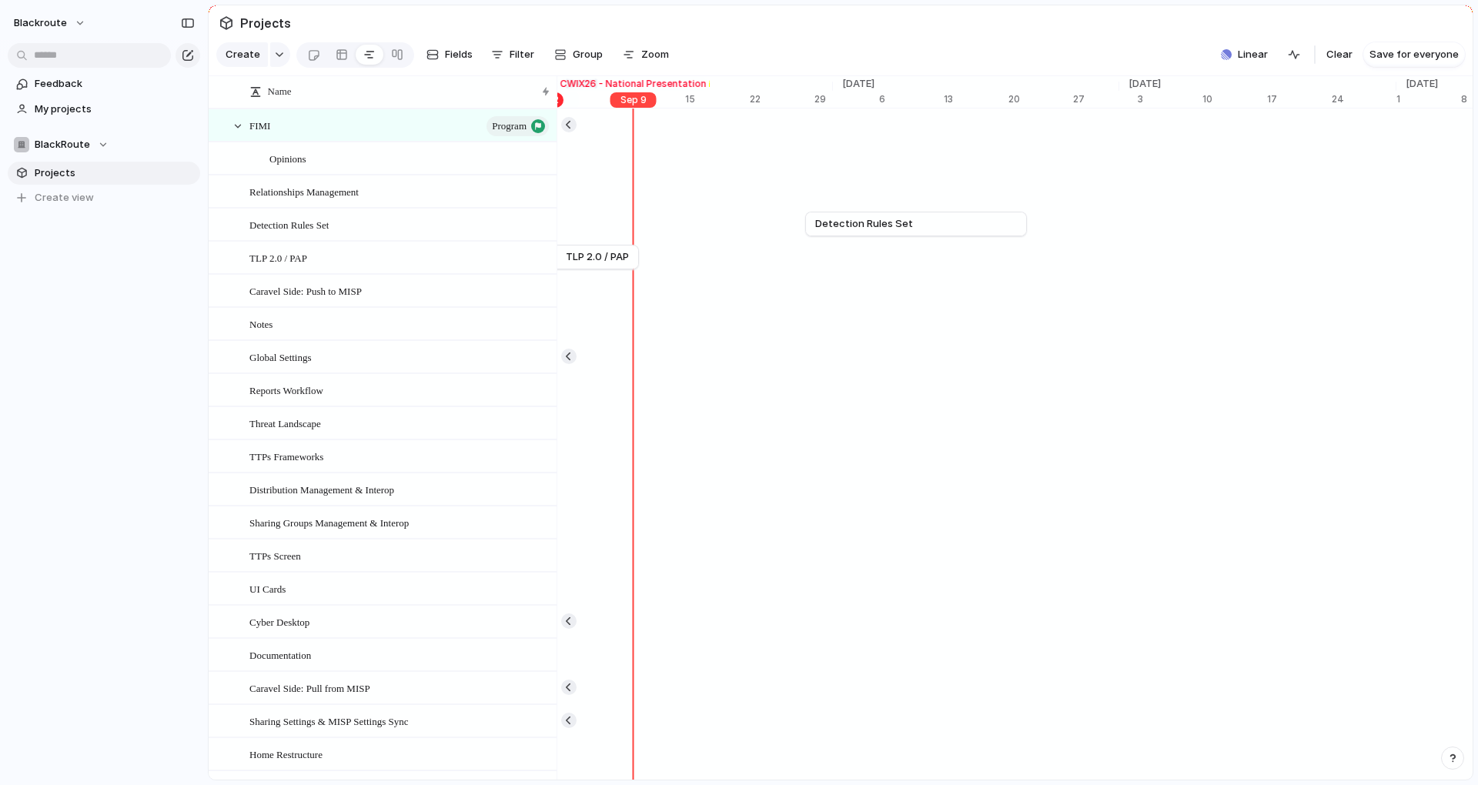
drag, startPoint x: 670, startPoint y: 784, endPoint x: 758, endPoint y: 784, distance: 88.5
click at [758, 784] on div "Connect listeners Capture feedback automatically by connecting listeners like S…" at bounding box center [843, 392] width 1270 height 785
drag, startPoint x: 753, startPoint y: 782, endPoint x: 884, endPoint y: 784, distance: 130.9
click at [884, 784] on div "Connect listeners Capture feedback automatically by connecting listeners like S…" at bounding box center [843, 392] width 1270 height 785
drag, startPoint x: 727, startPoint y: 91, endPoint x: 1144, endPoint y: 113, distance: 417.0
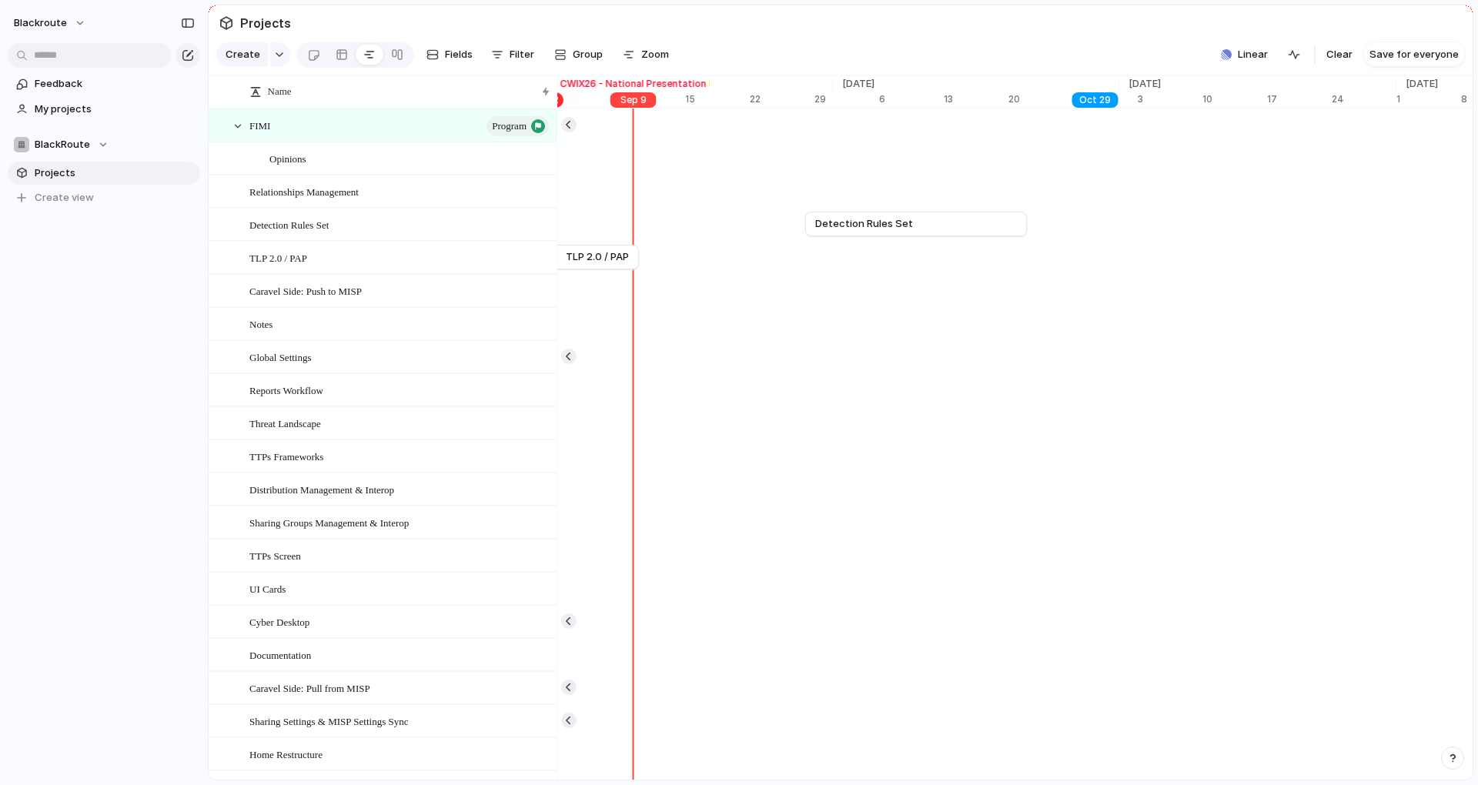
click at [1144, 107] on div "[DATE] [DATE] CWIX26 - National Presentation Sep '22 5 12 19 [DATE] 3 10 17 24 …" at bounding box center [694, 91] width 20524 height 31
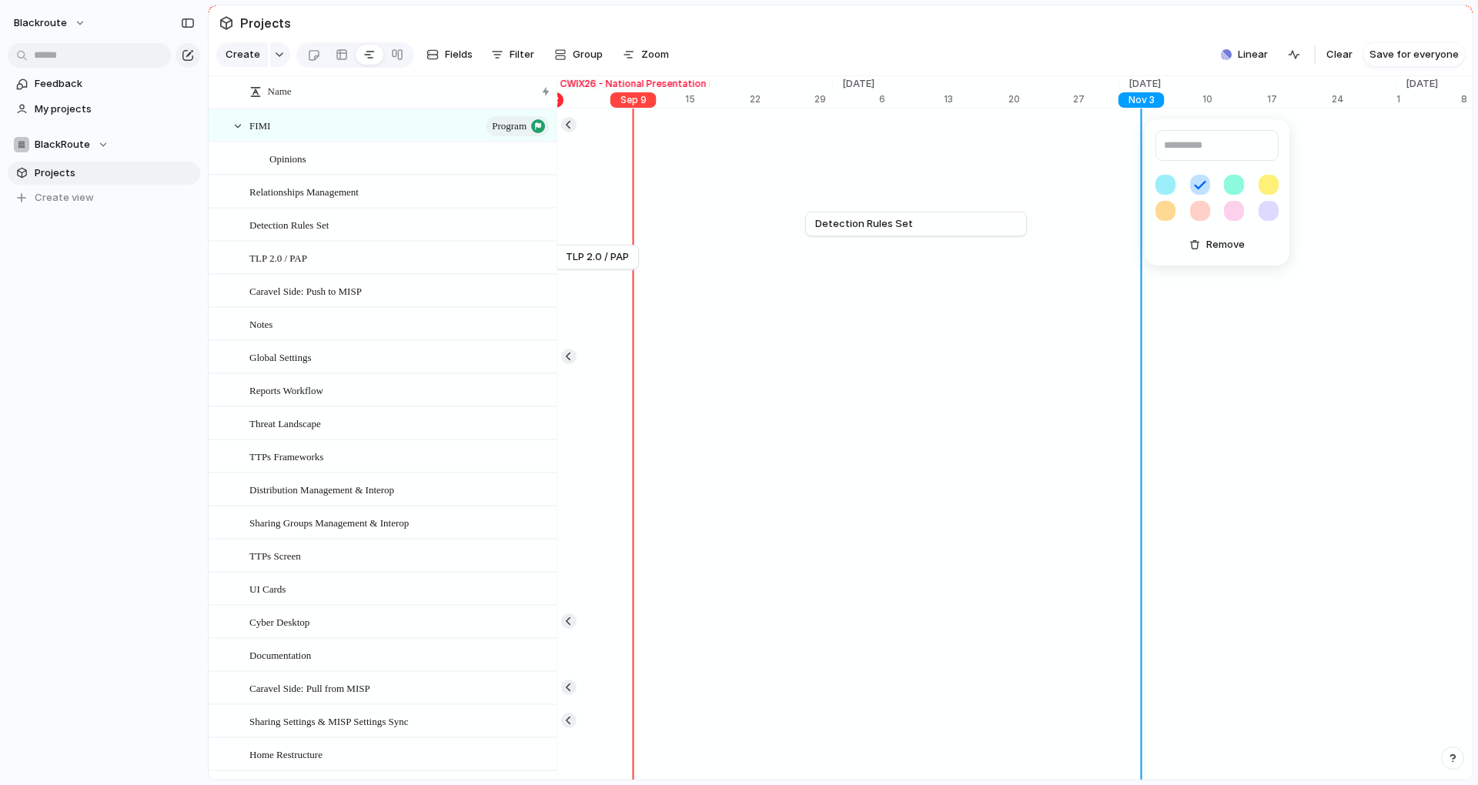
click at [1106, 60] on div "Remove" at bounding box center [739, 392] width 1478 height 785
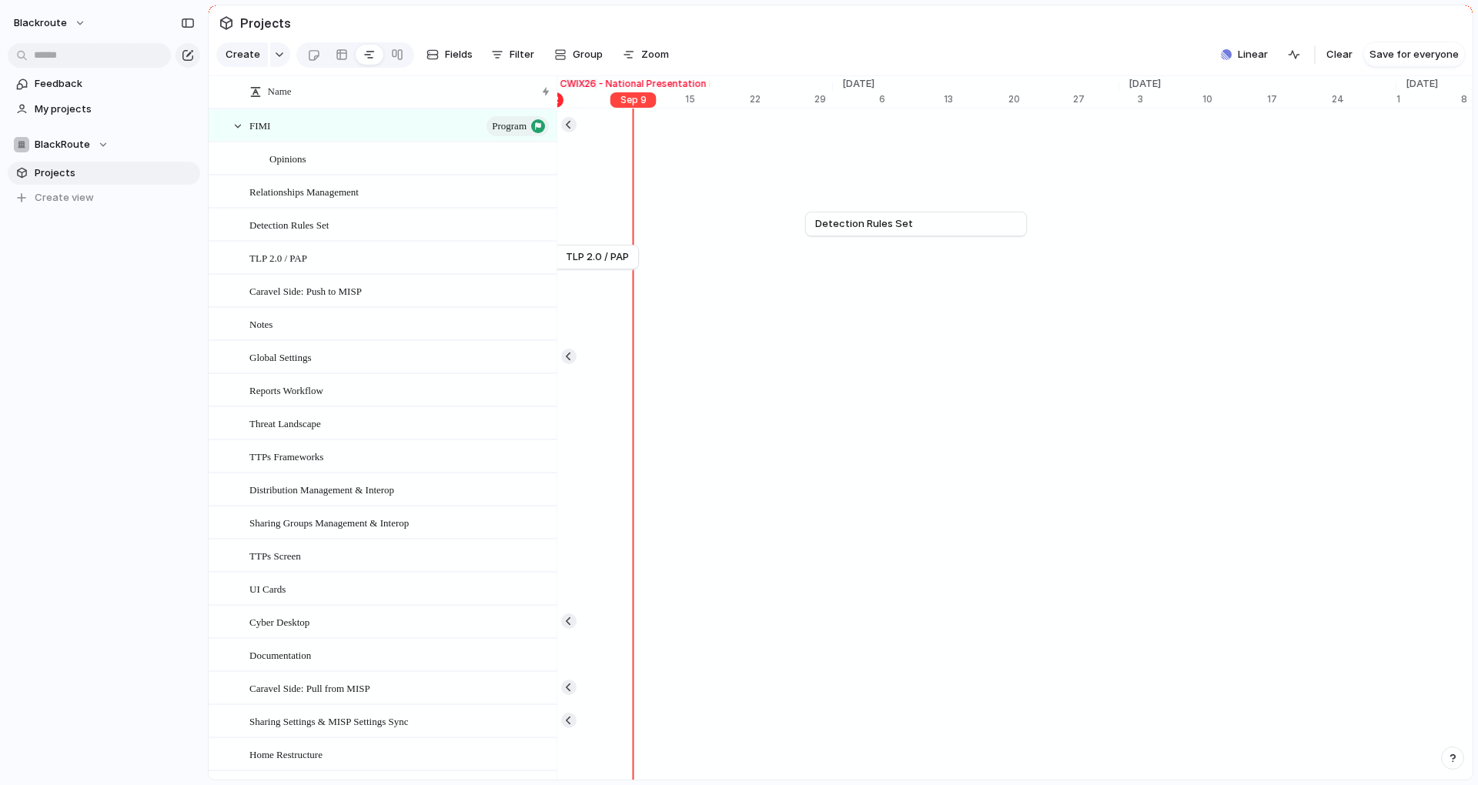
click at [1451, 767] on button "button" at bounding box center [1452, 758] width 23 height 23
click at [1451, 767] on div "button" at bounding box center [1452, 758] width 13 height 18
click at [1451, 767] on button "button" at bounding box center [1452, 758] width 23 height 23
click at [1451, 767] on div "button" at bounding box center [1452, 758] width 13 height 18
drag, startPoint x: 1421, startPoint y: 783, endPoint x: 1364, endPoint y: 784, distance: 57.0
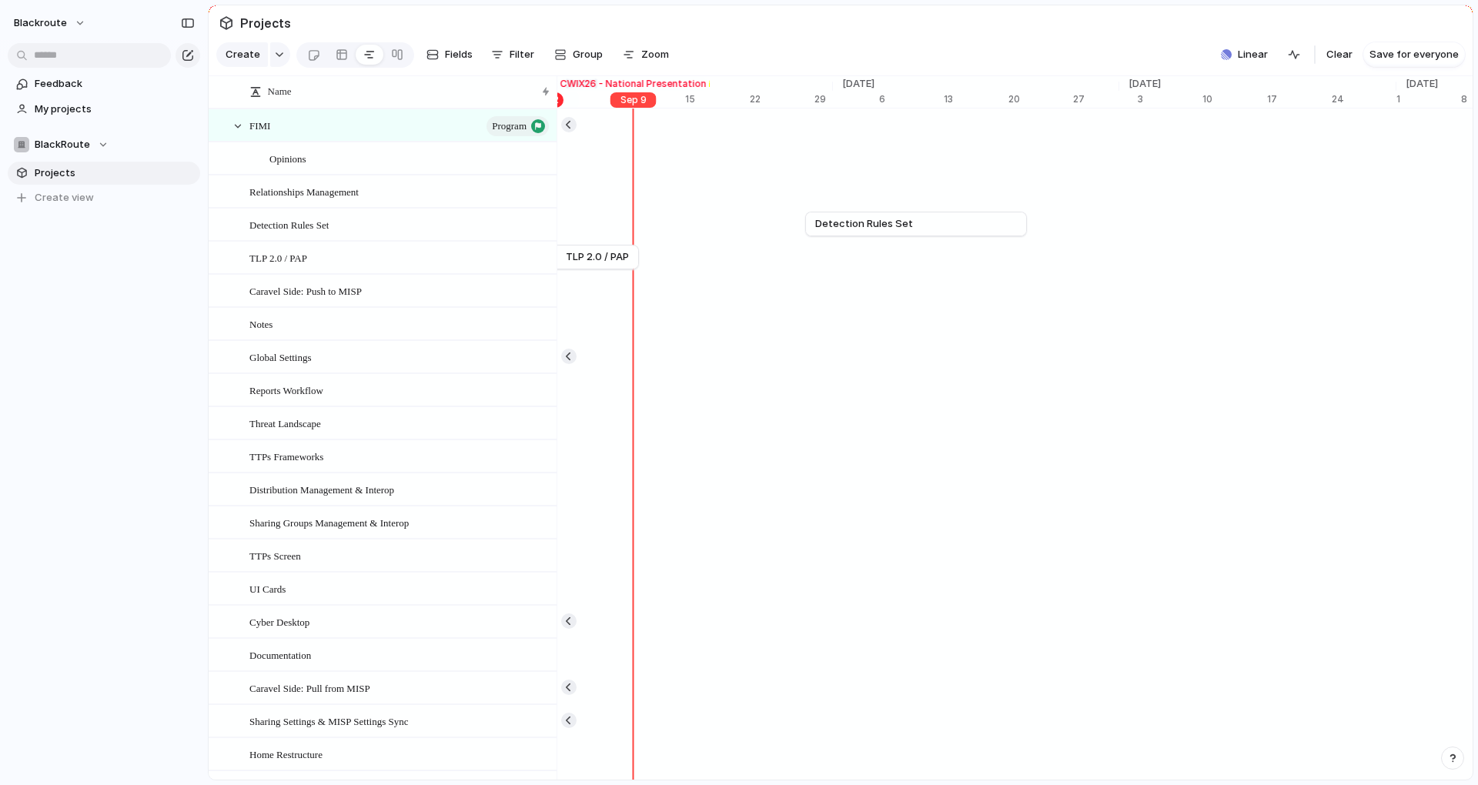
click at [1392, 781] on div "Connect listeners Capture feedback automatically by connecting listeners like S…" at bounding box center [843, 392] width 1270 height 785
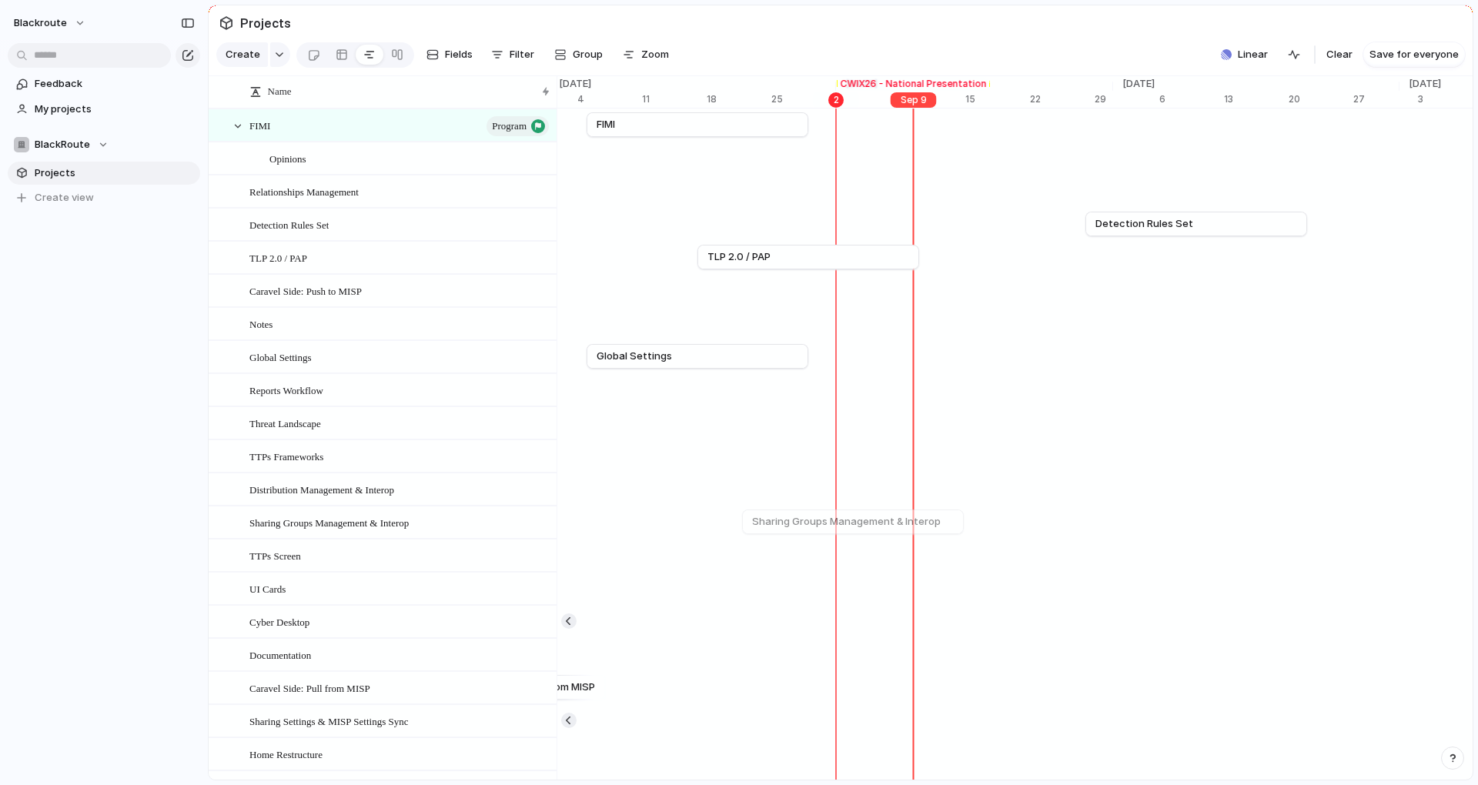
scroll to position [0, 9848]
click at [1152, 232] on span "Detection Rules Set" at bounding box center [1141, 223] width 98 height 15
click at [1222, 232] on link "Detection Rules Set" at bounding box center [1193, 223] width 202 height 23
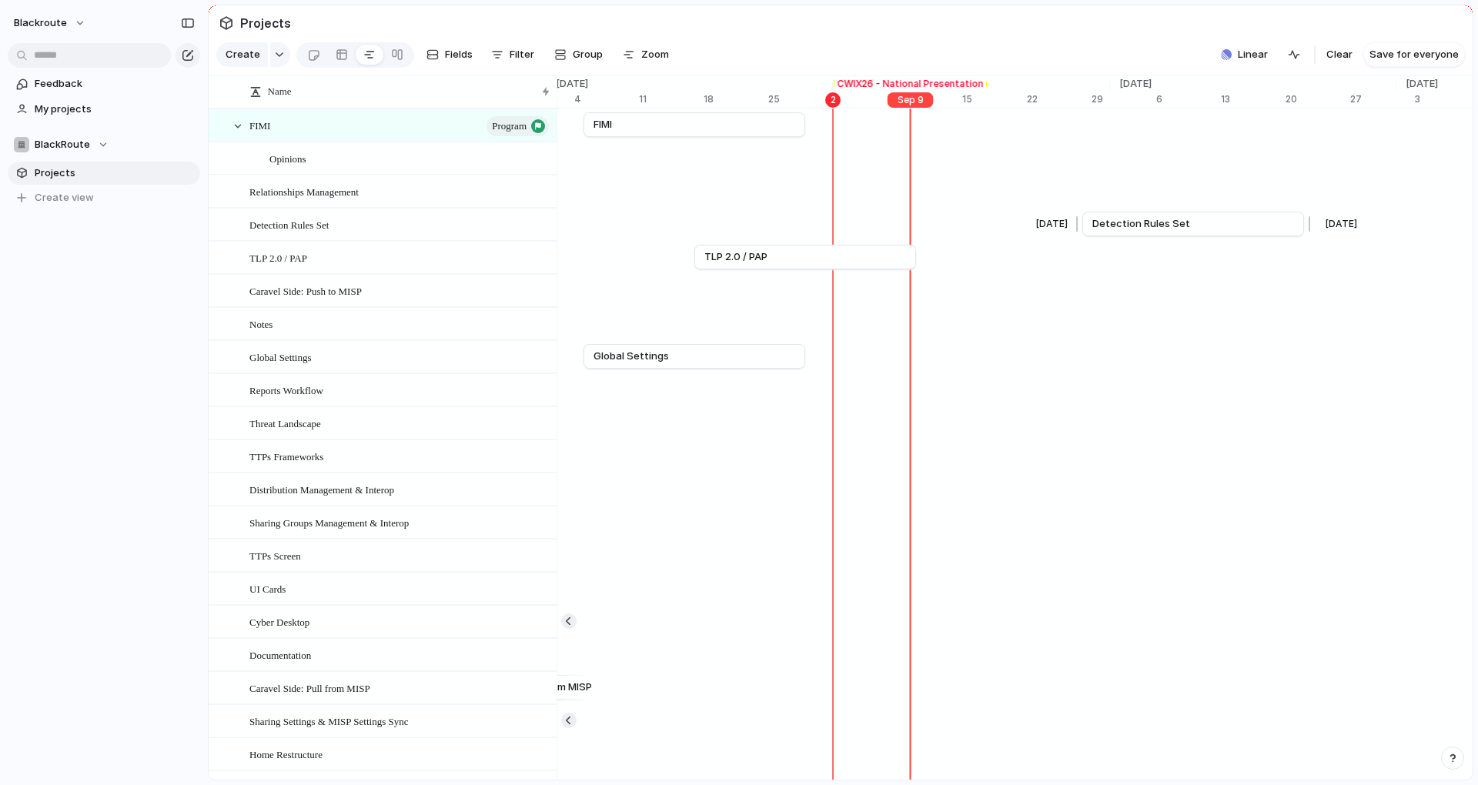
click at [1155, 236] on link "Detection Rules Set" at bounding box center [1193, 223] width 202 height 23
click at [1177, 232] on span "Detection Rules Set" at bounding box center [1141, 223] width 98 height 15
click at [1068, 232] on div "[DATE]" at bounding box center [1051, 223] width 43 height 15
click at [1117, 230] on span "Detection Rules Set" at bounding box center [1141, 223] width 98 height 15
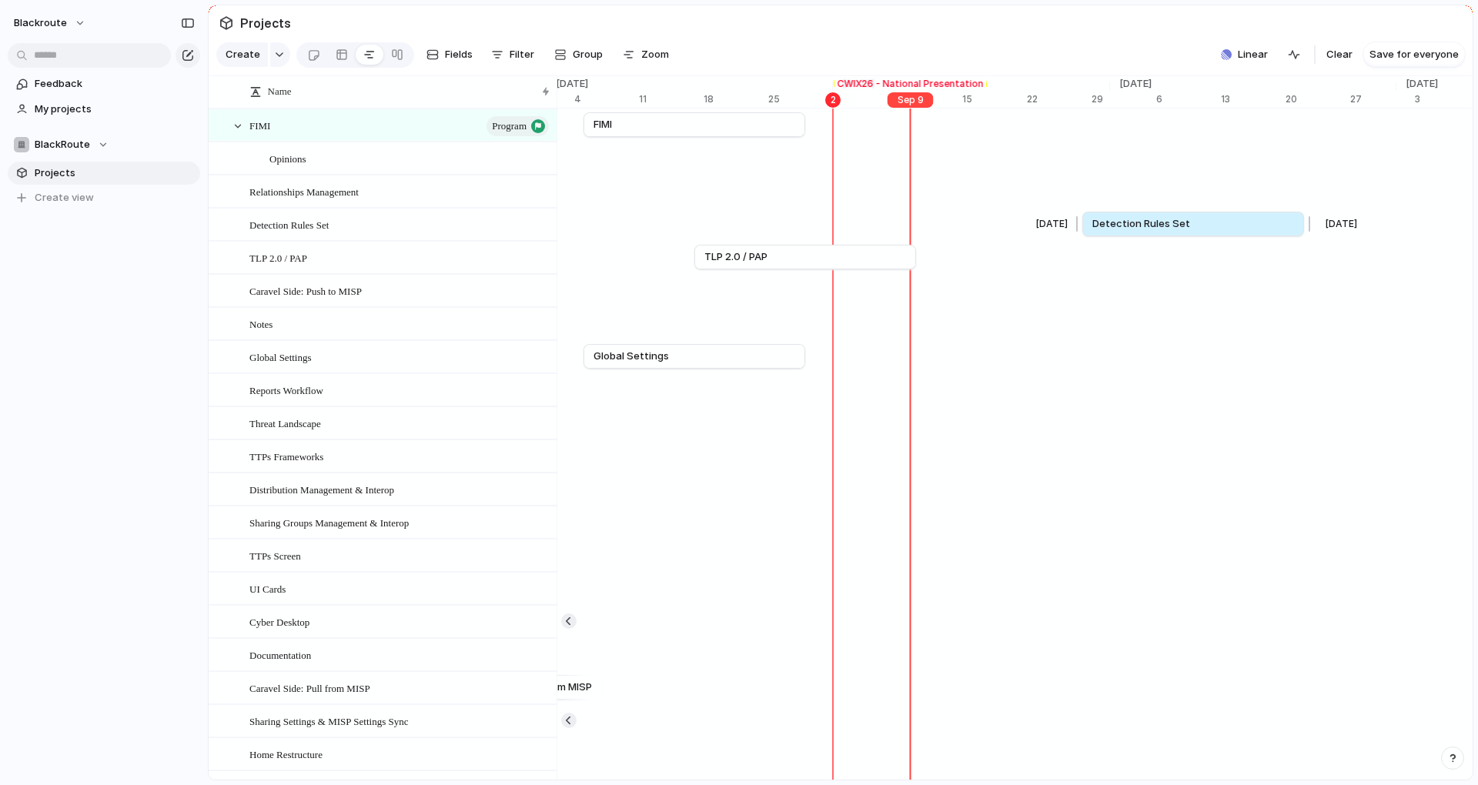
click at [1117, 230] on span "Detection Rules Set" at bounding box center [1141, 223] width 98 height 15
click at [1117, 237] on div "Remove dates" at bounding box center [739, 392] width 1478 height 785
click at [1115, 236] on div "Remove dates" at bounding box center [739, 392] width 1478 height 785
click at [330, 62] on link at bounding box center [342, 54] width 28 height 25
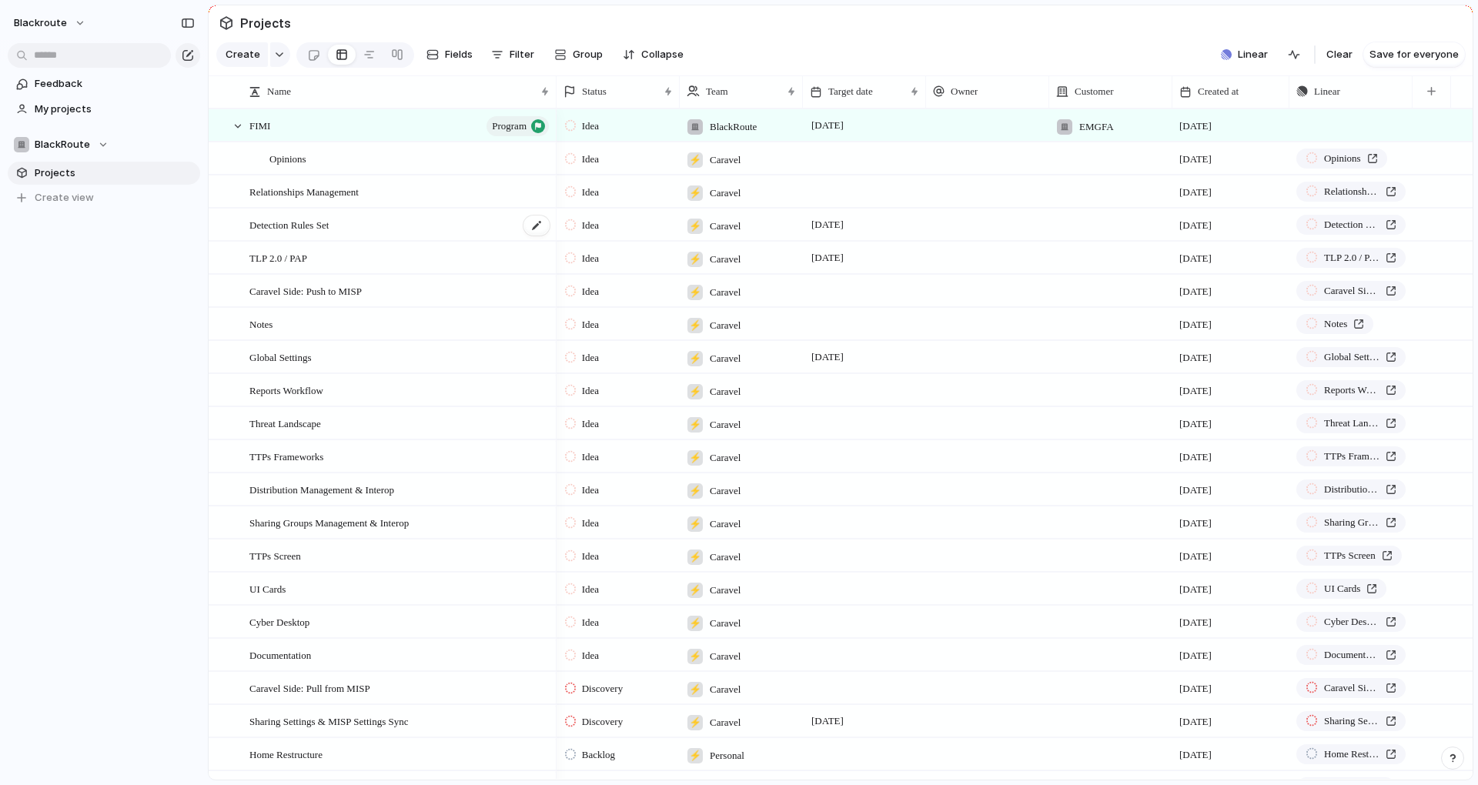
click at [364, 236] on div "Detection Rules Set" at bounding box center [400, 225] width 302 height 32
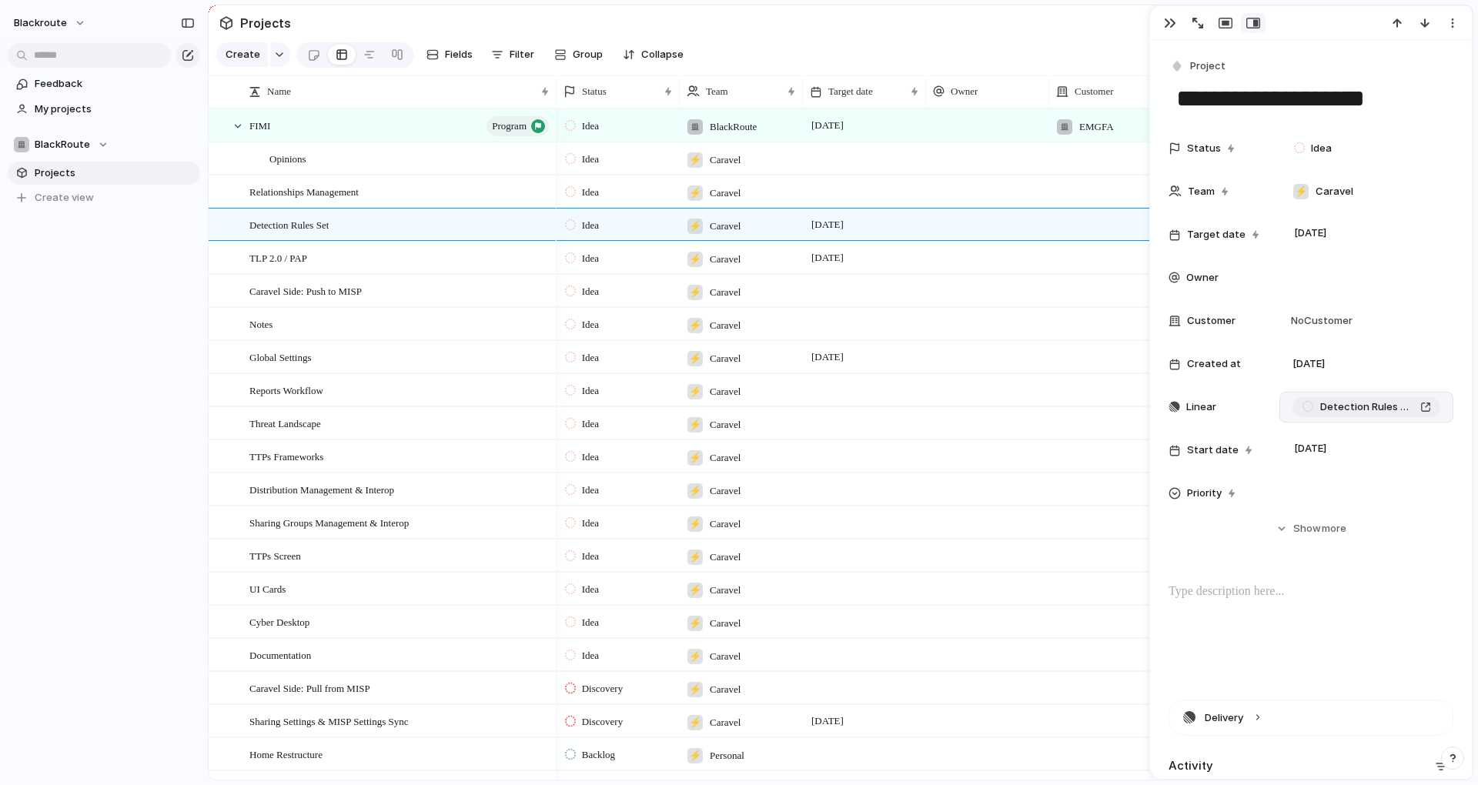
click at [1410, 407] on div "Detection Rules Set" at bounding box center [1366, 406] width 129 height 15
click at [765, 71] on section "Create Fields Filter Group Zoom Collapse Linear Clear Save for everyone" at bounding box center [841, 57] width 1264 height 37
click at [891, 48] on section "Create Fields Filter Group Zoom Collapse Linear Clear Save for everyone" at bounding box center [841, 57] width 1264 height 37
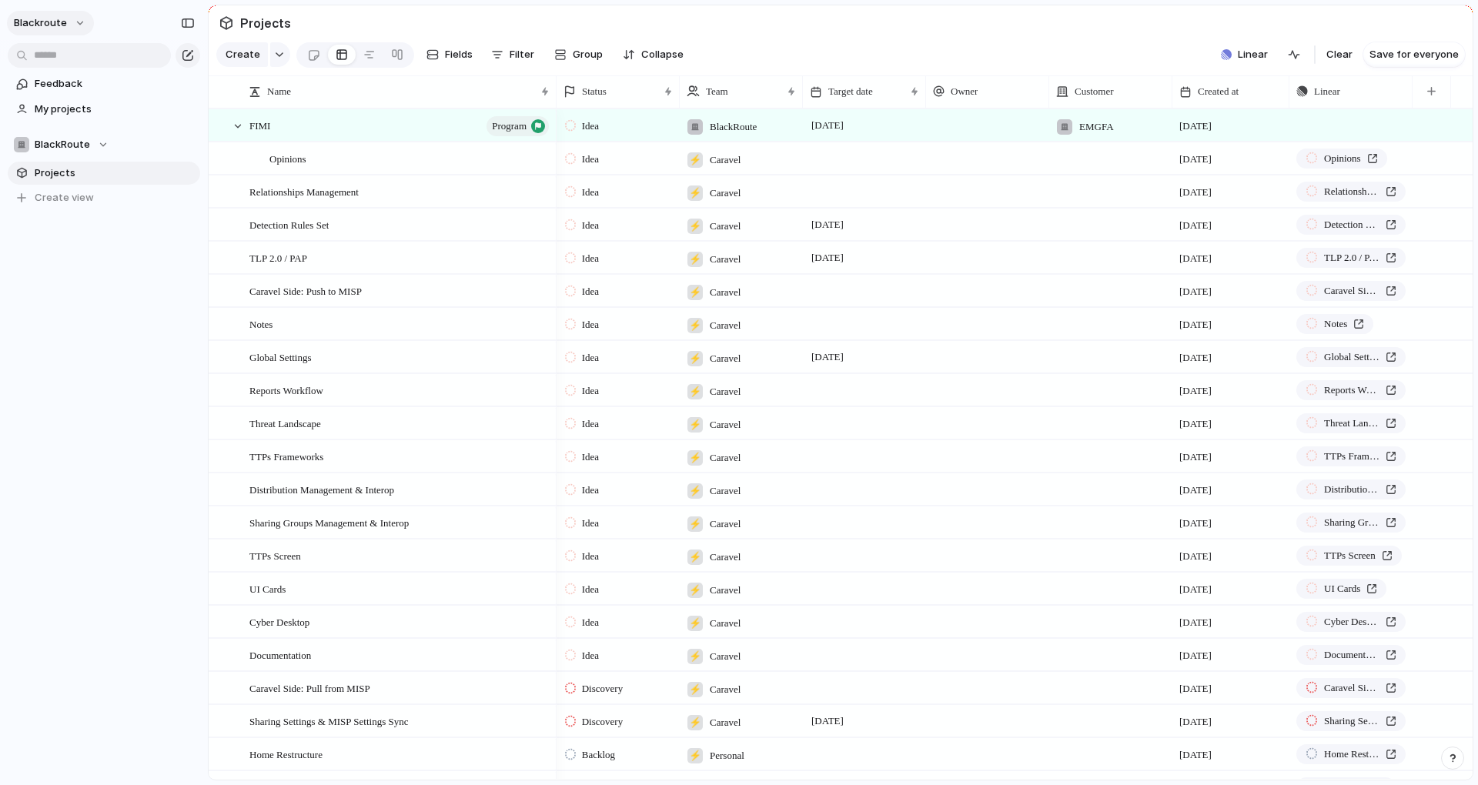
click at [38, 25] on span "blackroute" at bounding box center [40, 22] width 53 height 15
click at [62, 61] on span "Settings" at bounding box center [56, 57] width 42 height 15
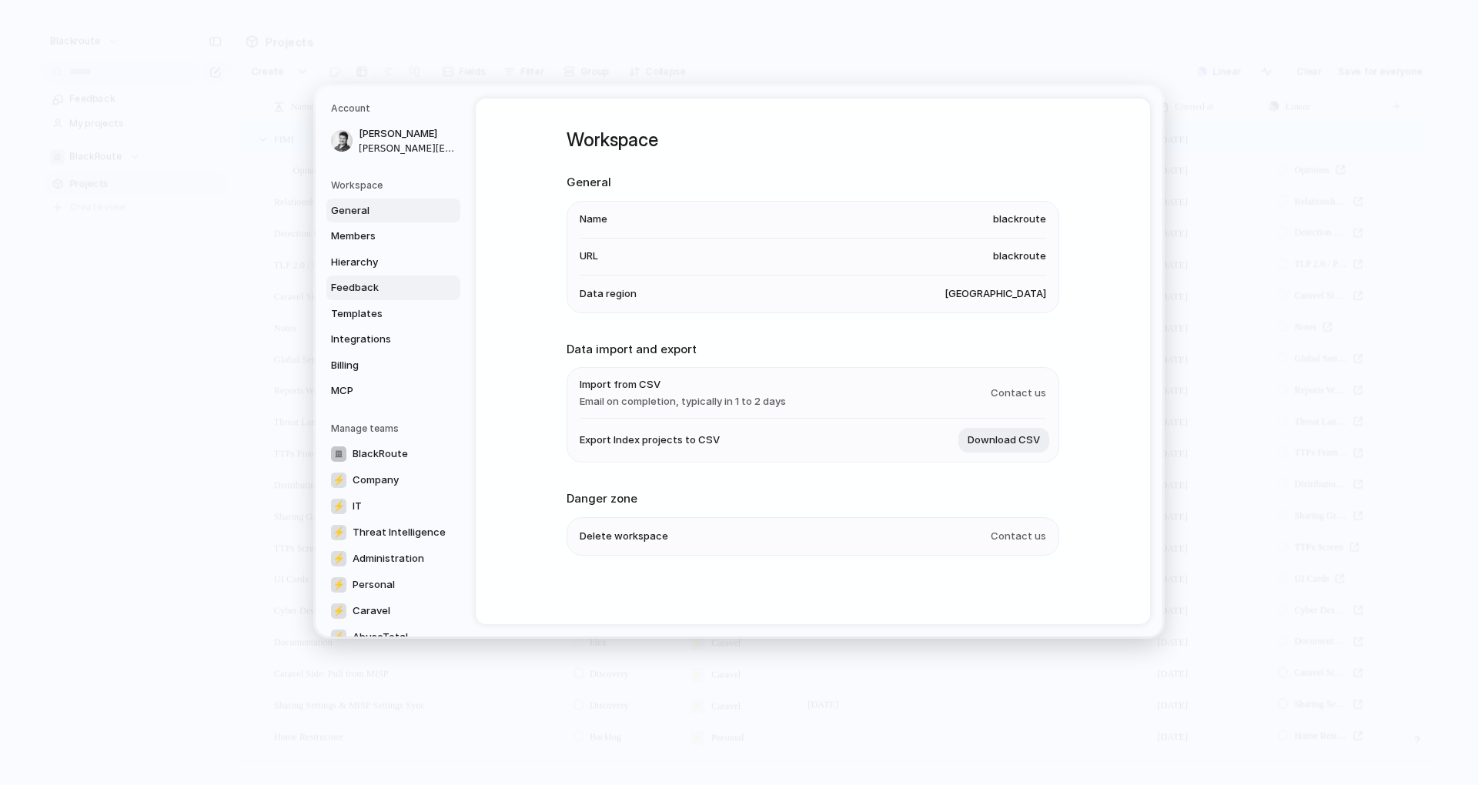
click at [377, 280] on span "Feedback" at bounding box center [380, 287] width 99 height 15
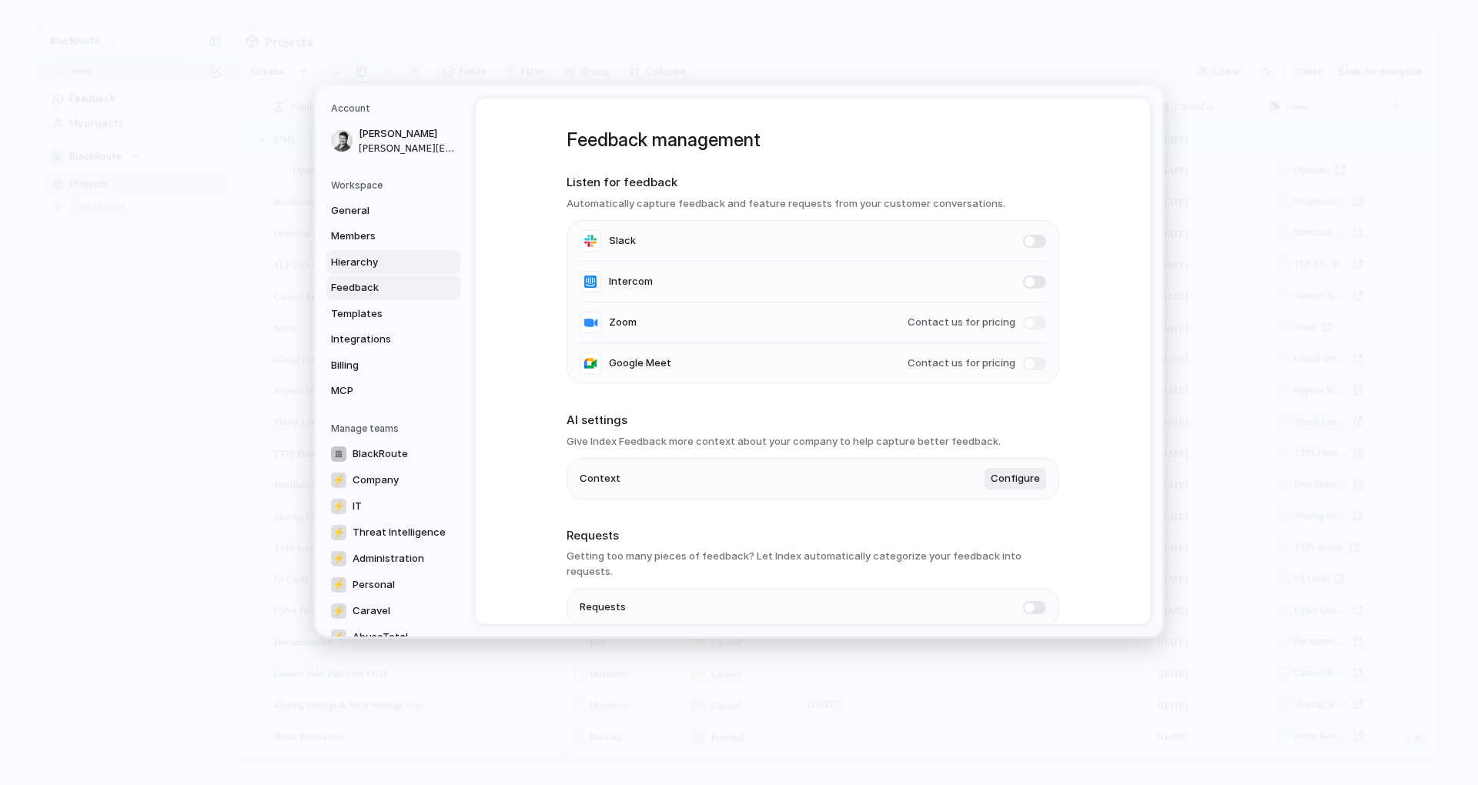
click at [376, 257] on span "Hierarchy" at bounding box center [380, 261] width 99 height 15
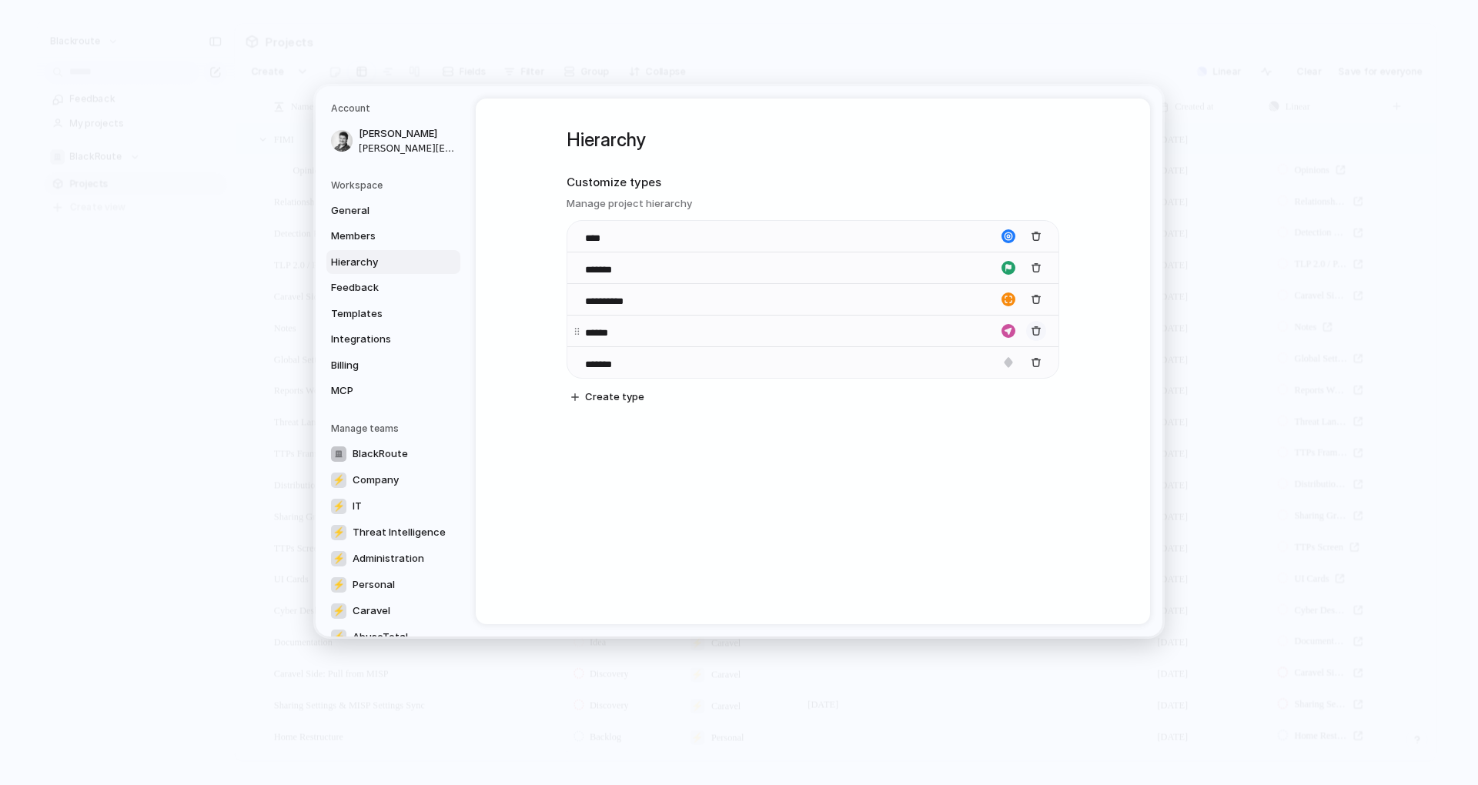
click at [1035, 333] on div "button" at bounding box center [1036, 331] width 11 height 11
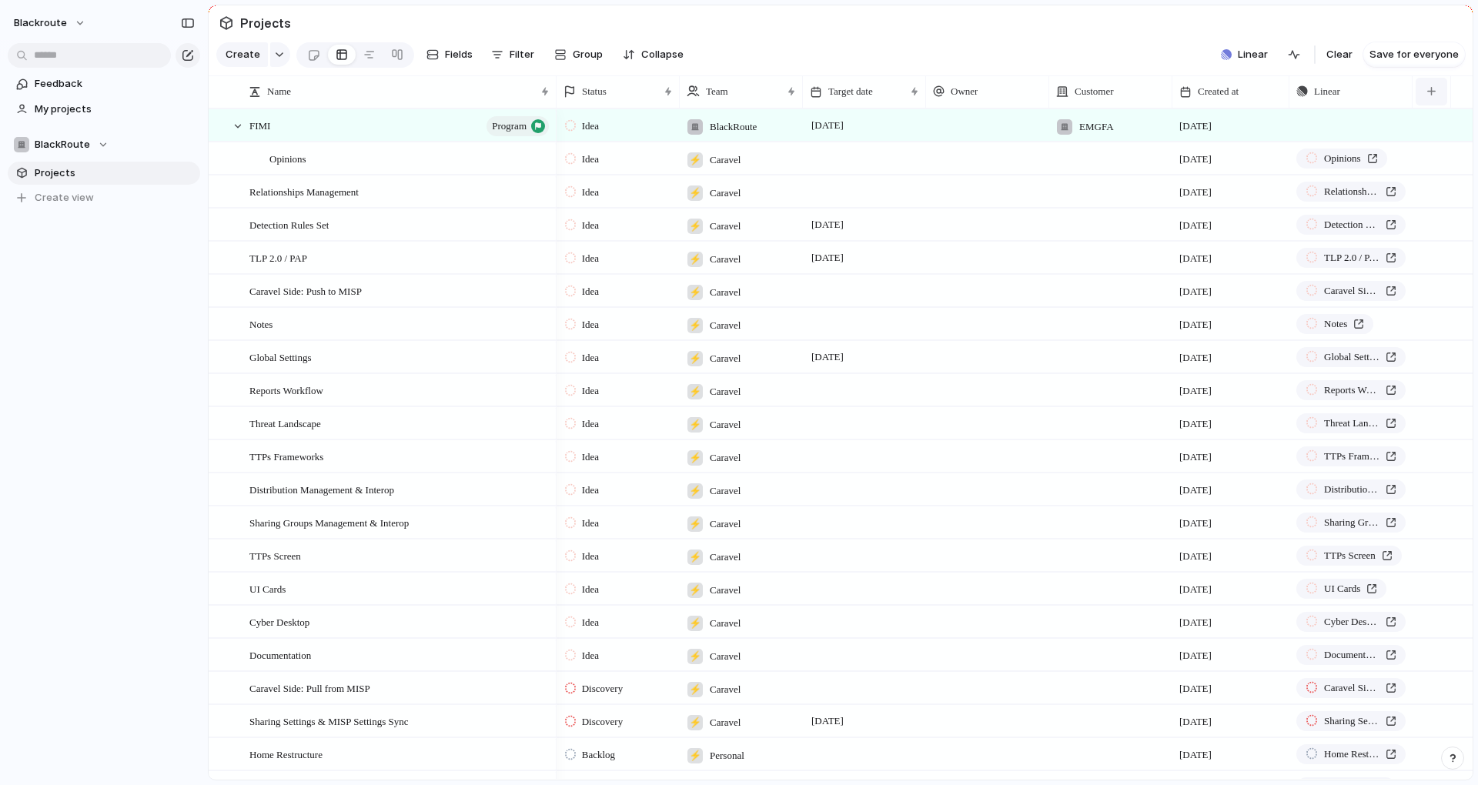
click at [1425, 103] on button "button" at bounding box center [1432, 92] width 32 height 28
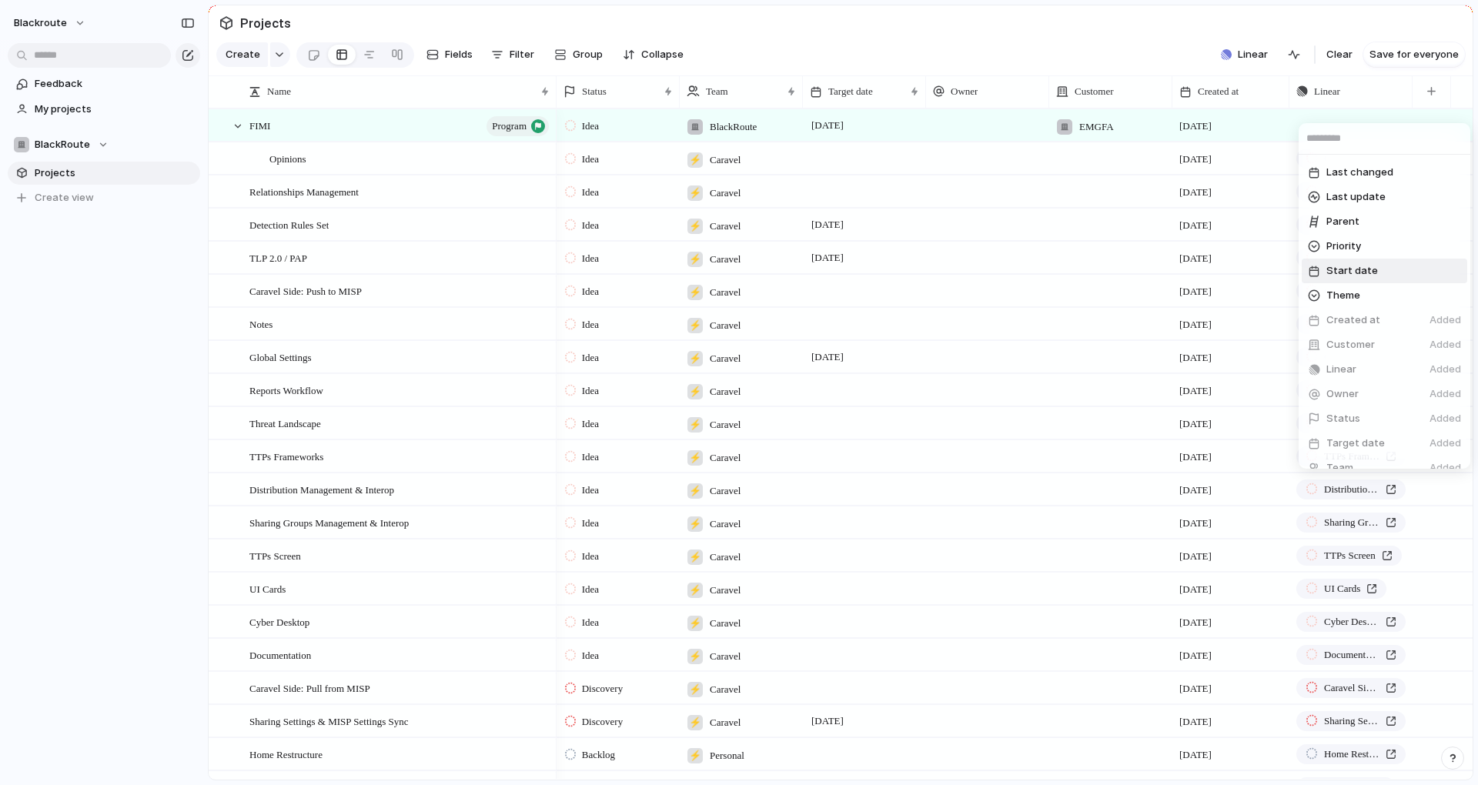
scroll to position [211, 0]
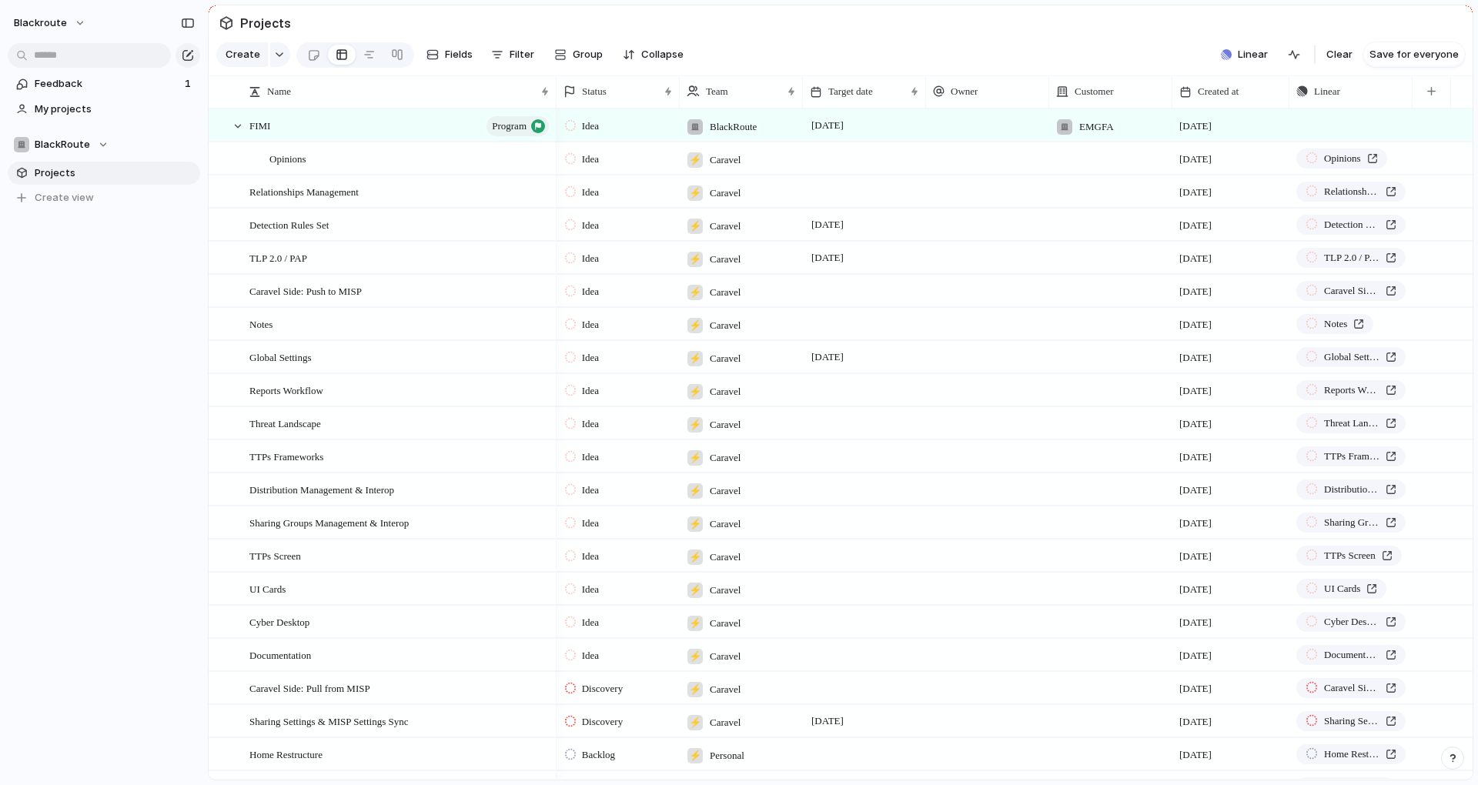
click at [1458, 759] on button "button" at bounding box center [1452, 758] width 23 height 23
click at [1387, 723] on span "Request meeting" at bounding box center [1371, 721] width 83 height 15
click at [1296, 61] on div "button" at bounding box center [1294, 54] width 12 height 12
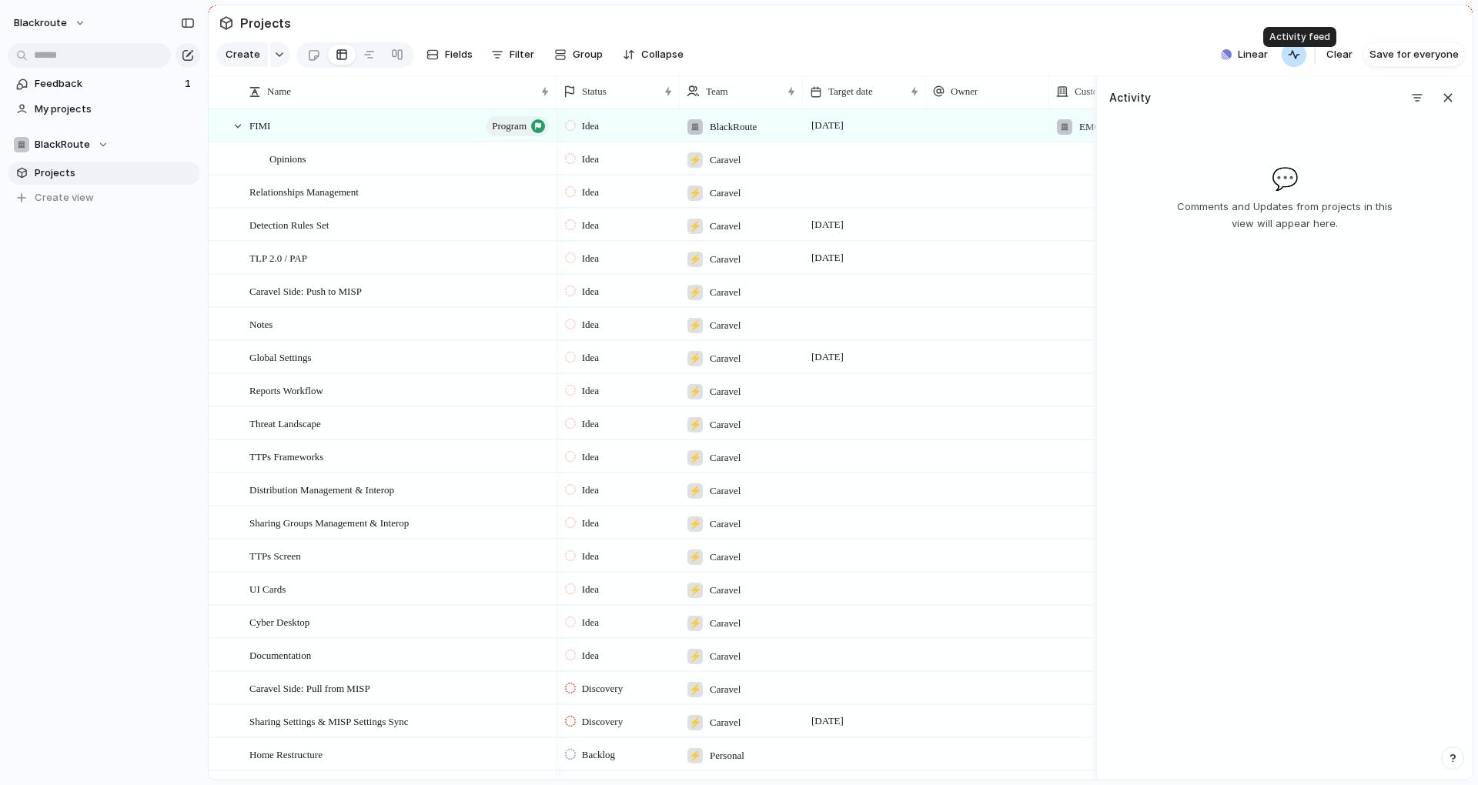
click at [1294, 61] on div "button" at bounding box center [1294, 54] width 12 height 12
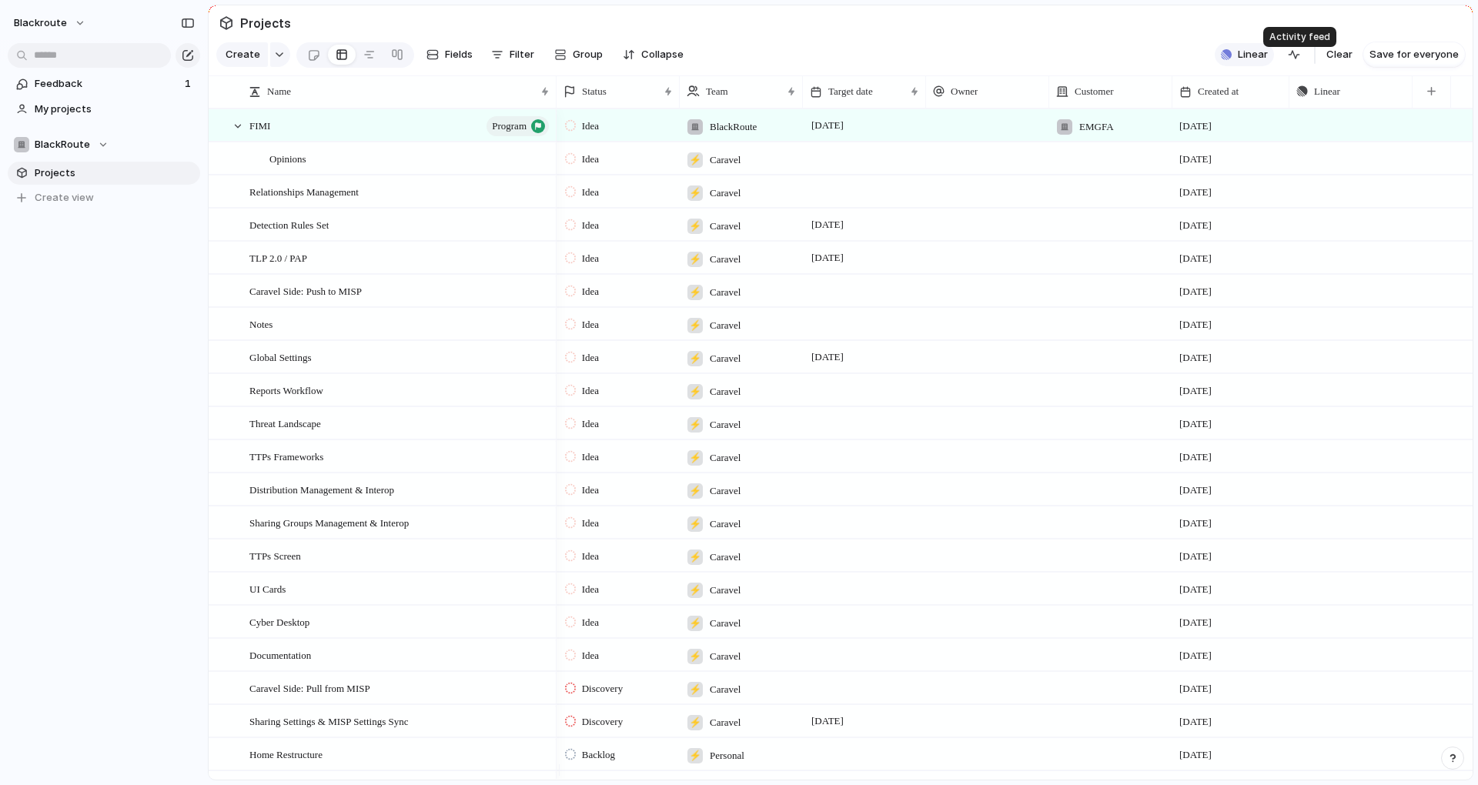
click at [1262, 62] on span "Linear" at bounding box center [1253, 54] width 30 height 15
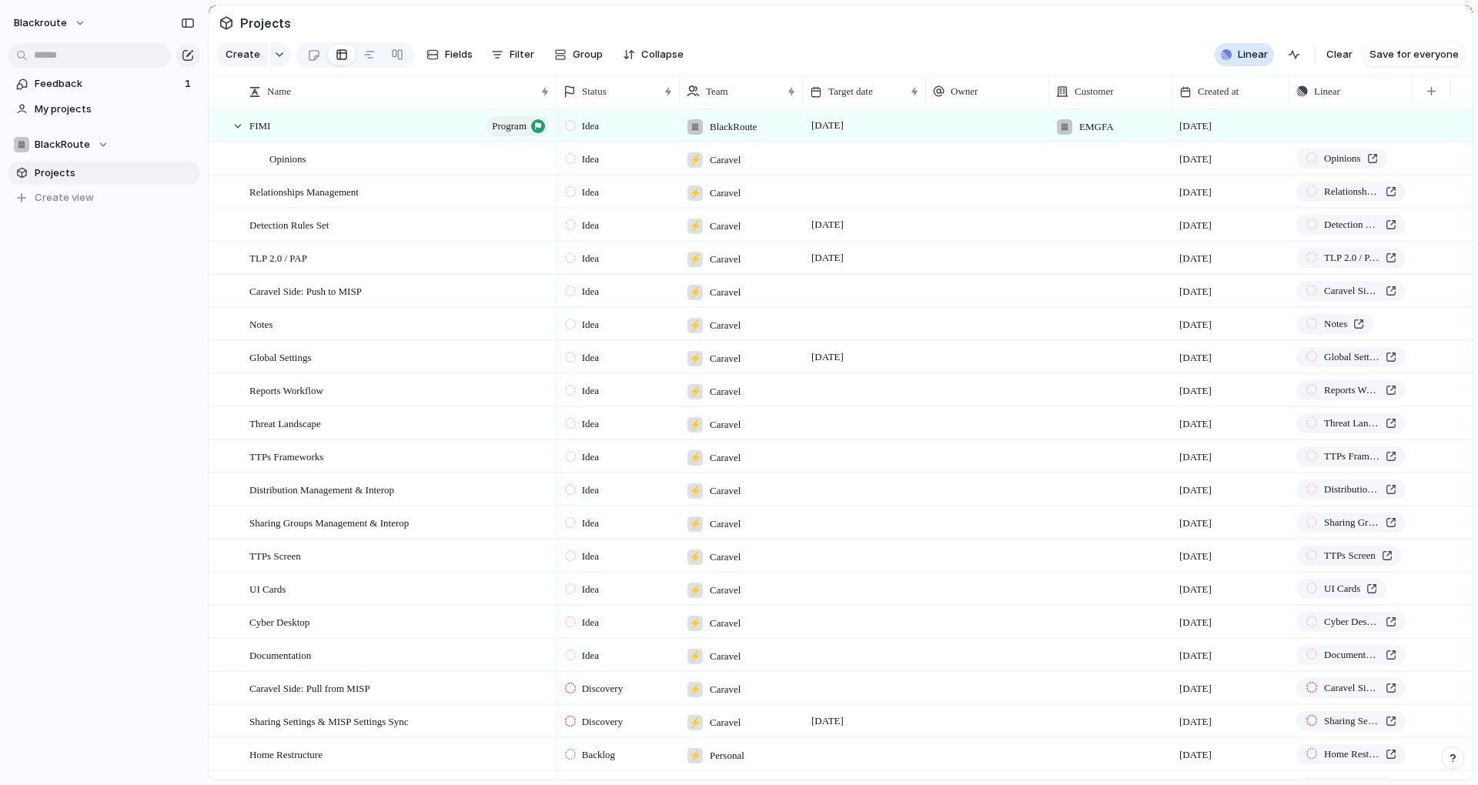
click at [1128, 62] on div "Projects 0 Initiatives 30 Add all ✅️ In sync with Linear Show Linear field in v…" at bounding box center [739, 392] width 1478 height 785
click at [1115, 135] on div "EMGFA" at bounding box center [1085, 122] width 70 height 25
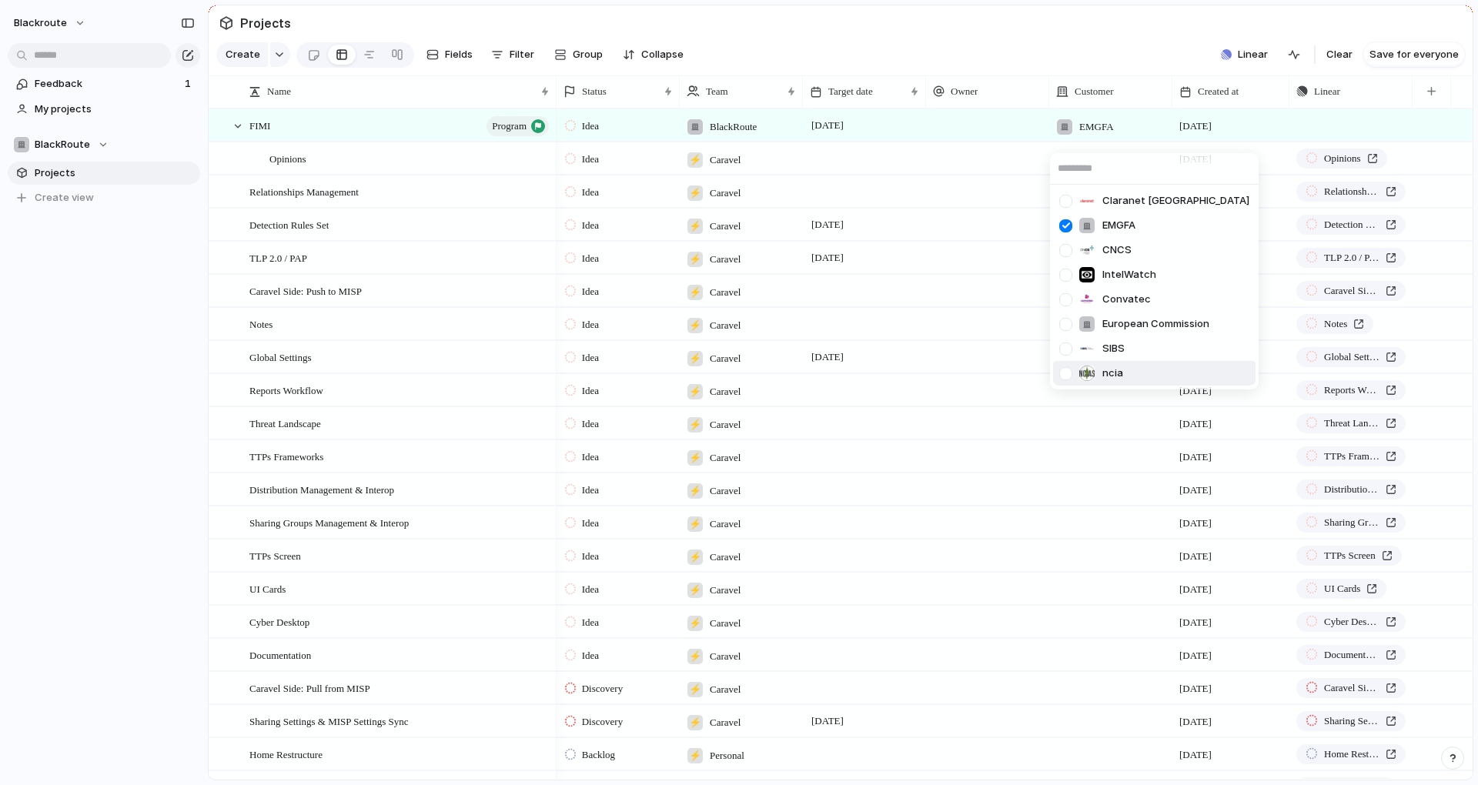
drag, startPoint x: 1121, startPoint y: 372, endPoint x: 1062, endPoint y: 374, distance: 58.5
click at [1062, 374] on div "ncia" at bounding box center [1091, 373] width 64 height 17
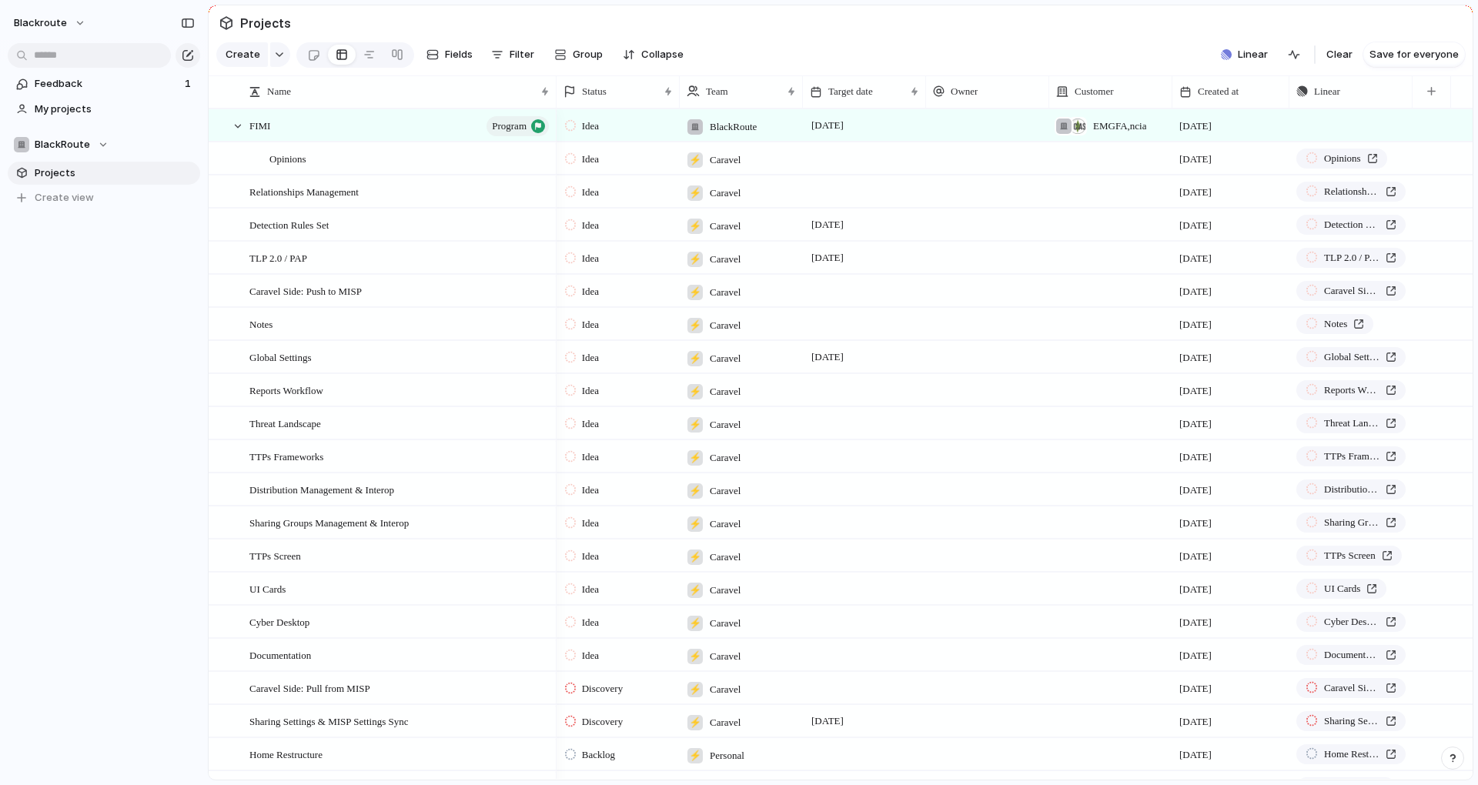
click at [1061, 134] on div at bounding box center [1063, 126] width 15 height 15
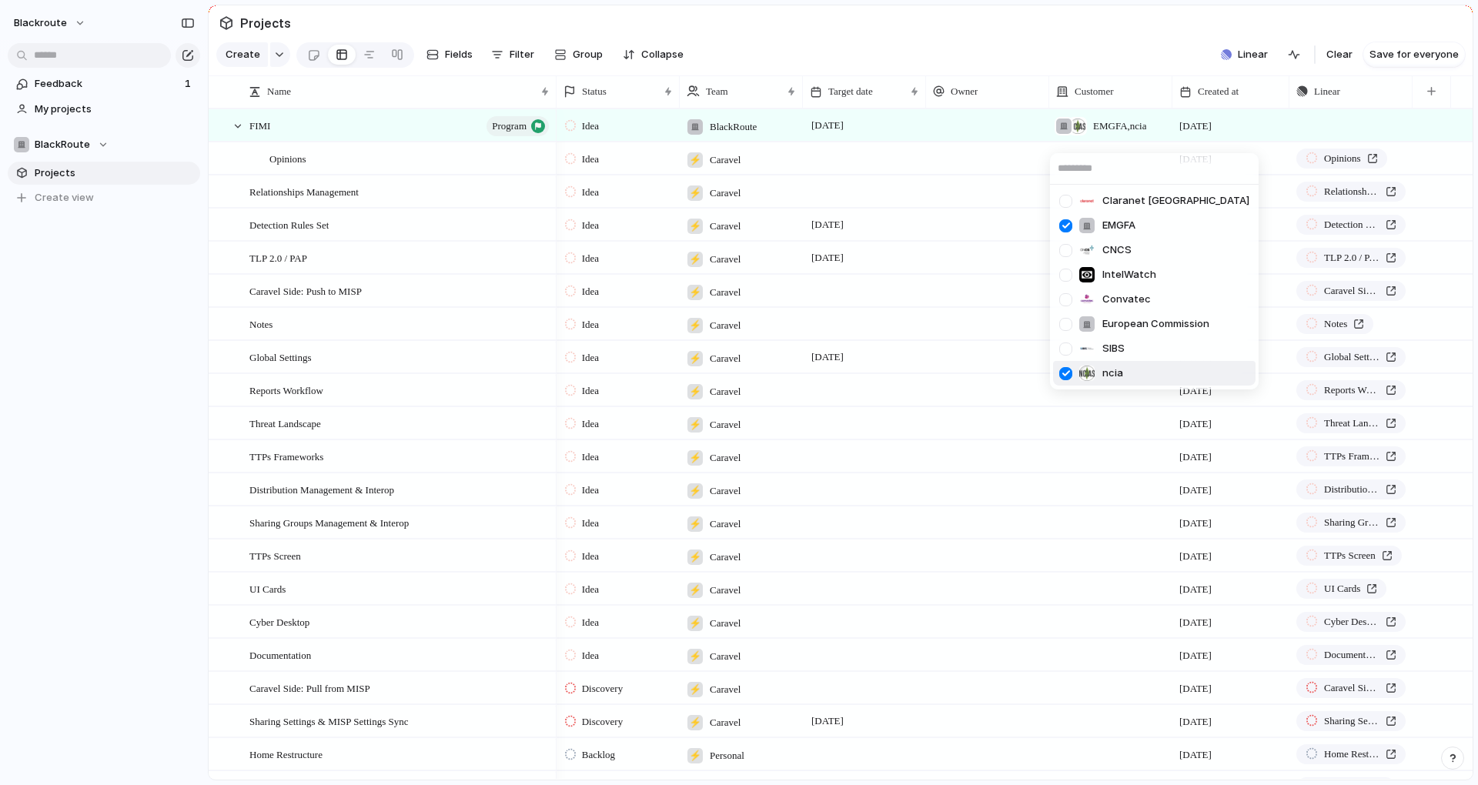
click at [1069, 375] on div at bounding box center [1065, 373] width 27 height 27
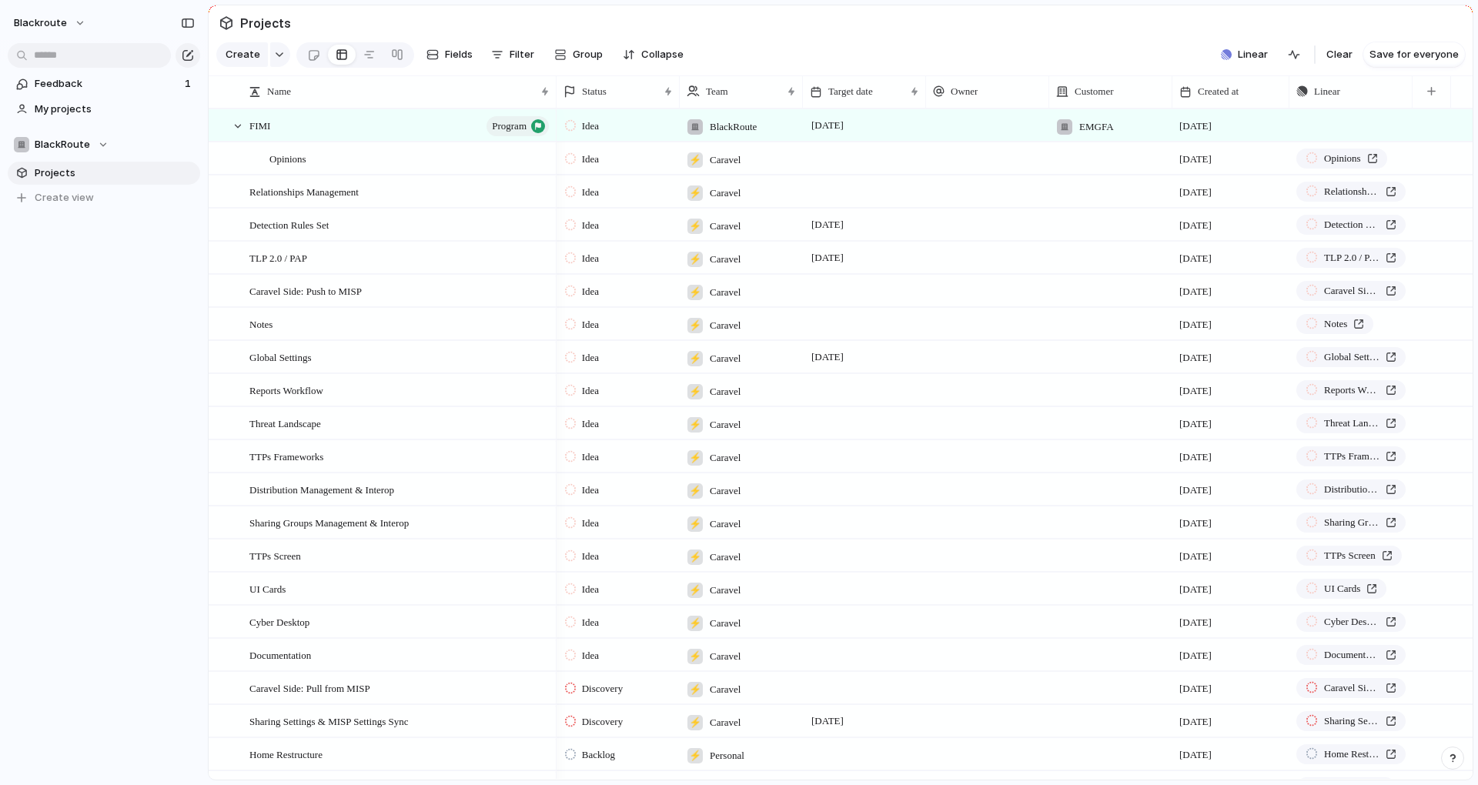
click at [1121, 69] on div "Claranet Portugal EMGFA CNCS IntelWatch Convatec European Commission SIBS ncia" at bounding box center [739, 392] width 1478 height 785
click at [323, 208] on div "Relationships Management" at bounding box center [400, 192] width 302 height 32
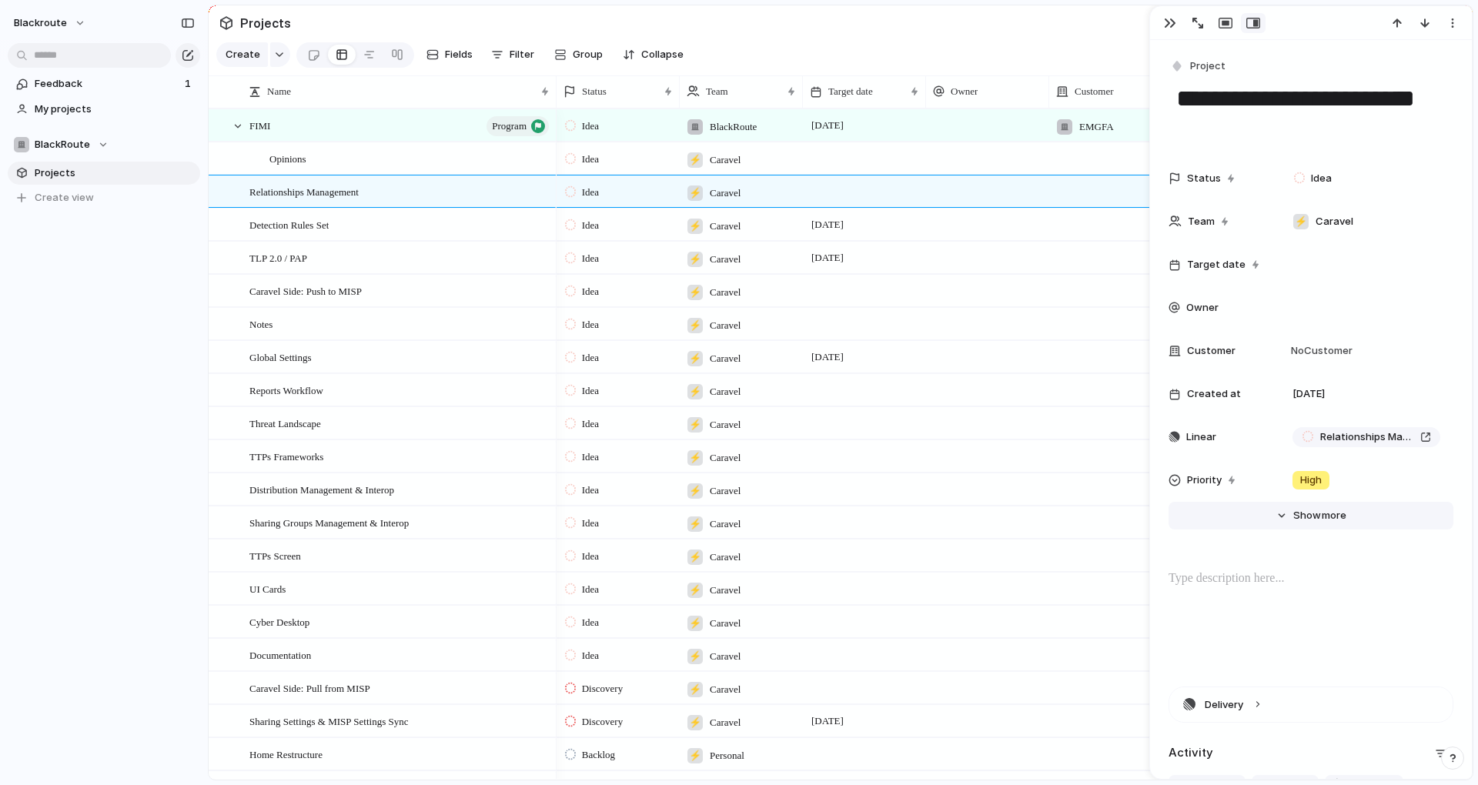
click at [1276, 516] on button "Hide Show more" at bounding box center [1310, 516] width 285 height 28
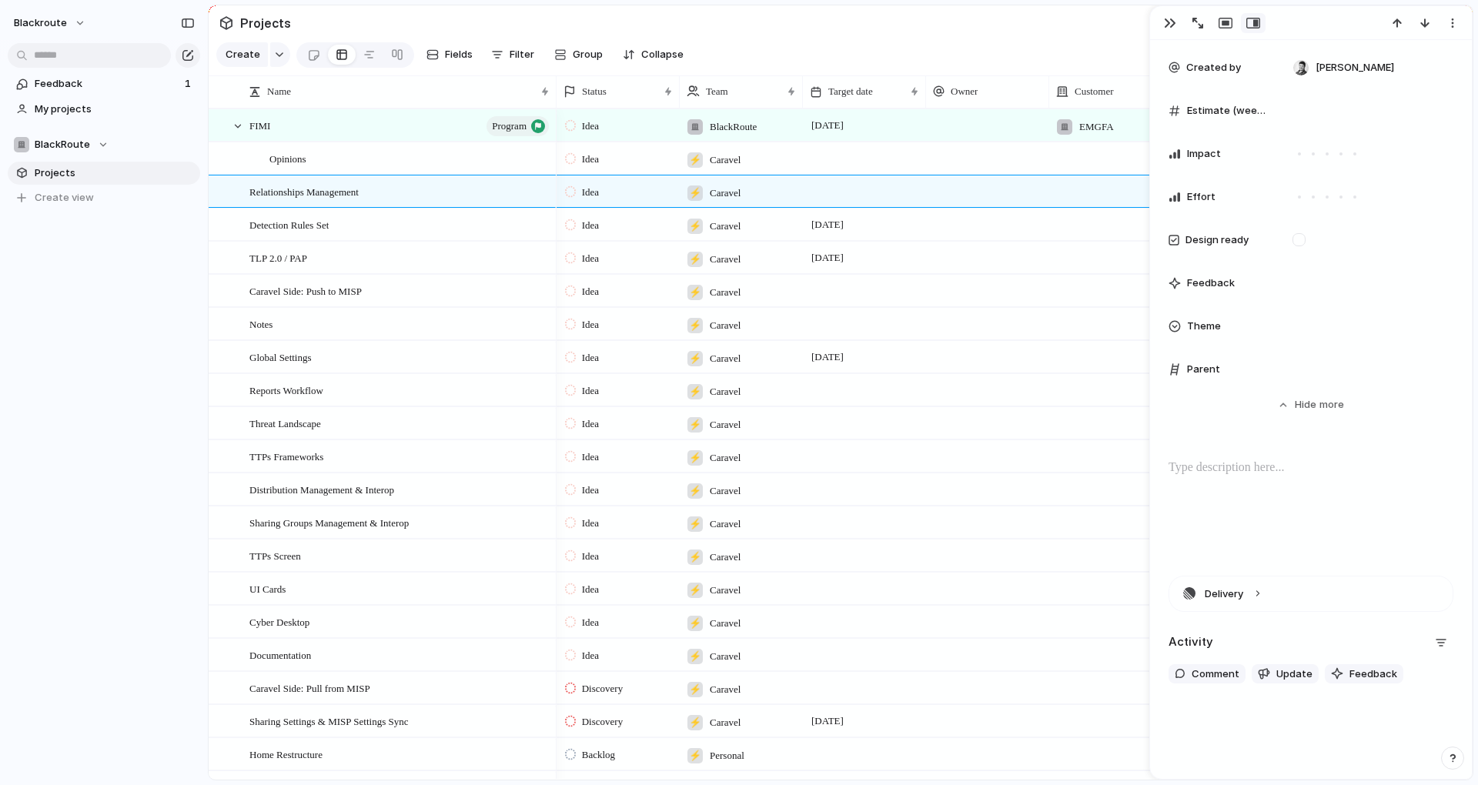
scroll to position [554, 0]
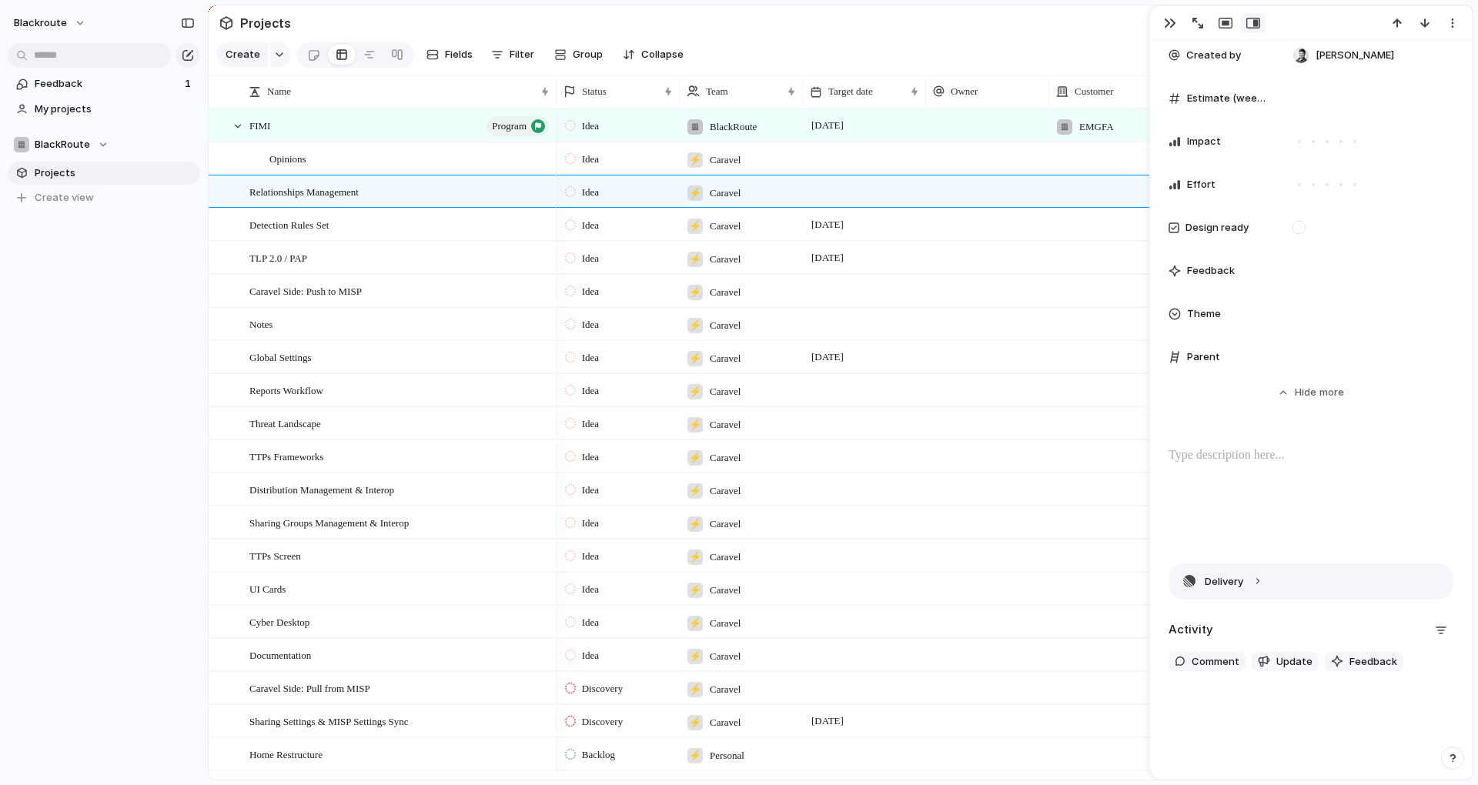
click at [1262, 583] on button "Delivery" at bounding box center [1310, 581] width 283 height 35
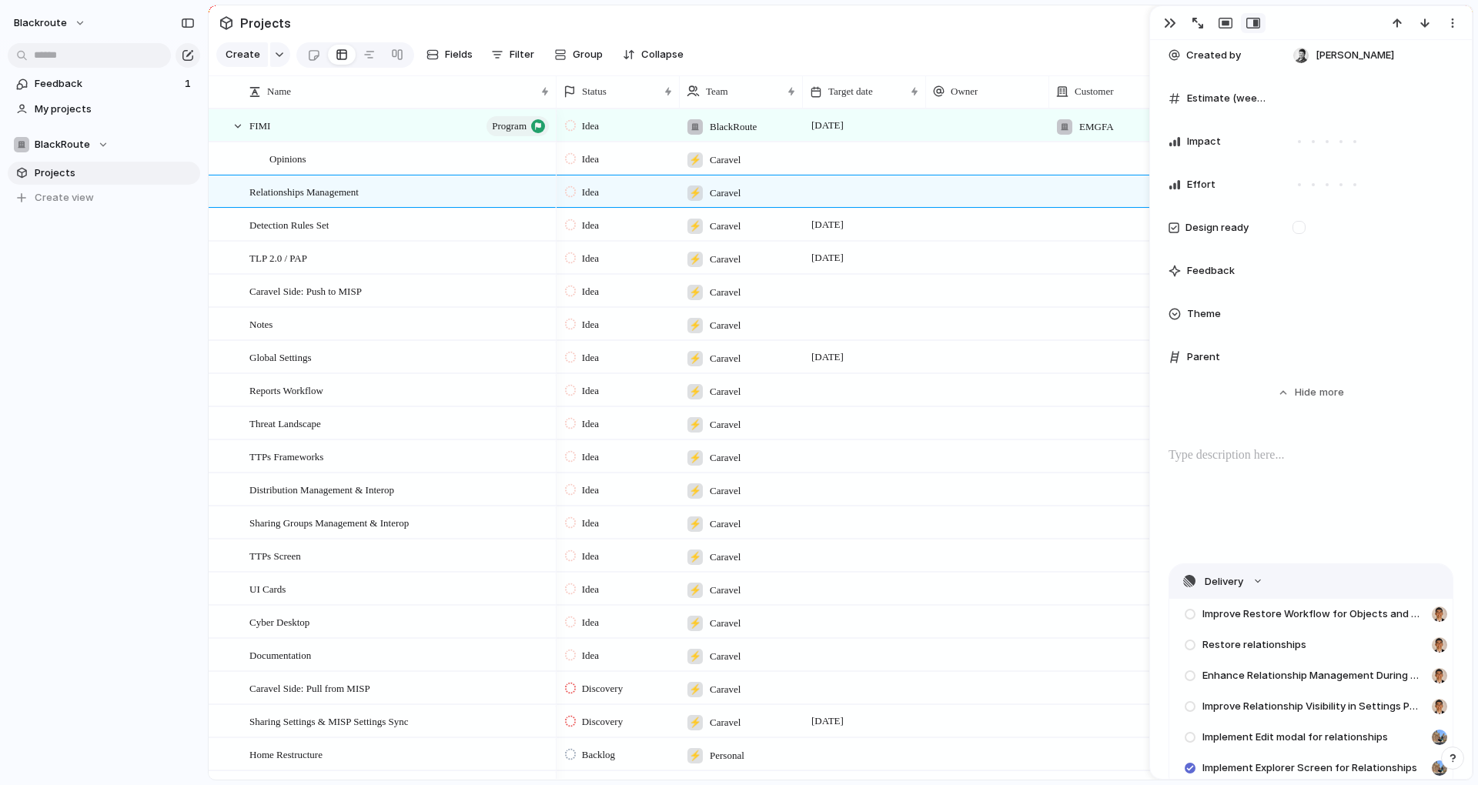
scroll to position [693, 0]
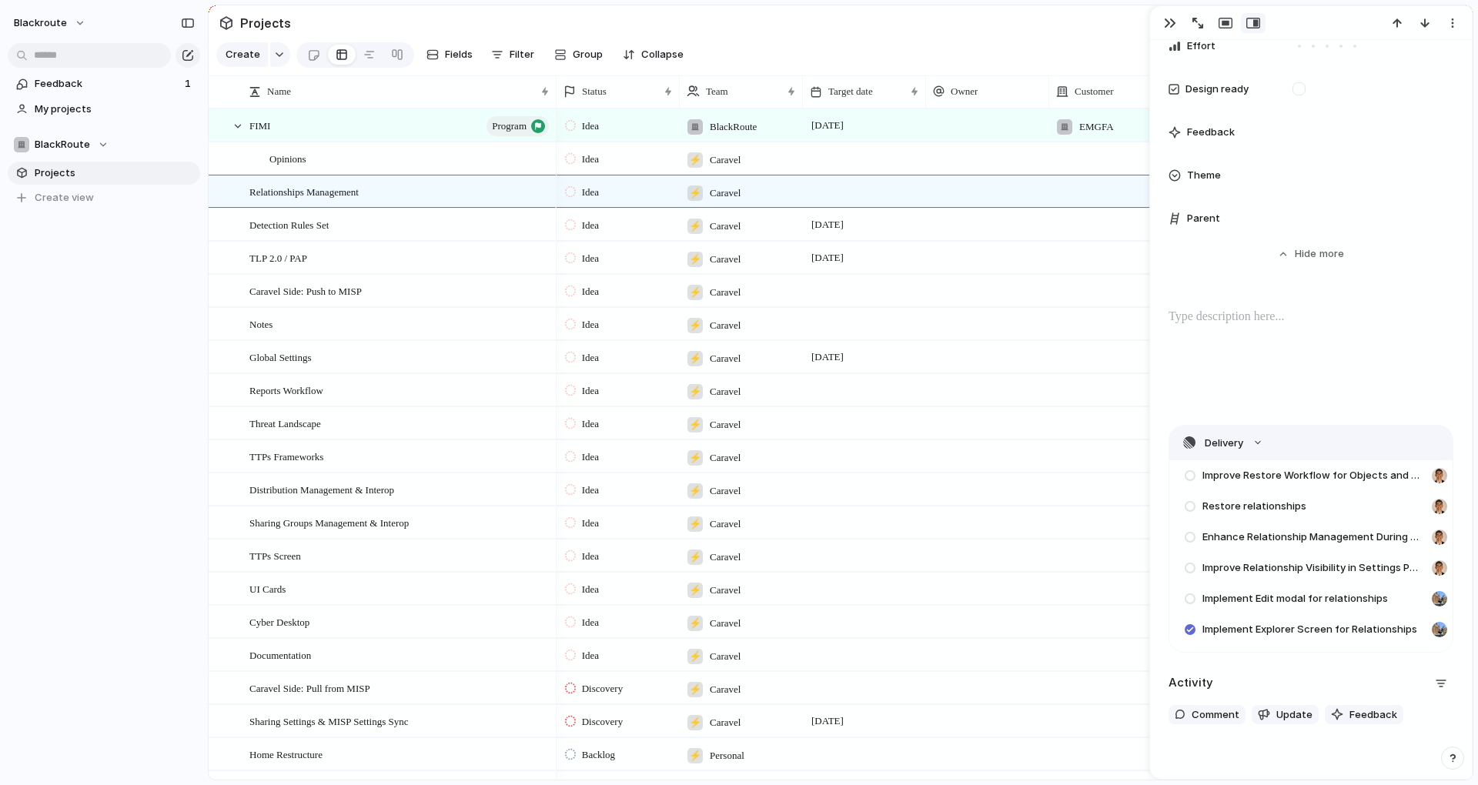
click at [1266, 449] on button "Delivery" at bounding box center [1310, 443] width 283 height 35
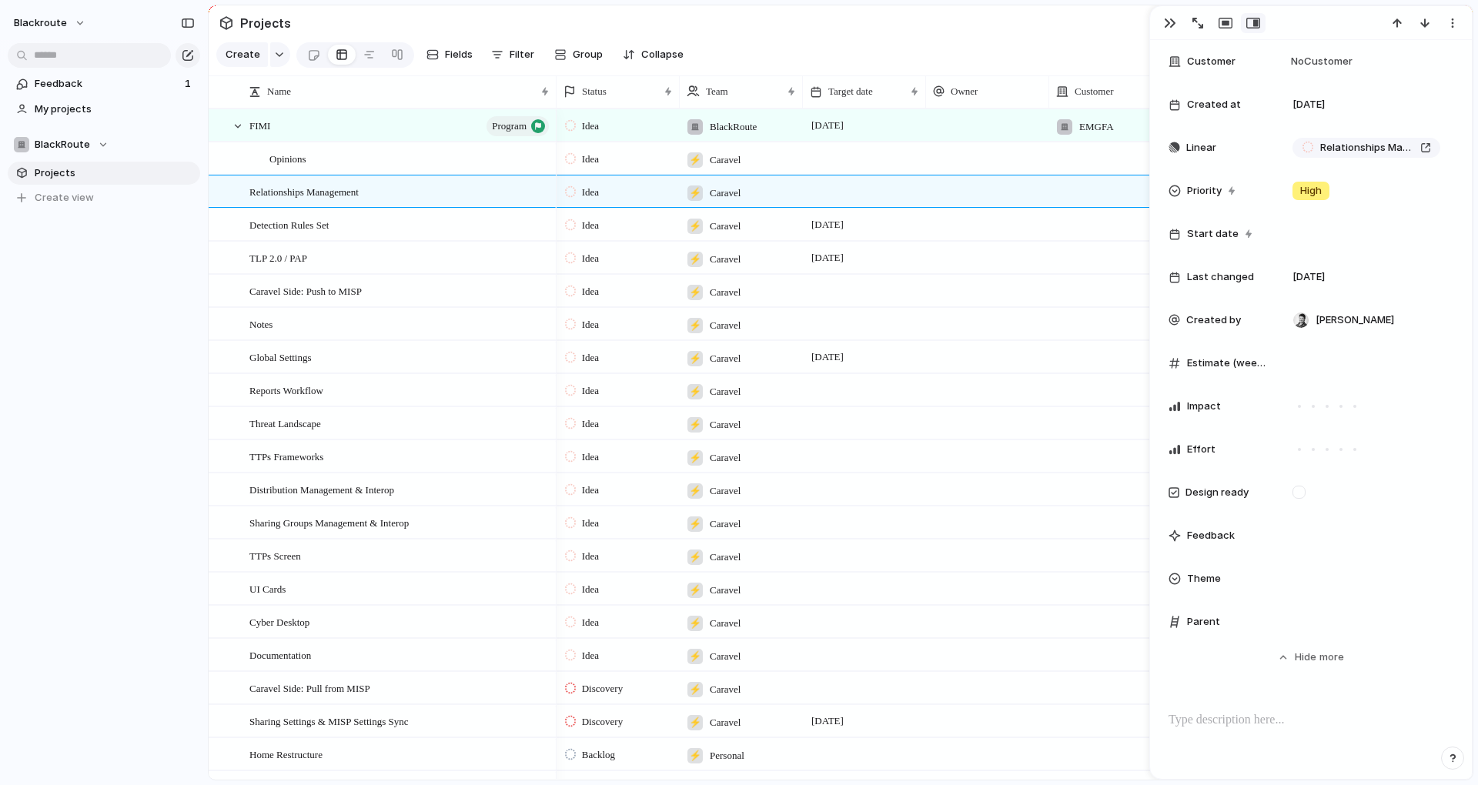
scroll to position [296, 0]
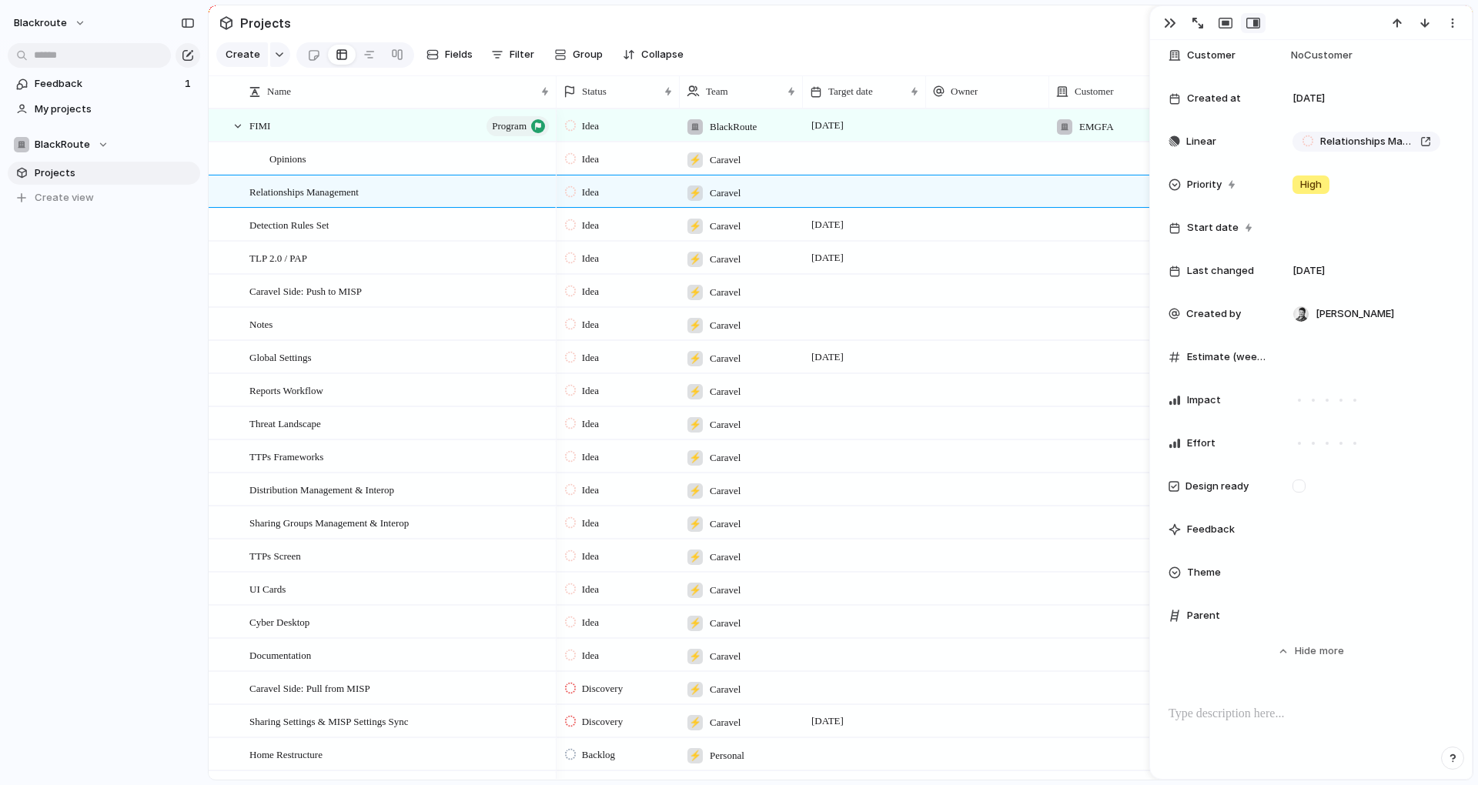
click at [1276, 579] on div "Theme" at bounding box center [1310, 572] width 285 height 31
click at [1307, 558] on div "🌱 Experiment 🔮 Magic 🔨 Infrastructure 🚀 Scale" at bounding box center [739, 392] width 1478 height 785
click at [1314, 577] on div at bounding box center [1366, 572] width 160 height 17
click at [1305, 568] on div at bounding box center [1366, 572] width 160 height 17
click at [1305, 568] on div "🌱 Experiment 🔮 Magic 🔨 Infrastructure 🚀 Scale" at bounding box center [739, 392] width 1478 height 785
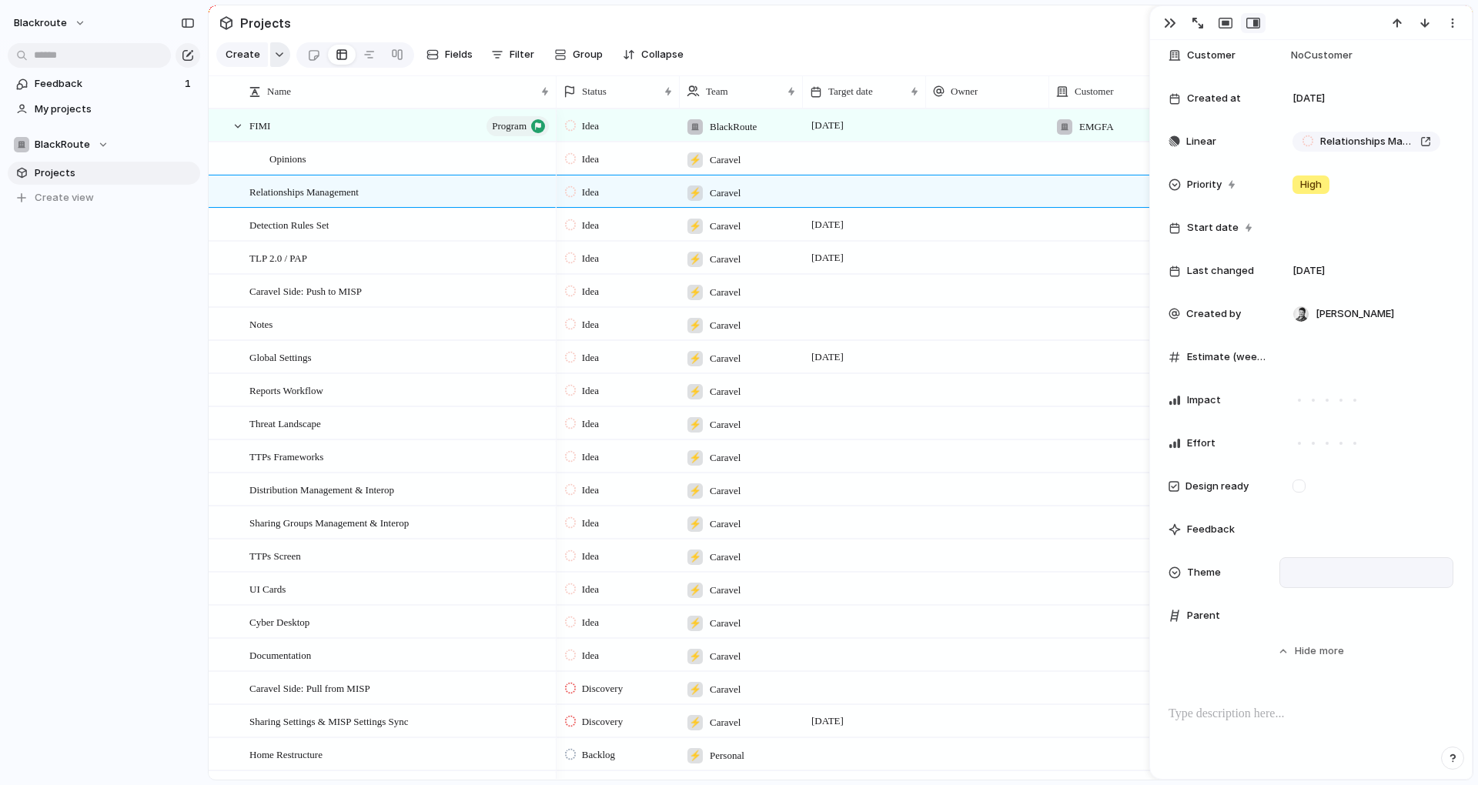
click at [281, 58] on div "button" at bounding box center [279, 55] width 11 height 6
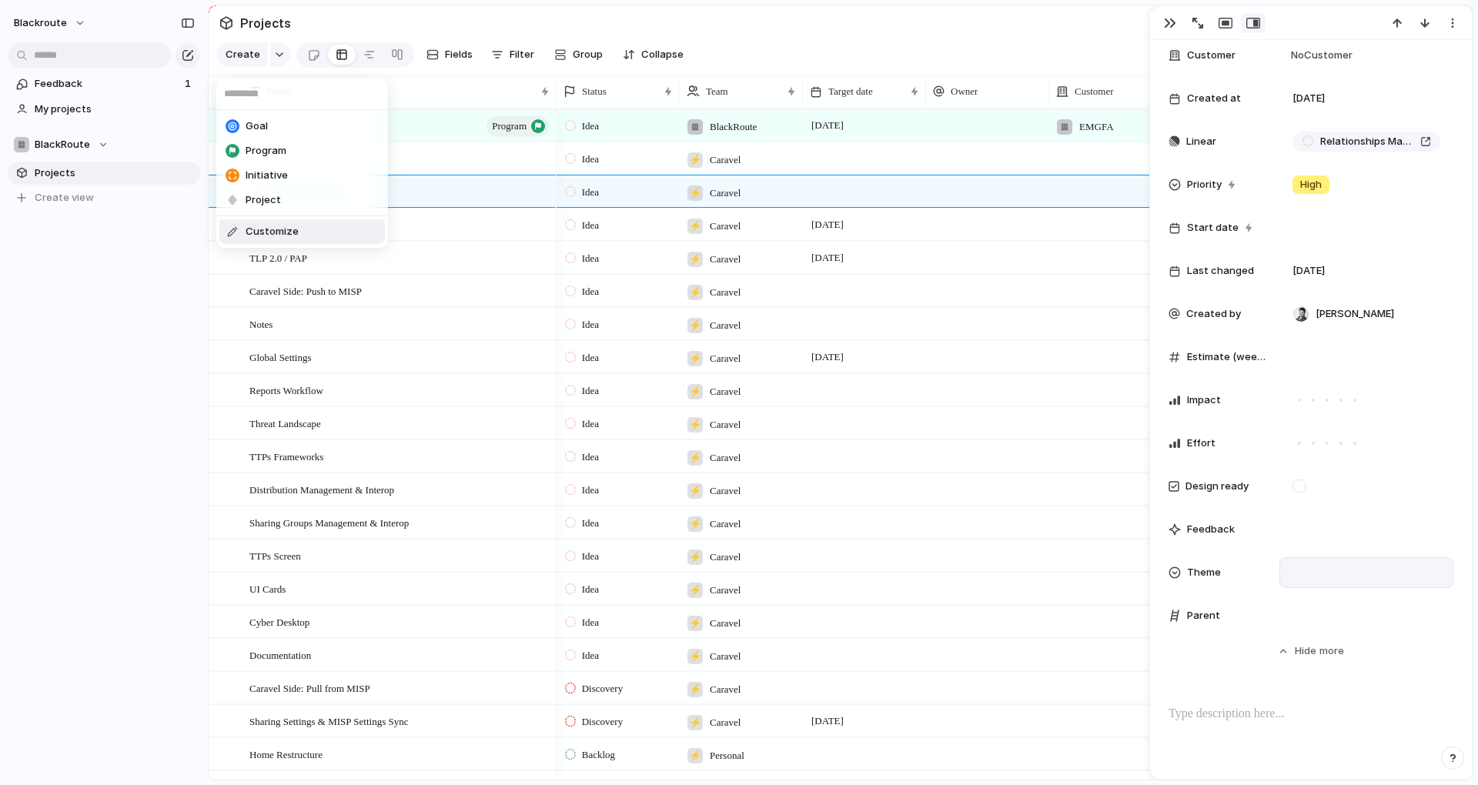
click at [268, 236] on span "Customize" at bounding box center [272, 231] width 53 height 15
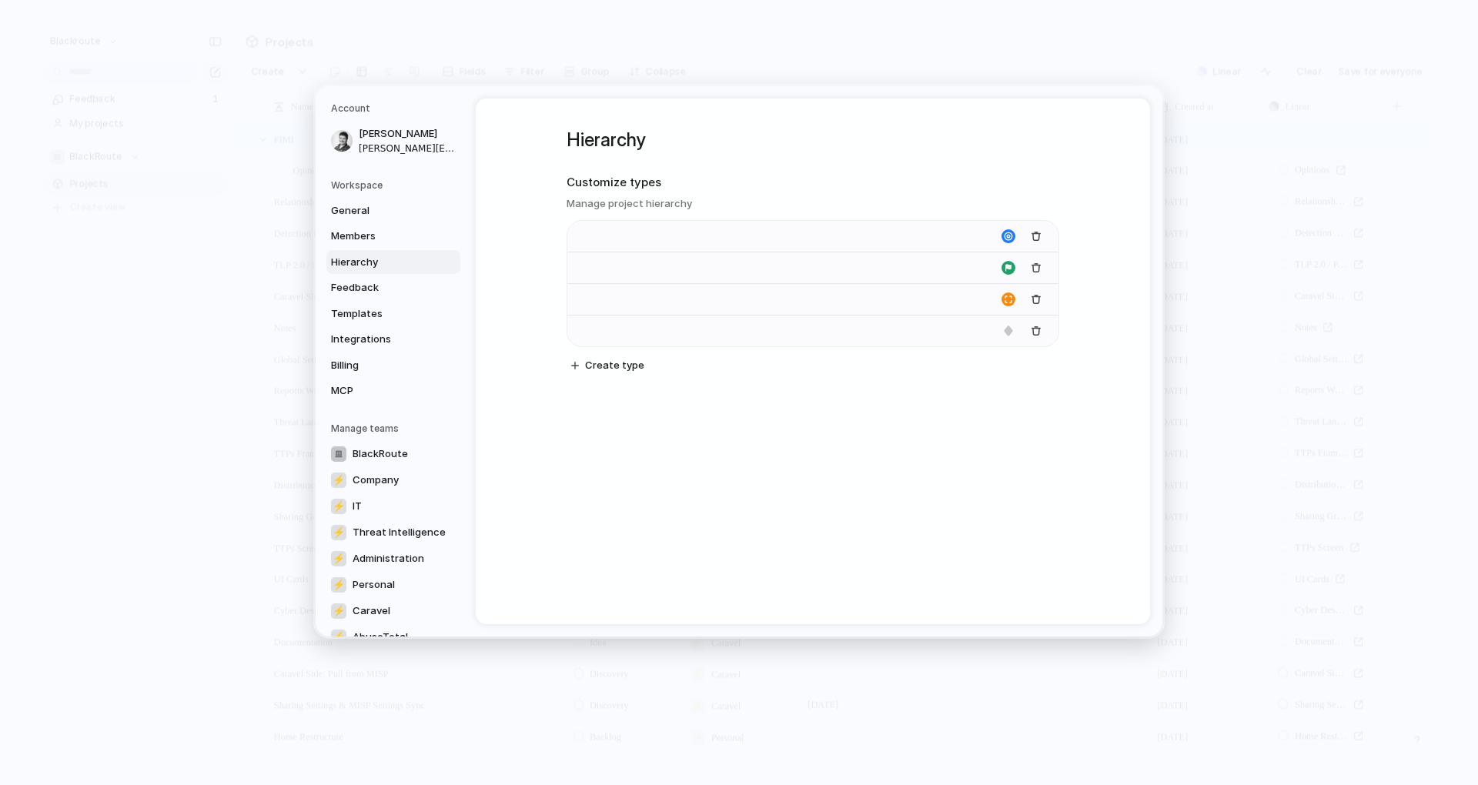
type input "*******"
type input "**********"
type input "*******"
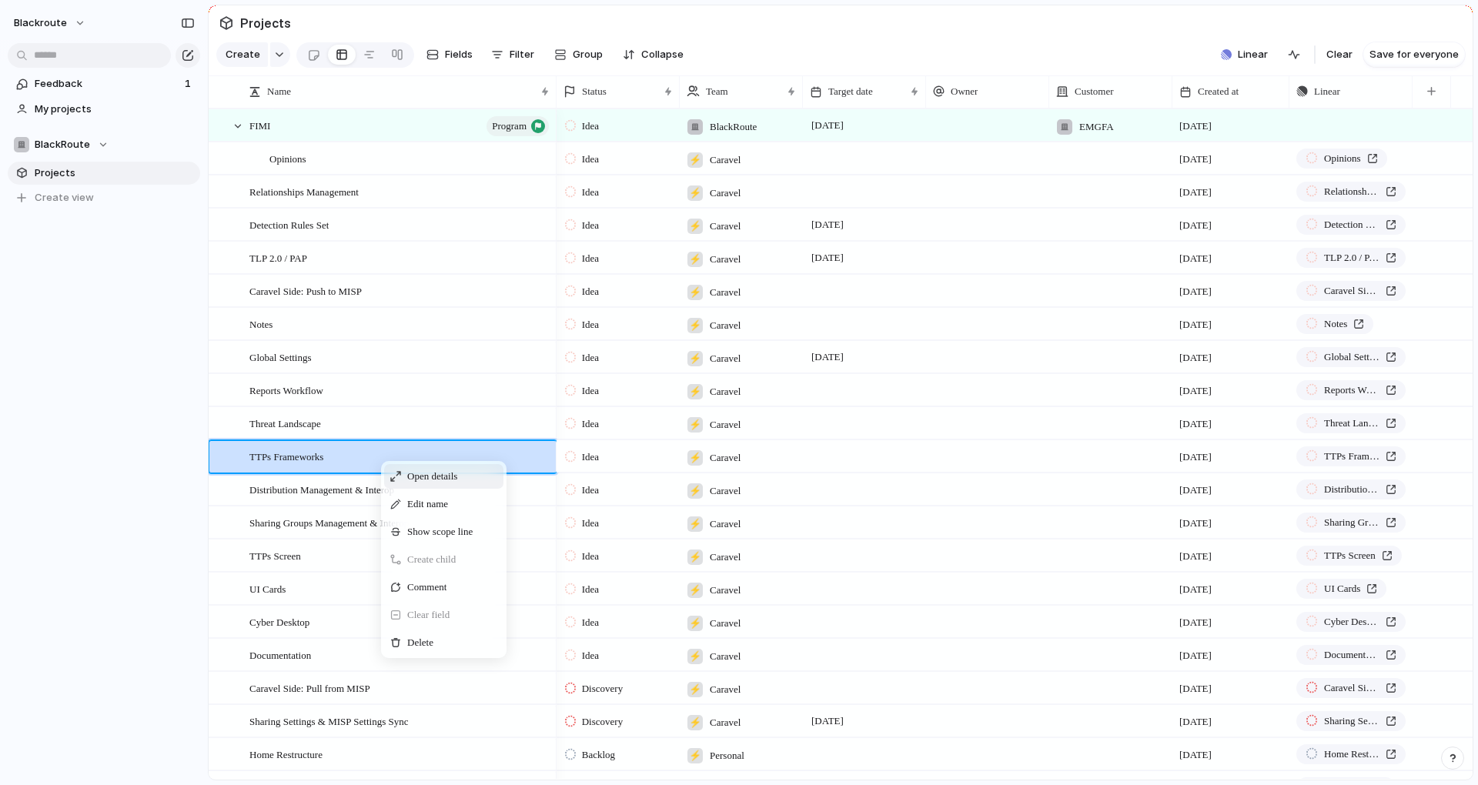
click at [453, 484] on span "Open details" at bounding box center [432, 476] width 50 height 15
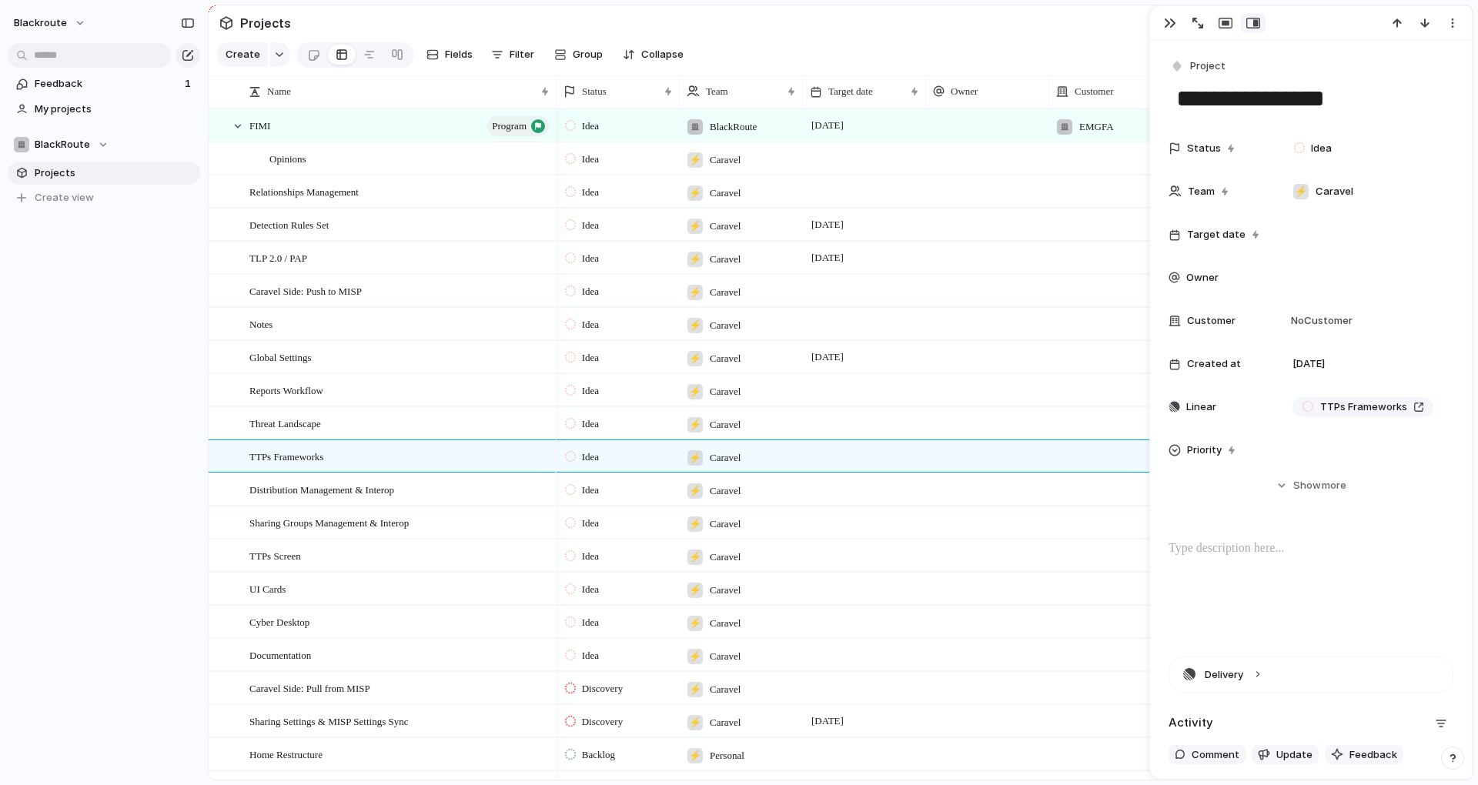
click at [1105, 27] on section "Projects" at bounding box center [841, 22] width 1264 height 35
click at [1168, 28] on div "button" at bounding box center [1170, 23] width 12 height 12
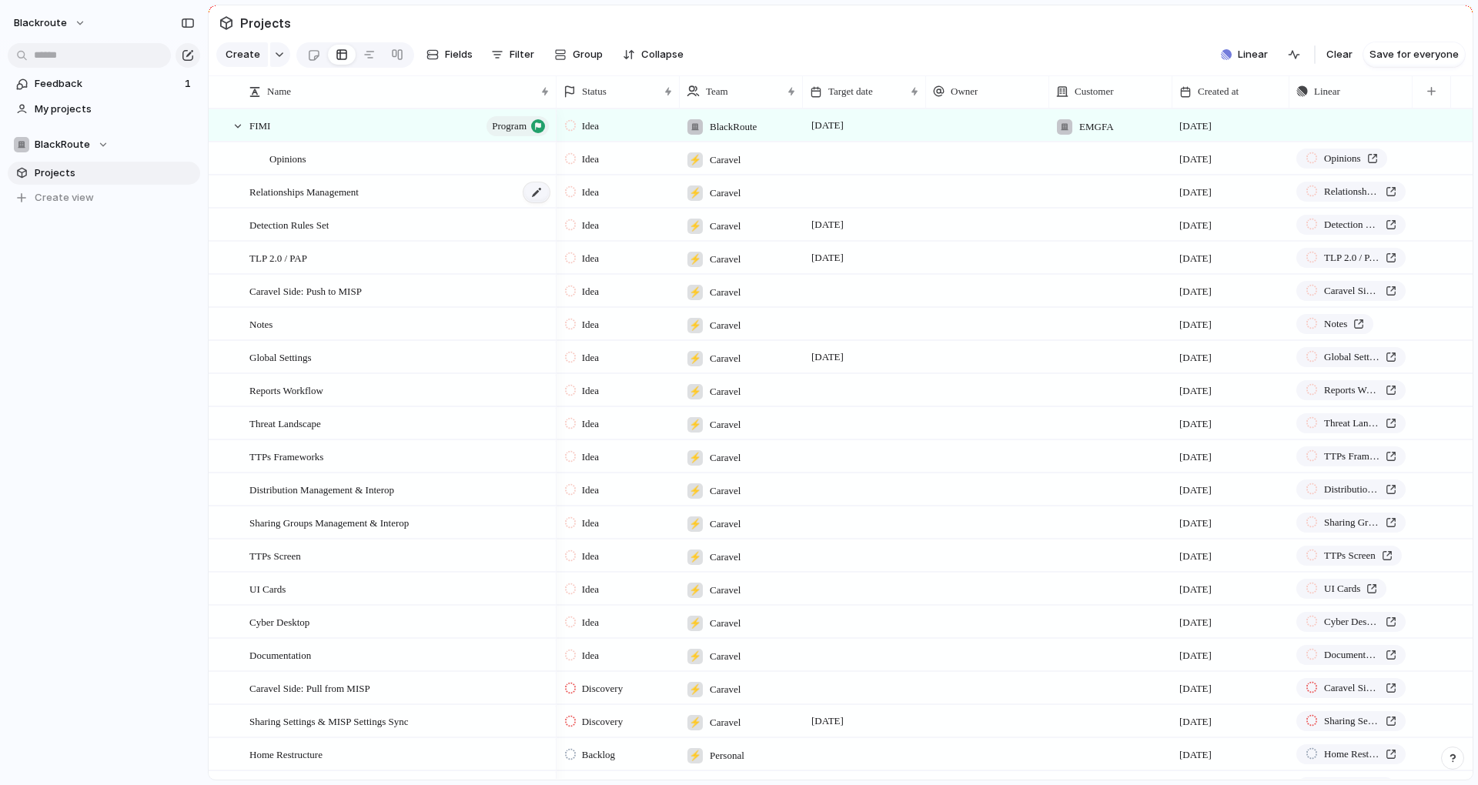
click at [540, 202] on div at bounding box center [536, 192] width 26 height 20
click at [588, 57] on span "Group" at bounding box center [588, 54] width 30 height 15
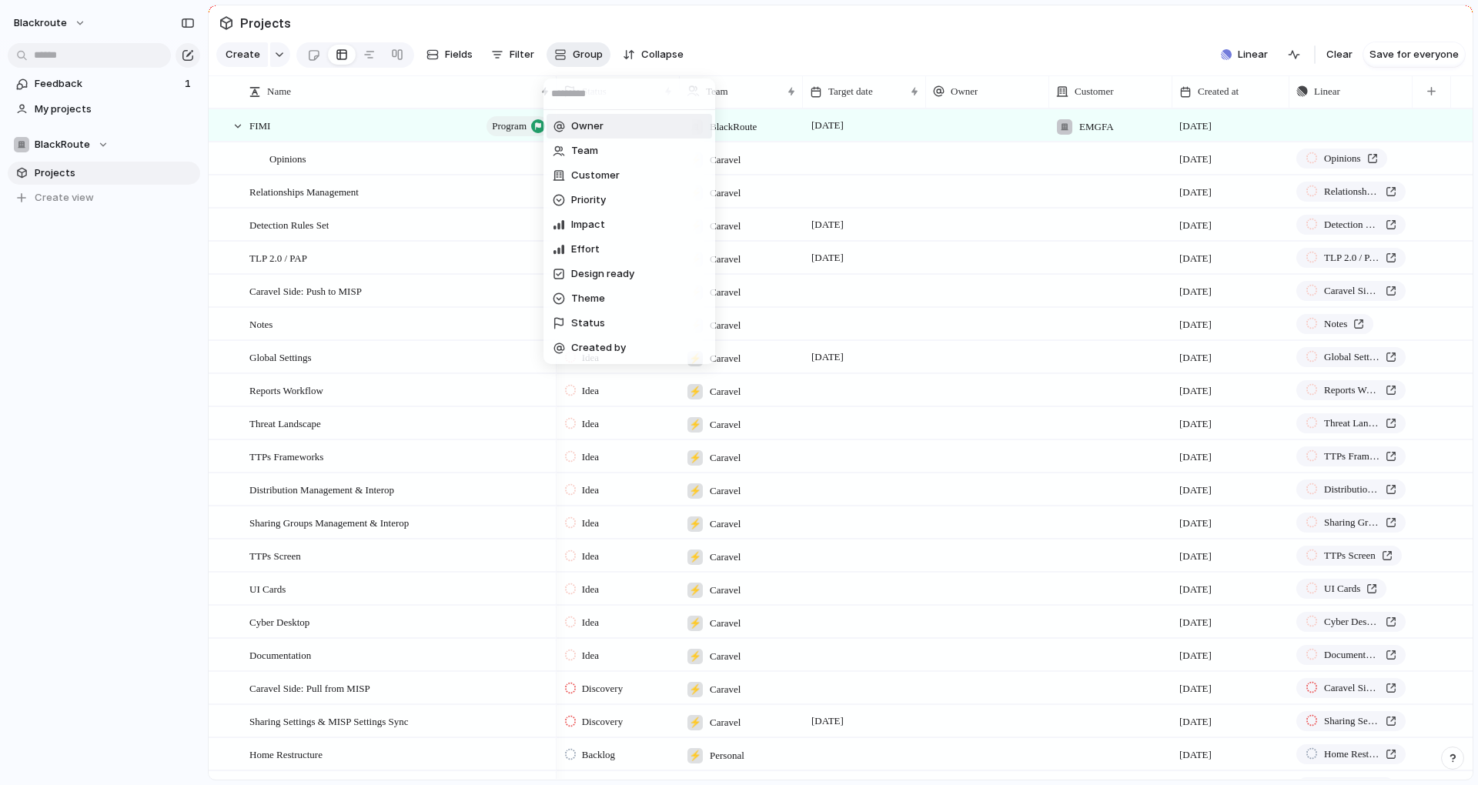
click at [588, 57] on div "Owner Team Customer Priority Impact Effort Design ready Theme Status Created by" at bounding box center [739, 392] width 1478 height 785
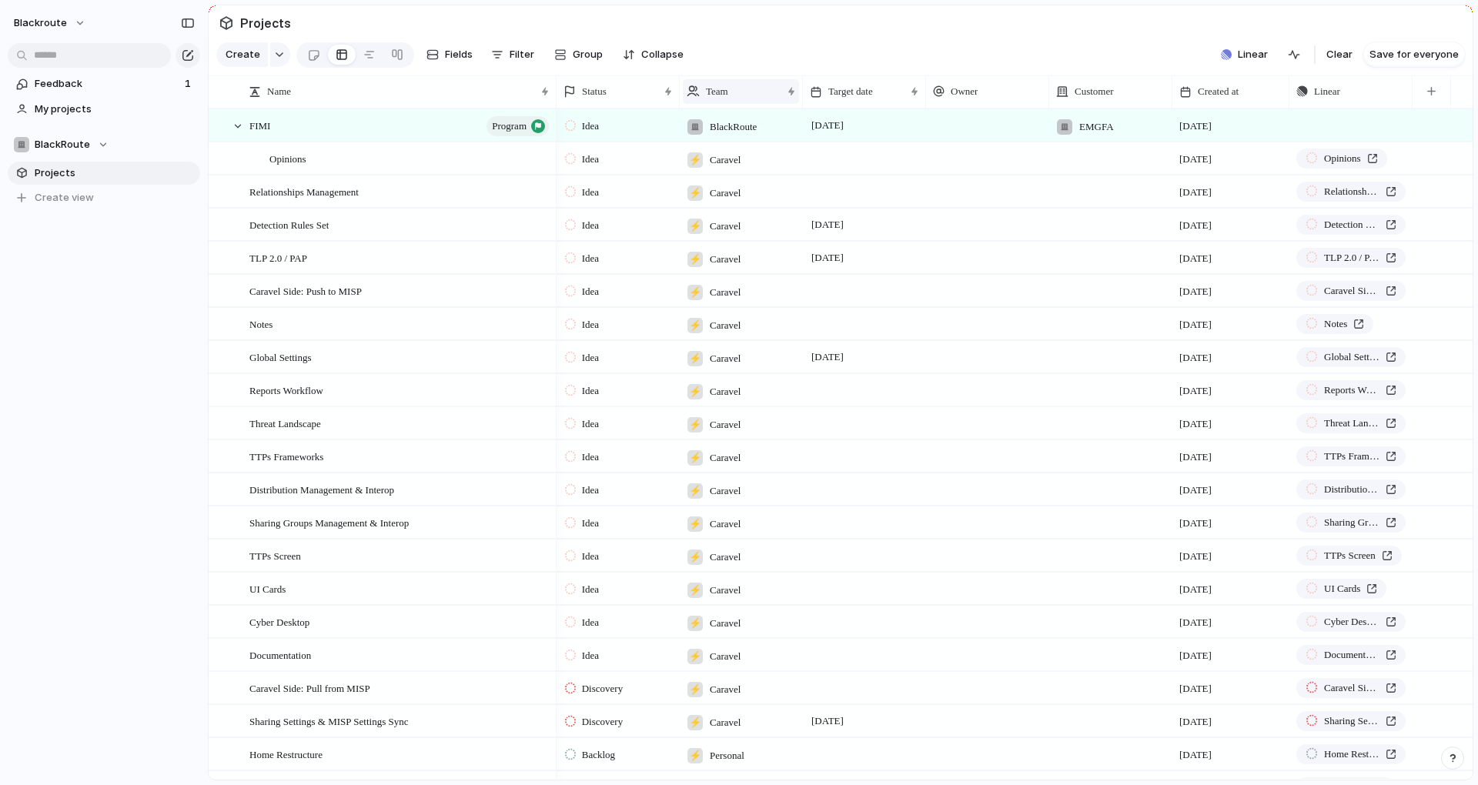
click at [719, 99] on span "Team" at bounding box center [717, 91] width 22 height 15
click at [719, 99] on div "Modify Hide Sort ascending Sort descending" at bounding box center [739, 392] width 1478 height 785
click at [659, 99] on div "Status" at bounding box center [618, 91] width 116 height 25
click at [659, 99] on div "Modify Hide Sort ascending Sort descending" at bounding box center [739, 392] width 1478 height 785
click at [659, 99] on div "Status" at bounding box center [618, 91] width 116 height 25
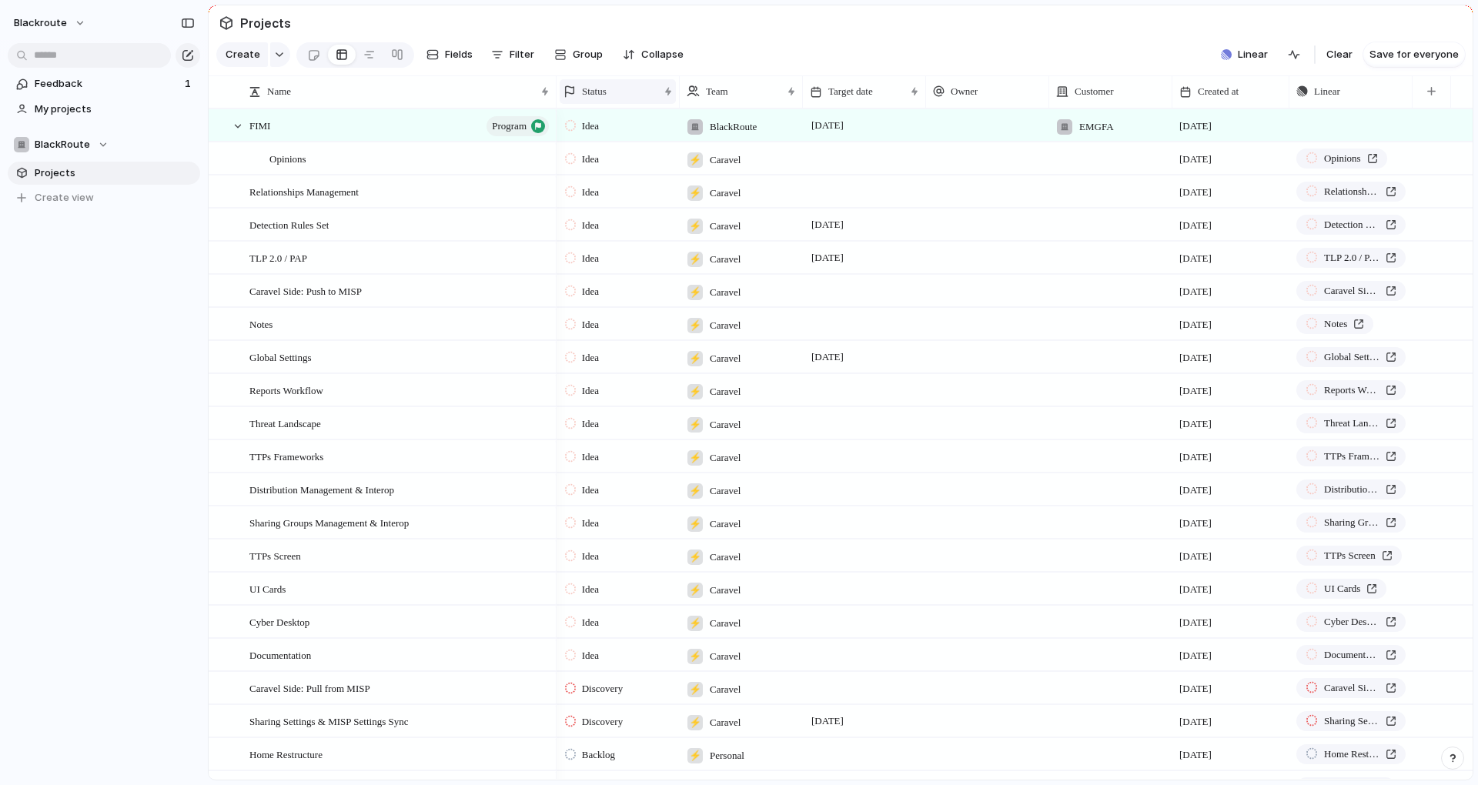
click at [659, 99] on div "Modify Hide Sort ascending Sort descending" at bounding box center [739, 392] width 1478 height 785
click at [659, 99] on div "Status" at bounding box center [618, 91] width 116 height 25
click at [659, 99] on div "Modify Hide Sort ascending Sort descending" at bounding box center [739, 392] width 1478 height 785
click at [659, 99] on div "Status" at bounding box center [618, 91] width 116 height 25
click at [659, 99] on div "Modify Hide Sort ascending Sort descending" at bounding box center [739, 392] width 1478 height 785
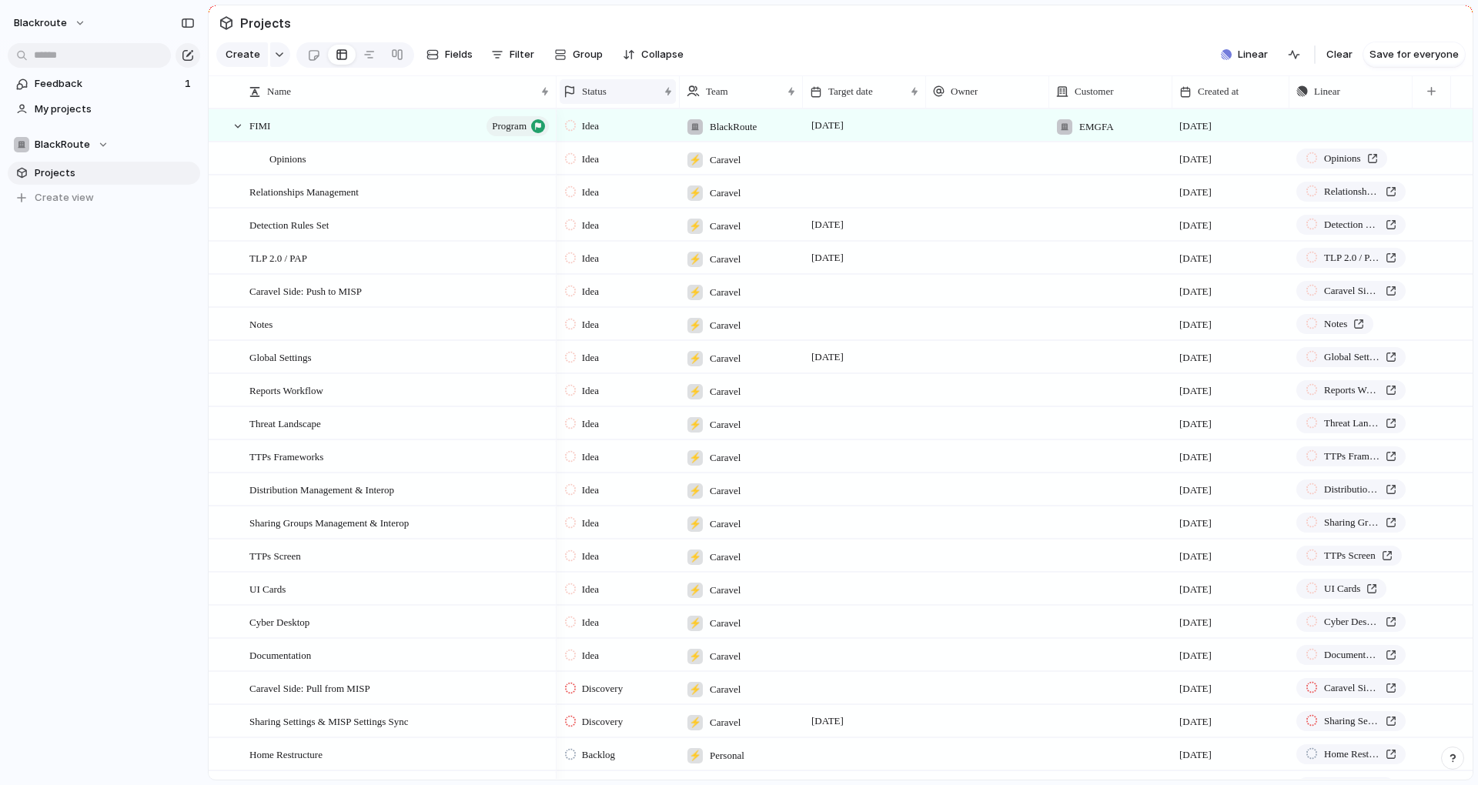
click at [659, 99] on div "Status" at bounding box center [618, 91] width 116 height 25
click at [659, 99] on div "Modify Hide Sort ascending Sort descending" at bounding box center [739, 392] width 1478 height 785
click at [659, 99] on div "Status" at bounding box center [618, 91] width 116 height 25
click at [659, 99] on div "Modify Hide Sort ascending Sort descending" at bounding box center [739, 392] width 1478 height 785
click at [659, 99] on div "Status" at bounding box center [618, 91] width 116 height 25
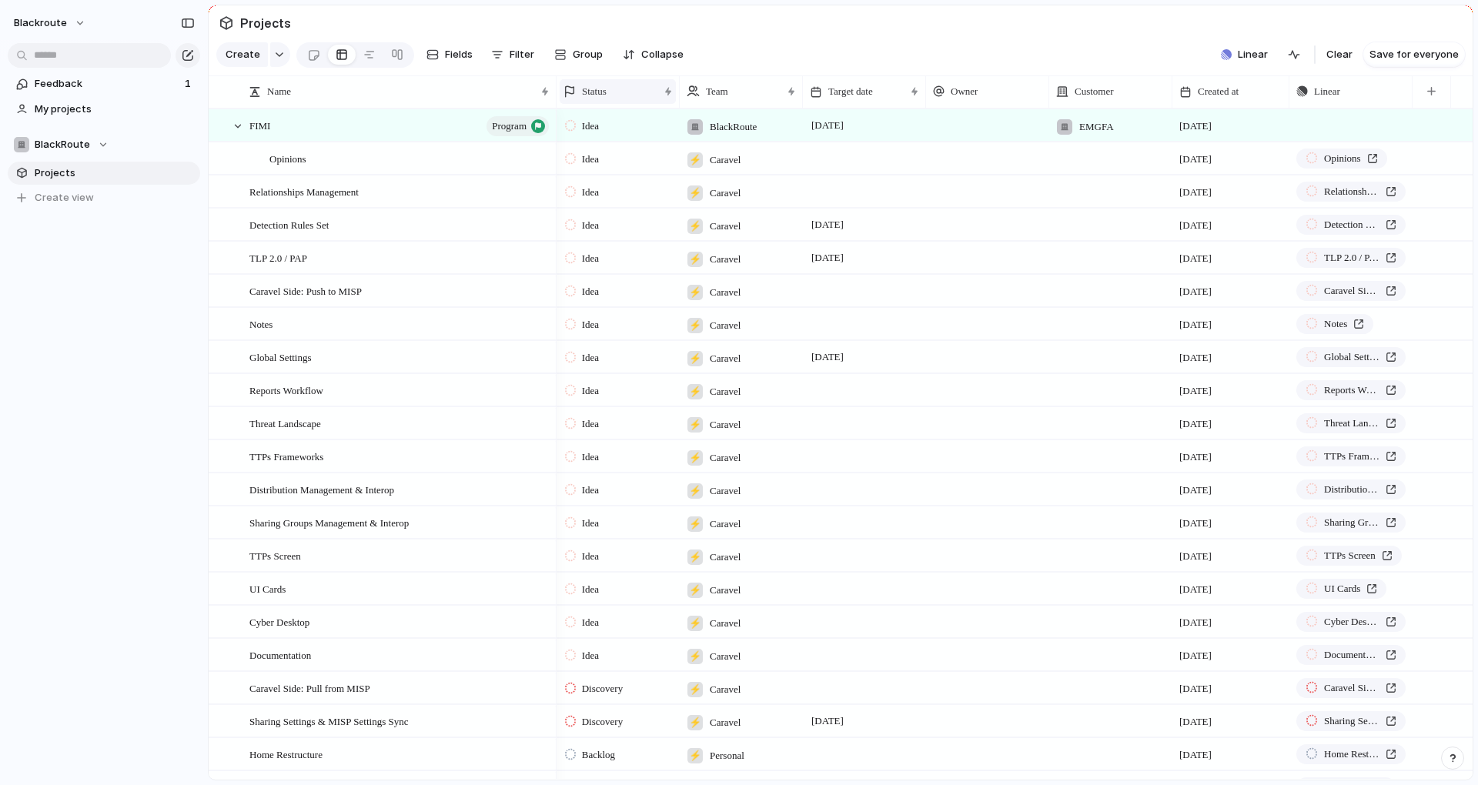
click at [659, 99] on div "Modify Hide Sort ascending Sort descending" at bounding box center [739, 392] width 1478 height 785
click at [659, 99] on div "Status" at bounding box center [618, 91] width 116 height 25
click at [659, 99] on div "Modify Hide Sort ascending Sort descending" at bounding box center [739, 392] width 1478 height 785
click at [659, 99] on div "Status" at bounding box center [618, 91] width 116 height 25
click at [659, 99] on div "Modify Hide Sort ascending Sort descending" at bounding box center [739, 392] width 1478 height 785
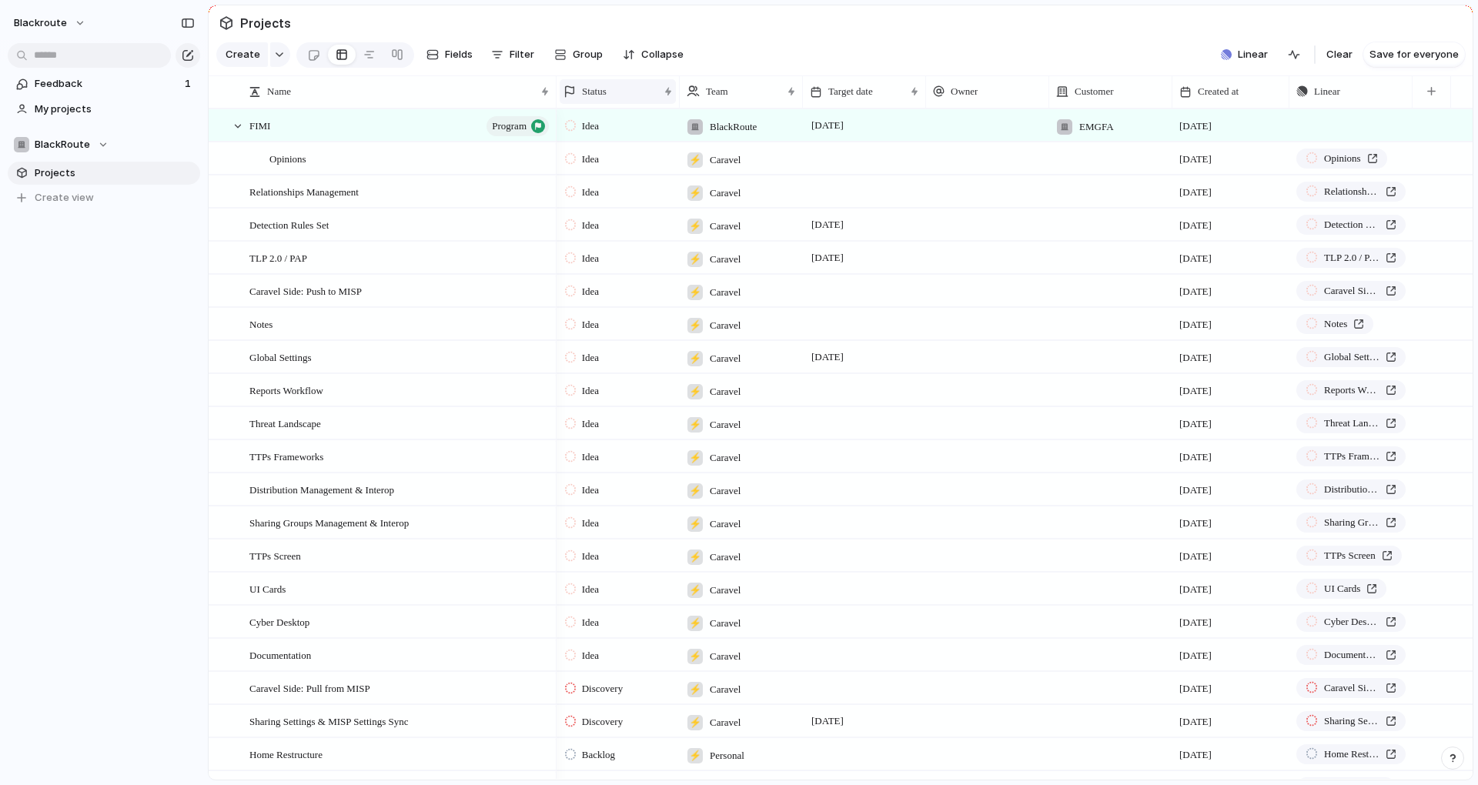
click at [659, 99] on div "Status" at bounding box center [618, 91] width 116 height 25
click at [659, 99] on div "Modify Hide Sort ascending Sort descending" at bounding box center [739, 392] width 1478 height 785
click at [659, 99] on div "Status" at bounding box center [618, 91] width 116 height 25
click at [659, 99] on div "Modify Hide Sort ascending Sort descending" at bounding box center [739, 392] width 1478 height 785
click at [659, 99] on div "Status" at bounding box center [618, 91] width 116 height 25
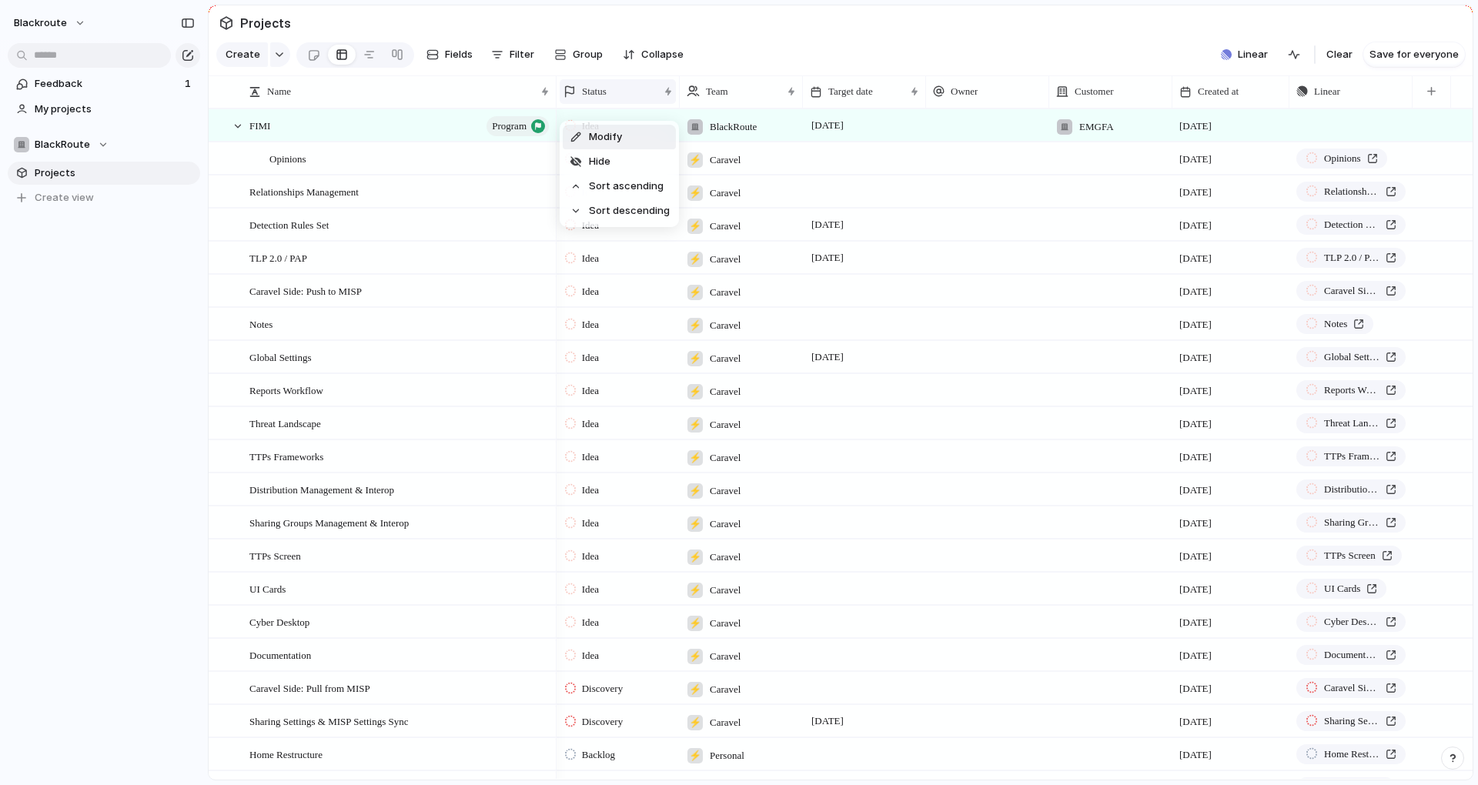
click at [659, 99] on div "Modify Hide Sort ascending Sort descending" at bounding box center [739, 392] width 1478 height 785
click at [659, 99] on div "Status" at bounding box center [618, 91] width 116 height 25
click at [659, 99] on div "Modify Hide Sort ascending Sort descending" at bounding box center [739, 392] width 1478 height 785
click at [659, 99] on div "Status" at bounding box center [618, 91] width 116 height 25
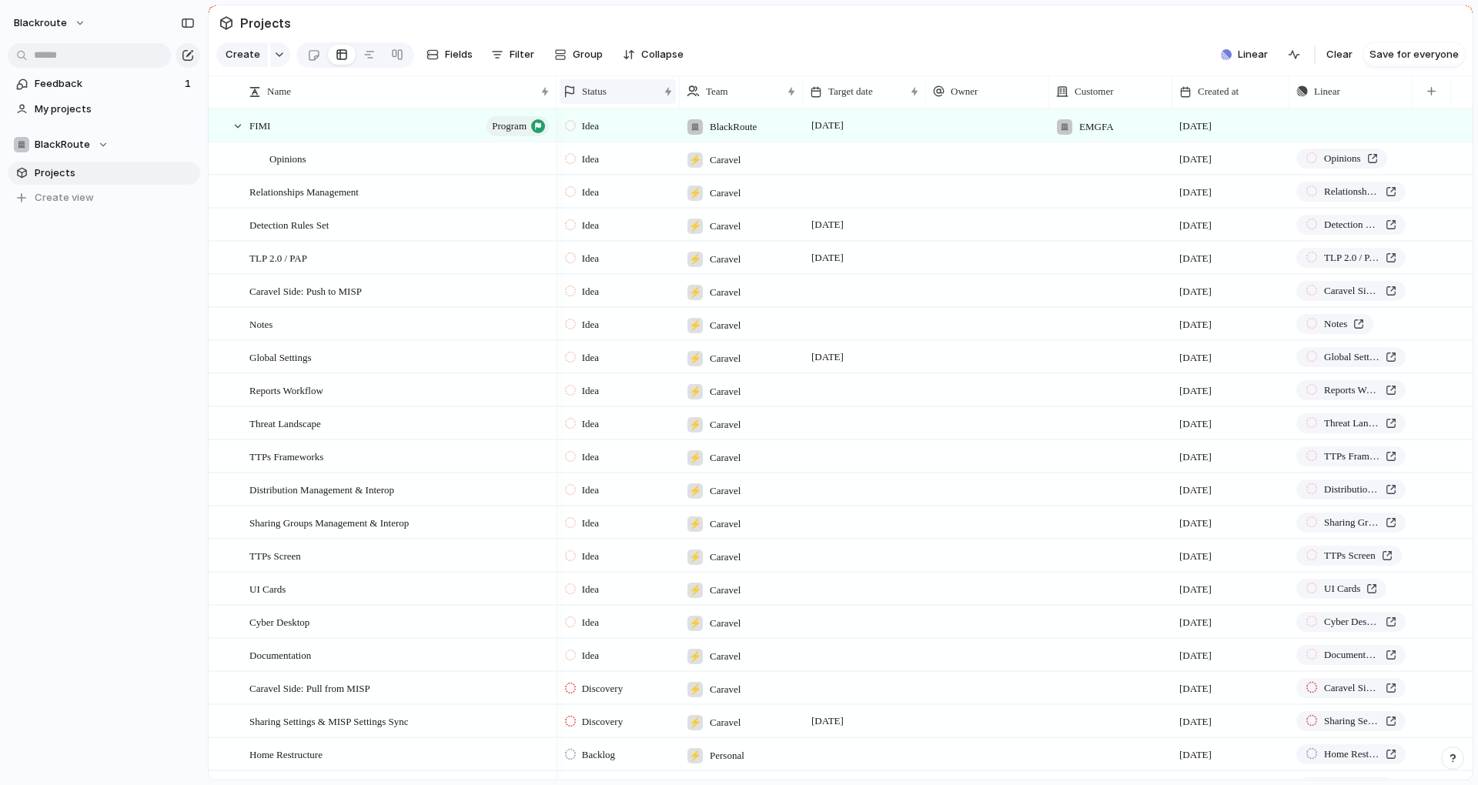
click at [659, 99] on div "Modify Hide Sort ascending Sort descending" at bounding box center [739, 392] width 1478 height 785
click at [659, 99] on div "Status" at bounding box center [618, 91] width 116 height 25
click at [659, 99] on div "Modify Hide Sort ascending Sort descending" at bounding box center [739, 392] width 1478 height 785
click at [659, 99] on div "Status" at bounding box center [618, 91] width 116 height 25
click at [659, 99] on div "Modify Hide Sort ascending Sort descending" at bounding box center [739, 392] width 1478 height 785
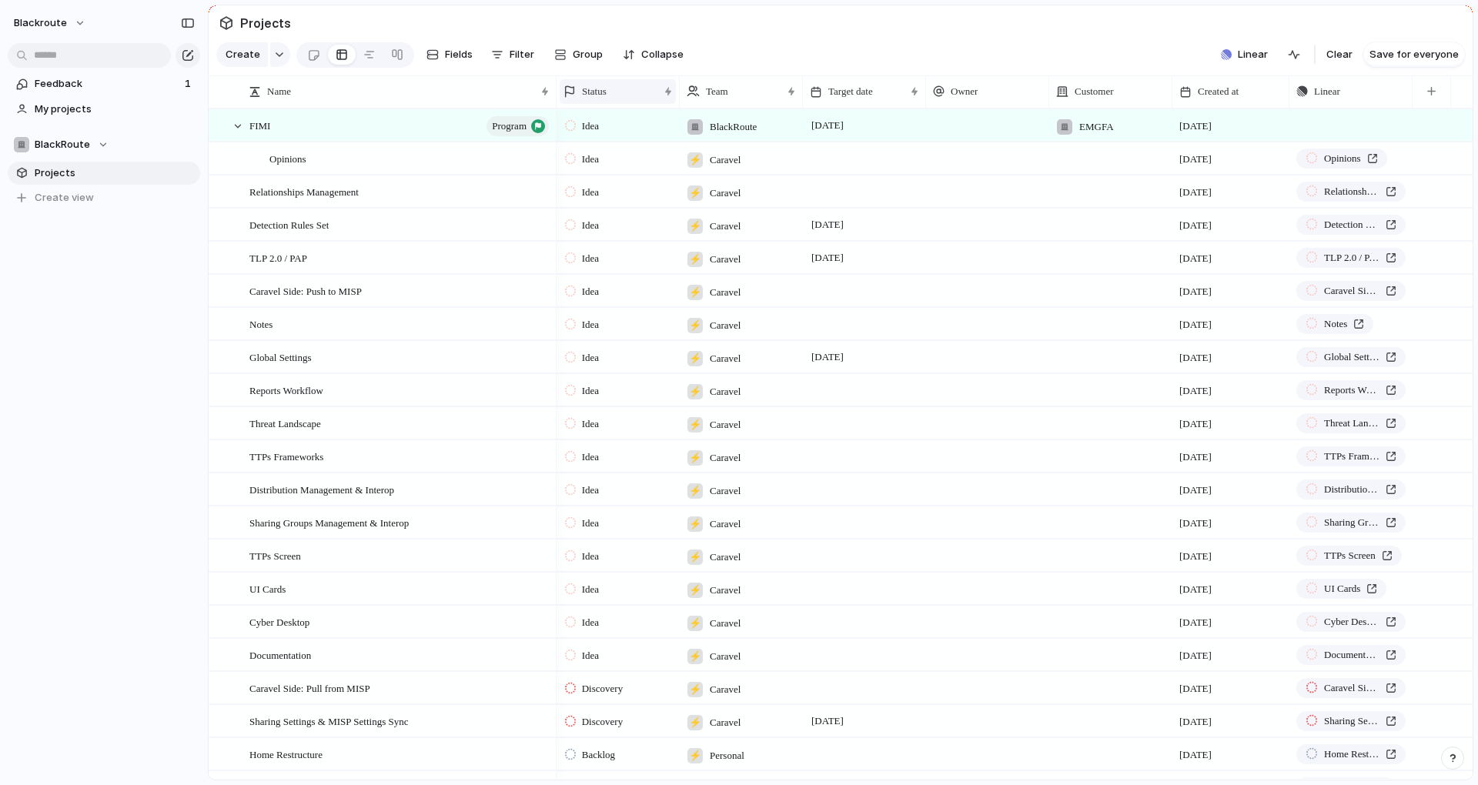
click at [659, 99] on div "Status" at bounding box center [618, 91] width 116 height 25
click at [659, 99] on div "Modify Hide Sort ascending Sort descending" at bounding box center [739, 392] width 1478 height 785
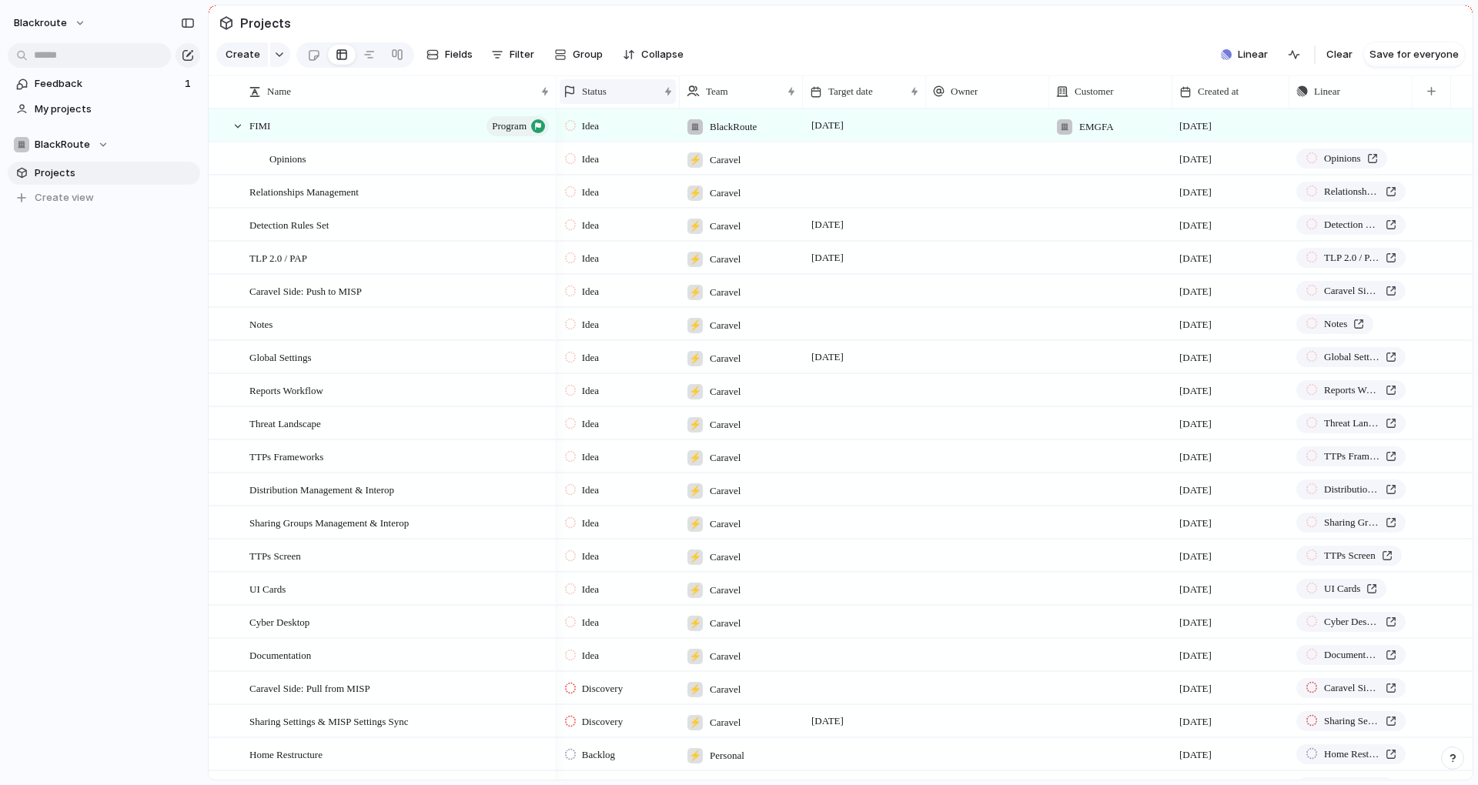
click at [658, 100] on div "Status" at bounding box center [618, 91] width 116 height 25
click at [658, 100] on div "Modify Hide Sort ascending Sort descending" at bounding box center [739, 392] width 1478 height 785
click at [658, 100] on div "Status" at bounding box center [618, 91] width 116 height 25
click at [658, 100] on div "Modify Hide Sort ascending Sort descending" at bounding box center [739, 392] width 1478 height 785
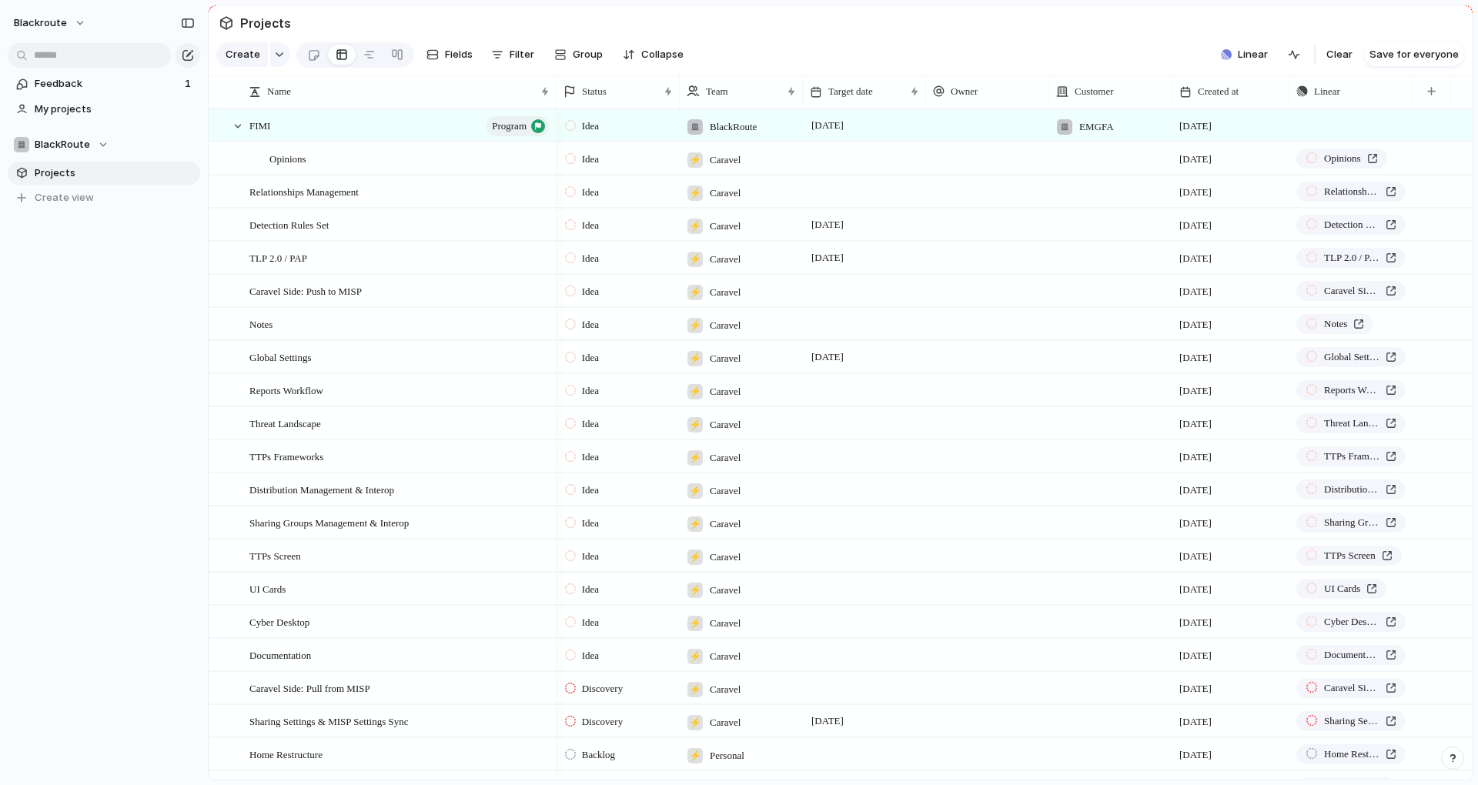
click at [658, 100] on div "Status" at bounding box center [618, 91] width 116 height 25
click at [658, 100] on div "Modify Hide Sort ascending Sort descending" at bounding box center [739, 392] width 1478 height 785
click at [658, 100] on div "Status" at bounding box center [618, 91] width 116 height 25
click at [658, 100] on div "Modify Hide Sort ascending Sort descending" at bounding box center [739, 392] width 1478 height 785
click at [658, 100] on div "Status" at bounding box center [618, 91] width 116 height 25
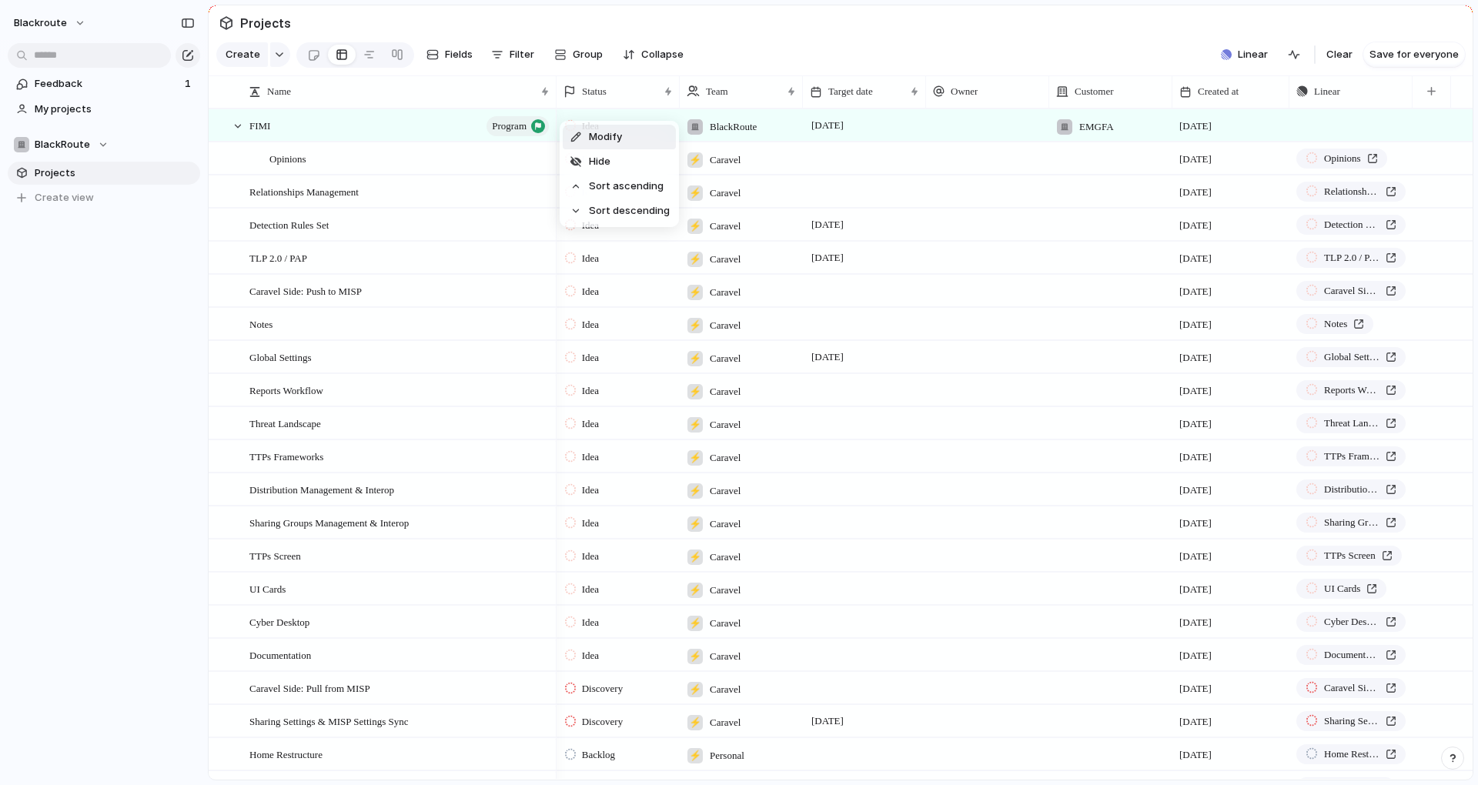
click at [658, 100] on div "Modify Hide Sort ascending Sort descending" at bounding box center [739, 392] width 1478 height 785
click at [658, 100] on div "Status" at bounding box center [618, 91] width 116 height 25
click at [658, 100] on div "Modify Hide Sort ascending Sort descending" at bounding box center [739, 392] width 1478 height 785
click at [657, 100] on div "Status" at bounding box center [618, 91] width 116 height 25
click at [657, 100] on div "Modify Hide Sort ascending Sort descending" at bounding box center [739, 392] width 1478 height 785
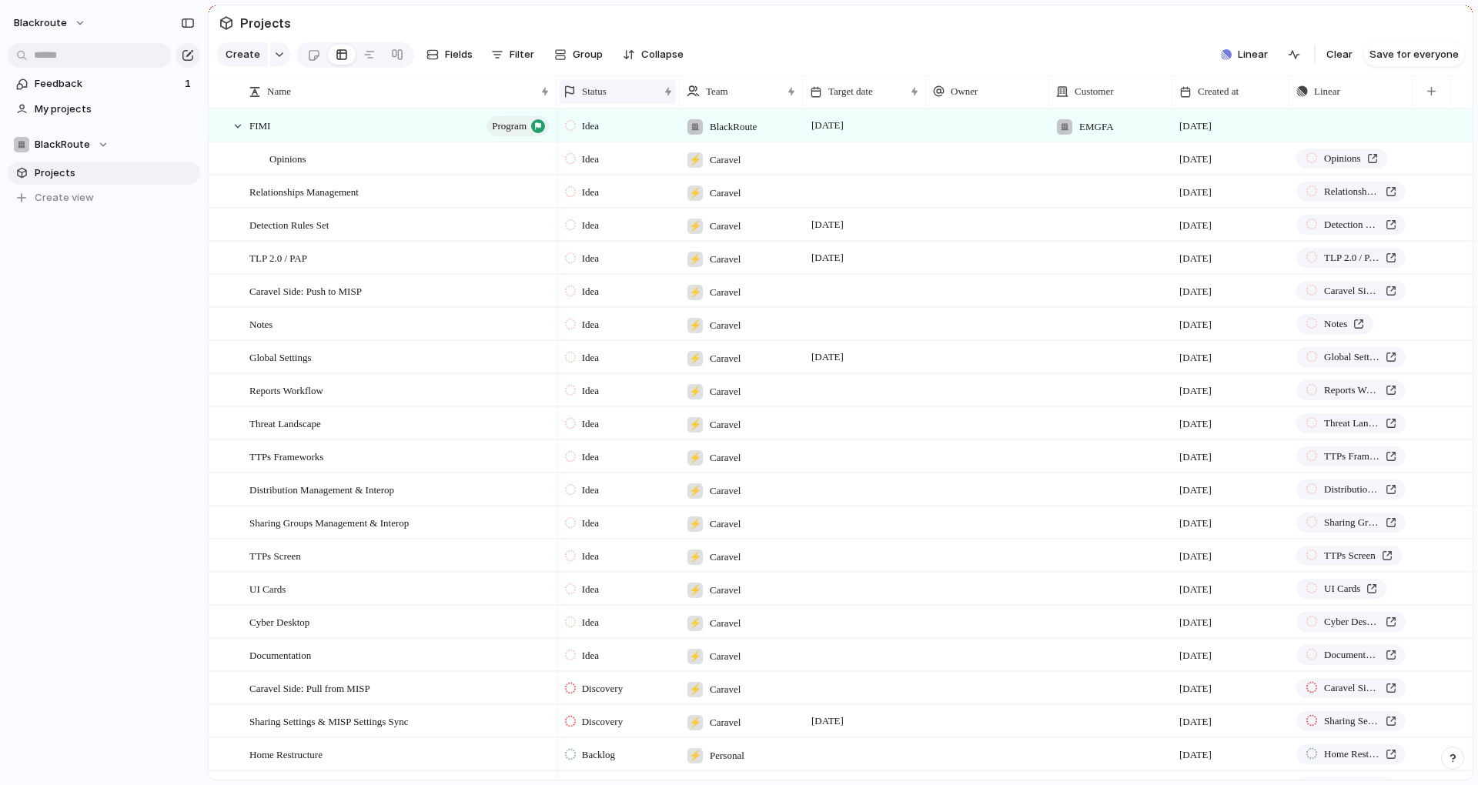
click at [657, 100] on div "Status" at bounding box center [618, 91] width 116 height 25
click at [657, 100] on div "Modify Hide Sort ascending Sort descending" at bounding box center [739, 392] width 1478 height 785
click at [657, 100] on div "Status" at bounding box center [618, 91] width 116 height 25
click at [657, 100] on div "Modify Hide Sort ascending Sort descending" at bounding box center [739, 392] width 1478 height 785
click at [657, 101] on div "Status" at bounding box center [618, 91] width 116 height 25
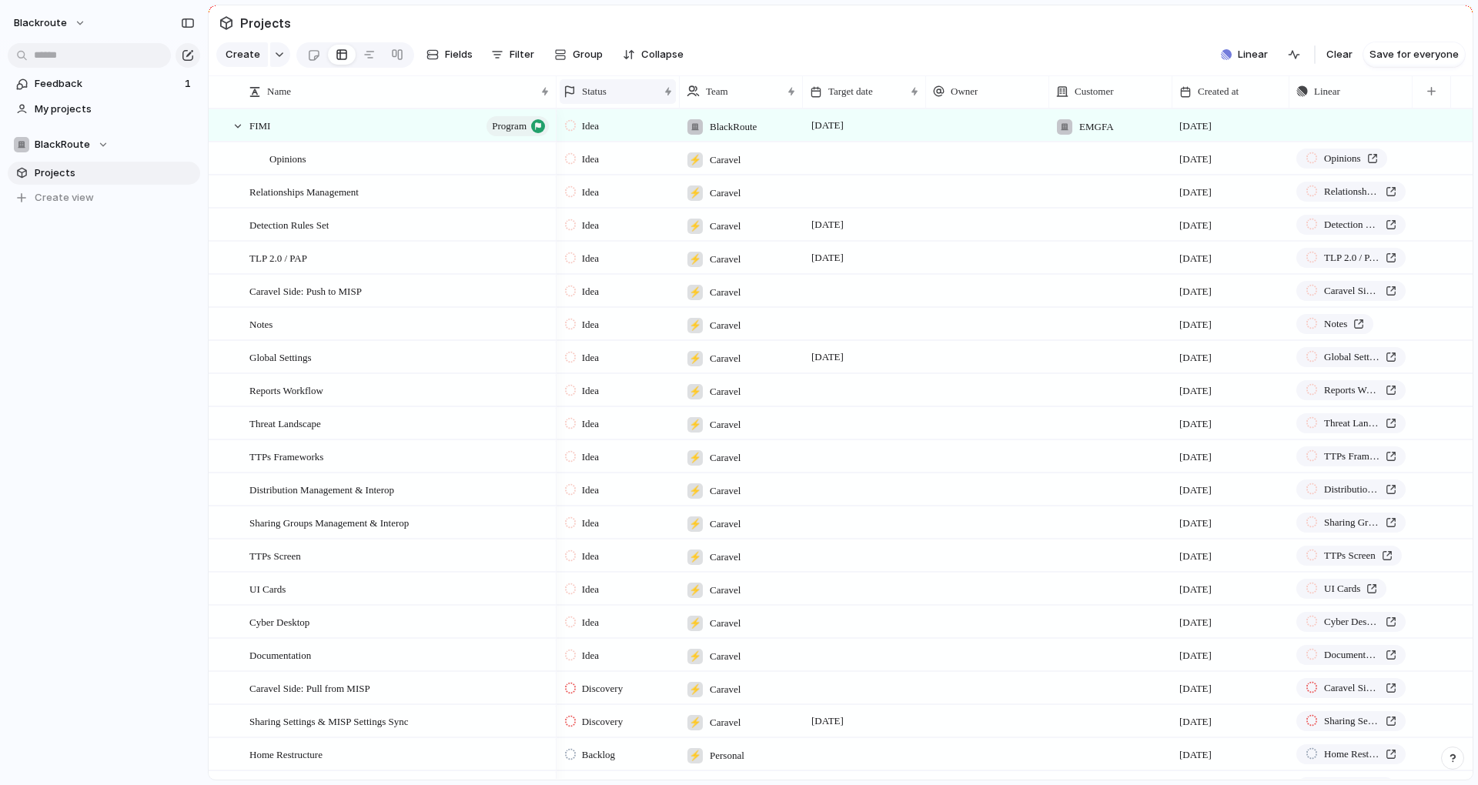
click at [657, 101] on div "Modify Hide Sort ascending Sort descending" at bounding box center [739, 392] width 1478 height 785
click at [657, 101] on div "Status" at bounding box center [618, 91] width 116 height 25
click at [657, 101] on div "Modify Hide Sort ascending Sort descending" at bounding box center [739, 392] width 1478 height 785
click at [657, 101] on div "Status" at bounding box center [618, 91] width 116 height 25
click at [657, 101] on div "Modify Hide Sort ascending Sort descending" at bounding box center [739, 392] width 1478 height 785
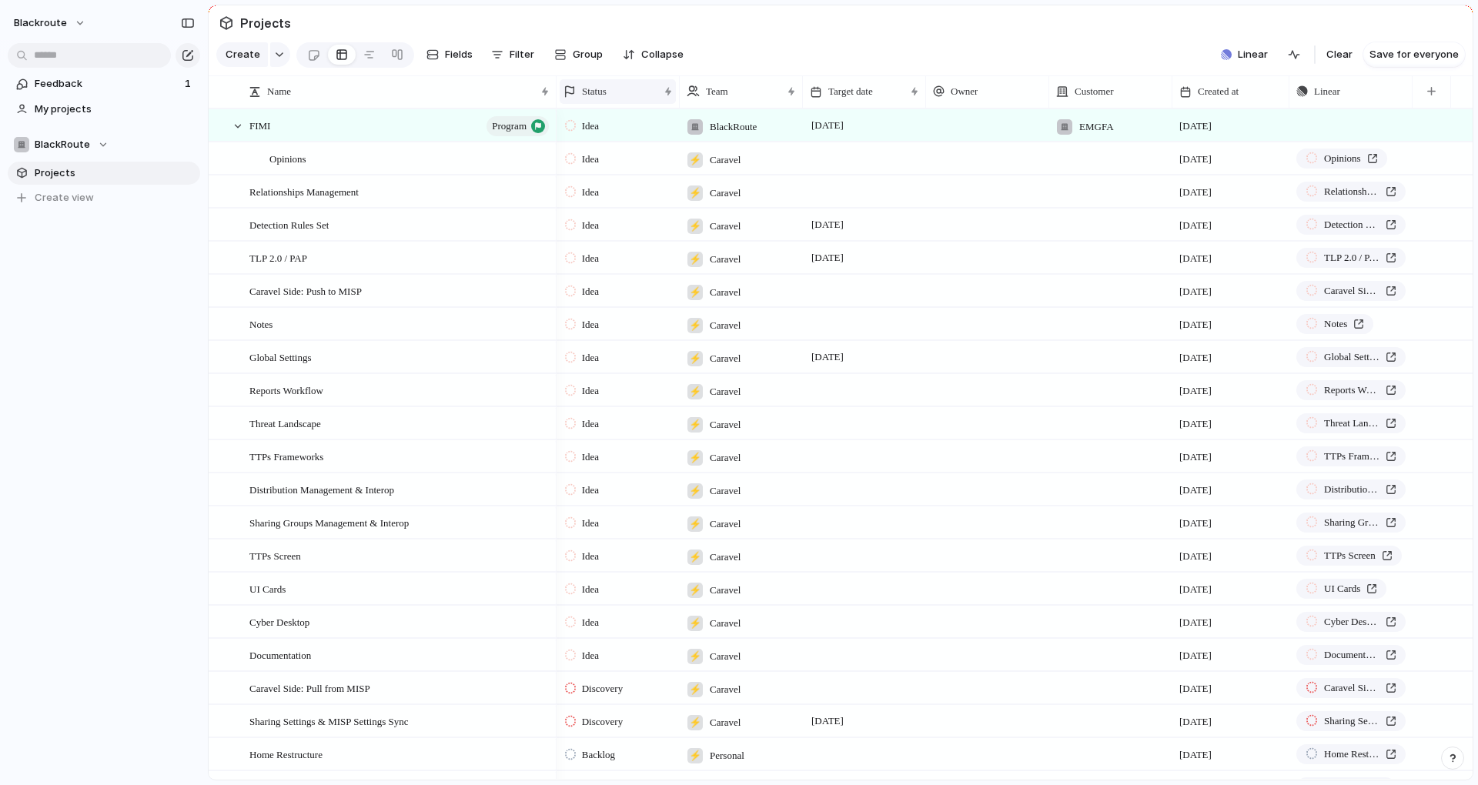
click at [657, 101] on div "Status" at bounding box center [618, 91] width 116 height 25
click at [657, 101] on div "Modify Hide Sort ascending Sort descending" at bounding box center [739, 392] width 1478 height 785
click at [657, 101] on div "Status" at bounding box center [618, 91] width 116 height 25
click at [657, 101] on div "Modify Hide Sort ascending Sort descending" at bounding box center [739, 392] width 1478 height 785
click at [657, 101] on div "Status" at bounding box center [618, 91] width 116 height 25
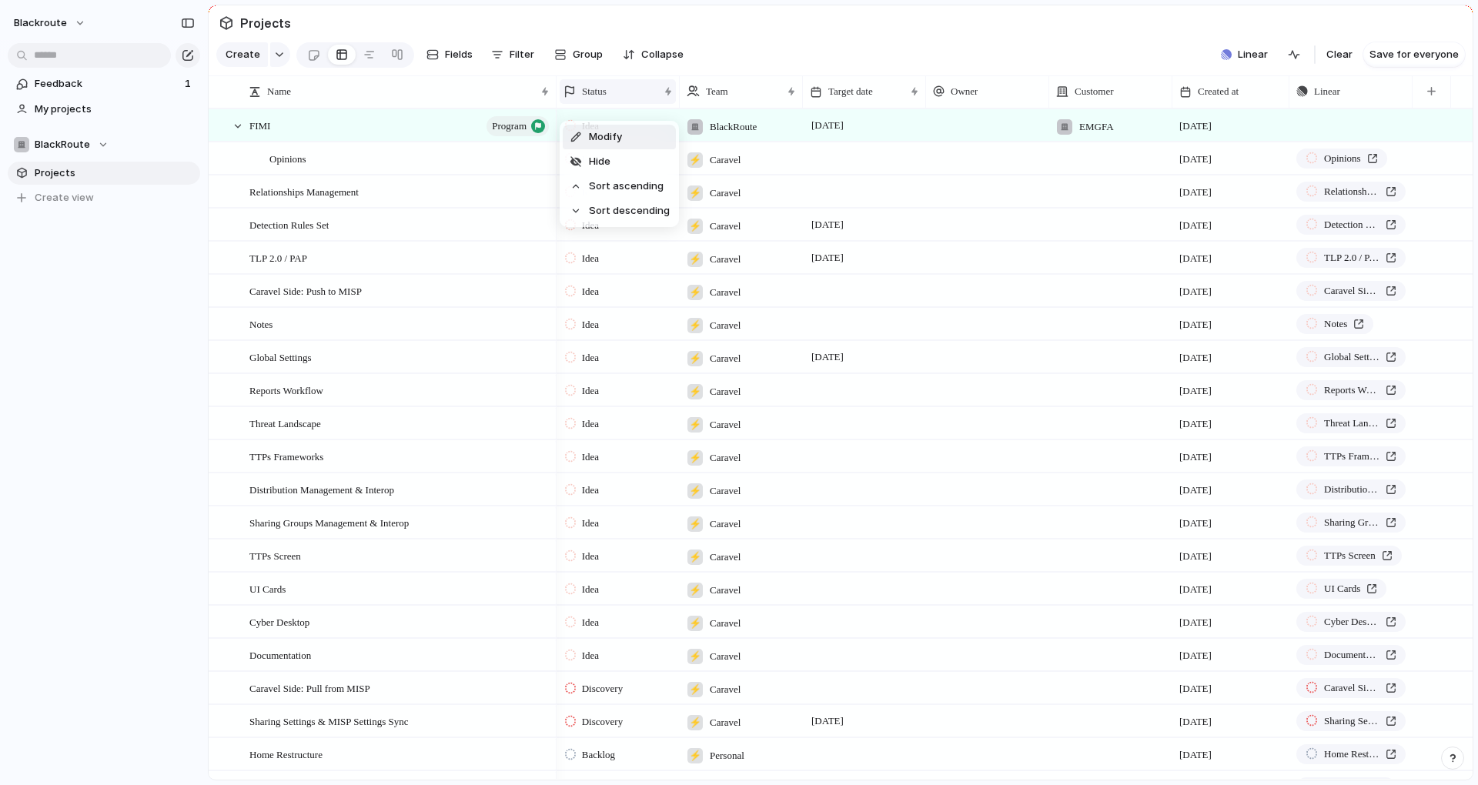
click at [657, 101] on div "Modify Hide Sort ascending Sort descending" at bounding box center [739, 392] width 1478 height 785
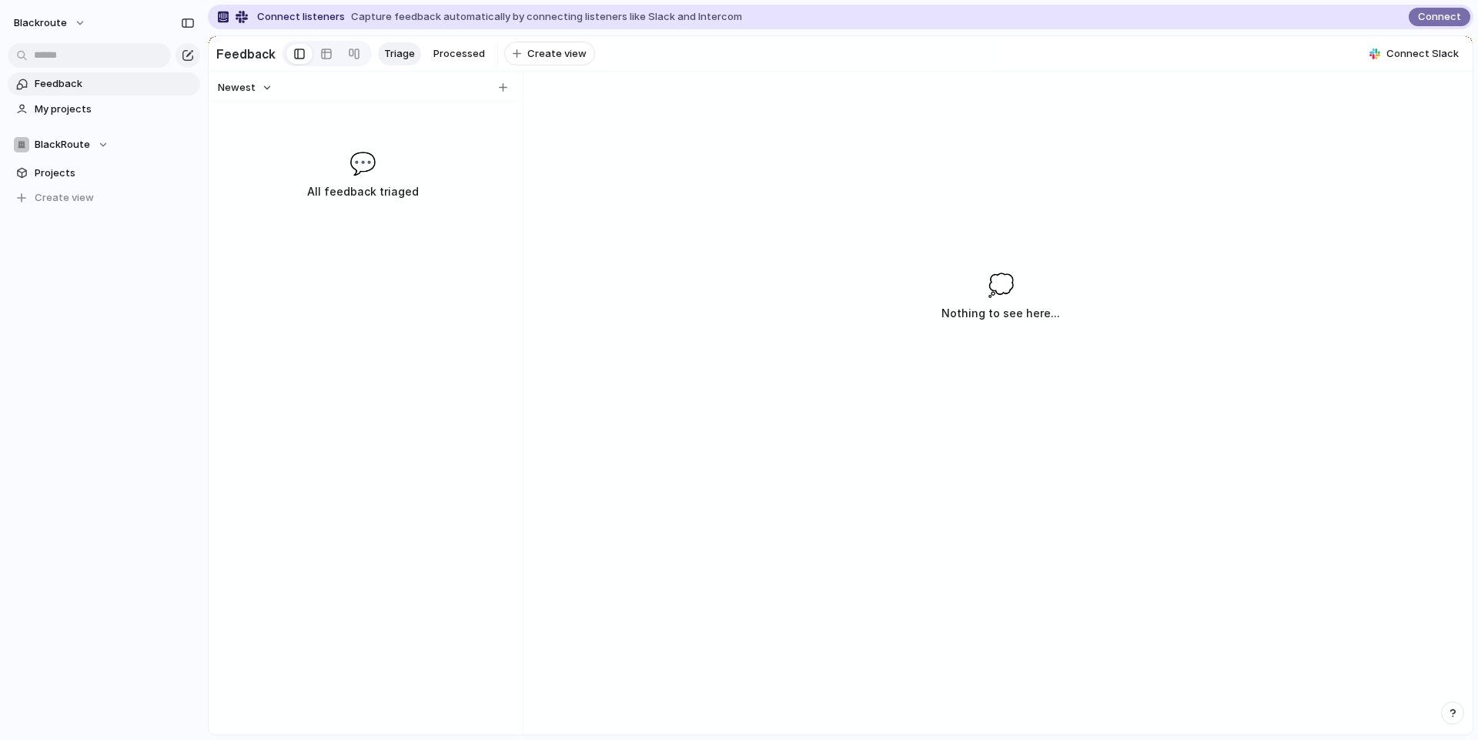
click at [984, 291] on div "💭 Nothing to see here..." at bounding box center [1000, 296] width 119 height 54
click at [556, 51] on span "Create view" at bounding box center [556, 53] width 59 height 15
click at [632, 98] on div "Newest 💬 All feedback triaged 💭 Nothing to see here..." at bounding box center [841, 403] width 1264 height 663
click at [598, 176] on span "Delete view" at bounding box center [621, 172] width 57 height 15
click at [506, 92] on div "button" at bounding box center [503, 87] width 8 height 8
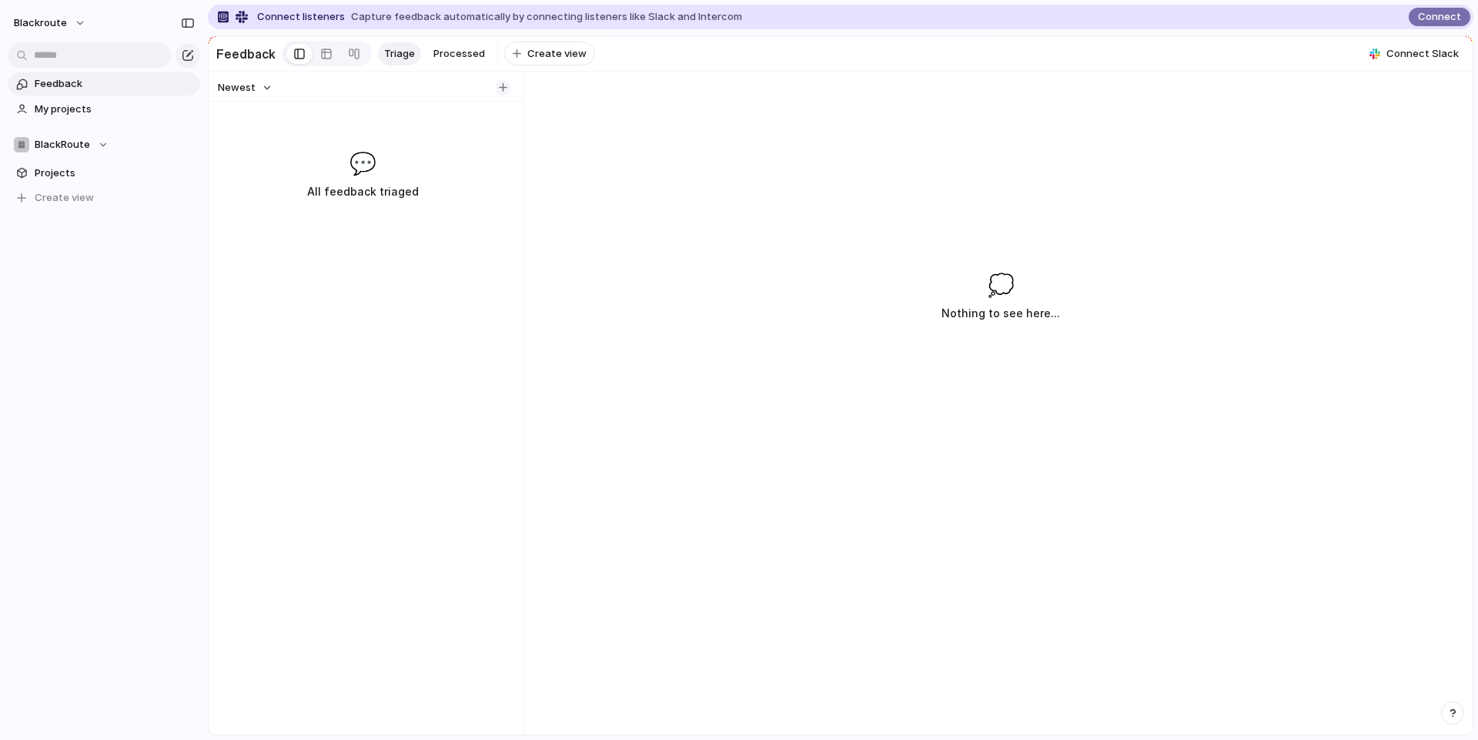
click at [504, 92] on div "button" at bounding box center [503, 87] width 8 height 8
click at [296, 133] on input "text" at bounding box center [353, 125] width 222 height 15
type input "*"
type input "****"
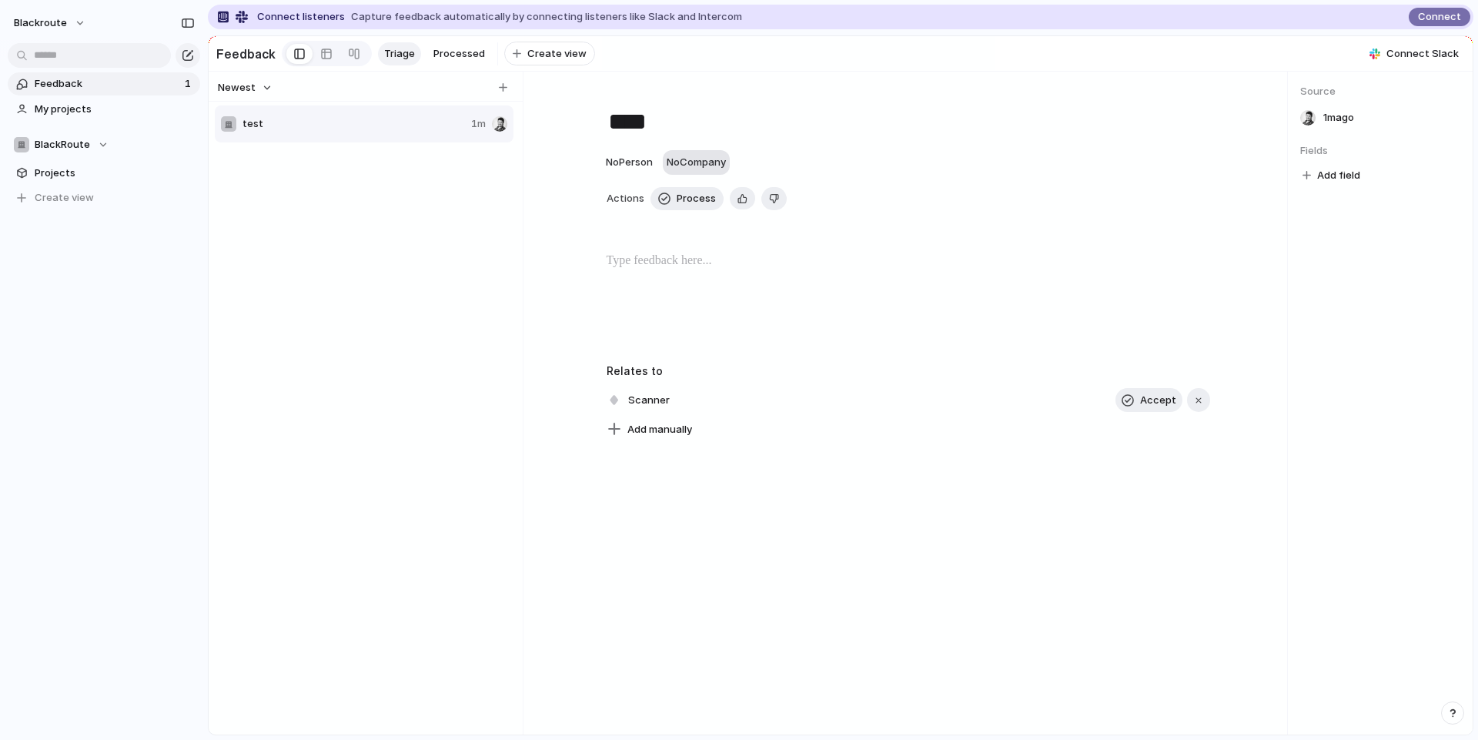
click at [703, 168] on span "No Company" at bounding box center [696, 161] width 59 height 12
click at [569, 212] on div "Claranet Portugal EMGFA CNCS IntelWatch Convatec European Commission SIBS ncia" at bounding box center [739, 370] width 1478 height 740
click at [608, 170] on div "No Person" at bounding box center [629, 162] width 47 height 15
click at [551, 325] on div "[PERSON_NAME]" at bounding box center [739, 370] width 1478 height 740
click at [650, 409] on span "Scanner" at bounding box center [648, 400] width 51 height 22
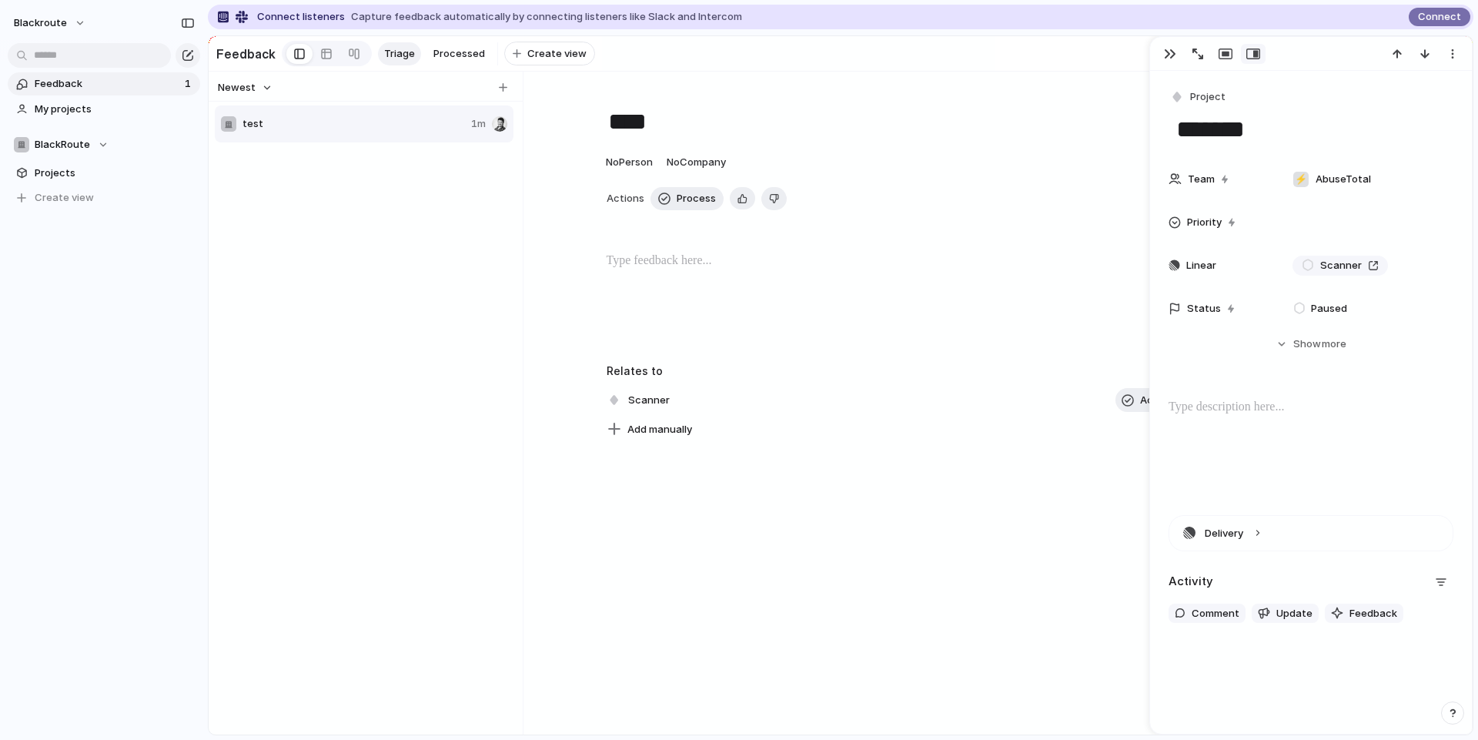
drag, startPoint x: 766, startPoint y: 434, endPoint x: 774, endPoint y: 433, distance: 8.6
click at [767, 434] on div "Add manually" at bounding box center [908, 430] width 603 height 22
click at [1098, 433] on div "Add manually" at bounding box center [908, 430] width 603 height 22
click at [1175, 54] on button "button" at bounding box center [1170, 54] width 25 height 20
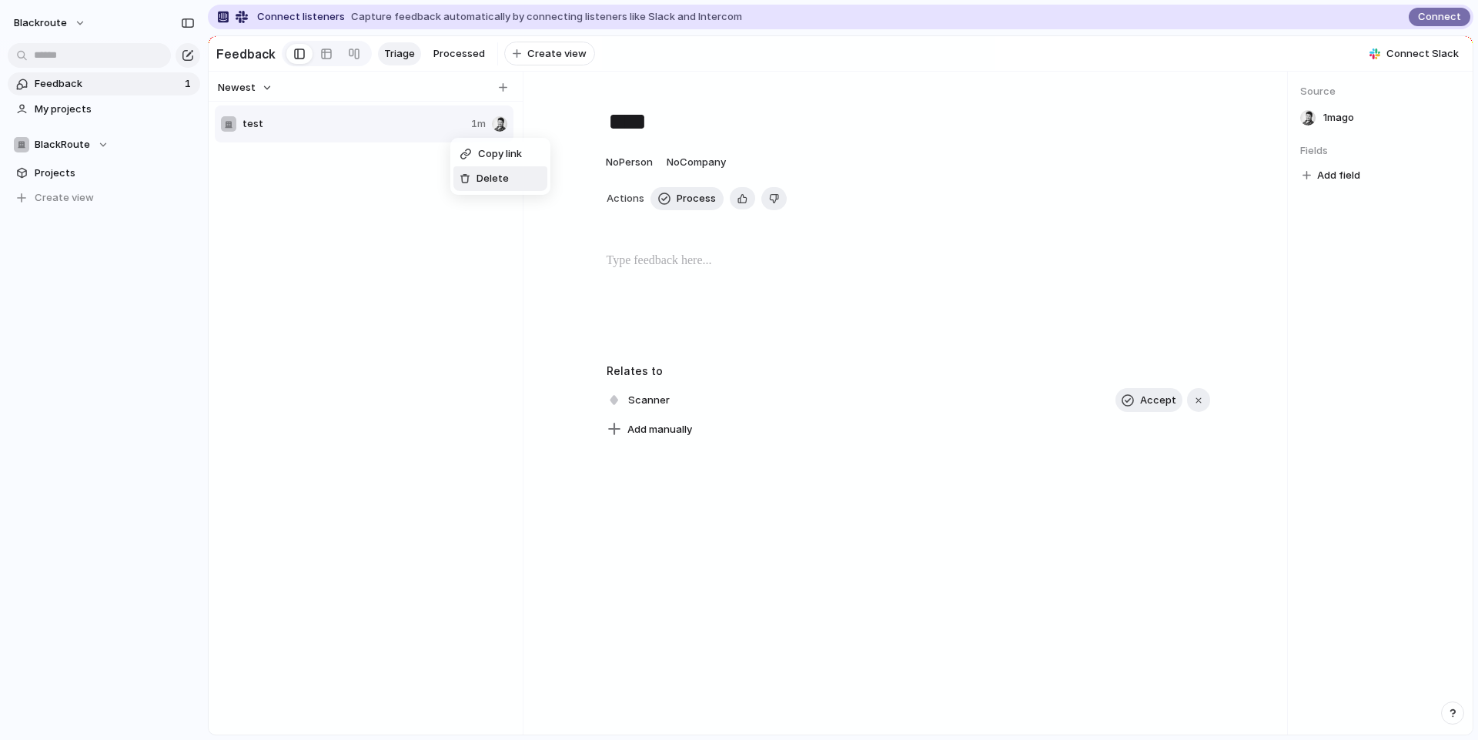
click at [526, 176] on li "Delete" at bounding box center [500, 178] width 94 height 25
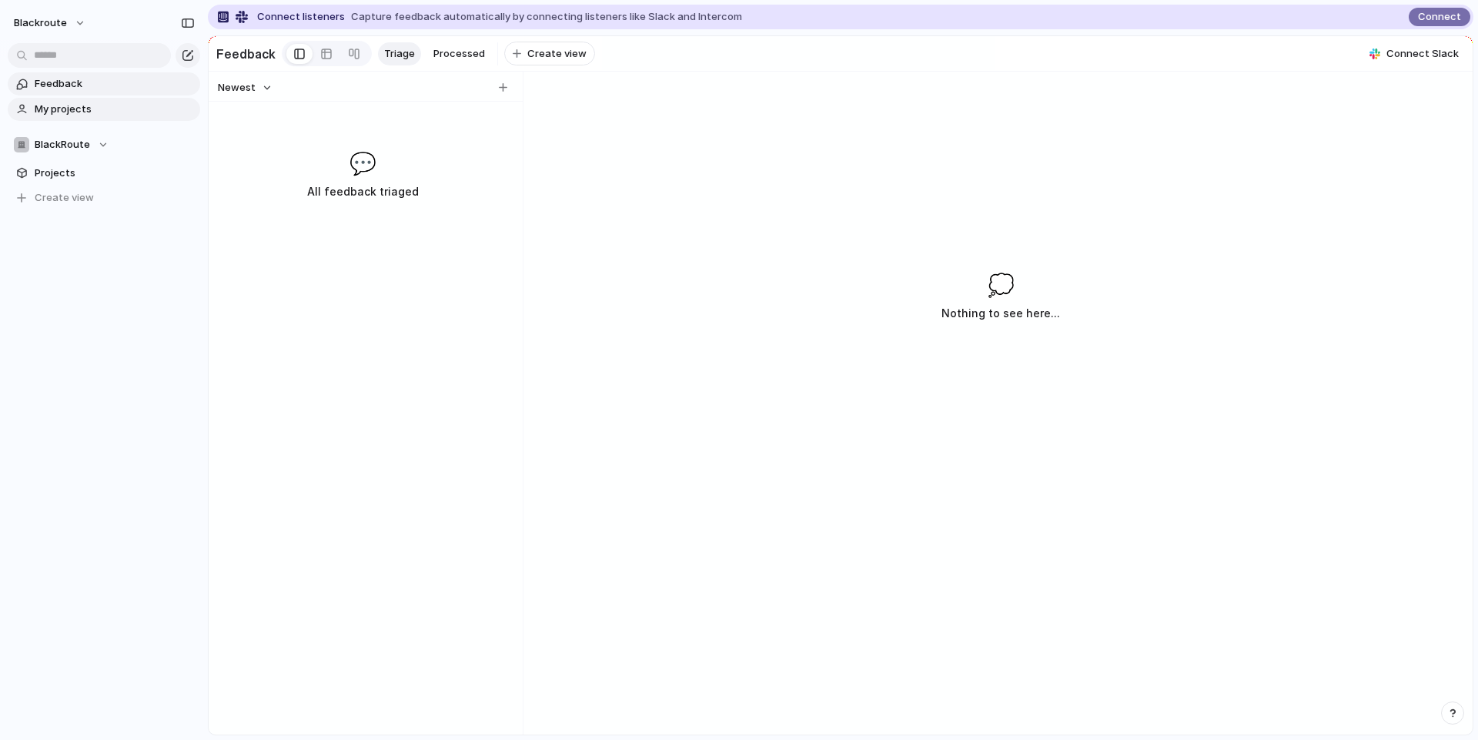
click at [62, 106] on span "My projects" at bounding box center [115, 109] width 160 height 15
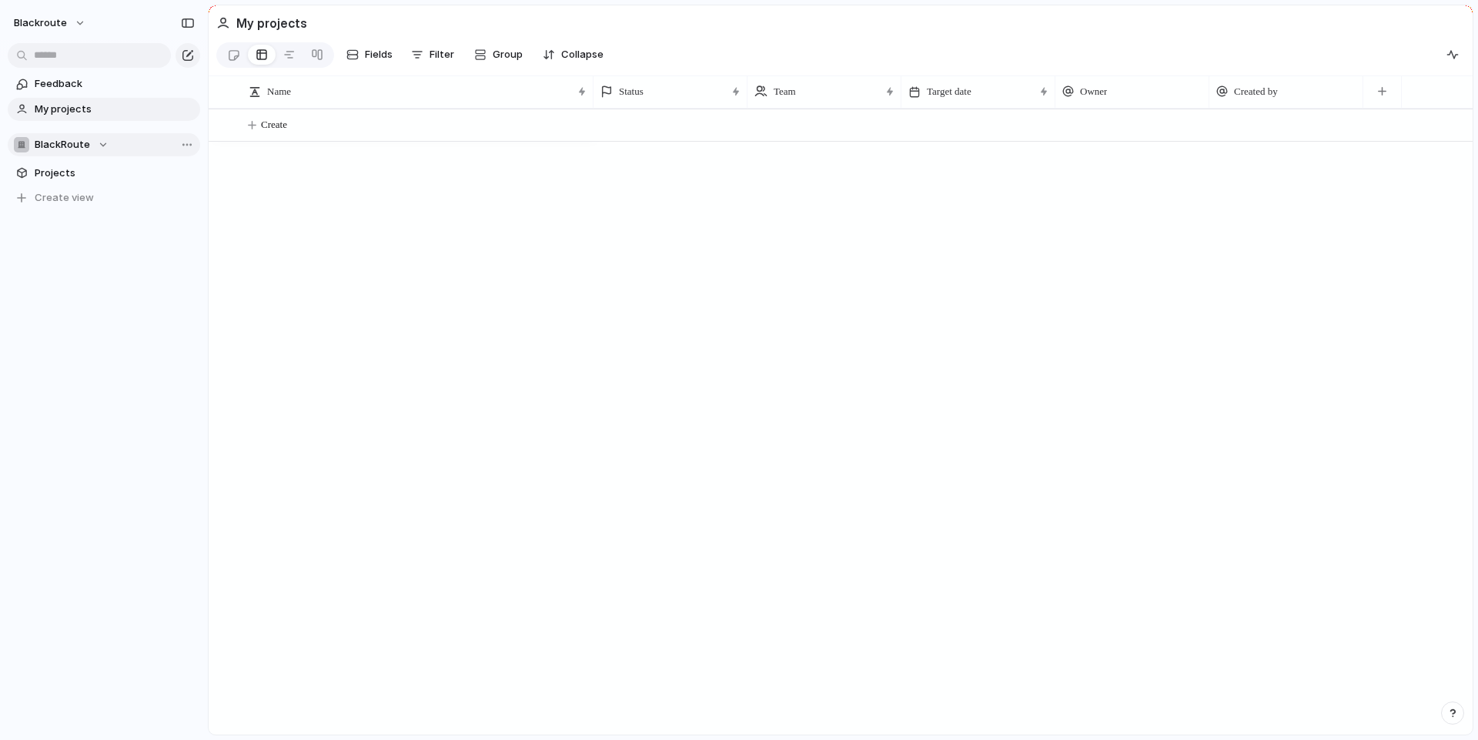
click at [53, 149] on span "BlackRoute" at bounding box center [62, 144] width 55 height 15
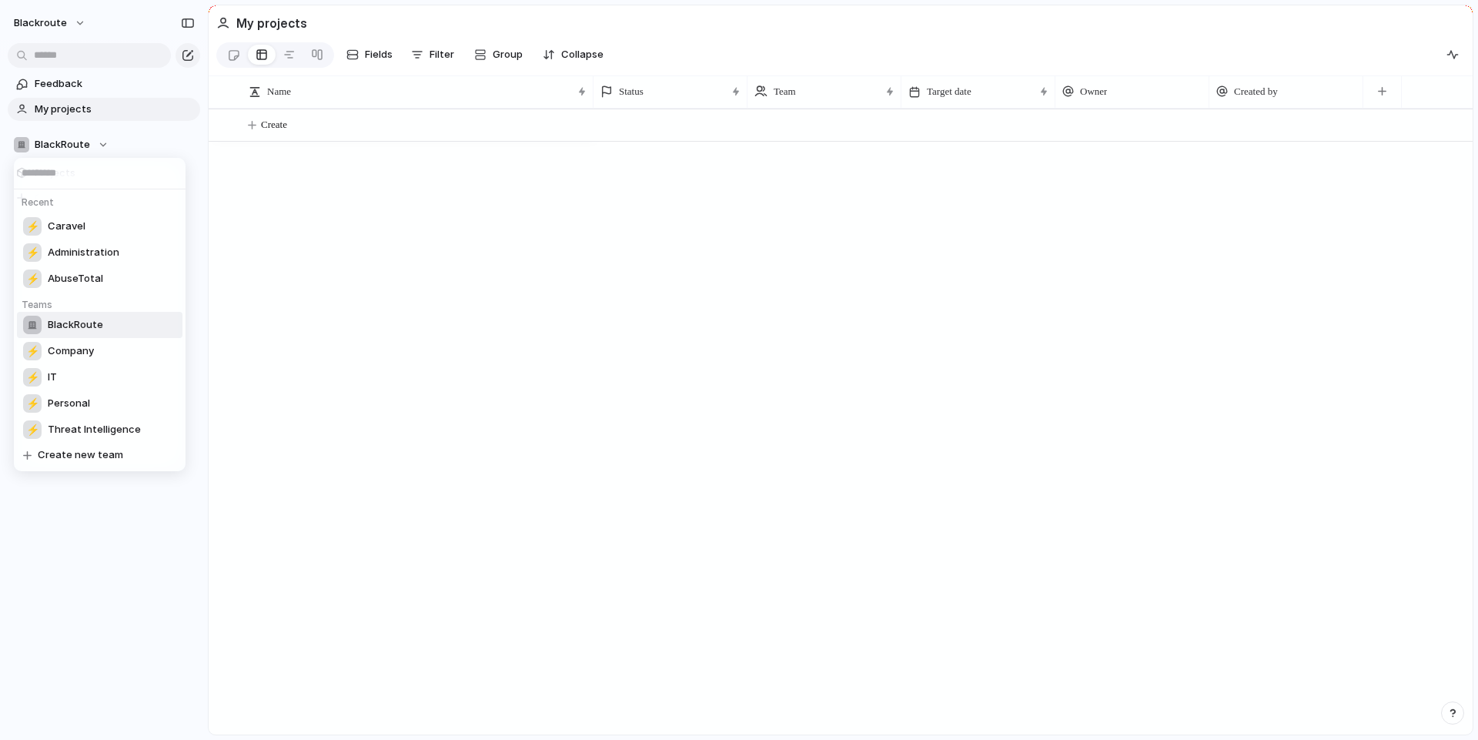
click at [71, 322] on span "BlackRoute" at bounding box center [75, 324] width 55 height 15
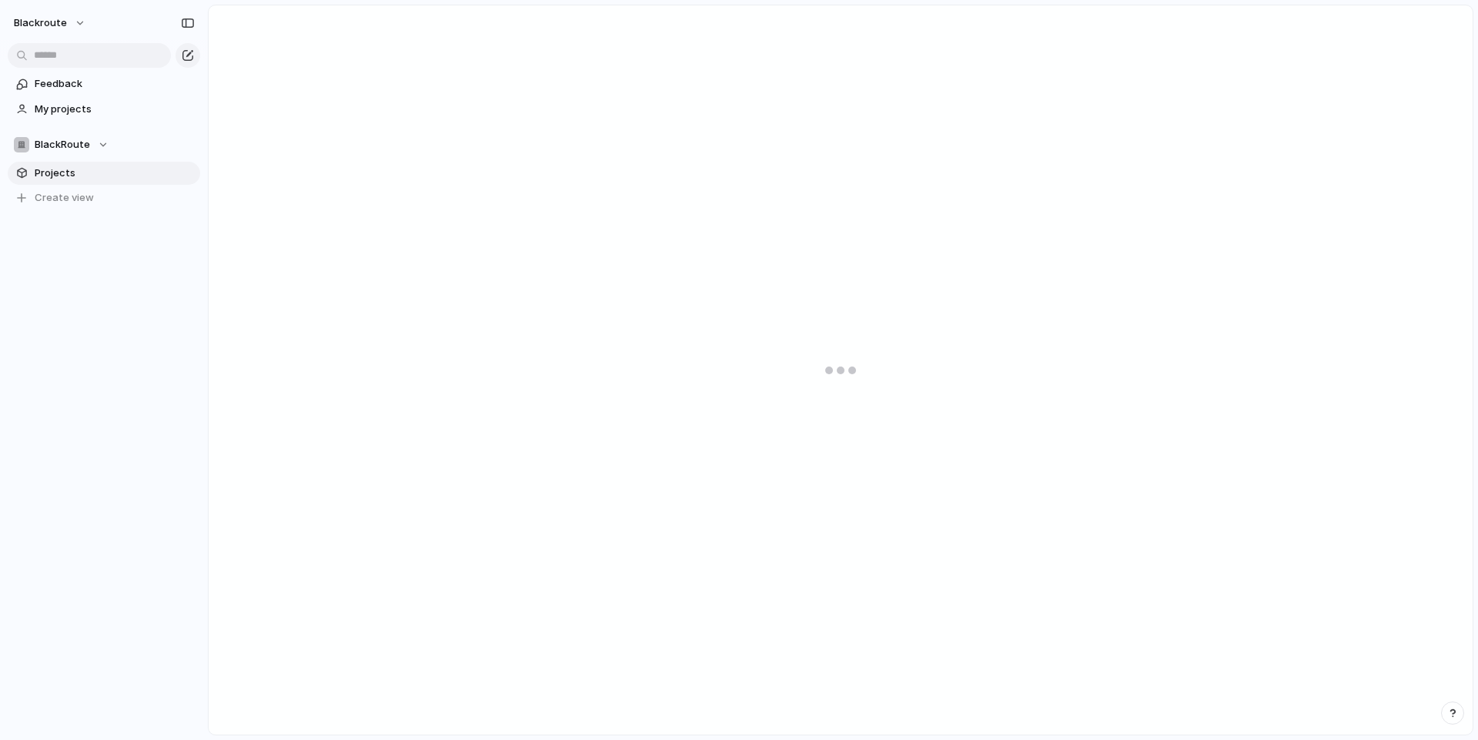
click at [84, 179] on span "Projects" at bounding box center [115, 172] width 160 height 15
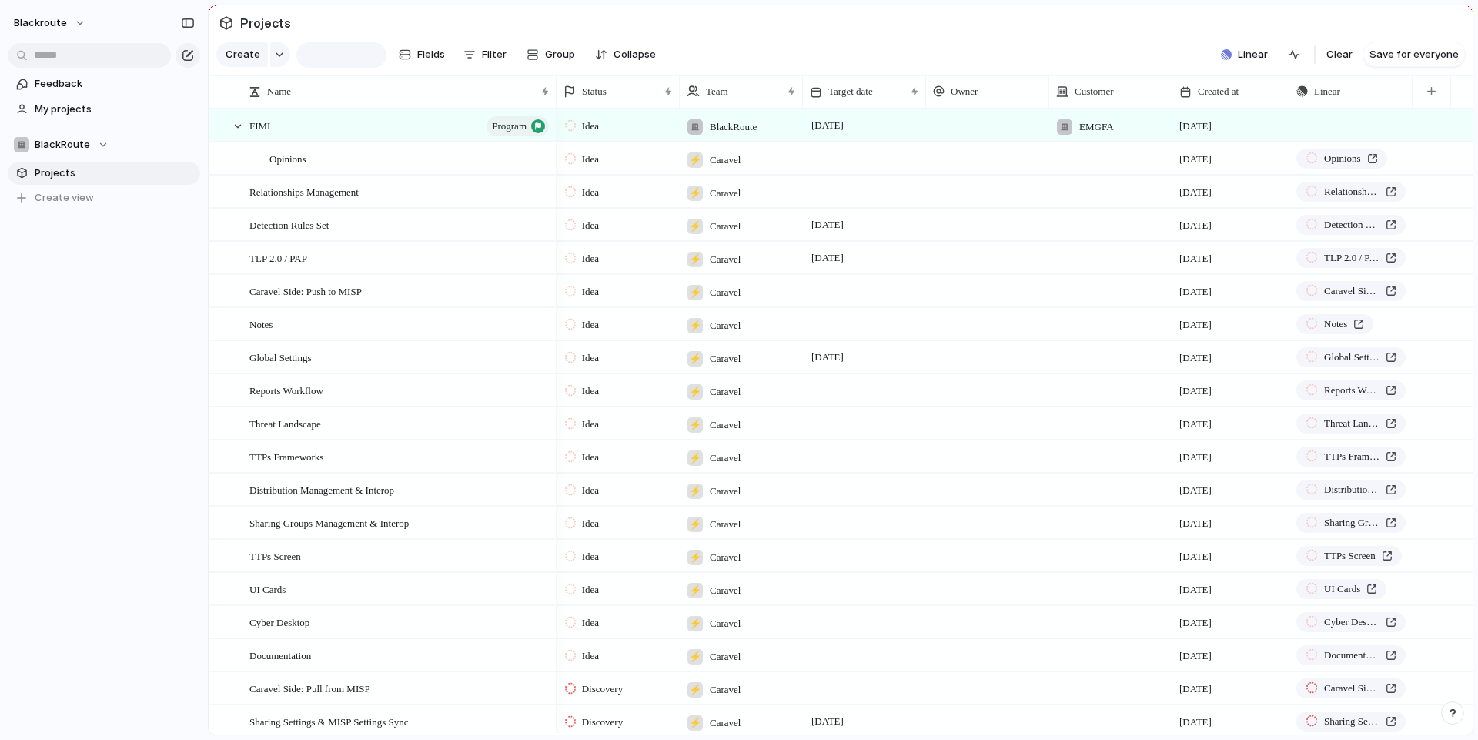
click at [49, 175] on span "Projects" at bounding box center [115, 172] width 160 height 15
click at [99, 17] on div "blackroute" at bounding box center [104, 20] width 208 height 40
click at [56, 16] on span "blackroute" at bounding box center [40, 22] width 53 height 15
click at [89, 55] on li "Settings" at bounding box center [75, 57] width 128 height 25
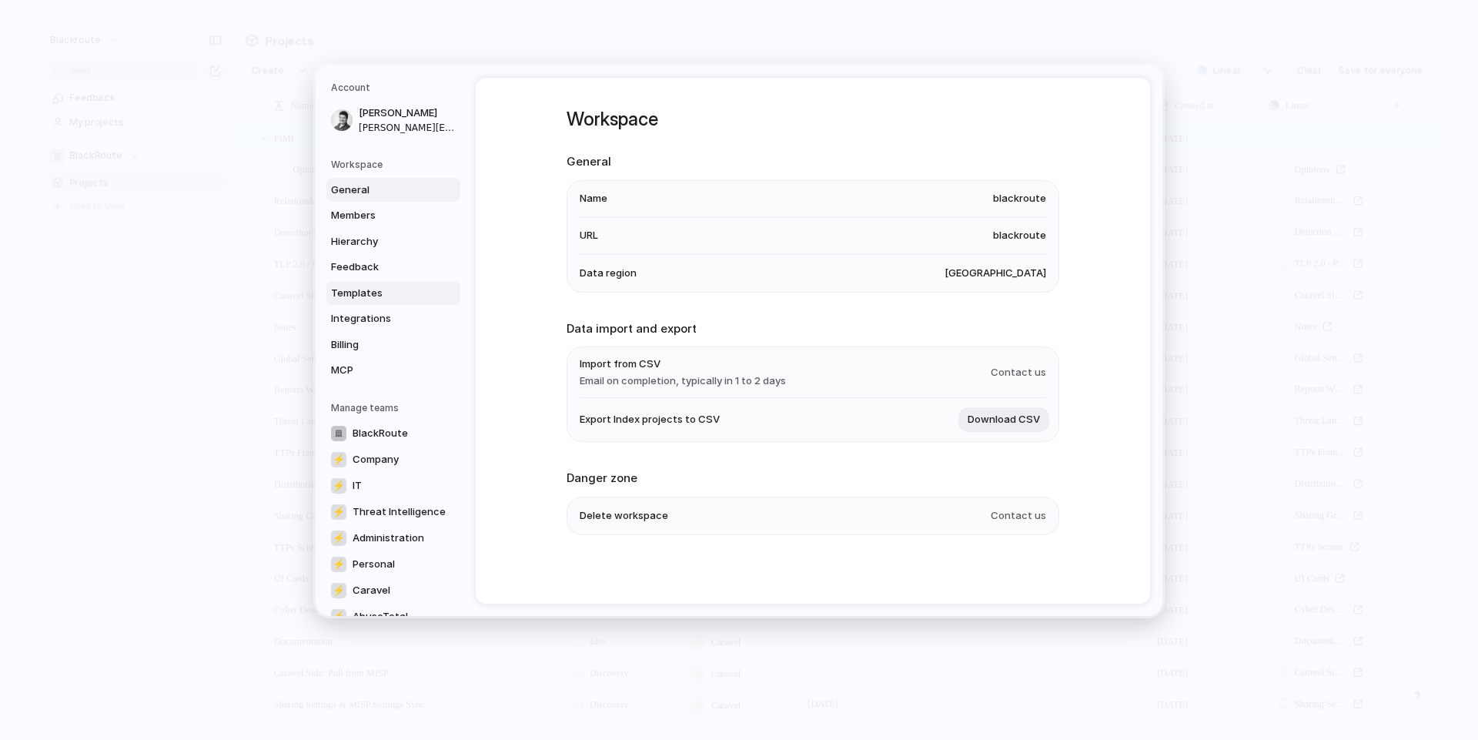
click at [384, 289] on span "Templates" at bounding box center [380, 292] width 99 height 15
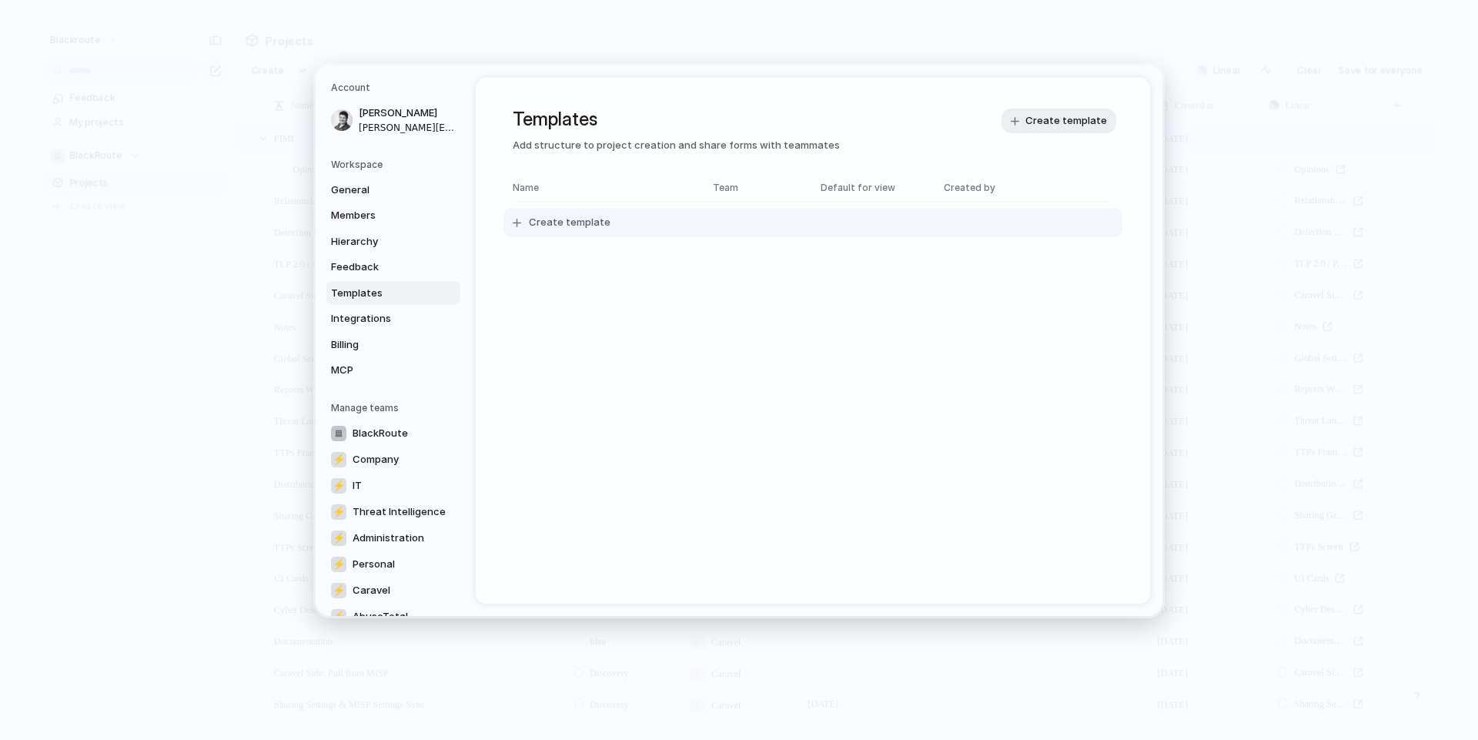
click at [611, 221] on button "Create template" at bounding box center [812, 222] width 619 height 29
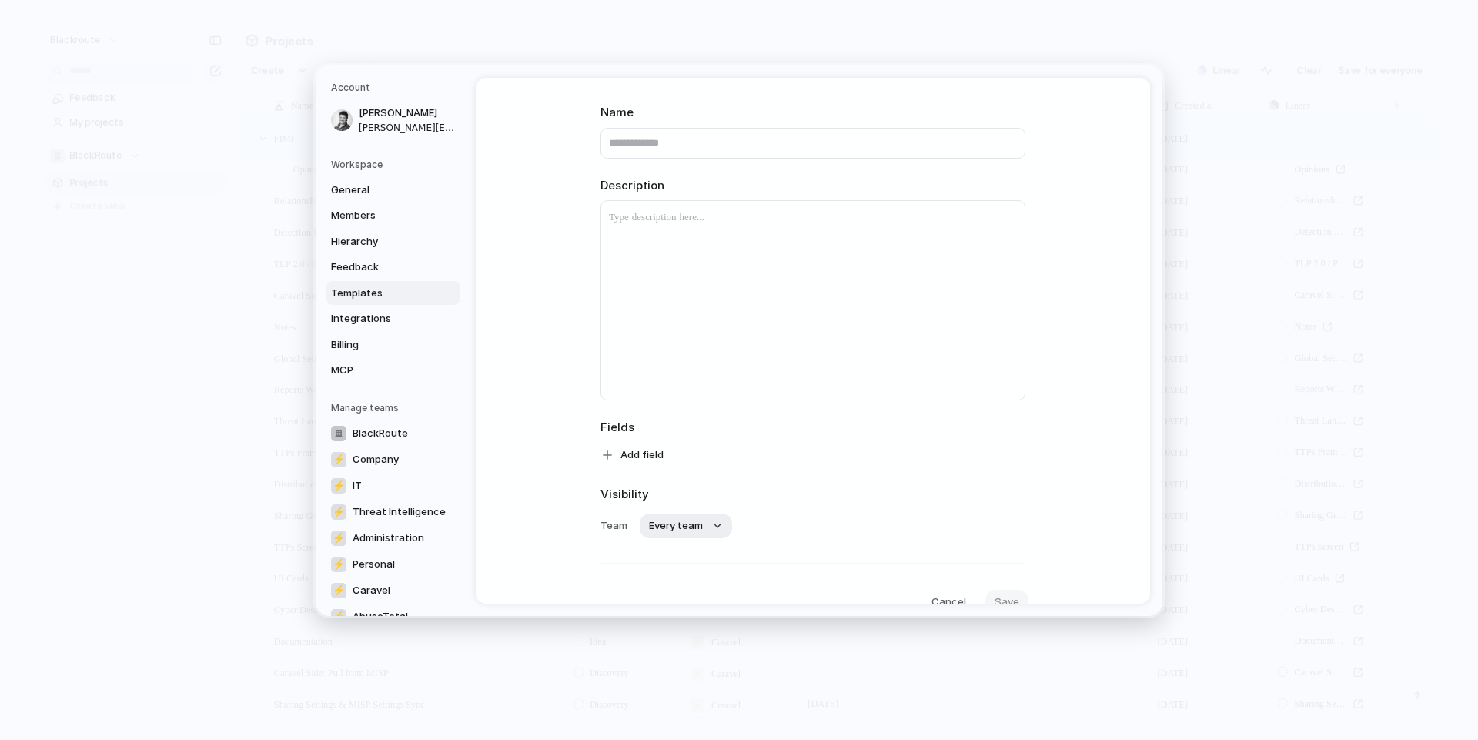
scroll to position [133, 0]
click at [680, 460] on span "Every team" at bounding box center [676, 458] width 54 height 15
click at [857, 488] on div "Every team BlackRoute ⚡ Company ⚡ IT ⚡ Threat Intelligence ⚡ Administration ⚡ P…" at bounding box center [739, 370] width 1478 height 740
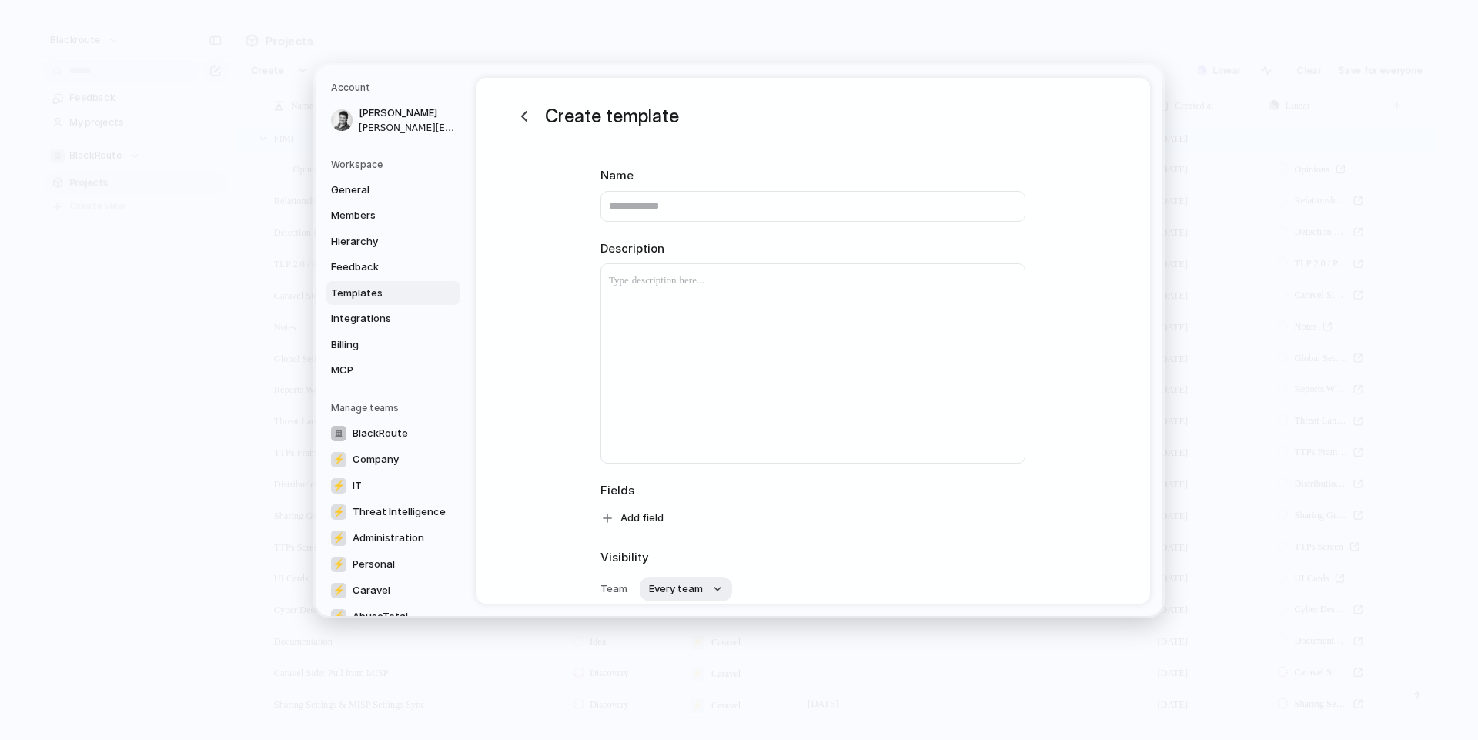
scroll to position [0, 0]
click at [674, 393] on div at bounding box center [812, 366] width 423 height 199
click at [690, 198] on input "text" at bounding box center [812, 208] width 425 height 31
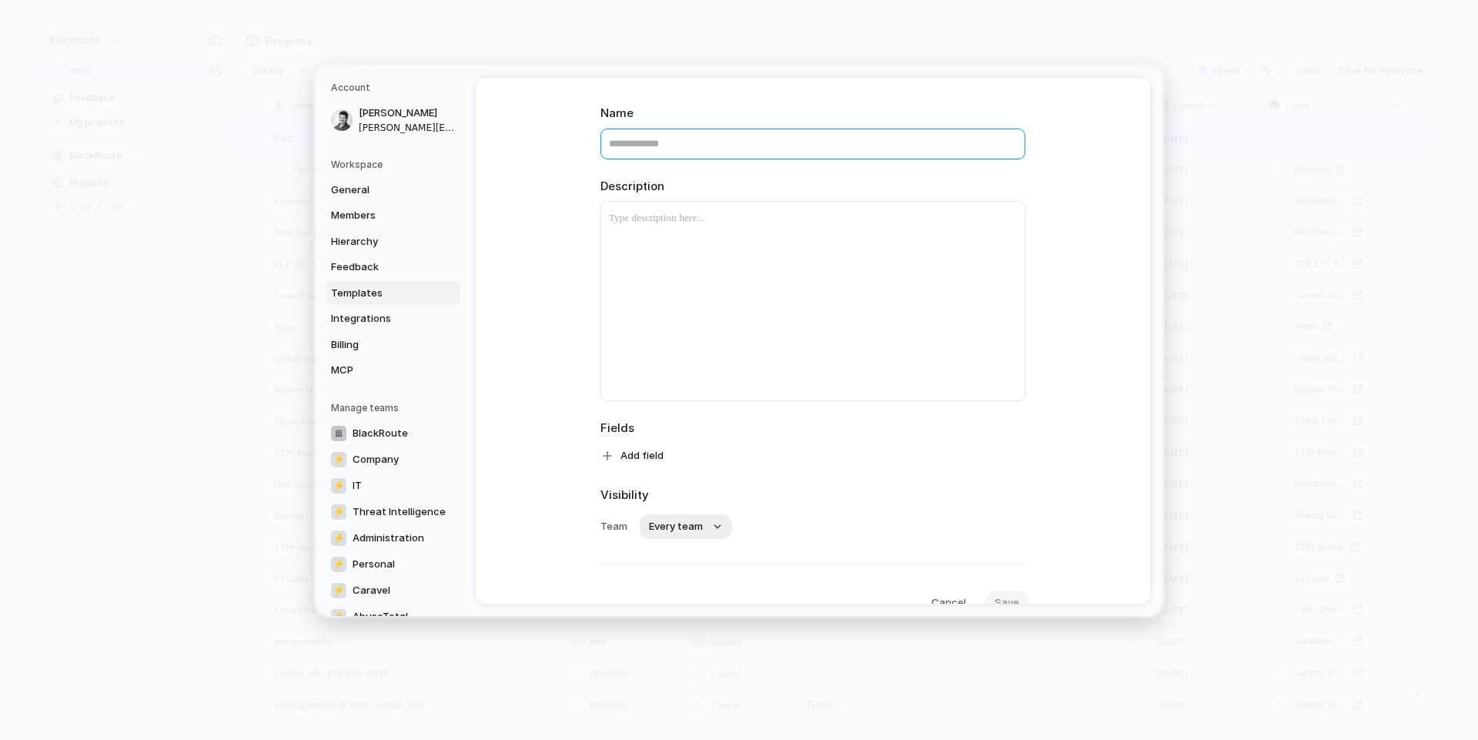
scroll to position [133, 0]
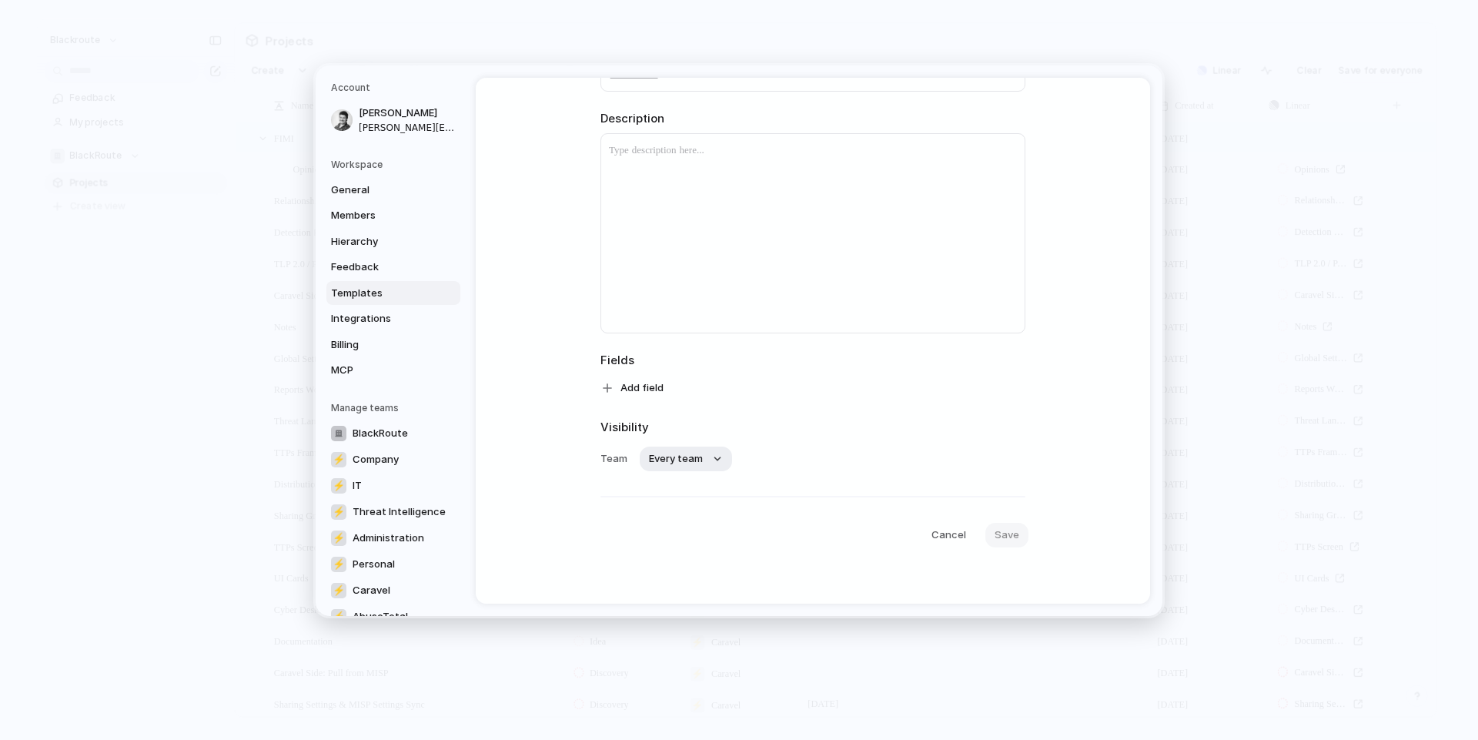
click at [941, 551] on div "Create template Name Description Fields Add field Visibility Team Every team Ca…" at bounding box center [813, 274] width 674 height 659
click at [951, 536] on span "Cancel" at bounding box center [948, 533] width 35 height 15
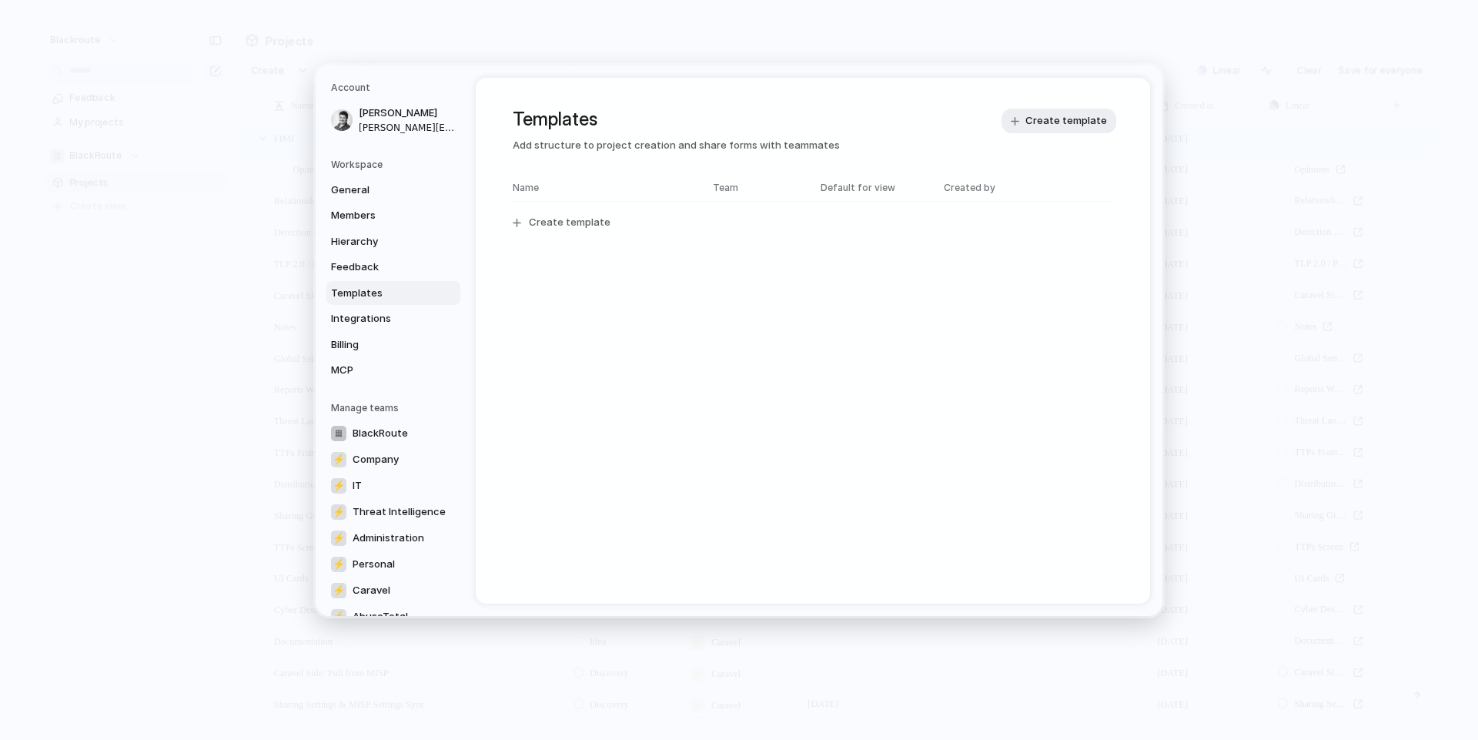
scroll to position [0, 0]
click at [587, 212] on button "Create template" at bounding box center [812, 222] width 619 height 29
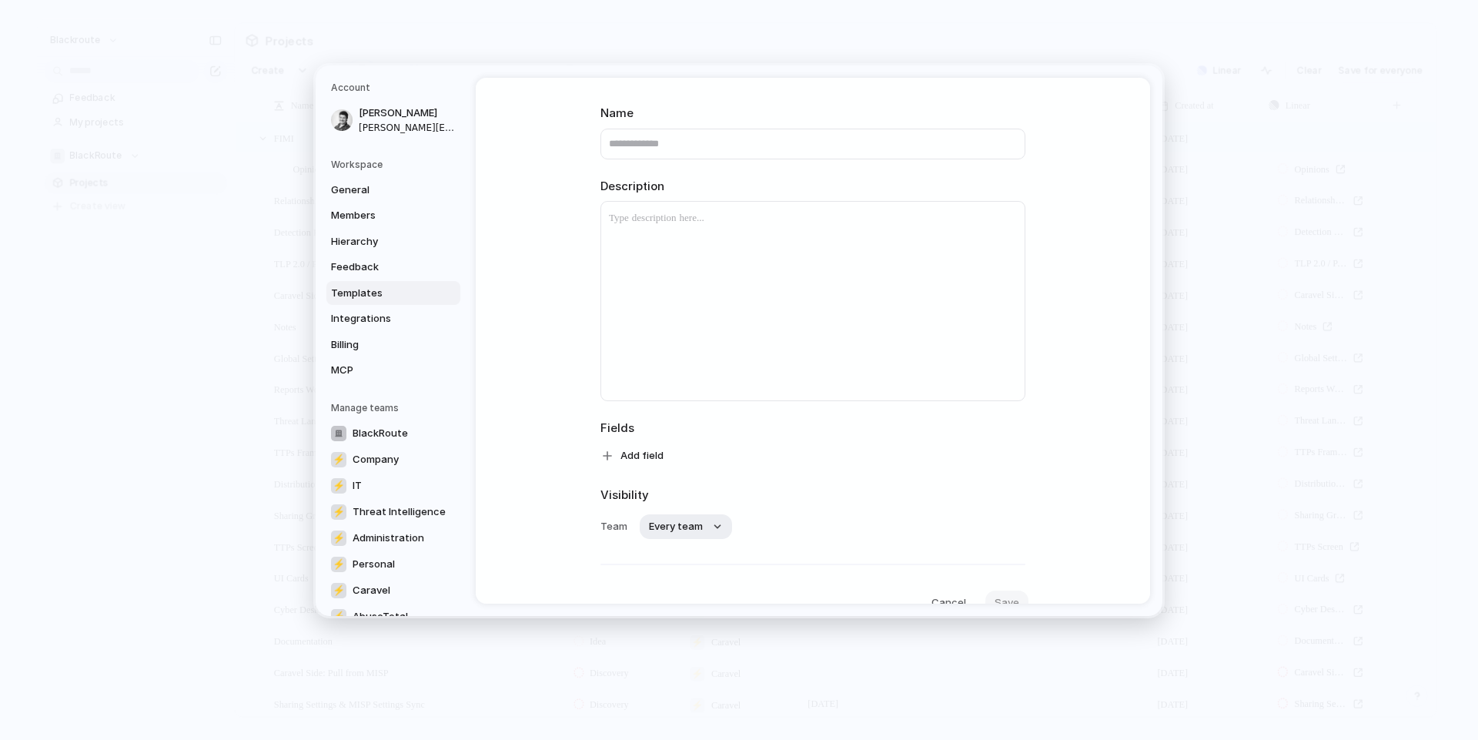
scroll to position [133, 0]
click at [620, 393] on span "Add field" at bounding box center [641, 386] width 43 height 15
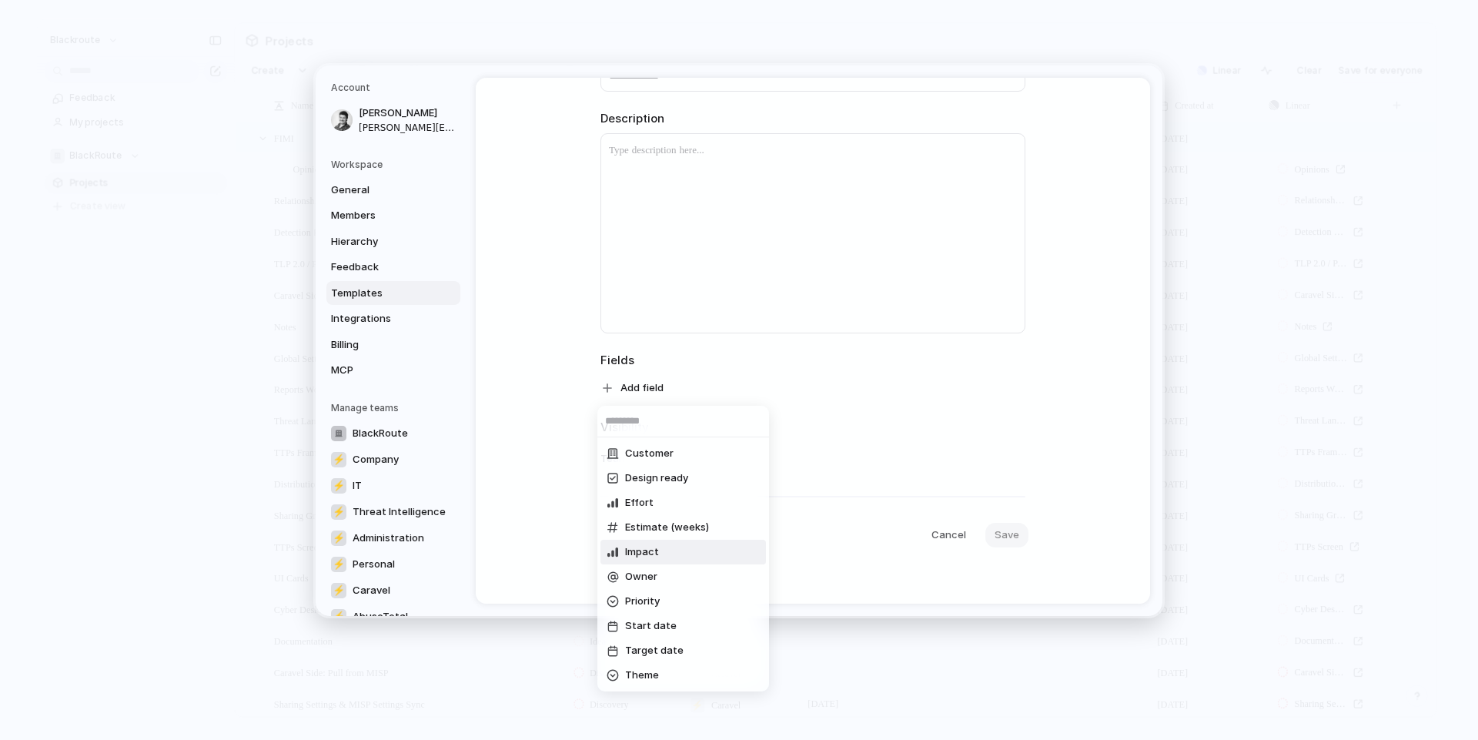
click at [694, 560] on li "Impact" at bounding box center [682, 552] width 165 height 25
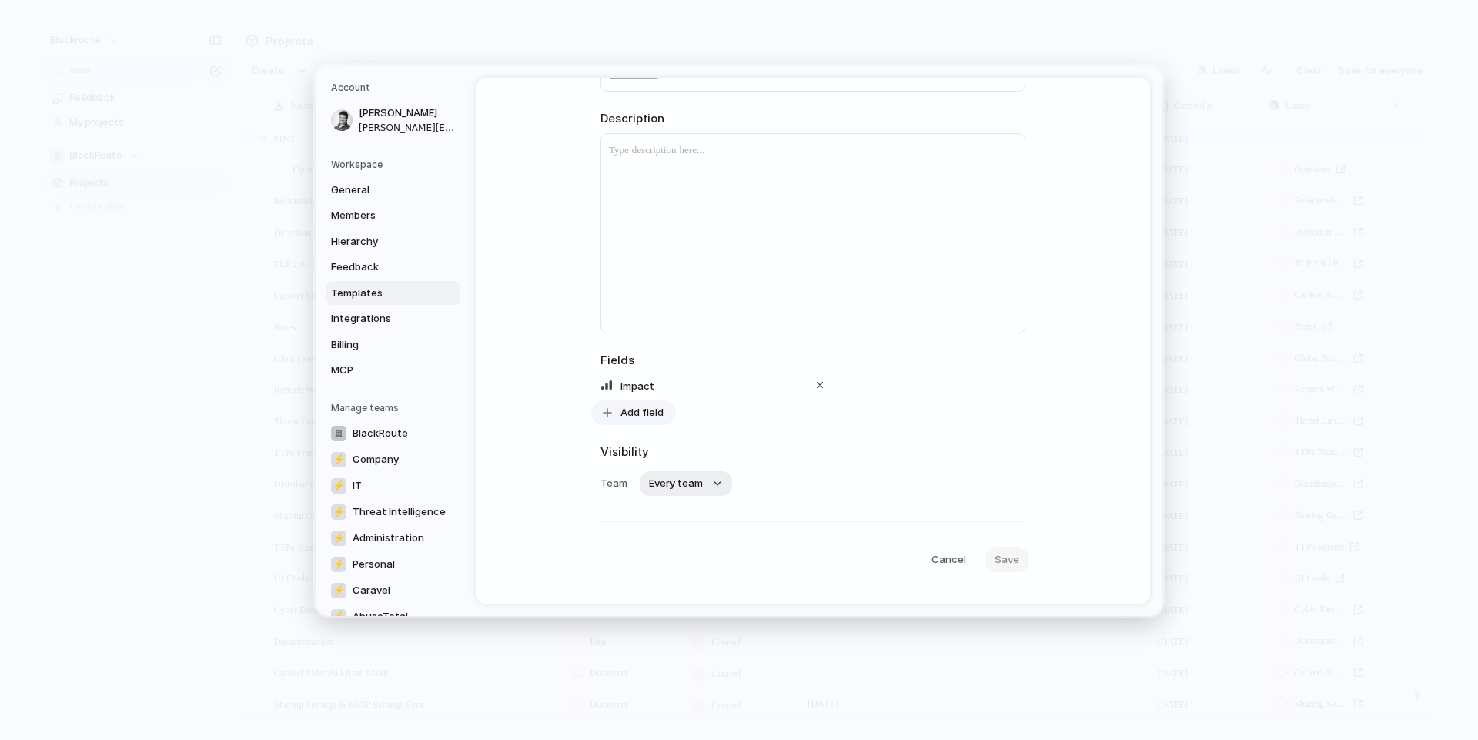
click at [670, 406] on div "Impact Add field" at bounding box center [812, 399] width 425 height 49
click at [637, 414] on span "Add field" at bounding box center [641, 411] width 43 height 15
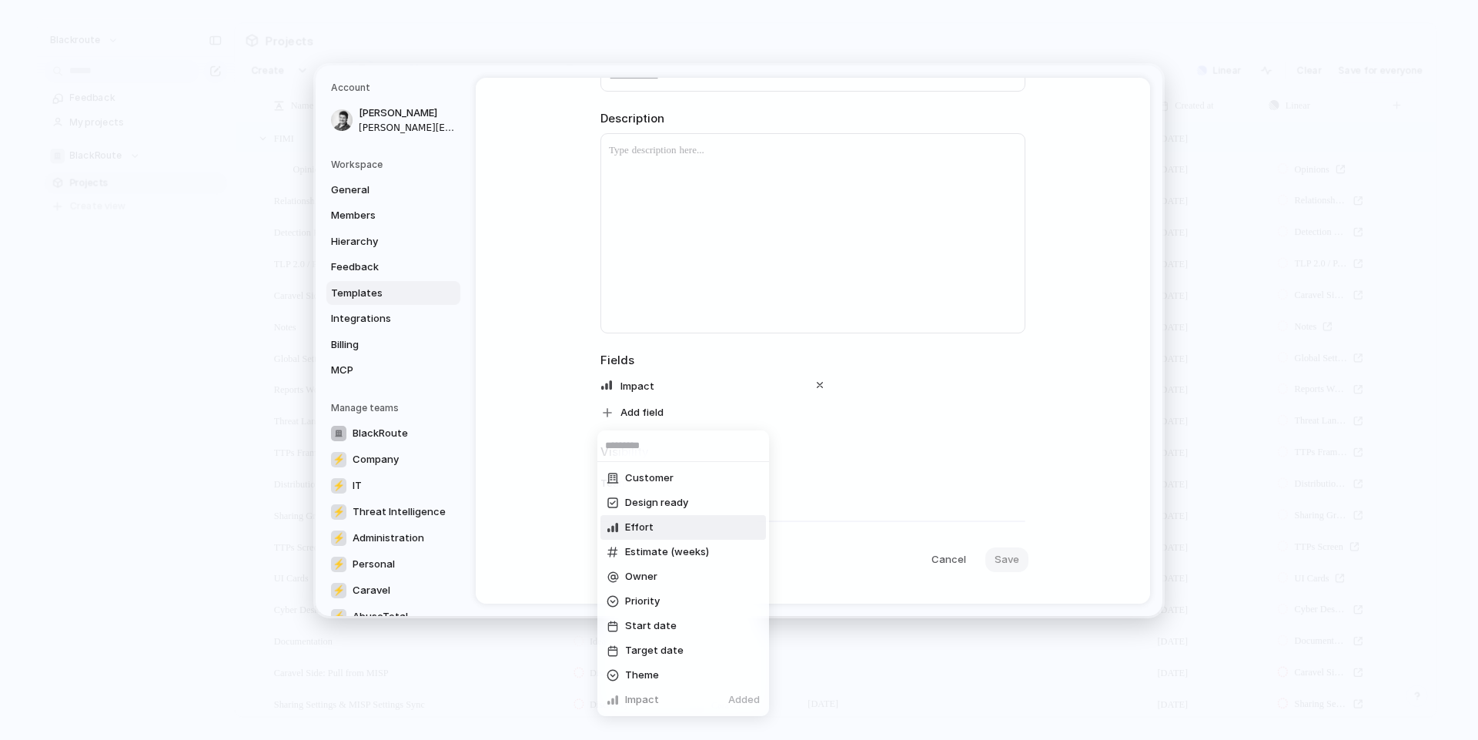
click at [662, 521] on li "Effort" at bounding box center [682, 527] width 165 height 25
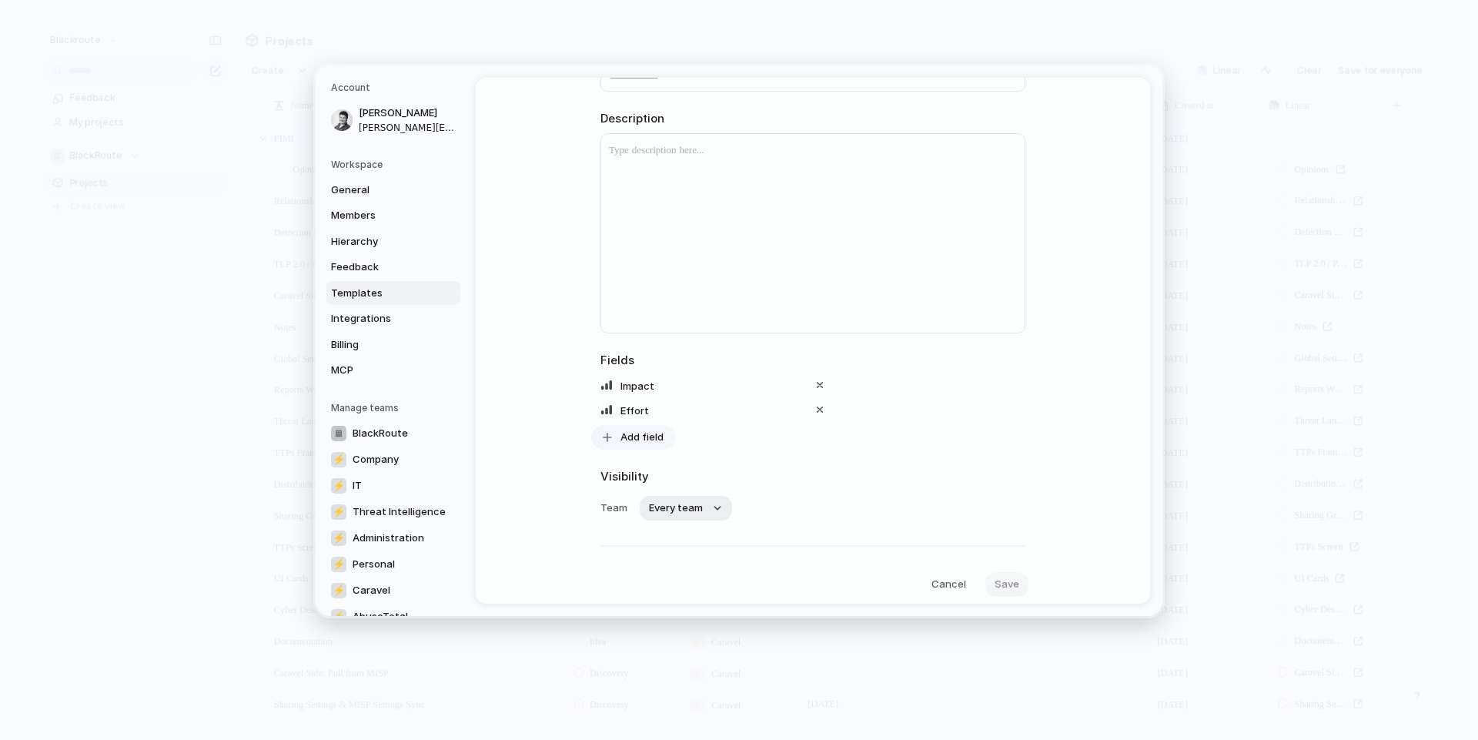
click at [639, 438] on span "Add field" at bounding box center [641, 436] width 43 height 15
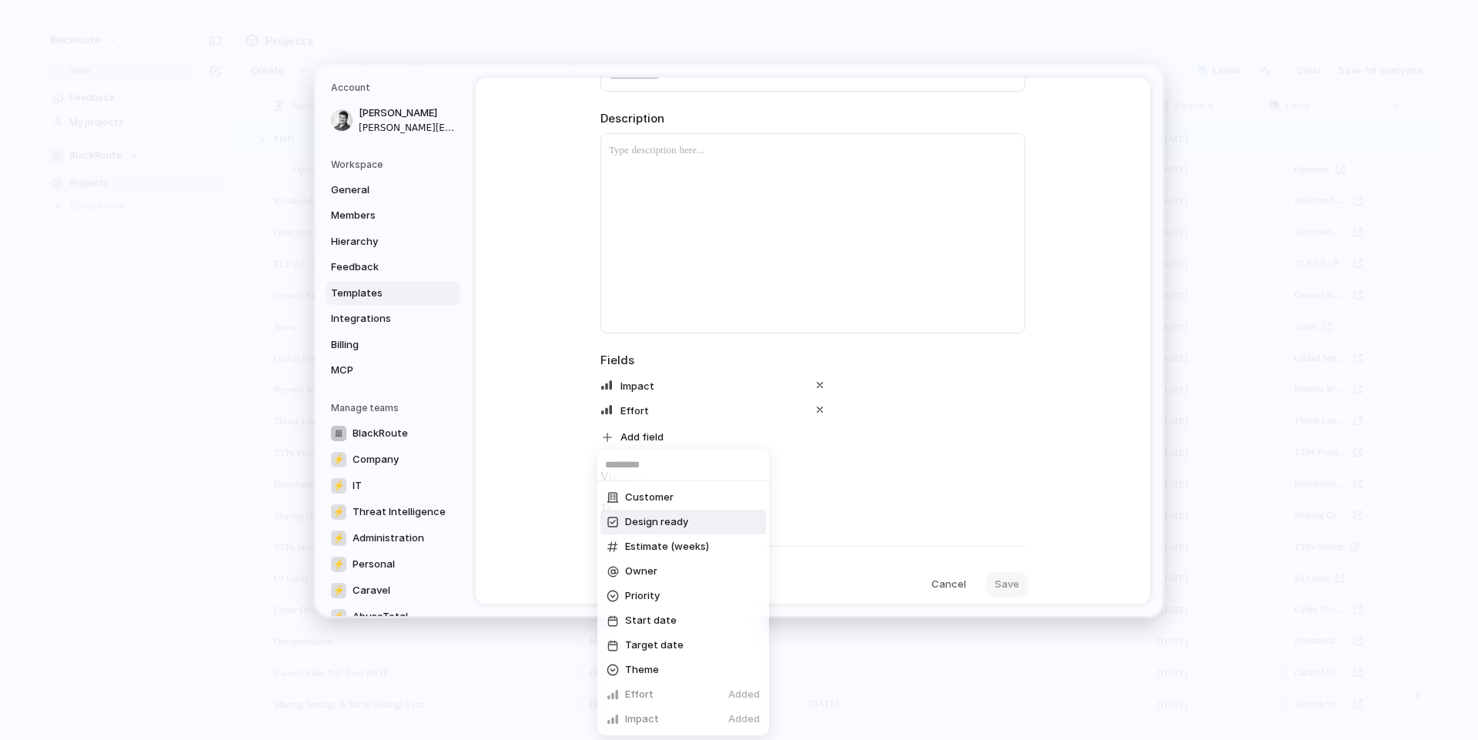
click at [654, 524] on span "Design ready" at bounding box center [656, 521] width 63 height 15
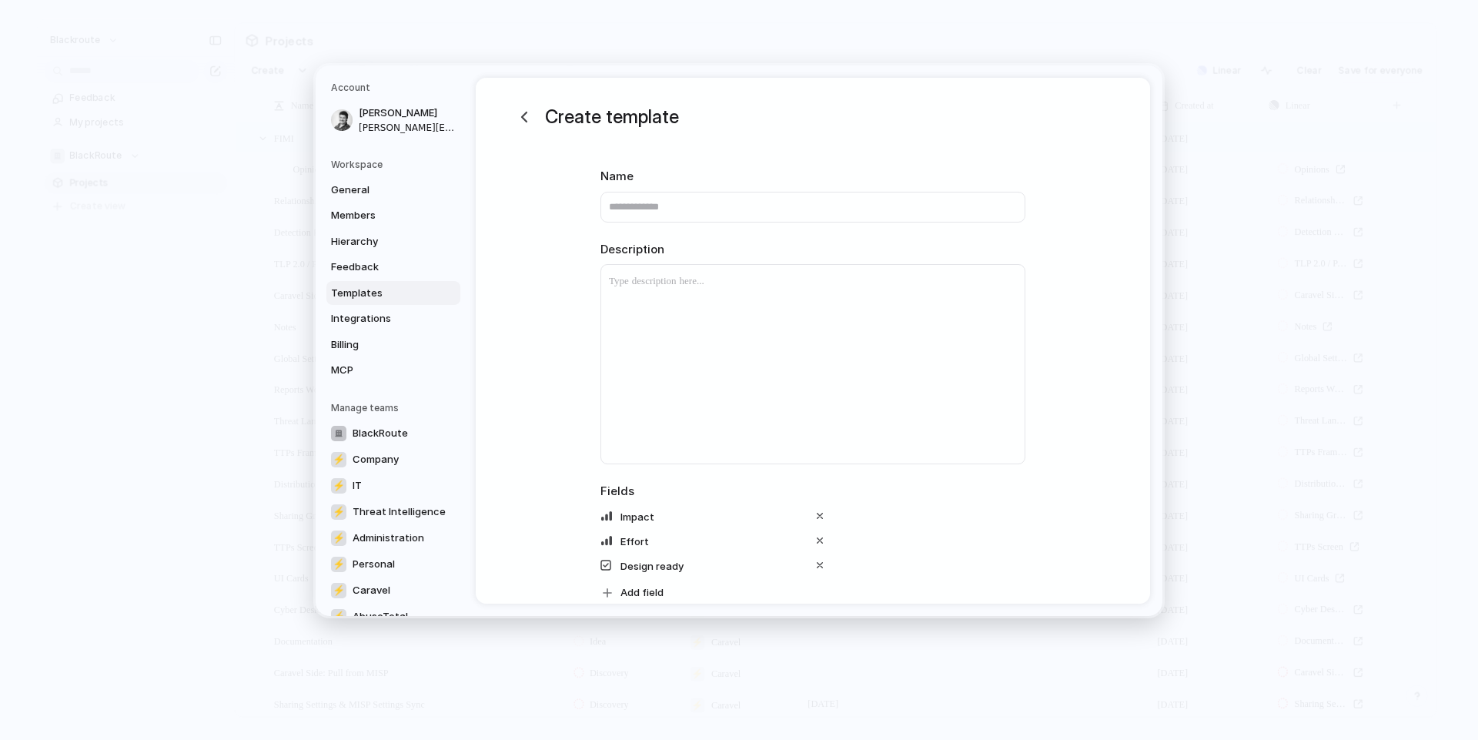
scroll to position [0, 0]
click at [708, 226] on div "Name Description Fields Impact Effort Design ready Add field Visibility Team Ev…" at bounding box center [813, 462] width 462 height 585
click at [723, 205] on input "text" at bounding box center [812, 208] width 425 height 31
type input "**********"
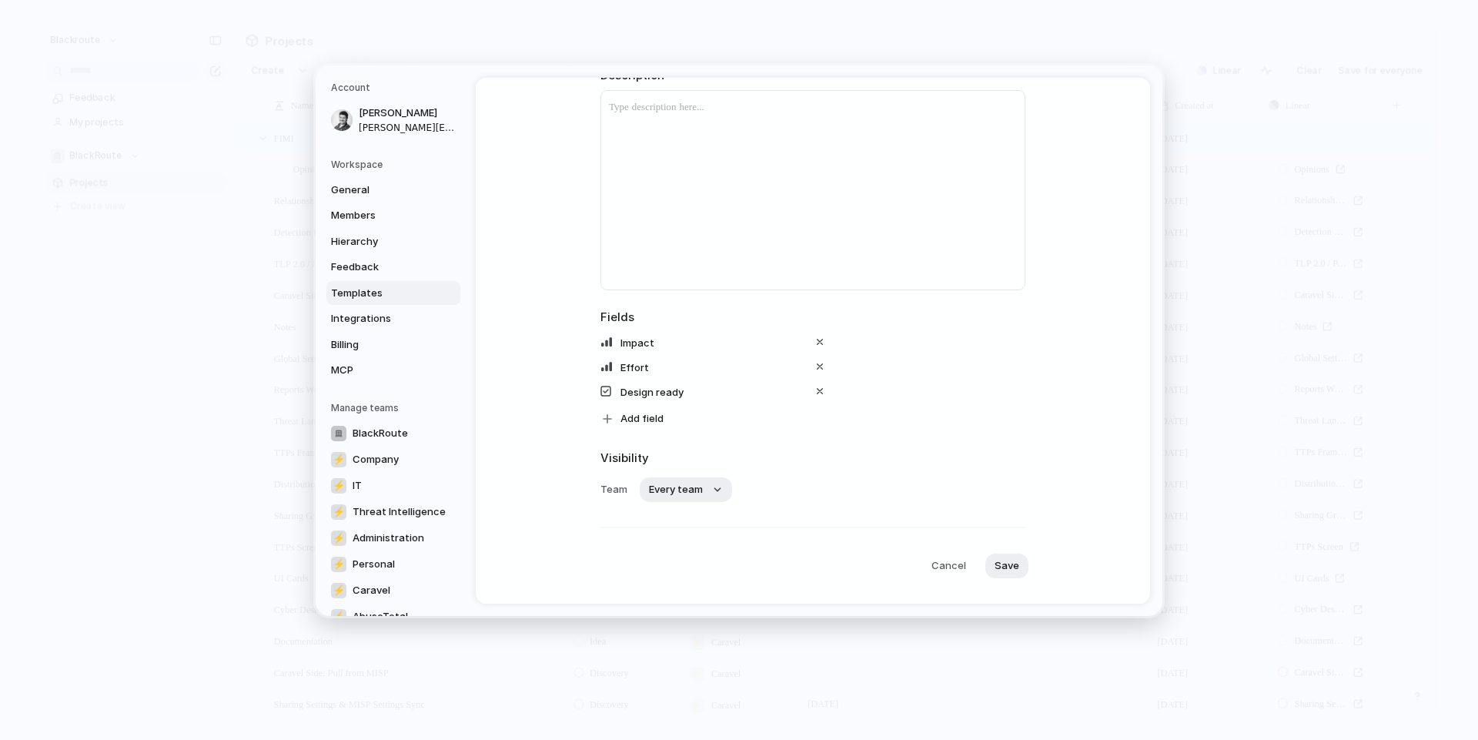
scroll to position [207, 0]
click at [994, 536] on span "Save" at bounding box center [1006, 533] width 25 height 15
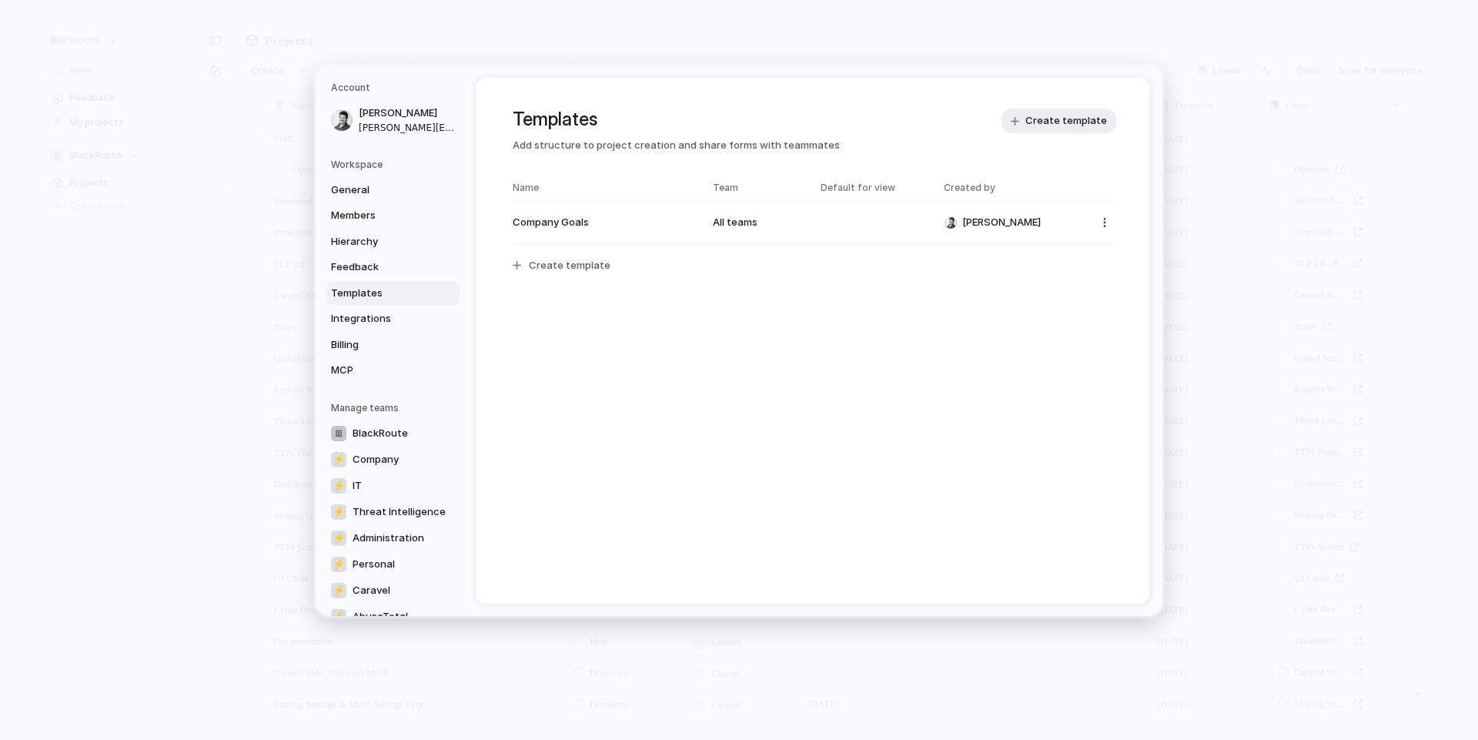
click at [1087, 224] on button "Company Goals All teams [PERSON_NAME]" at bounding box center [812, 222] width 619 height 29
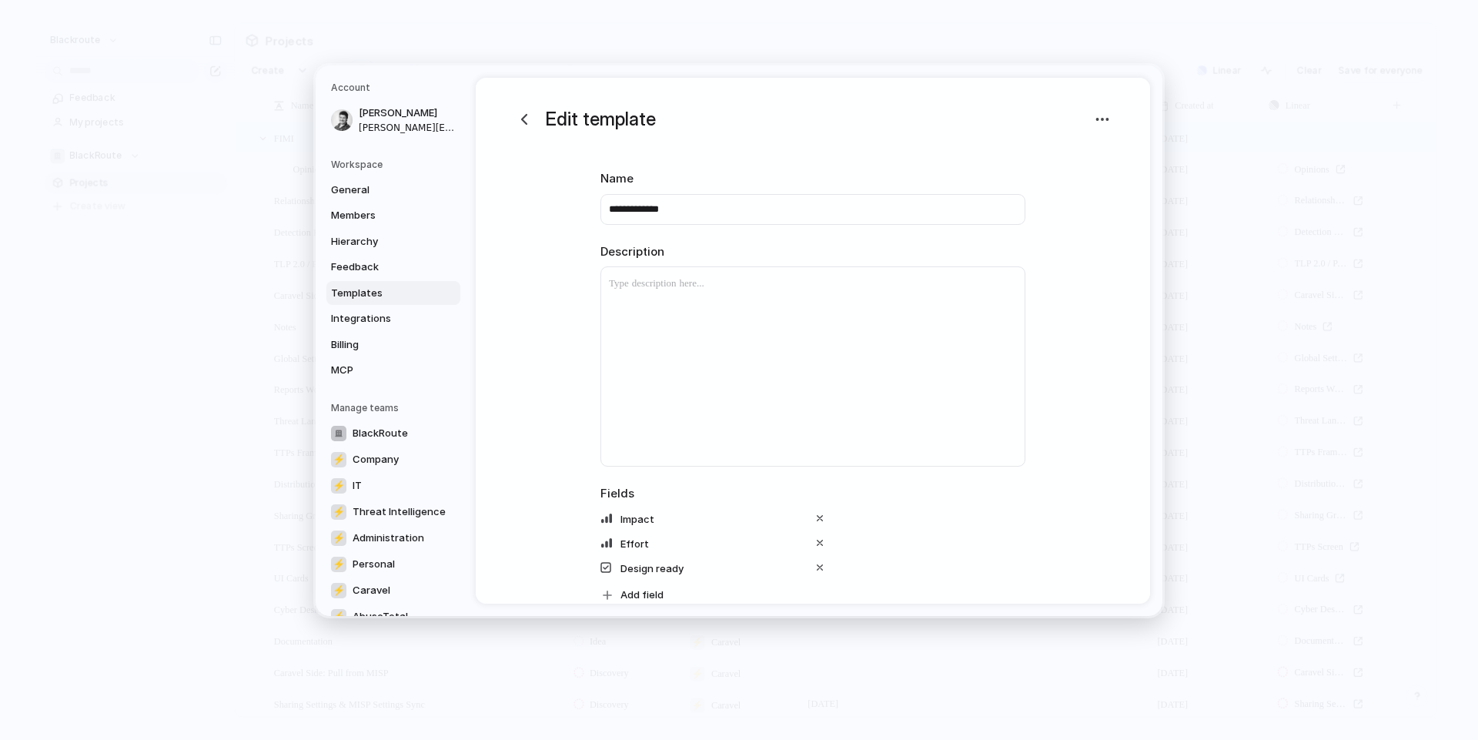
click at [1084, 232] on div "**********" at bounding box center [813, 444] width 674 height 733
click at [1084, 109] on header "Edit template" at bounding box center [813, 119] width 600 height 28
click at [1091, 109] on div at bounding box center [1102, 120] width 22 height 22
click at [1096, 112] on div "button" at bounding box center [1102, 119] width 17 height 17
click at [1068, 205] on div "Delete template" at bounding box center [739, 370] width 1478 height 740
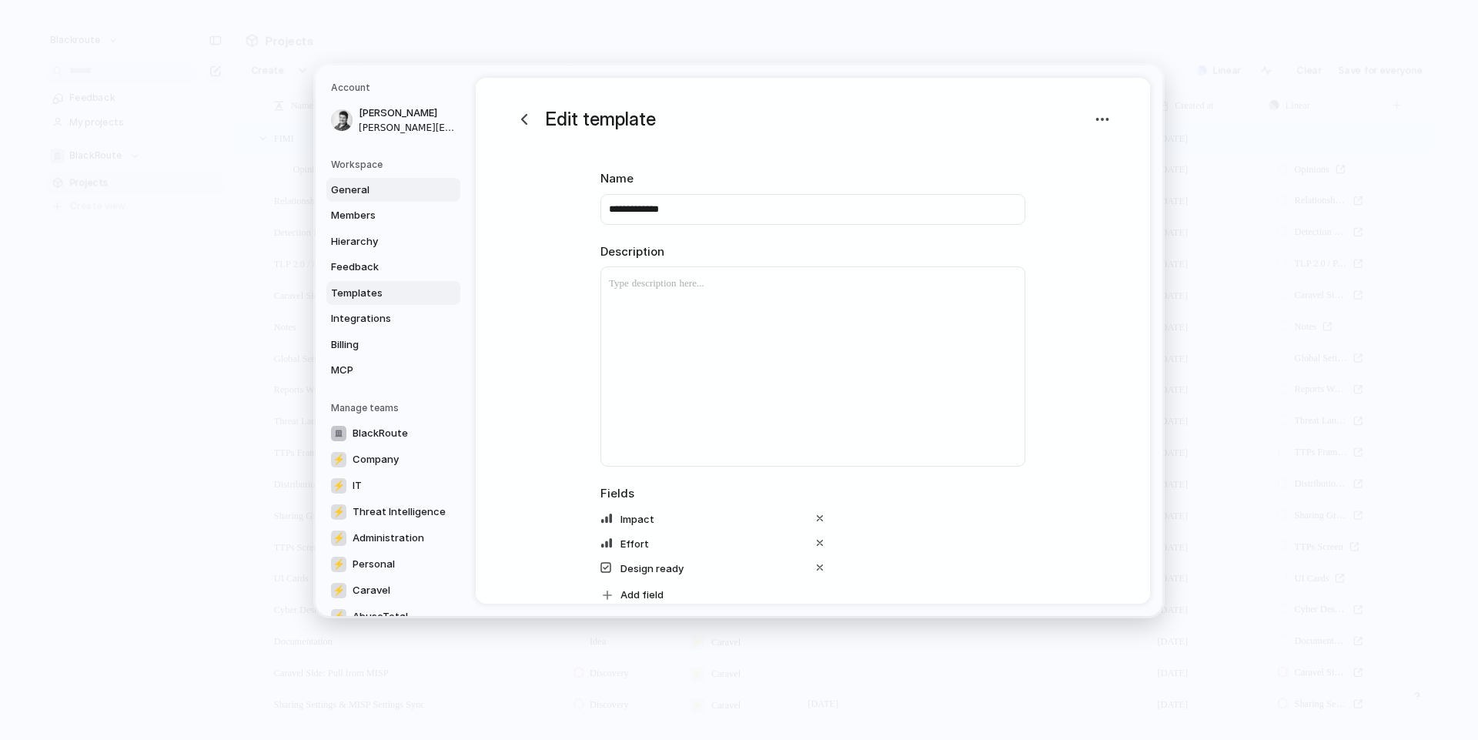
click at [346, 196] on span "General" at bounding box center [380, 189] width 99 height 15
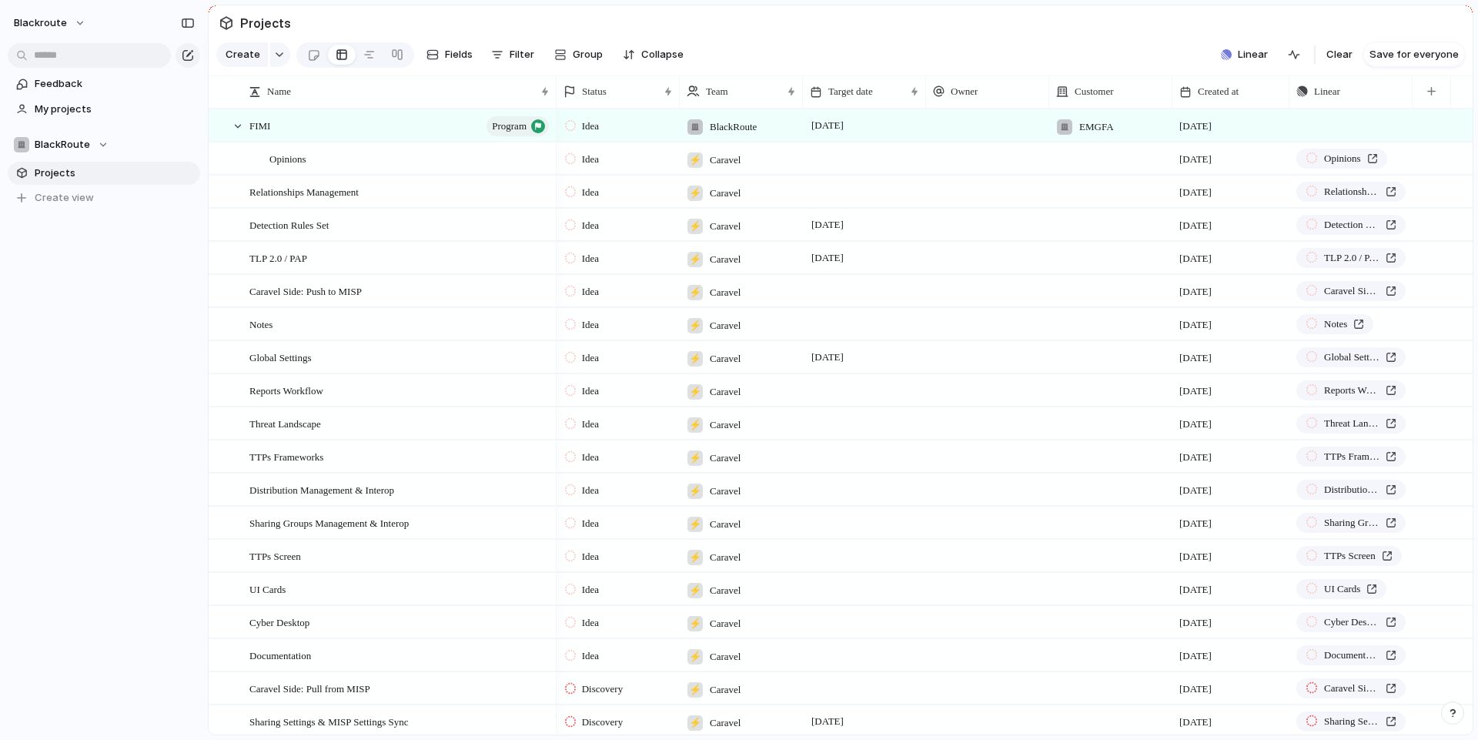
click at [98, 340] on div "blackroute Feedback My projects BlackRoute Projects To pick up a draggable item…" at bounding box center [104, 370] width 208 height 740
click at [72, 81] on span "Feedback" at bounding box center [115, 83] width 160 height 15
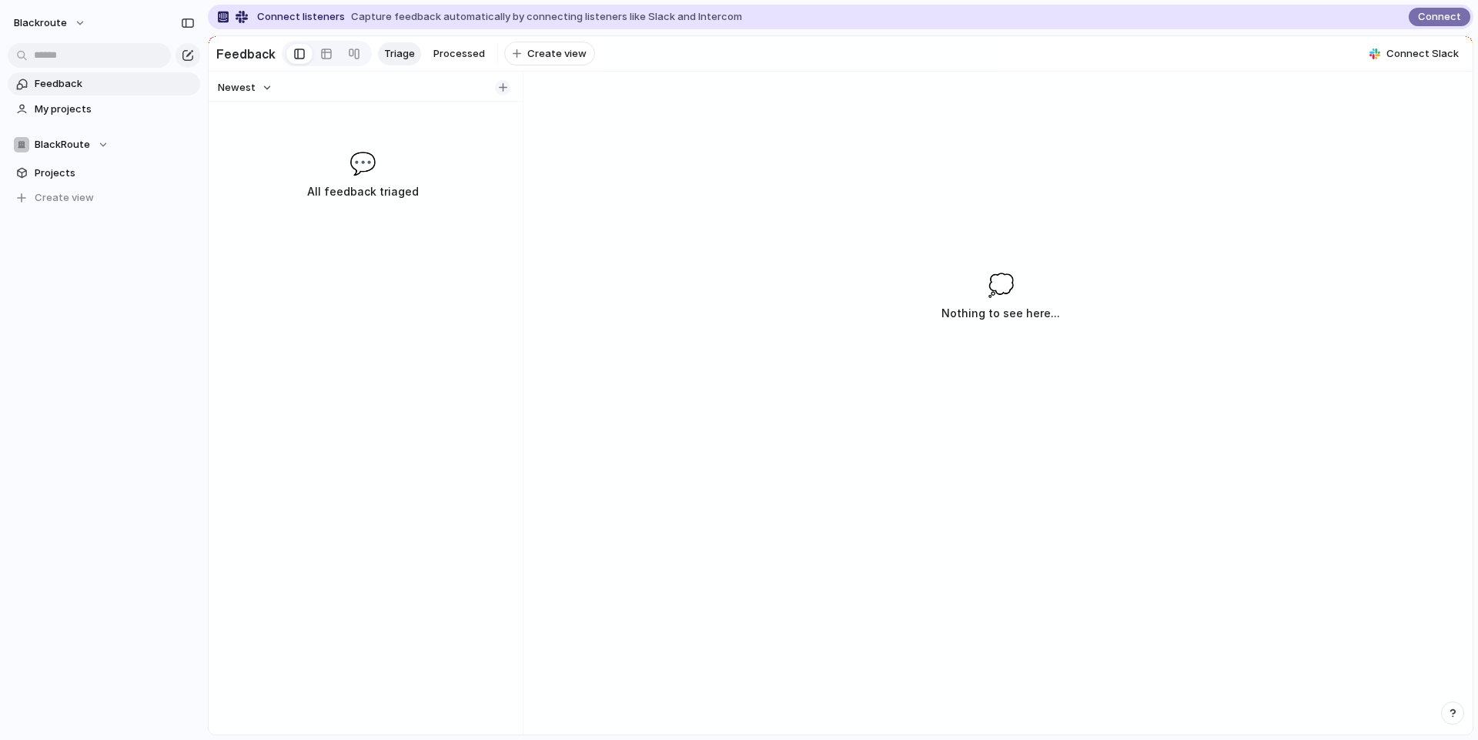
click at [503, 92] on div "button" at bounding box center [503, 87] width 8 height 8
click at [797, 313] on div "💭 Nothing to see here..." at bounding box center [1001, 480] width 944 height 509
click at [189, 60] on div "button" at bounding box center [188, 55] width 12 height 12
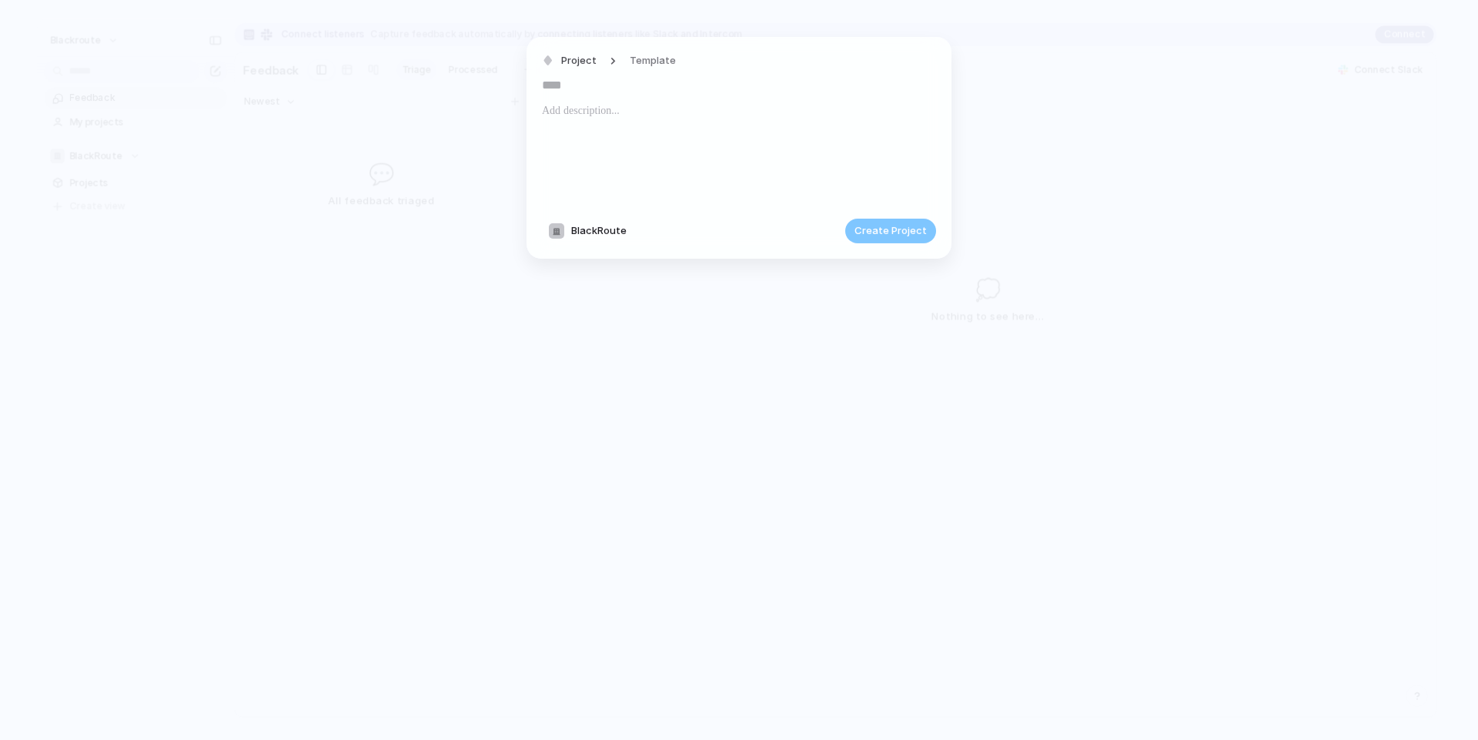
drag, startPoint x: 668, startPoint y: 67, endPoint x: 753, endPoint y: 113, distance: 96.4
click at [753, 113] on div "Project Template" at bounding box center [739, 127] width 394 height 157
click at [650, 55] on span "Template" at bounding box center [653, 60] width 46 height 15
click at [653, 118] on span "Company Goals" at bounding box center [672, 125] width 76 height 15
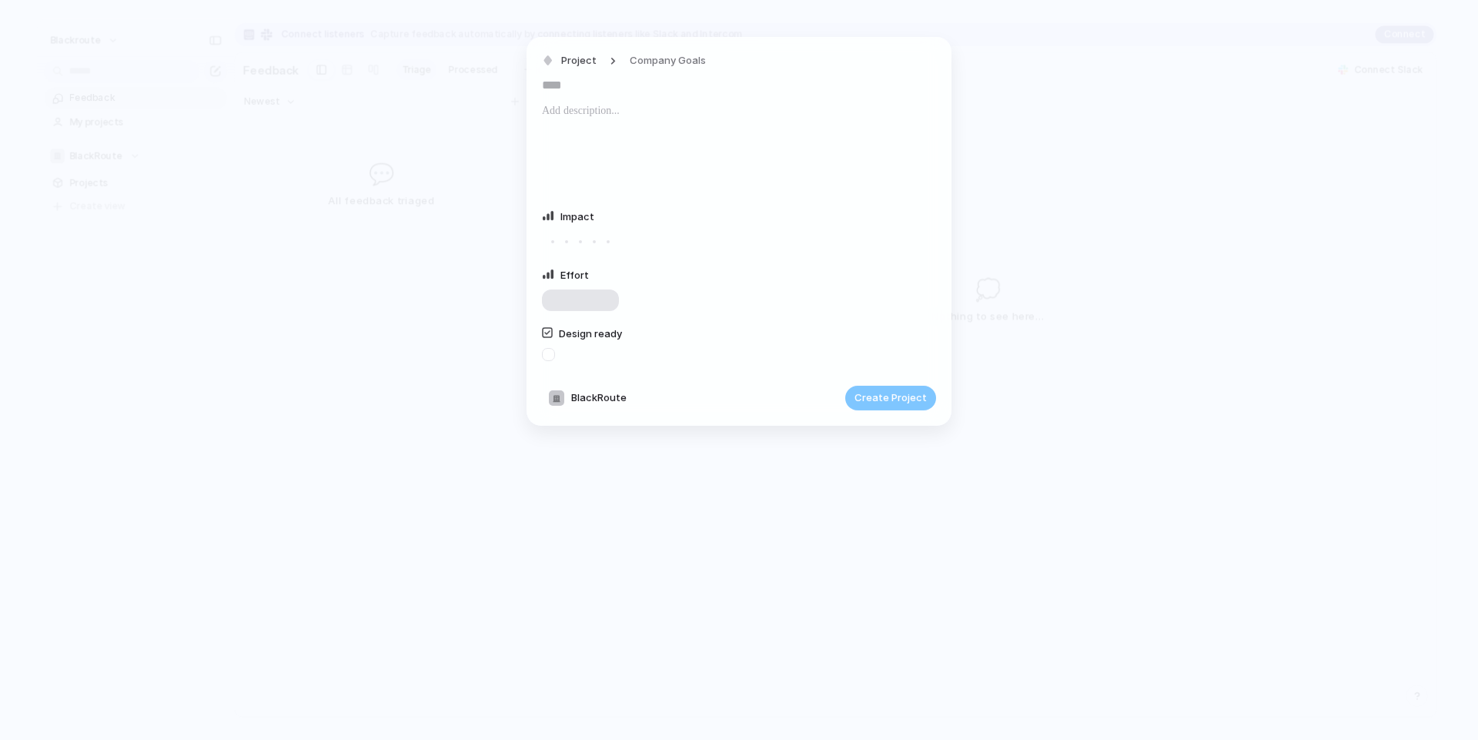
click at [612, 309] on div at bounding box center [580, 300] width 77 height 22
click at [600, 306] on div at bounding box center [594, 300] width 14 height 14
click at [568, 296] on div at bounding box center [580, 300] width 69 height 14
click at [575, 237] on div at bounding box center [580, 242] width 14 height 14
click at [586, 239] on div at bounding box center [580, 242] width 14 height 14
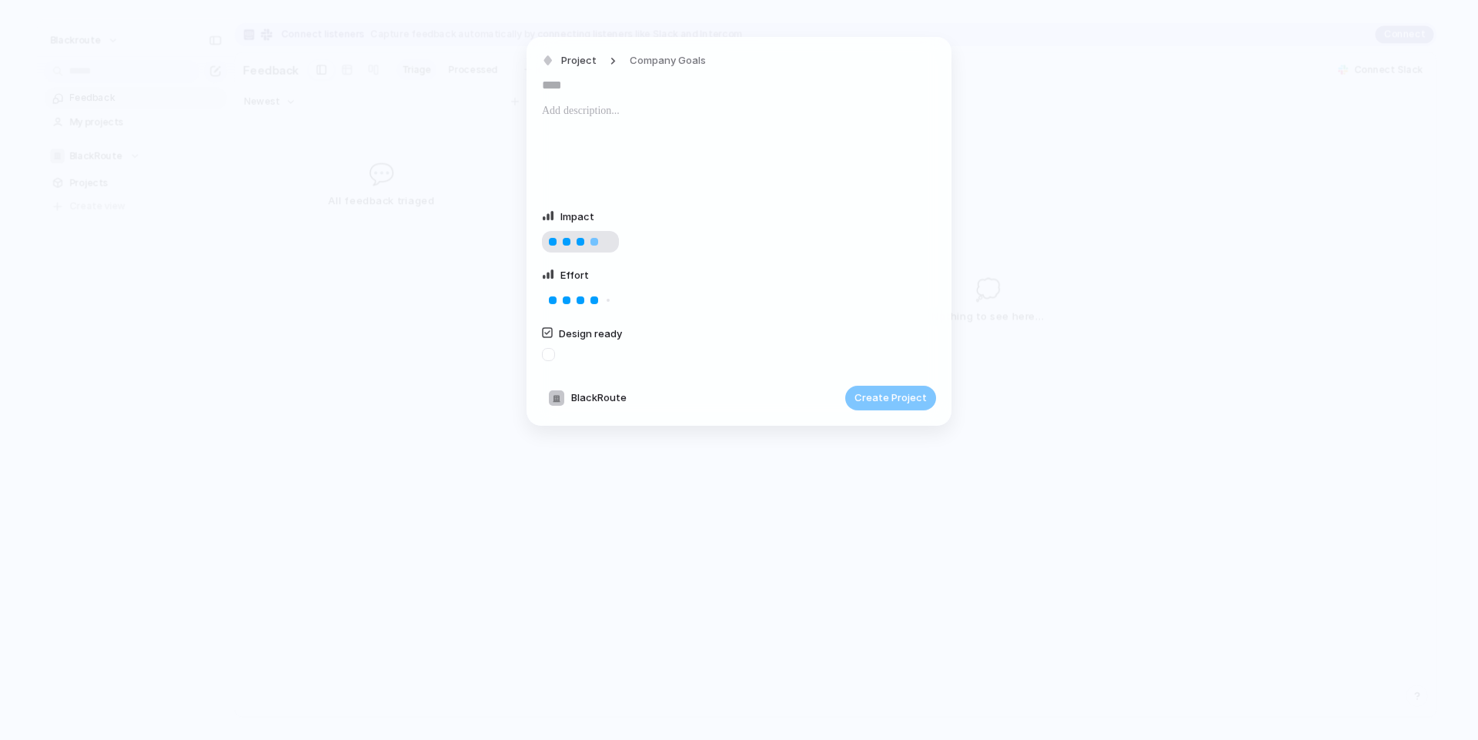
click at [599, 239] on div at bounding box center [594, 242] width 14 height 14
click at [610, 239] on div at bounding box center [608, 242] width 8 height 8
click at [537, 356] on div "Project Company Goals Impact Effort Design ready BlackRoute Create Project" at bounding box center [738, 231] width 425 height 389
click at [551, 354] on div at bounding box center [548, 354] width 13 height 13
click at [552, 354] on div at bounding box center [548, 354] width 13 height 13
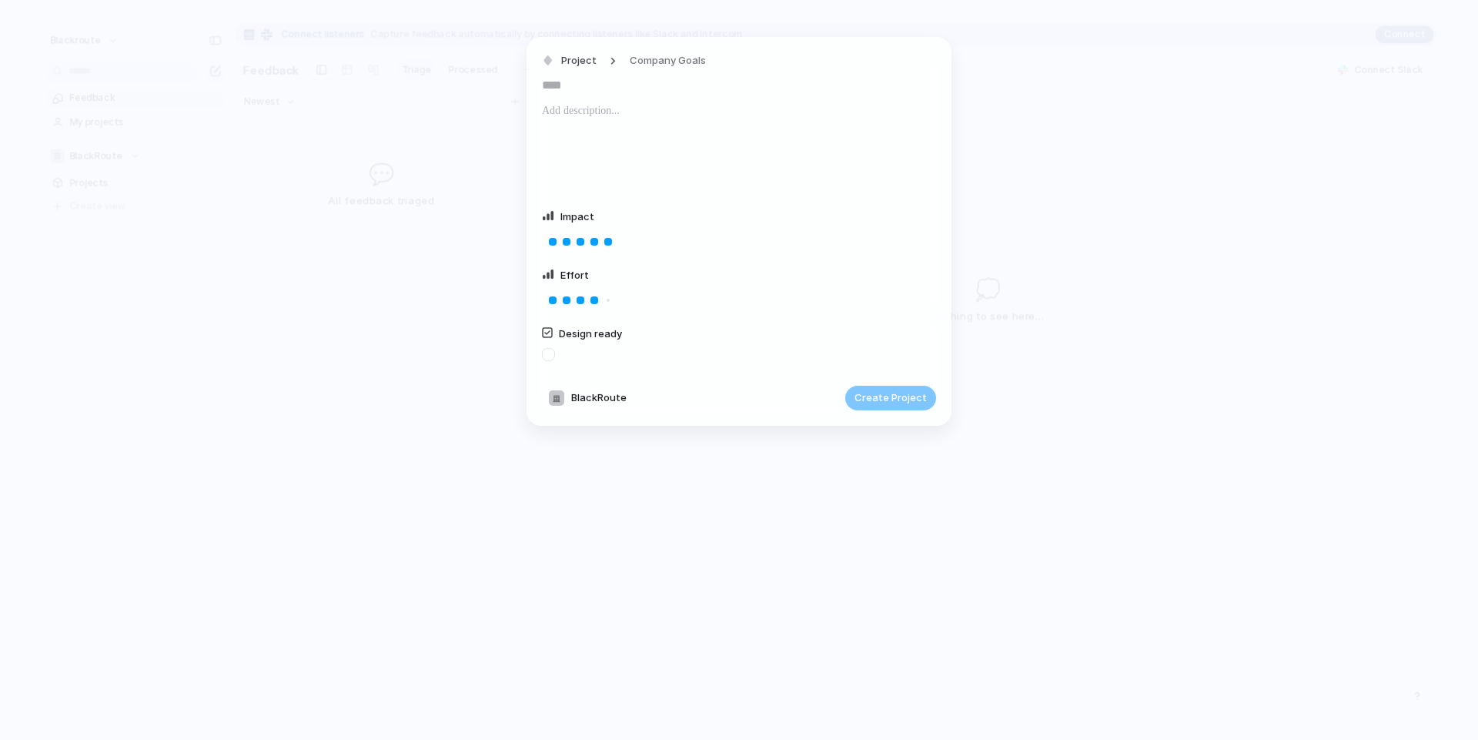
click at [553, 341] on div "Design ready" at bounding box center [739, 332] width 394 height 18
click at [580, 336] on span "Design ready" at bounding box center [590, 333] width 63 height 12
click at [609, 137] on div at bounding box center [739, 154] width 394 height 105
click at [619, 102] on p at bounding box center [739, 111] width 394 height 18
click at [627, 93] on input "text" at bounding box center [739, 84] width 394 height 25
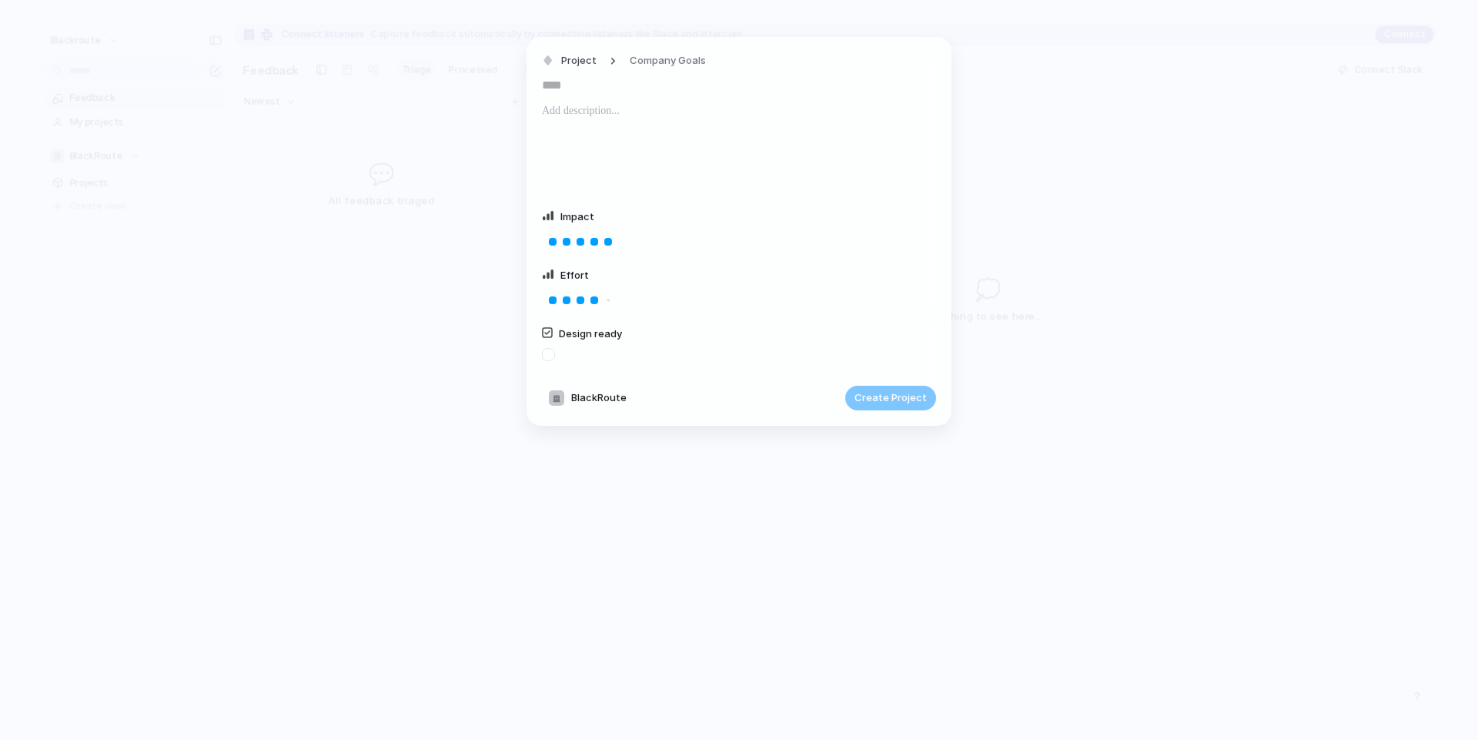
click at [627, 120] on div at bounding box center [739, 154] width 394 height 105
click at [584, 57] on span "Project" at bounding box center [578, 60] width 35 height 15
click at [600, 233] on span "Customize" at bounding box center [593, 230] width 53 height 15
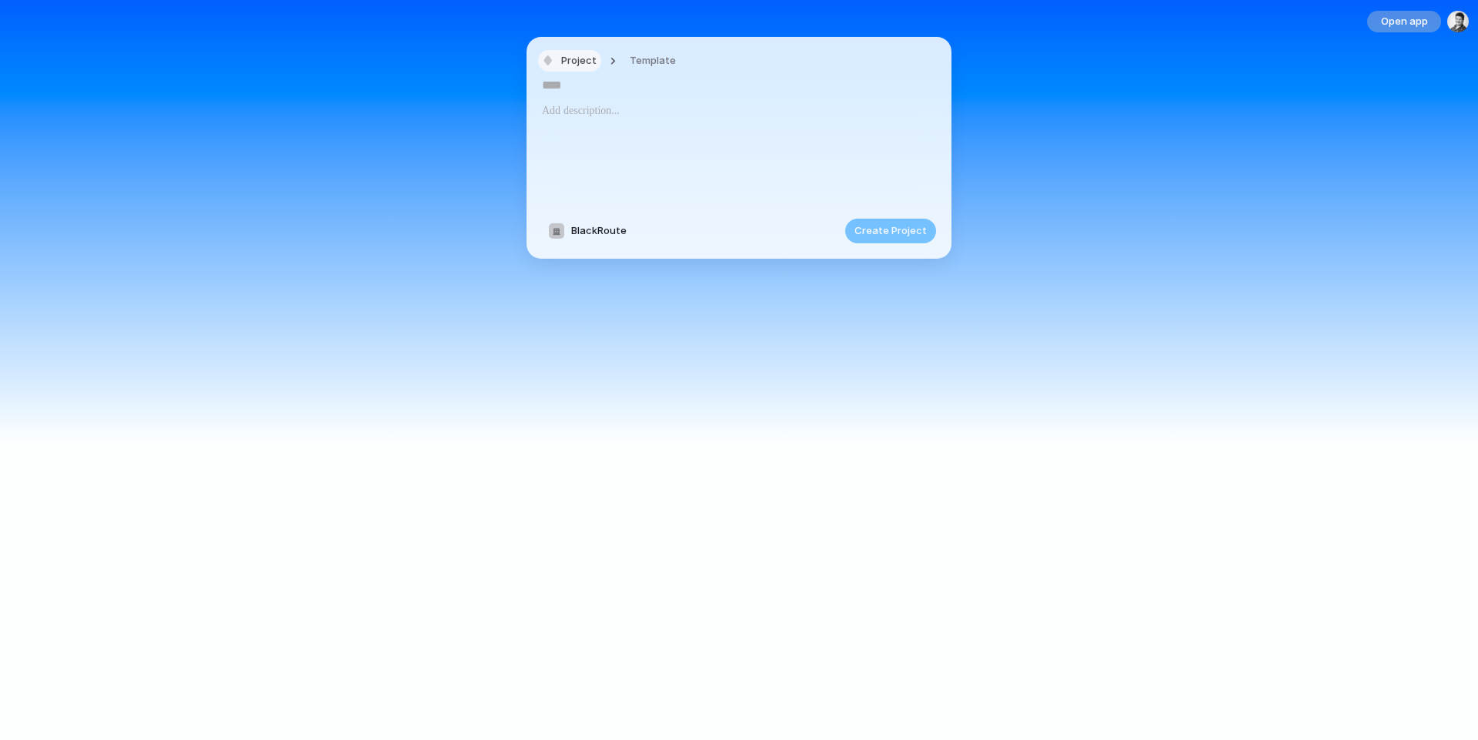
click at [587, 54] on span "Project" at bounding box center [578, 60] width 35 height 15
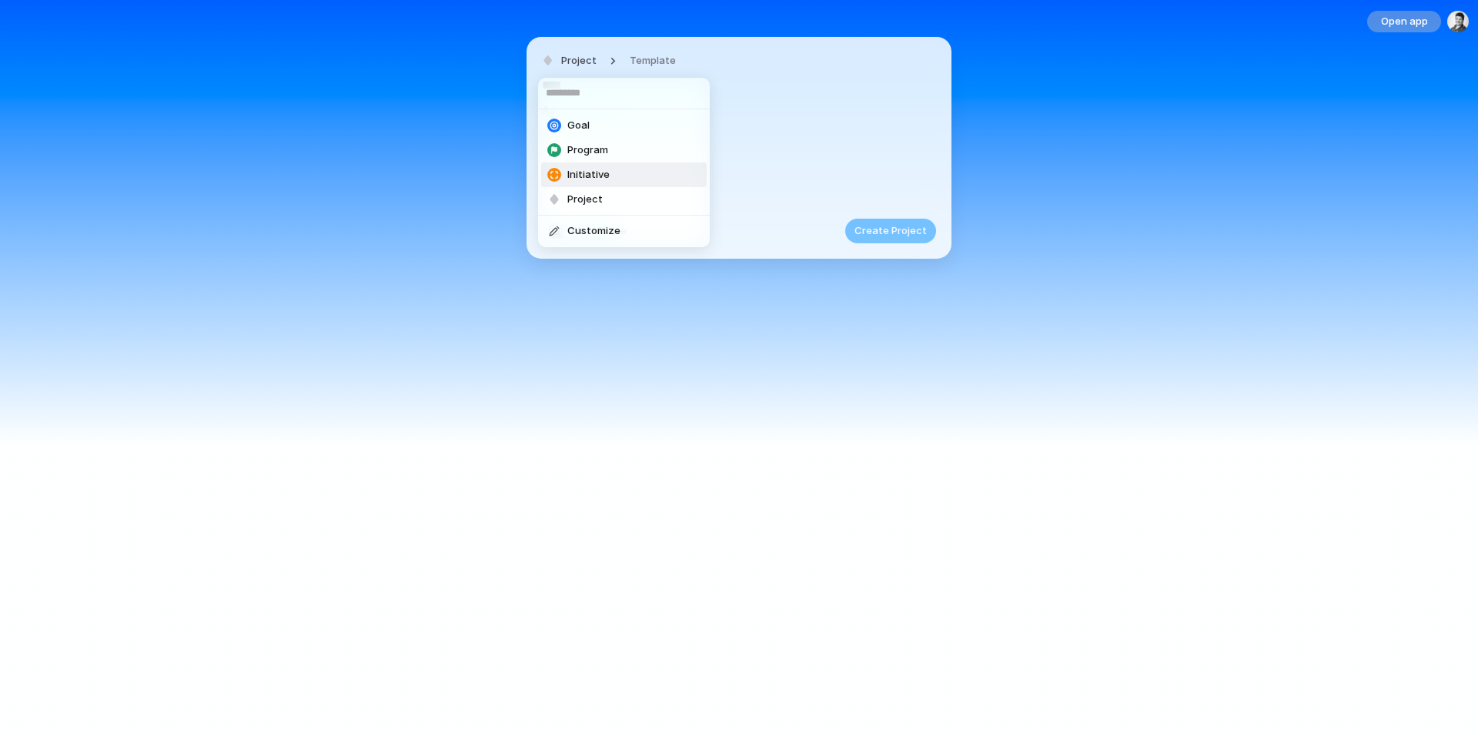
click at [579, 174] on span "Initiative" at bounding box center [588, 174] width 42 height 15
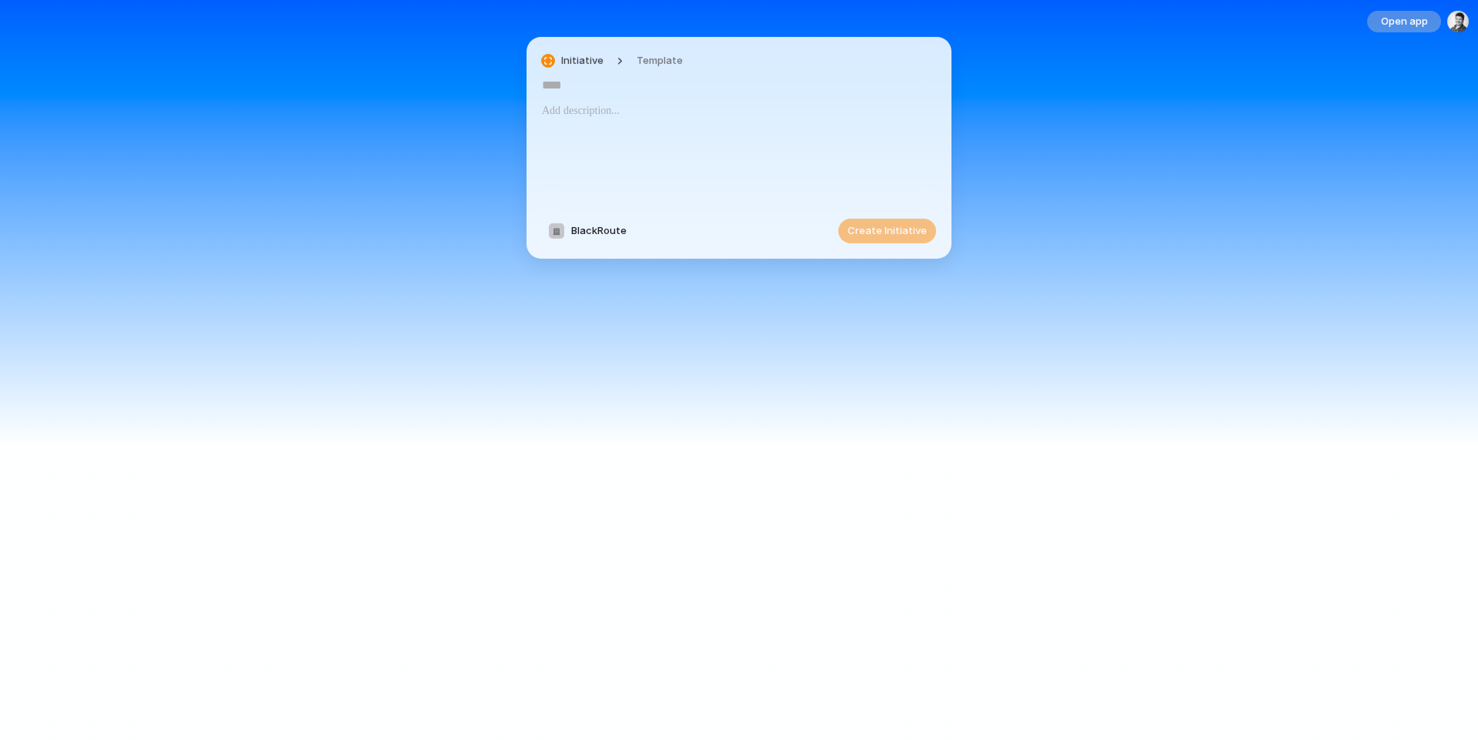
click at [583, 85] on input "text" at bounding box center [739, 84] width 394 height 25
click at [550, 71] on button "Initiative" at bounding box center [573, 61] width 70 height 22
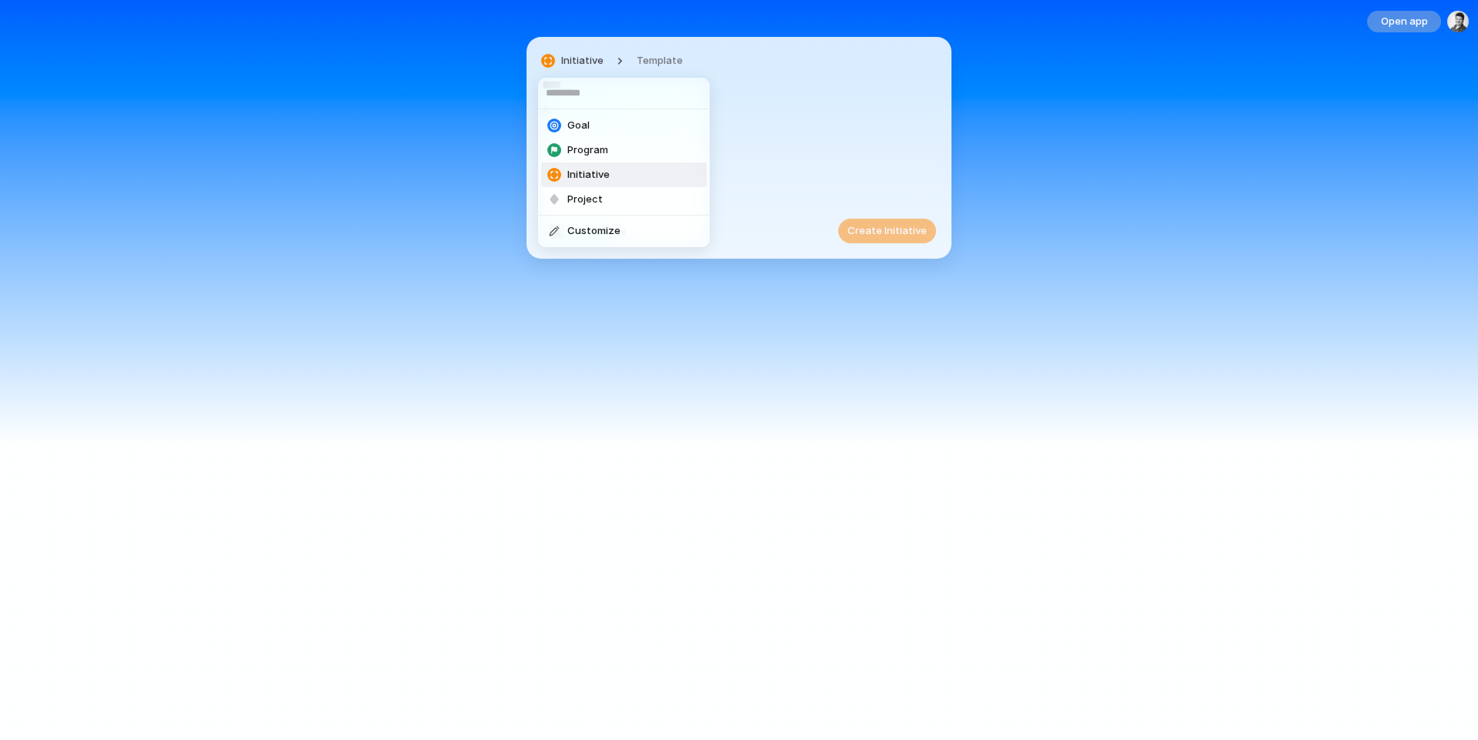
click at [570, 65] on div "Goal Program Initiative Project Customize" at bounding box center [739, 370] width 1478 height 740
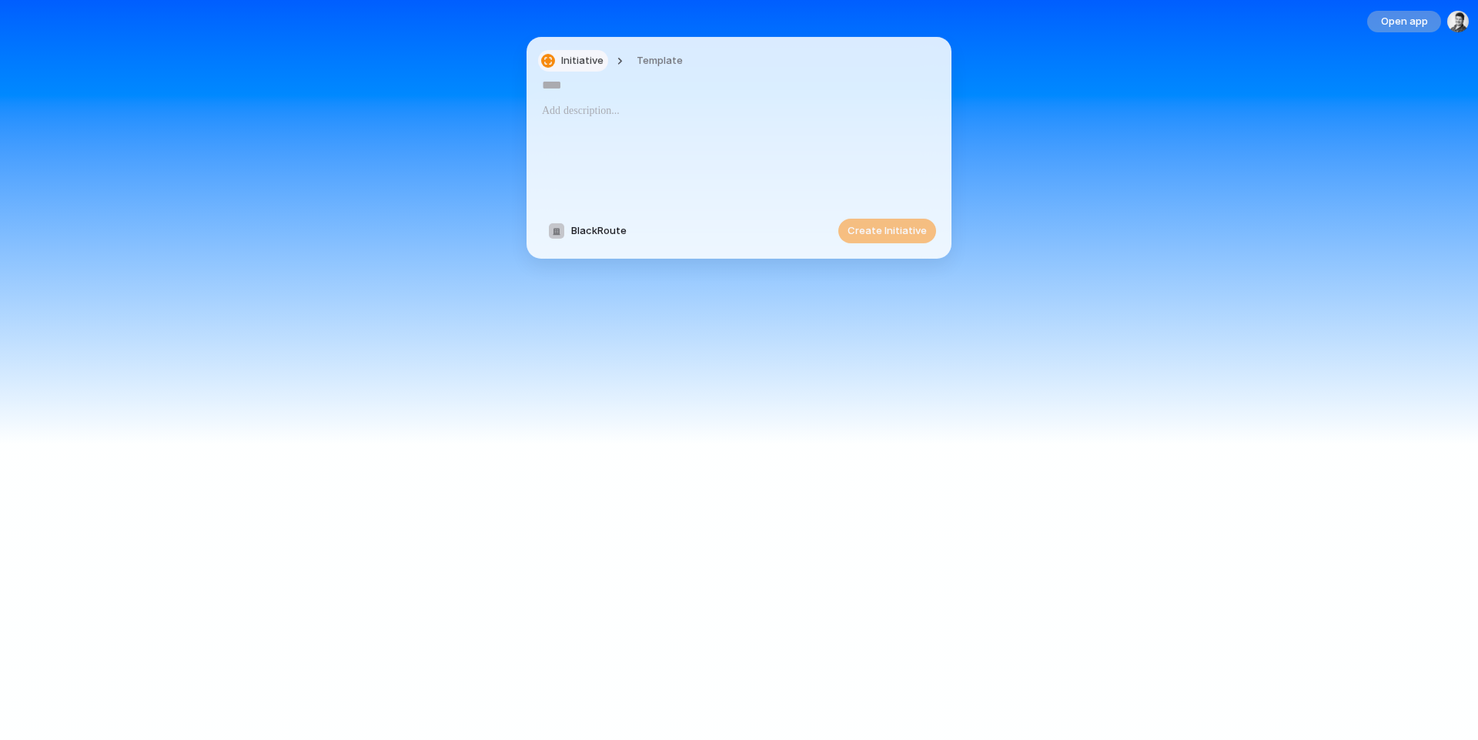
click at [570, 65] on span "Initiative" at bounding box center [582, 60] width 42 height 15
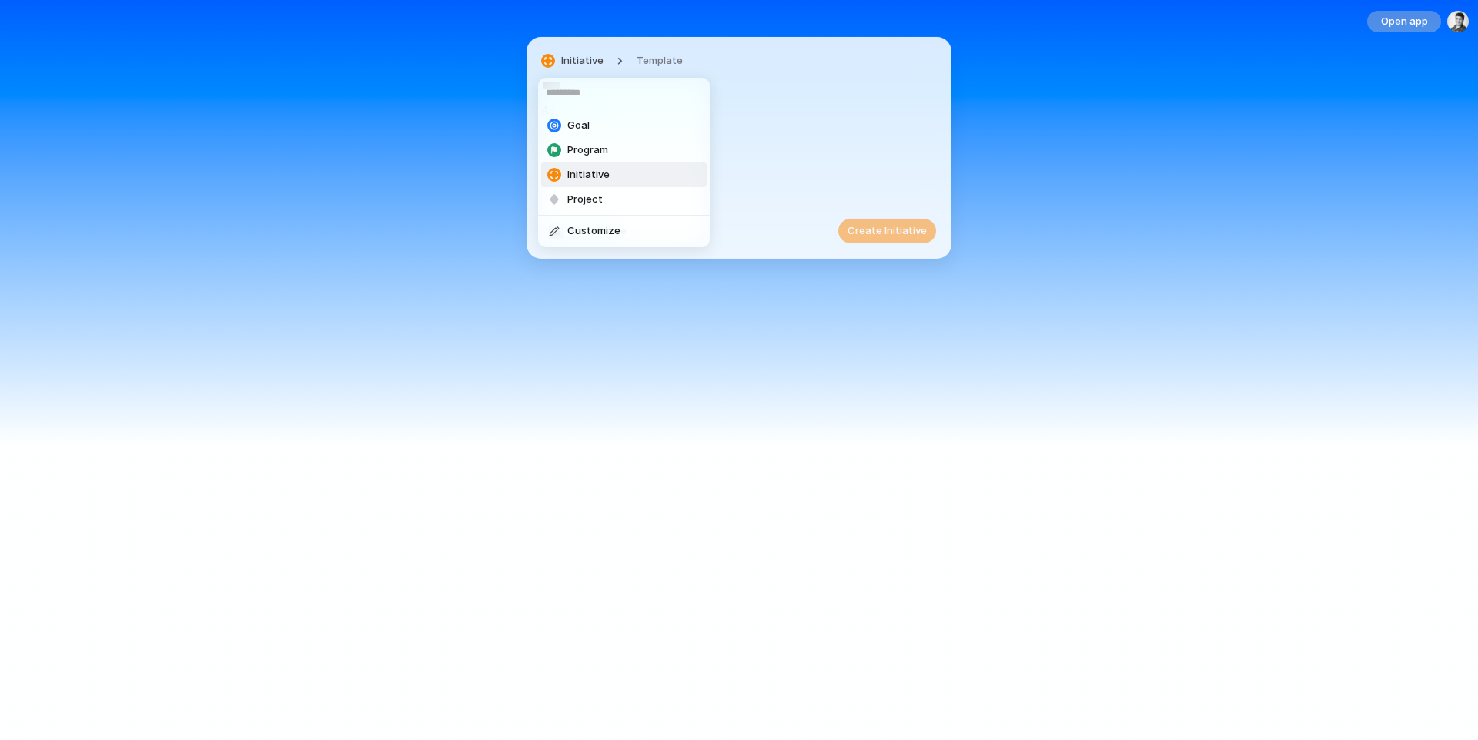
click at [569, 227] on span "Customize" at bounding box center [593, 230] width 53 height 15
